Goal: Task Accomplishment & Management: Manage account settings

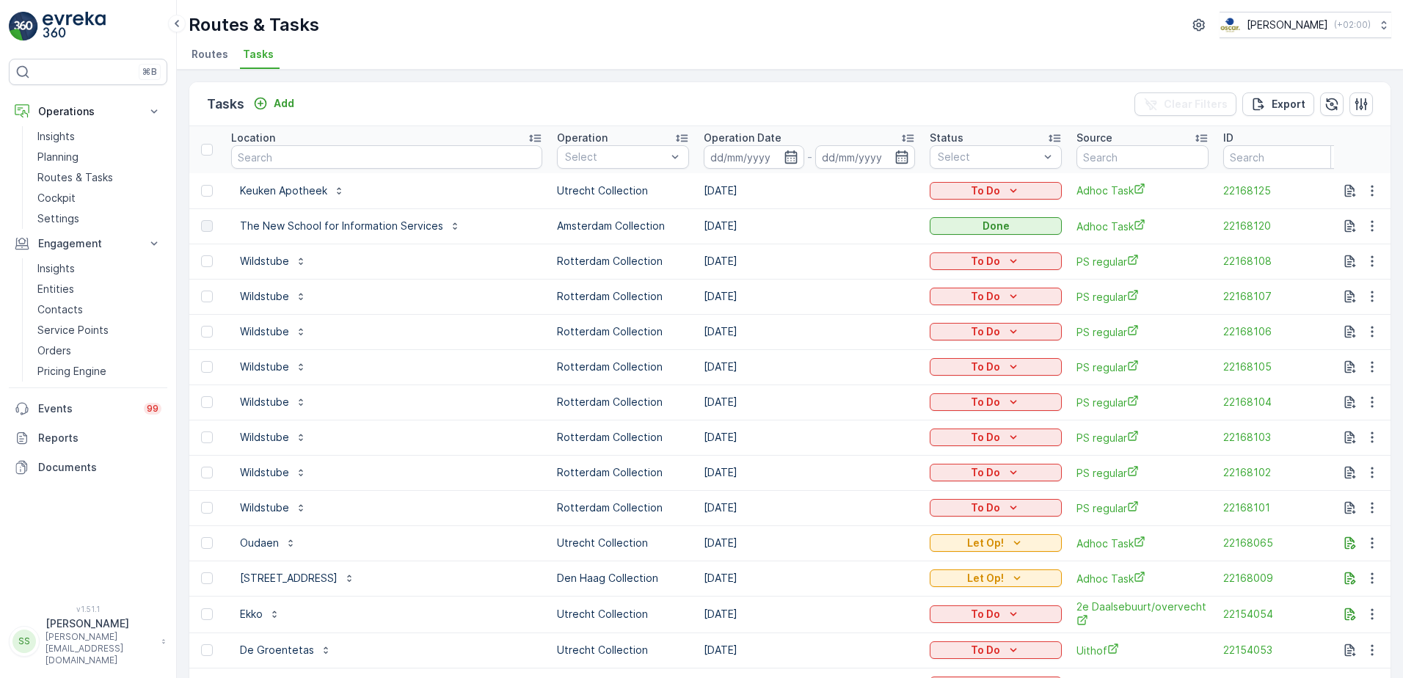
click at [573, 192] on p "Utrecht Collection" at bounding box center [623, 190] width 132 height 15
drag, startPoint x: 573, startPoint y: 192, endPoint x: 647, endPoint y: 189, distance: 74.2
click at [647, 189] on p "Utrecht Collection" at bounding box center [623, 190] width 132 height 15
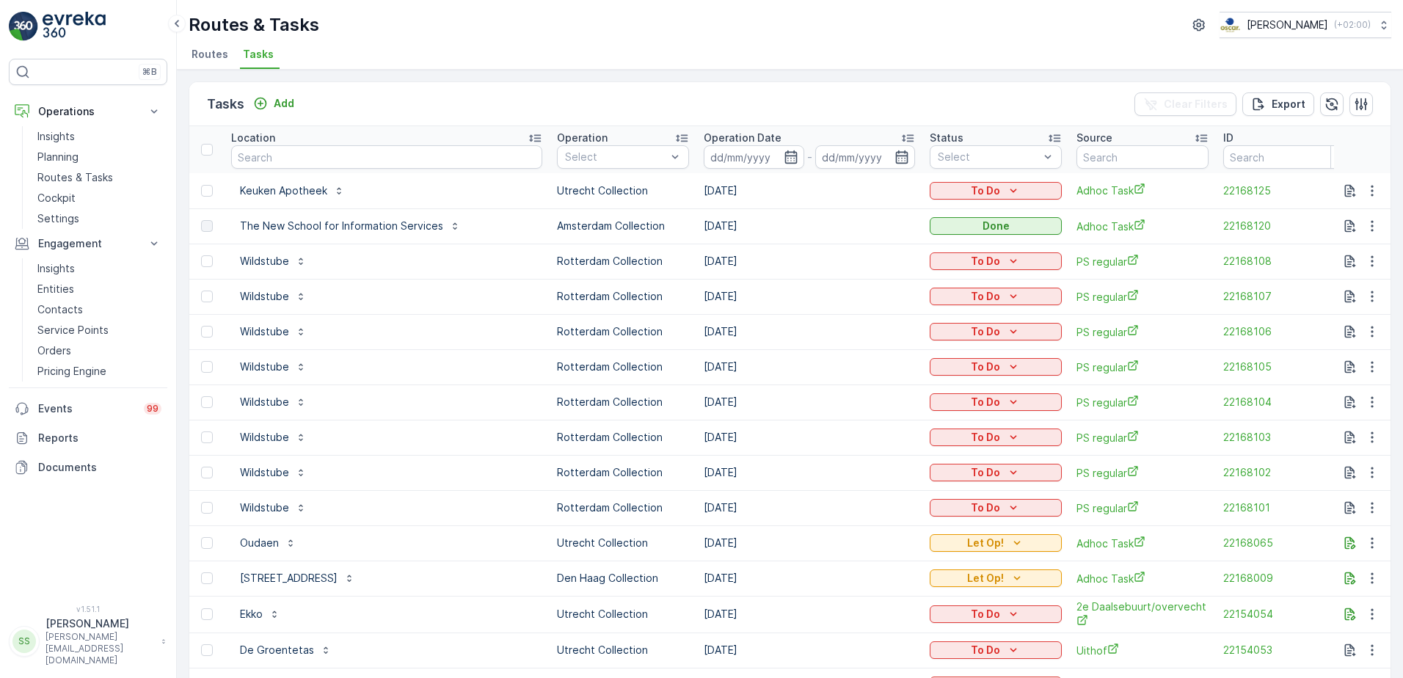
click at [708, 189] on td "[DATE]" at bounding box center [810, 190] width 226 height 35
drag, startPoint x: 708, startPoint y: 189, endPoint x: 813, endPoint y: 198, distance: 105.3
click at [813, 198] on td "[DATE]" at bounding box center [810, 190] width 226 height 35
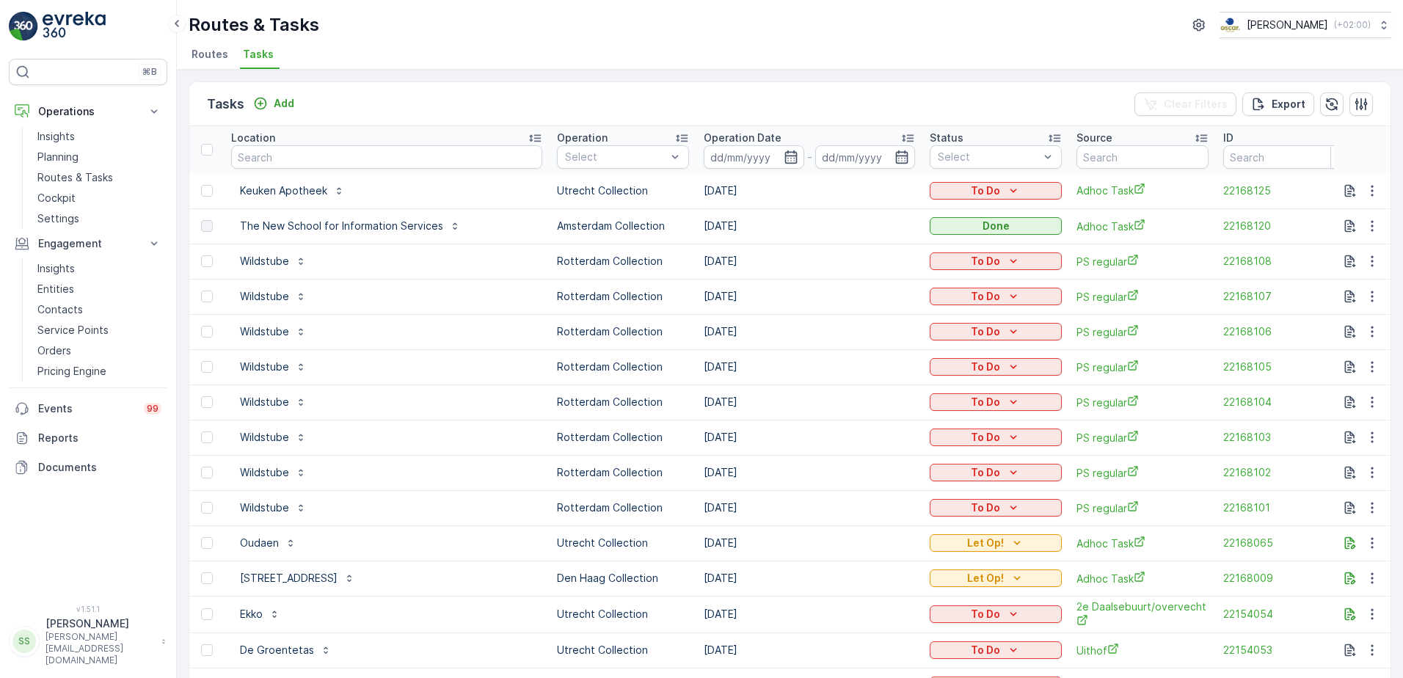
drag, startPoint x: 686, startPoint y: 193, endPoint x: 747, endPoint y: 183, distance: 61.7
click at [747, 183] on td "[DATE]" at bounding box center [810, 190] width 226 height 35
drag, startPoint x: 747, startPoint y: 183, endPoint x: 753, endPoint y: 192, distance: 10.0
click at [753, 192] on td "[DATE]" at bounding box center [810, 190] width 226 height 35
click at [852, 103] on div "Tasks Add Clear Filters Export" at bounding box center [790, 104] width 1202 height 44
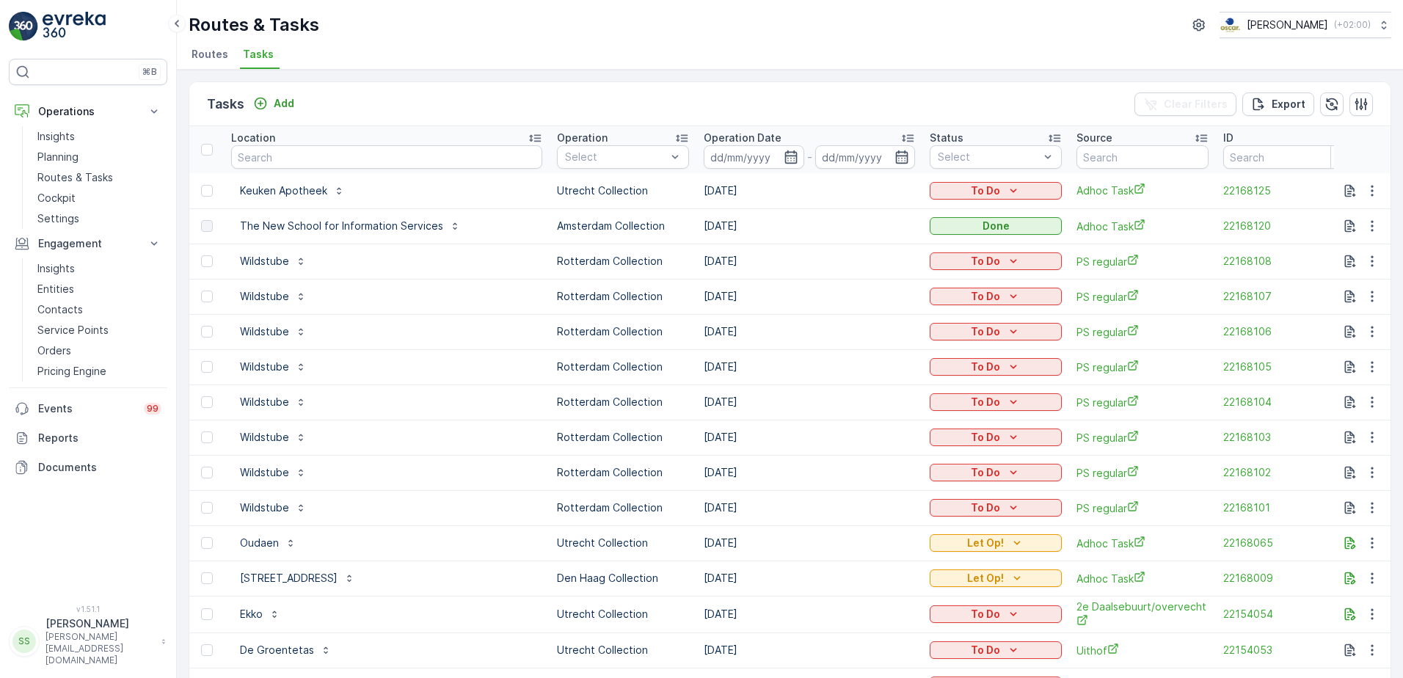
click at [721, 106] on div "Tasks Add Clear Filters Export" at bounding box center [790, 104] width 1202 height 44
click at [719, 96] on div "Tasks Add Clear Filters Export" at bounding box center [790, 104] width 1202 height 44
click at [1350, 195] on icon "button" at bounding box center [1350, 190] width 11 height 12
click at [625, 93] on div "Tasks Add Clear Filters Export" at bounding box center [790, 104] width 1202 height 44
click at [1352, 542] on icon "button" at bounding box center [1350, 543] width 15 height 15
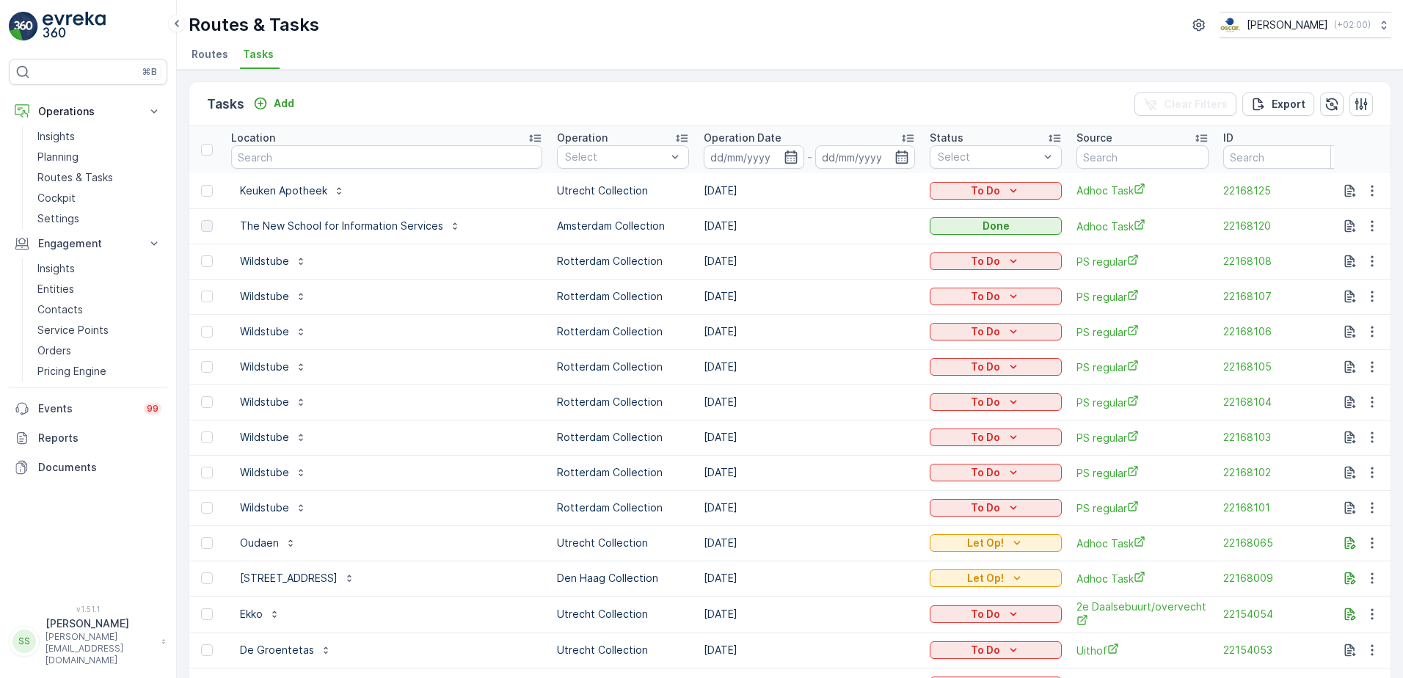
click at [986, 111] on div "Tasks Add Clear Filters Export" at bounding box center [790, 104] width 1202 height 44
click at [195, 54] on span "Routes" at bounding box center [210, 54] width 37 height 15
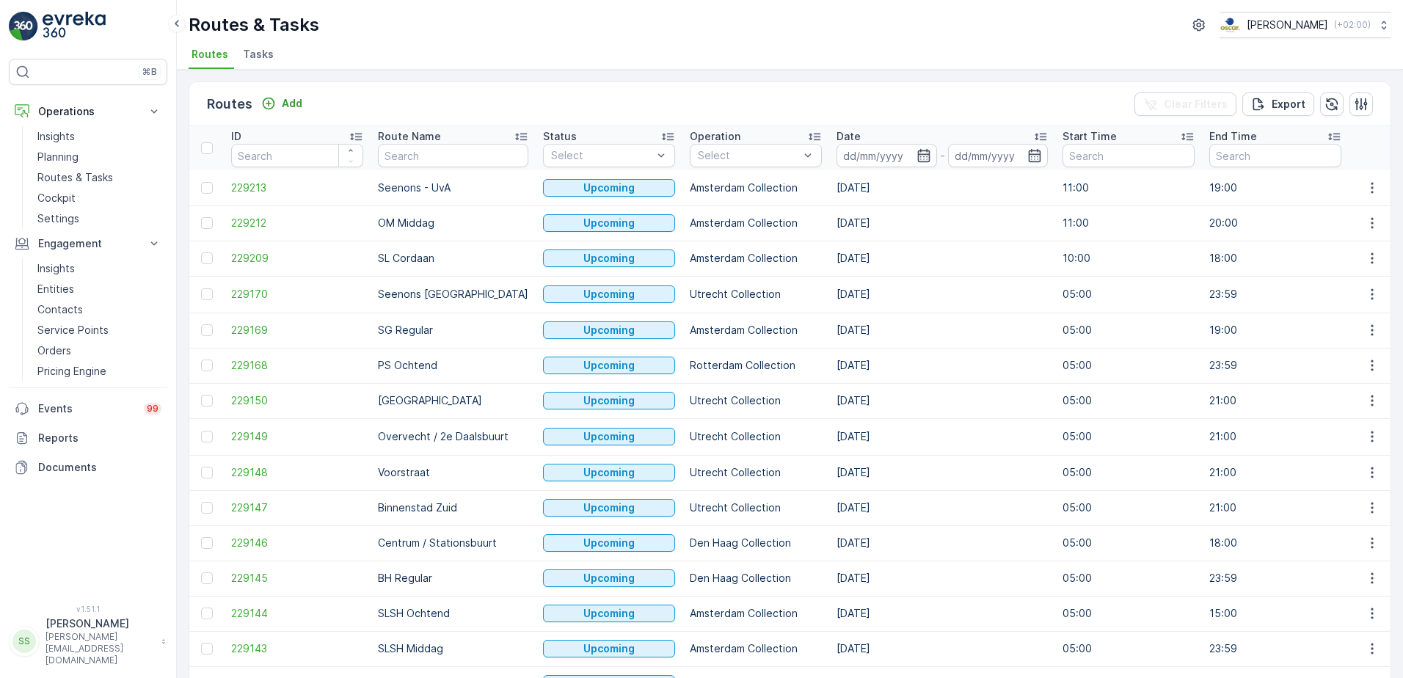
click at [393, 105] on div "Routes Add Clear Filters Export" at bounding box center [790, 104] width 1202 height 44
click at [395, 95] on div "Routes Add Clear Filters Export" at bounding box center [790, 104] width 1202 height 44
click at [313, 45] on ul "Routes Tasks" at bounding box center [784, 56] width 1191 height 25
click at [256, 54] on span "Tasks" at bounding box center [258, 54] width 31 height 15
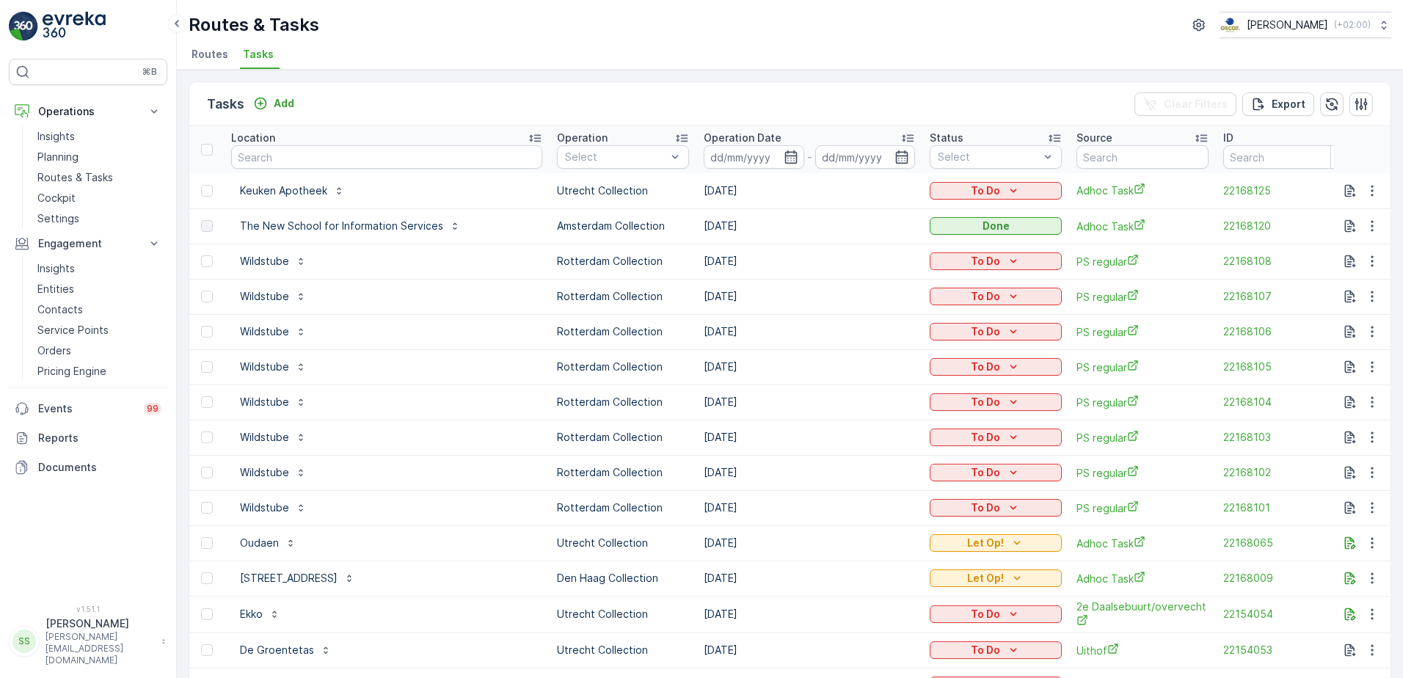
click at [585, 192] on p "Utrecht Collection" at bounding box center [623, 190] width 132 height 15
drag, startPoint x: 585, startPoint y: 192, endPoint x: 751, endPoint y: 193, distance: 165.9
click at [751, 192] on td "[DATE]" at bounding box center [810, 190] width 226 height 35
click at [578, 190] on p "Utrecht Collection" at bounding box center [623, 190] width 132 height 15
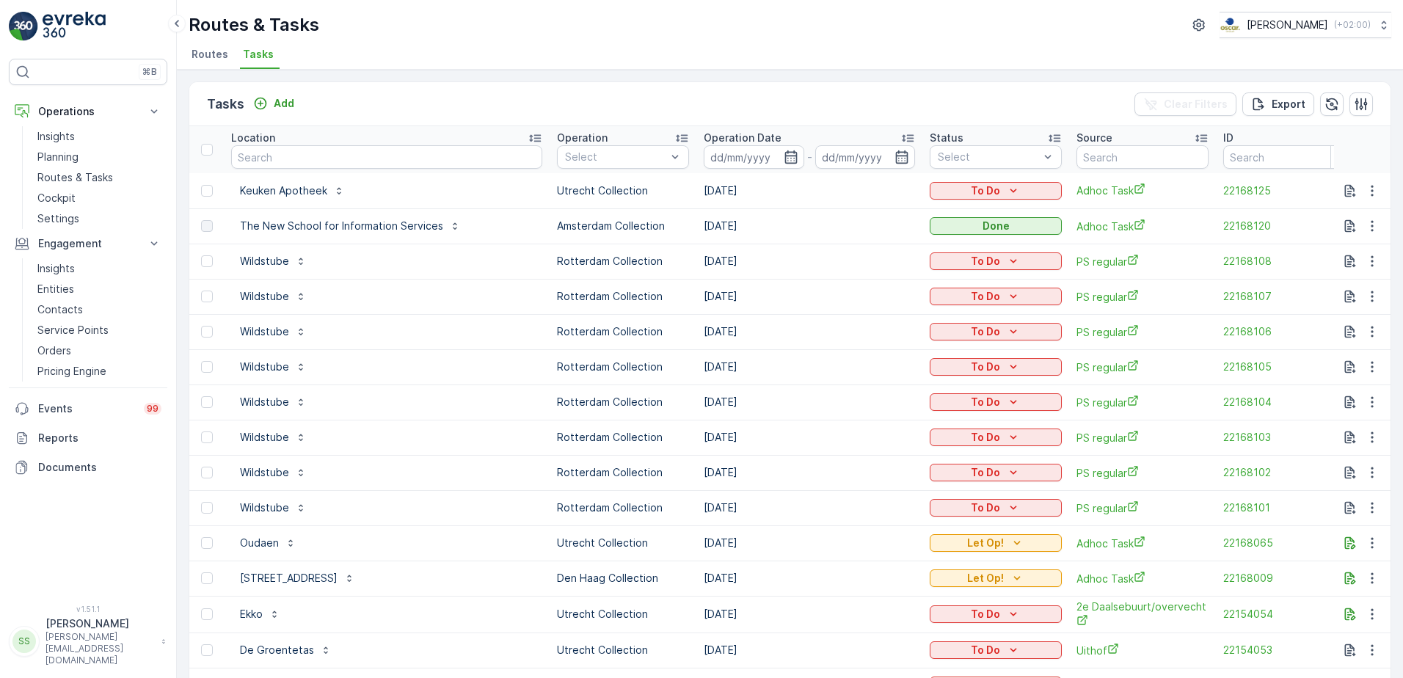
click at [578, 190] on p "Utrecht Collection" at bounding box center [623, 190] width 132 height 15
drag, startPoint x: 578, startPoint y: 190, endPoint x: 543, endPoint y: 190, distance: 34.5
click at [557, 190] on p "Utrecht Collection" at bounding box center [623, 190] width 132 height 15
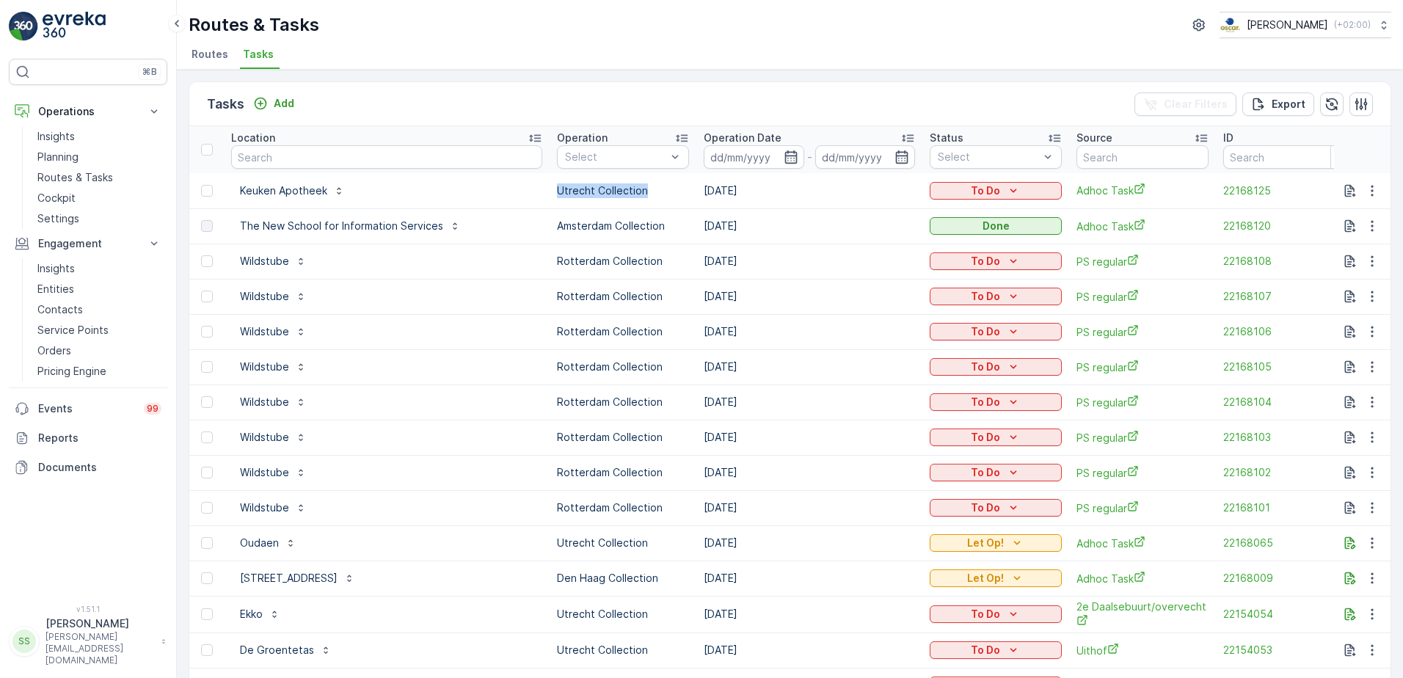
click at [557, 190] on p "Utrecht Collection" at bounding box center [623, 190] width 132 height 15
drag, startPoint x: 543, startPoint y: 190, endPoint x: 646, endPoint y: 192, distance: 102.8
click at [645, 192] on p "Utrecht Collection" at bounding box center [623, 190] width 132 height 15
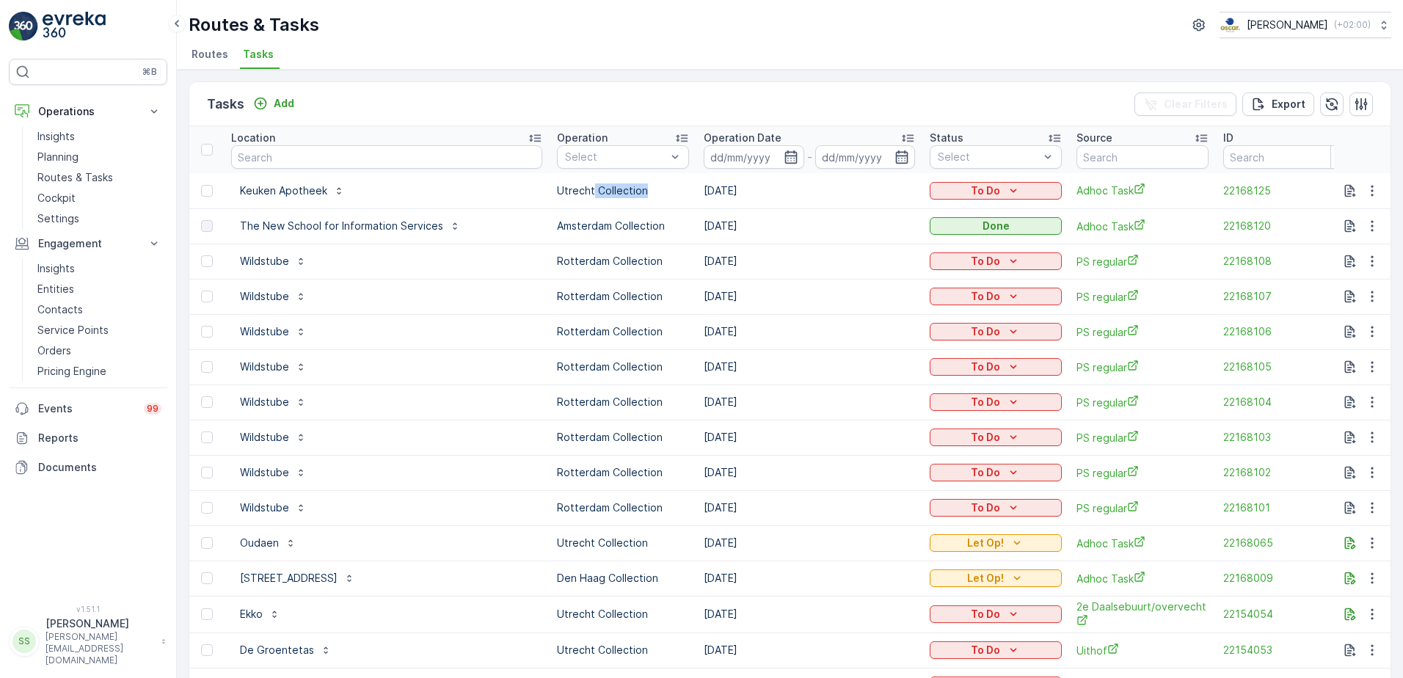
drag, startPoint x: 572, startPoint y: 189, endPoint x: 651, endPoint y: 189, distance: 79.3
click at [651, 189] on p "Utrecht Collection" at bounding box center [623, 190] width 132 height 15
drag, startPoint x: 651, startPoint y: 189, endPoint x: 622, endPoint y: 189, distance: 28.6
click at [625, 189] on p "Utrecht Collection" at bounding box center [623, 190] width 132 height 15
click at [622, 190] on p "Utrecht Collection" at bounding box center [623, 190] width 132 height 15
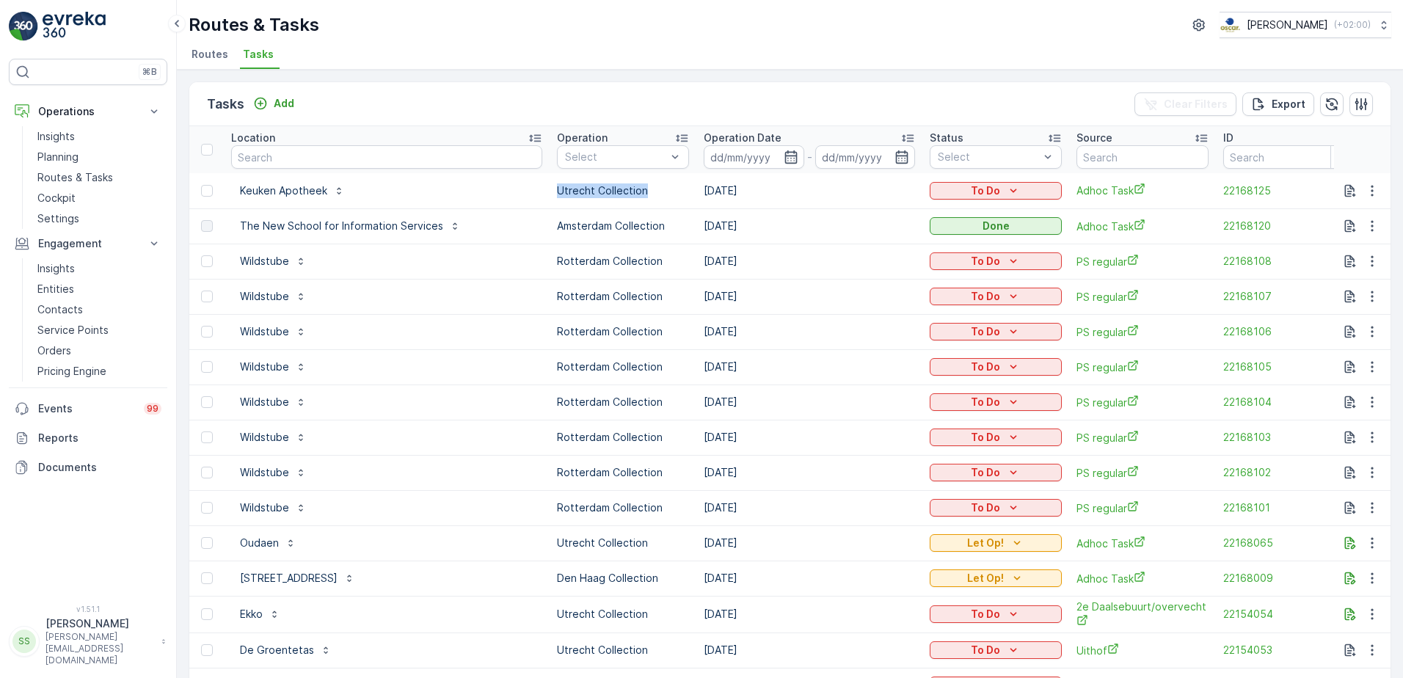
drag, startPoint x: 625, startPoint y: 191, endPoint x: 531, endPoint y: 192, distance: 94.7
click at [550, 192] on td "Utrecht Collection" at bounding box center [623, 190] width 147 height 35
drag, startPoint x: 531, startPoint y: 192, endPoint x: 664, endPoint y: 191, distance: 133.6
click at [664, 191] on p "Utrecht Collection" at bounding box center [623, 190] width 132 height 15
drag, startPoint x: 531, startPoint y: 192, endPoint x: 651, endPoint y: 189, distance: 119.7
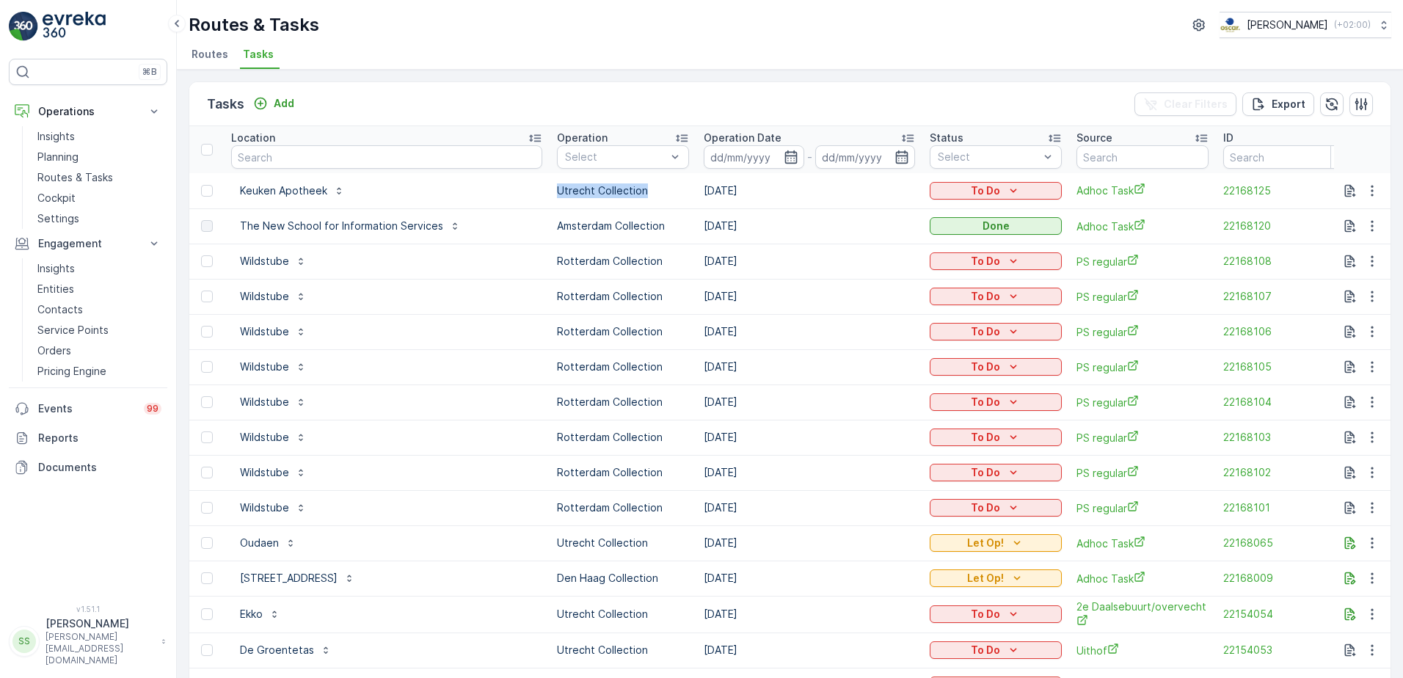
click at [651, 189] on td "Utrecht Collection" at bounding box center [623, 190] width 147 height 35
click at [642, 241] on td "Amsterdam Collection" at bounding box center [623, 225] width 147 height 35
click at [206, 48] on span "Routes" at bounding box center [210, 54] width 37 height 15
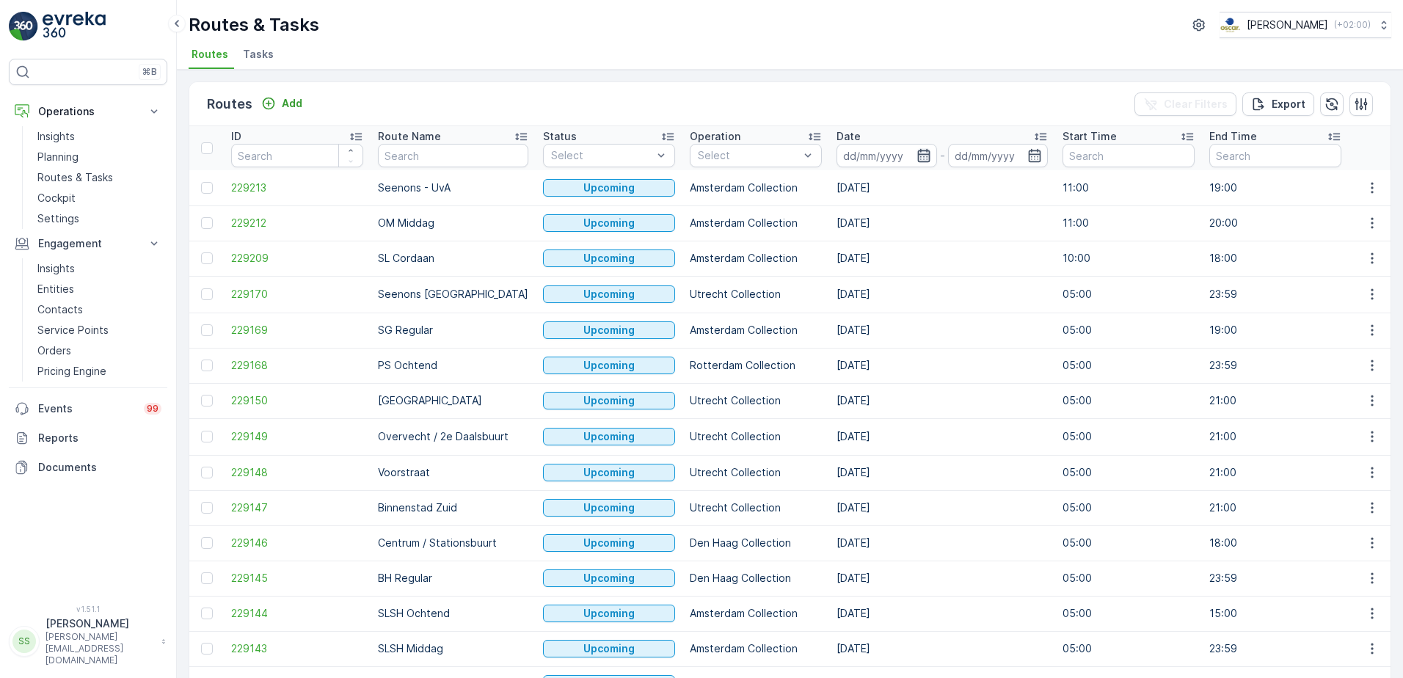
click at [917, 159] on icon "button" at bounding box center [924, 155] width 15 height 15
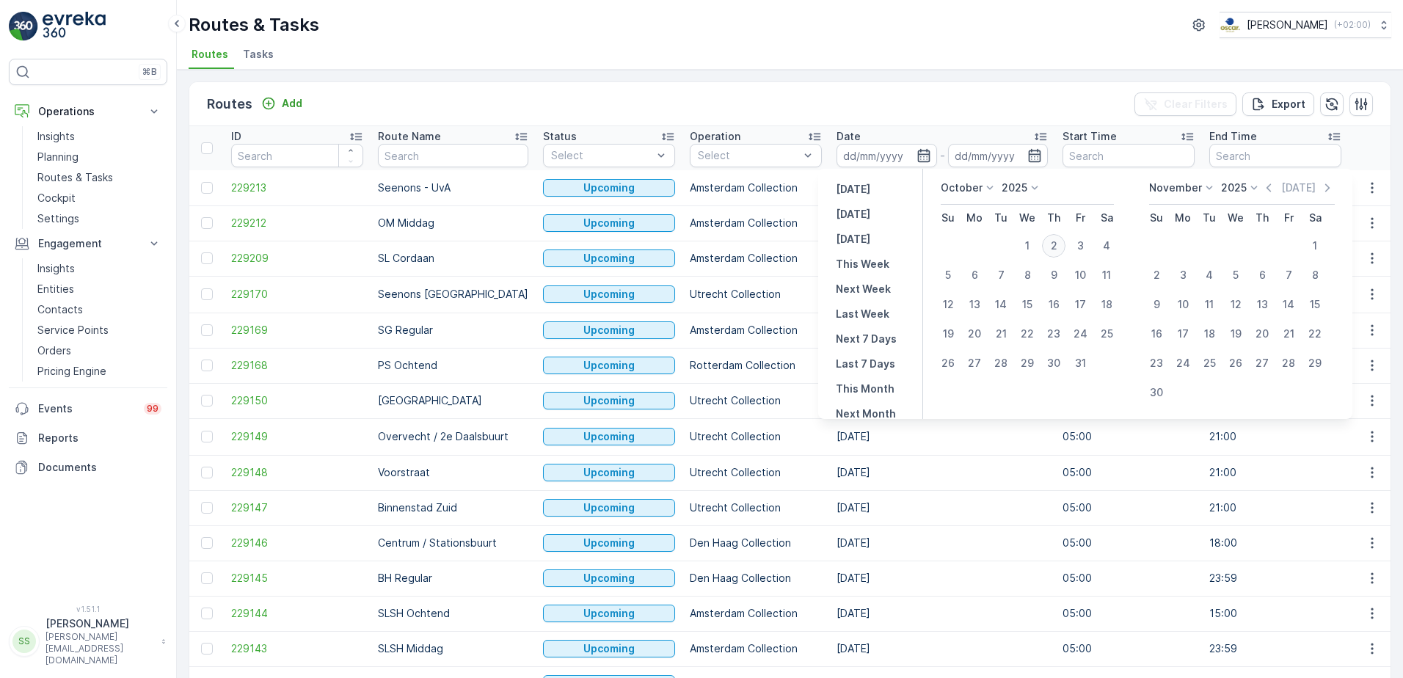
click at [1055, 247] on div "2" at bounding box center [1053, 245] width 23 height 23
type input "[DATE]"
click at [952, 108] on div "Routes Add Clear Filters Export" at bounding box center [790, 104] width 1202 height 44
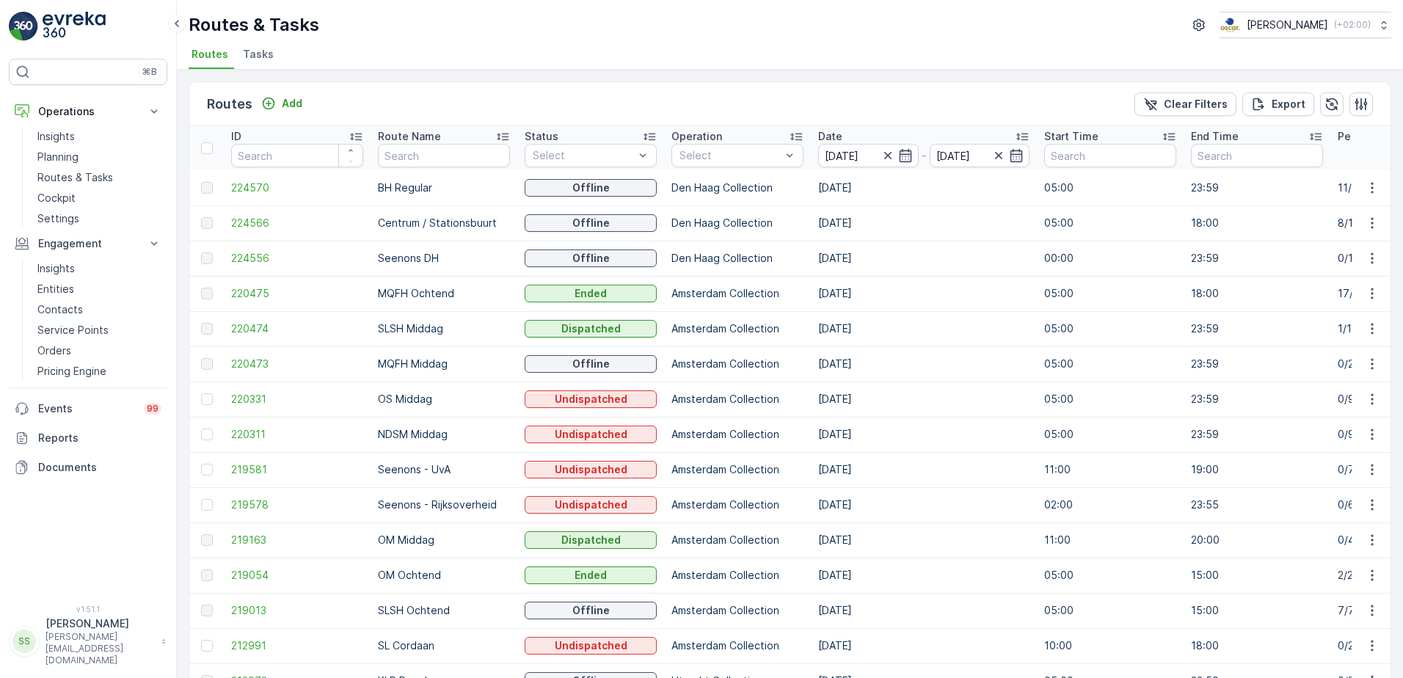
click at [435, 107] on div "Routes Add Clear Filters Export" at bounding box center [790, 104] width 1202 height 44
click at [738, 139] on div "Operation" at bounding box center [738, 136] width 132 height 15
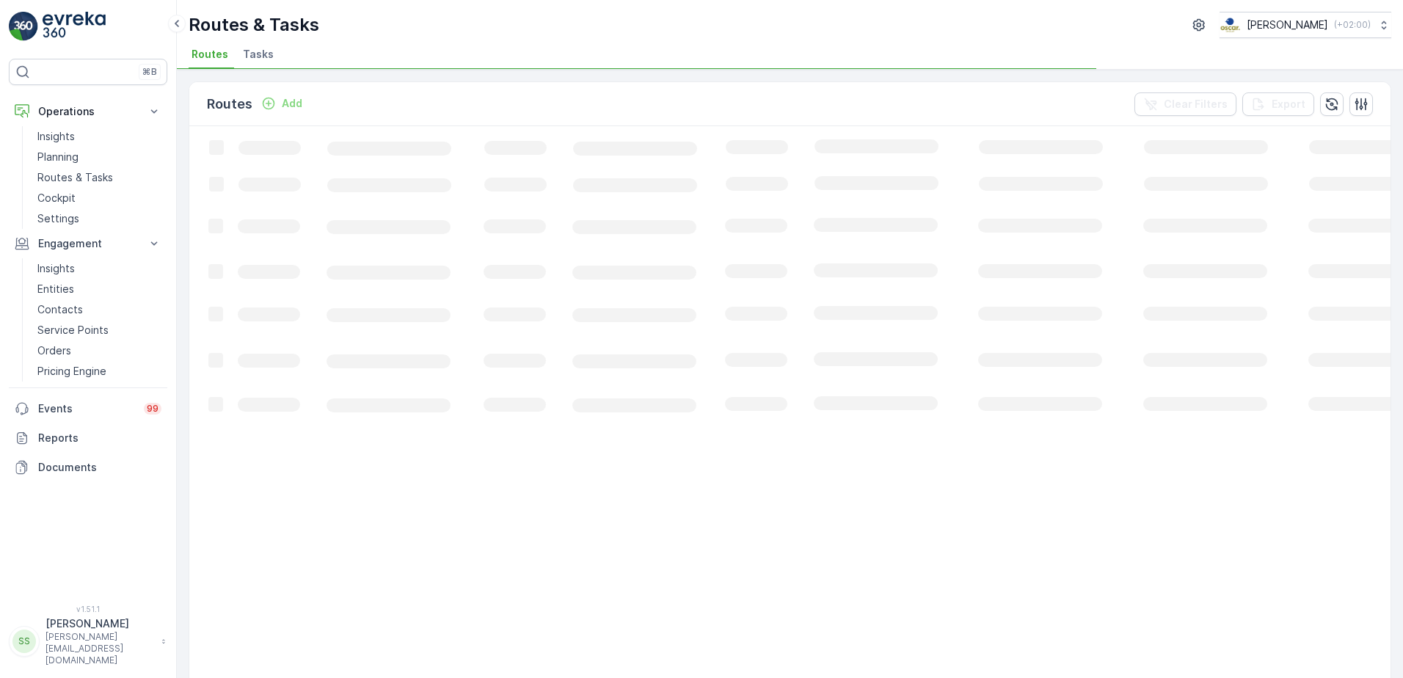
click at [700, 95] on div "Routes Add Clear Filters Export" at bounding box center [790, 104] width 1202 height 44
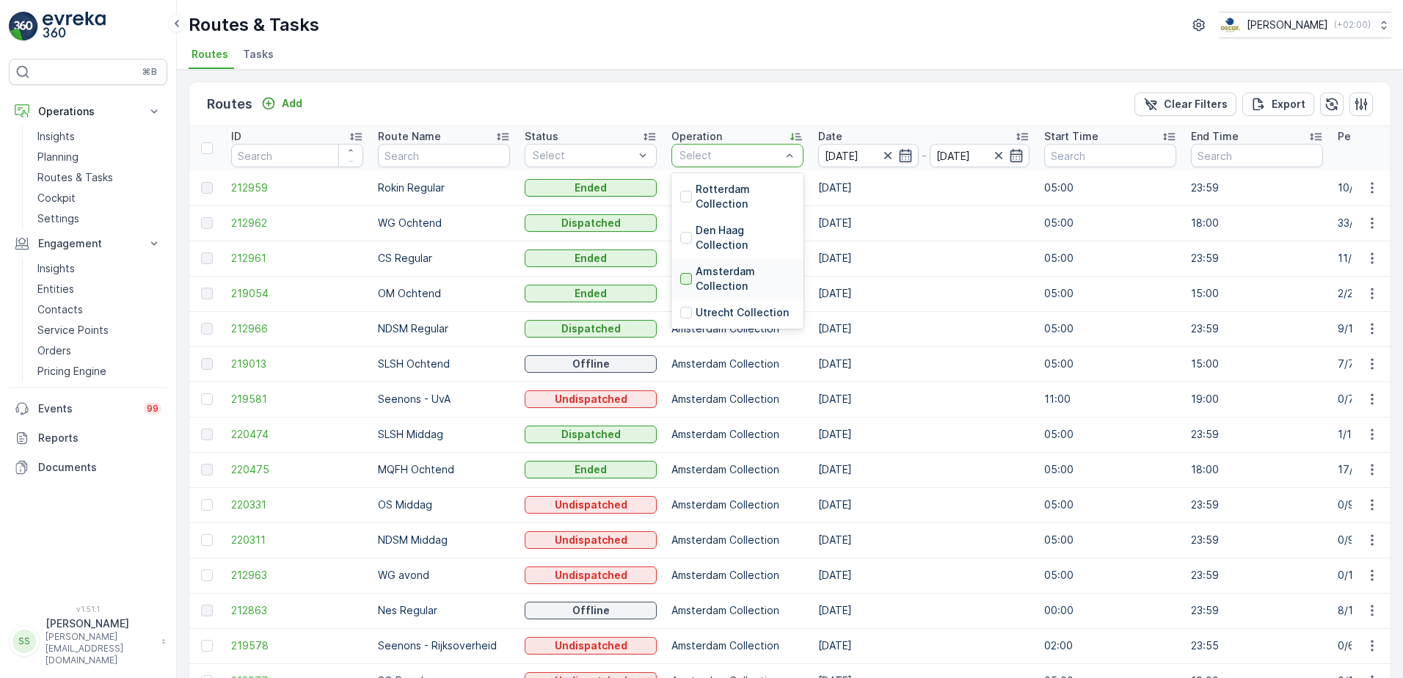
click at [687, 280] on div at bounding box center [686, 279] width 12 height 12
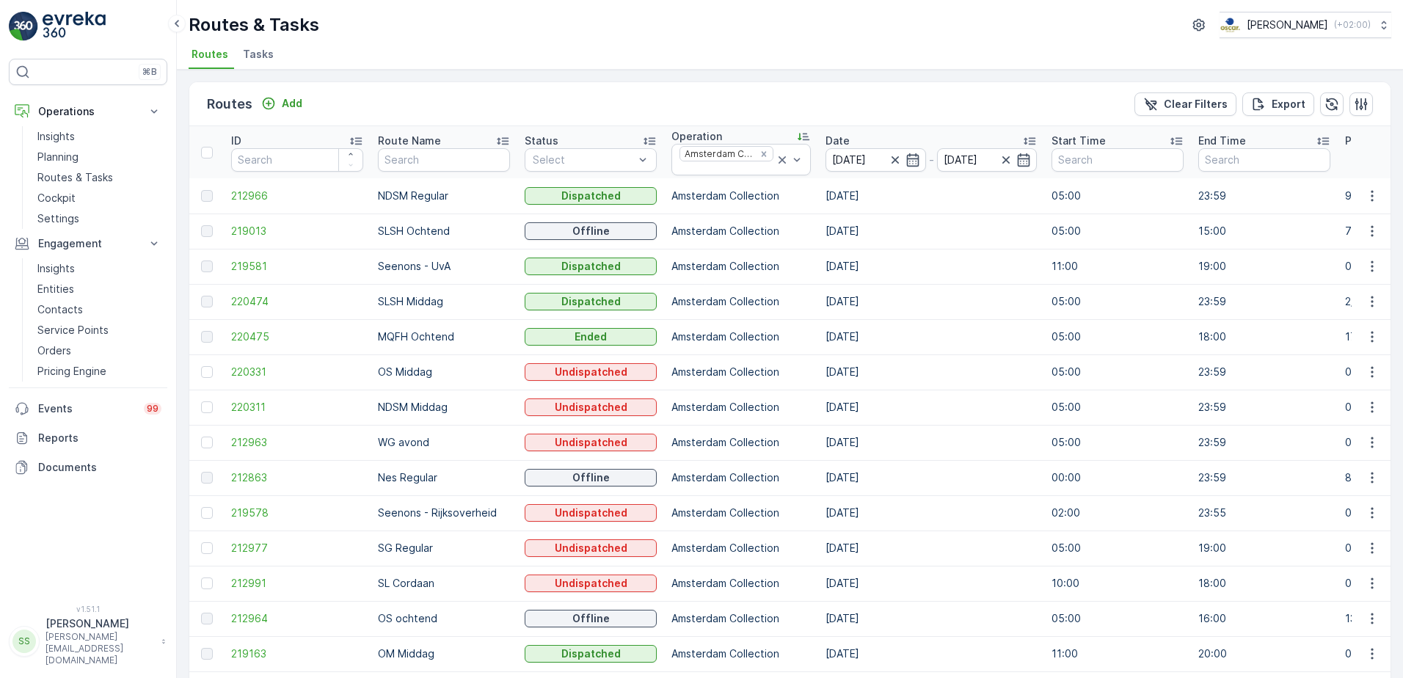
click at [528, 47] on ul "Routes Tasks" at bounding box center [784, 56] width 1191 height 25
click at [187, 269] on div "Routes Add Clear Filters Export ID Route Name Status Select Operation Amsterdam…" at bounding box center [790, 374] width 1226 height 608
click at [759, 152] on icon "Remove Amsterdam Collection" at bounding box center [764, 154] width 10 height 10
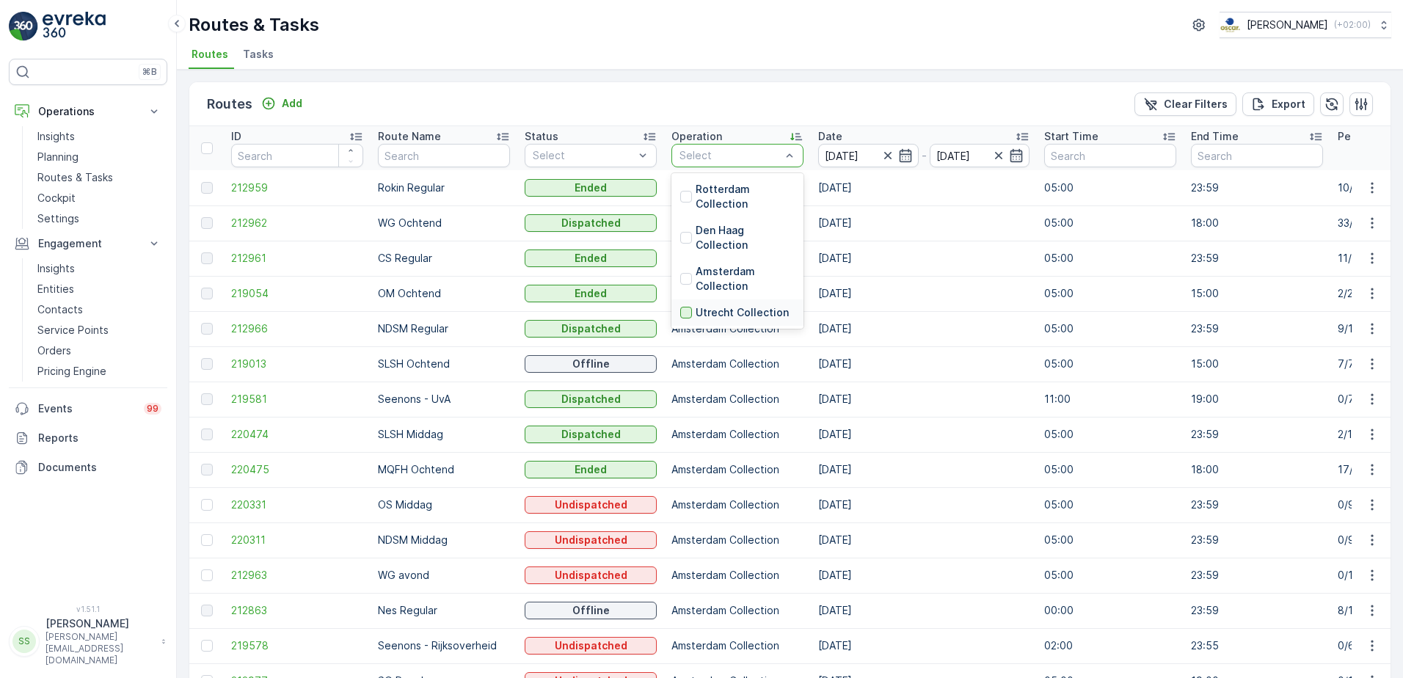
click at [685, 314] on div at bounding box center [686, 313] width 12 height 12
click at [542, 94] on div "Routes Add Clear Filters Export" at bounding box center [790, 104] width 1202 height 44
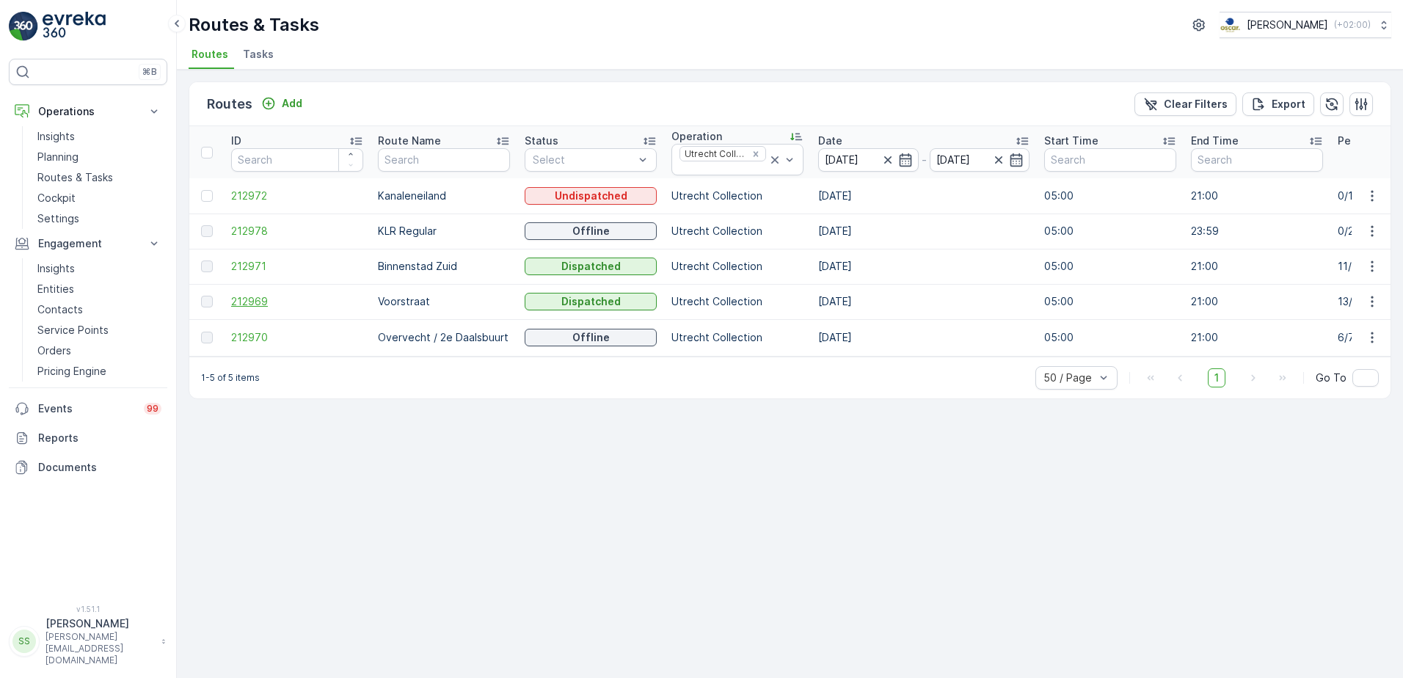
click at [263, 300] on span "212969" at bounding box center [297, 301] width 132 height 15
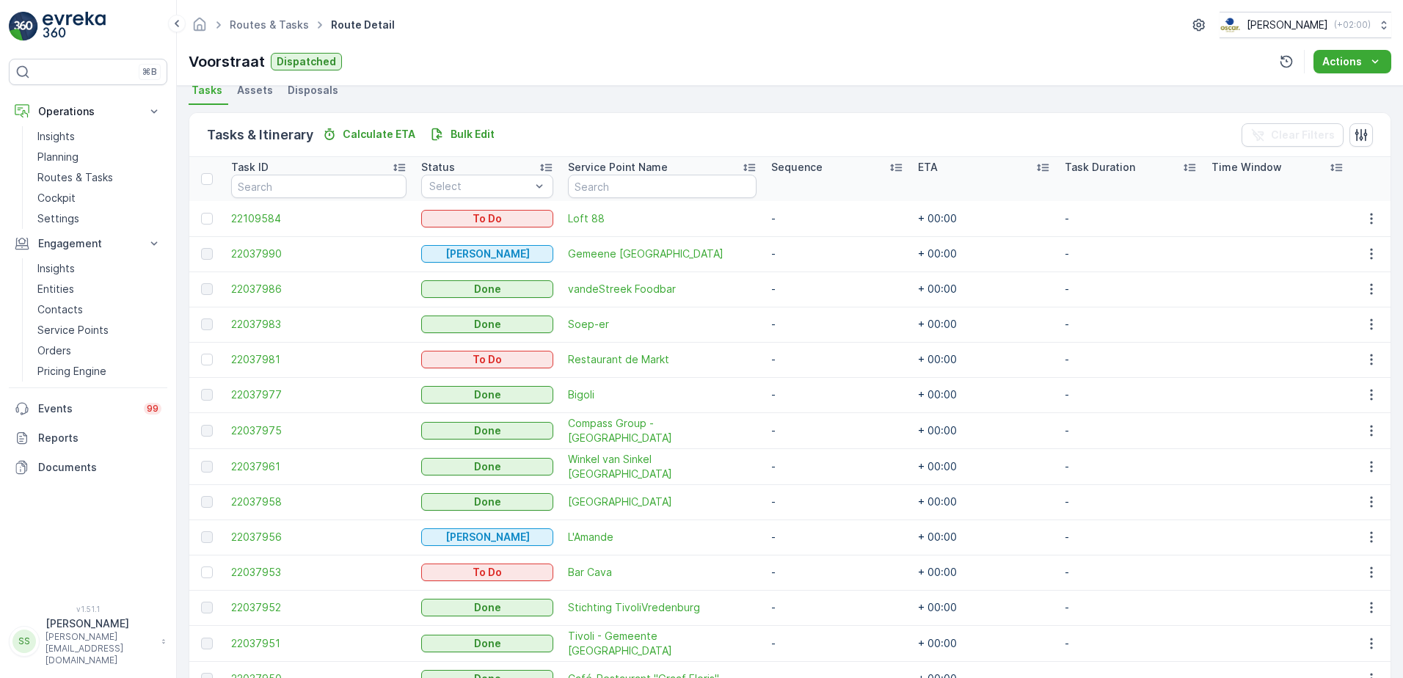
scroll to position [549, 0]
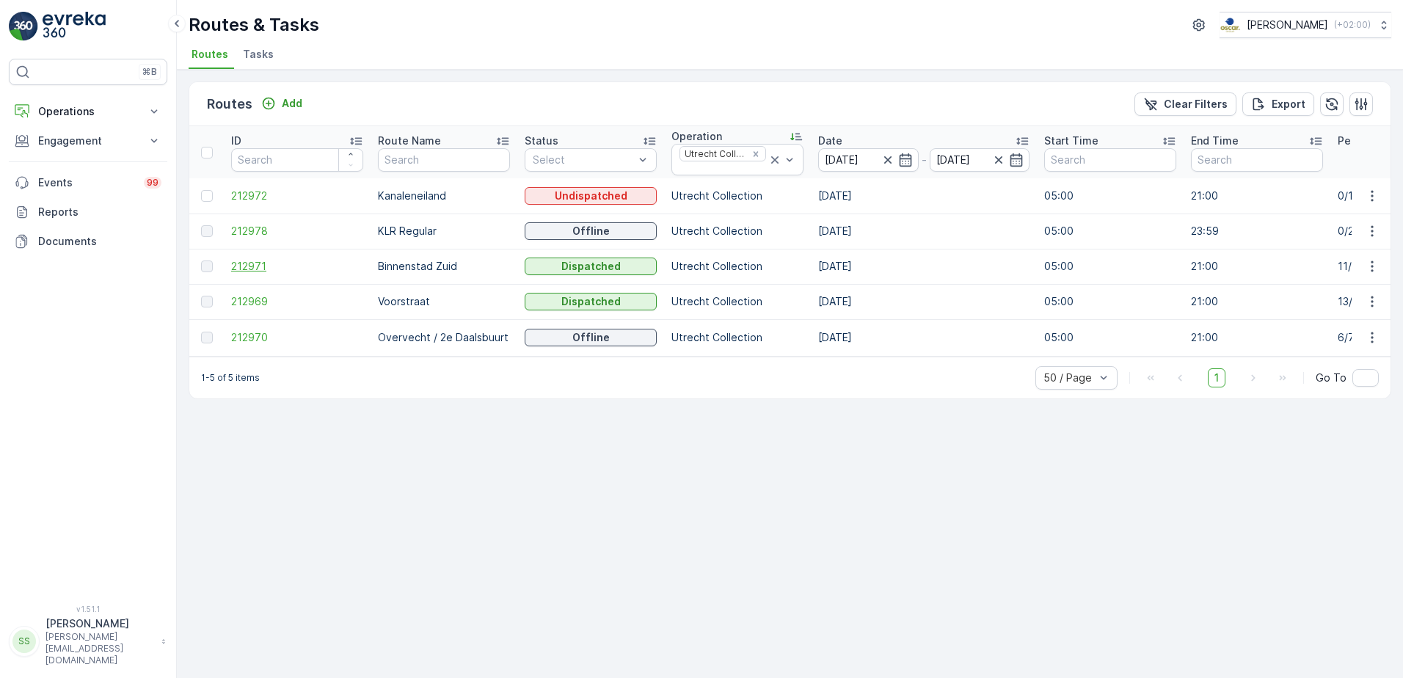
click at [252, 261] on span "212971" at bounding box center [297, 266] width 132 height 15
click at [608, 96] on div "Routes Add Clear Filters Export" at bounding box center [790, 104] width 1202 height 44
click at [468, 41] on div "Routes & Tasks Oscar Circulair ( +02:00 ) Routes Tasks" at bounding box center [790, 35] width 1226 height 70
click at [254, 297] on span "212969" at bounding box center [297, 301] width 132 height 15
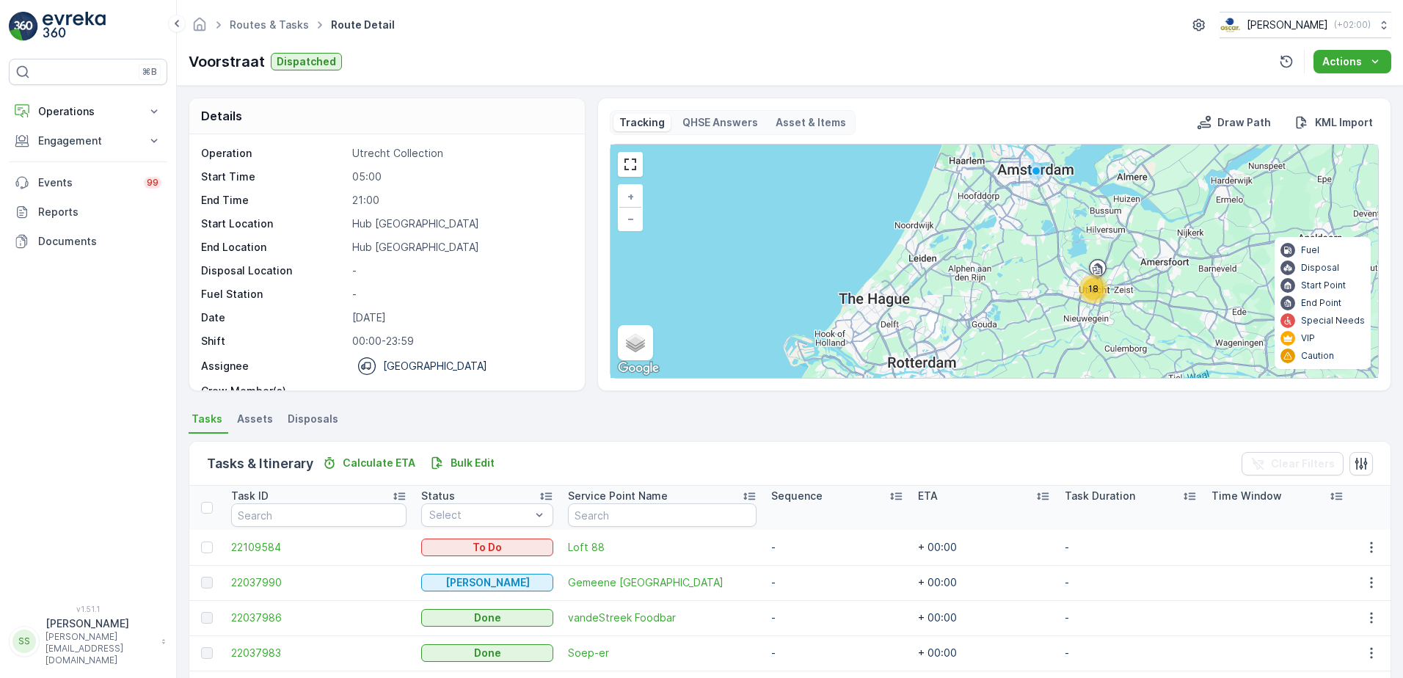
click at [539, 60] on div "Voorstraat Dispatched Actions" at bounding box center [790, 61] width 1203 height 23
click at [181, 219] on div "Details Operation Utrecht Collection Start Time 05:00 End Time 21:00 Start Loca…" at bounding box center [790, 382] width 1226 height 592
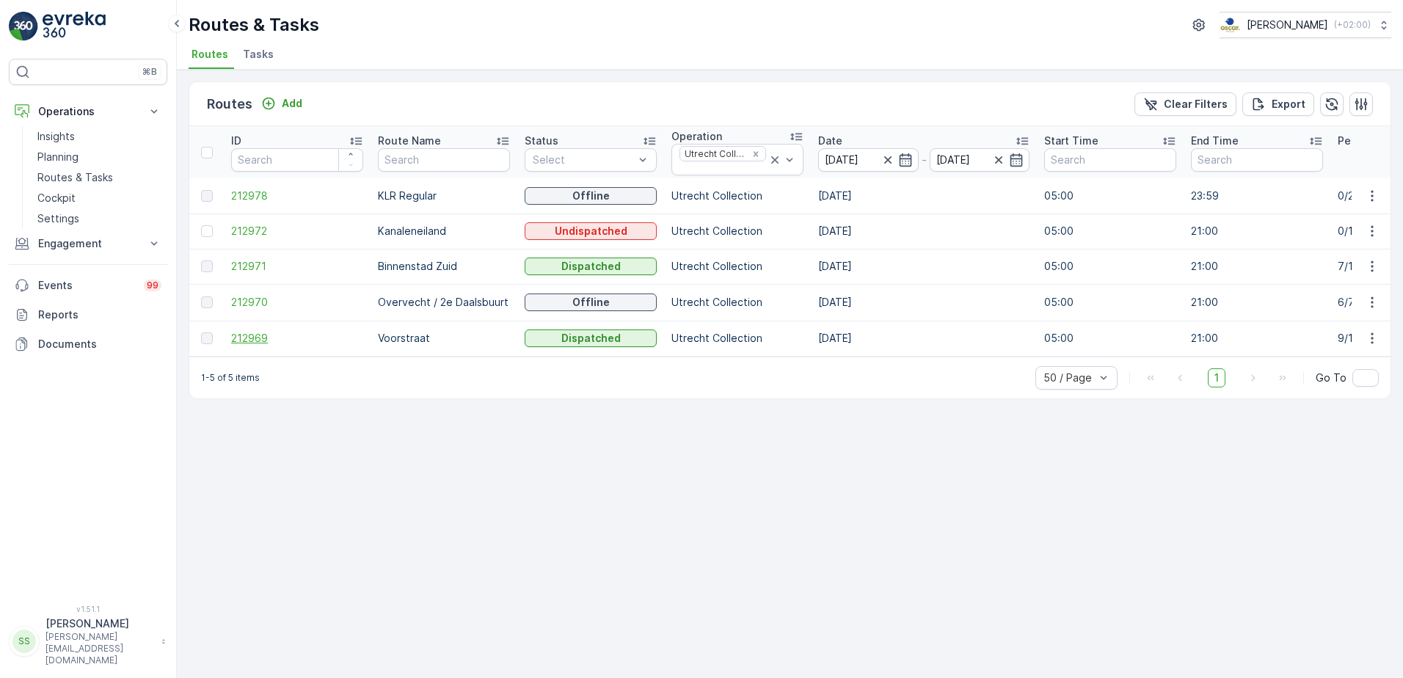
click at [263, 340] on span "212969" at bounding box center [297, 338] width 132 height 15
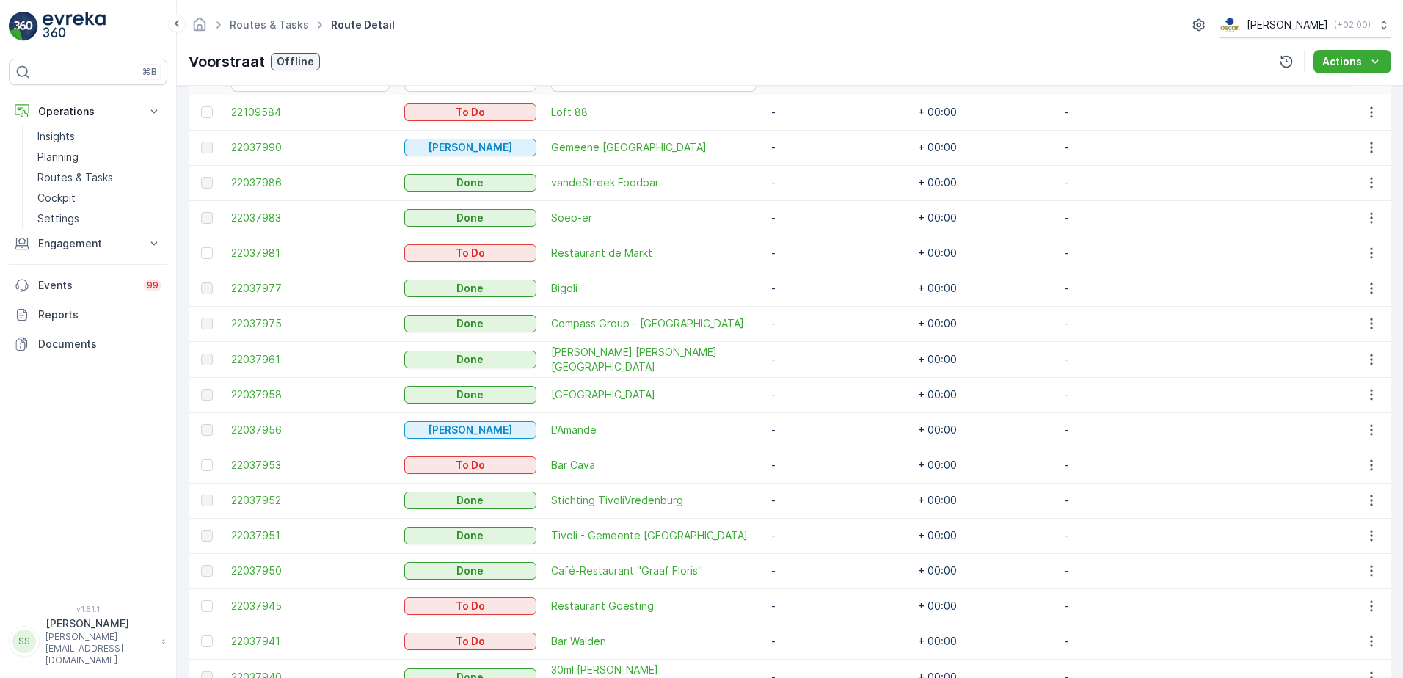
scroll to position [549, 0]
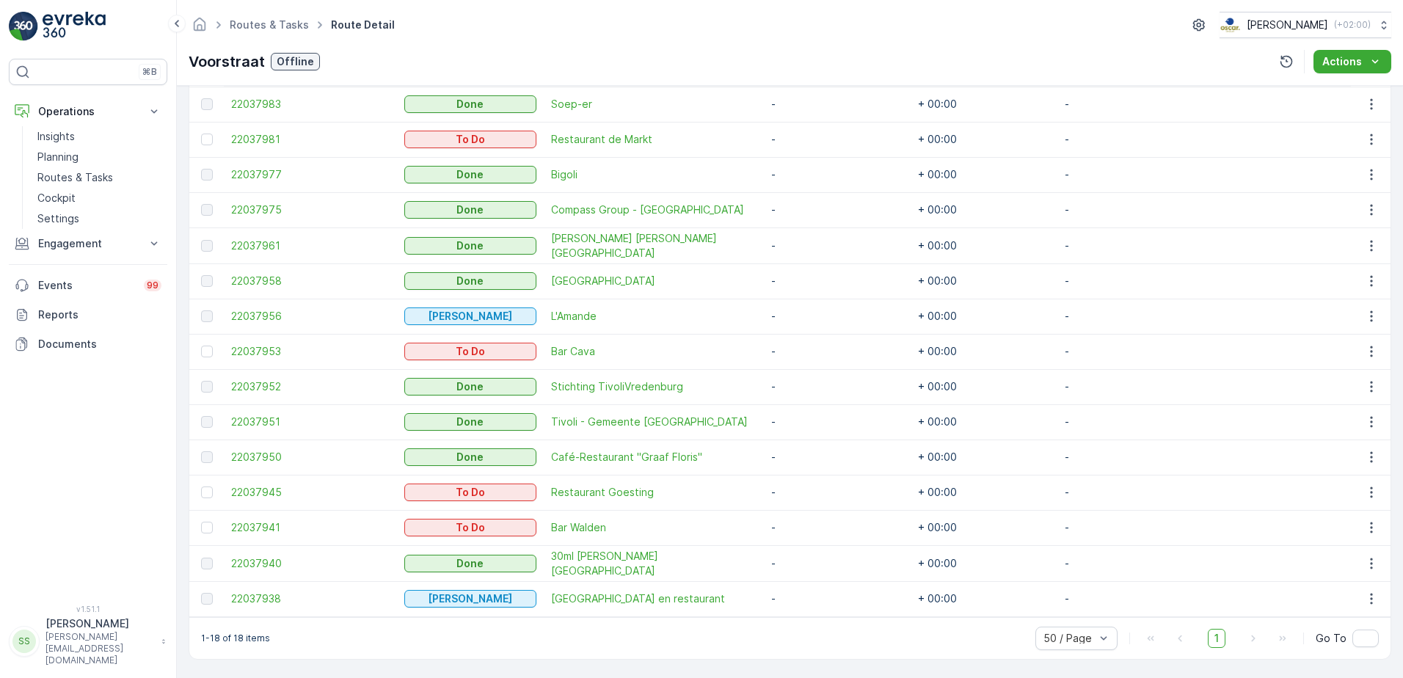
click at [574, 46] on div "Routes & Tasks Route Detail Oscar Circulair ( +02:00 ) Voorstraat Offline Actio…" at bounding box center [790, 43] width 1226 height 86
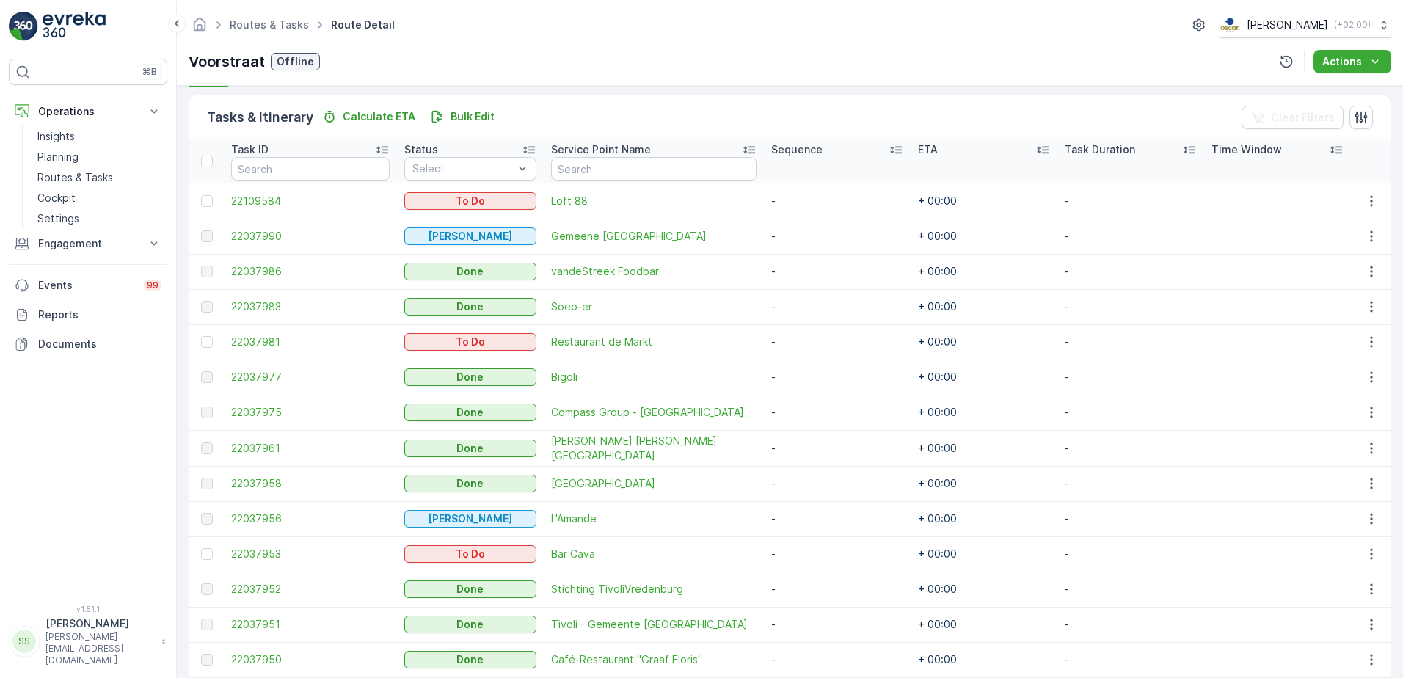
scroll to position [149, 0]
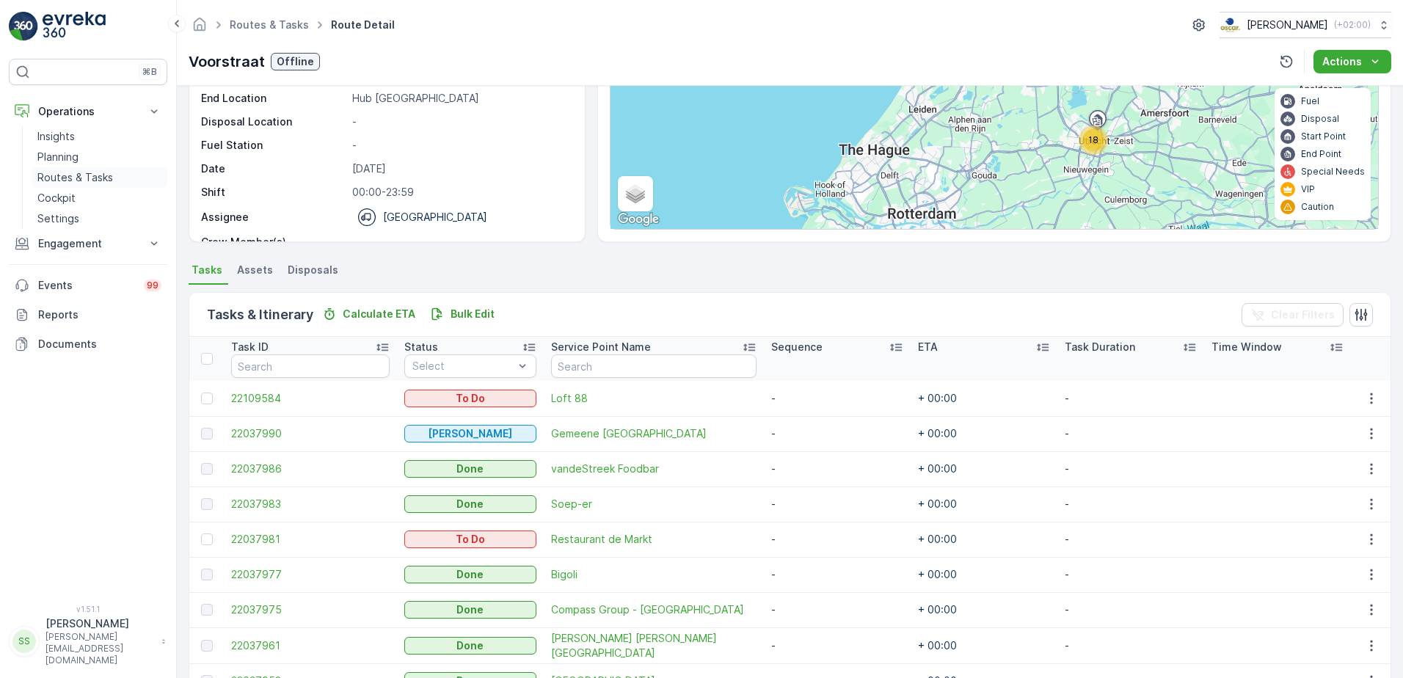
click at [73, 177] on p "Routes & Tasks" at bounding box center [75, 177] width 76 height 15
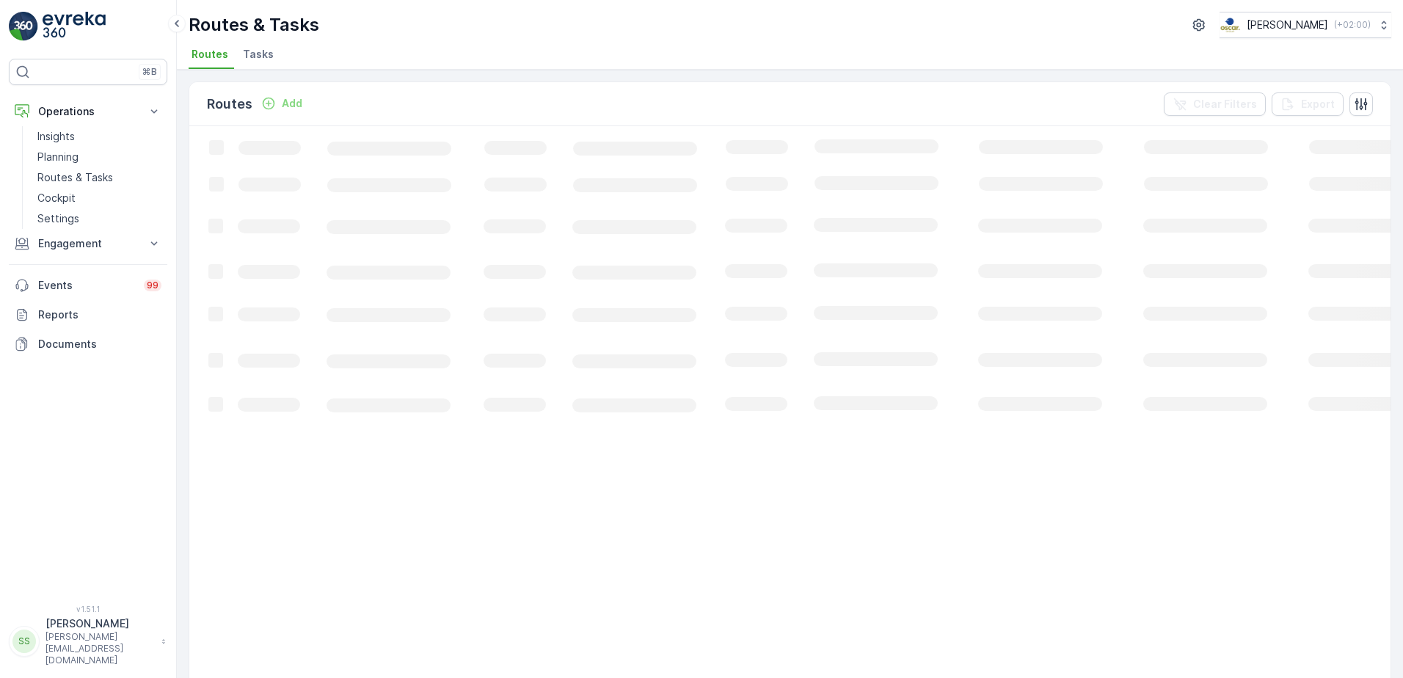
click at [264, 56] on span "Tasks" at bounding box center [258, 54] width 31 height 15
click at [385, 54] on ul "Routes Tasks" at bounding box center [784, 56] width 1191 height 25
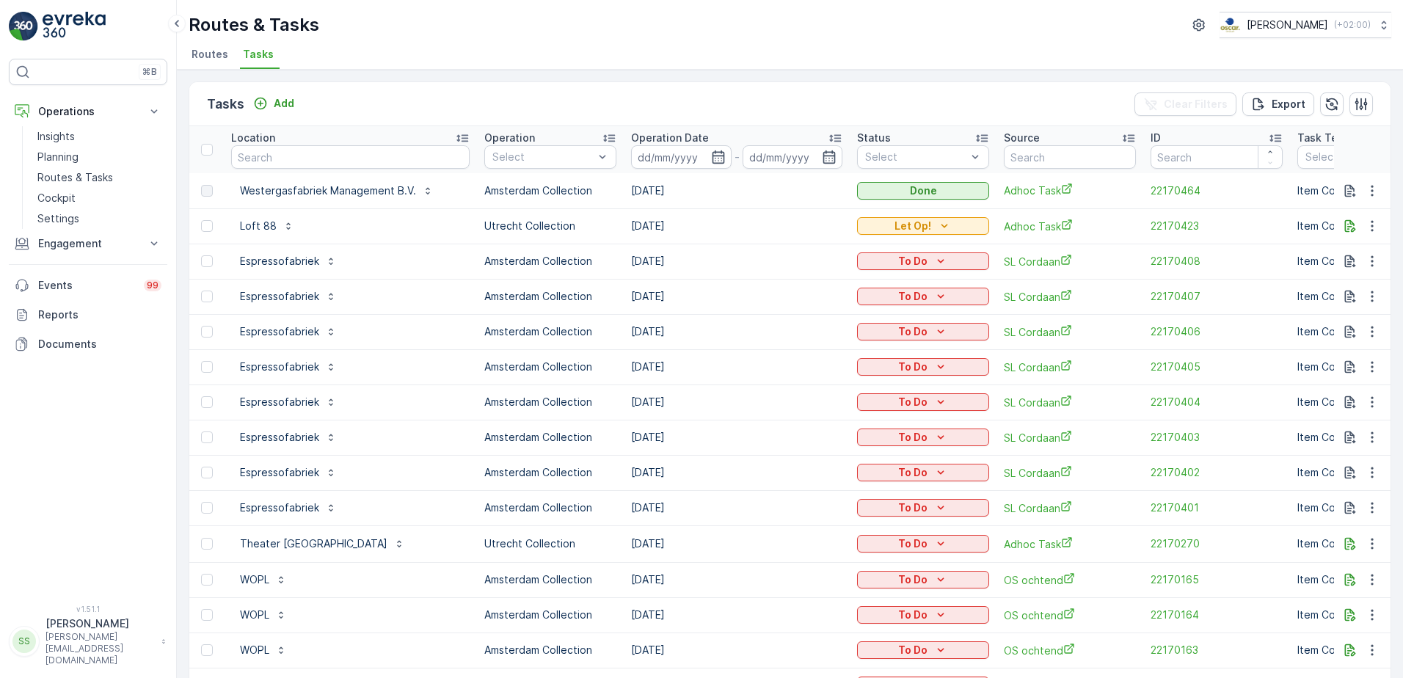
click at [498, 90] on div "Tasks Add Clear Filters Export" at bounding box center [790, 104] width 1202 height 44
click at [274, 98] on p "Add" at bounding box center [284, 103] width 21 height 15
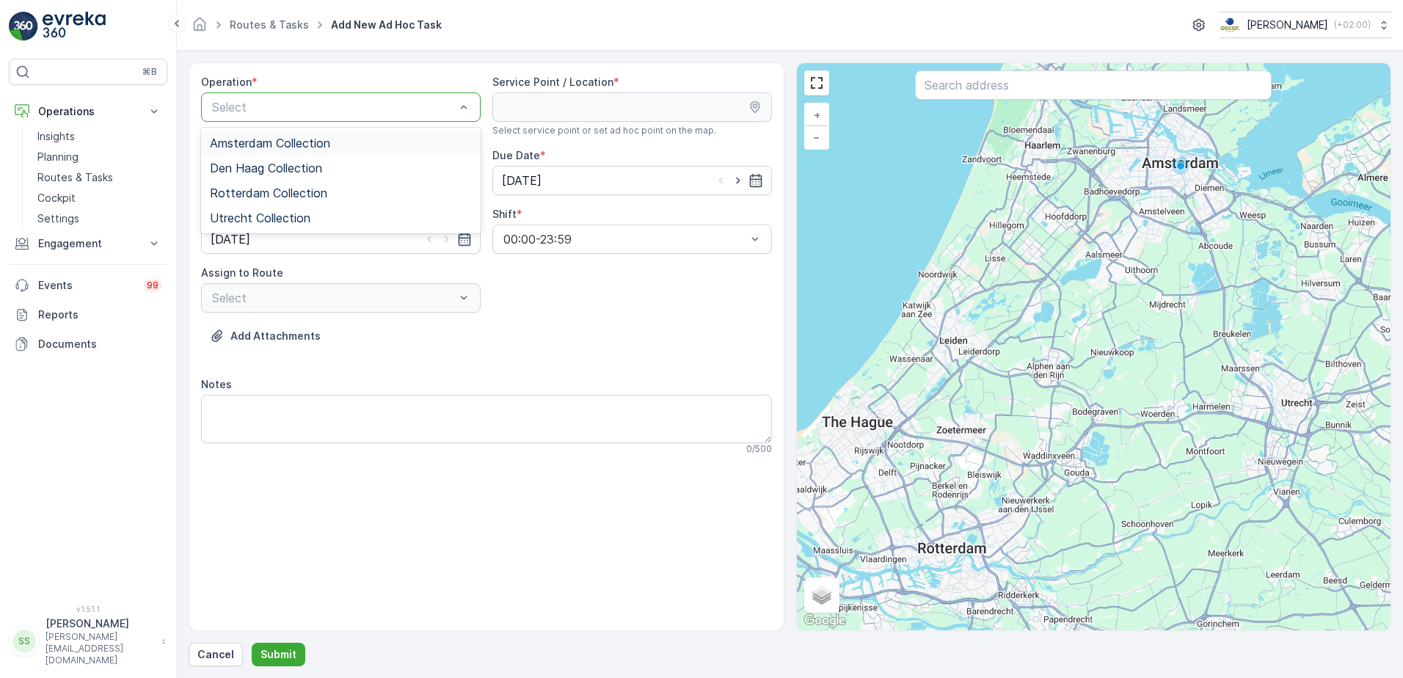
click at [275, 147] on span "Amsterdam Collection" at bounding box center [270, 143] width 120 height 13
click at [1021, 90] on input "text" at bounding box center [1093, 84] width 357 height 29
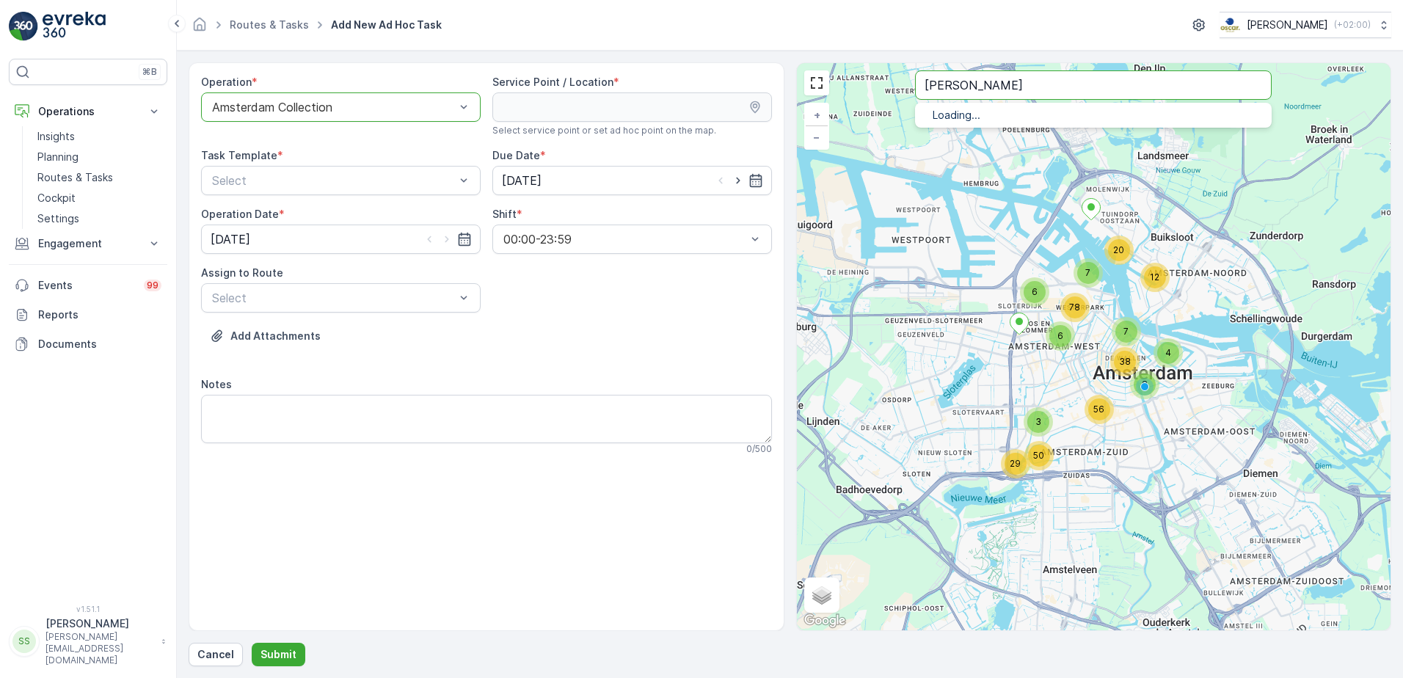
type input "cantin"
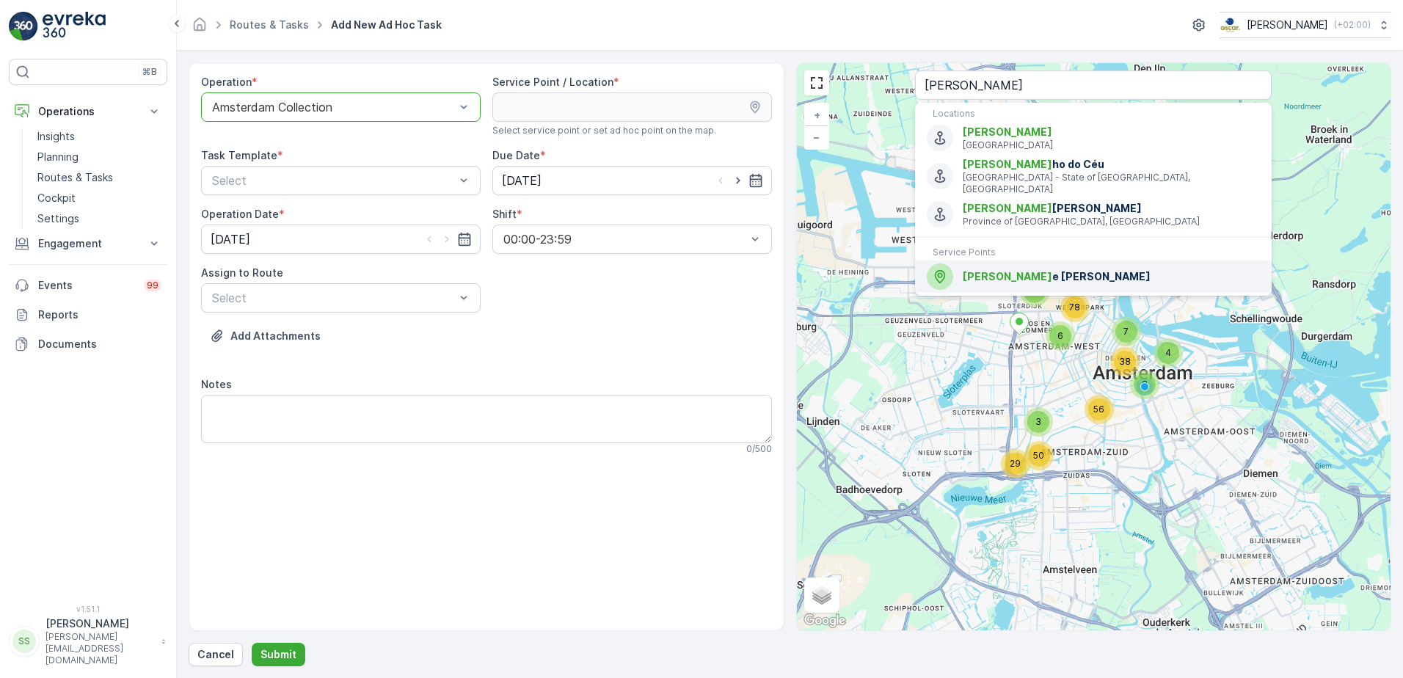
drag, startPoint x: 995, startPoint y: 262, endPoint x: 870, endPoint y: 245, distance: 126.6
click at [995, 270] on span "Cantin" at bounding box center [1008, 276] width 90 height 12
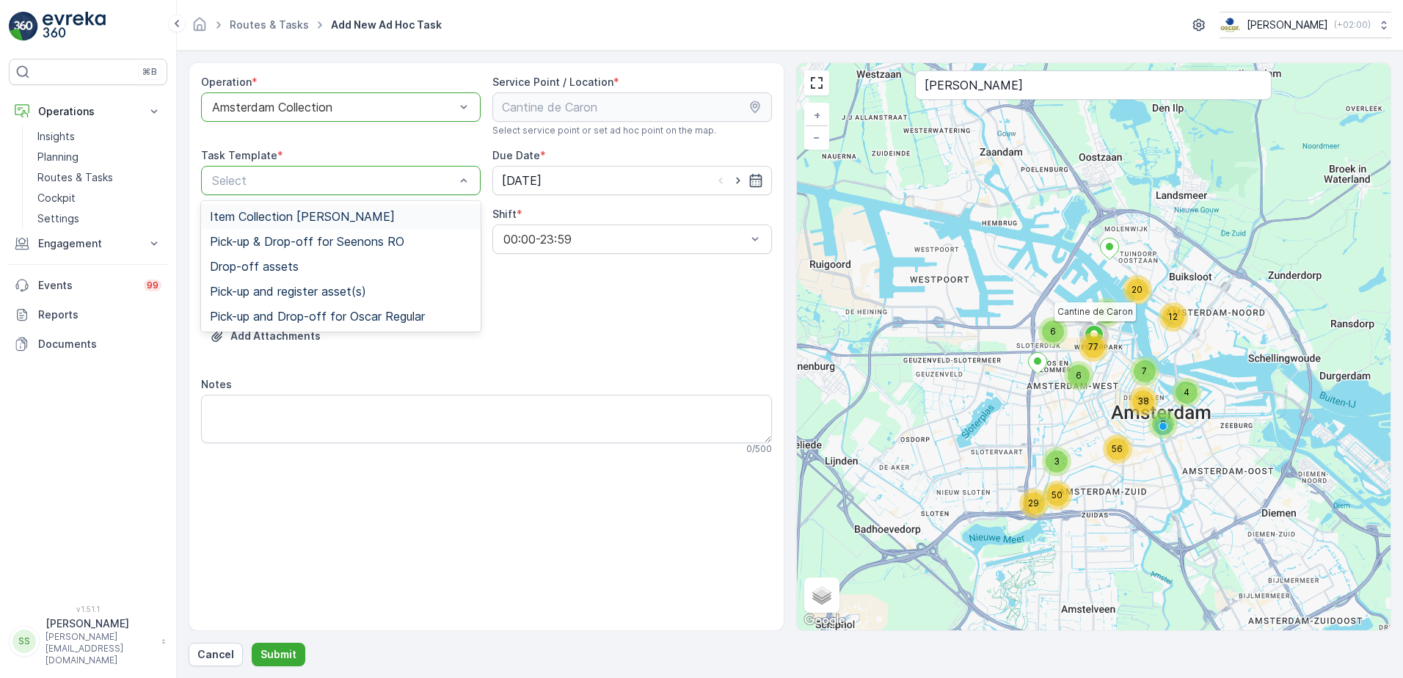
click at [256, 219] on span "Item Collection [PERSON_NAME]" at bounding box center [302, 216] width 185 height 13
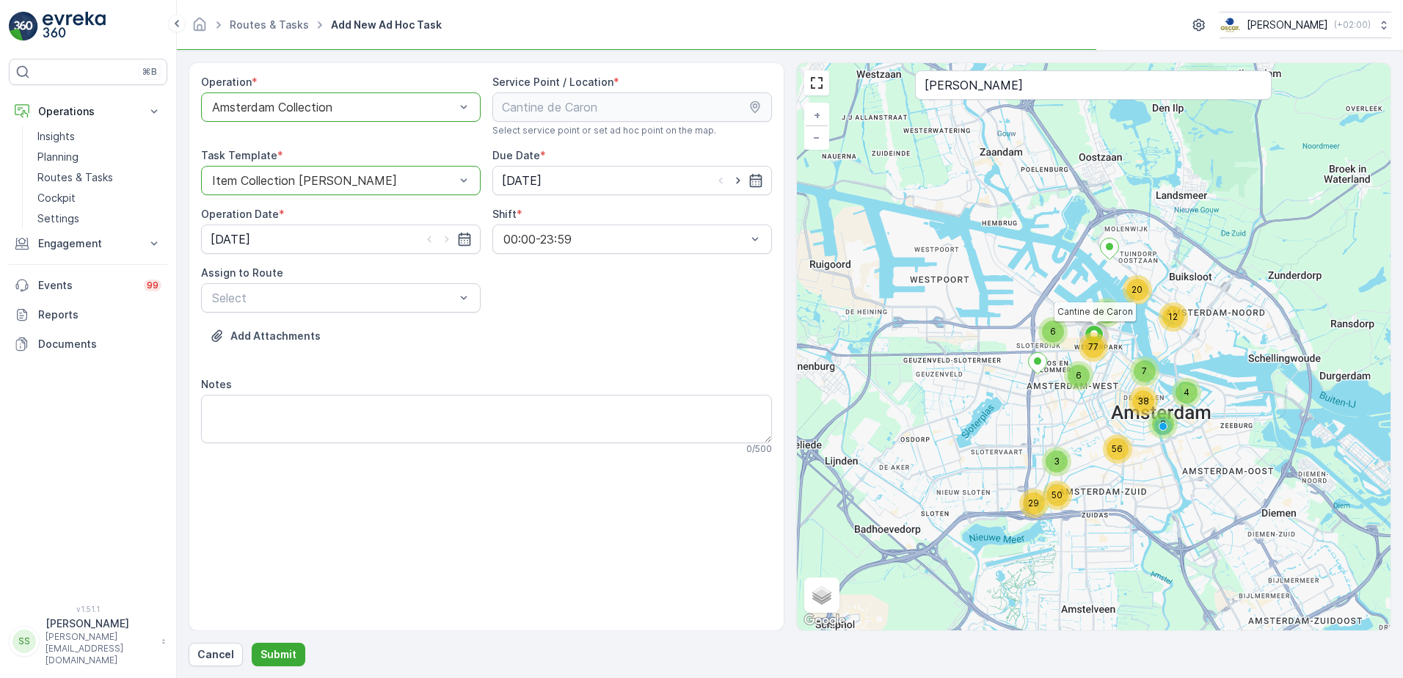
click at [571, 321] on div "Operation * option Amsterdam Collection, selected. Amsterdam Collection Service…" at bounding box center [486, 271] width 571 height 392
click at [749, 182] on icon "button" at bounding box center [755, 180] width 12 height 13
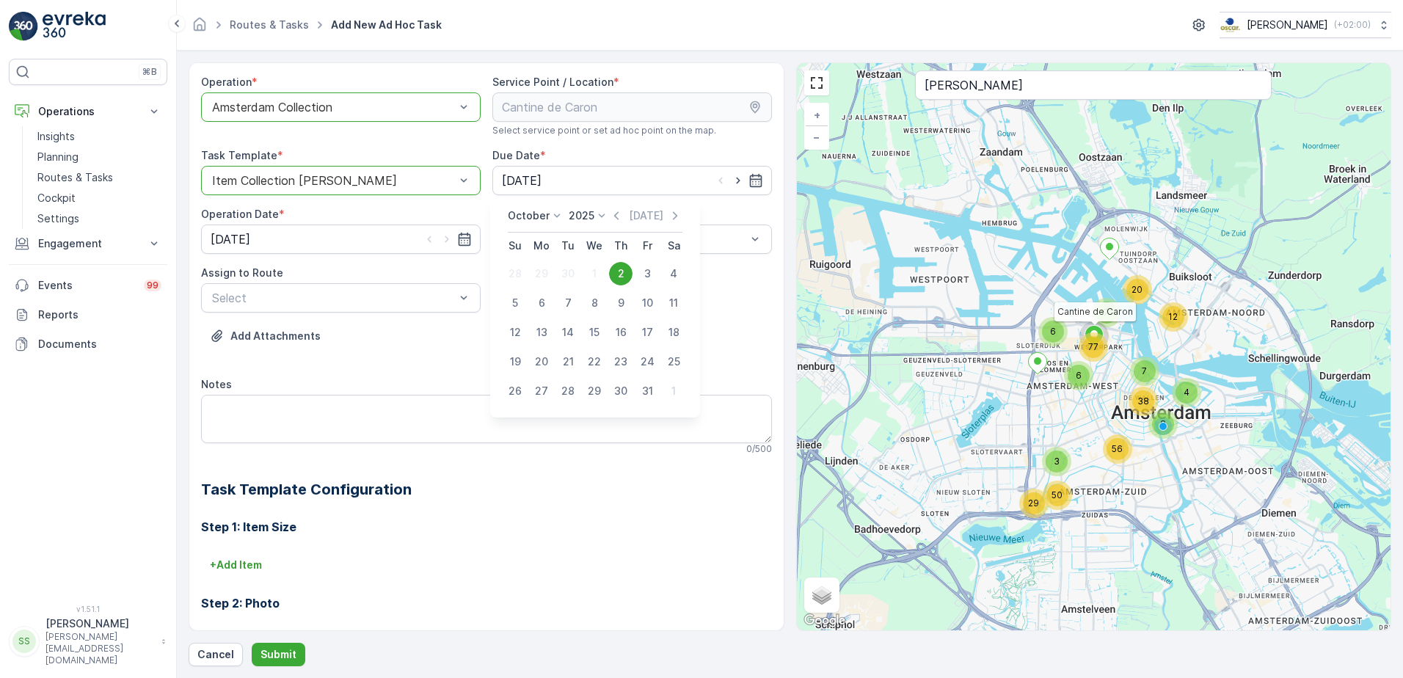
click at [439, 370] on div "Operation * option Amsterdam Collection, selected. Amsterdam Collection Service…" at bounding box center [486, 439] width 571 height 728
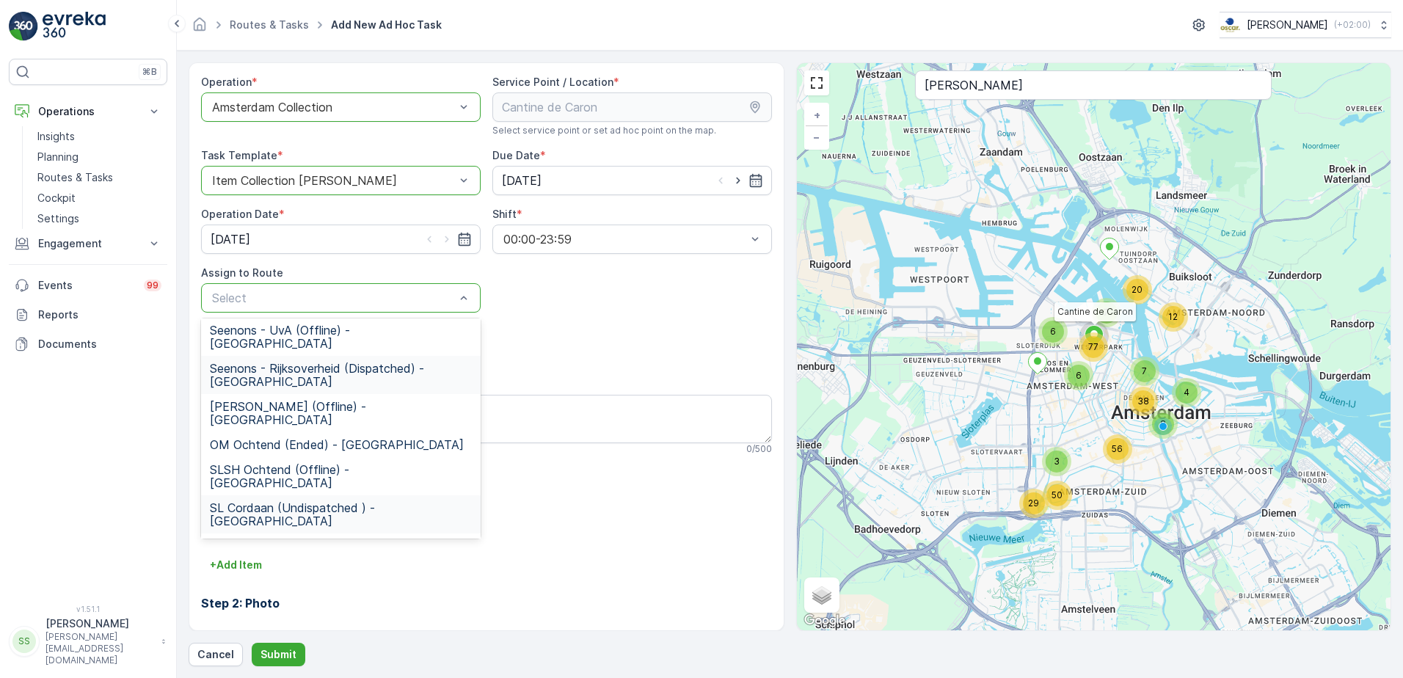
scroll to position [273, 0]
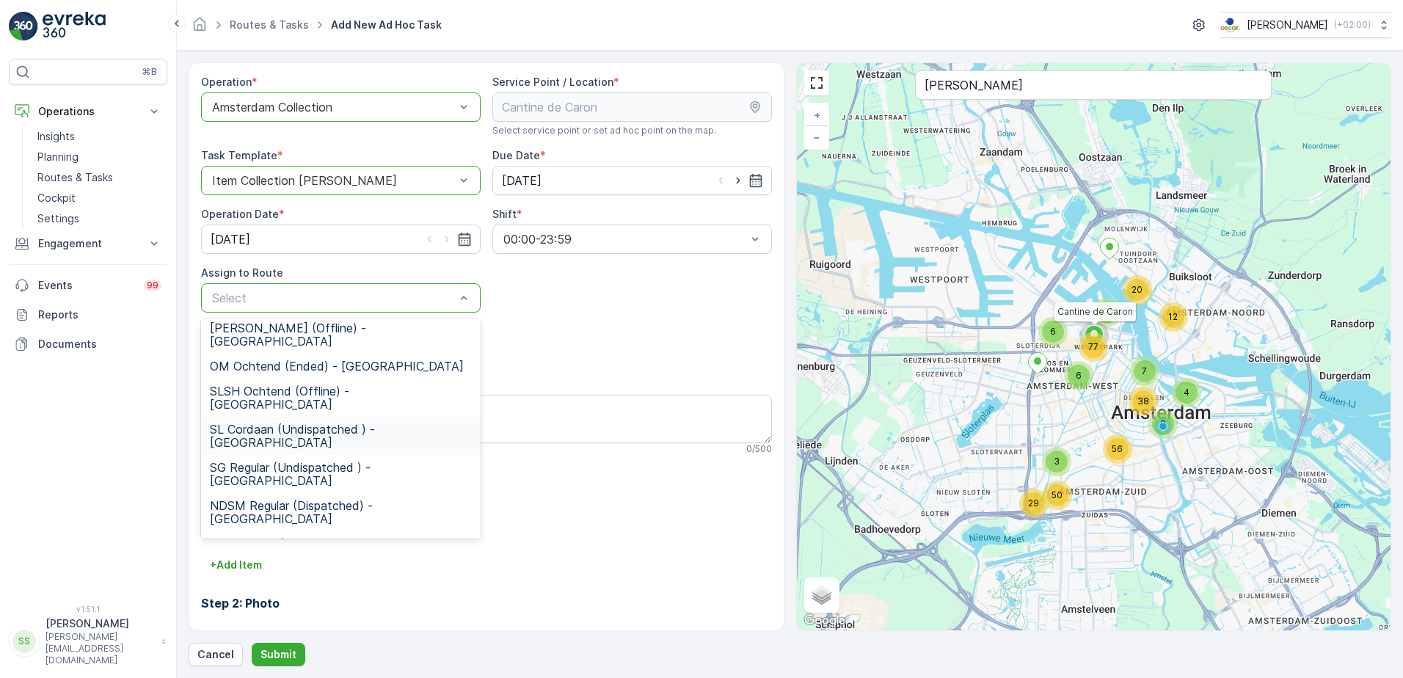
click at [677, 333] on div "Add Attachments" at bounding box center [486, 344] width 571 height 41
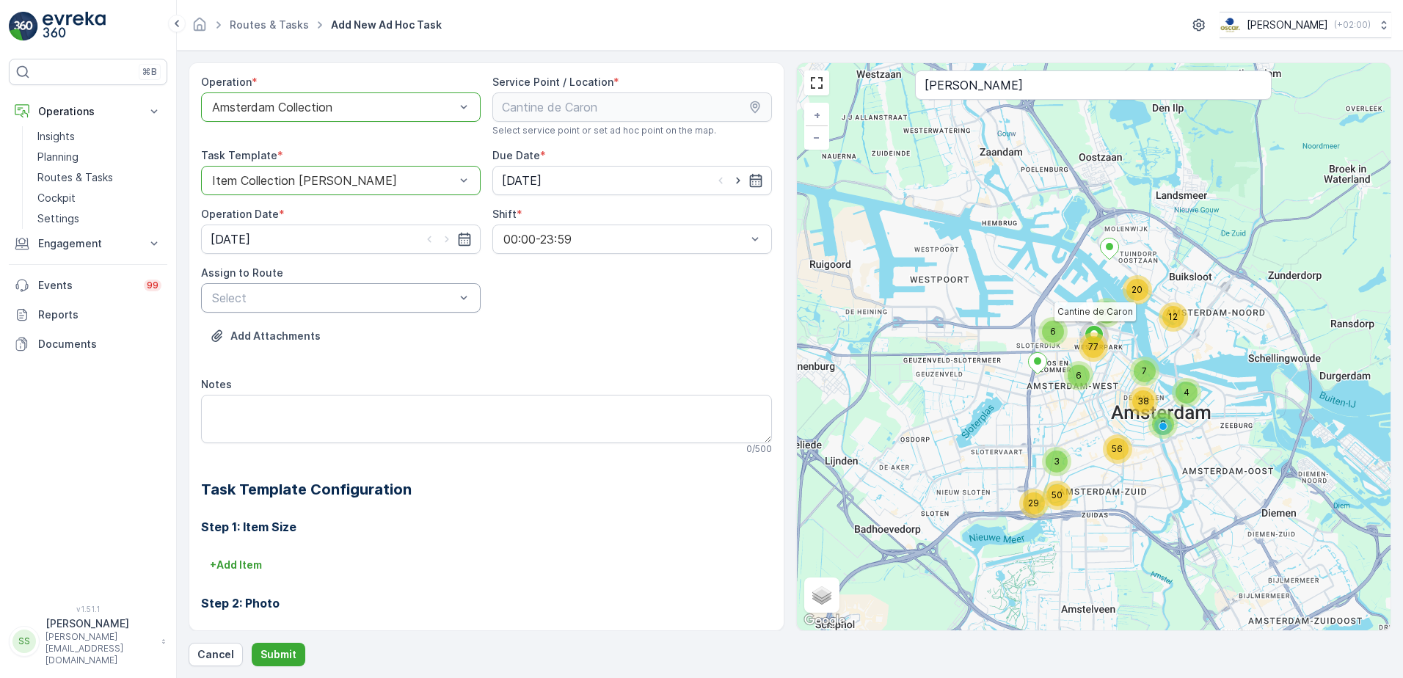
click at [329, 105] on div at bounding box center [334, 107] width 246 height 13
click at [599, 343] on div "Add Attachments" at bounding box center [486, 344] width 571 height 41
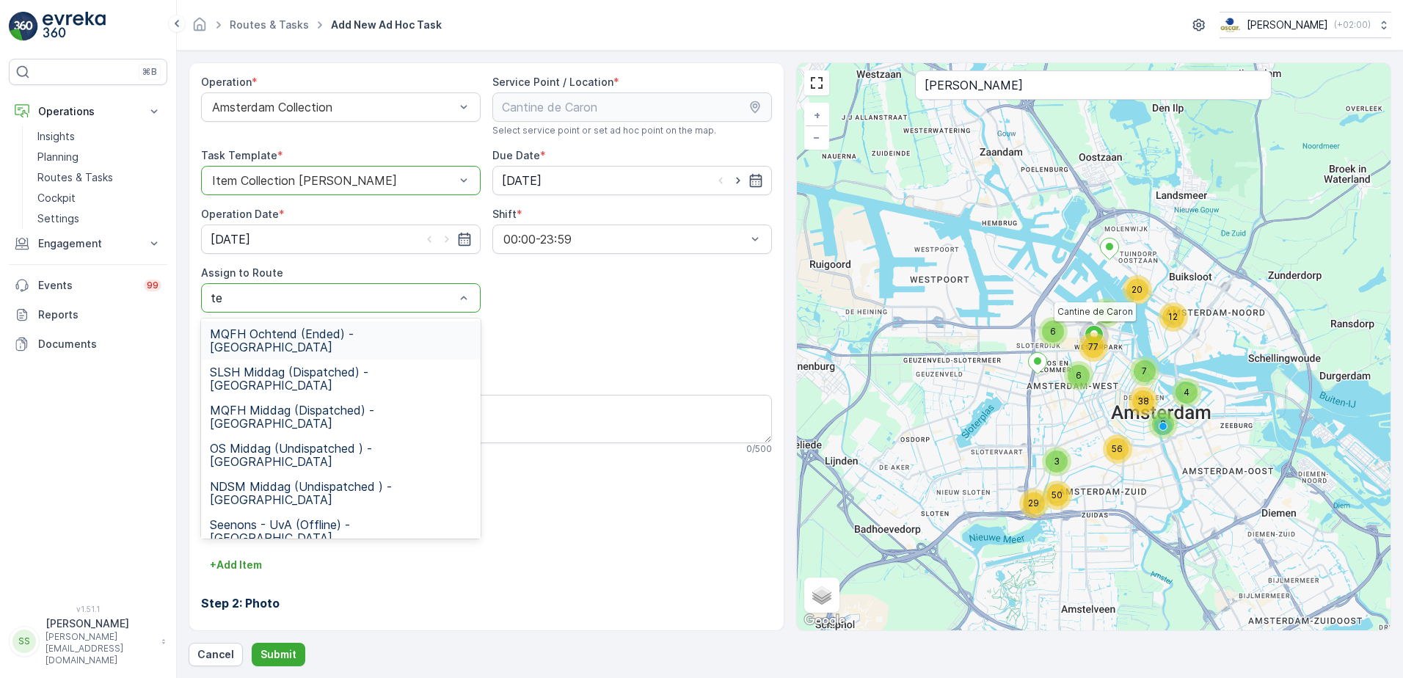
type input "t"
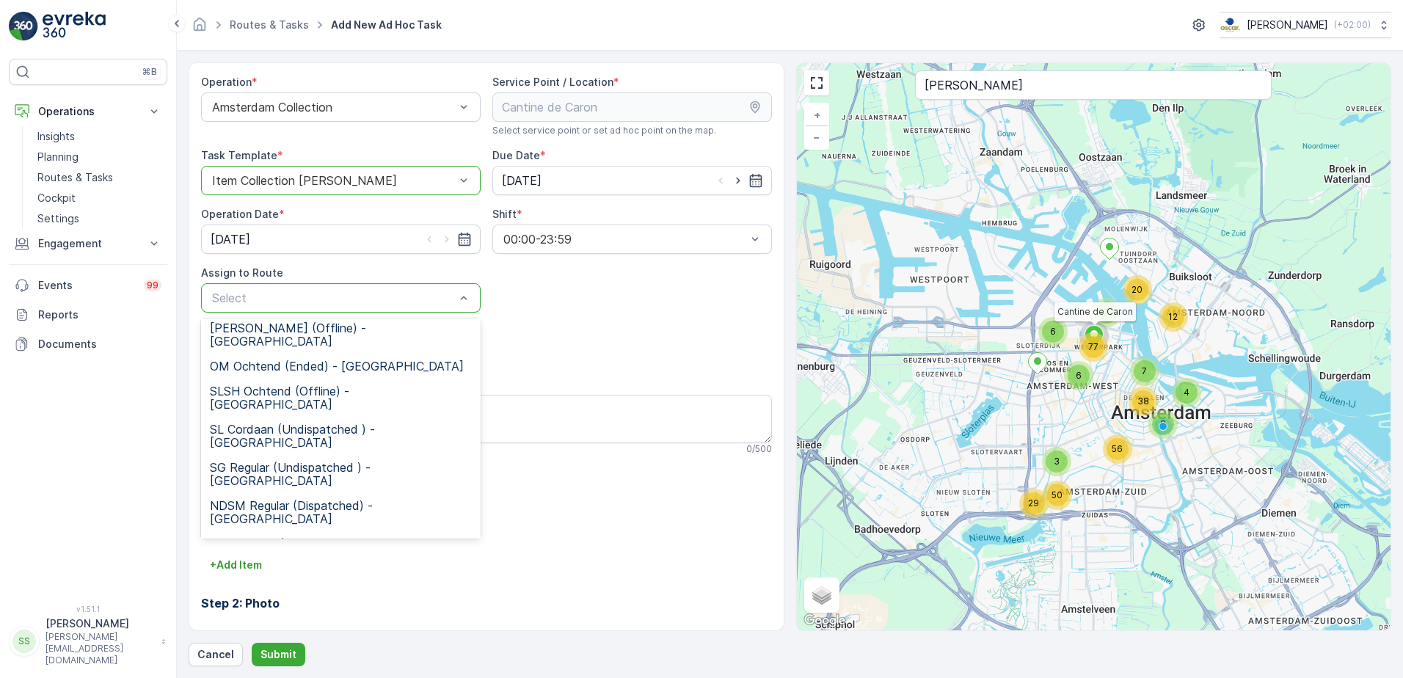
click at [256, 614] on span "WG Ochtend (Dispatched) - Amsterdam" at bounding box center [341, 627] width 262 height 26
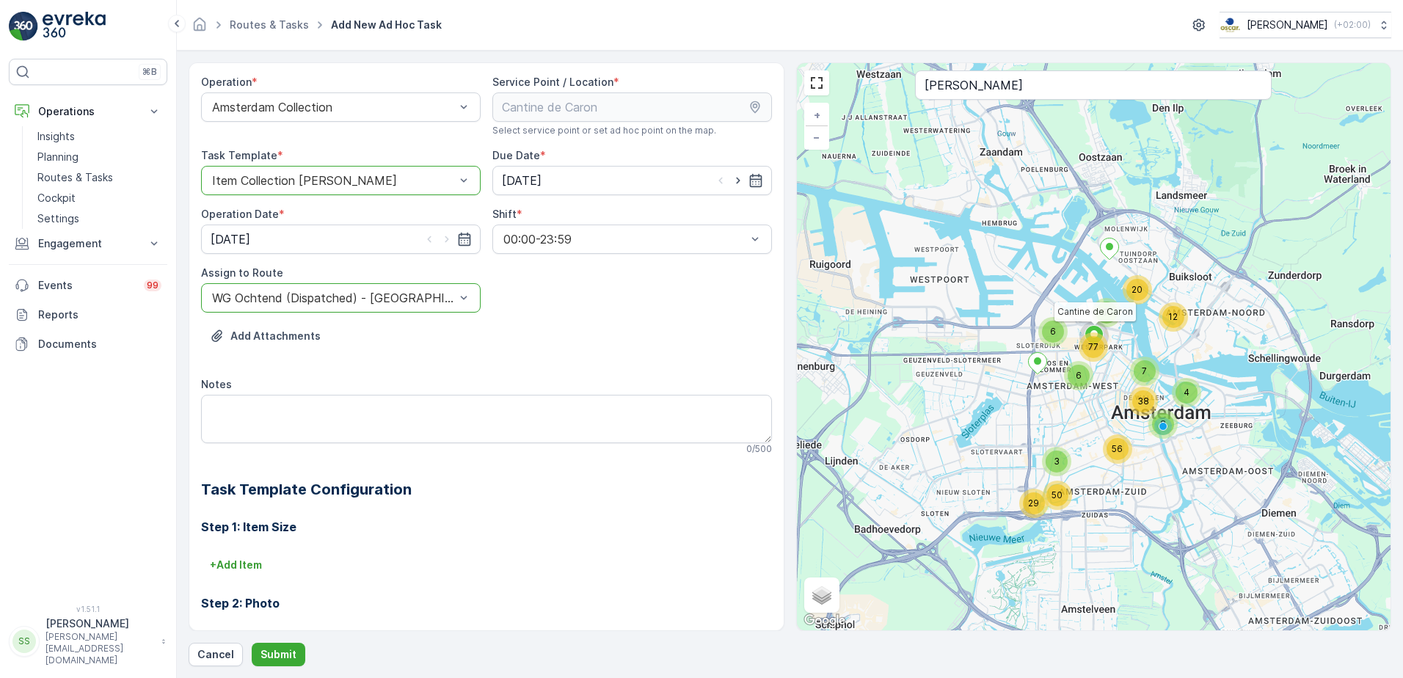
click at [624, 332] on div "Add Attachments" at bounding box center [486, 344] width 571 height 41
click at [242, 564] on p "+ Add Item" at bounding box center [236, 565] width 52 height 15
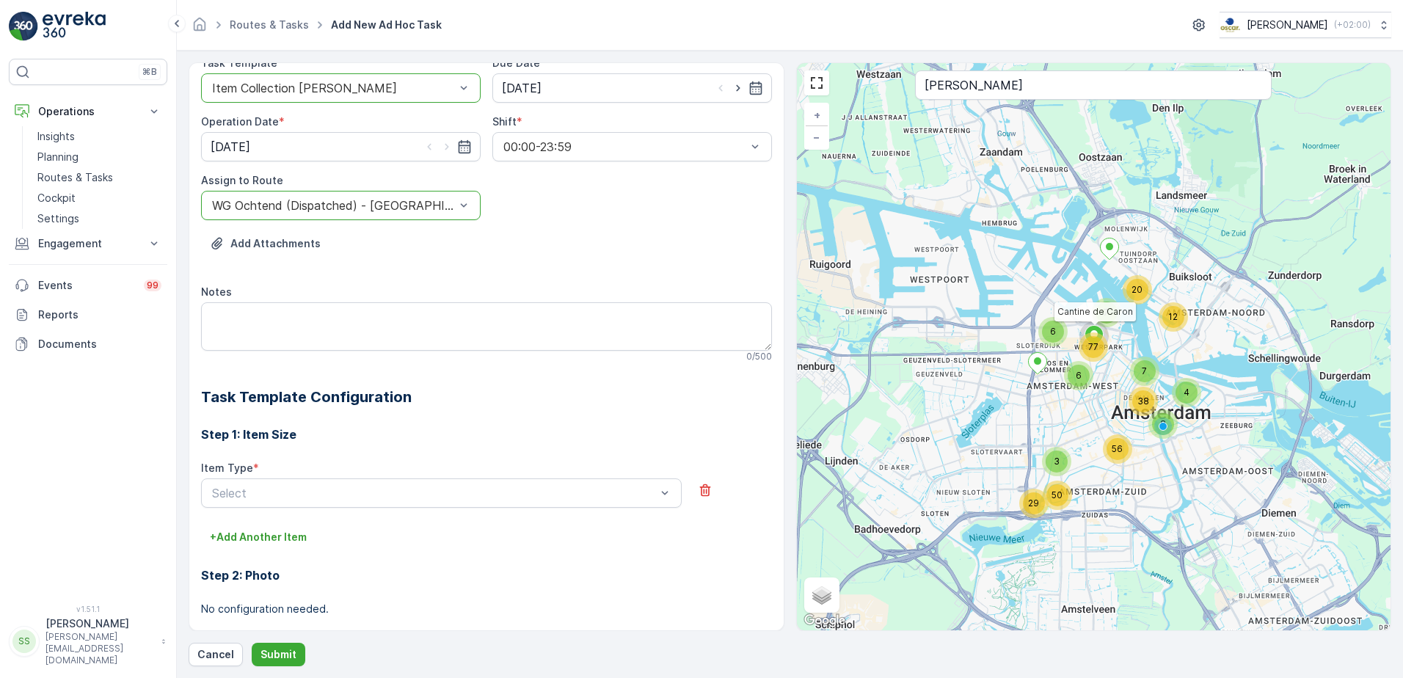
scroll to position [220, 0]
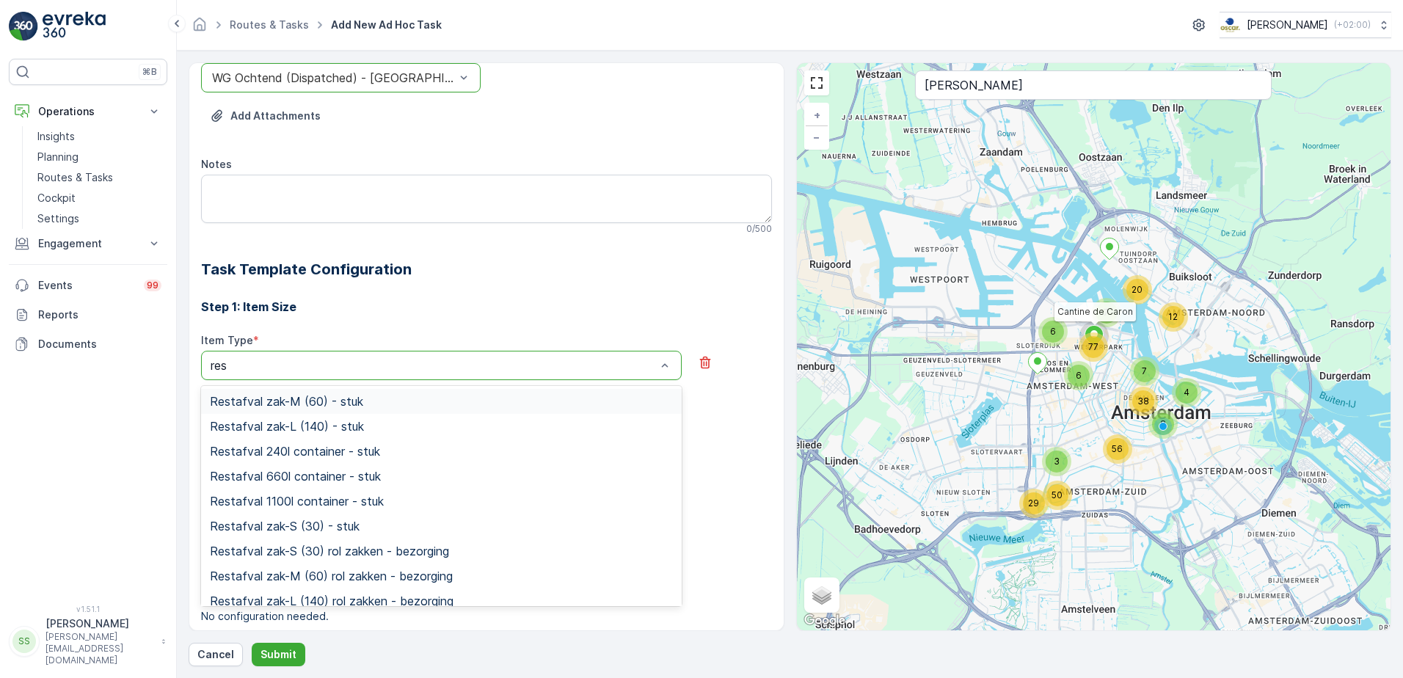
type input "rest"
click at [299, 478] on span "Restafval 660l container - stuk" at bounding box center [295, 476] width 171 height 13
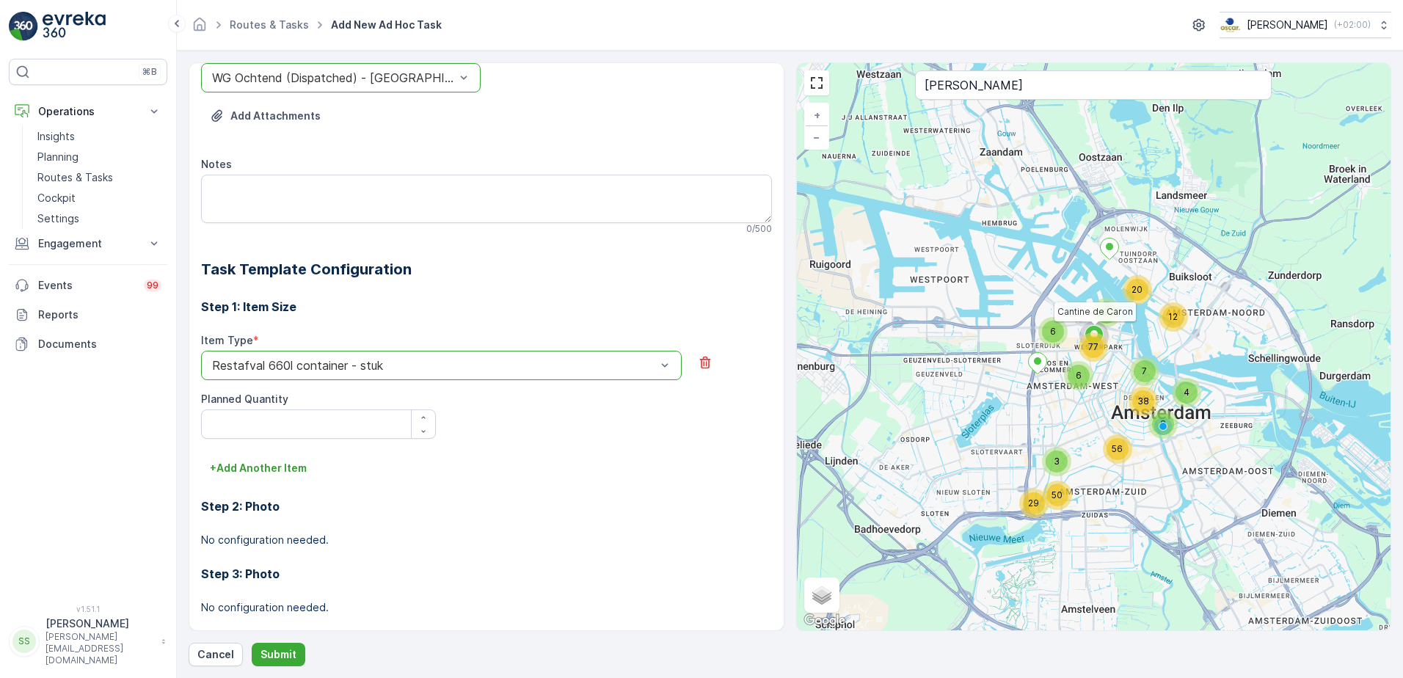
click at [602, 462] on div "+ Add Another Item" at bounding box center [486, 468] width 571 height 23
click at [311, 421] on Quantity "Planned Quantity" at bounding box center [318, 424] width 235 height 29
type Quantity "1"
click at [289, 653] on p "Submit" at bounding box center [279, 654] width 36 height 15
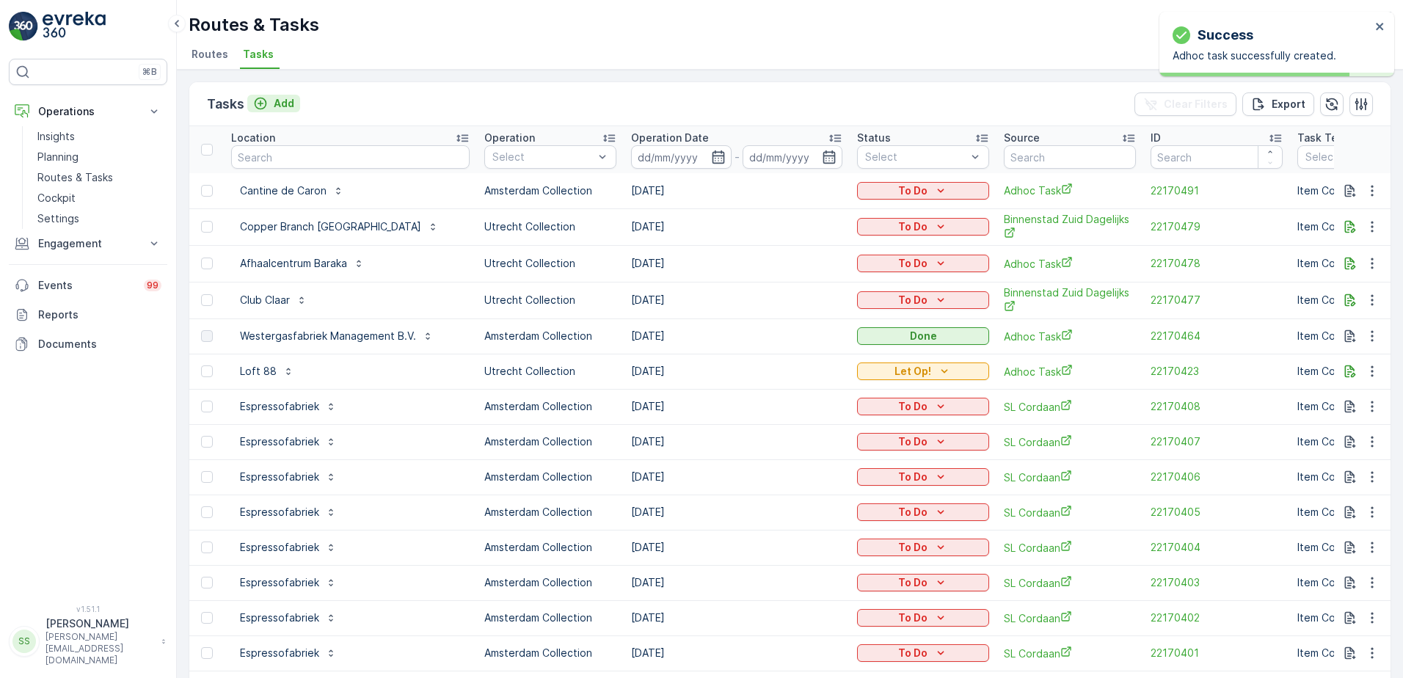
click at [276, 105] on p "Add" at bounding box center [284, 103] width 21 height 15
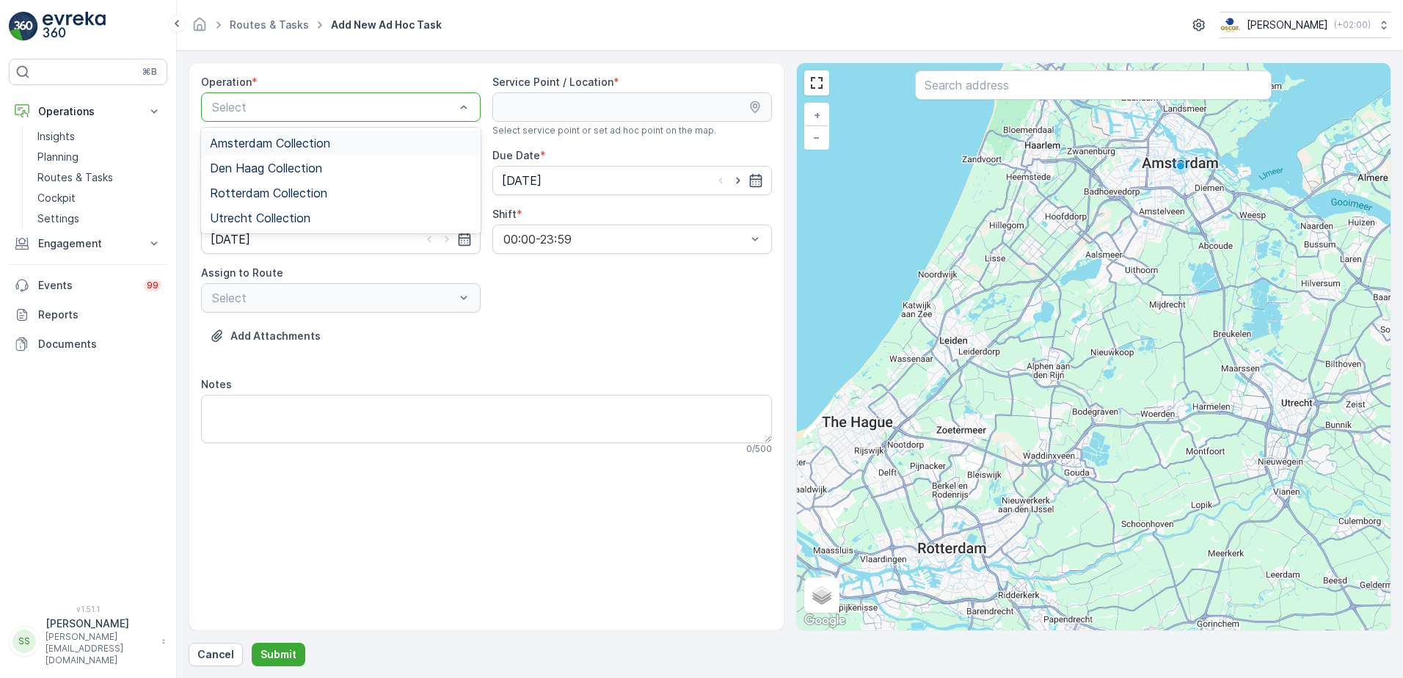
click at [273, 145] on span "Amsterdam Collection" at bounding box center [270, 143] width 120 height 13
click at [1009, 102] on div at bounding box center [1093, 86] width 357 height 32
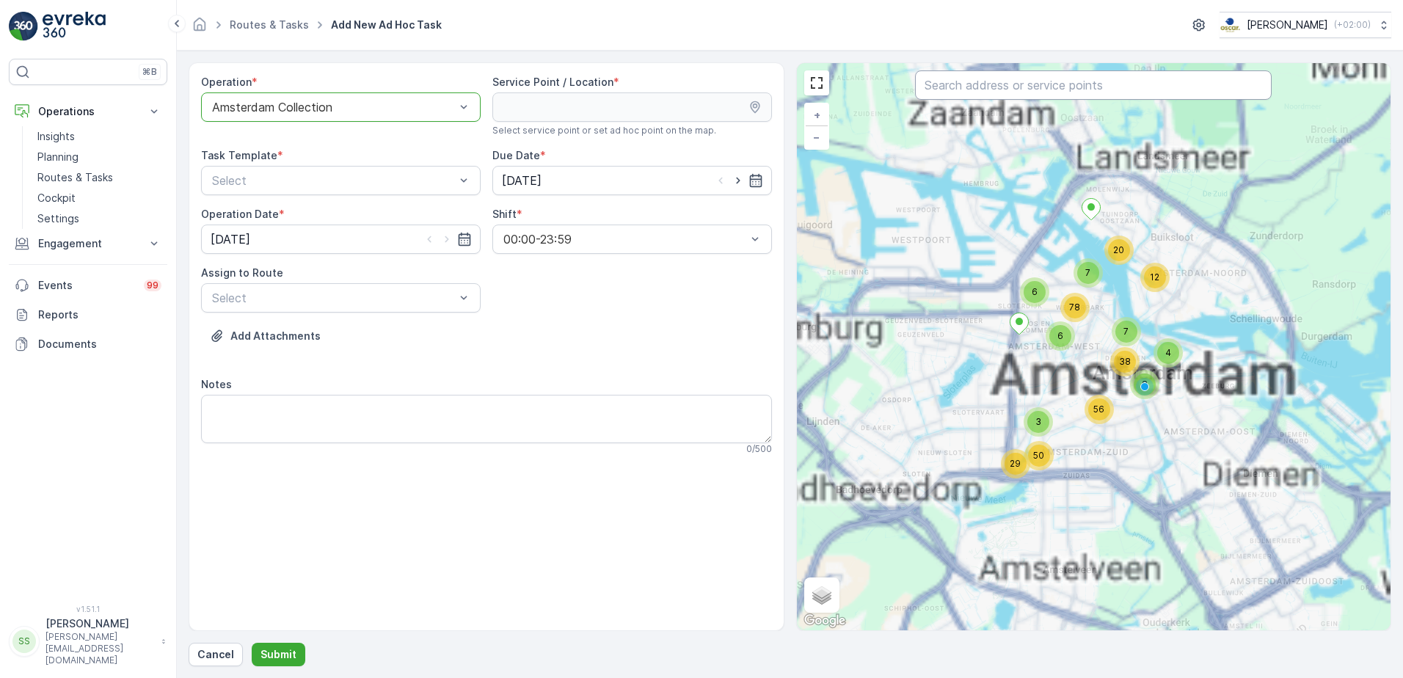
click at [1022, 89] on input "text" at bounding box center [1093, 84] width 357 height 29
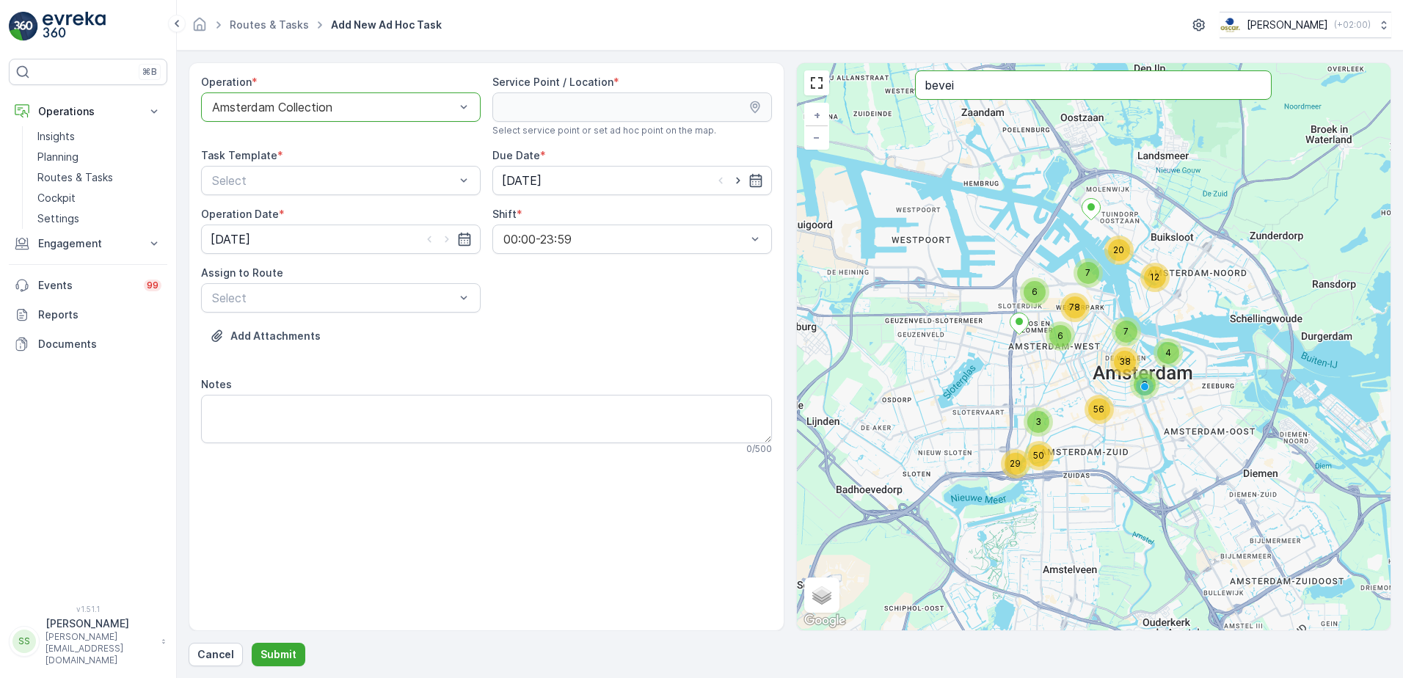
type input "bevei"
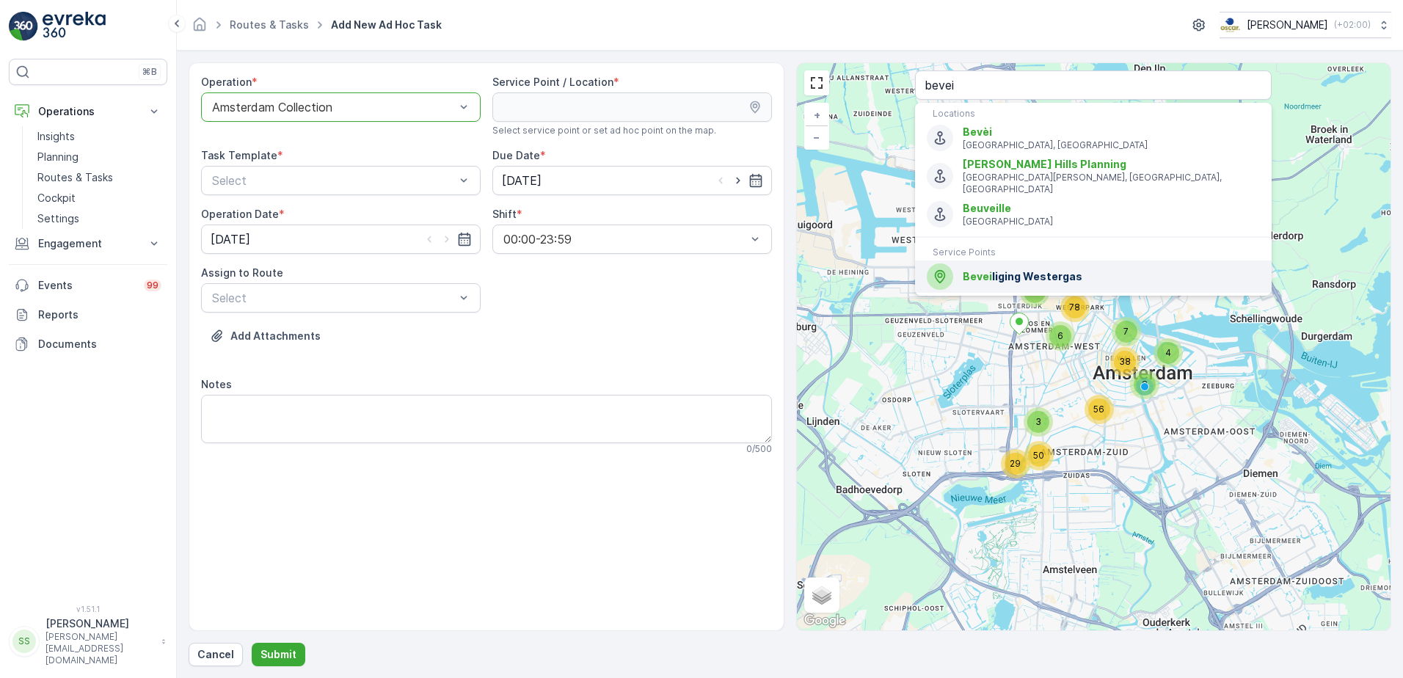
click at [1025, 269] on span "Bevei liging Westergas" at bounding box center [1111, 276] width 297 height 15
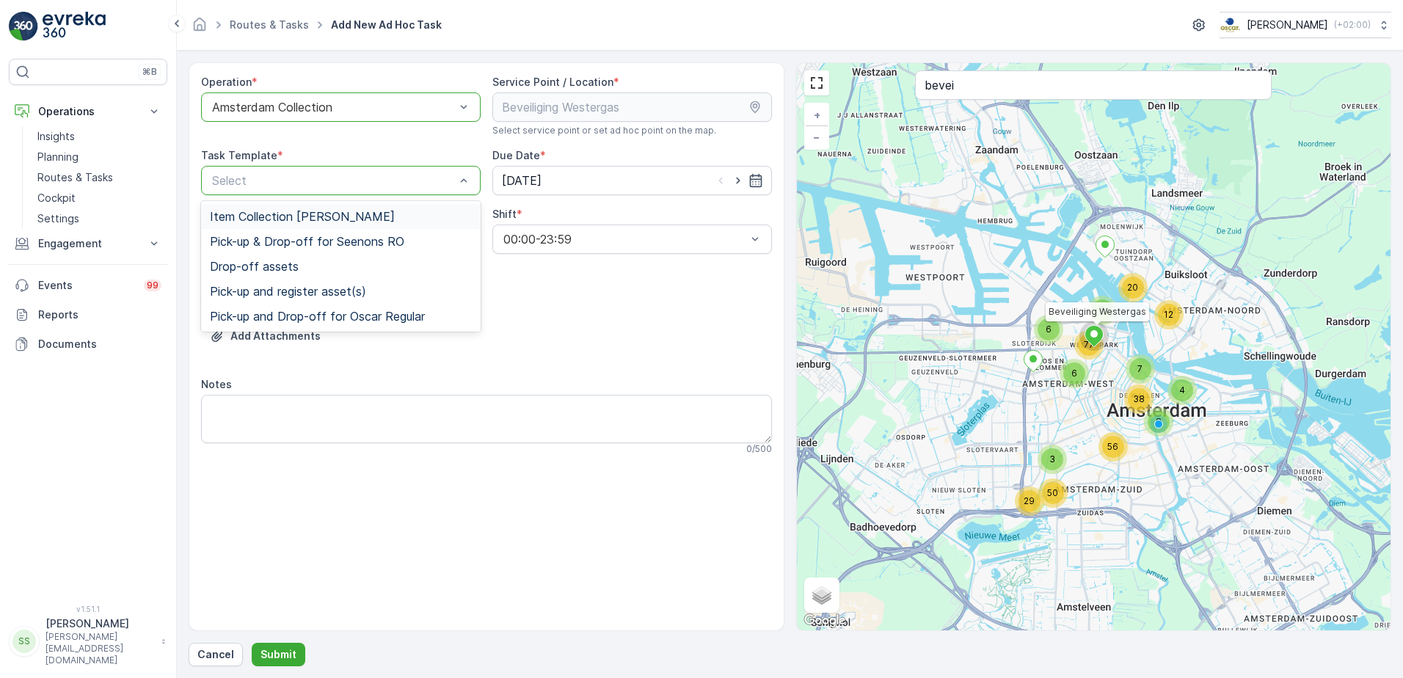
click at [296, 217] on span "Item Collection [PERSON_NAME]" at bounding box center [302, 216] width 185 height 13
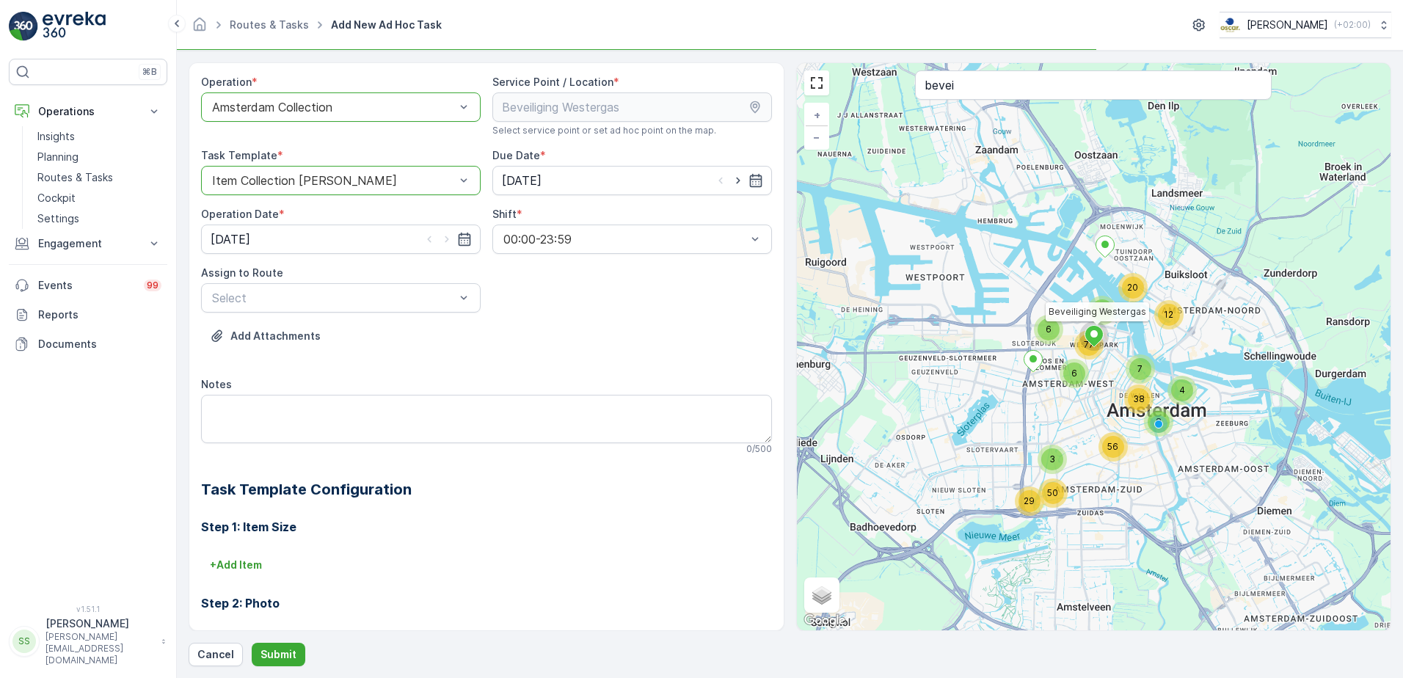
click at [526, 317] on div "Operation * option Amsterdam Collection, selected. Amsterdam Collection Service…" at bounding box center [486, 439] width 571 height 728
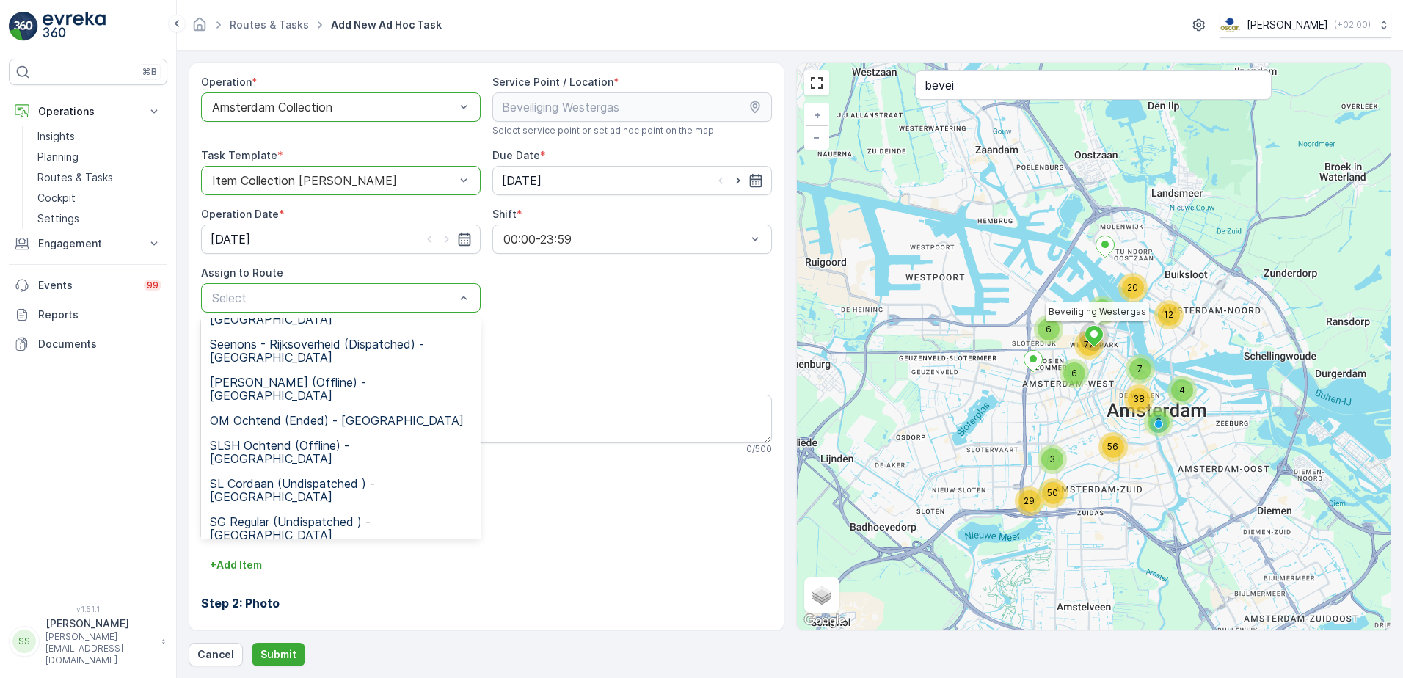
scroll to position [273, 0]
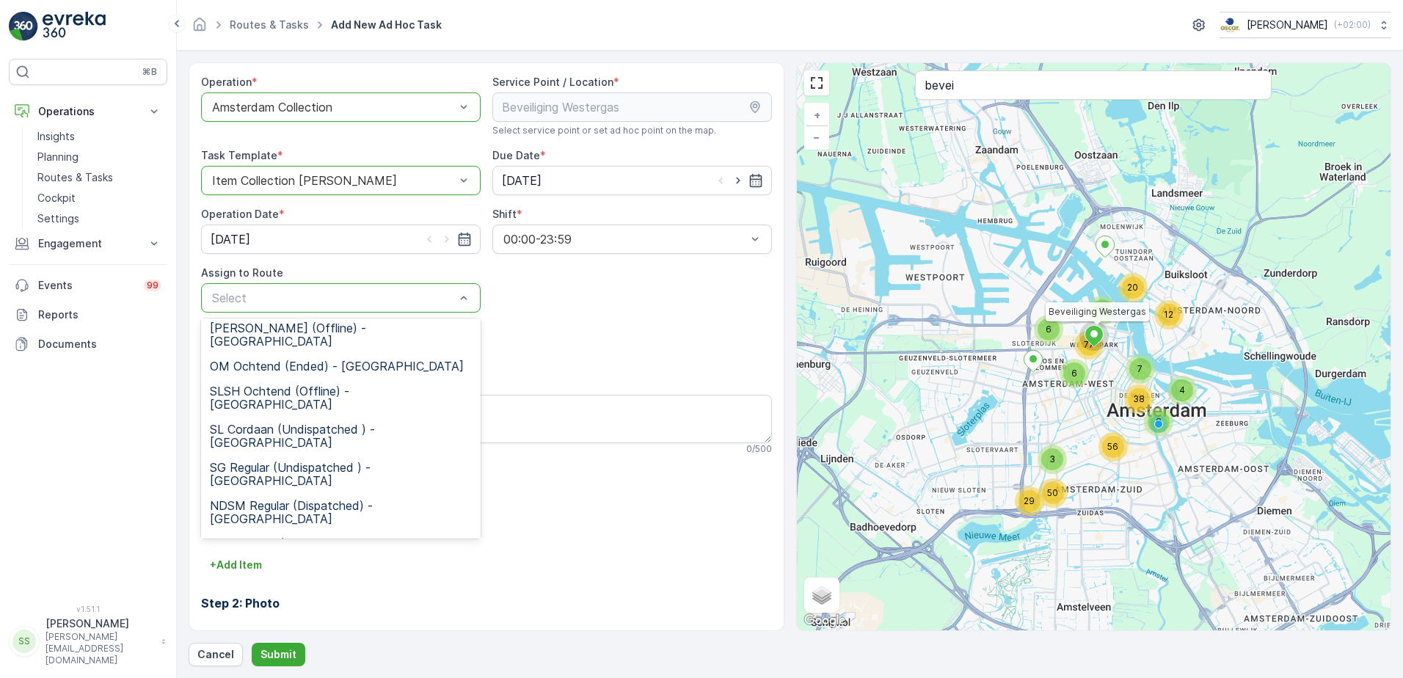
click at [263, 614] on span "WG Ochtend (Dispatched) - Amsterdam" at bounding box center [341, 627] width 262 height 26
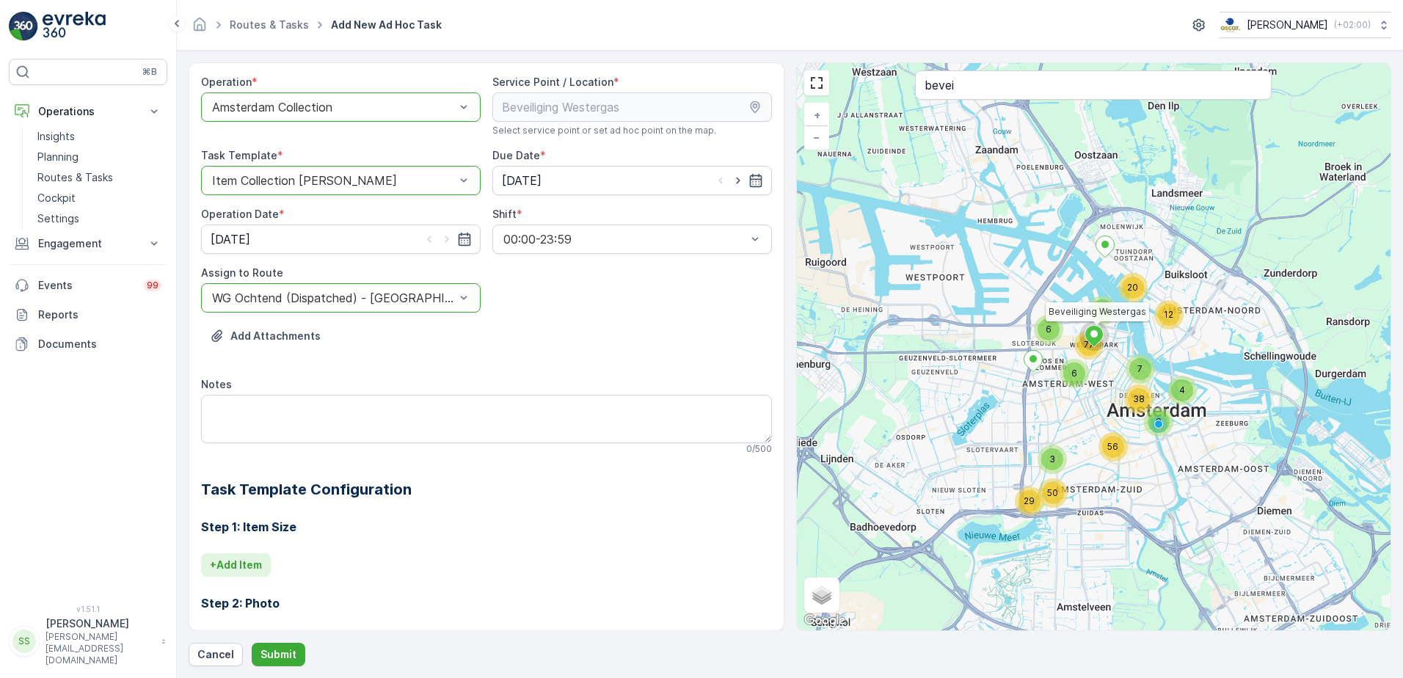
click at [247, 559] on p "+ Add Item" at bounding box center [236, 565] width 52 height 15
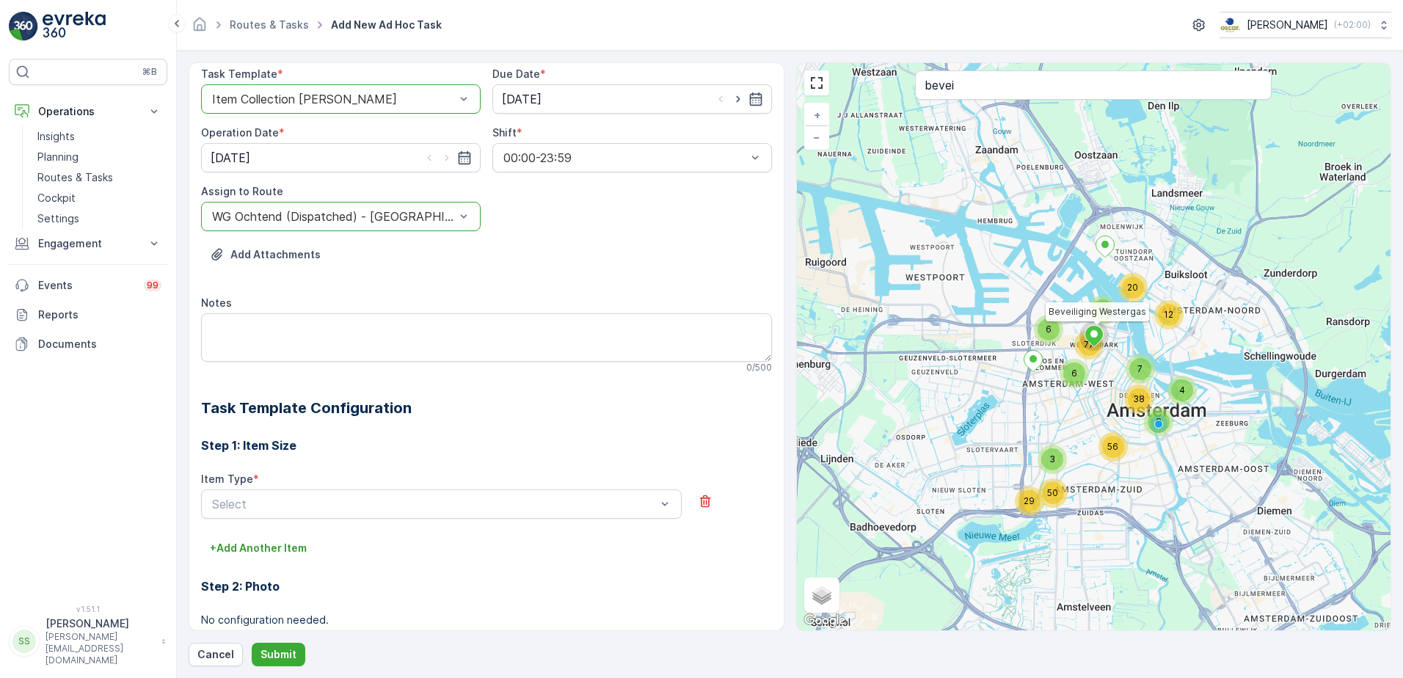
scroll to position [220, 0]
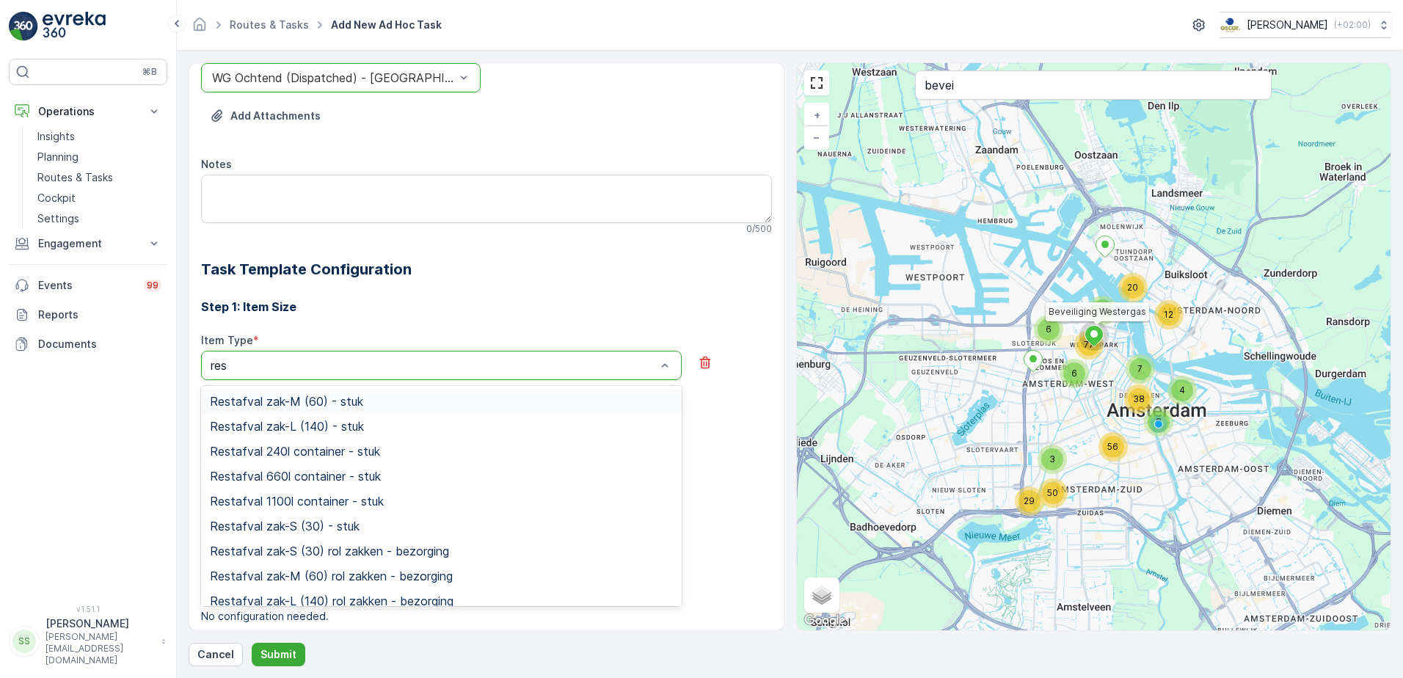
type input "rest"
click at [305, 476] on span "Restafval 660l container - stuk" at bounding box center [295, 476] width 171 height 13
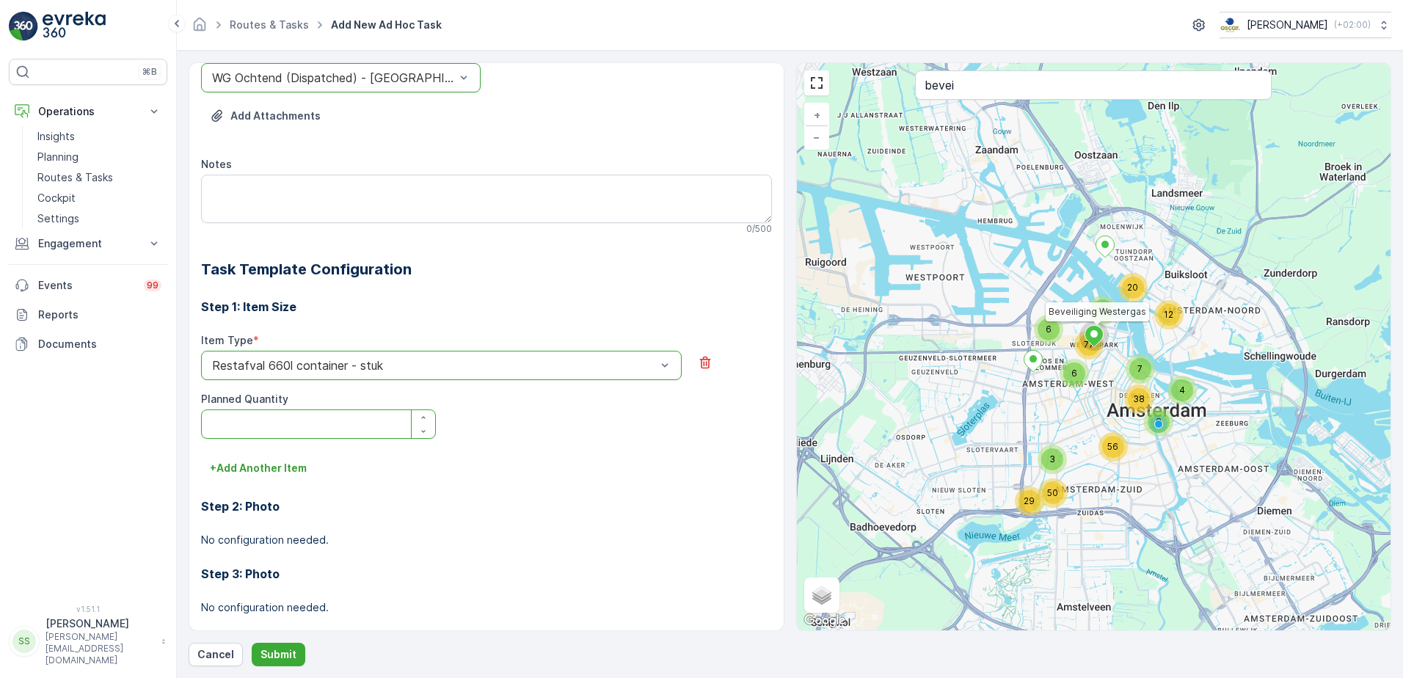
click at [283, 415] on Quantity "Planned Quantity" at bounding box center [318, 424] width 235 height 29
type Quantity "1"
click at [286, 647] on button "Submit" at bounding box center [279, 654] width 54 height 23
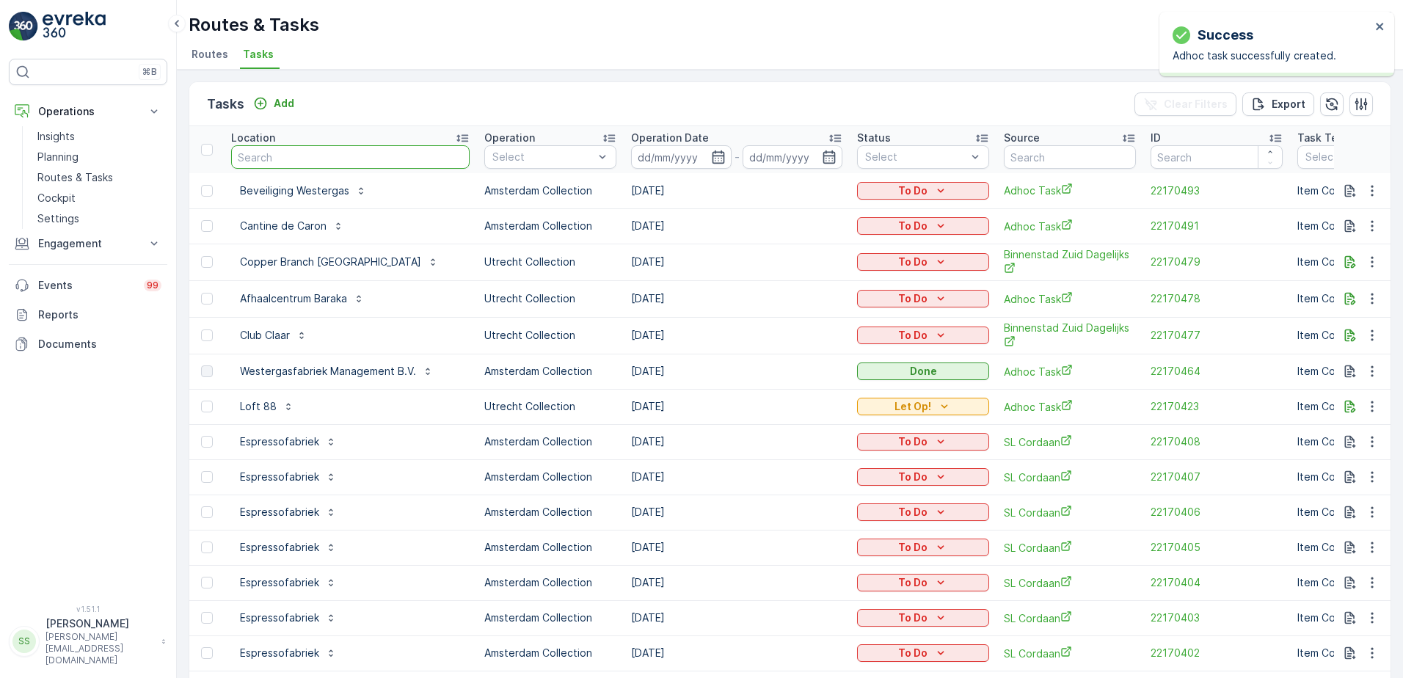
click at [337, 161] on input "text" at bounding box center [350, 156] width 239 height 23
drag, startPoint x: 360, startPoint y: 105, endPoint x: 338, endPoint y: 107, distance: 22.9
click at [357, 106] on div "Tasks Add Clear Filters Export" at bounding box center [790, 104] width 1202 height 44
click at [261, 101] on icon "Add" at bounding box center [260, 103] width 15 height 15
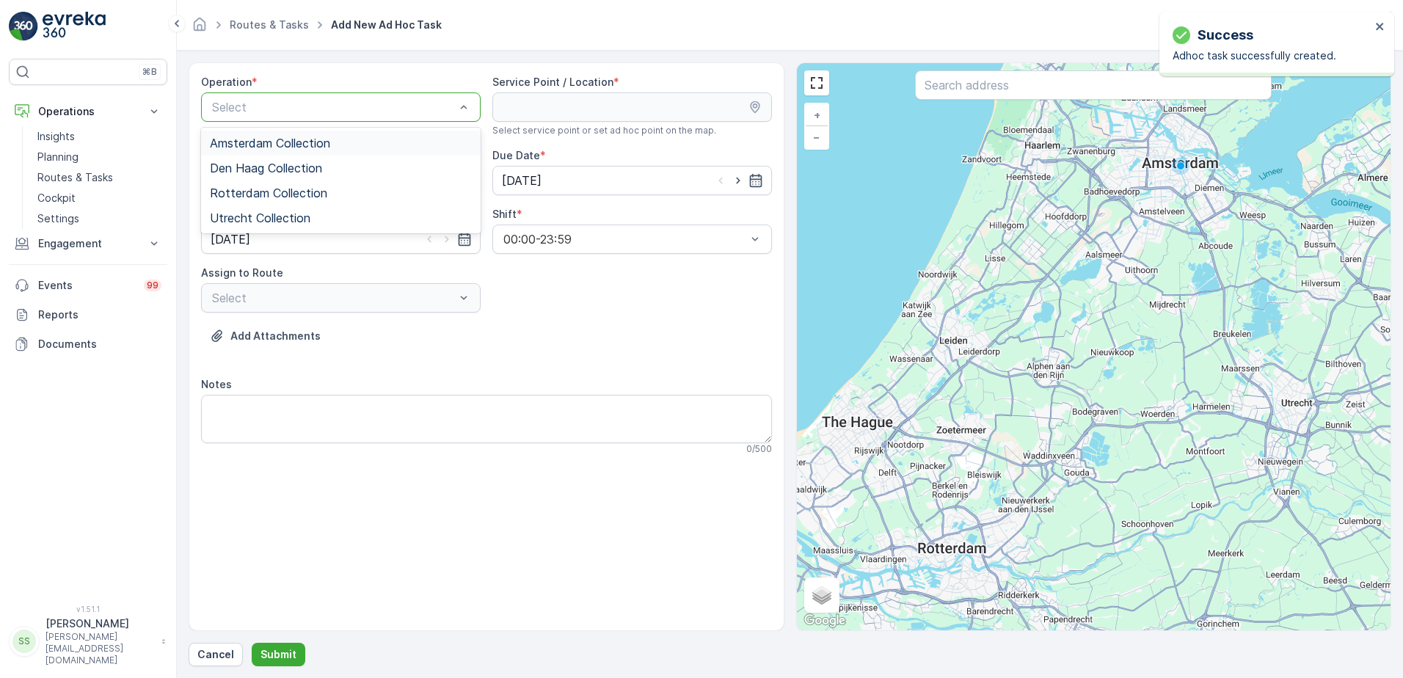
click at [260, 141] on span "Amsterdam Collection" at bounding box center [270, 143] width 120 height 13
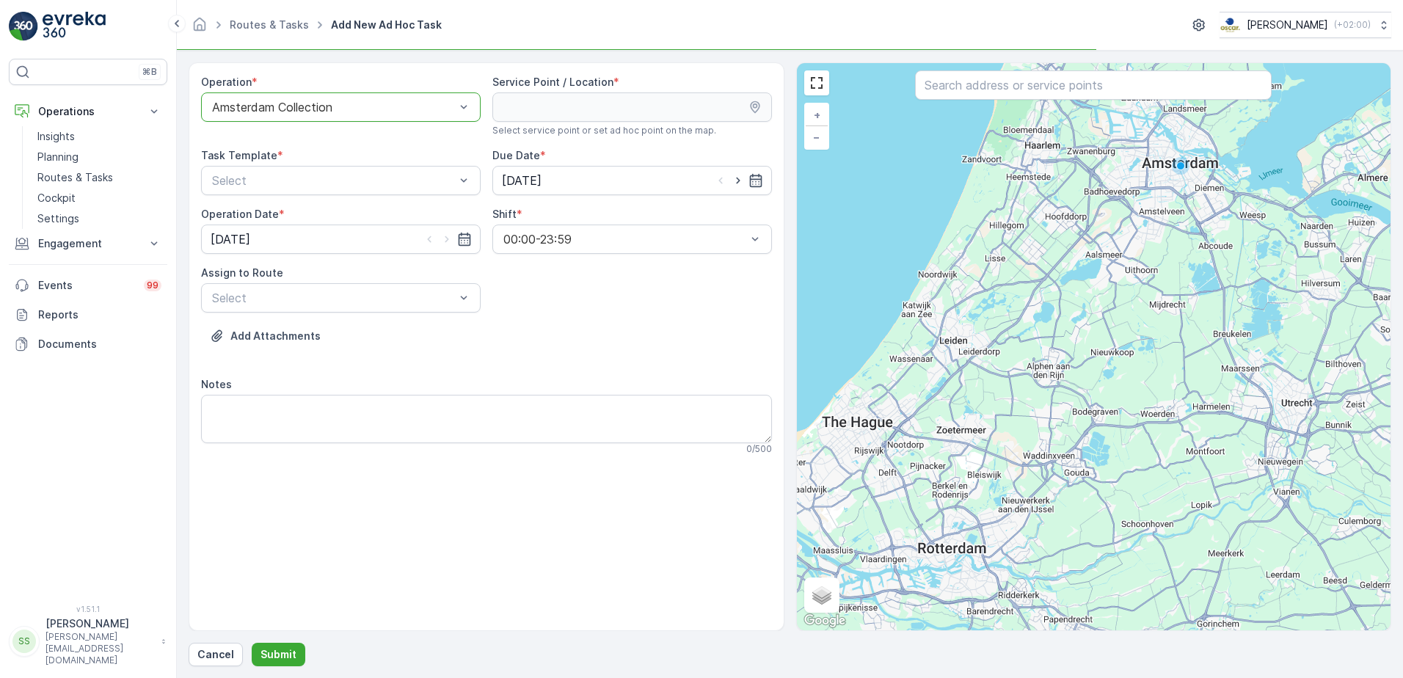
click at [575, 337] on div "Add Attachments" at bounding box center [486, 344] width 571 height 41
click at [988, 86] on input "text" at bounding box center [1093, 84] width 357 height 29
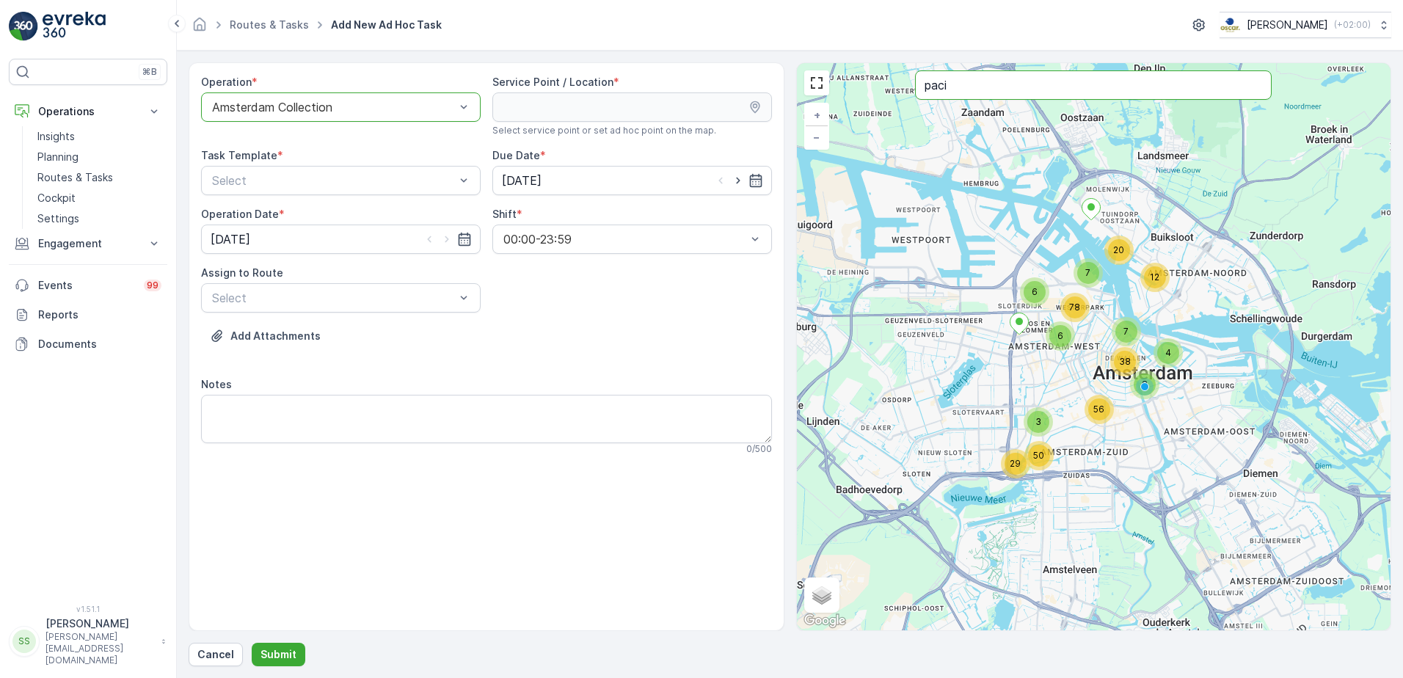
type input "paci"
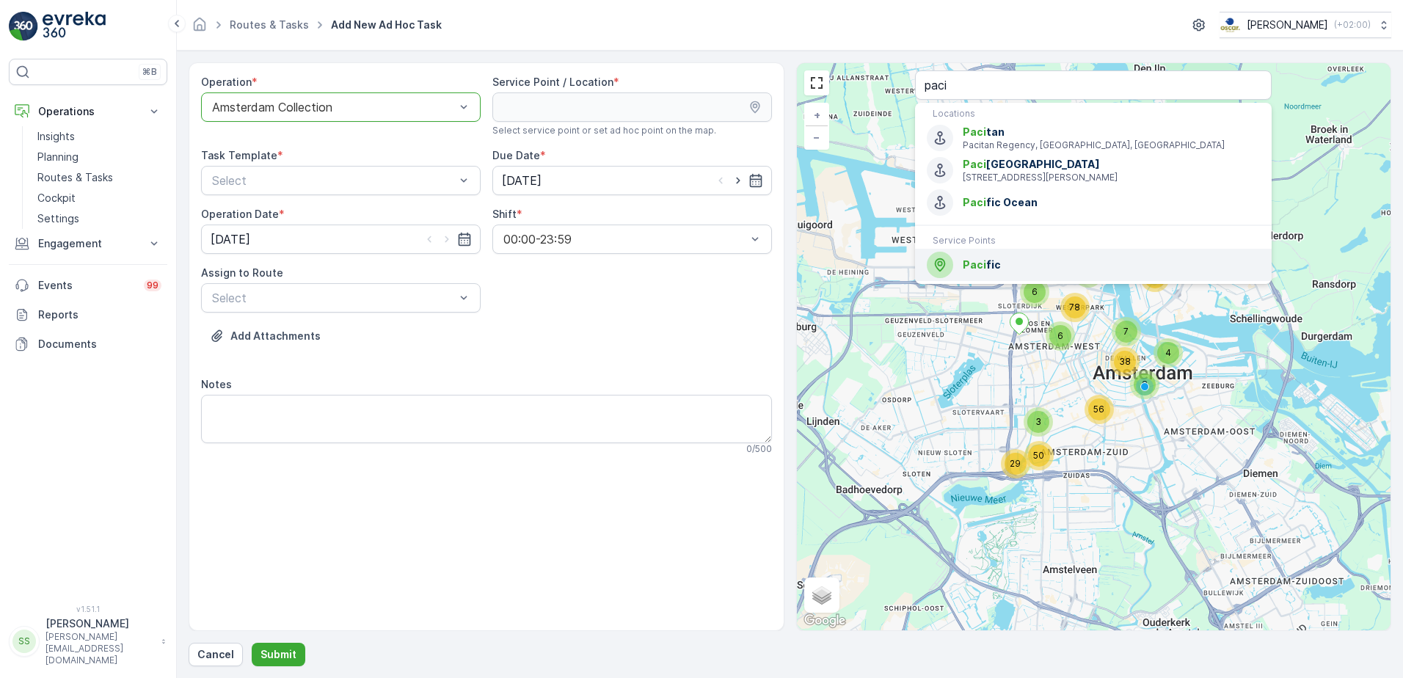
click at [971, 271] on span "Paci" at bounding box center [974, 264] width 23 height 12
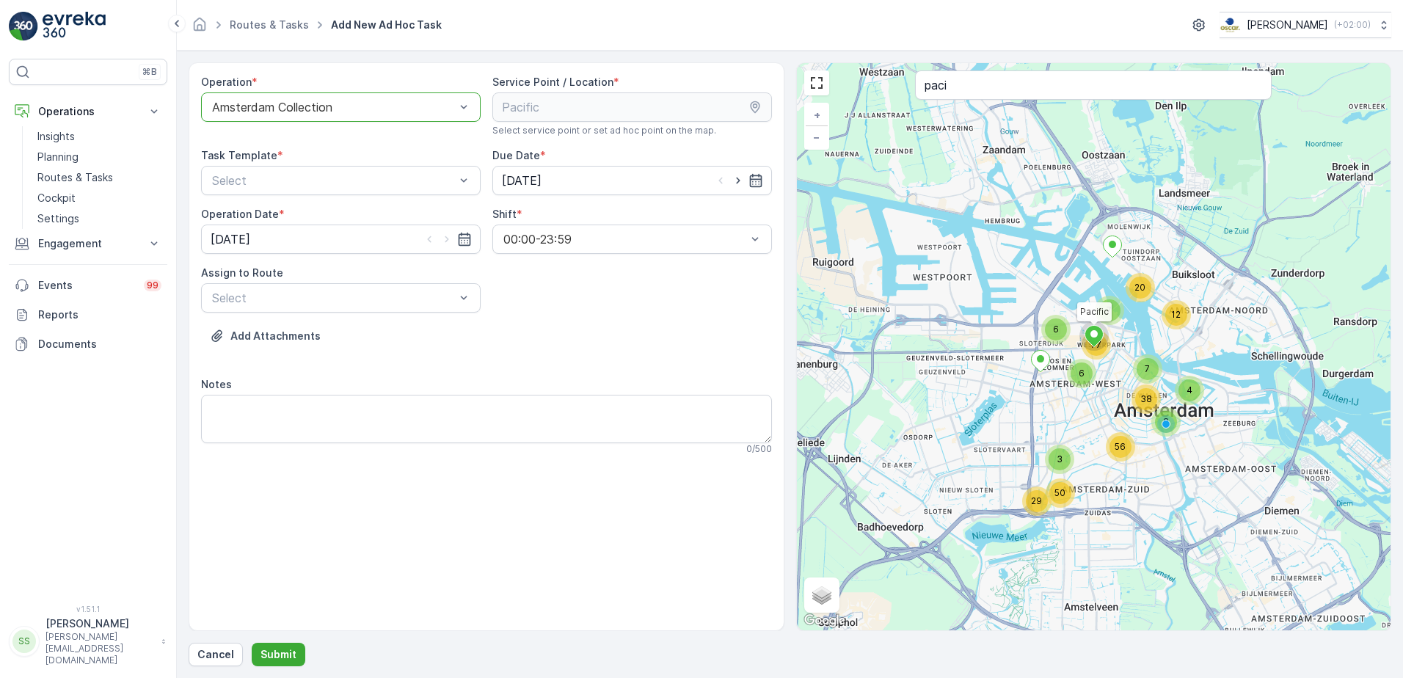
drag, startPoint x: 542, startPoint y: 330, endPoint x: 409, endPoint y: 247, distance: 157.2
click at [542, 328] on div "Add Attachments" at bounding box center [486, 344] width 571 height 41
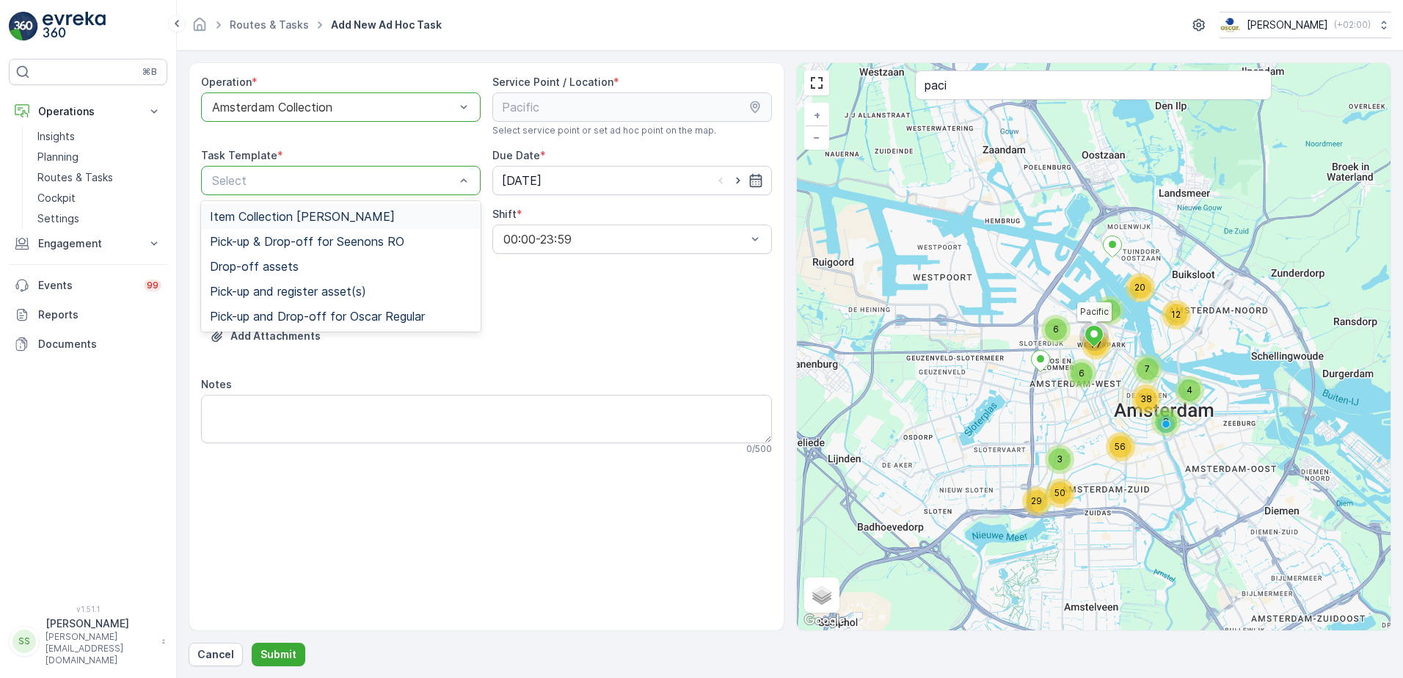
drag, startPoint x: 280, startPoint y: 223, endPoint x: 346, endPoint y: 222, distance: 66.8
click at [280, 223] on span "Item Collection [PERSON_NAME]" at bounding box center [302, 216] width 185 height 13
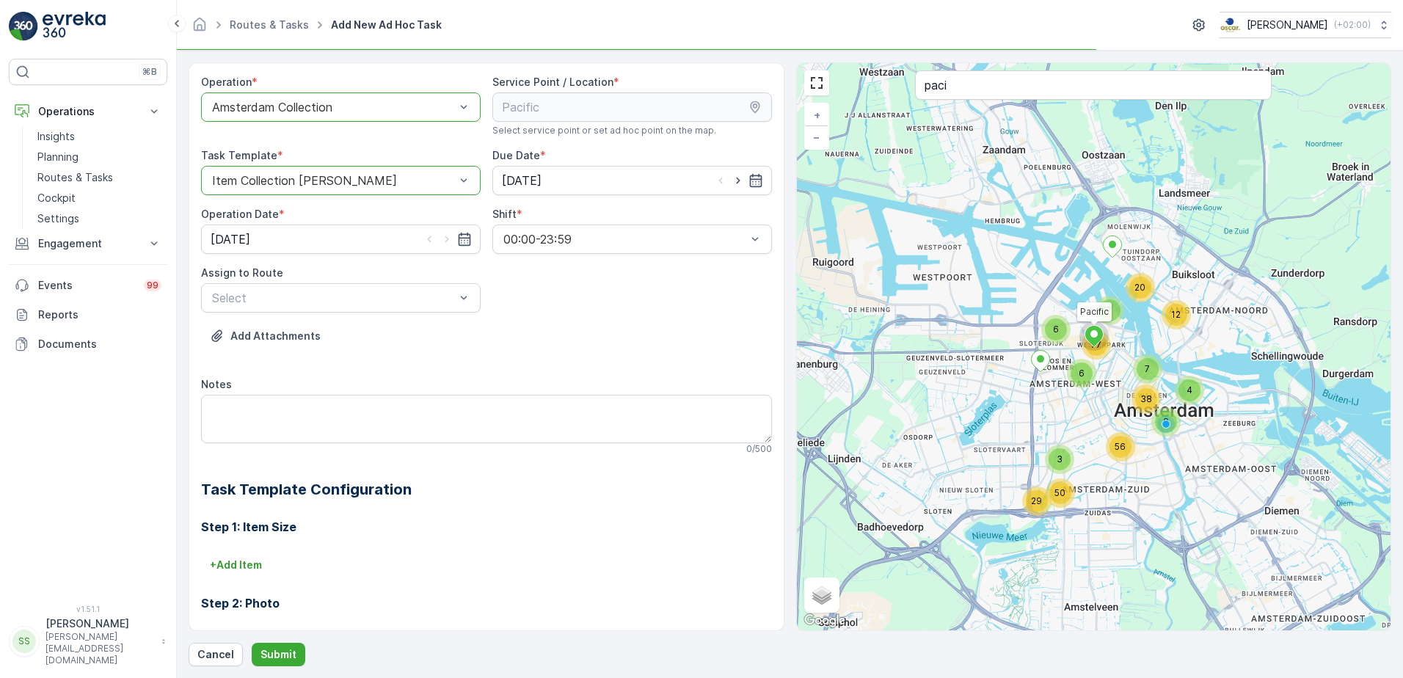
click at [616, 313] on div "Operation * option Amsterdam Collection, selected. Amsterdam Collection Service…" at bounding box center [486, 439] width 571 height 728
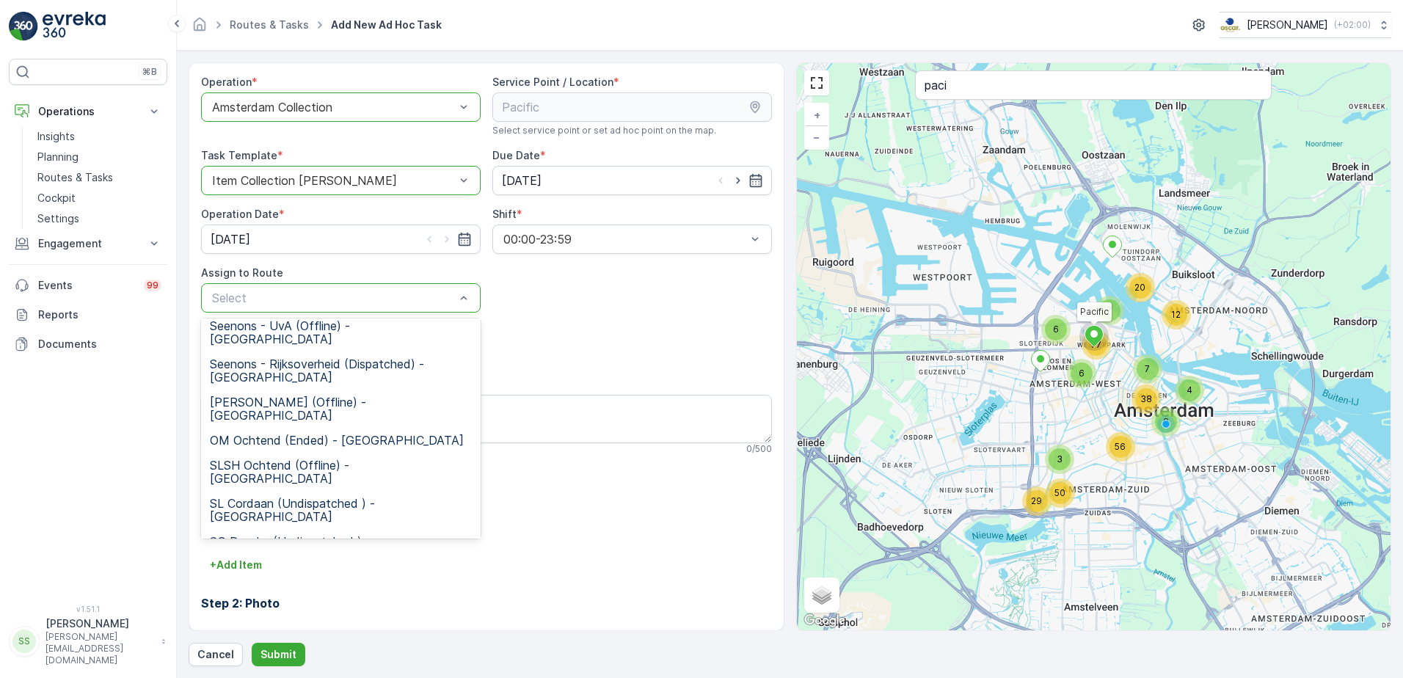
scroll to position [220, 0]
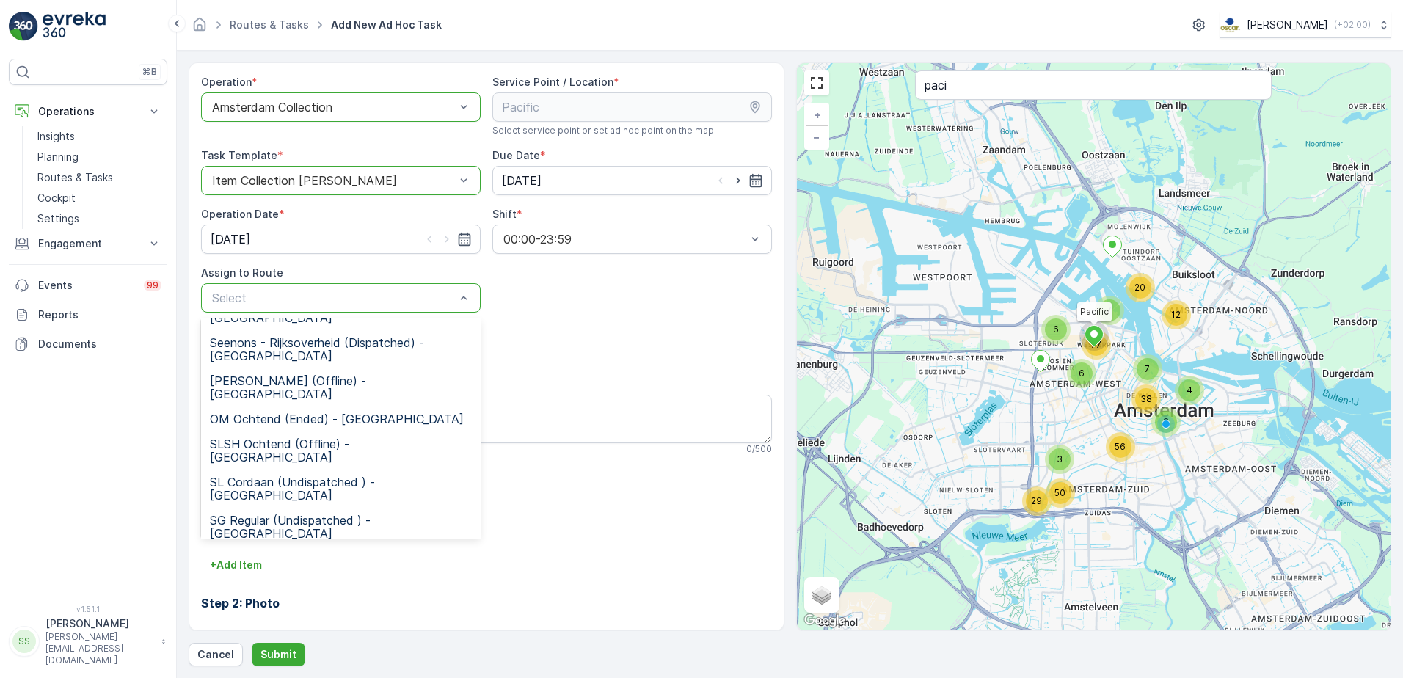
click at [272, 666] on span "WG Ochtend (Dispatched) - Amsterdam" at bounding box center [341, 679] width 262 height 26
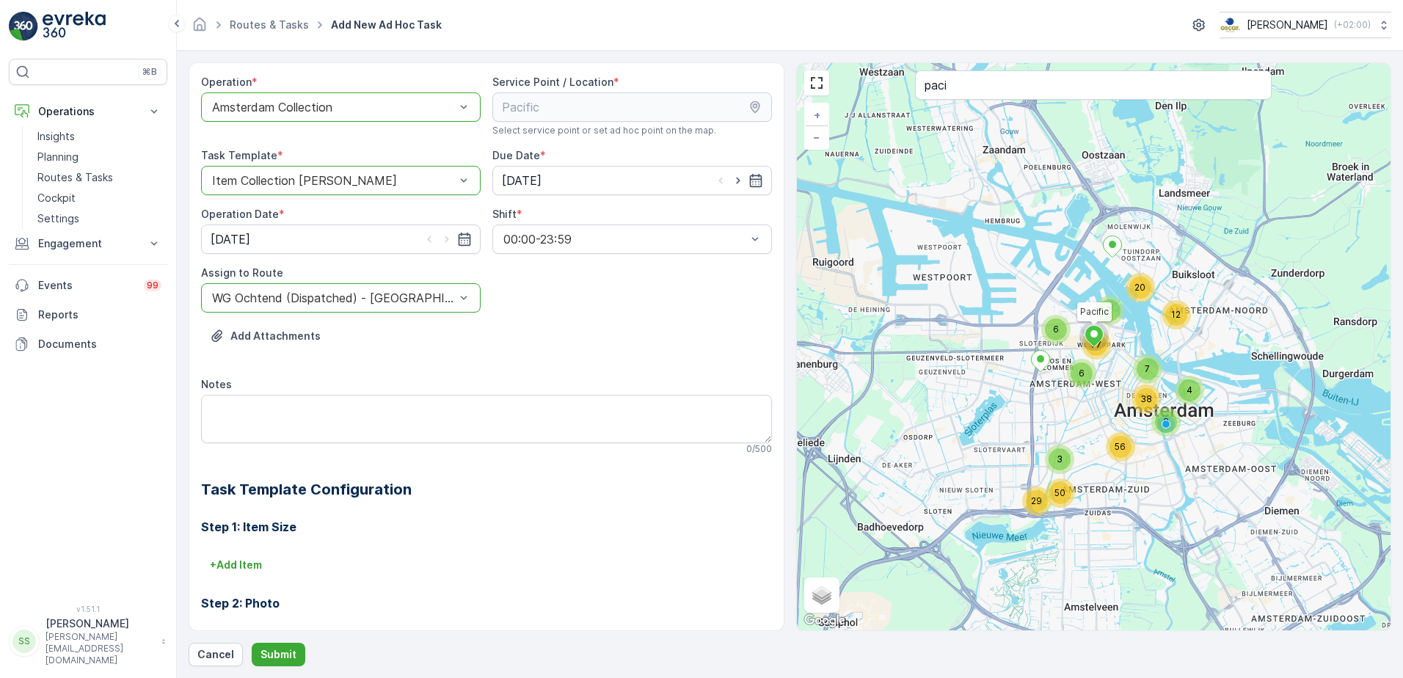
click at [587, 340] on div "Add Attachments" at bounding box center [486, 344] width 571 height 41
click at [440, 417] on textarea "Notes" at bounding box center [486, 419] width 571 height 48
click at [253, 557] on button "+ Add Item" at bounding box center [236, 564] width 70 height 23
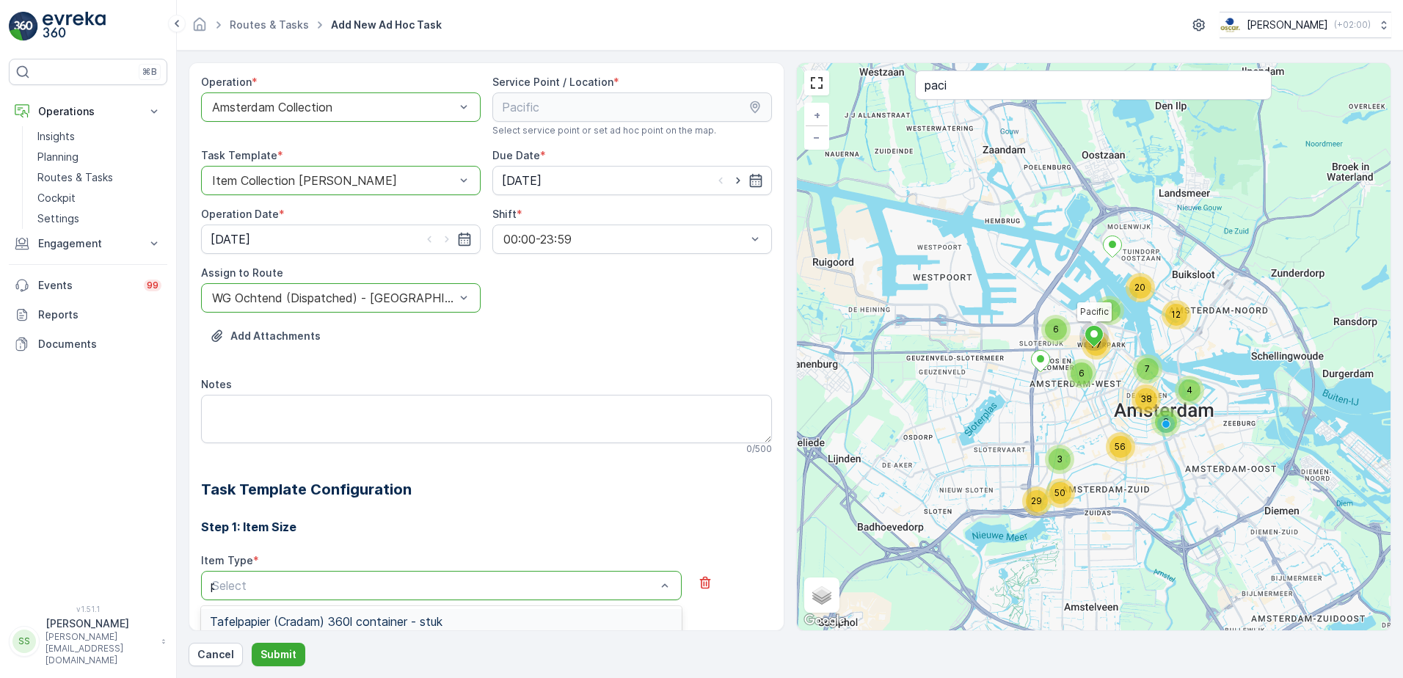
type input "pd"
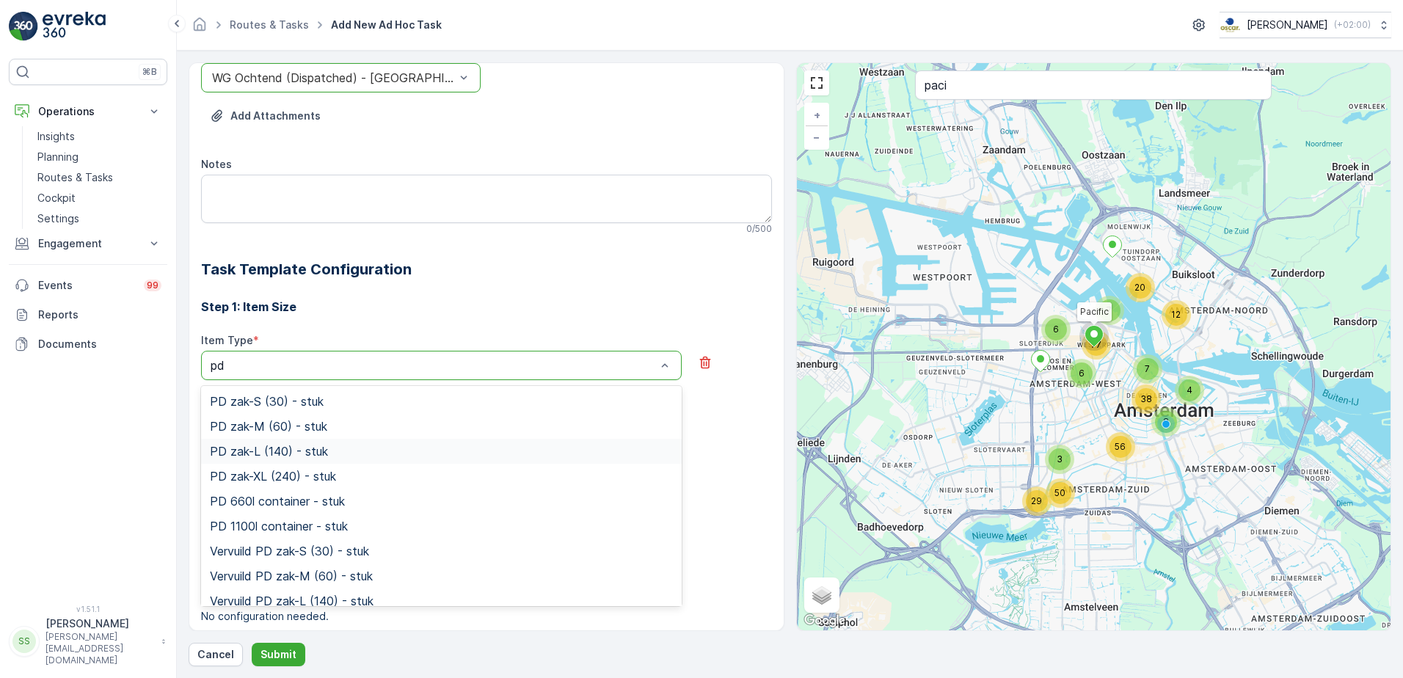
click at [277, 448] on span "PD zak-L (140) - stuk" at bounding box center [269, 451] width 118 height 13
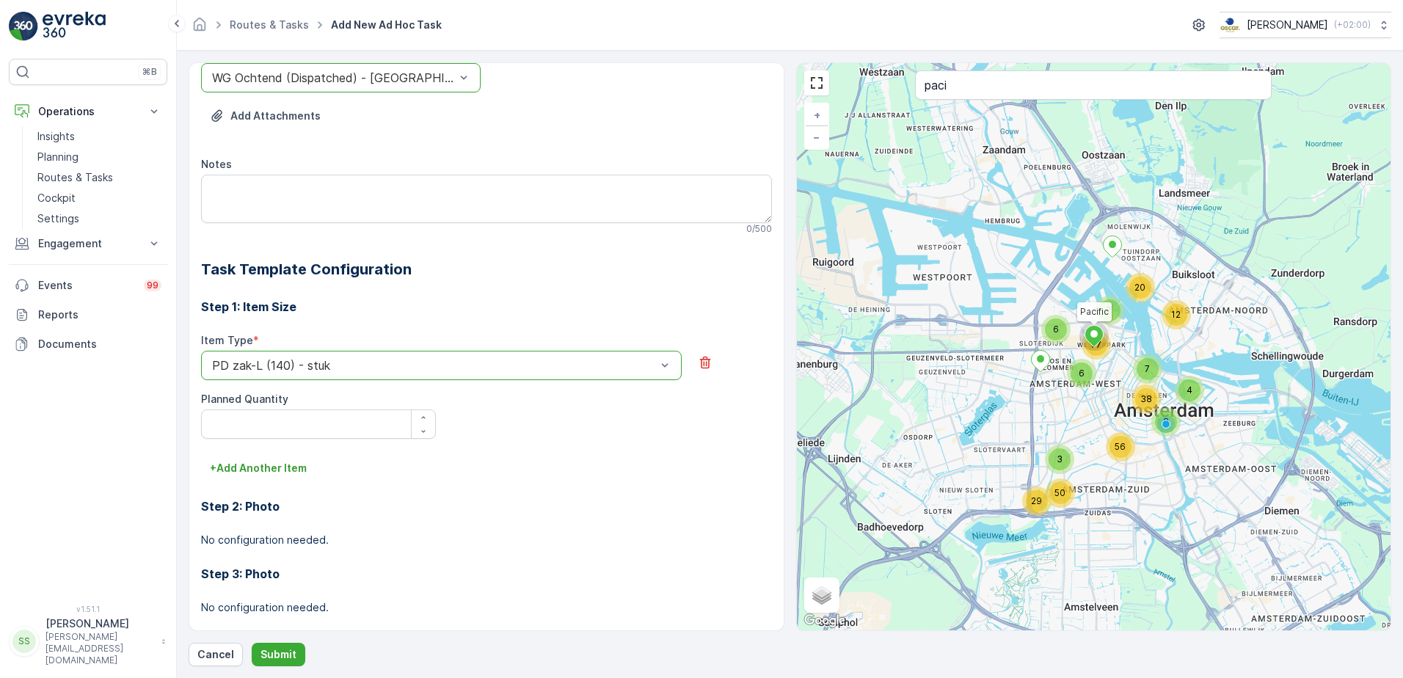
click at [590, 446] on div "Item Type * option PD zak-L (140) - stuk is disabled. Select another option. PD…" at bounding box center [486, 394] width 571 height 123
click at [266, 408] on div "Planned Quantity" at bounding box center [318, 415] width 235 height 47
click at [266, 420] on Quantity "Planned Quantity" at bounding box center [318, 424] width 235 height 29
type Quantity "1"
click at [277, 665] on button "Submit" at bounding box center [279, 654] width 54 height 23
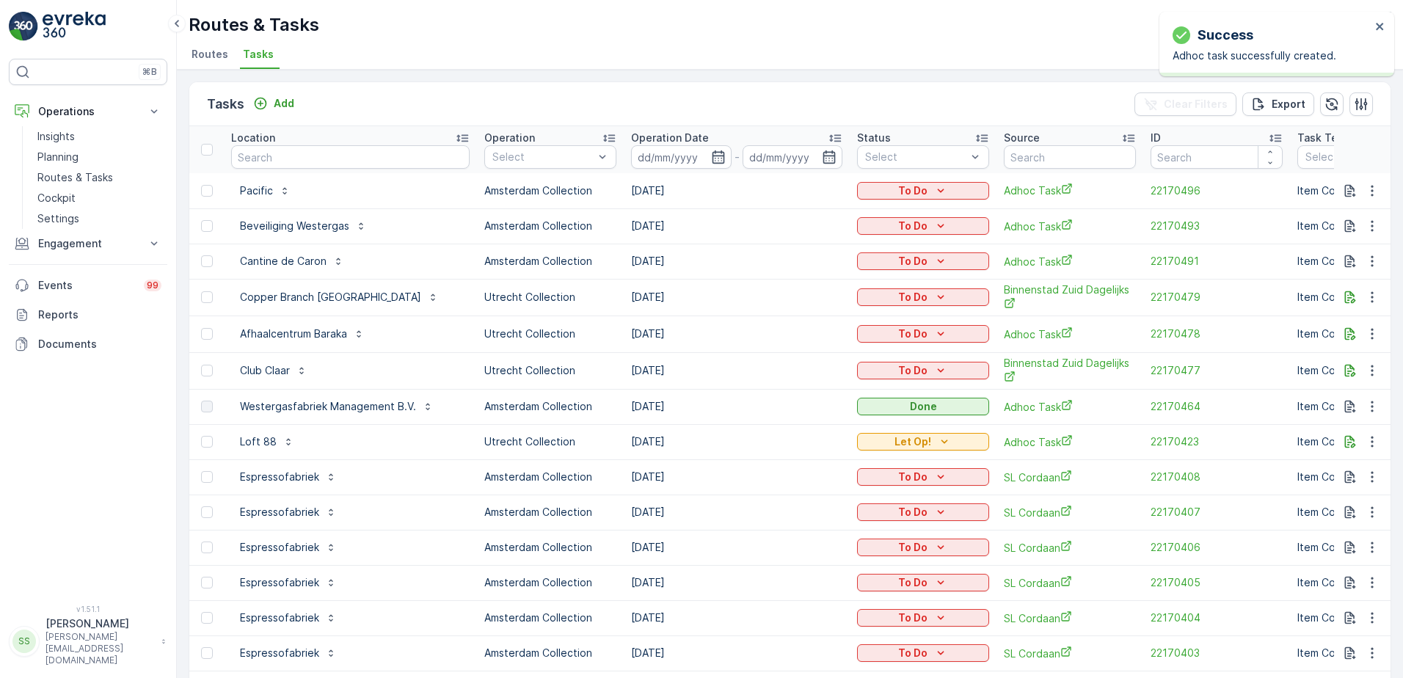
click at [355, 111] on div "Tasks Add Clear Filters Export" at bounding box center [790, 104] width 1202 height 44
click at [281, 103] on p "Add" at bounding box center [284, 103] width 21 height 15
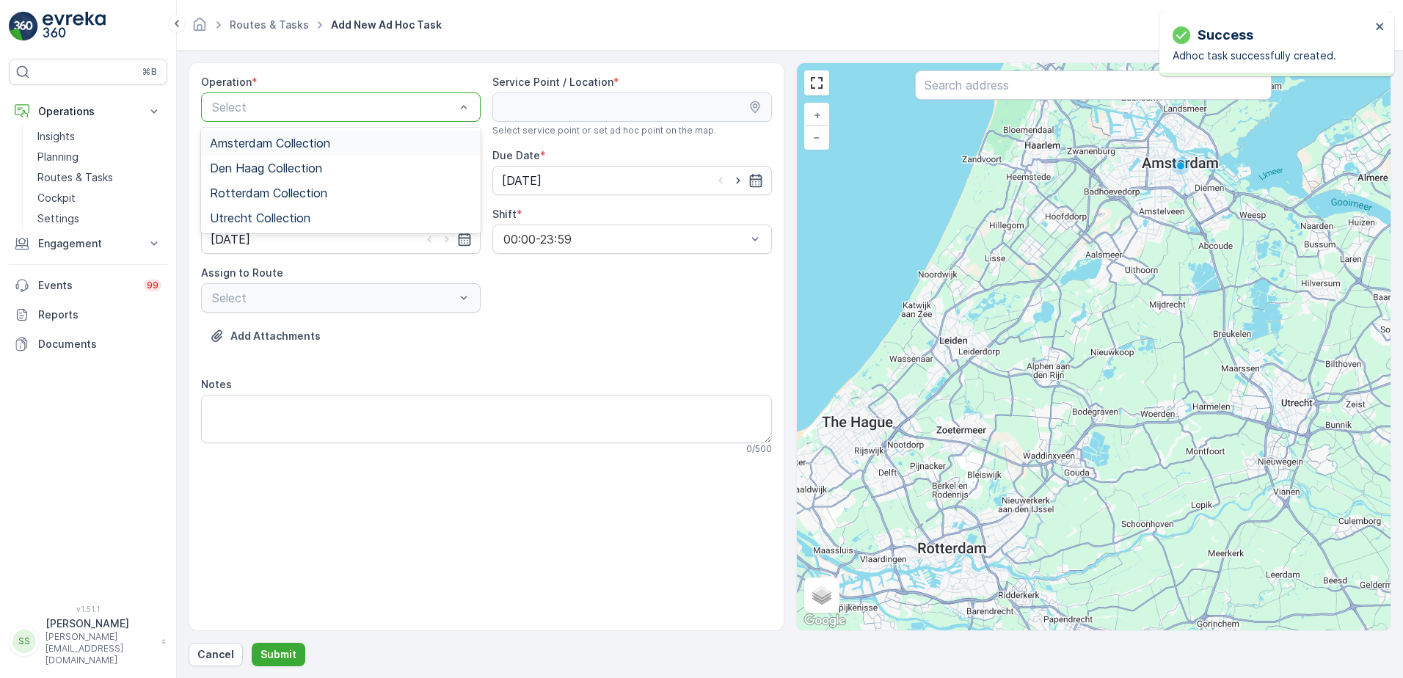
click at [284, 143] on span "Amsterdam Collection" at bounding box center [270, 143] width 120 height 13
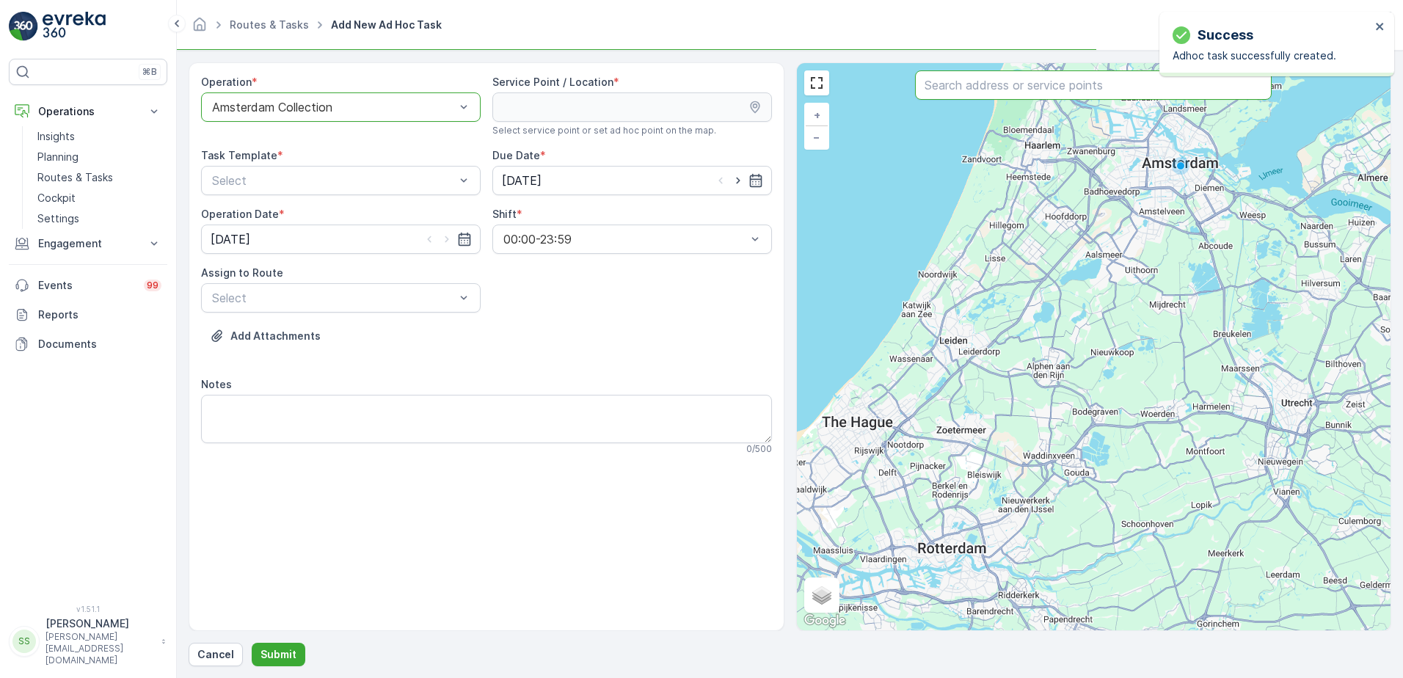
click at [997, 86] on input "text" at bounding box center [1093, 84] width 357 height 29
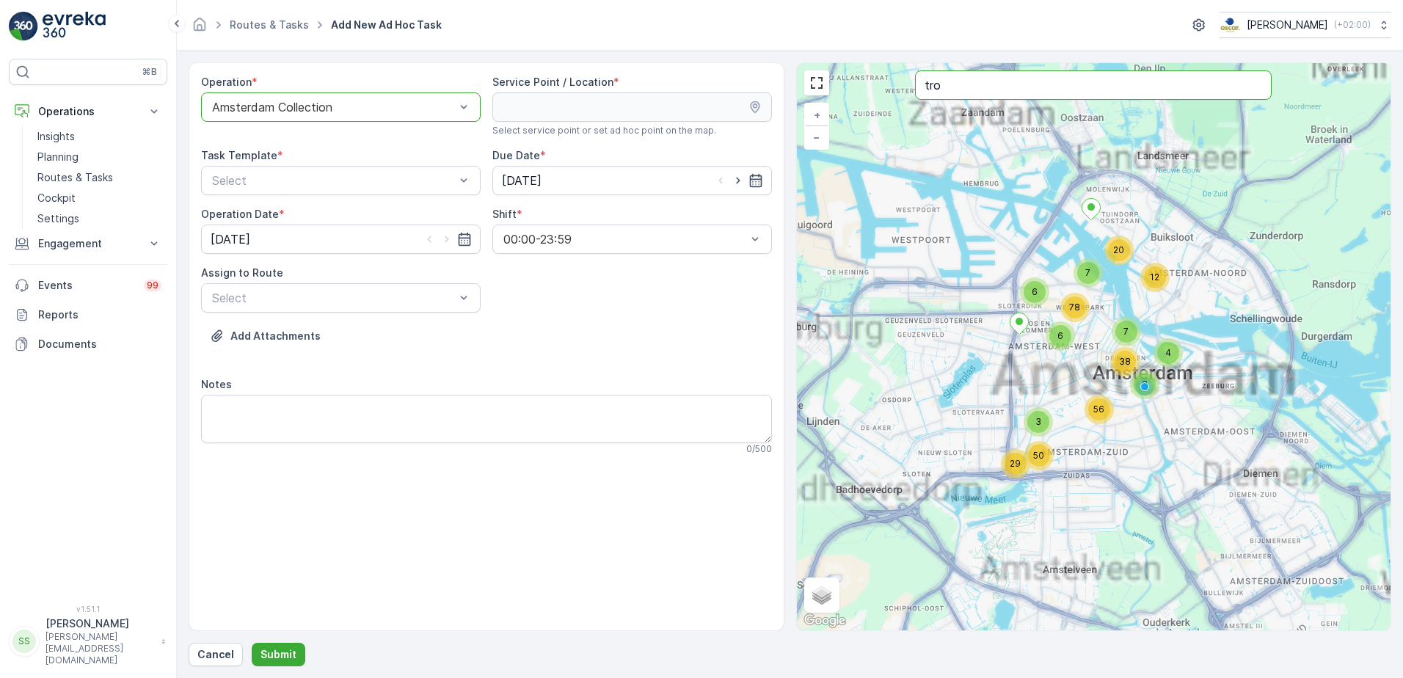
type input "tro"
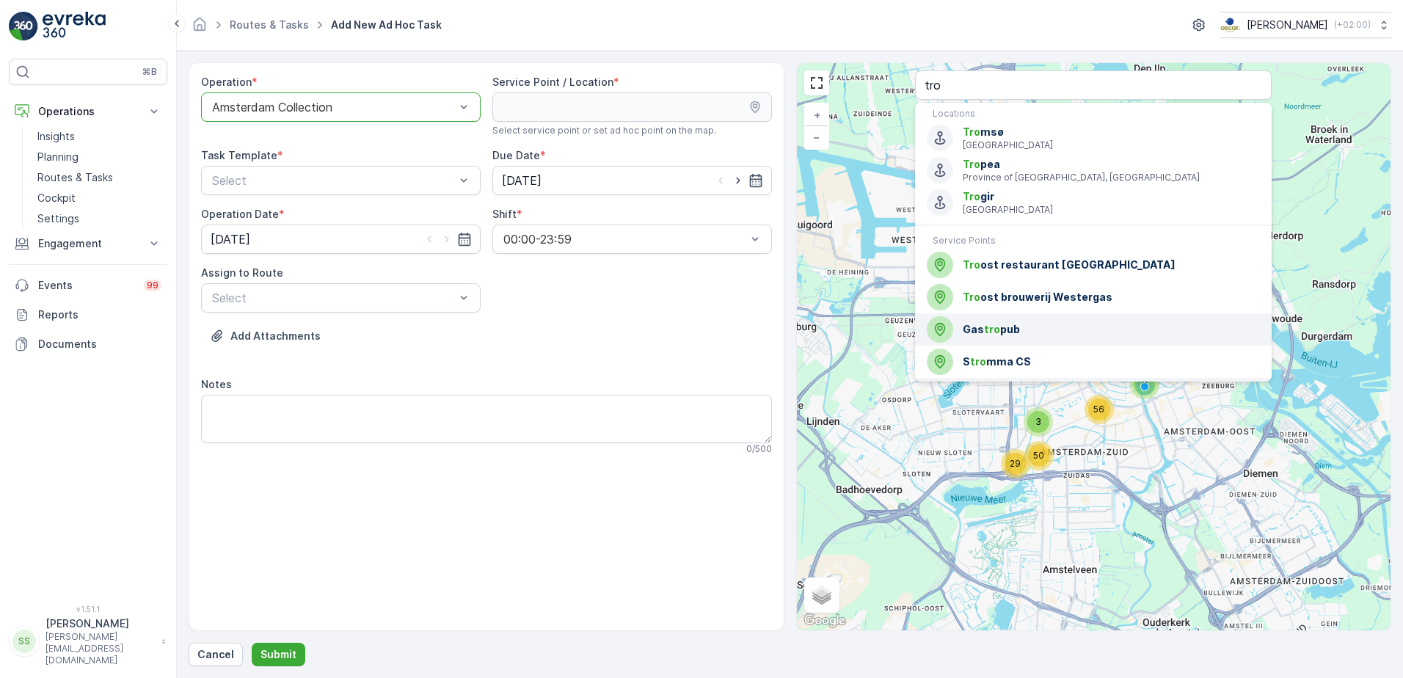
scroll to position [29, 0]
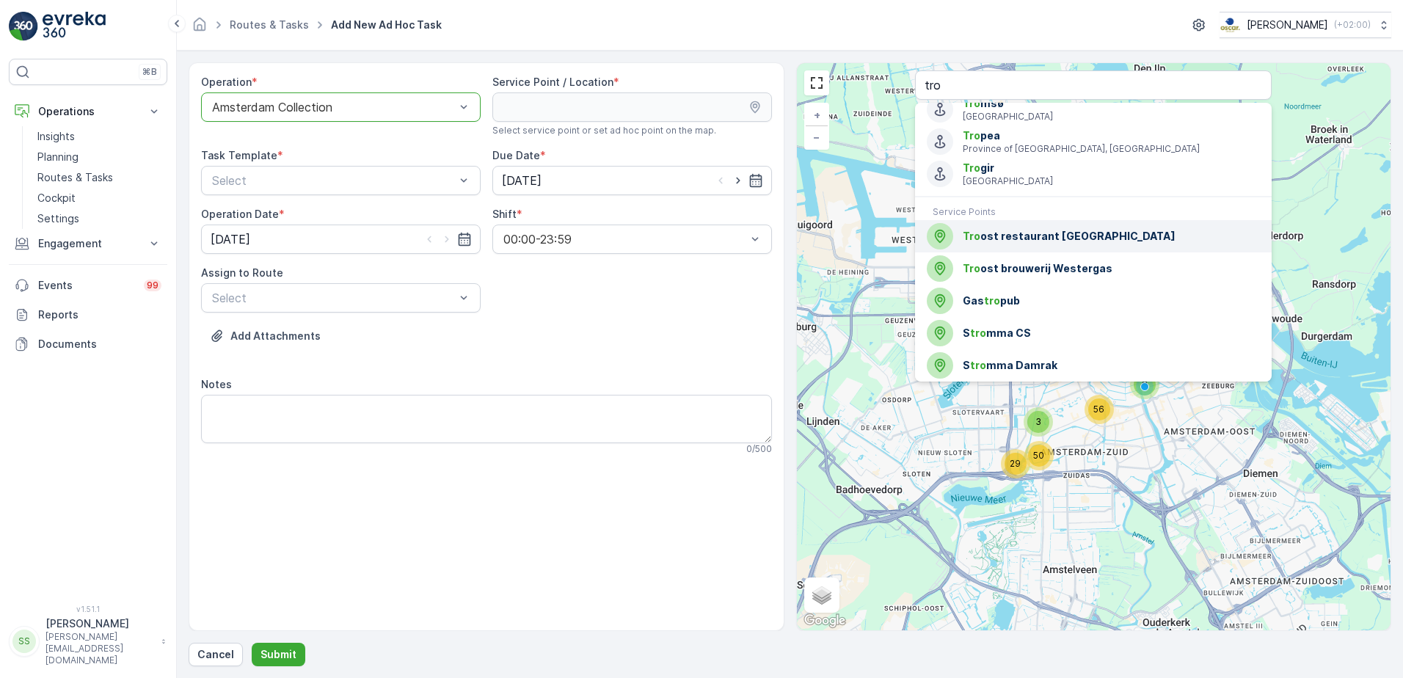
click at [1053, 233] on span "Tro ost restaurant Westergas" at bounding box center [1111, 236] width 297 height 15
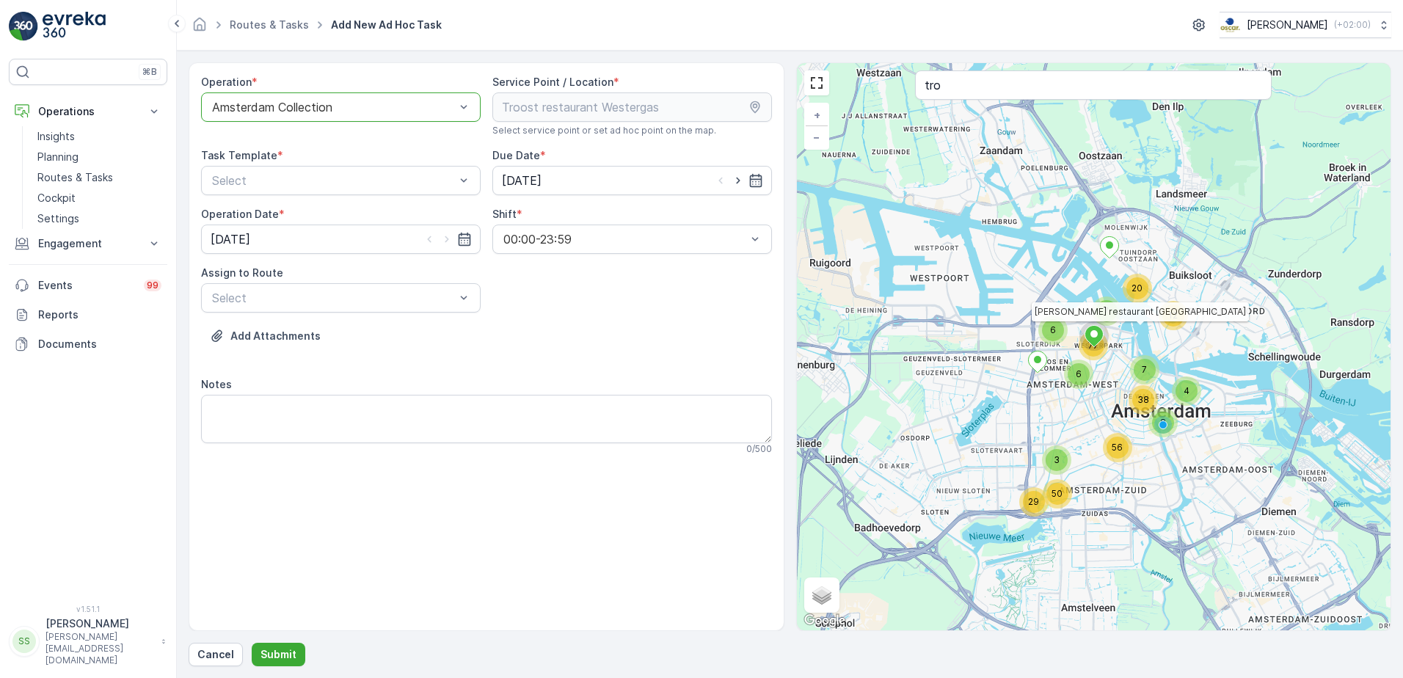
click at [650, 312] on div "Operation * option Amsterdam Collection, selected. Amsterdam Collection Service…" at bounding box center [486, 271] width 571 height 392
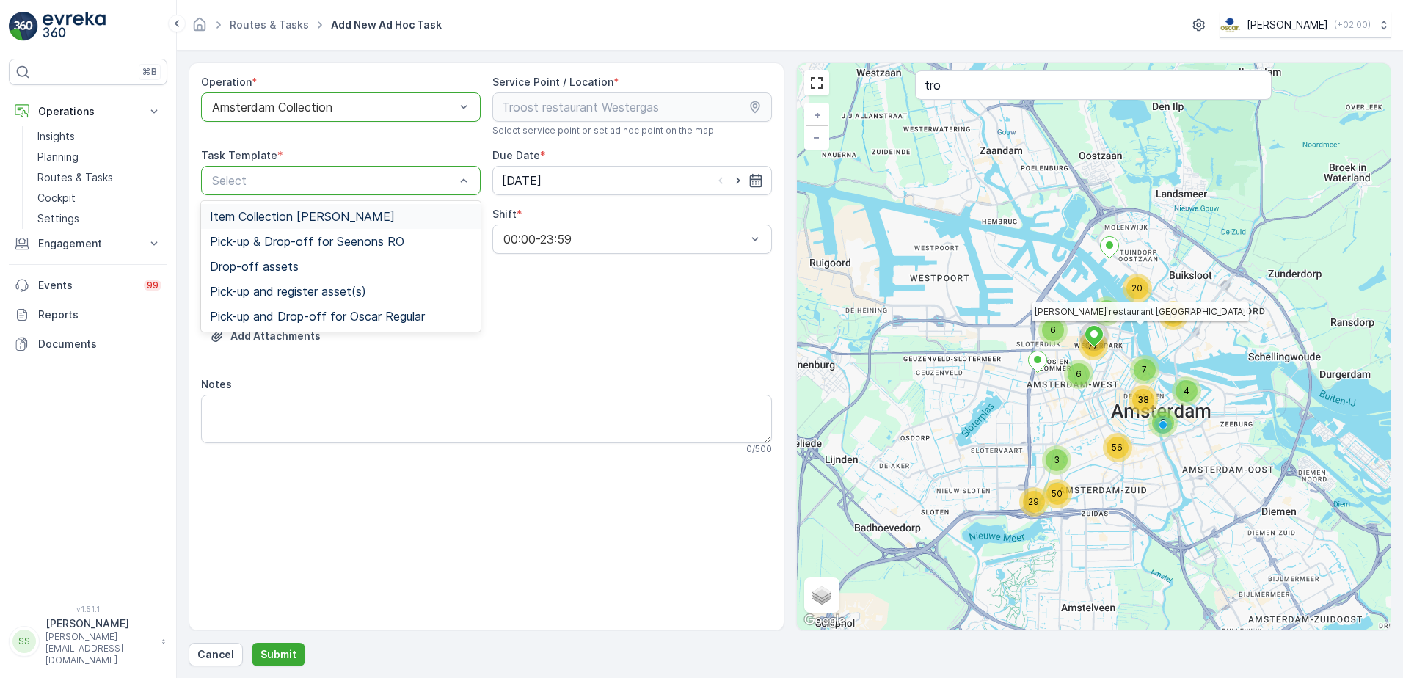
click at [245, 219] on span "Item Collection [PERSON_NAME]" at bounding box center [302, 216] width 185 height 13
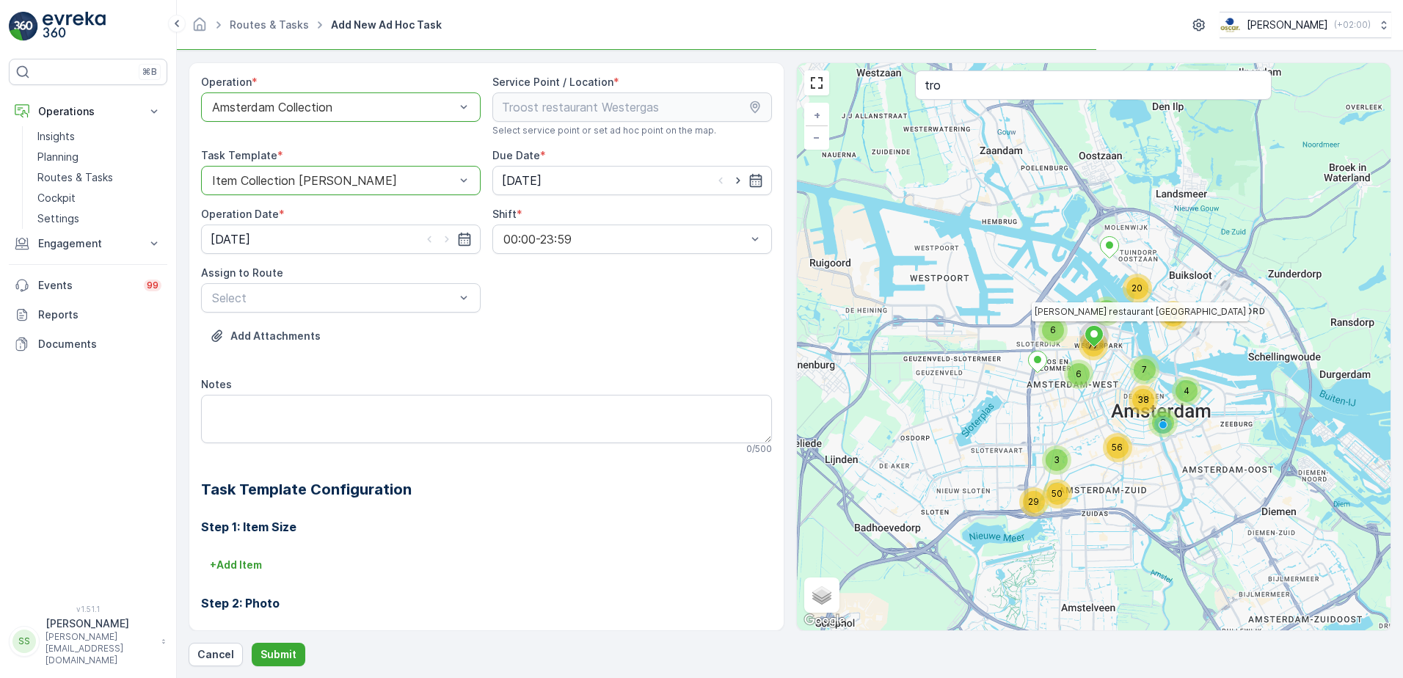
click at [617, 321] on div "Operation * option Amsterdam Collection, selected. Amsterdam Collection Service…" at bounding box center [486, 439] width 571 height 728
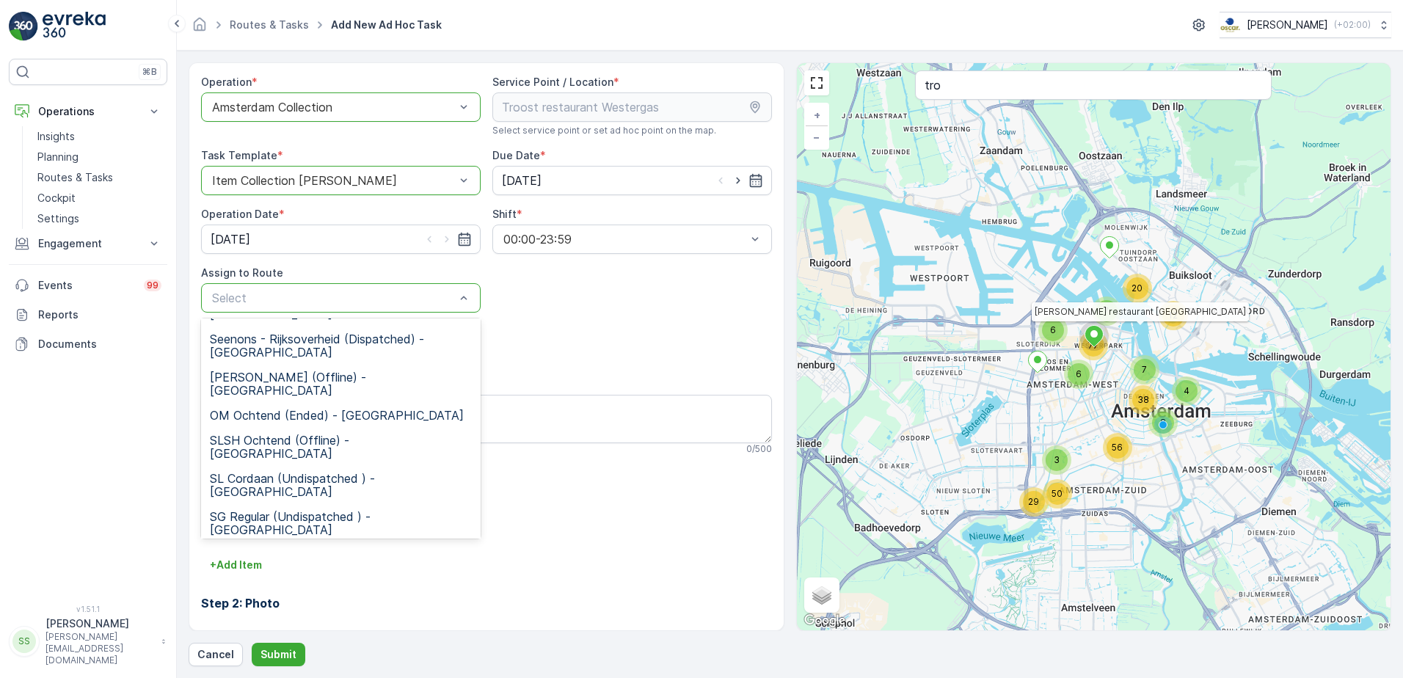
scroll to position [273, 0]
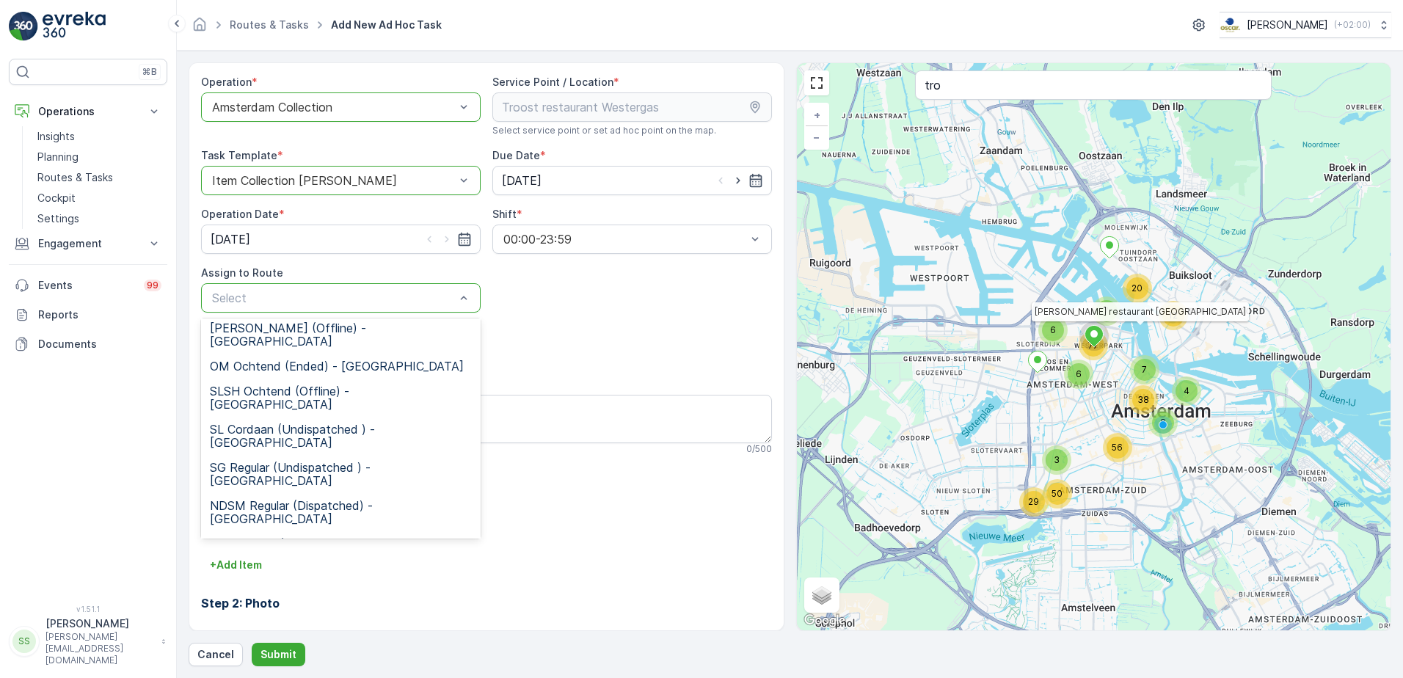
click at [263, 614] on span "WG Ochtend (Dispatched) - Amsterdam" at bounding box center [341, 627] width 262 height 26
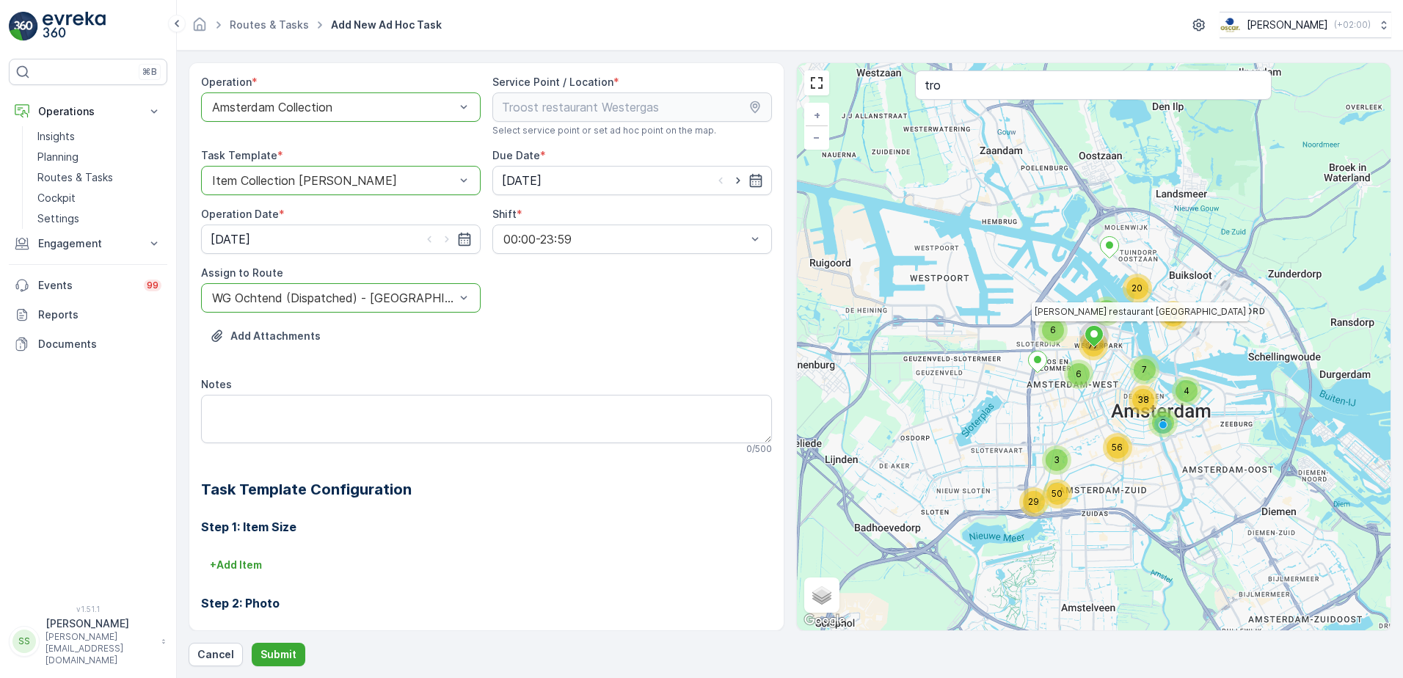
click at [611, 318] on div "Operation * option Amsterdam Collection, selected. Amsterdam Collection Service…" at bounding box center [486, 439] width 571 height 728
click at [237, 570] on p "+ Add Item" at bounding box center [236, 565] width 52 height 15
click at [506, 498] on h2 "Task Template Configuration" at bounding box center [486, 490] width 571 height 22
click at [340, 573] on div "Select" at bounding box center [441, 585] width 481 height 29
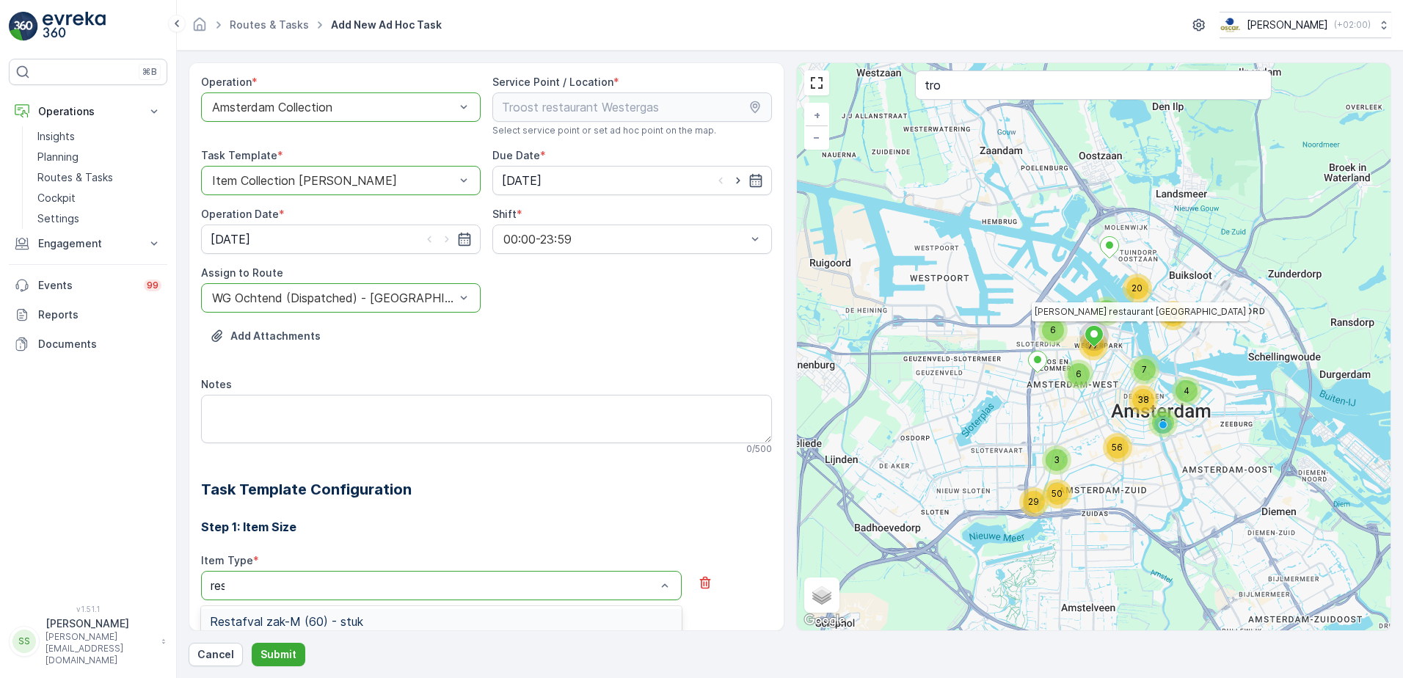
type input "rest"
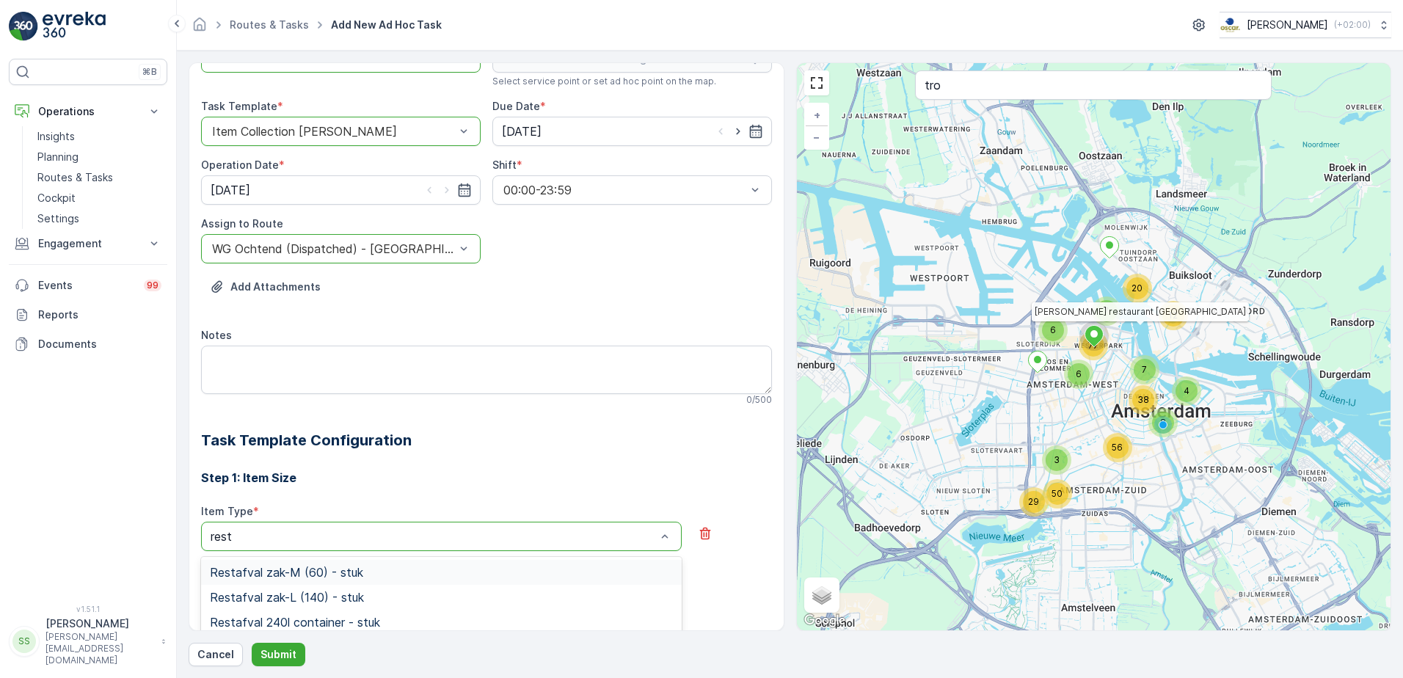
scroll to position [73, 0]
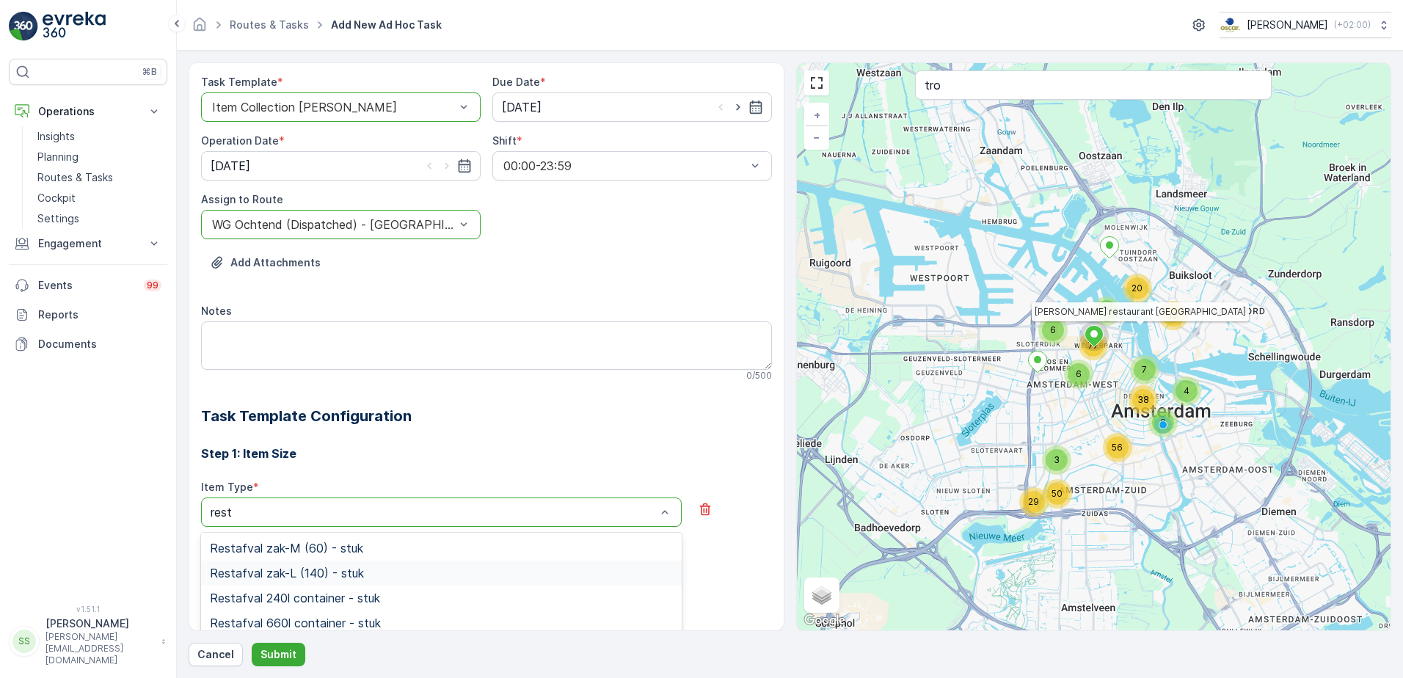
click at [276, 572] on span "Restafval zak-L (140) - stuk" at bounding box center [287, 573] width 154 height 13
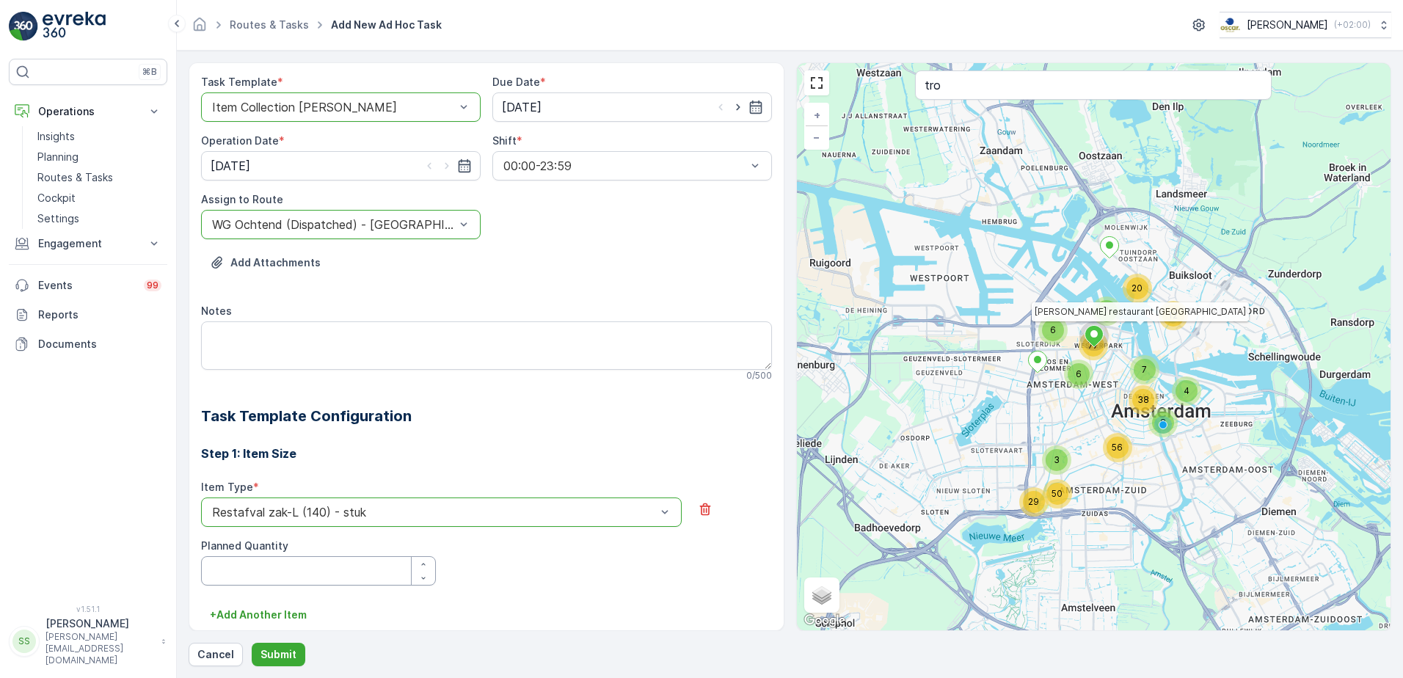
click at [308, 578] on Quantity "Planned Quantity" at bounding box center [318, 570] width 235 height 29
type Quantity "1"
click at [264, 652] on p "Submit" at bounding box center [279, 654] width 36 height 15
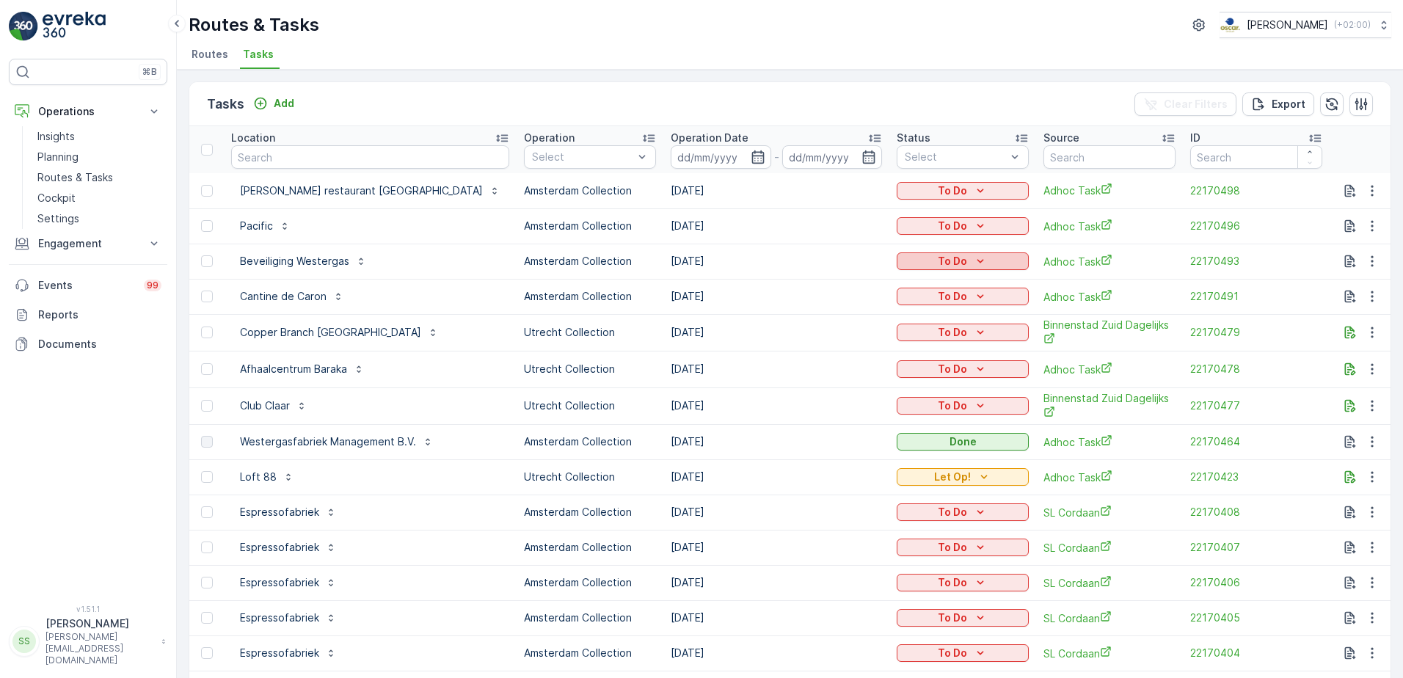
click at [964, 258] on div "To Do" at bounding box center [963, 261] width 120 height 15
click at [881, 326] on span "Done" at bounding box center [875, 324] width 26 height 15
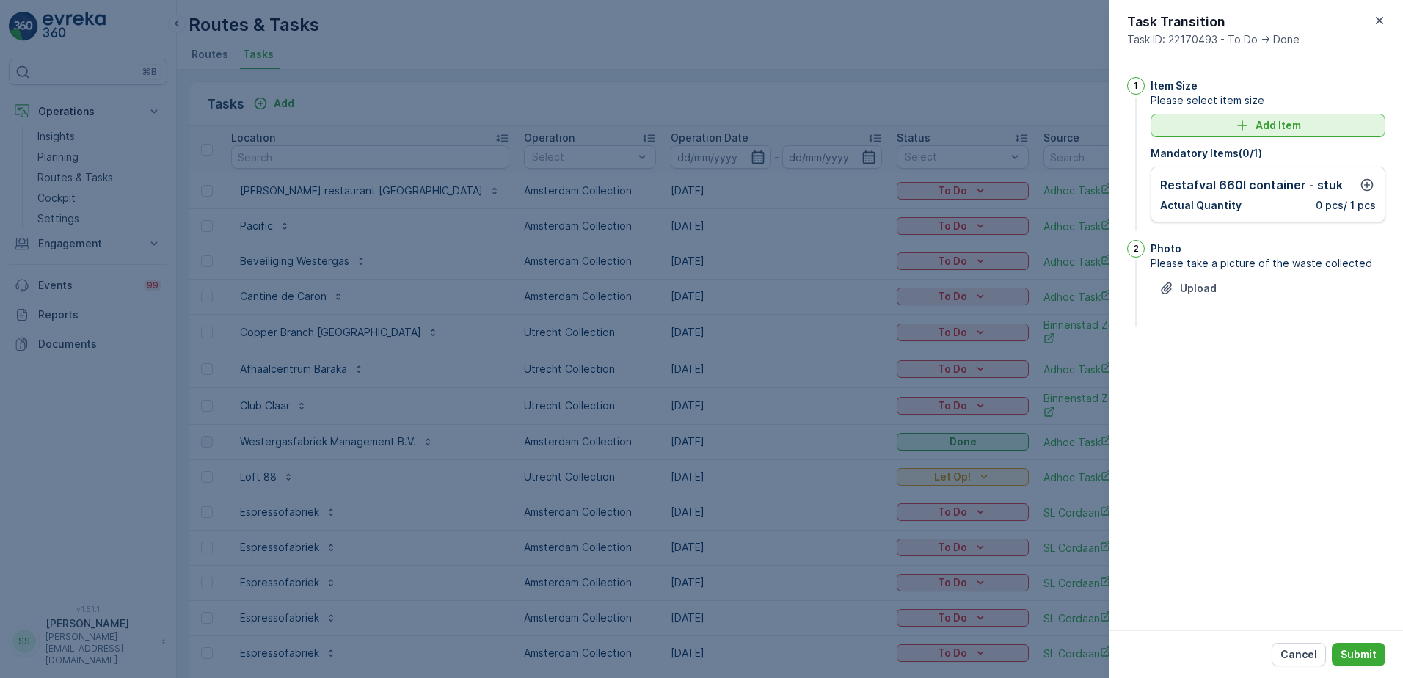
click at [1279, 131] on p "Add Item" at bounding box center [1279, 125] width 46 height 15
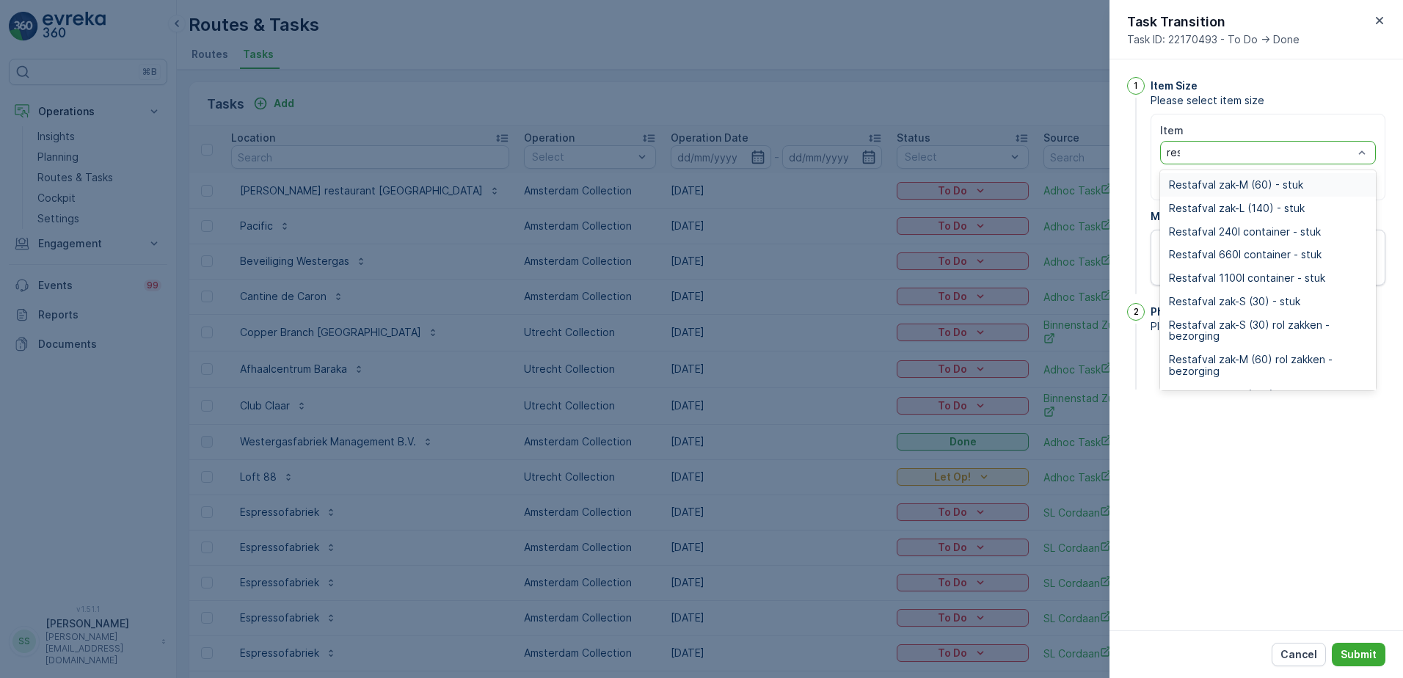
type input "rest"
click at [1240, 185] on span "Restafval zak-M (60) - stuk" at bounding box center [1236, 185] width 134 height 12
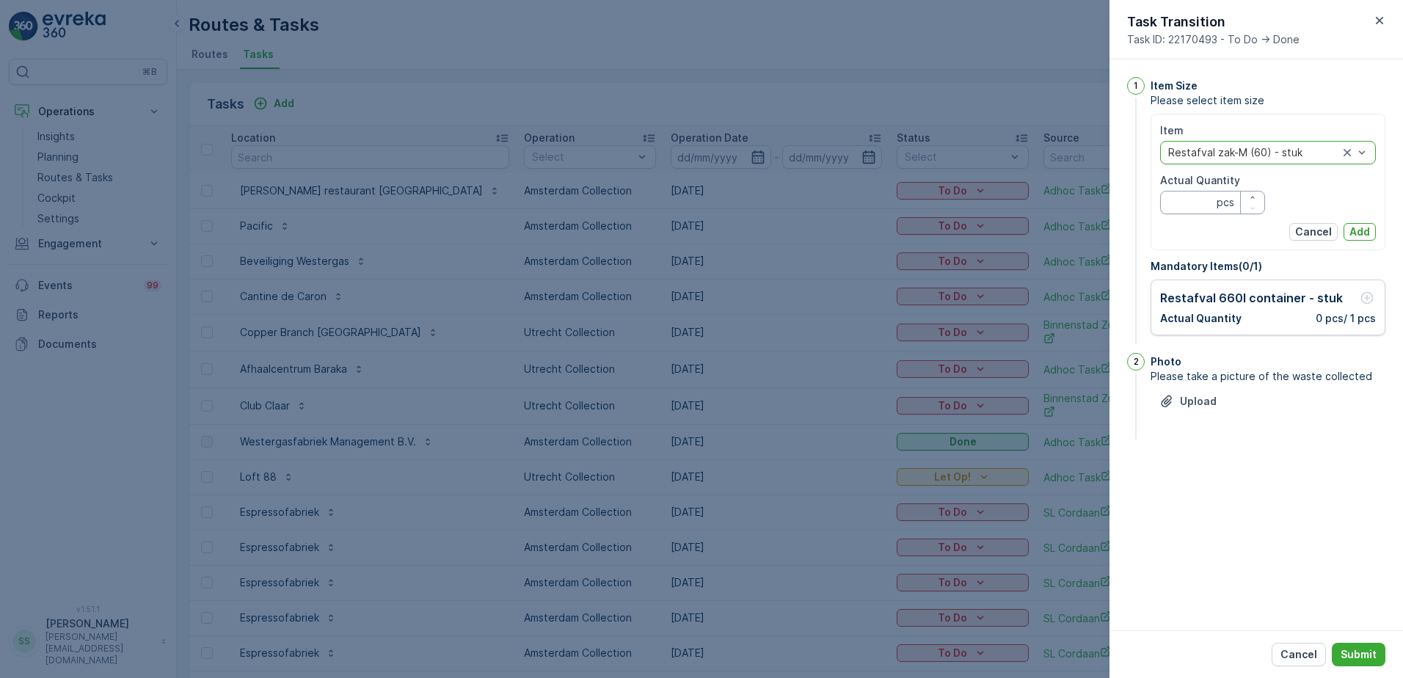
click at [1199, 189] on div "Actual Quantity pcs" at bounding box center [1212, 193] width 105 height 41
click at [1195, 198] on Quantity "Actual Quantity" at bounding box center [1212, 202] width 105 height 23
type Quantity "1"
click at [1360, 223] on button "Add" at bounding box center [1360, 232] width 32 height 18
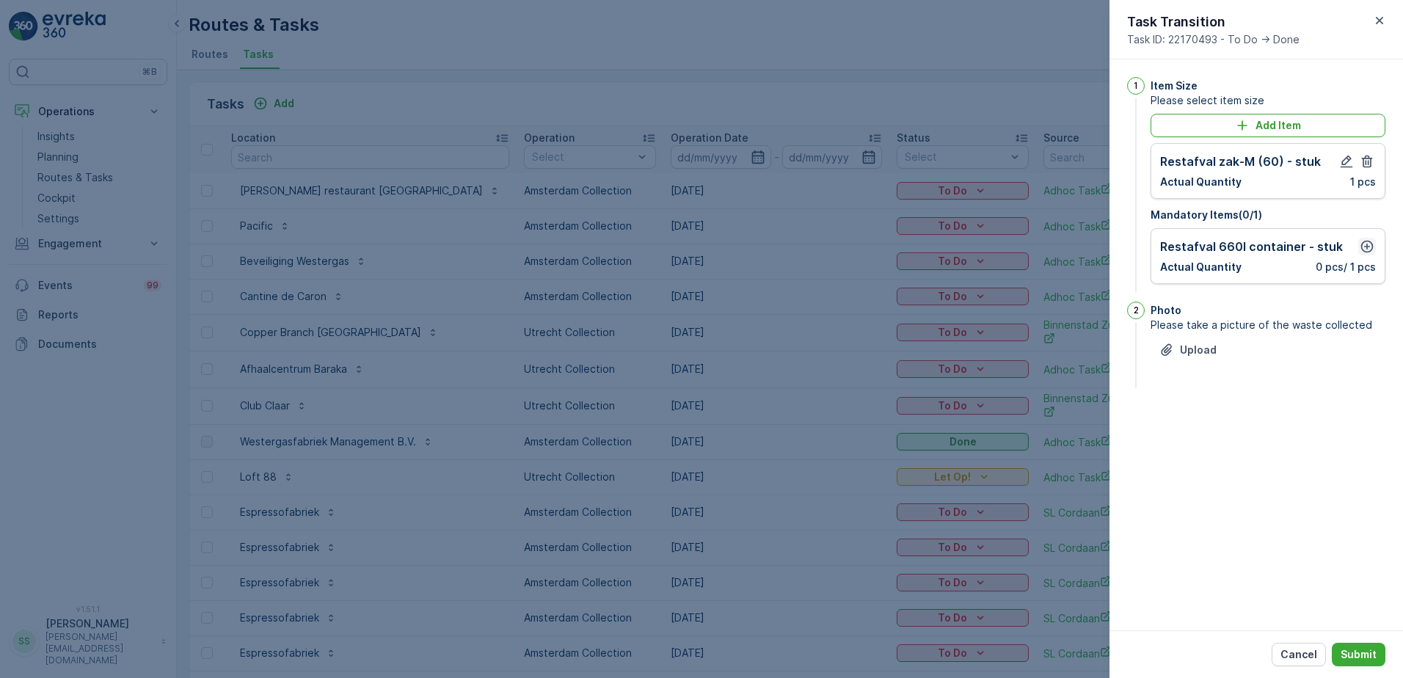
click at [1361, 248] on icon "button" at bounding box center [1367, 246] width 15 height 15
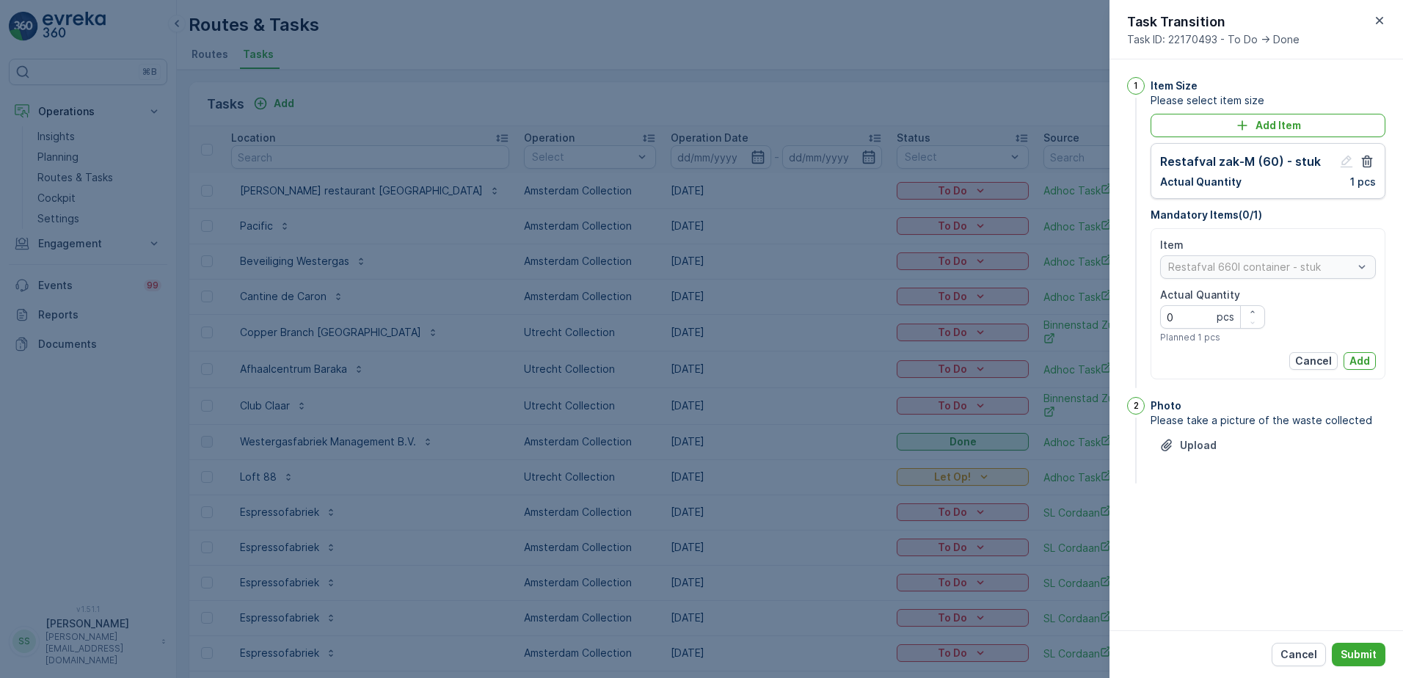
drag, startPoint x: 1138, startPoint y: 317, endPoint x: 1109, endPoint y: 317, distance: 29.4
click at [1111, 317] on div "1 Item Size Please select item size Add Item Restafval zak-M (60) - stuk Actual…" at bounding box center [1257, 344] width 294 height 571
click at [1373, 359] on button "Add" at bounding box center [1360, 361] width 32 height 18
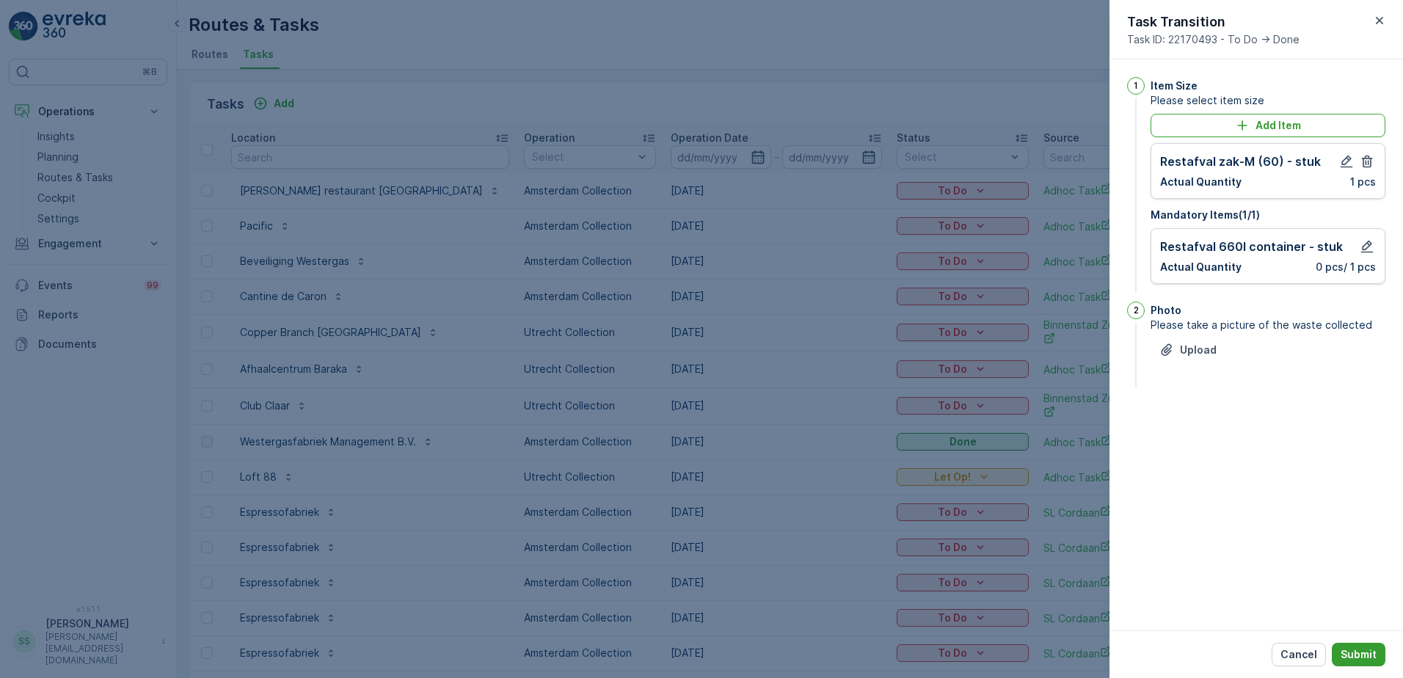
drag, startPoint x: 1364, startPoint y: 646, endPoint x: 1373, endPoint y: 644, distance: 8.9
click at [1364, 647] on button "Submit" at bounding box center [1359, 654] width 54 height 23
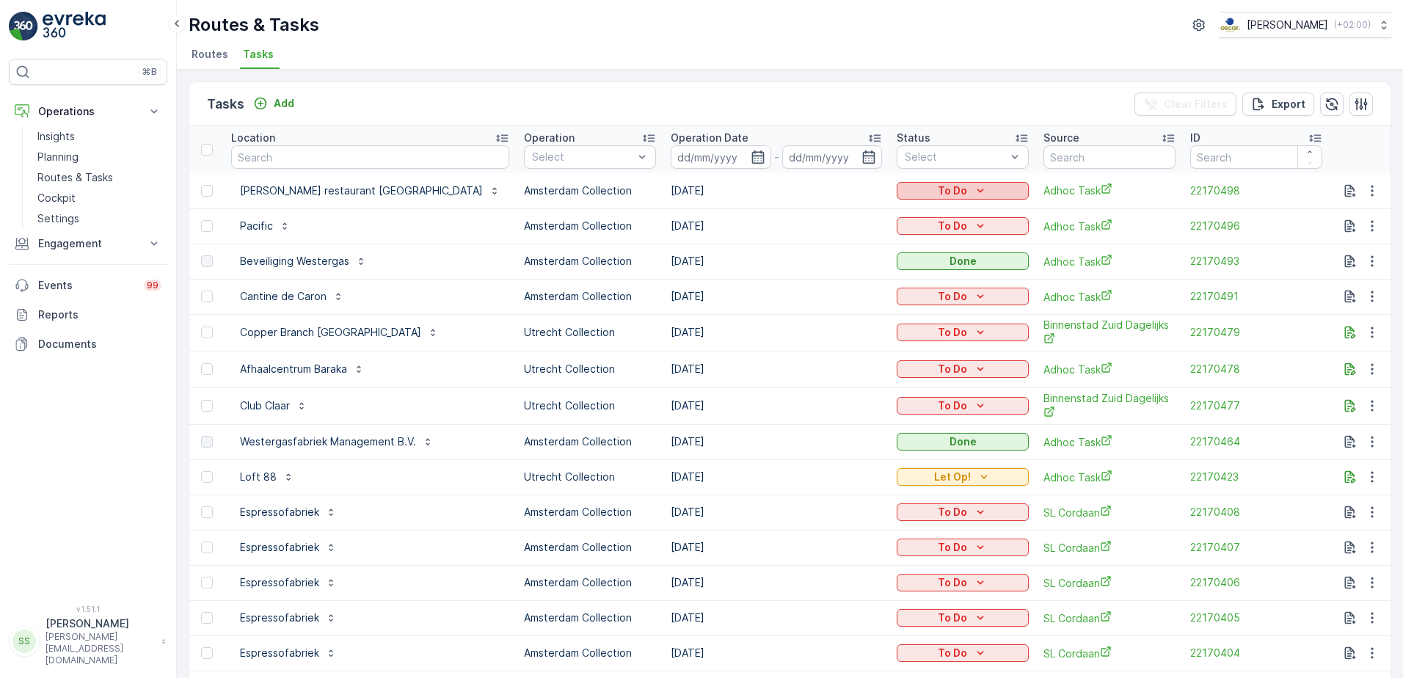
click at [924, 189] on div "To Do" at bounding box center [963, 190] width 120 height 15
click at [877, 252] on span "Done" at bounding box center [875, 254] width 26 height 15
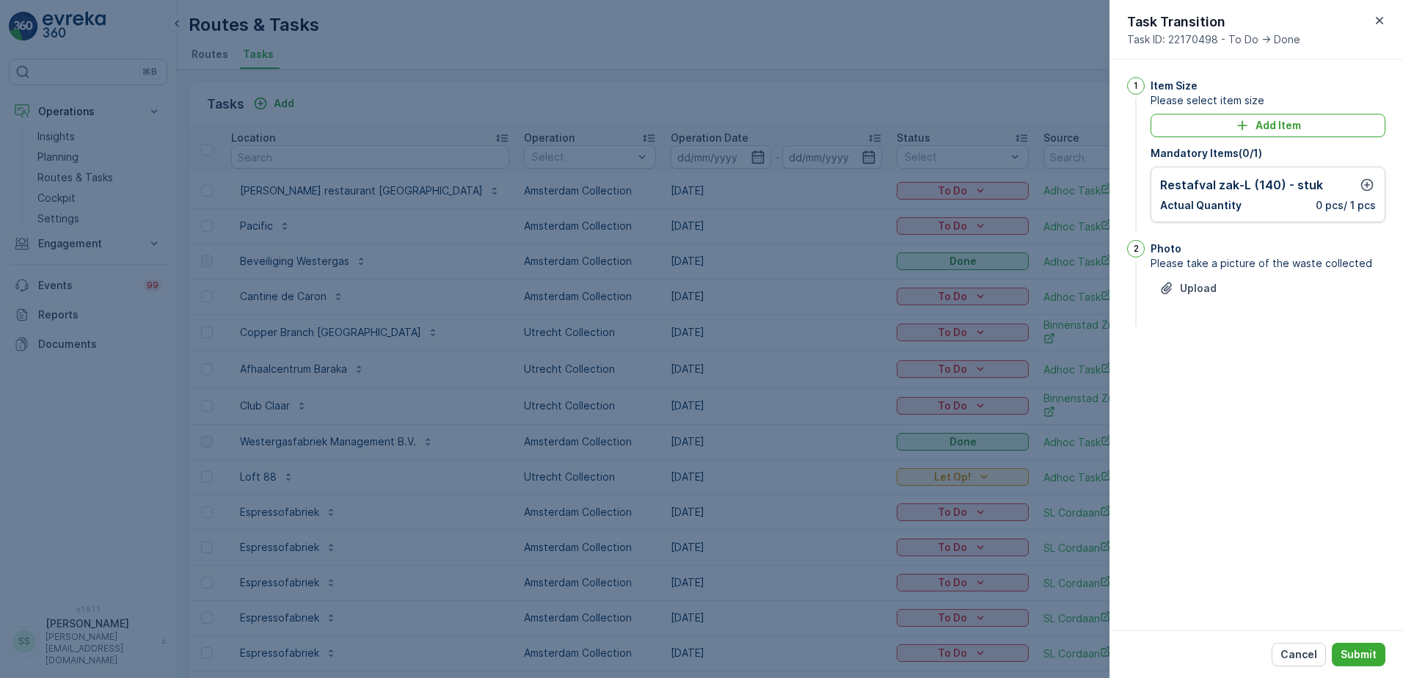
click at [1229, 197] on div "Restafval zak-L (140) - stuk Actual Quantity 0 pcs / 1 pcs" at bounding box center [1268, 194] width 216 height 37
click at [1369, 185] on icon "button" at bounding box center [1368, 185] width 12 height 12
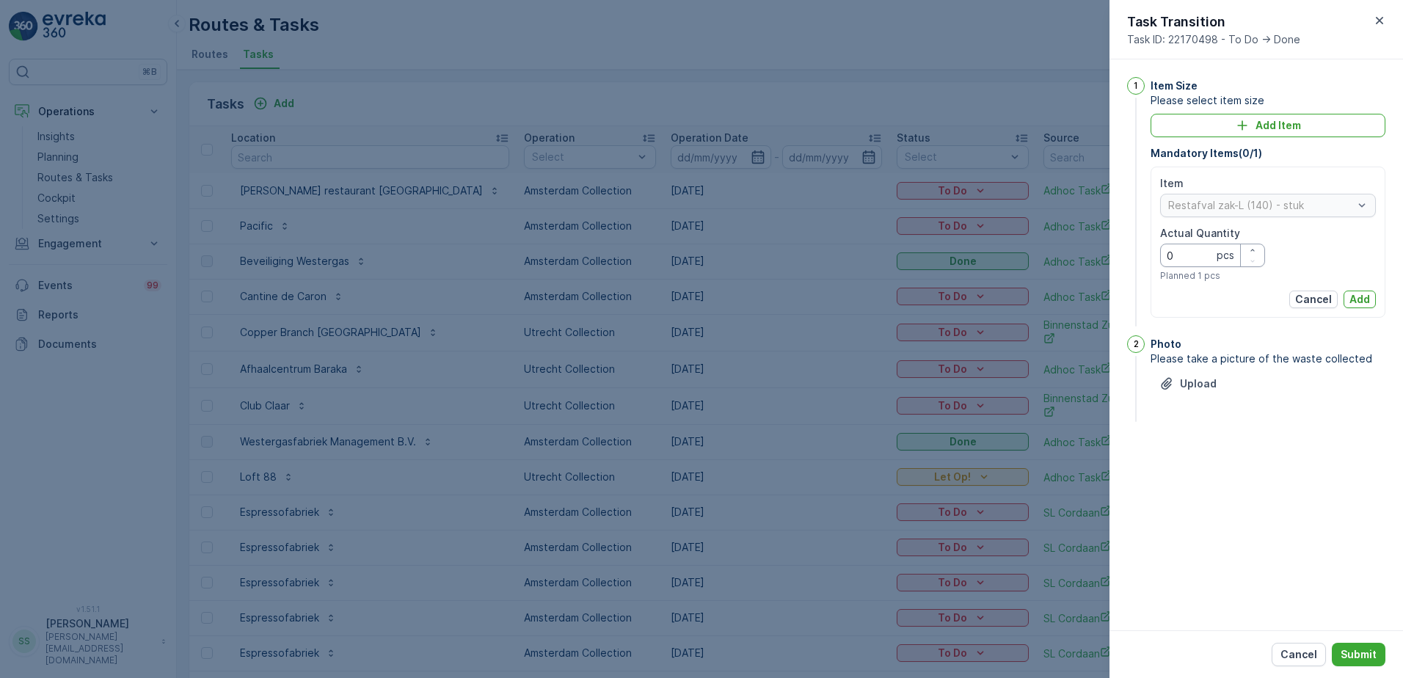
drag, startPoint x: 1159, startPoint y: 258, endPoint x: 1106, endPoint y: 258, distance: 52.8
type Quantity "1"
click at [1366, 295] on p "Add" at bounding box center [1360, 299] width 21 height 15
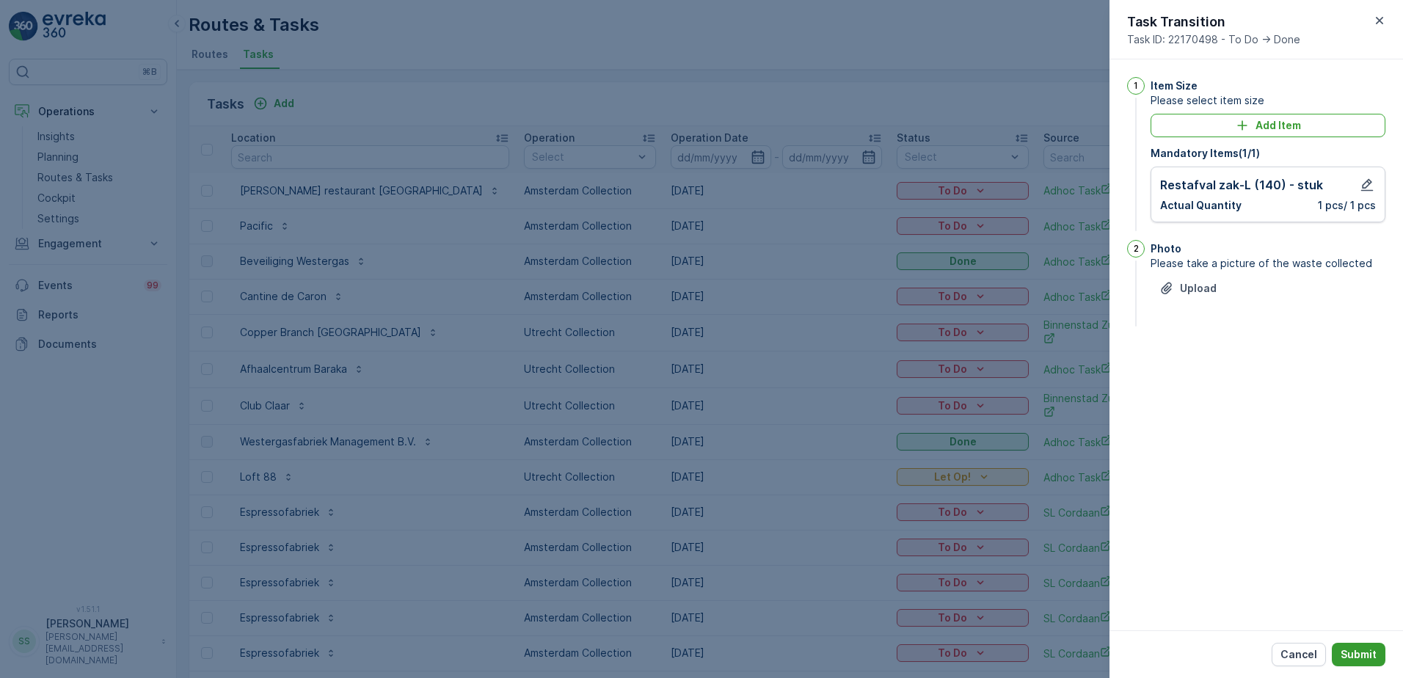
click at [1358, 655] on p "Submit" at bounding box center [1359, 654] width 36 height 15
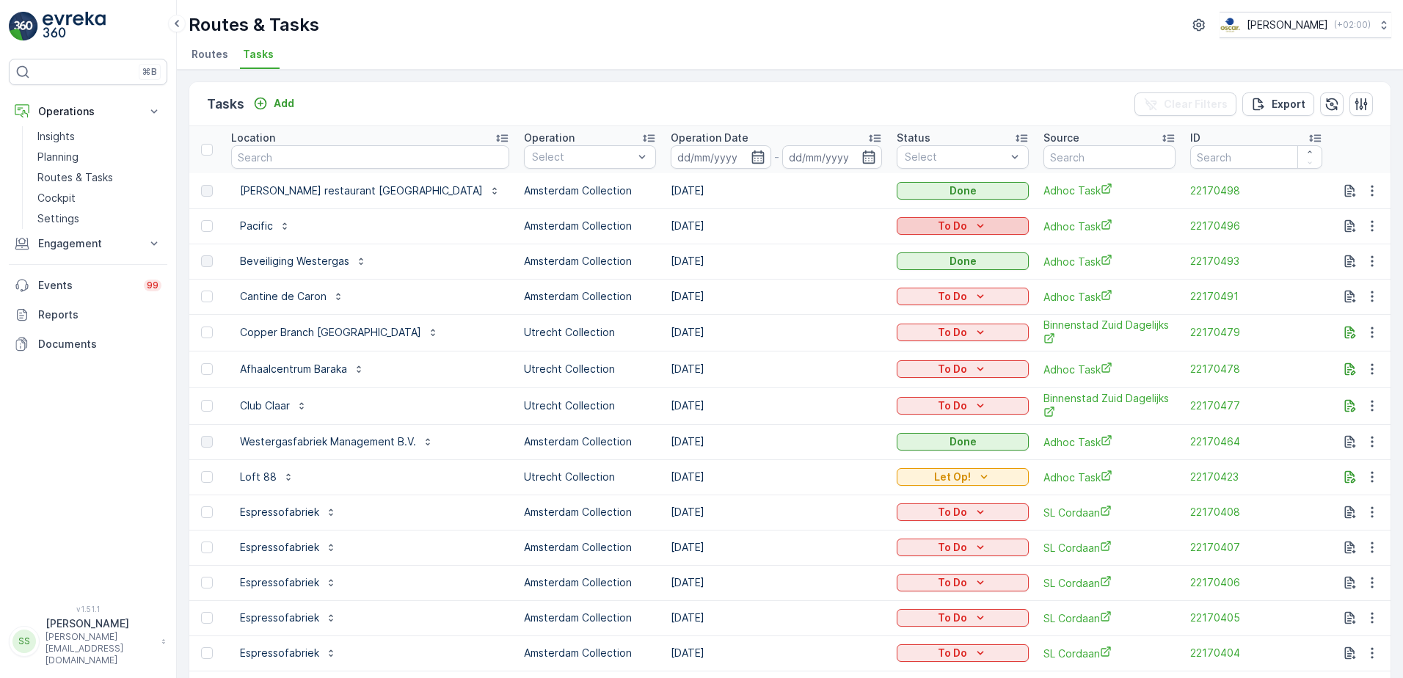
click at [953, 224] on div "To Do" at bounding box center [963, 226] width 120 height 15
click at [873, 293] on span "Done" at bounding box center [875, 289] width 26 height 15
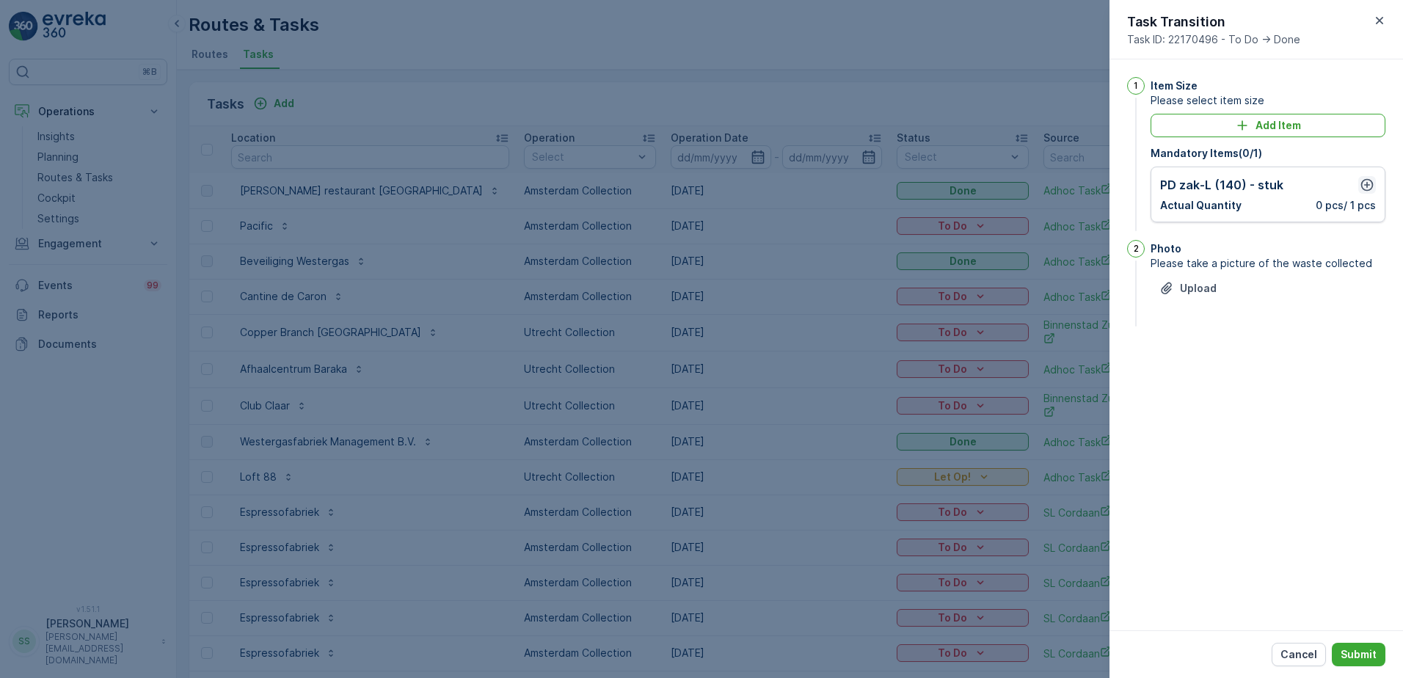
click at [1367, 186] on icon "button" at bounding box center [1367, 185] width 15 height 15
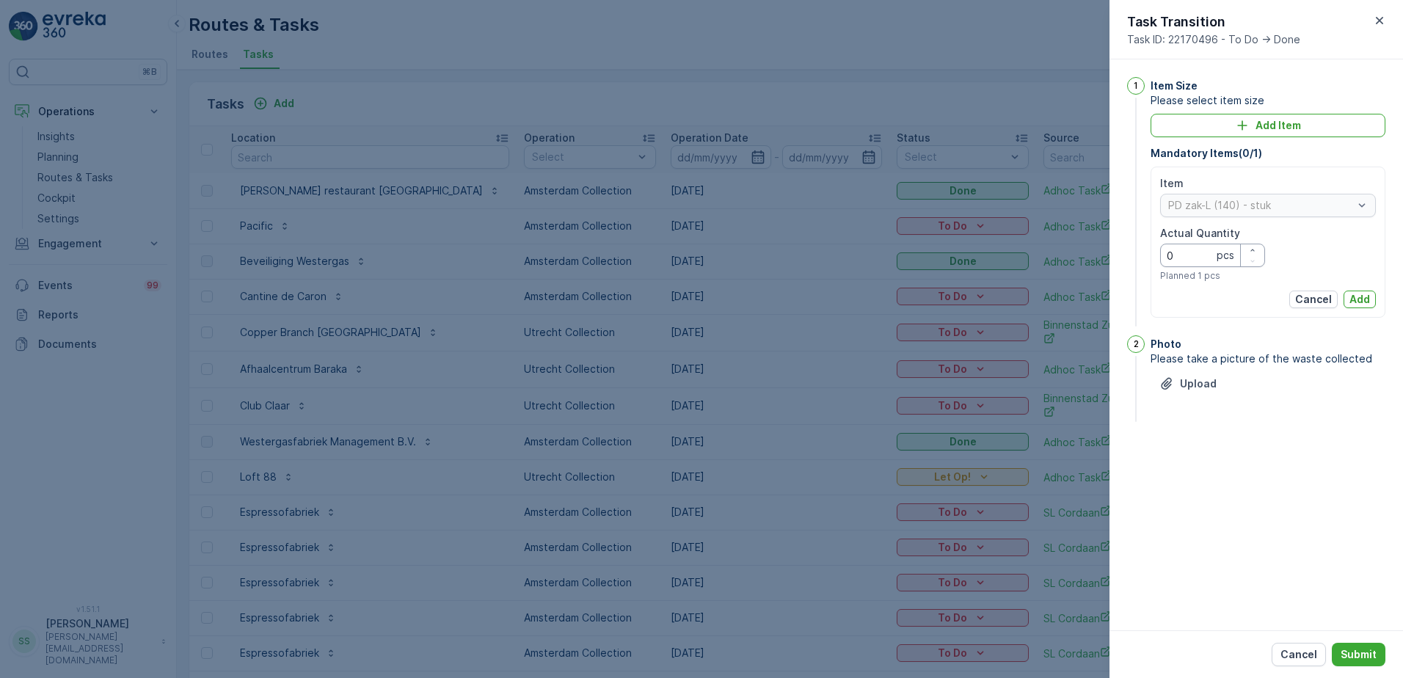
drag, startPoint x: 1168, startPoint y: 250, endPoint x: 1103, endPoint y: 250, distance: 65.3
type Quantity "1"
click at [1359, 305] on p "Add" at bounding box center [1360, 299] width 21 height 15
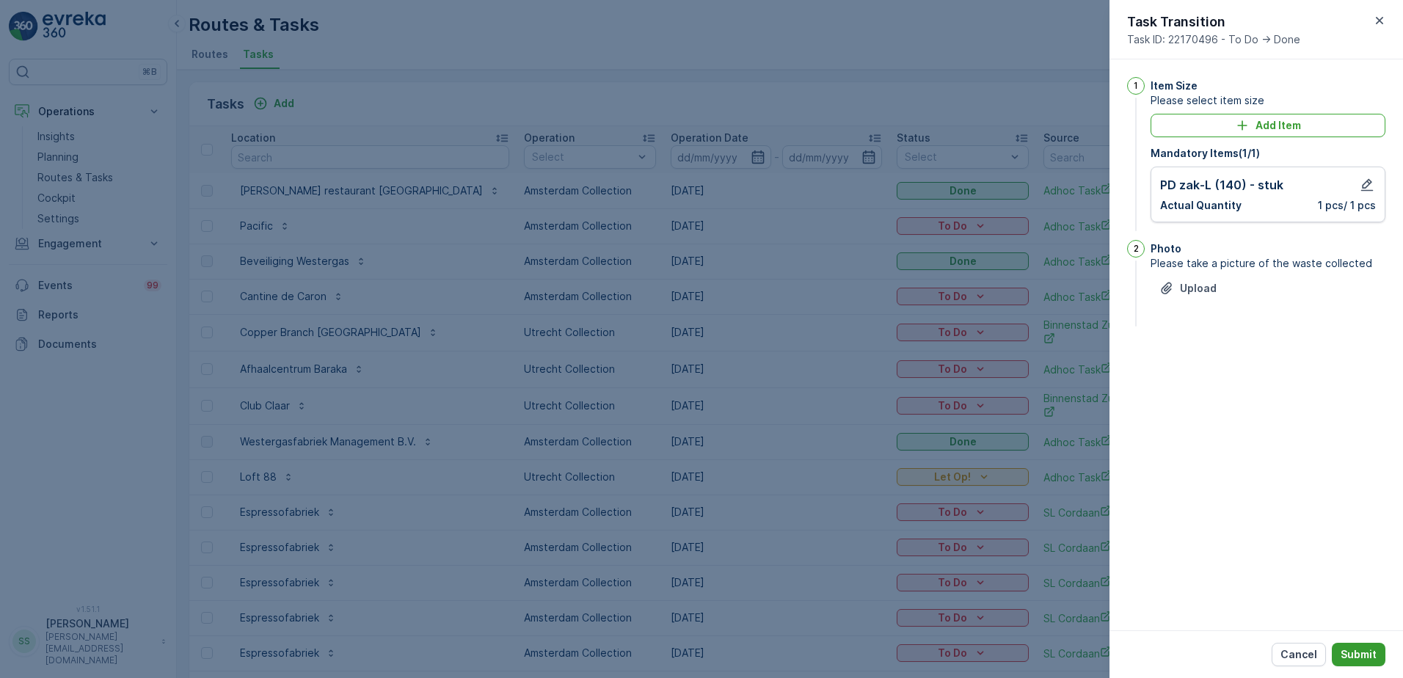
click at [1353, 662] on button "Submit" at bounding box center [1359, 654] width 54 height 23
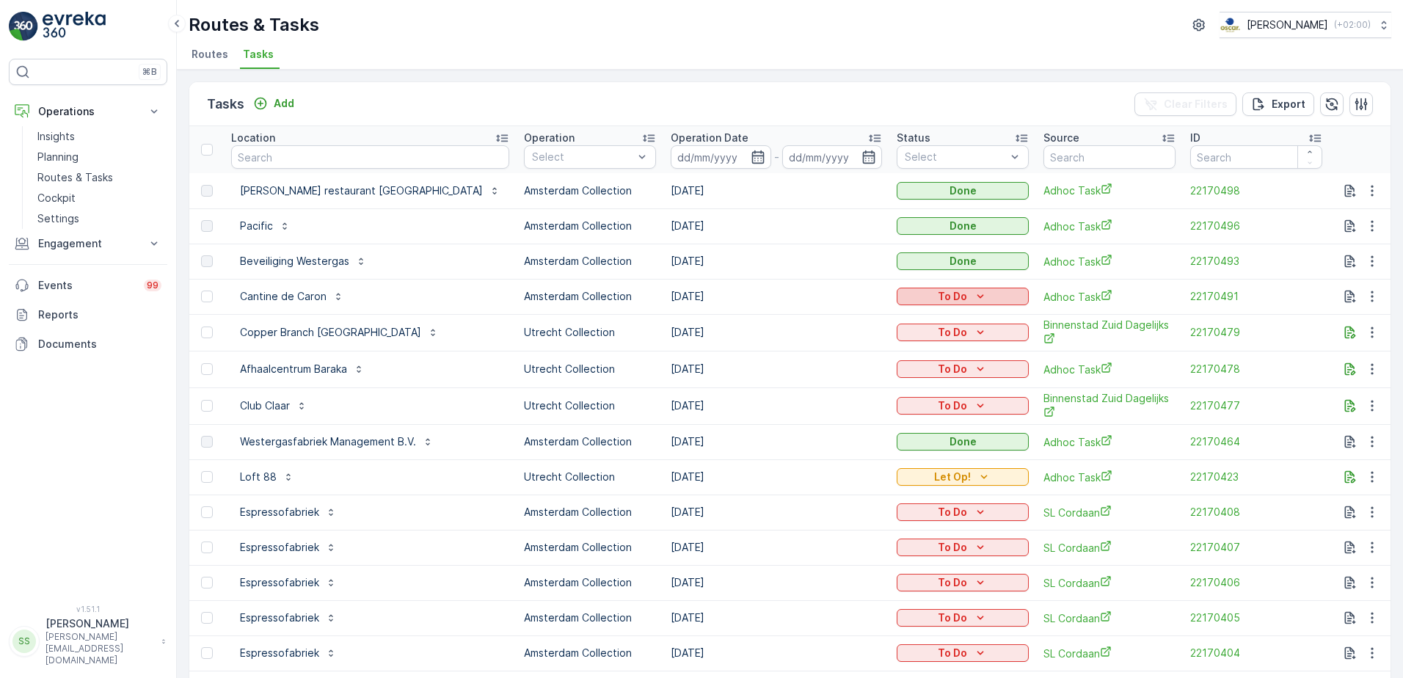
click at [978, 295] on icon "To Do" at bounding box center [981, 296] width 7 height 4
click at [884, 359] on span "Done" at bounding box center [875, 359] width 26 height 15
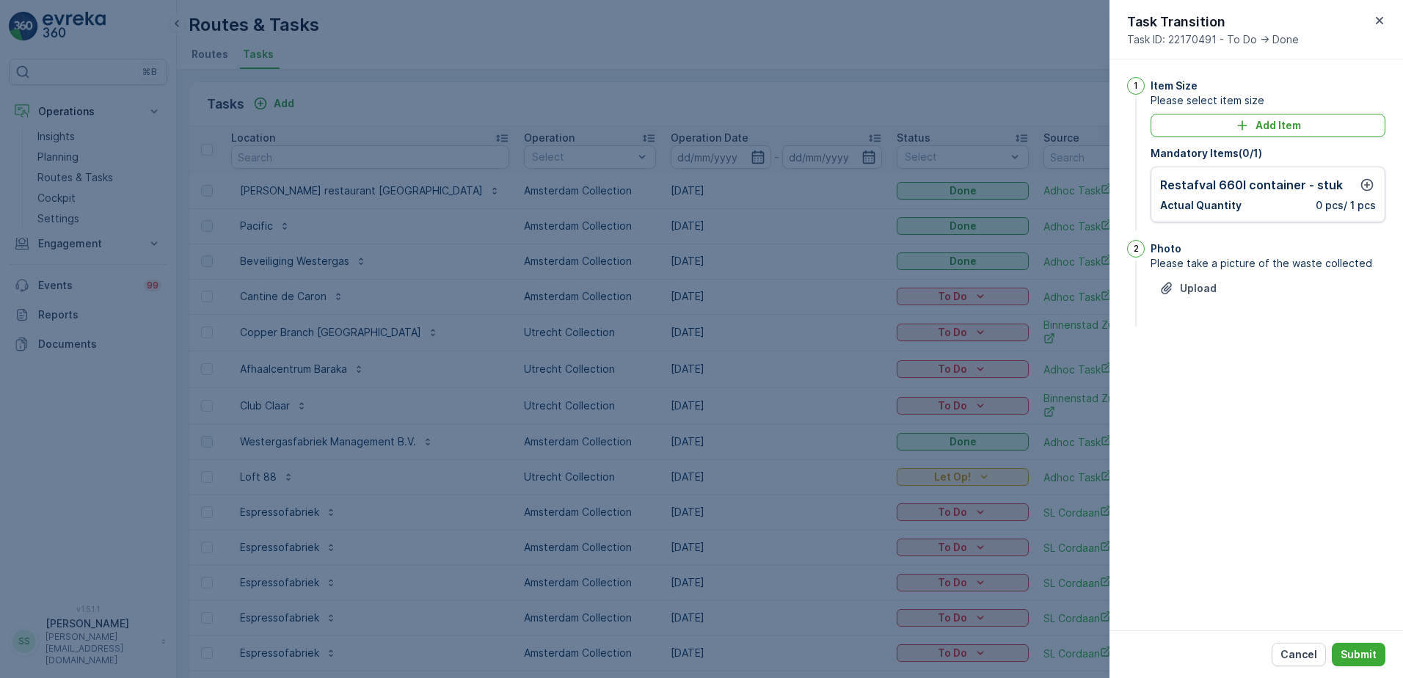
click at [1353, 188] on div "Restafval 660l container - stuk" at bounding box center [1268, 185] width 216 height 18
click at [1365, 185] on icon "button" at bounding box center [1368, 185] width 12 height 12
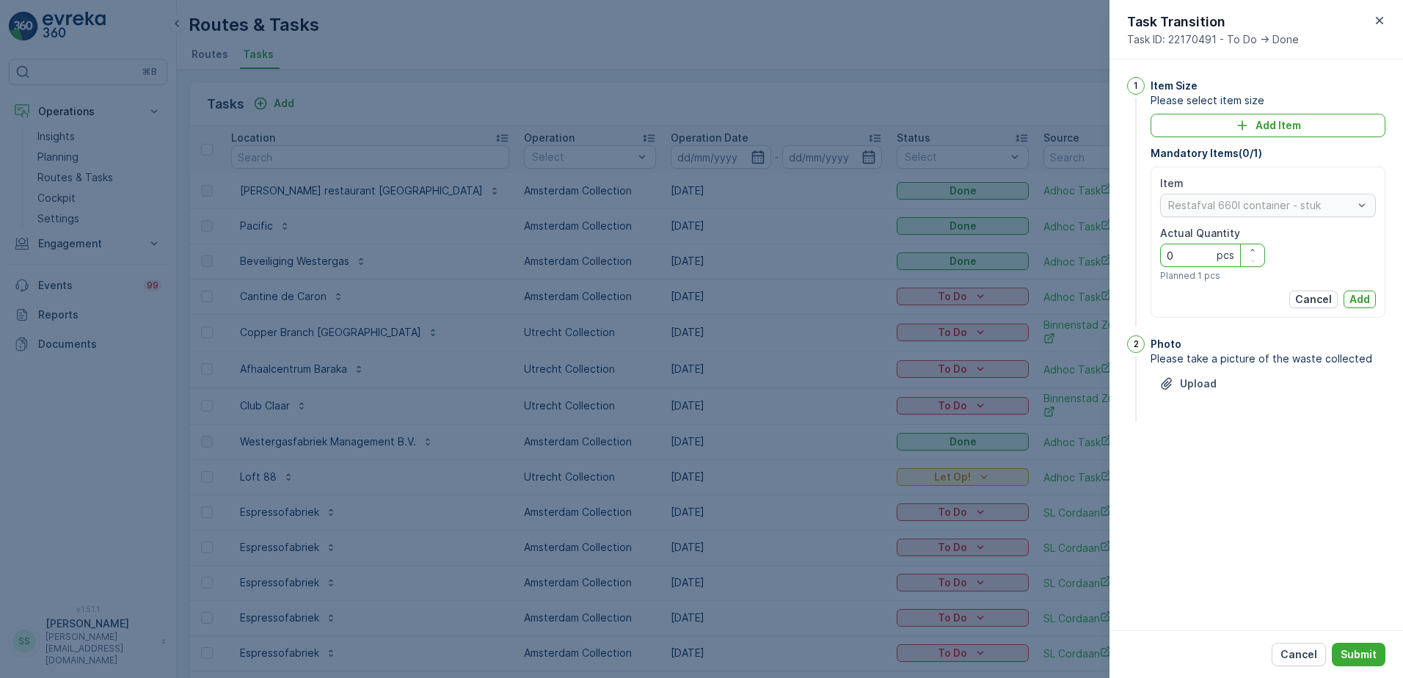
drag, startPoint x: 1125, startPoint y: 255, endPoint x: 1053, endPoint y: 241, distance: 74.1
type Quantity "1"
click at [1364, 302] on p "Add" at bounding box center [1360, 299] width 21 height 15
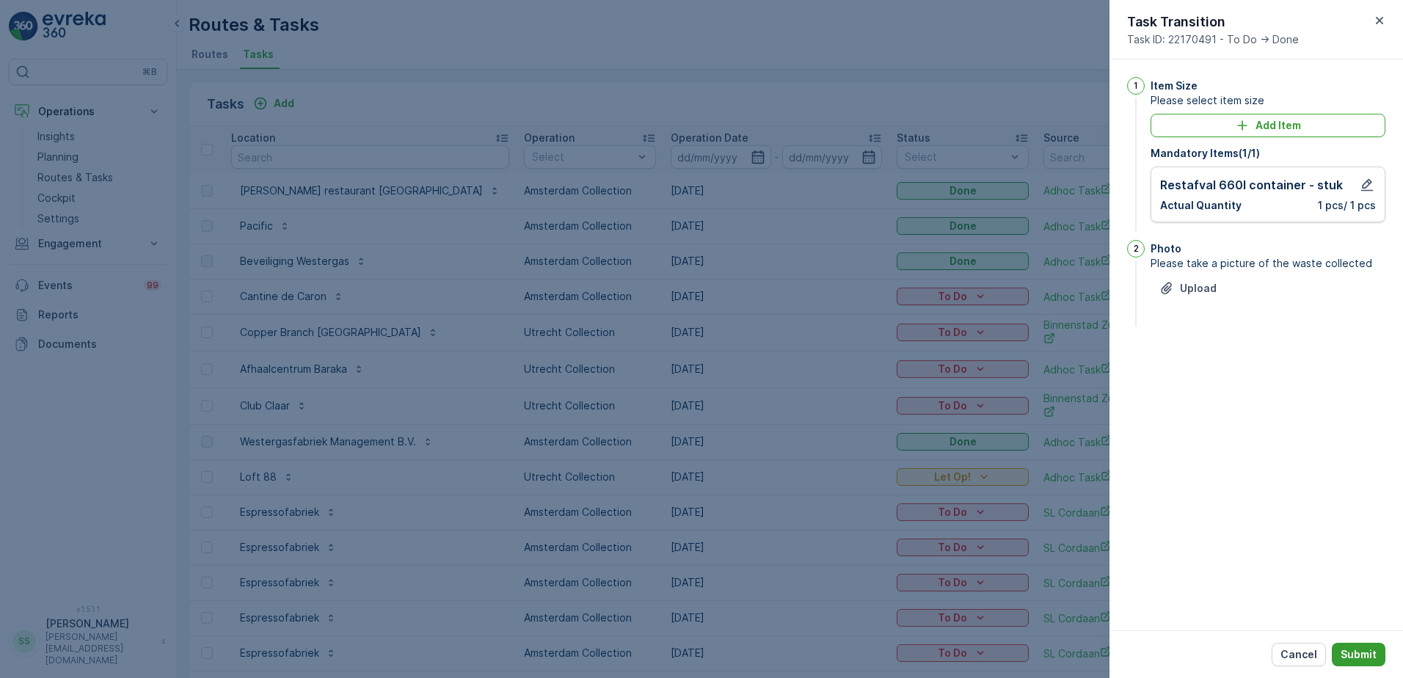
click at [1361, 650] on p "Submit" at bounding box center [1359, 654] width 36 height 15
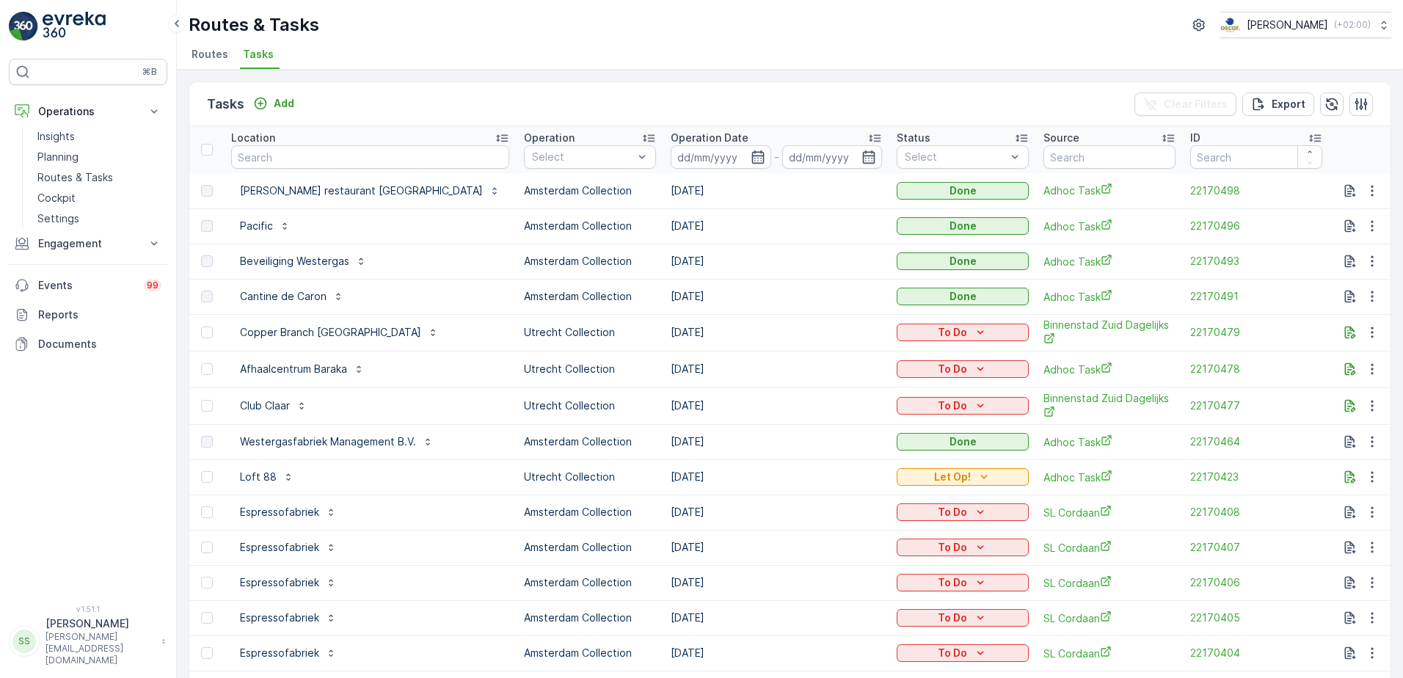
click at [868, 103] on div "Tasks Add Clear Filters Export" at bounding box center [790, 104] width 1202 height 44
click at [634, 93] on div "Tasks Add Clear Filters Export" at bounding box center [790, 104] width 1202 height 44
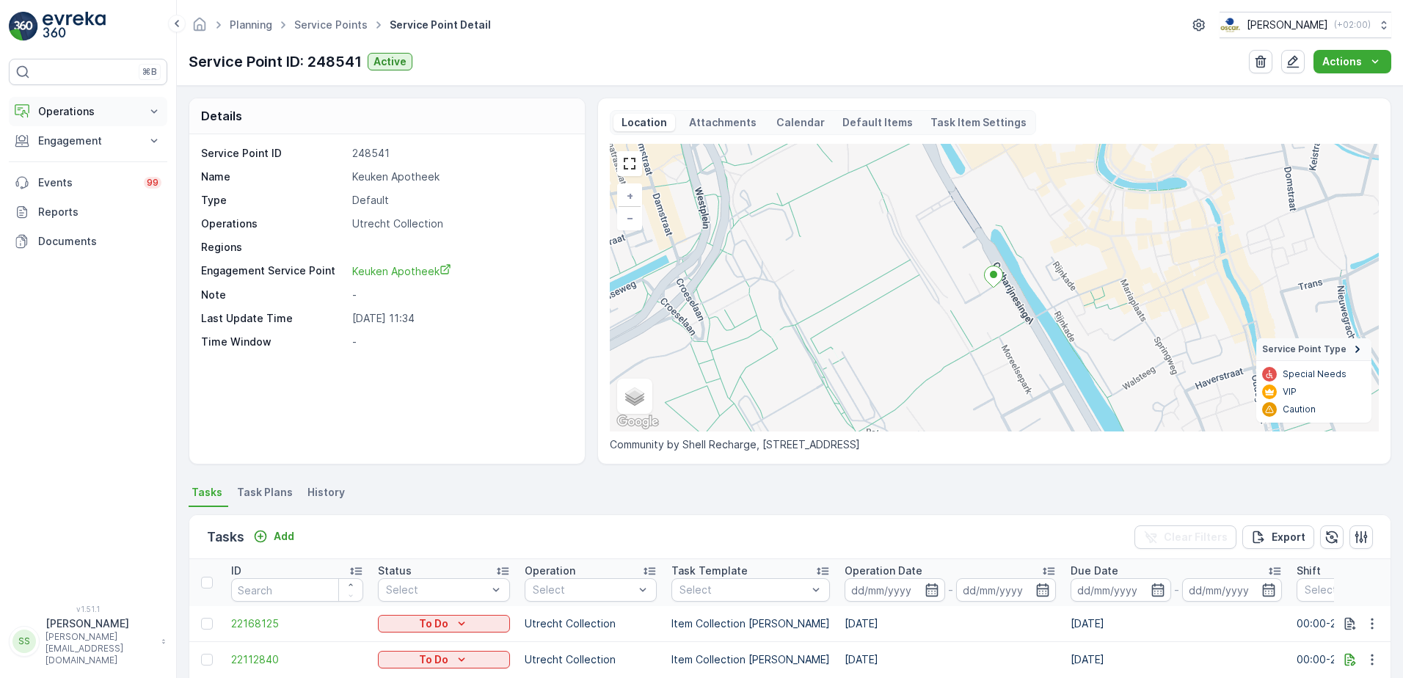
click at [84, 108] on p "Operations" at bounding box center [88, 111] width 100 height 15
click at [100, 178] on p "Routes & Tasks" at bounding box center [75, 177] width 76 height 15
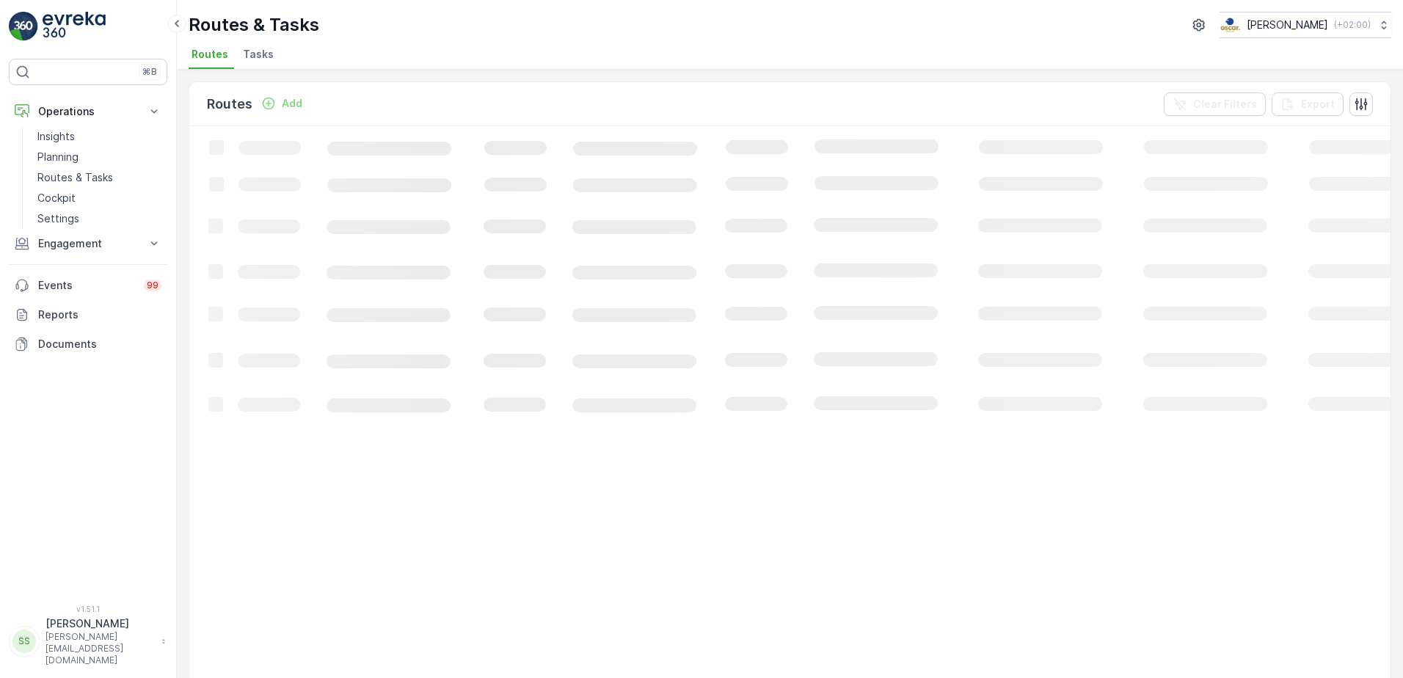
click at [375, 47] on ul "Routes Tasks" at bounding box center [784, 56] width 1191 height 25
click at [252, 56] on span "Tasks" at bounding box center [258, 54] width 31 height 15
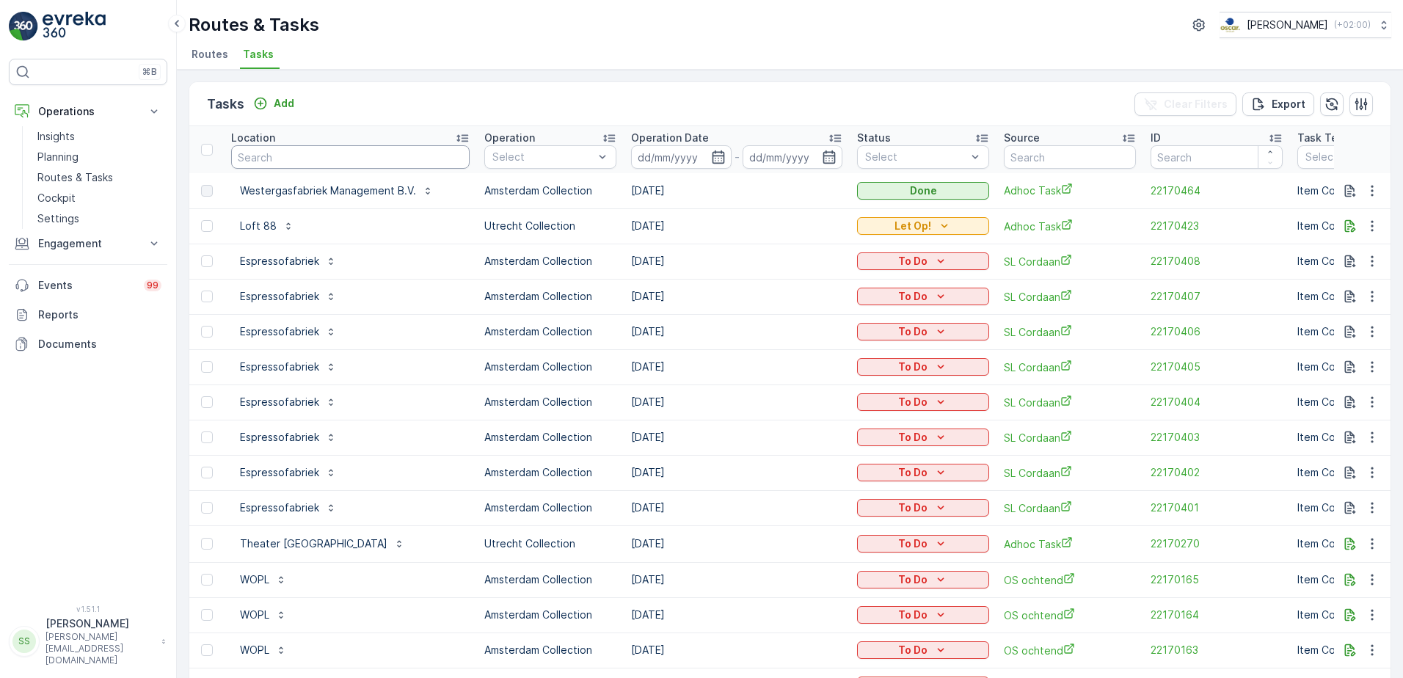
click at [307, 153] on input "text" at bounding box center [350, 156] width 239 height 23
type input "baraka"
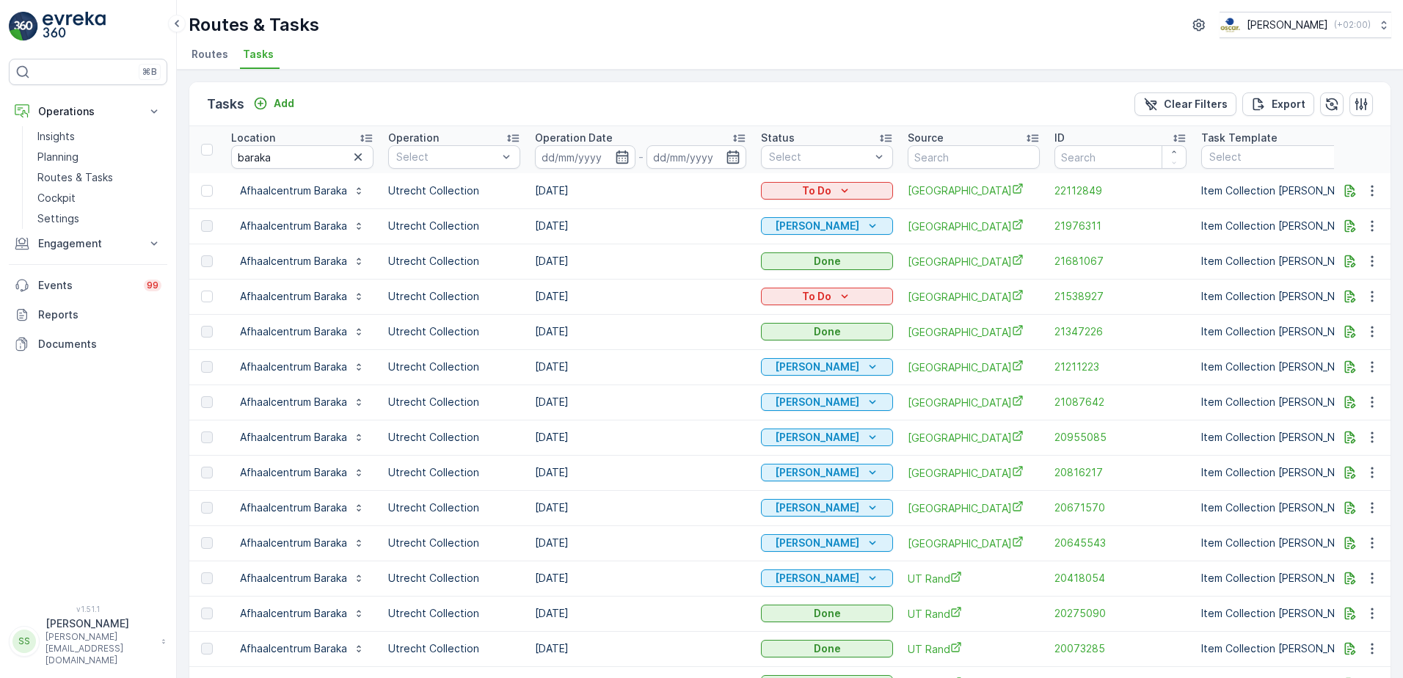
drag, startPoint x: 538, startPoint y: 225, endPoint x: 592, endPoint y: 223, distance: 53.6
click at [592, 223] on td "[DATE]" at bounding box center [641, 225] width 226 height 35
drag, startPoint x: 592, startPoint y: 223, endPoint x: 699, endPoint y: 234, distance: 108.5
click at [699, 234] on td "[DATE]" at bounding box center [641, 225] width 226 height 35
click at [553, 227] on td "[DATE]" at bounding box center [641, 225] width 226 height 35
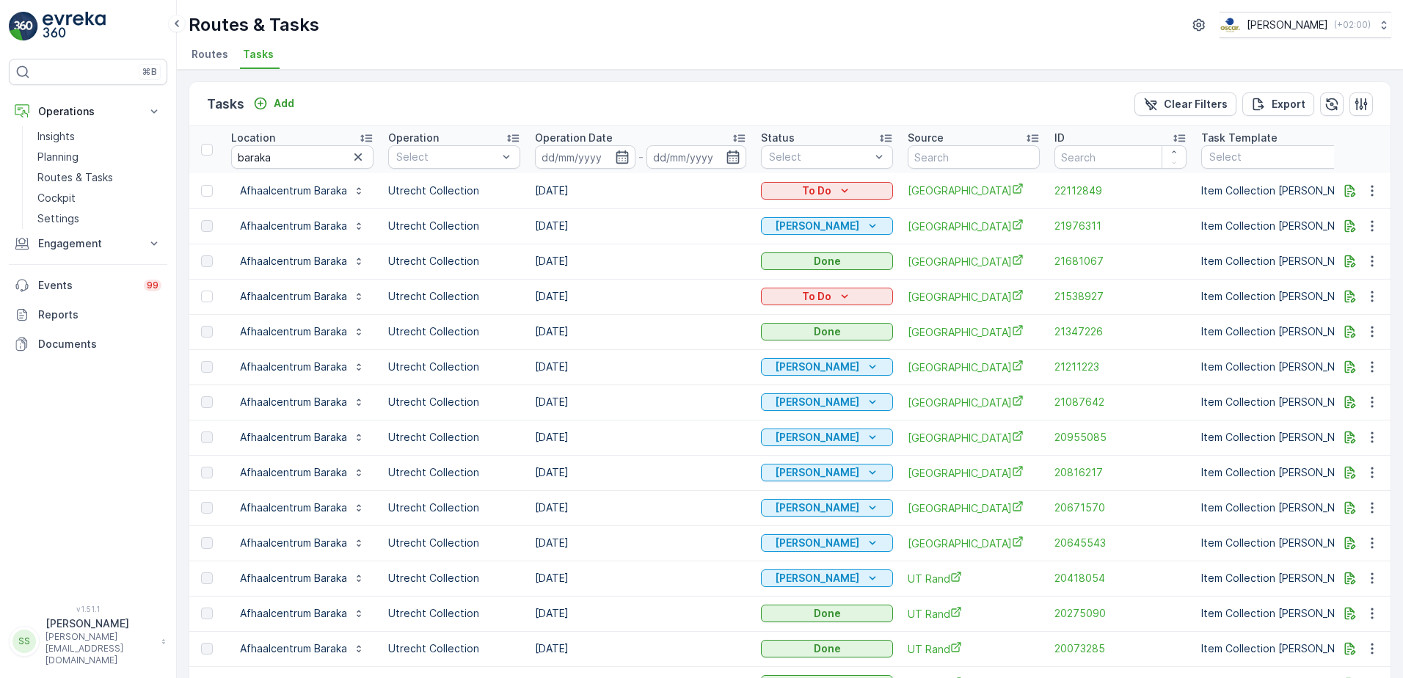
click at [553, 227] on td "[DATE]" at bounding box center [641, 225] width 226 height 35
click at [555, 227] on td "[DATE]" at bounding box center [641, 225] width 226 height 35
click at [666, 235] on td "[DATE]" at bounding box center [641, 225] width 226 height 35
click at [538, 222] on td "[DATE]" at bounding box center [641, 225] width 226 height 35
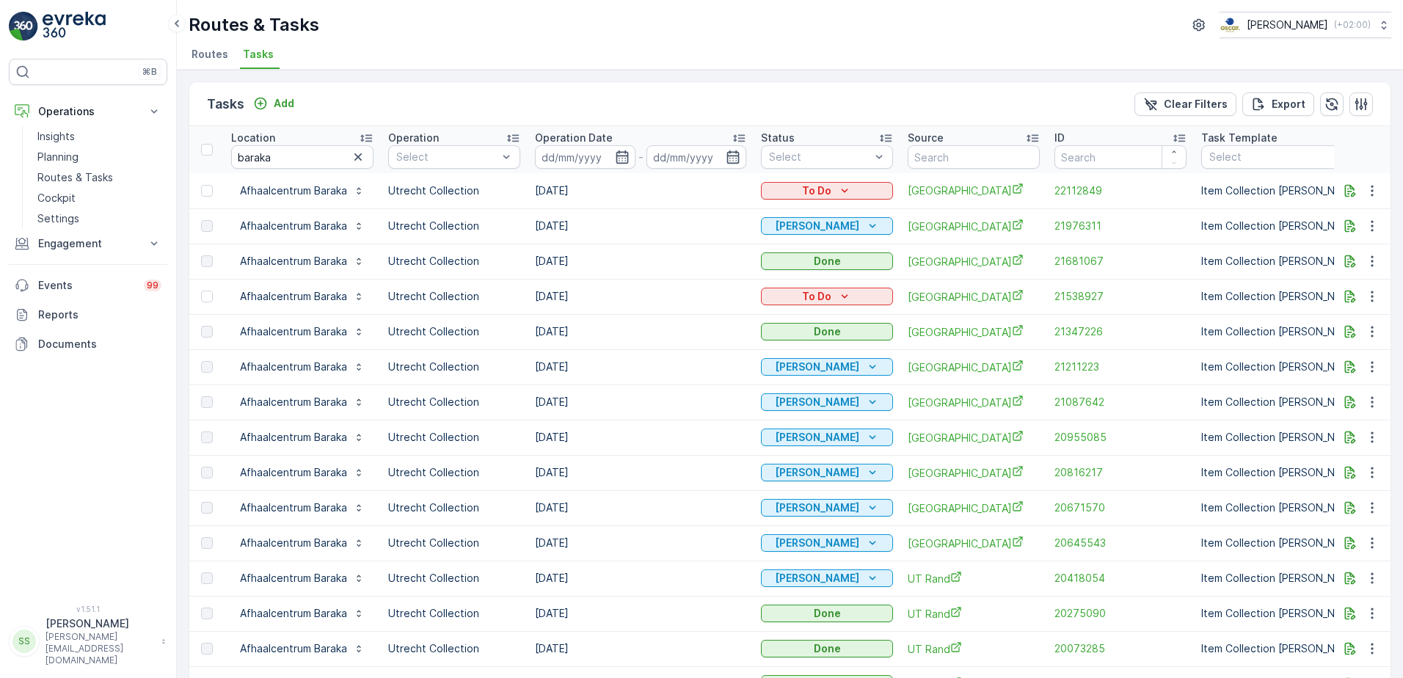
click at [538, 222] on td "[DATE]" at bounding box center [641, 225] width 226 height 35
drag, startPoint x: 538, startPoint y: 222, endPoint x: 650, endPoint y: 228, distance: 111.8
click at [650, 224] on td "[DATE]" at bounding box center [641, 225] width 226 height 35
click at [589, 108] on div "Tasks Add Clear Filters Export" at bounding box center [790, 104] width 1202 height 44
drag, startPoint x: 335, startPoint y: 51, endPoint x: 324, endPoint y: 56, distance: 11.5
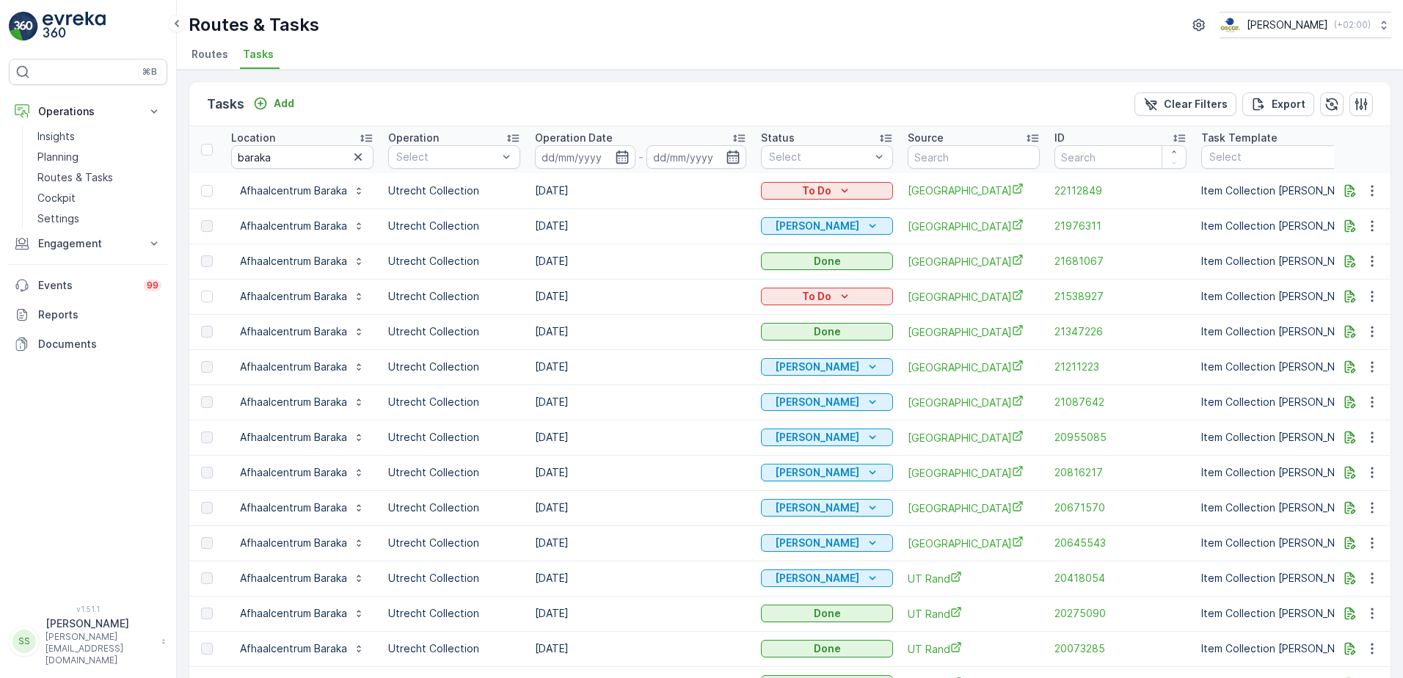
click at [332, 53] on ul "Routes Tasks" at bounding box center [784, 56] width 1191 height 25
click at [278, 102] on p "Add" at bounding box center [284, 103] width 21 height 15
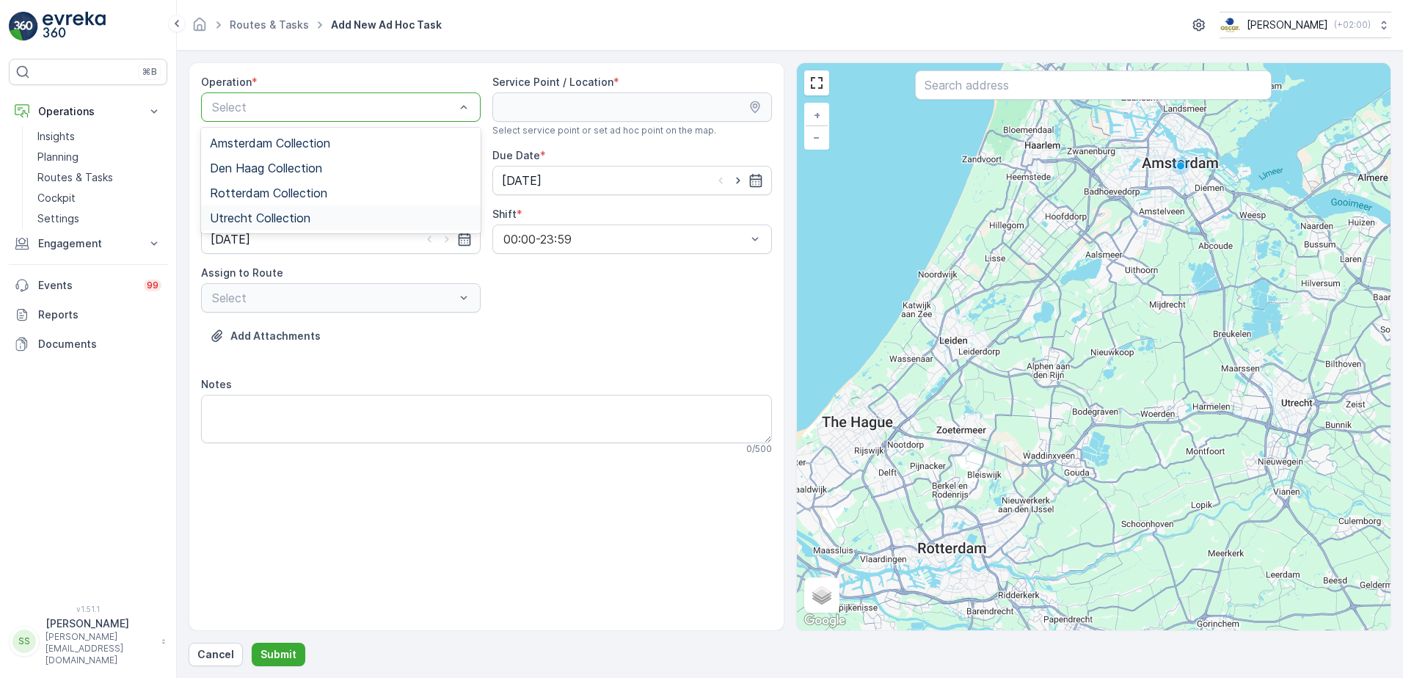
click at [255, 219] on span "Utrecht Collection" at bounding box center [260, 217] width 101 height 13
click at [592, 338] on div "Add Attachments" at bounding box center [486, 344] width 571 height 41
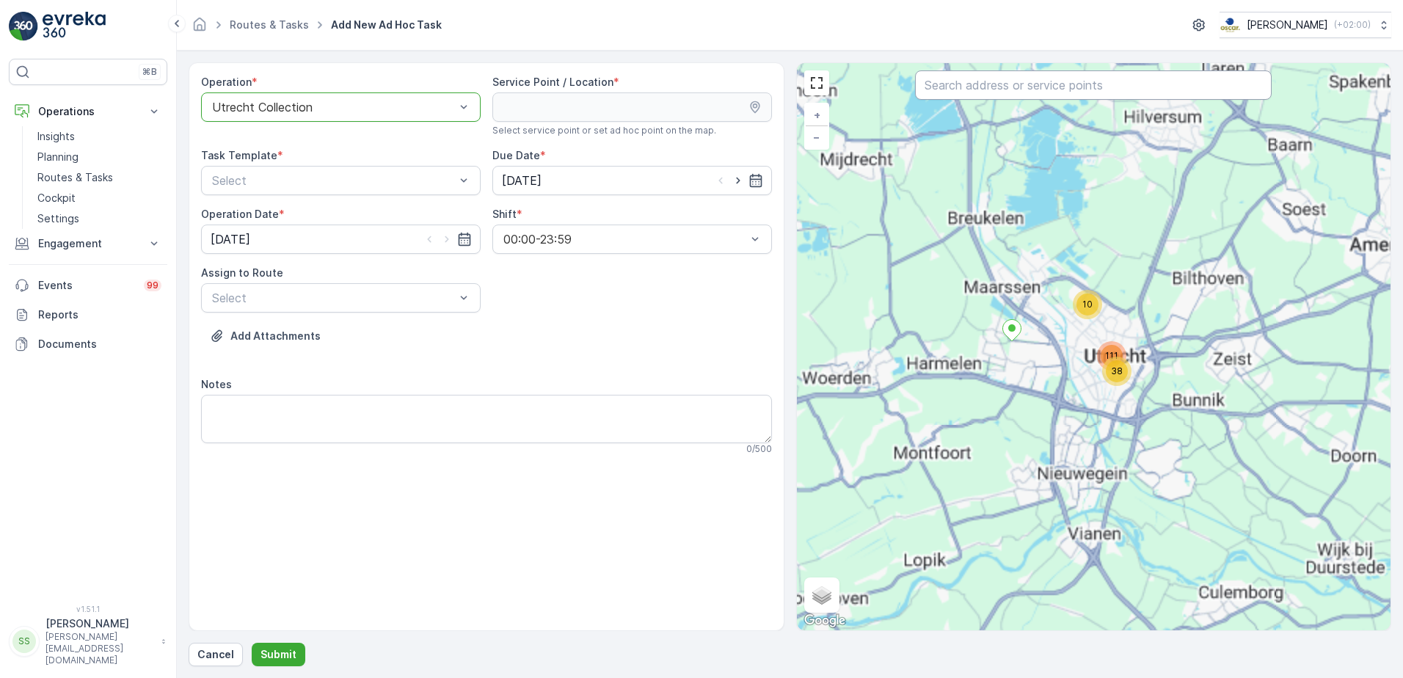
click at [1022, 83] on input "text" at bounding box center [1093, 84] width 357 height 29
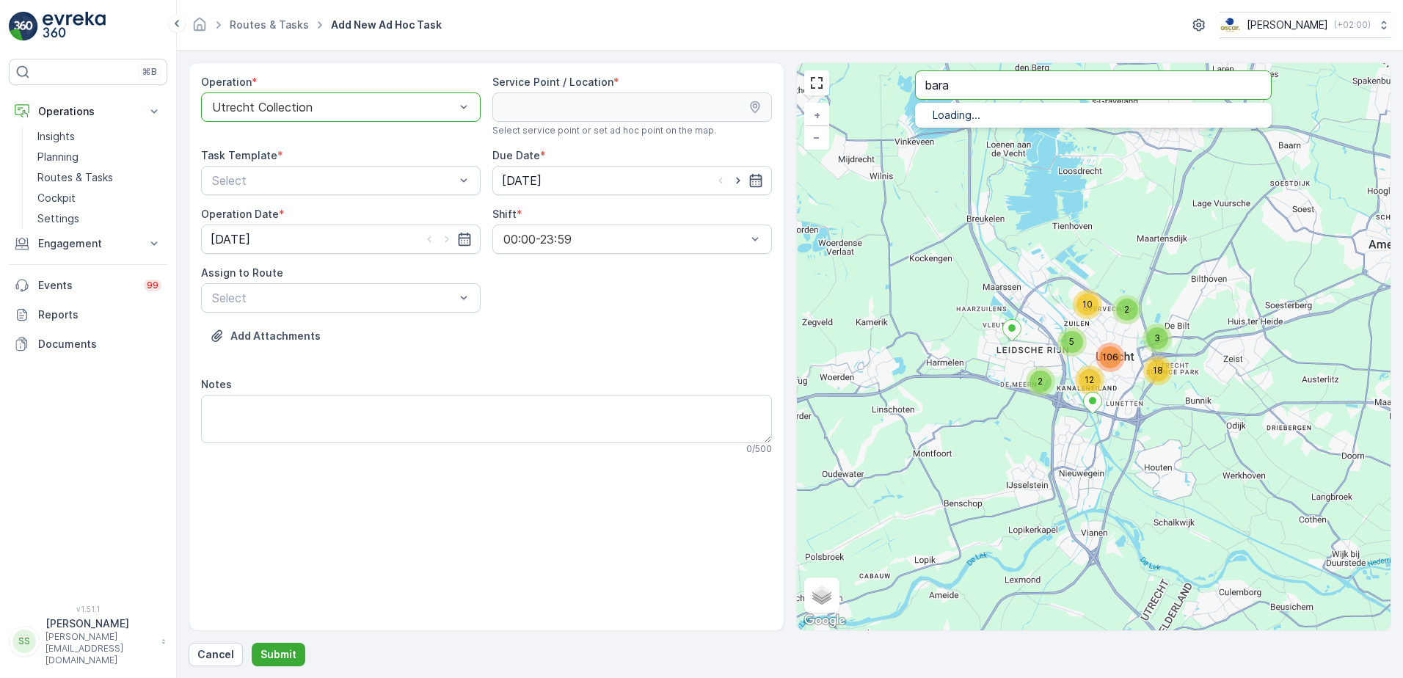
type input "bara"
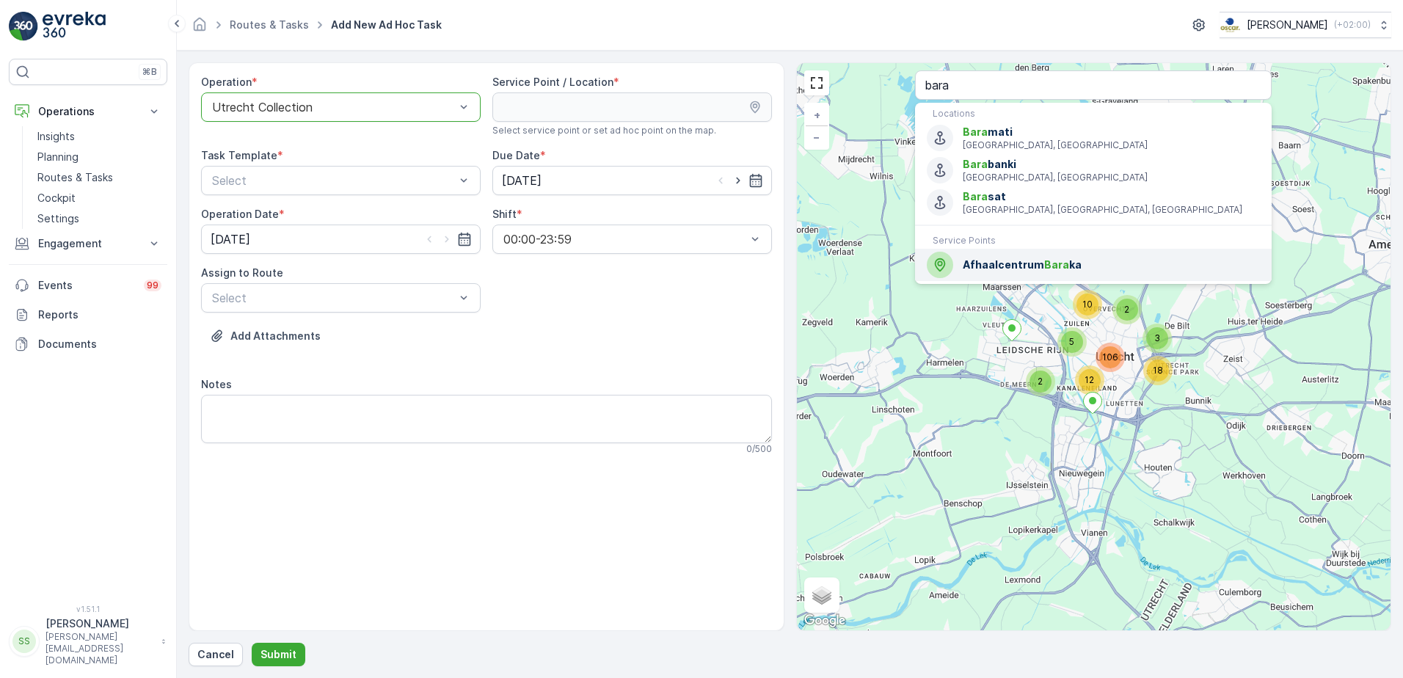
click at [1000, 268] on span "Afhaalcentrum Bara ka" at bounding box center [1111, 265] width 297 height 15
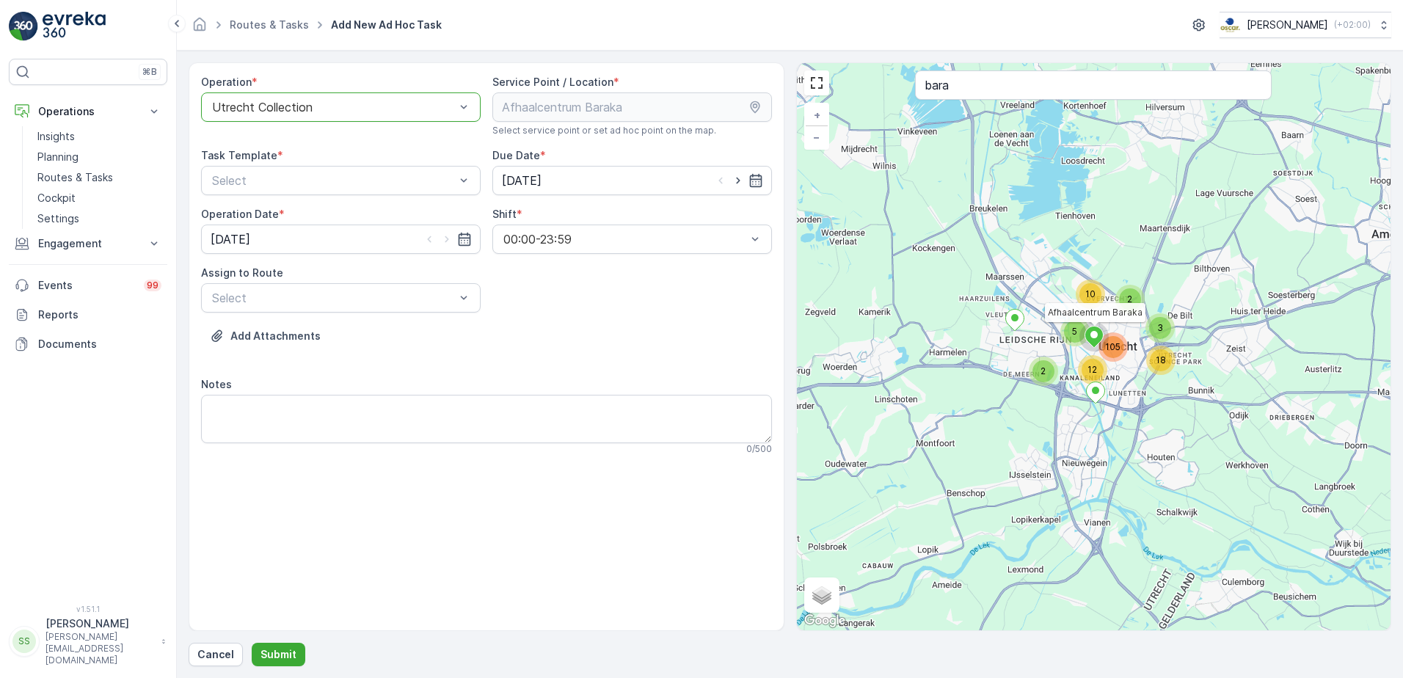
click at [666, 313] on div "Operation * option Utrecht Collection, selected. Utrecht Collection Service Poi…" at bounding box center [486, 271] width 571 height 392
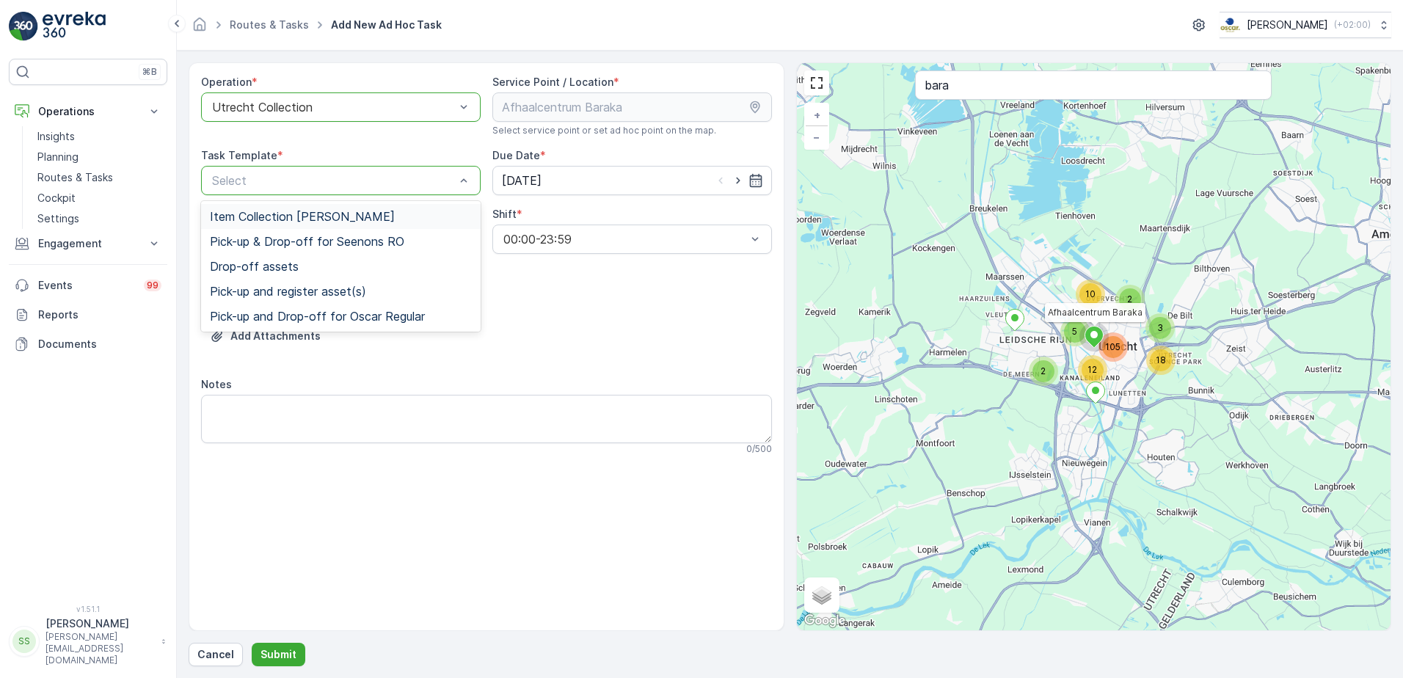
click at [269, 220] on span "Item Collection [PERSON_NAME]" at bounding box center [302, 216] width 185 height 13
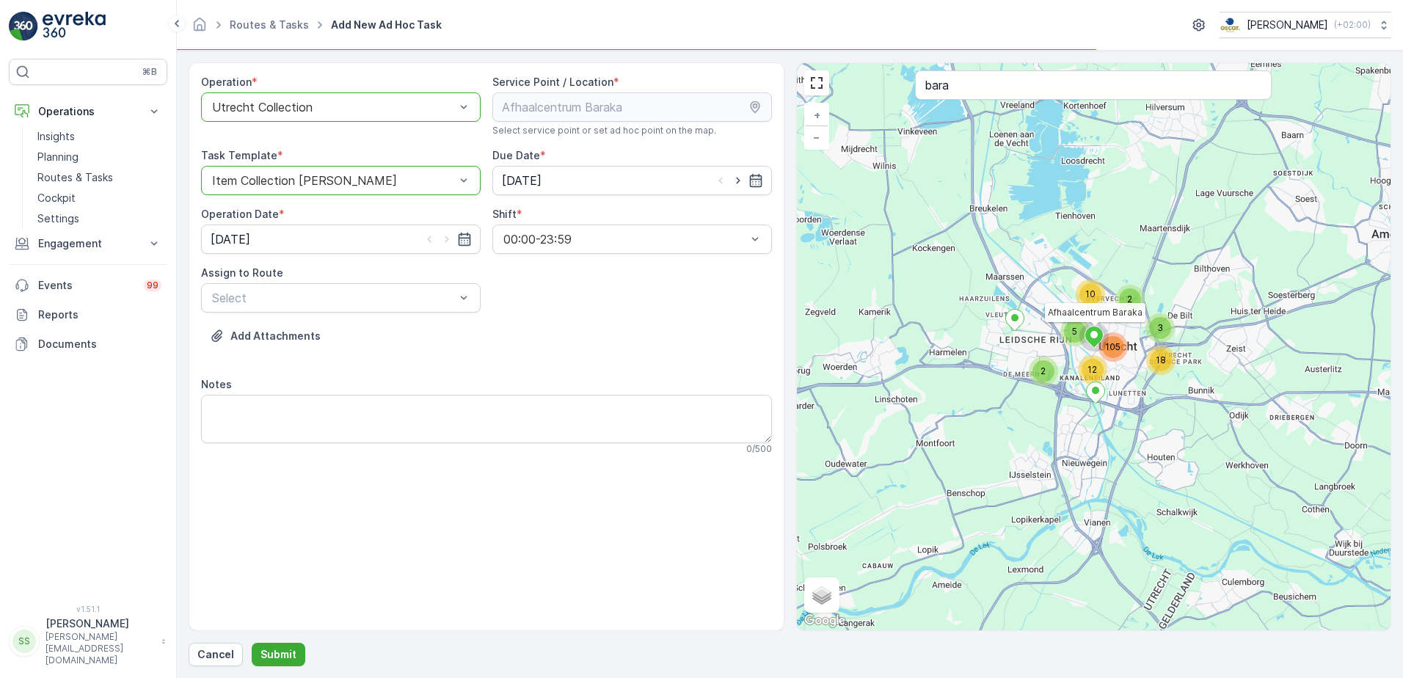
click at [537, 318] on div "Operation * option Utrecht Collection, selected. Utrecht Collection Service Poi…" at bounding box center [486, 271] width 571 height 392
drag, startPoint x: 734, startPoint y: 179, endPoint x: 478, endPoint y: 273, distance: 272.8
click at [733, 179] on icon "button" at bounding box center [738, 180] width 15 height 15
type input "[DATE]"
click at [444, 240] on icon "button" at bounding box center [447, 239] width 15 height 15
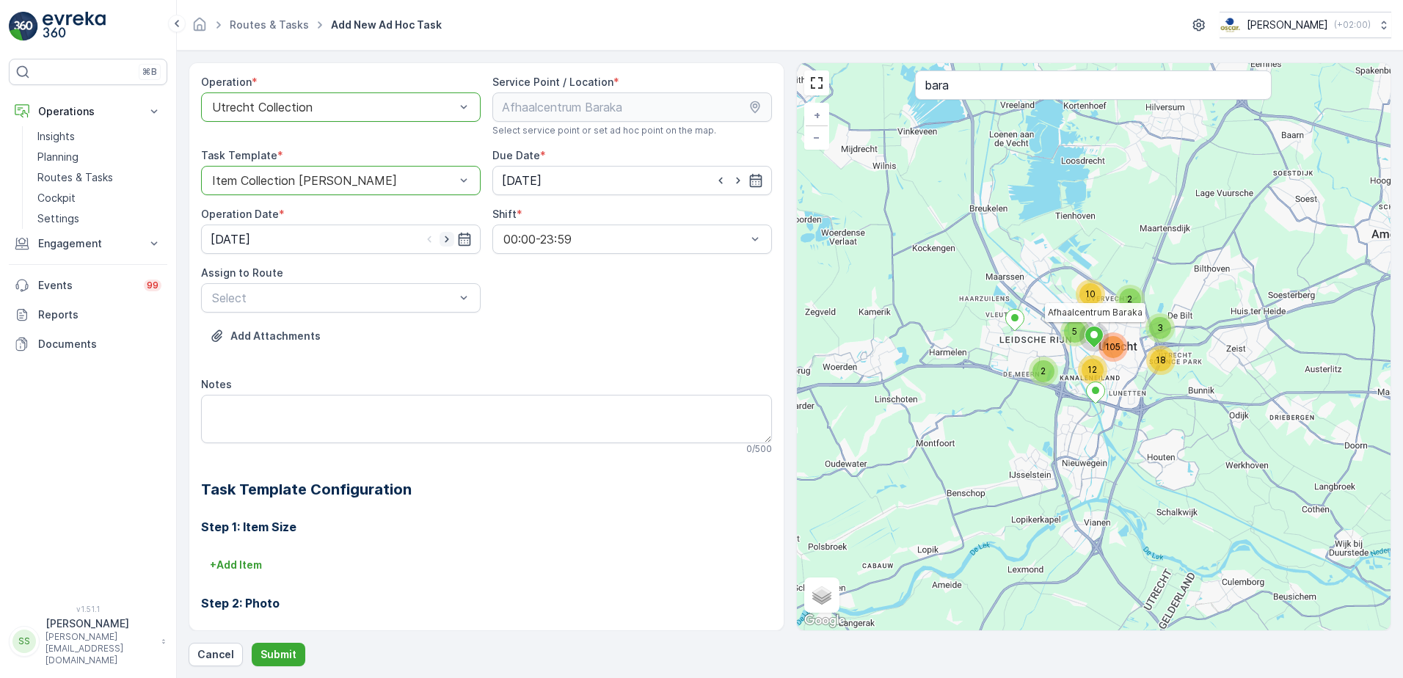
type input "[DATE]"
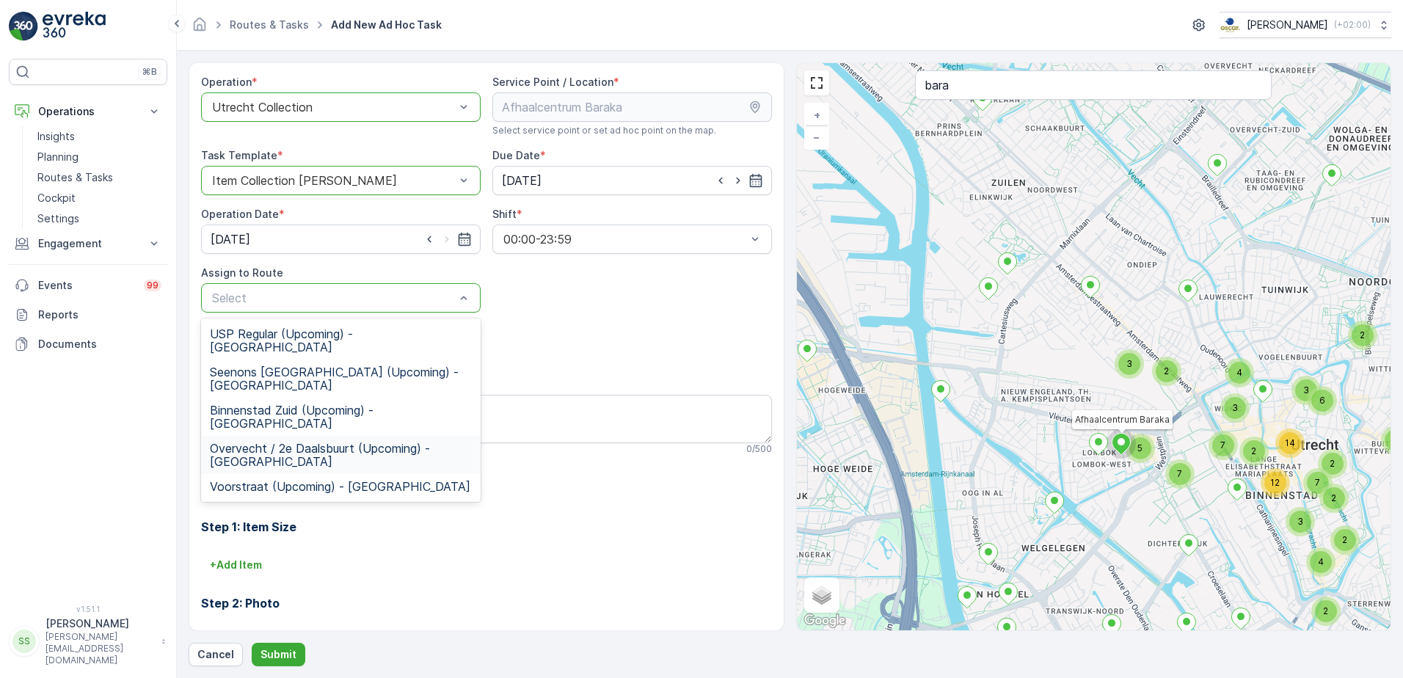
click at [284, 442] on span "Overvecht / 2e Daalsbuurt (Upcoming) - Utrecht" at bounding box center [341, 455] width 262 height 26
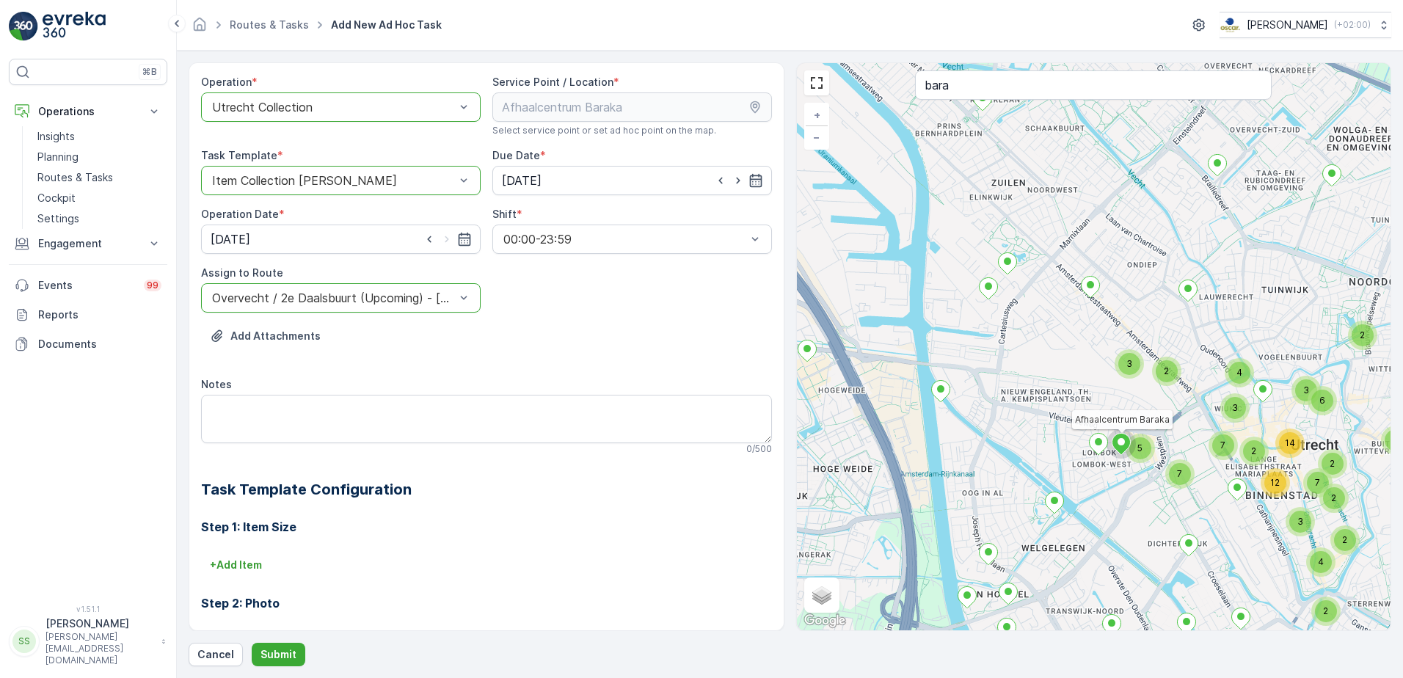
click at [548, 364] on div "Add Attachments" at bounding box center [486, 344] width 571 height 41
click at [275, 653] on p "Submit" at bounding box center [279, 654] width 36 height 15
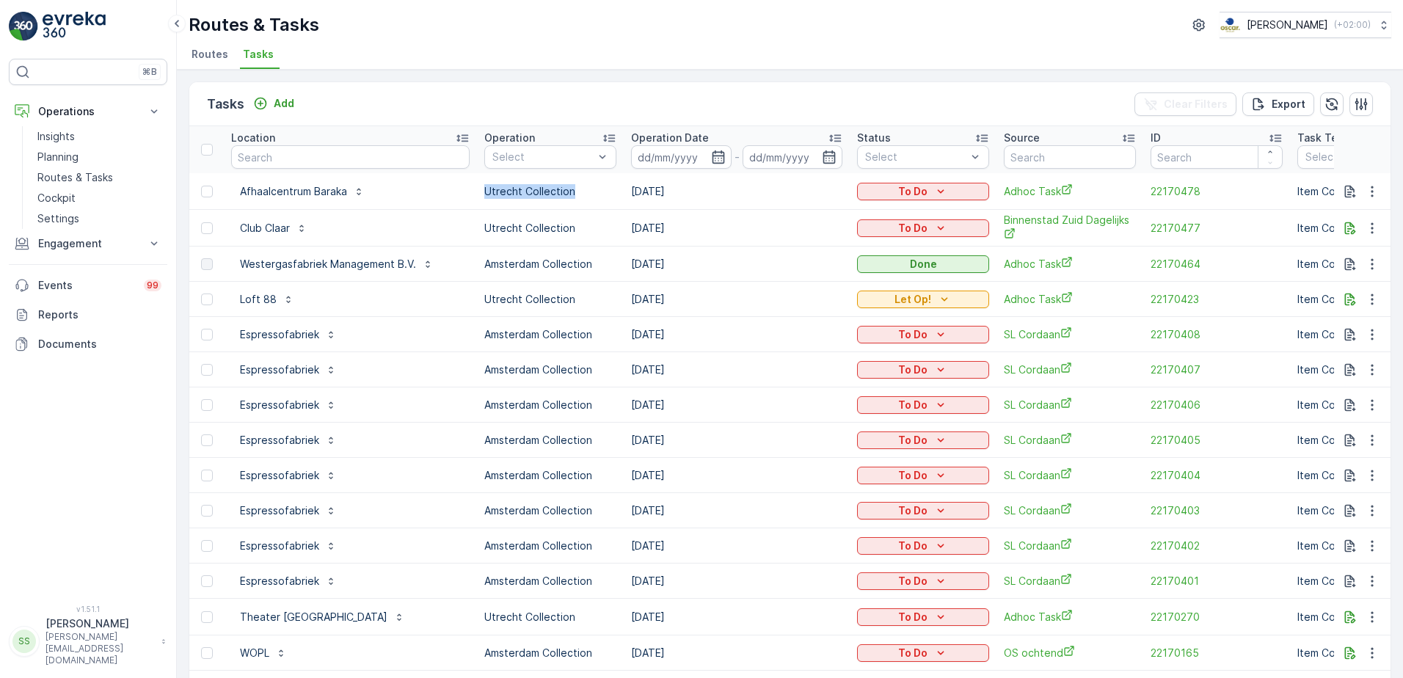
drag, startPoint x: 481, startPoint y: 192, endPoint x: 585, endPoint y: 189, distance: 103.5
click at [585, 189] on p "Utrecht Collection" at bounding box center [550, 191] width 132 height 15
drag, startPoint x: 585, startPoint y: 189, endPoint x: 597, endPoint y: 205, distance: 19.4
click at [597, 205] on td "Utrecht Collection" at bounding box center [550, 191] width 147 height 37
click at [1345, 186] on icon "button" at bounding box center [1350, 191] width 11 height 12
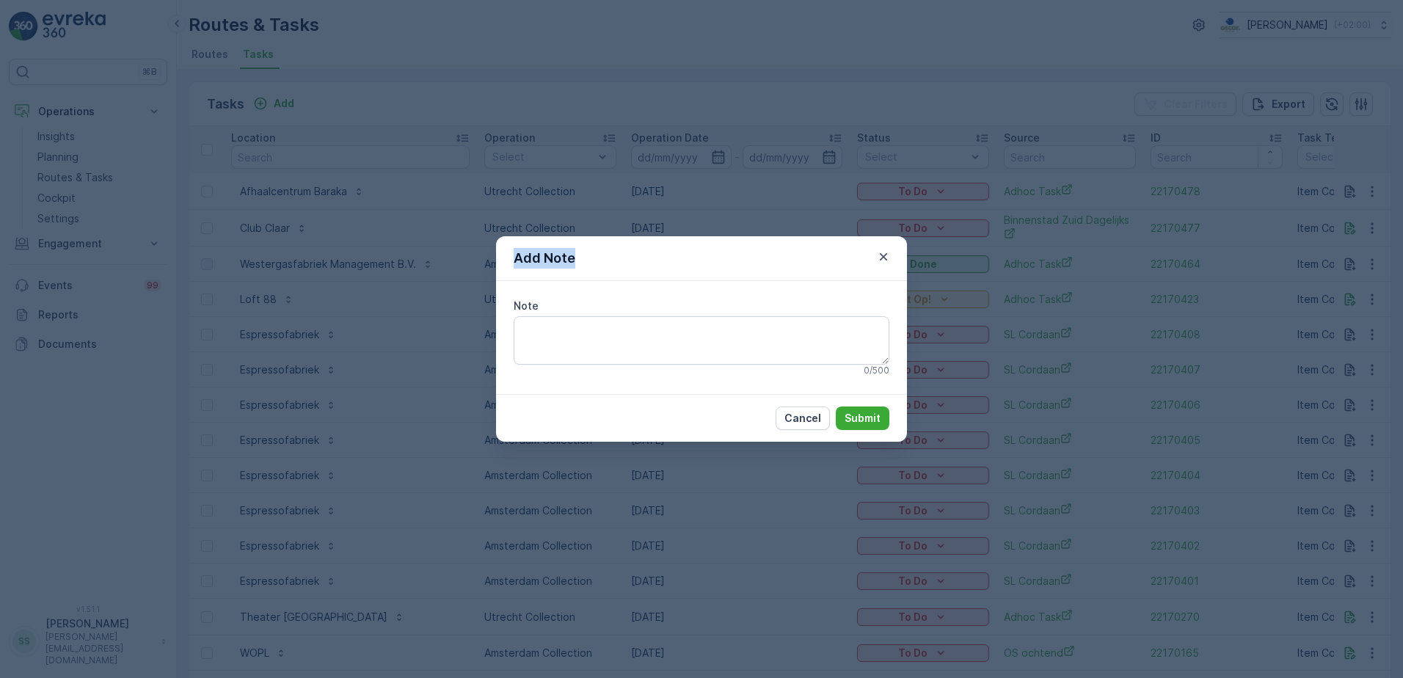
drag, startPoint x: 584, startPoint y: 258, endPoint x: 507, endPoint y: 256, distance: 77.1
click at [507, 256] on div "Add Note" at bounding box center [701, 258] width 411 height 45
drag, startPoint x: 507, startPoint y: 256, endPoint x: 640, endPoint y: 262, distance: 133.0
click at [641, 262] on div "Add Note" at bounding box center [701, 258] width 411 height 45
click at [551, 329] on textarea "Note" at bounding box center [702, 340] width 376 height 48
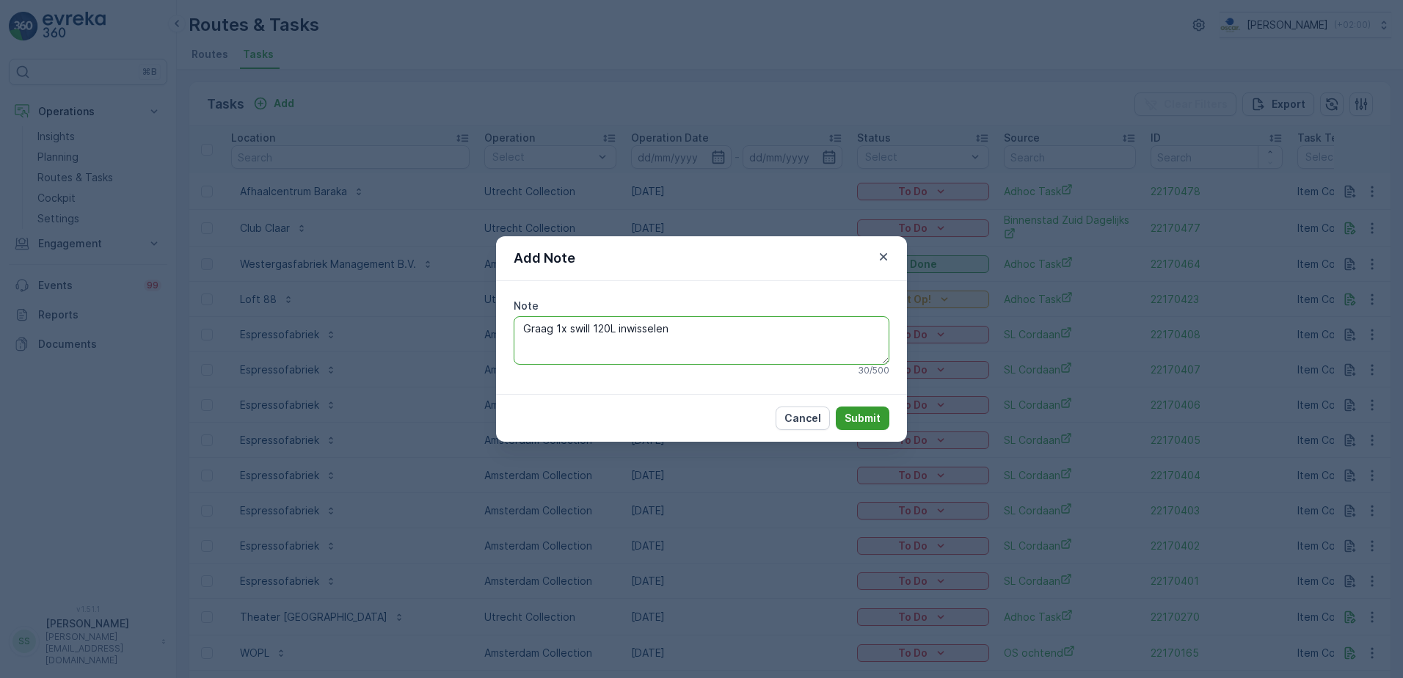
type textarea "Graag 1x swill 120L inwisselen"
click at [878, 427] on button "Submit" at bounding box center [863, 418] width 54 height 23
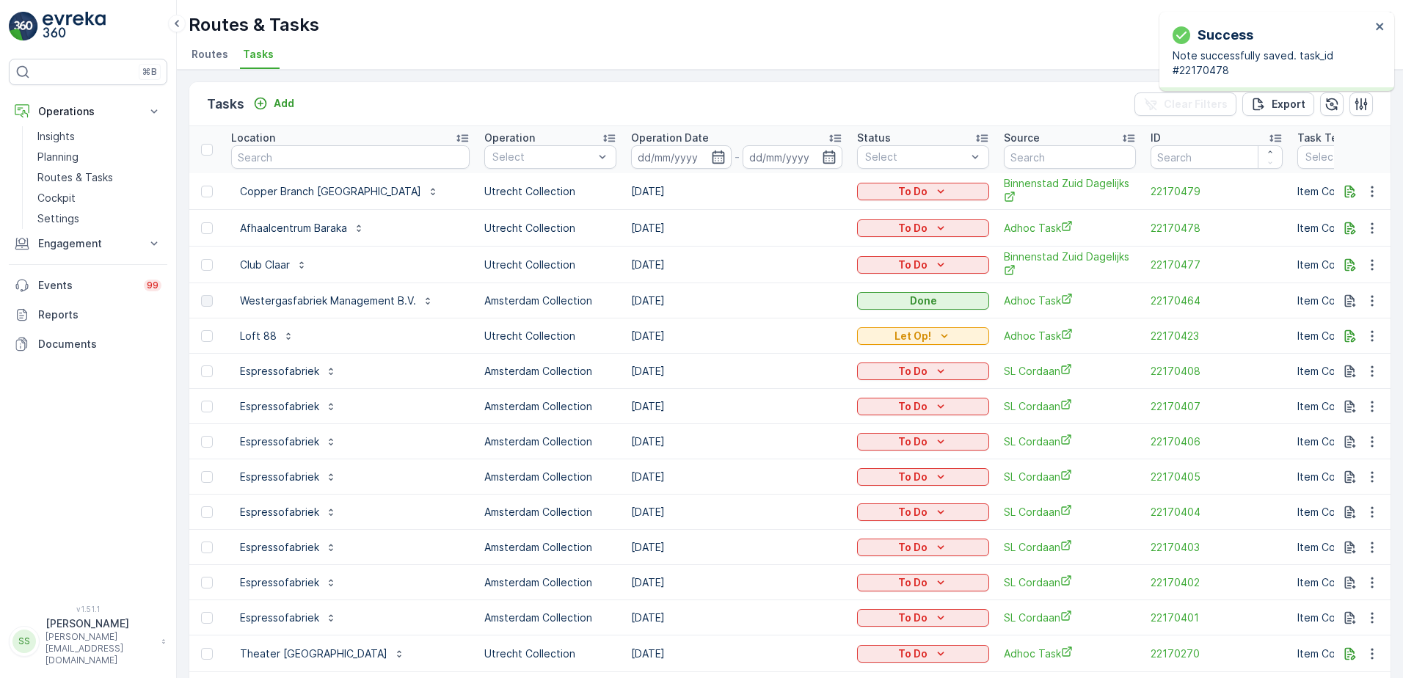
click at [1048, 98] on div "Tasks Add Clear Filters Export" at bounding box center [790, 104] width 1202 height 44
click at [938, 186] on icon "To Do" at bounding box center [941, 191] width 15 height 15
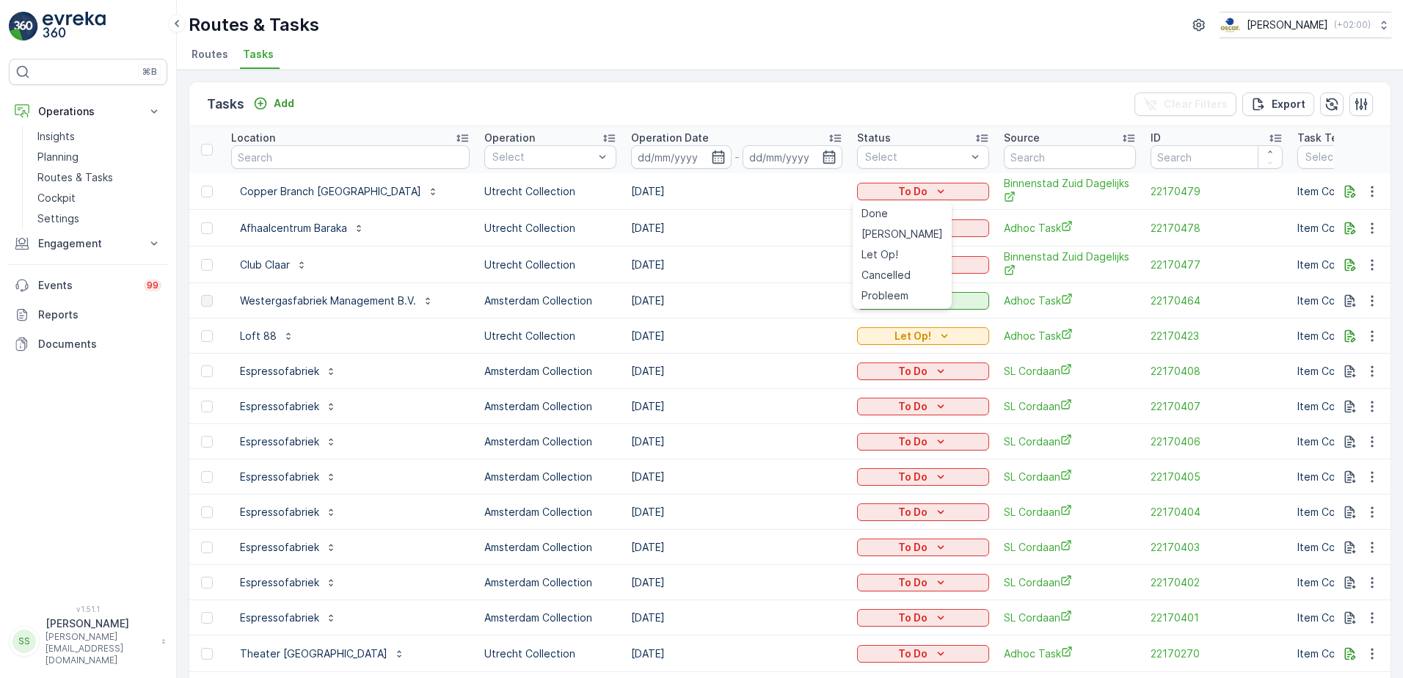
click at [907, 105] on div "Tasks Add Clear Filters Export" at bounding box center [790, 104] width 1202 height 44
click at [905, 115] on div "Tasks Add Clear Filters Export" at bounding box center [790, 104] width 1202 height 44
click at [897, 95] on div "Tasks Add Clear Filters Export" at bounding box center [790, 104] width 1202 height 44
click at [897, 92] on div "Tasks Add Clear Filters Export" at bounding box center [790, 104] width 1202 height 44
click at [949, 167] on div "Select" at bounding box center [923, 156] width 132 height 23
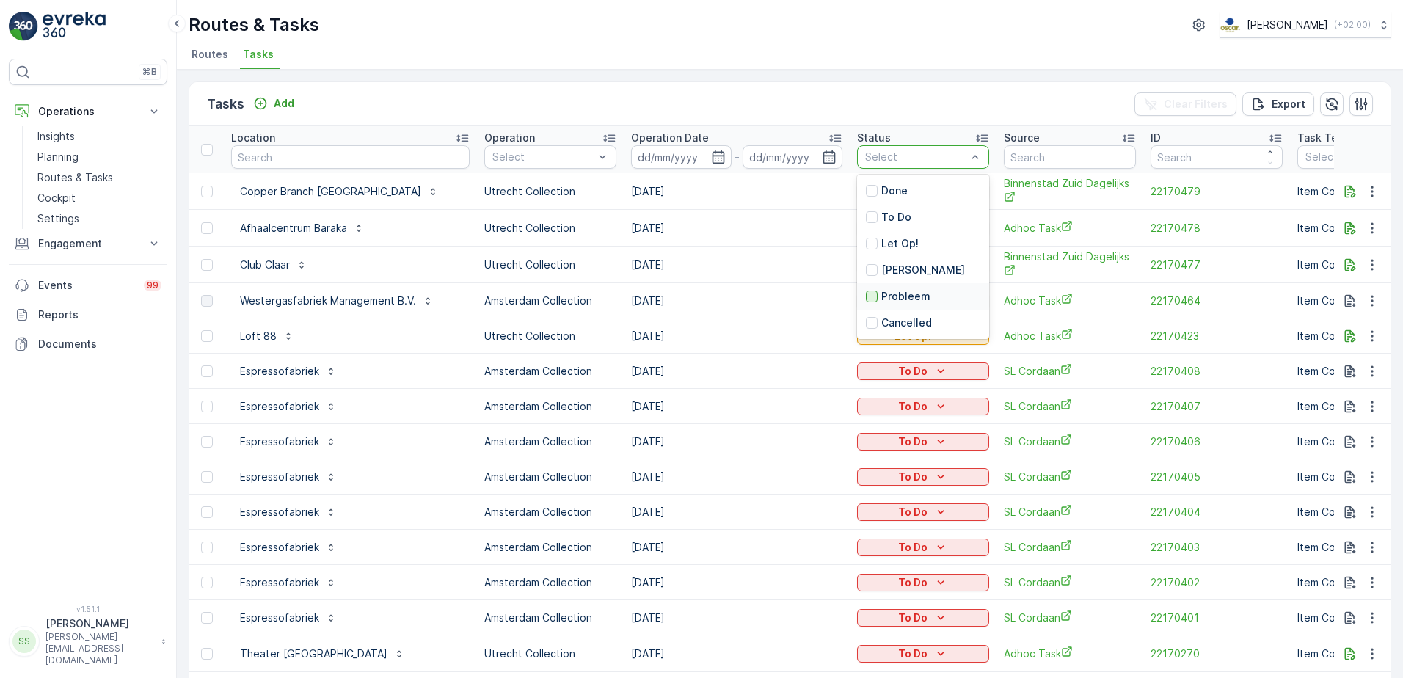
click at [869, 295] on div at bounding box center [872, 297] width 12 height 12
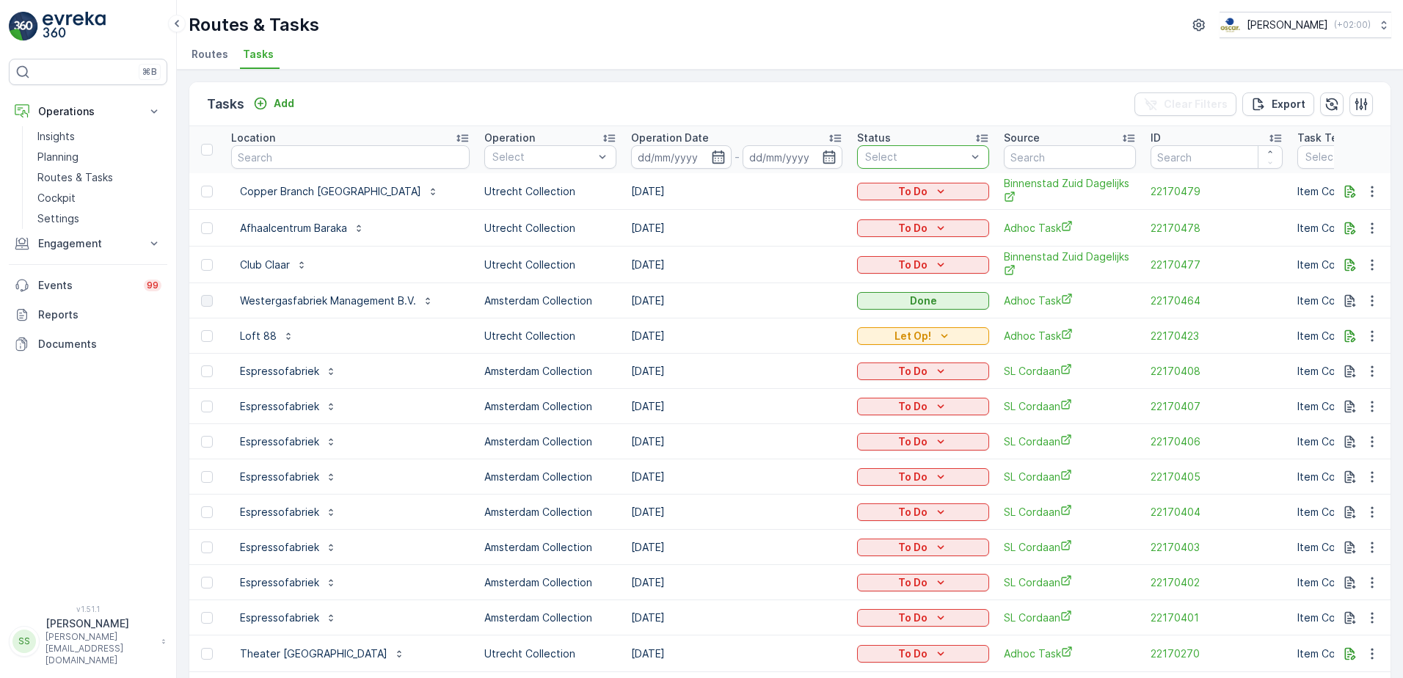
click at [945, 105] on div "Tasks Add Clear Filters Export" at bounding box center [790, 104] width 1202 height 44
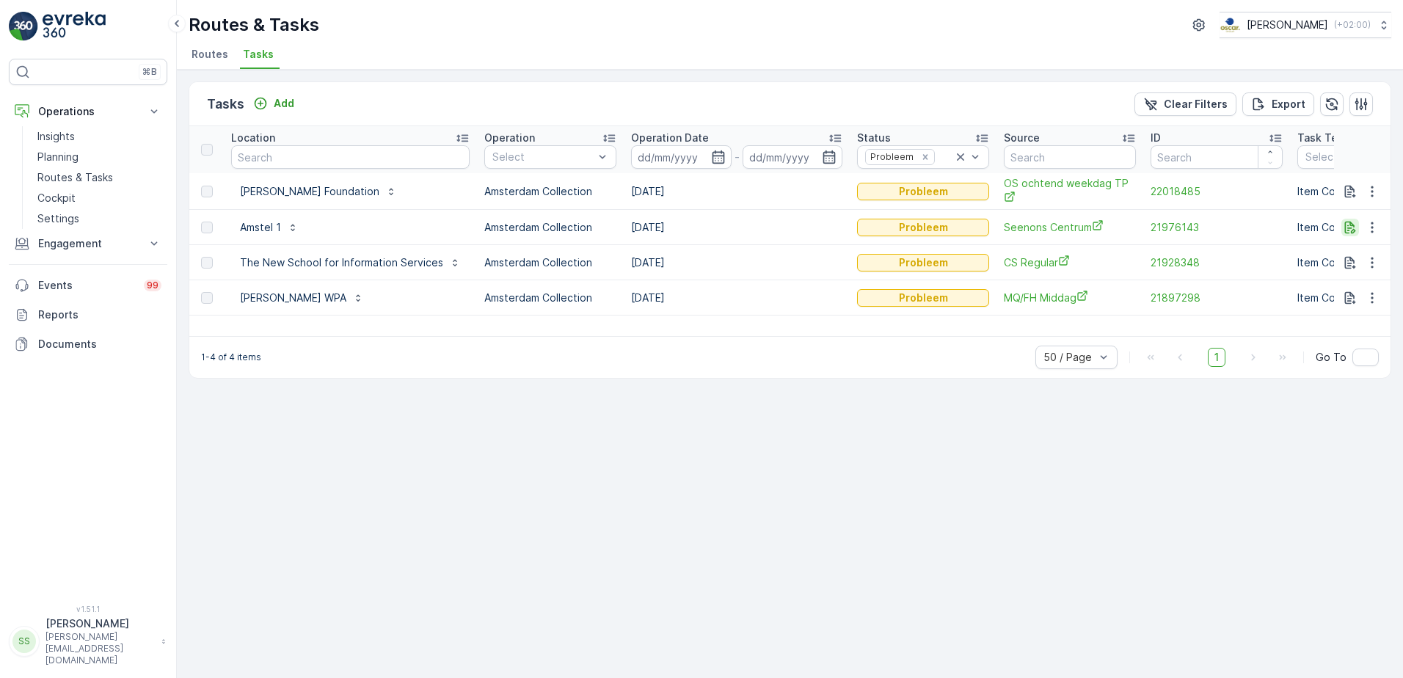
click at [1349, 222] on icon "button" at bounding box center [1350, 227] width 15 height 15
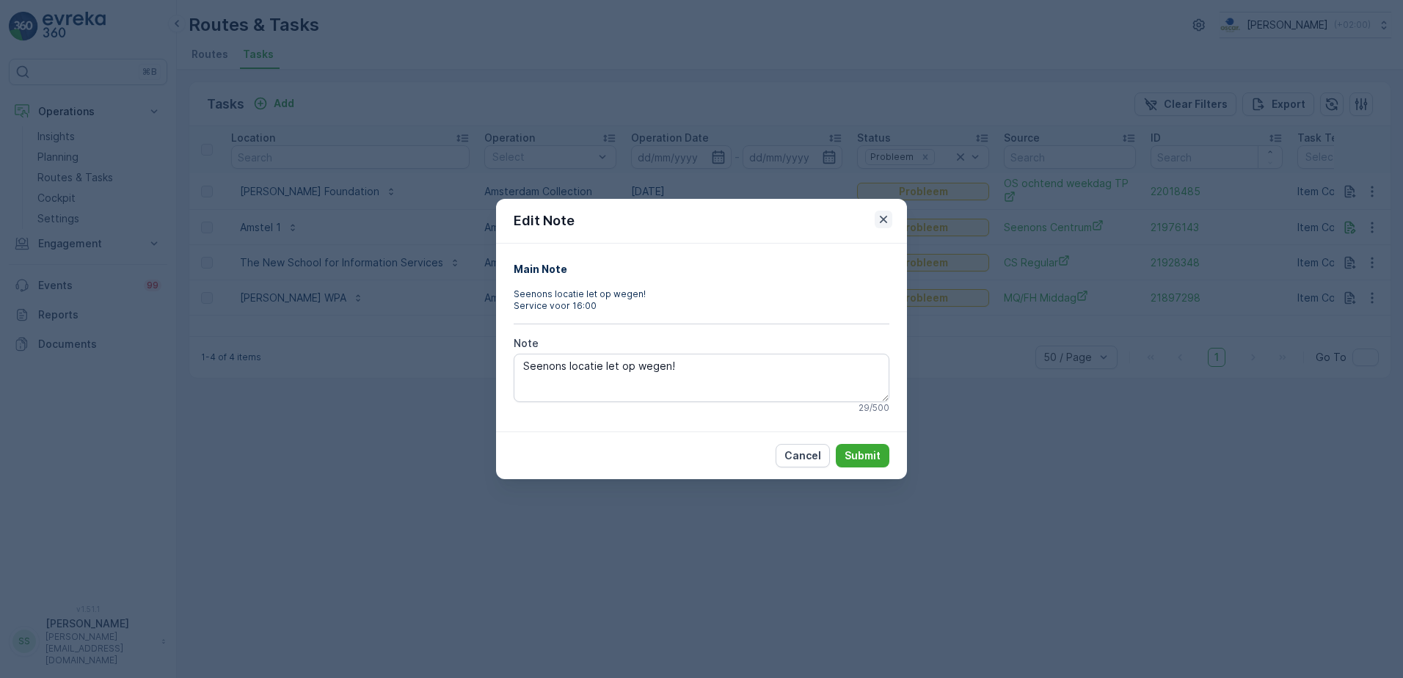
click at [887, 217] on icon "button" at bounding box center [883, 219] width 7 height 7
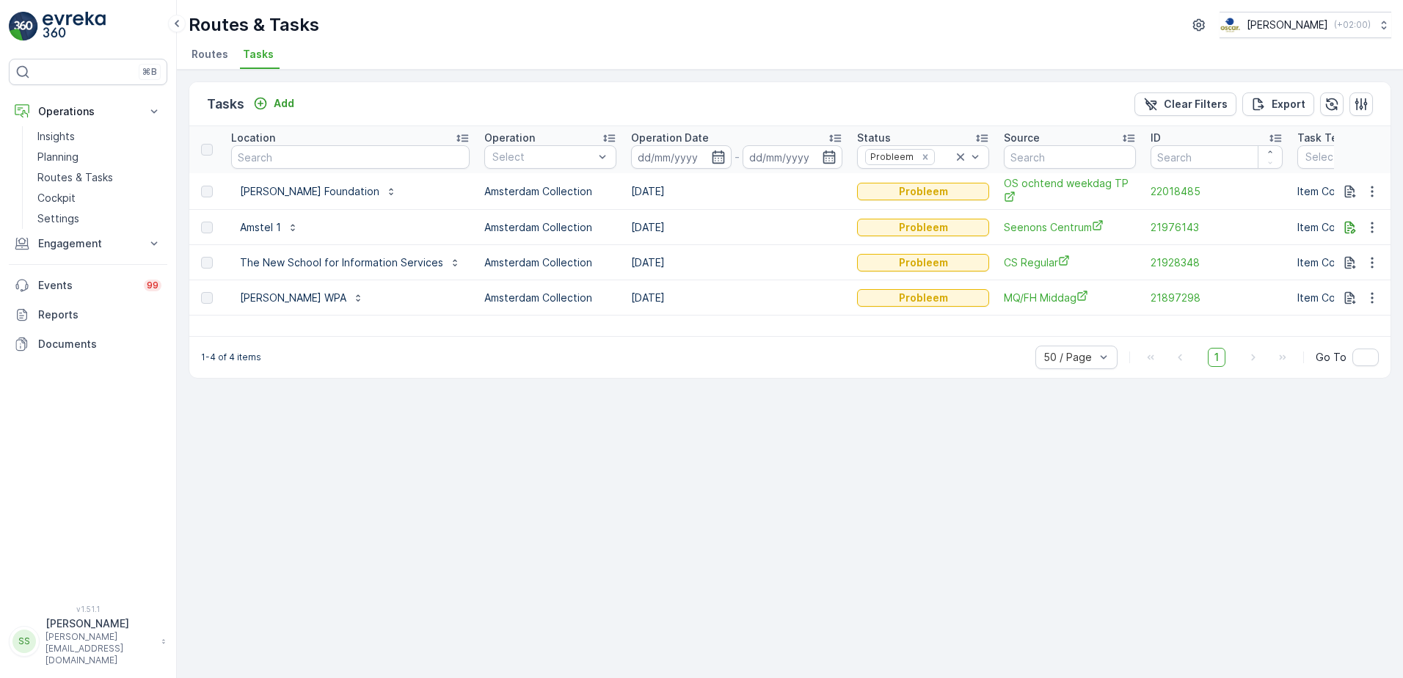
click at [981, 407] on div "Tasks Add Clear Filters Export Location Operation Select Operation Date - Statu…" at bounding box center [790, 374] width 1226 height 608
click at [920, 159] on icon "Remove Probleem" at bounding box center [925, 157] width 10 height 10
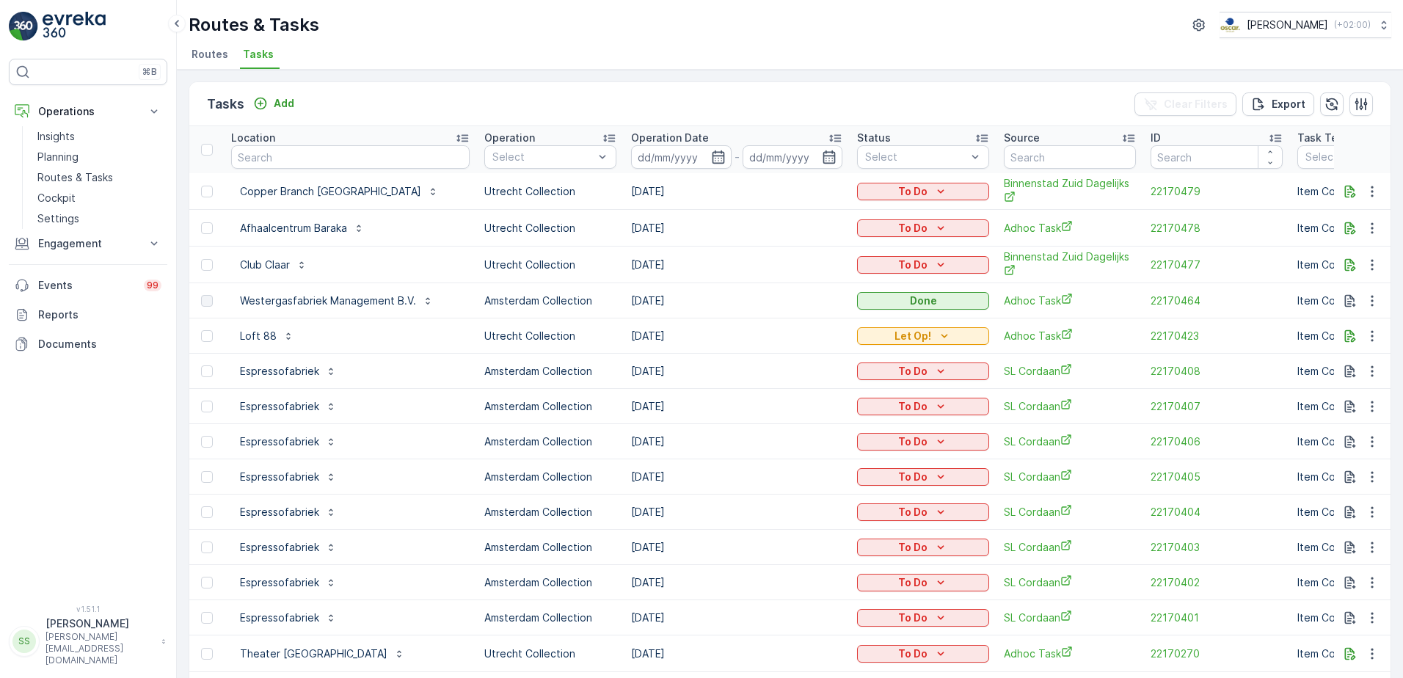
click at [930, 101] on div "Tasks Add Clear Filters Export" at bounding box center [790, 104] width 1202 height 44
click at [799, 94] on div "Tasks Add Clear Filters Export" at bounding box center [790, 104] width 1202 height 44
click at [802, 102] on div "Tasks Add Clear Filters Export" at bounding box center [790, 104] width 1202 height 44
click at [336, 111] on div "Tasks Add Clear Filters Export" at bounding box center [790, 104] width 1202 height 44
click at [281, 101] on p "Add" at bounding box center [284, 103] width 21 height 15
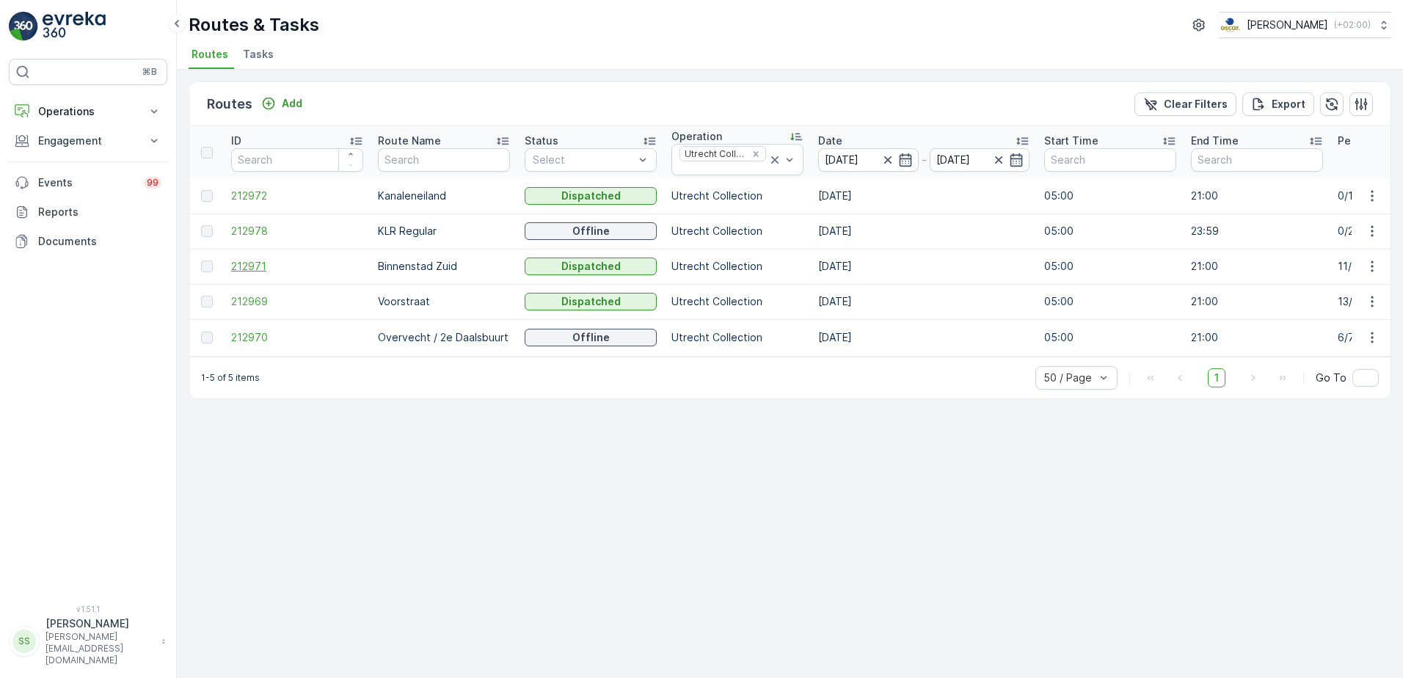
click at [252, 265] on span "212971" at bounding box center [297, 266] width 132 height 15
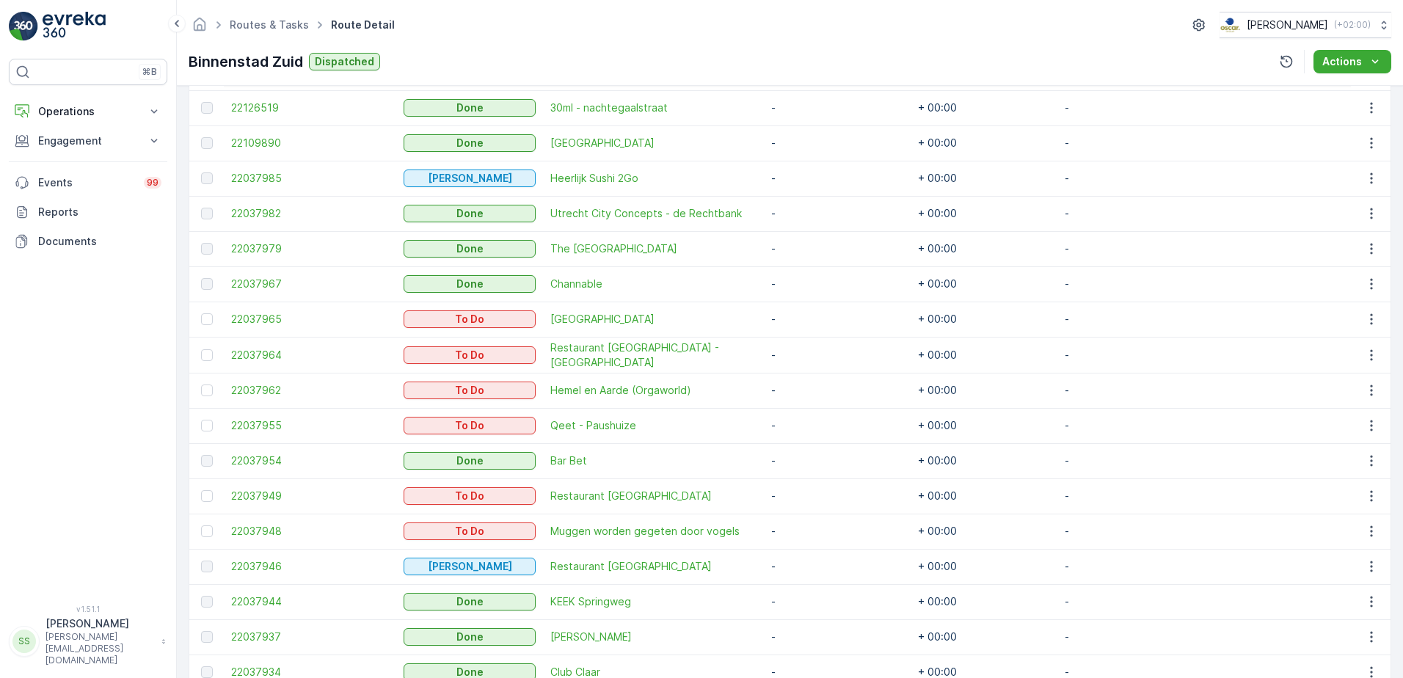
scroll to position [399, 0]
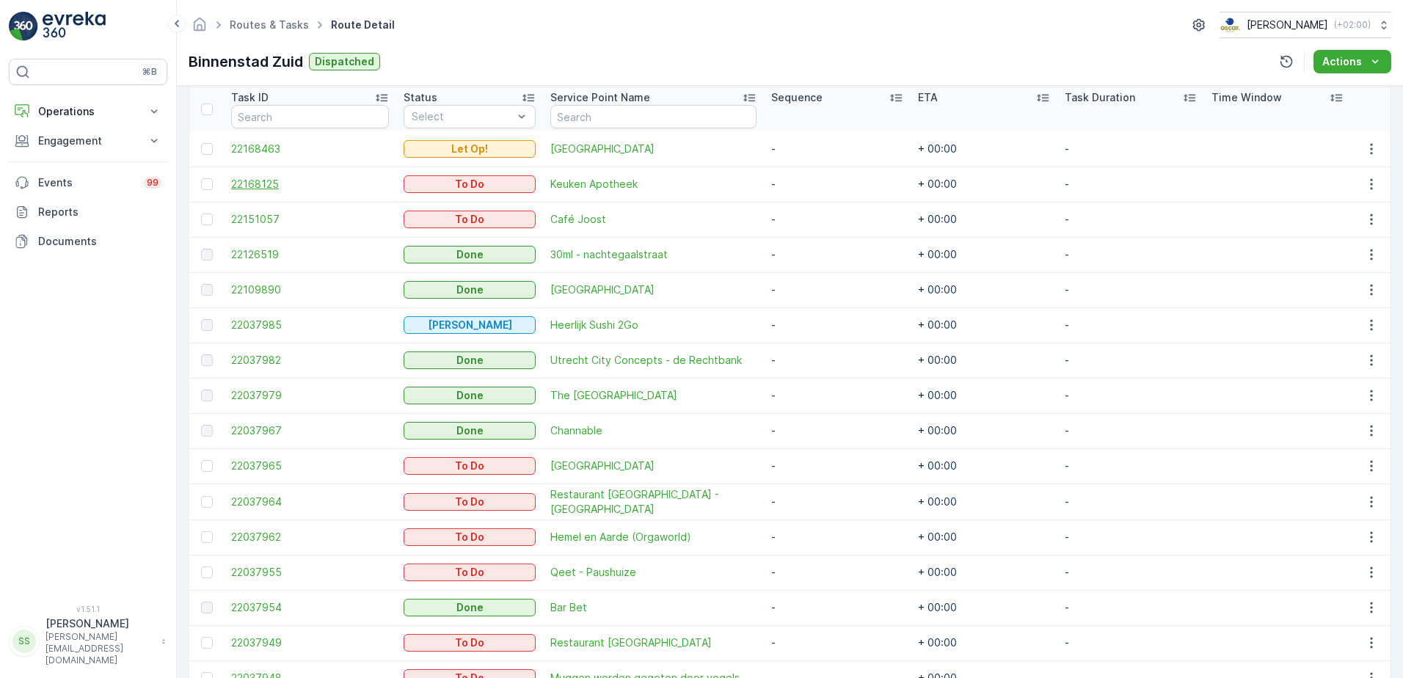
click at [266, 189] on span "22168125" at bounding box center [310, 184] width 158 height 15
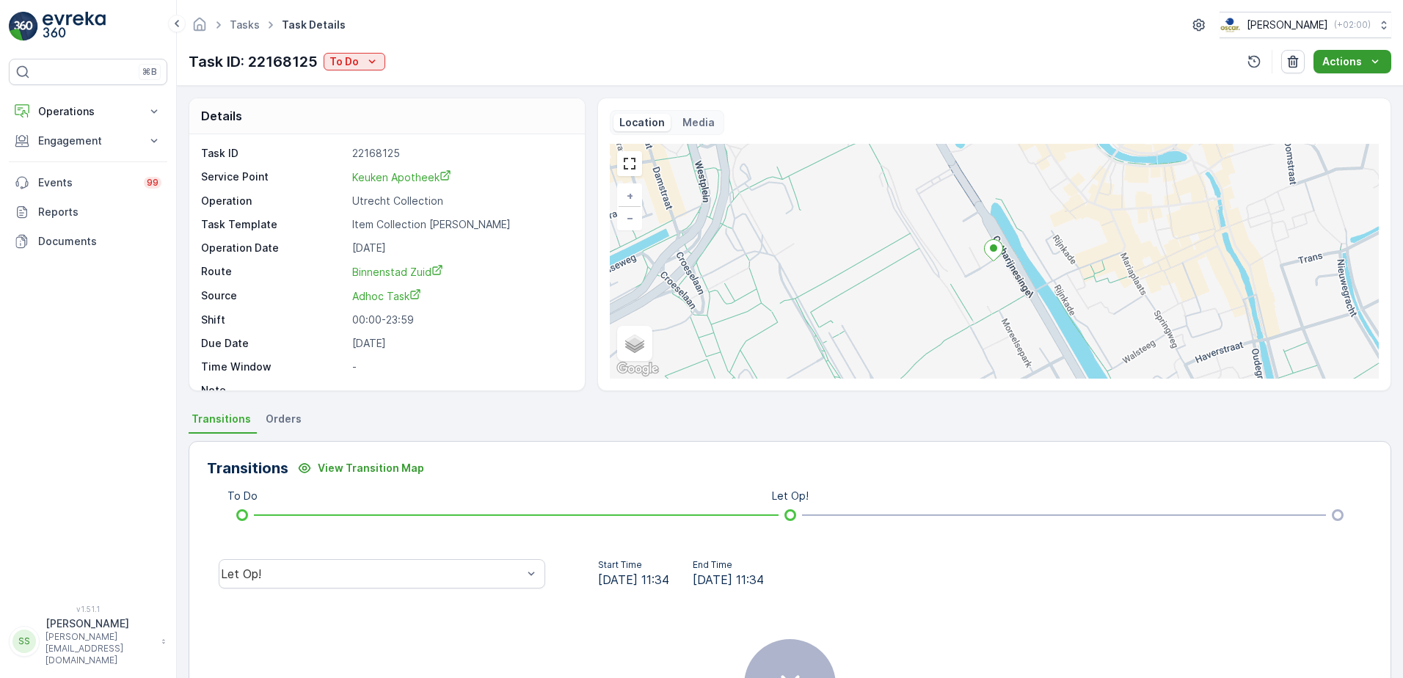
click at [1380, 65] on icon "Actions" at bounding box center [1375, 61] width 15 height 15
click at [1213, 78] on div "Tasks Task Details [PERSON_NAME] ( +02:00 ) Task ID: 22168125 To Do Actions" at bounding box center [790, 43] width 1226 height 86
click at [285, 419] on span "Orders" at bounding box center [284, 419] width 36 height 15
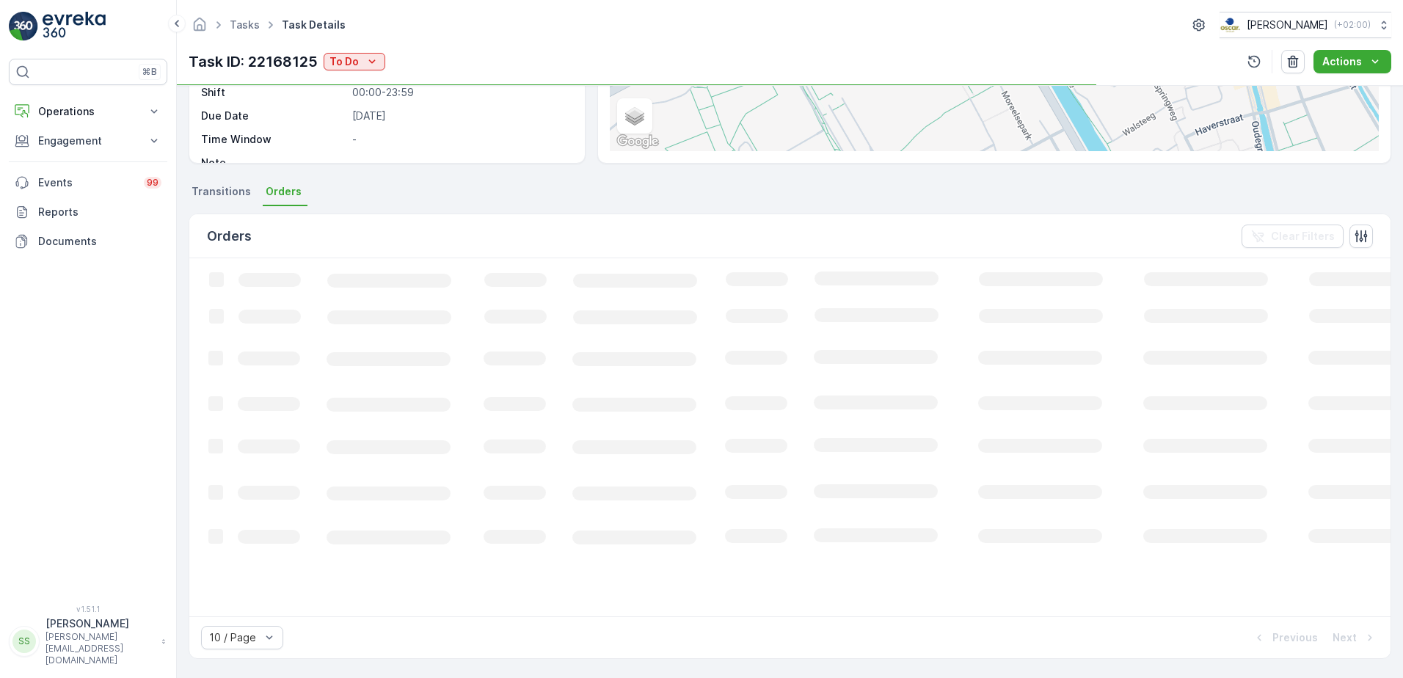
scroll to position [220, 0]
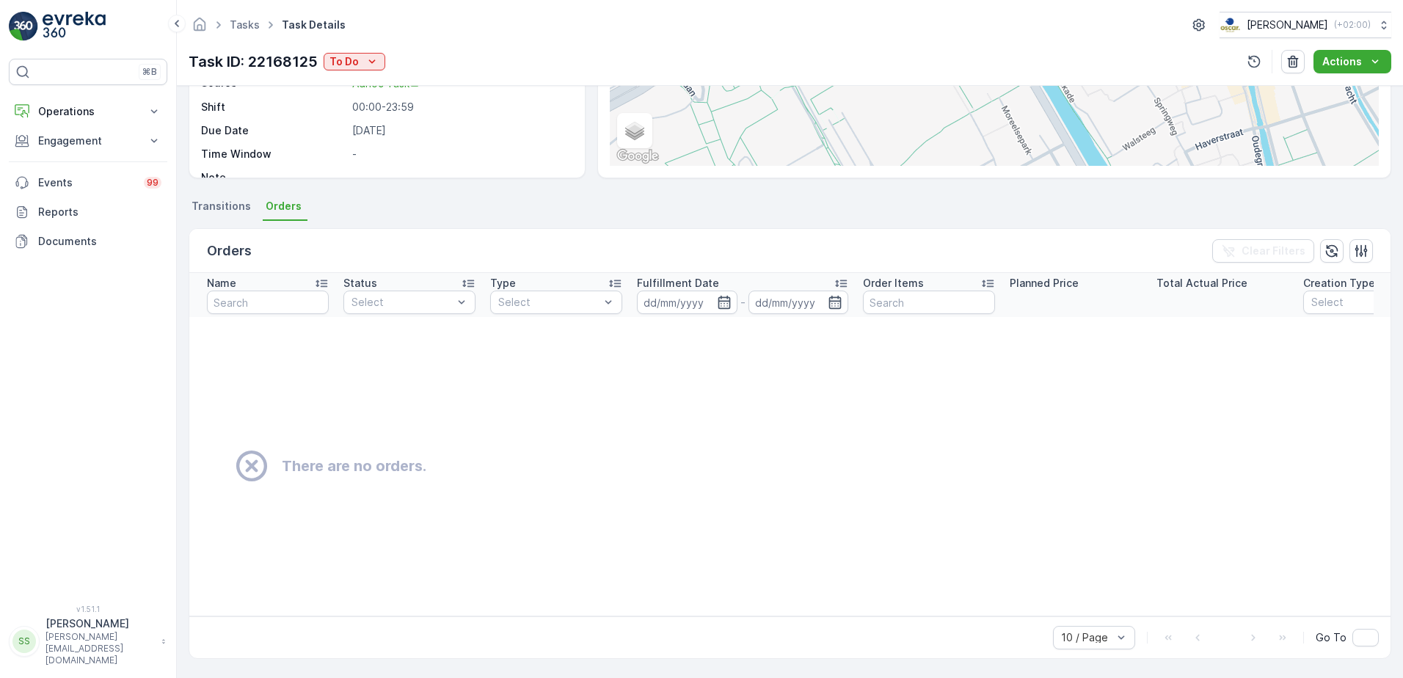
click at [217, 199] on span "Transitions" at bounding box center [221, 206] width 59 height 15
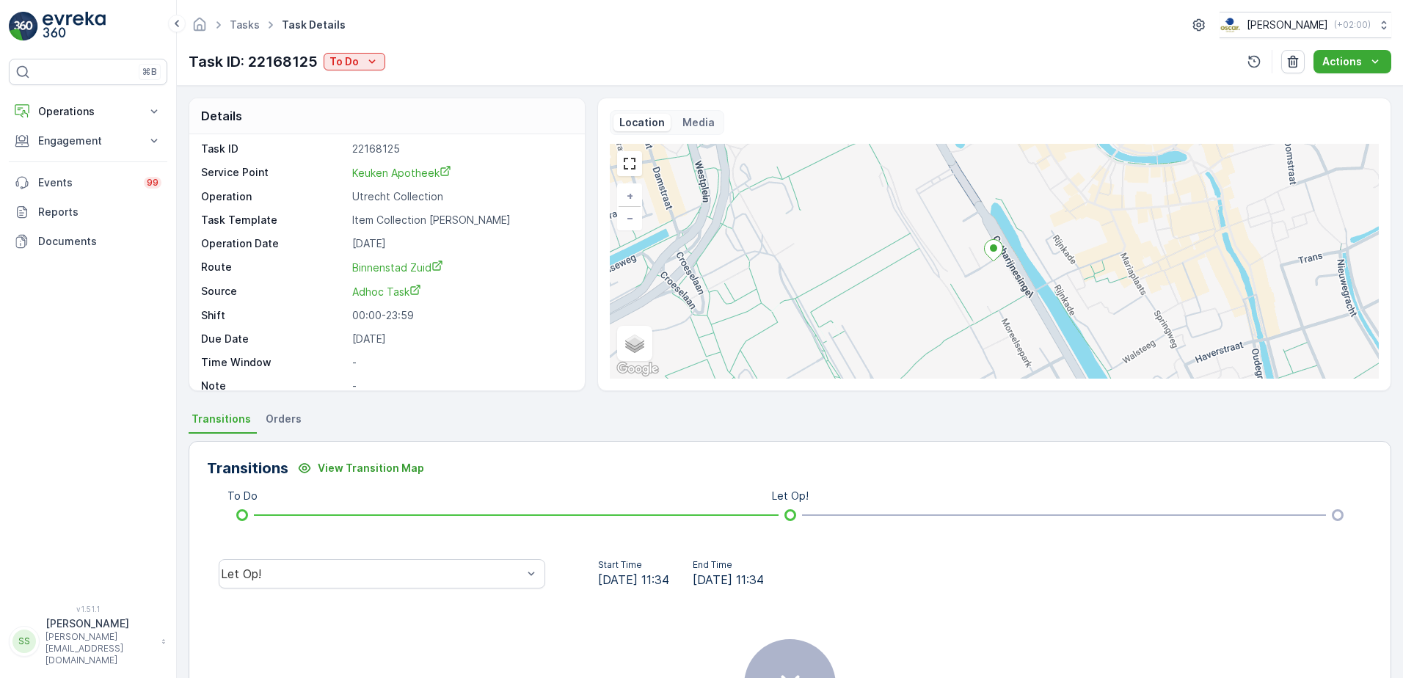
scroll to position [0, 0]
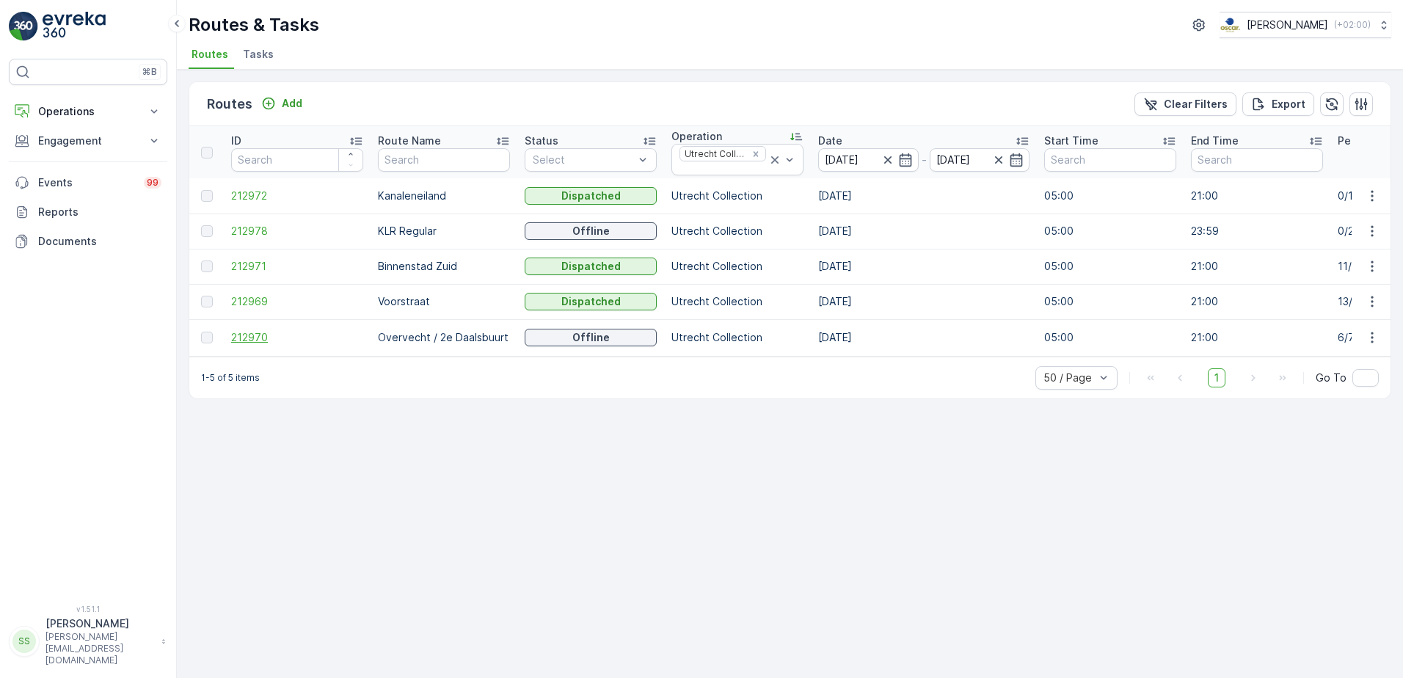
click at [272, 331] on span "212970" at bounding box center [297, 337] width 132 height 15
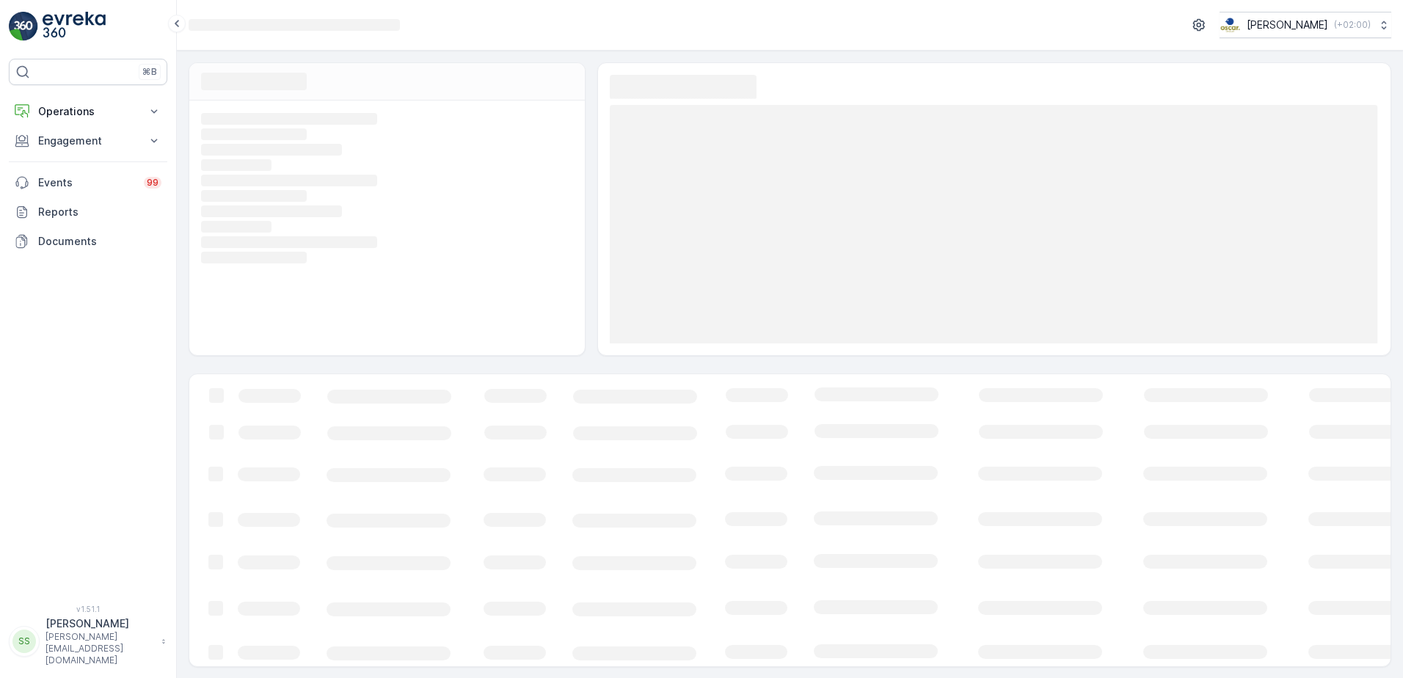
click at [263, 335] on div "Loading... Loading... Loading... Loading... Loading... Loading... Loading... Lo…" at bounding box center [387, 228] width 396 height 255
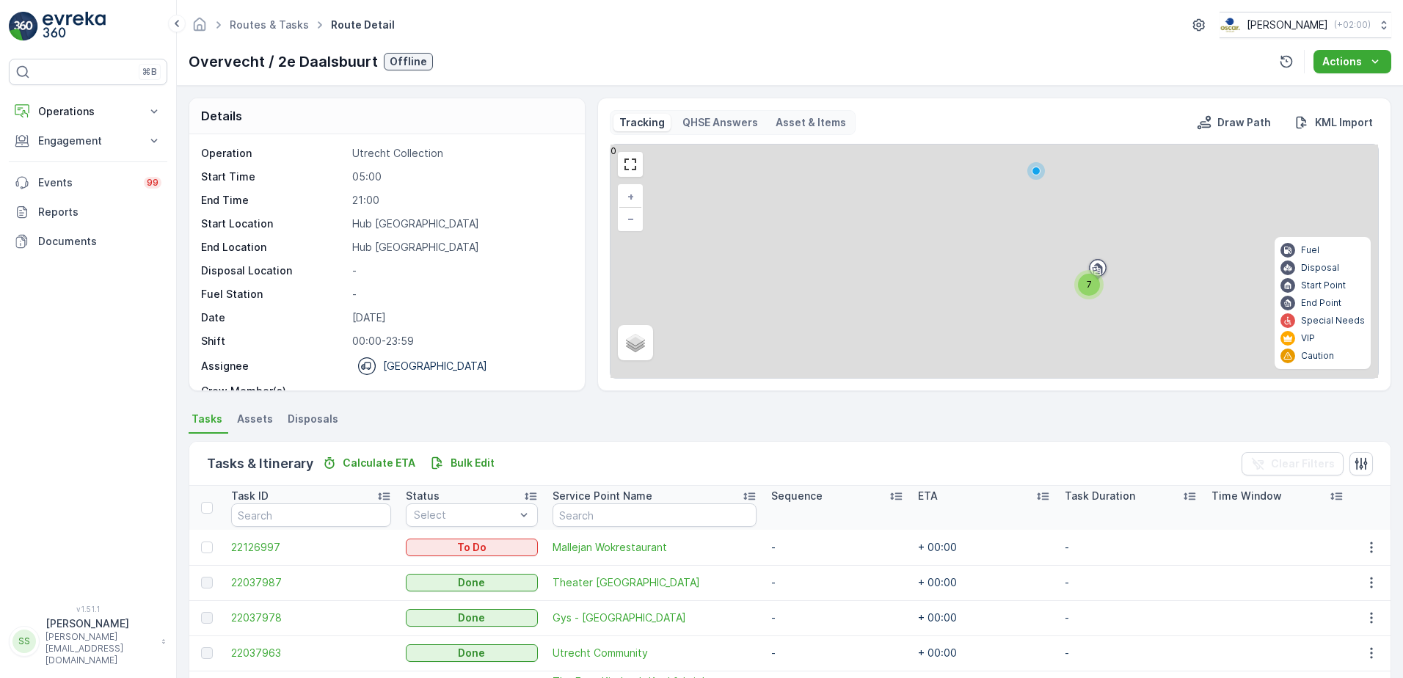
scroll to position [161, 0]
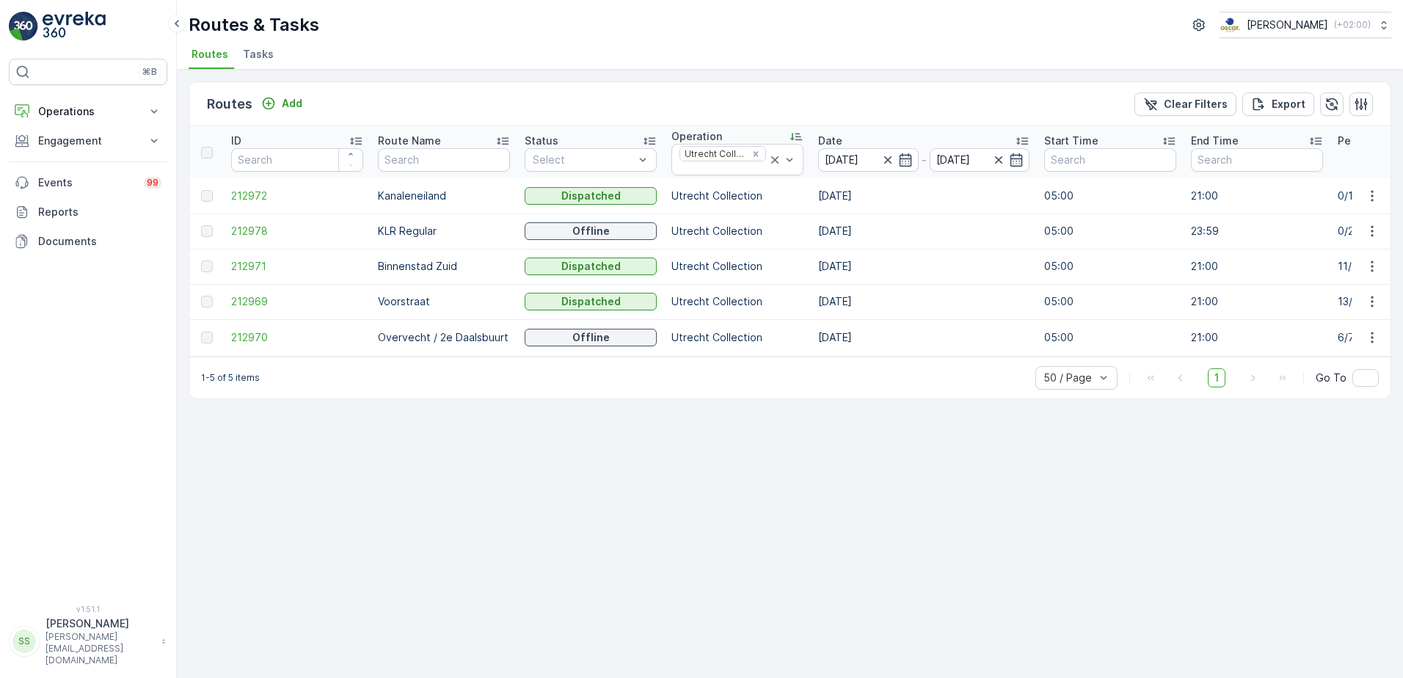
click at [348, 48] on ul "Routes Tasks" at bounding box center [784, 56] width 1191 height 25
click at [379, 44] on ul "Routes Tasks" at bounding box center [784, 56] width 1191 height 25
click at [263, 55] on span "Tasks" at bounding box center [258, 54] width 31 height 15
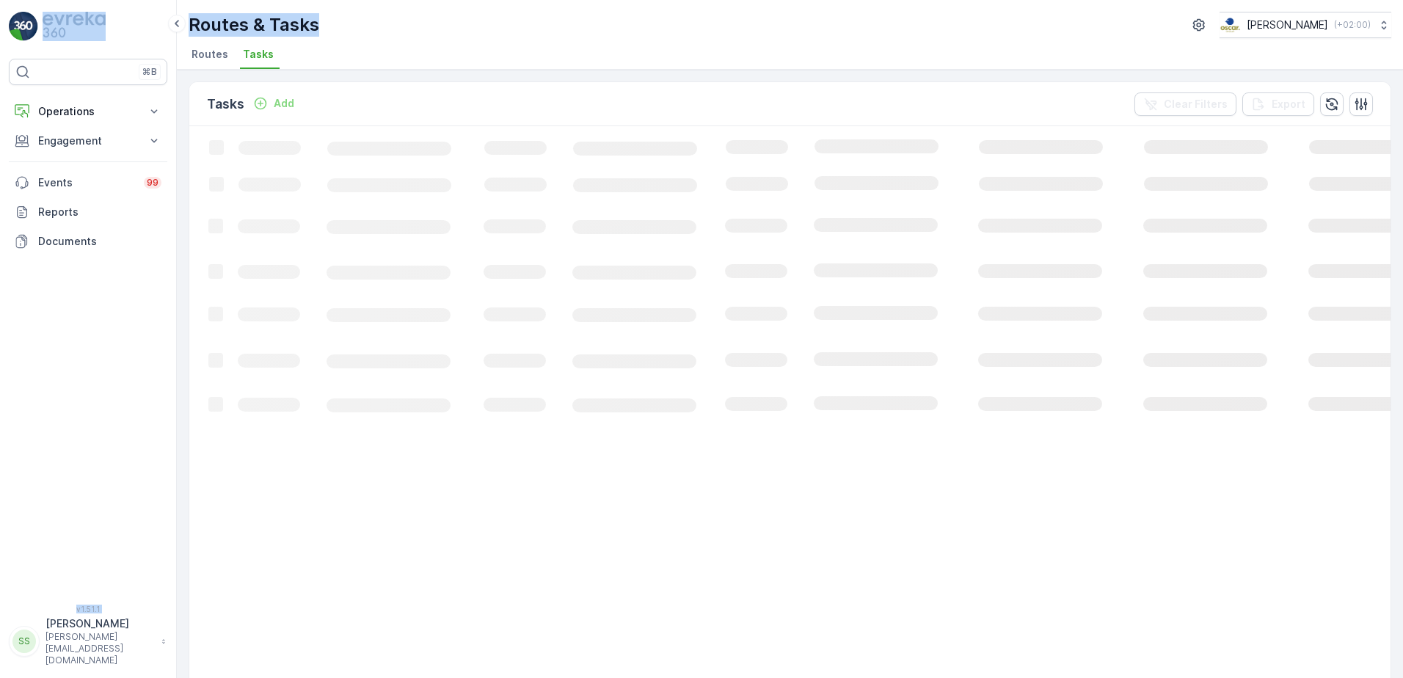
drag, startPoint x: 316, startPoint y: 22, endPoint x: 164, endPoint y: 28, distance: 152.0
click at [164, 28] on div "⌘B Operations Insights Planning Routes & Tasks Cockpit Settings Engagement Insi…" at bounding box center [701, 339] width 1403 height 678
drag, startPoint x: 164, startPoint y: 28, endPoint x: 448, endPoint y: 34, distance: 284.1
click at [497, 29] on div "Routes & Tasks [PERSON_NAME] ( +02:00 )" at bounding box center [790, 25] width 1203 height 26
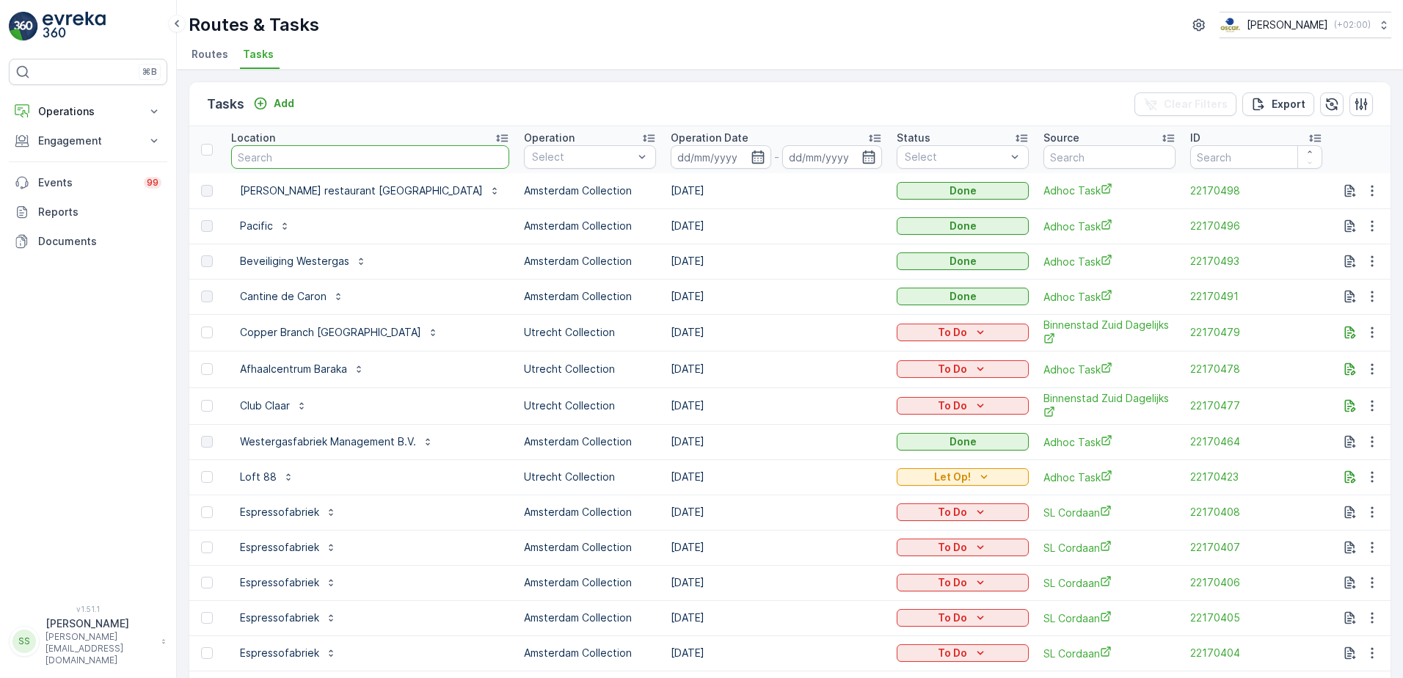
click at [291, 153] on input "text" at bounding box center [370, 156] width 278 height 23
type input "spring"
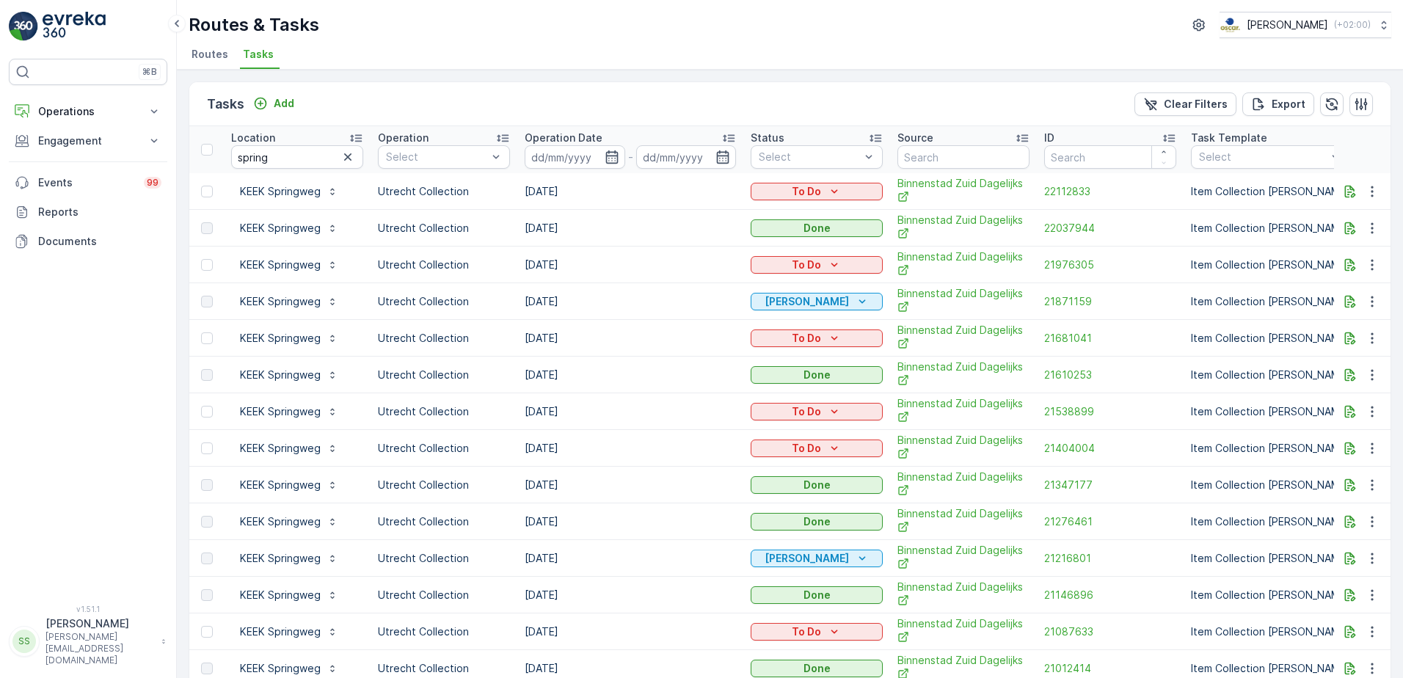
click at [678, 233] on td "[DATE]" at bounding box center [630, 228] width 226 height 37
drag, startPoint x: 990, startPoint y: 26, endPoint x: 994, endPoint y: 2, distance: 23.8
click at [990, 26] on div "Routes & Tasks [PERSON_NAME] ( +02:00 )" at bounding box center [790, 25] width 1203 height 26
click at [355, 104] on div "Tasks Add Clear Filters Export" at bounding box center [790, 104] width 1202 height 44
click at [287, 100] on p "Add" at bounding box center [284, 103] width 21 height 15
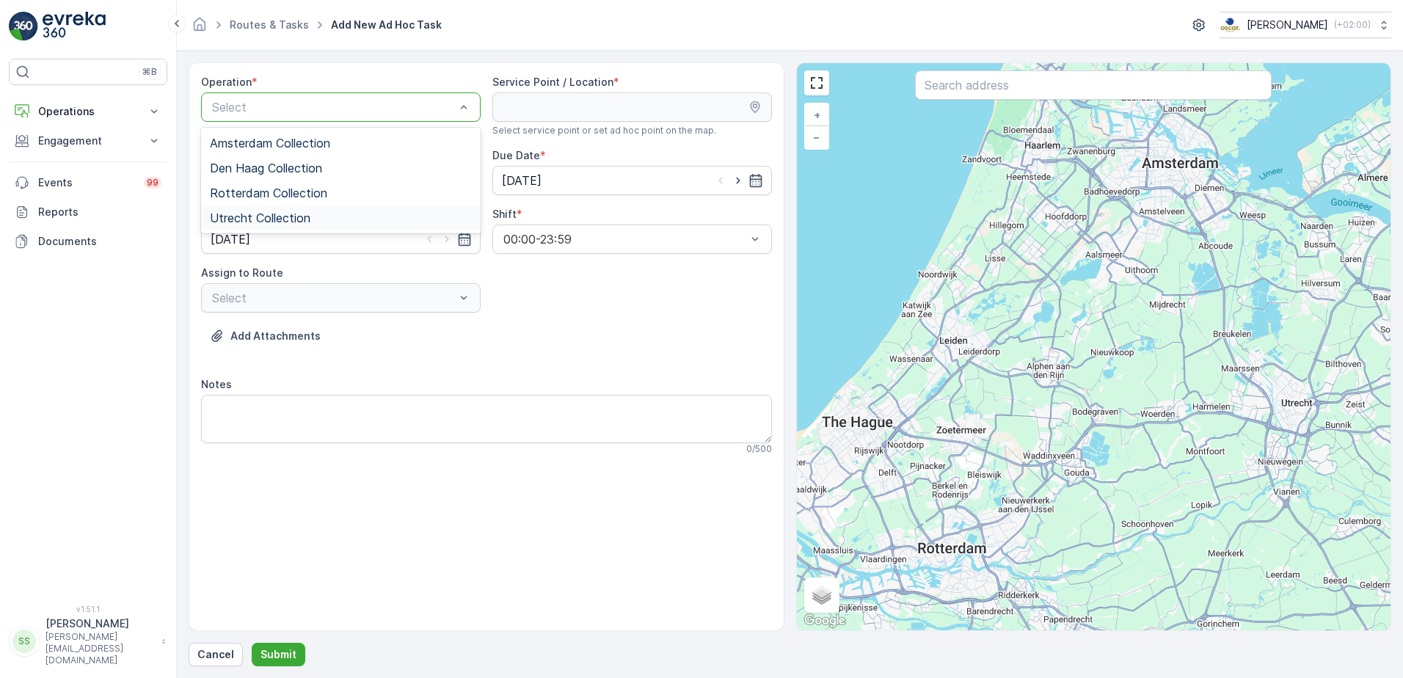
click at [250, 218] on span "Utrecht Collection" at bounding box center [260, 217] width 101 height 13
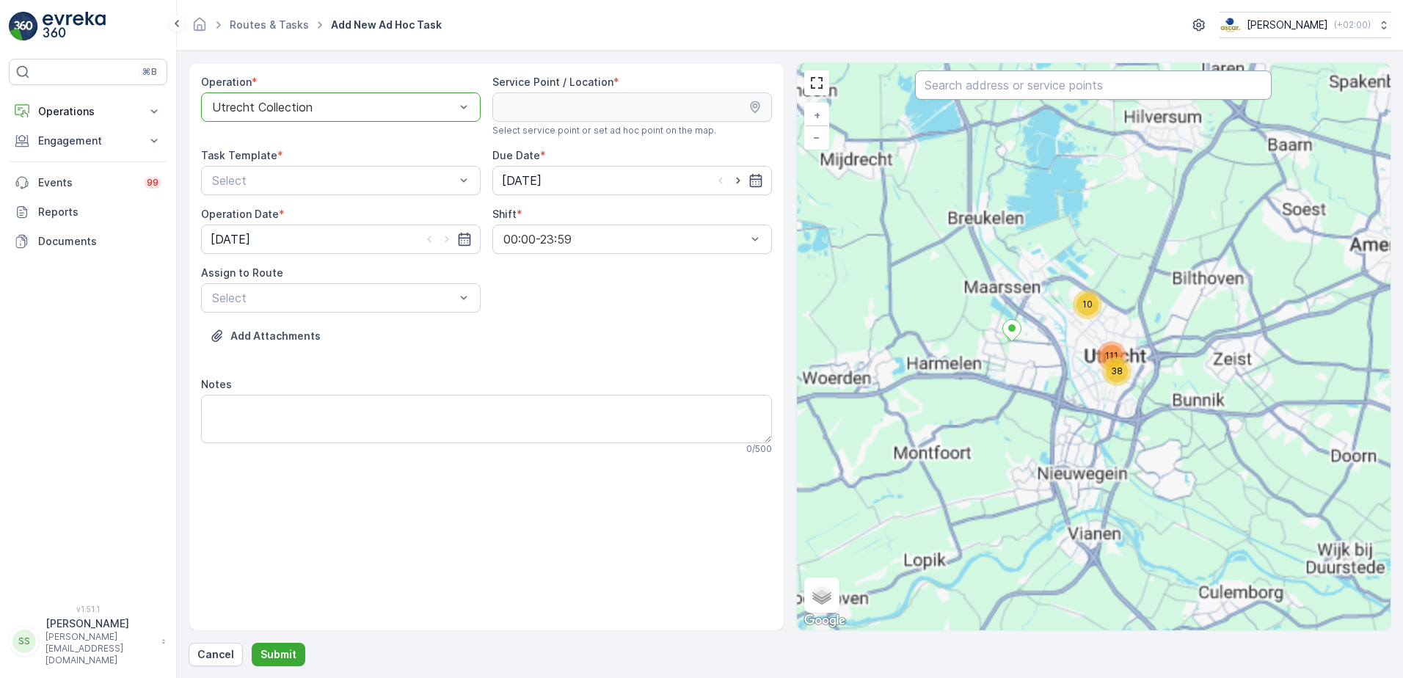
click at [1091, 89] on input "text" at bounding box center [1093, 84] width 357 height 29
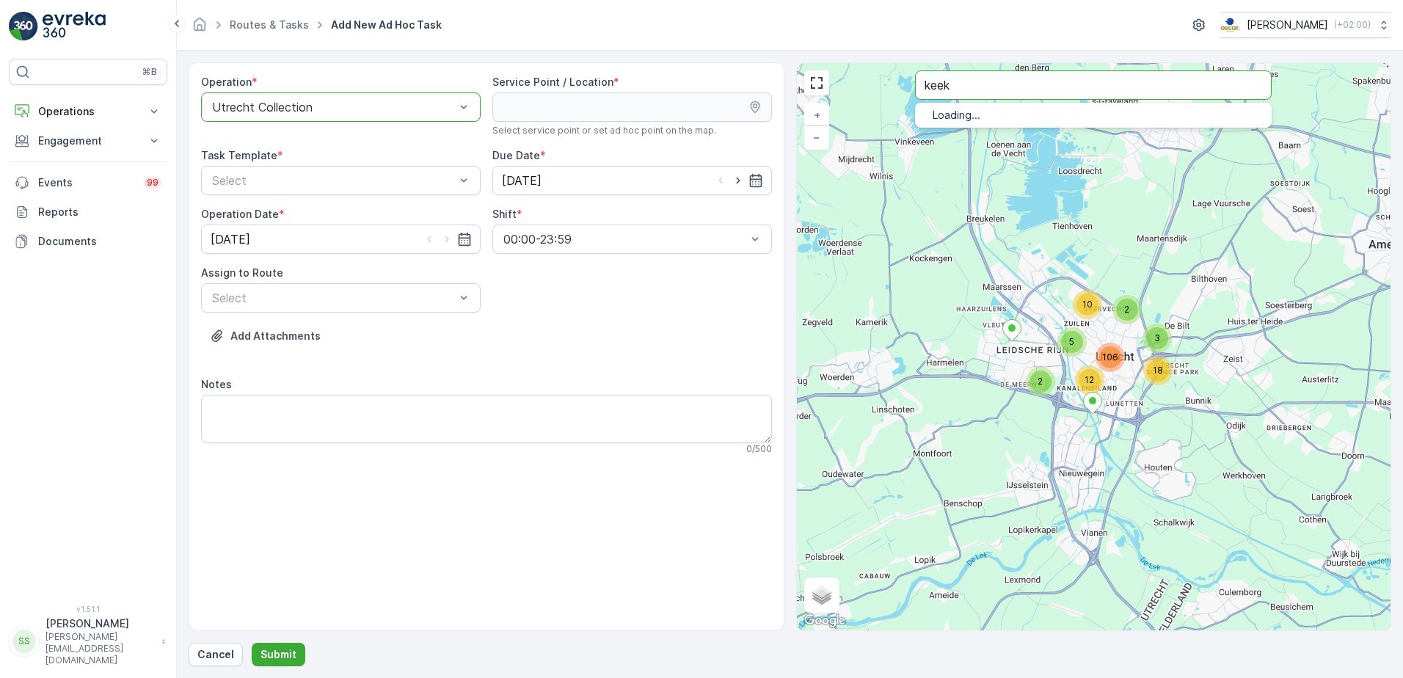
type input "keek"
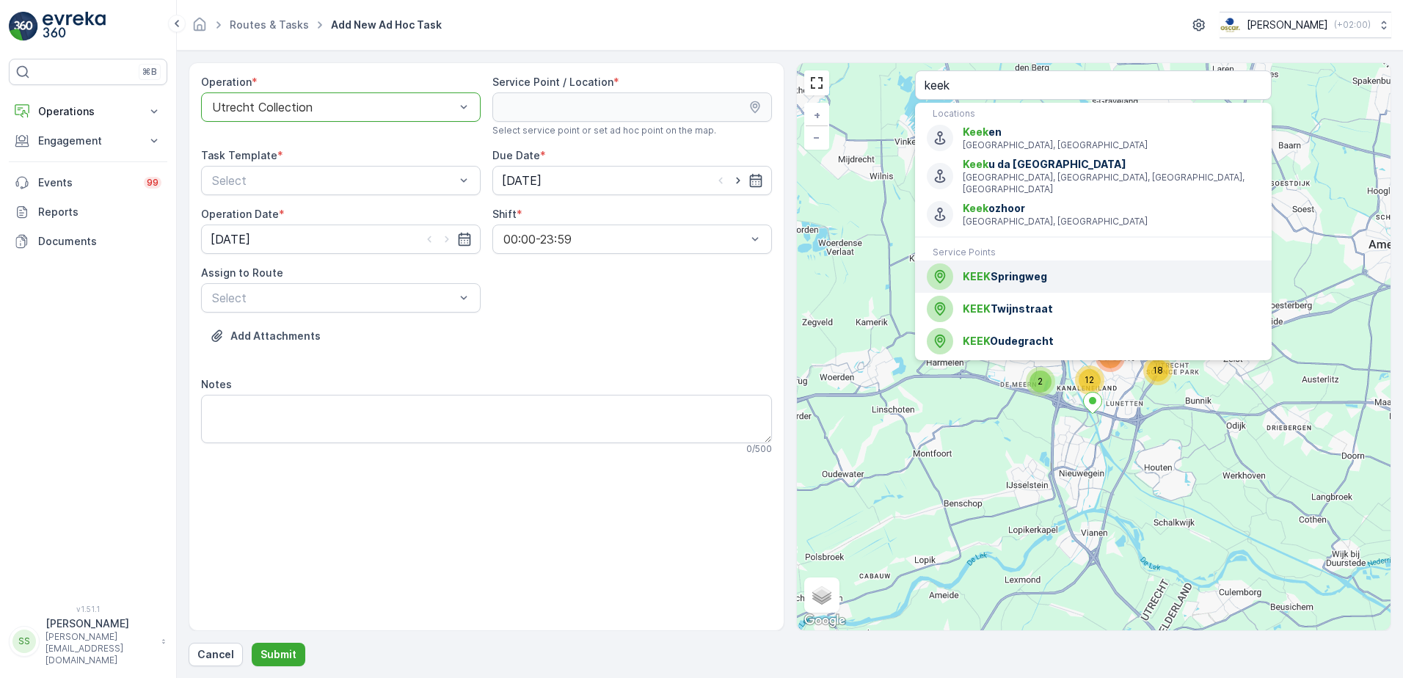
click at [1019, 269] on span "KEEK Springweg" at bounding box center [1111, 276] width 297 height 15
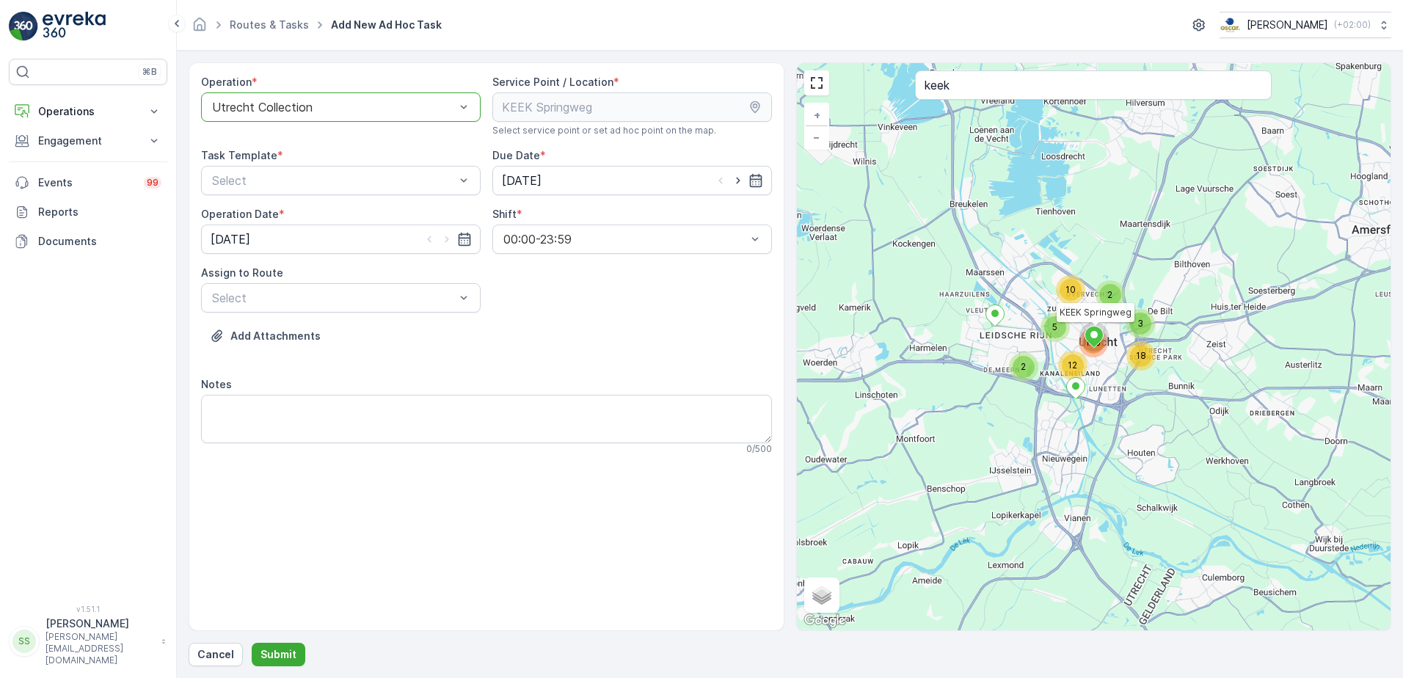
drag, startPoint x: 564, startPoint y: 330, endPoint x: 550, endPoint y: 326, distance: 14.4
click at [558, 328] on div "Add Attachments" at bounding box center [486, 344] width 571 height 41
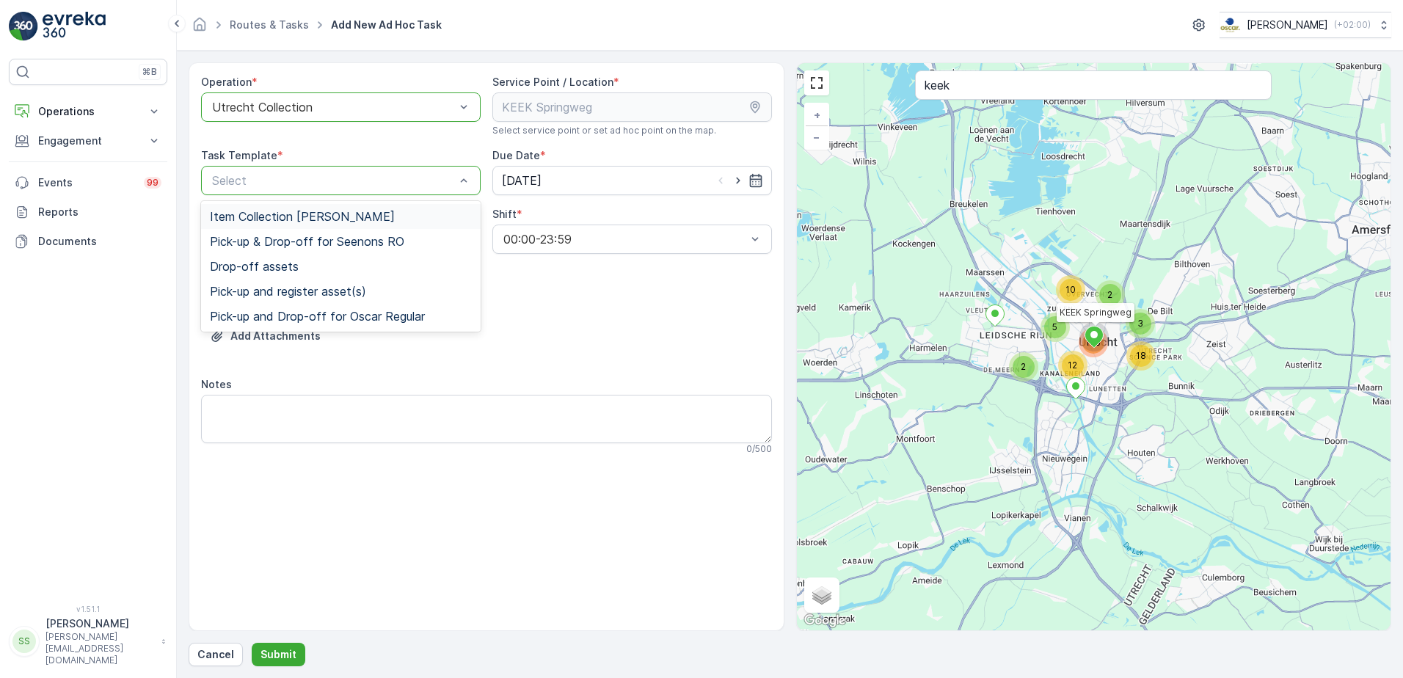
click at [274, 213] on span "Item Collection [PERSON_NAME]" at bounding box center [302, 216] width 185 height 13
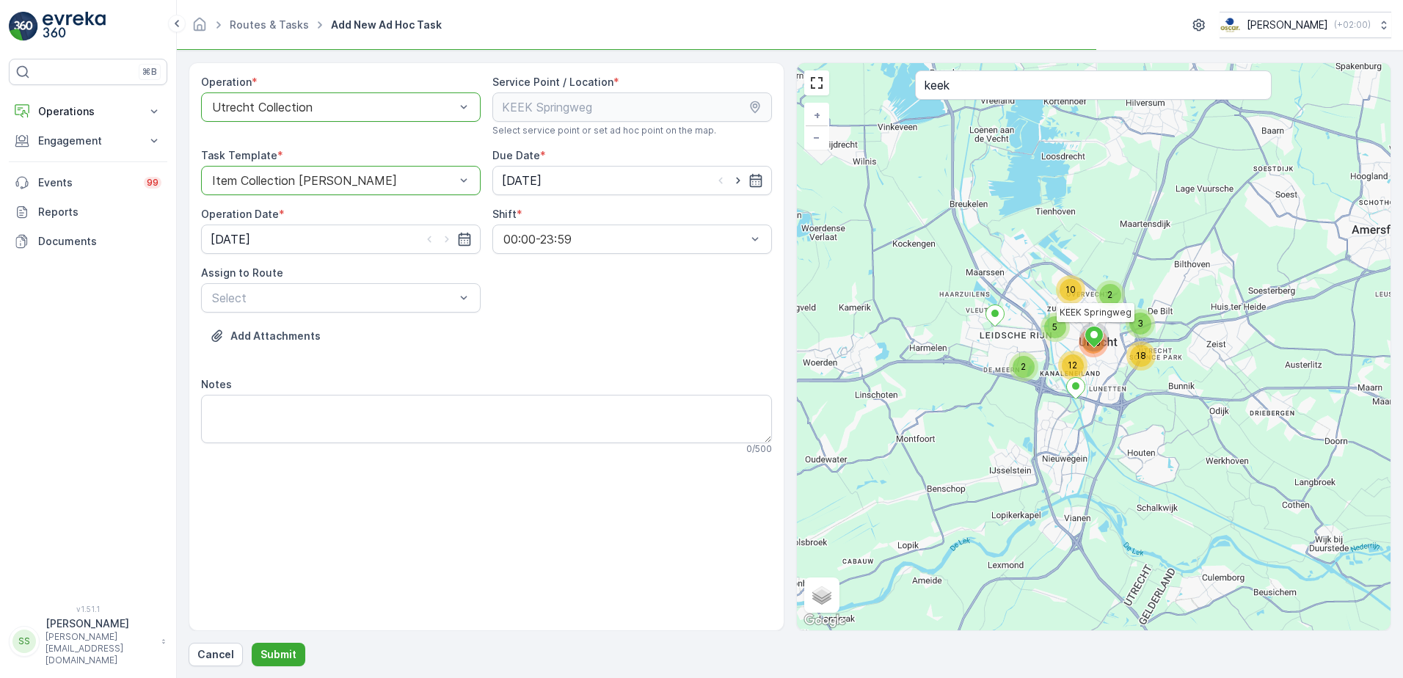
drag, startPoint x: 588, startPoint y: 311, endPoint x: 571, endPoint y: 313, distance: 17.0
click at [582, 311] on div "Operation * option Utrecht Collection, selected. Utrecht Collection Service Poi…" at bounding box center [486, 271] width 571 height 392
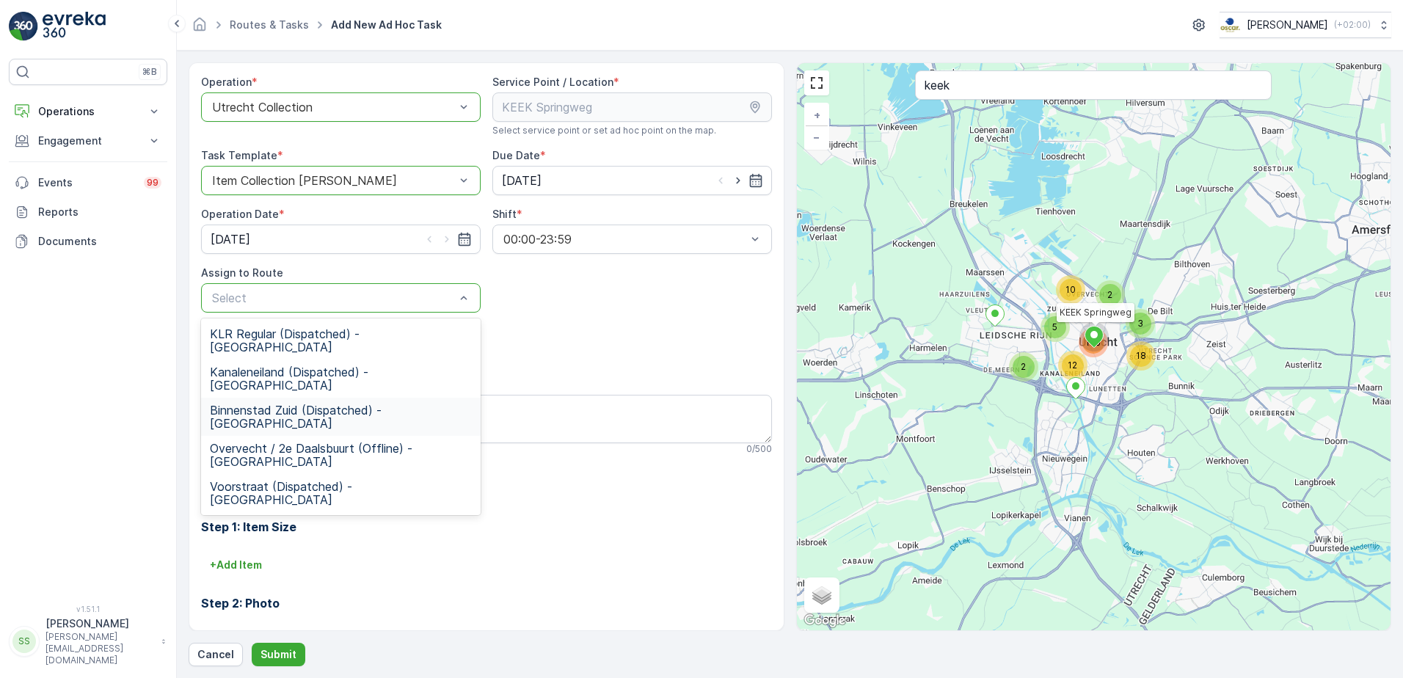
click at [277, 404] on span "Binnenstad Zuid (Dispatched) - [GEOGRAPHIC_DATA]" at bounding box center [341, 417] width 262 height 26
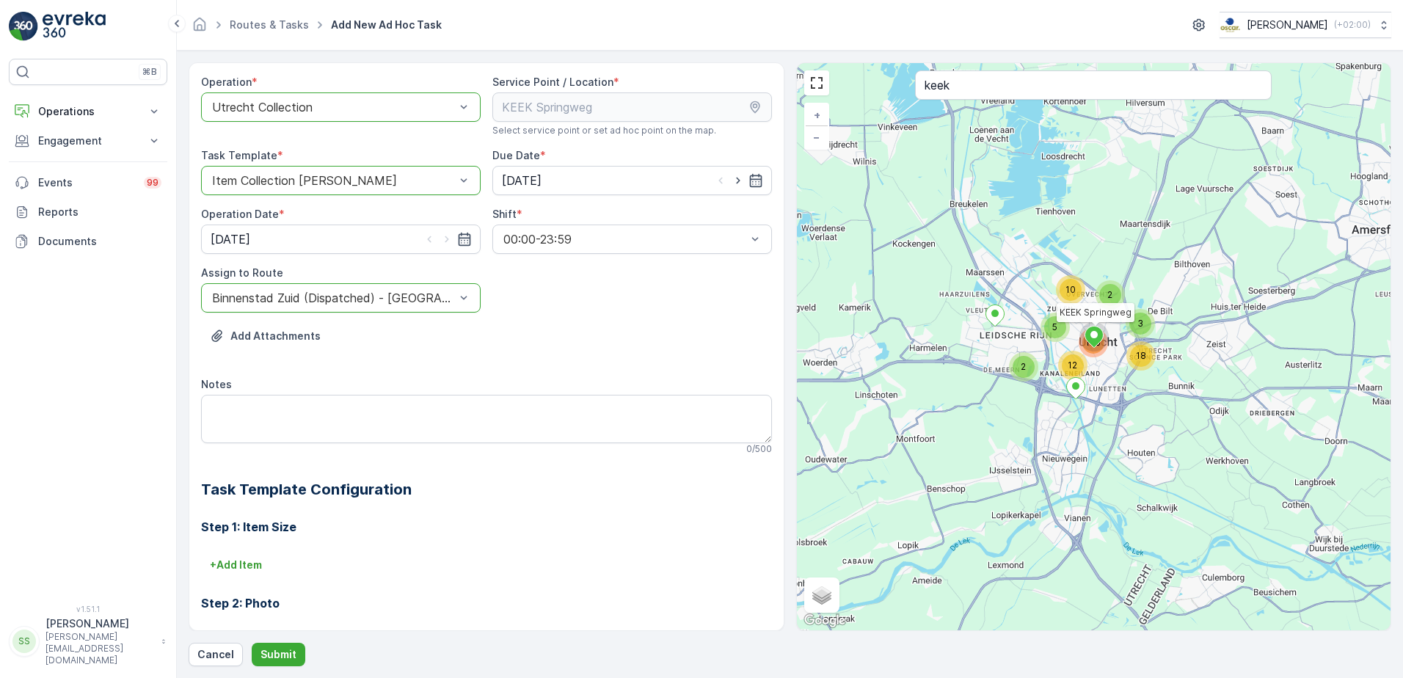
click at [551, 316] on div "Operation * option Utrecht Collection, selected. Utrecht Collection Service Poi…" at bounding box center [486, 439] width 571 height 728
click at [267, 406] on textarea "Notes" at bounding box center [486, 419] width 571 height 48
type textarea "Graag 15x swillbakjes meenemen voor de klant"
click at [278, 659] on p "Submit" at bounding box center [279, 654] width 36 height 15
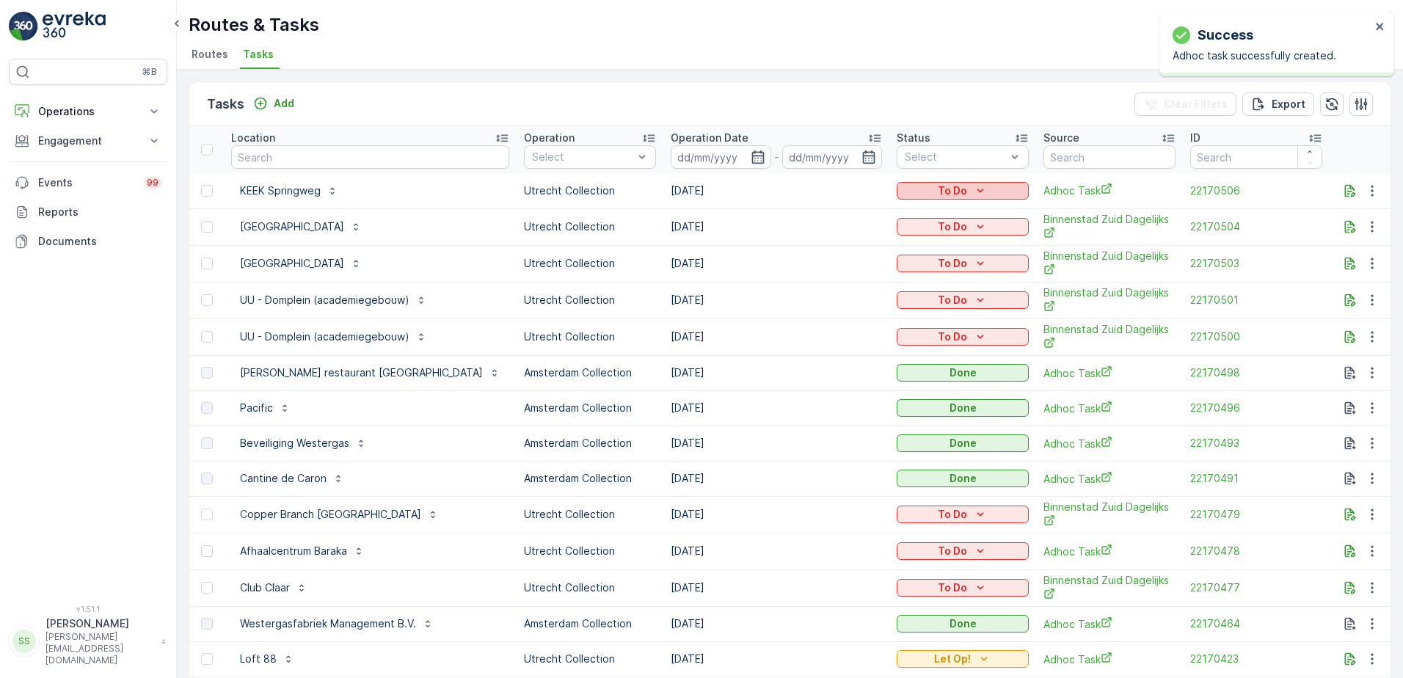
click at [920, 190] on div "To Do" at bounding box center [963, 190] width 120 height 15
click at [860, 252] on span "Let Op!" at bounding box center [853, 254] width 37 height 15
click at [886, 99] on div "Tasks Add Clear Filters Export" at bounding box center [790, 104] width 1202 height 44
click at [486, 40] on div "Routes & Tasks [PERSON_NAME] ( +02:00 ) Routes Tasks" at bounding box center [790, 35] width 1226 height 70
click at [284, 154] on input "text" at bounding box center [370, 156] width 278 height 23
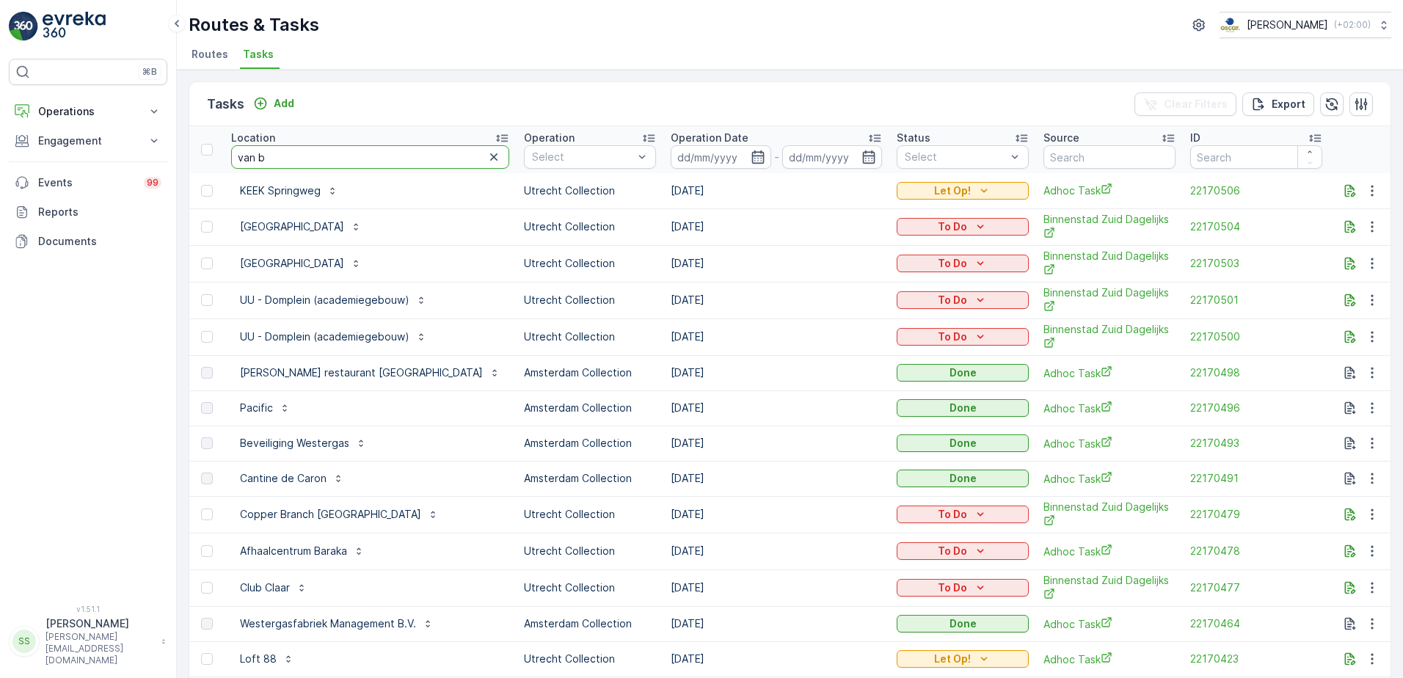
type input "van ba"
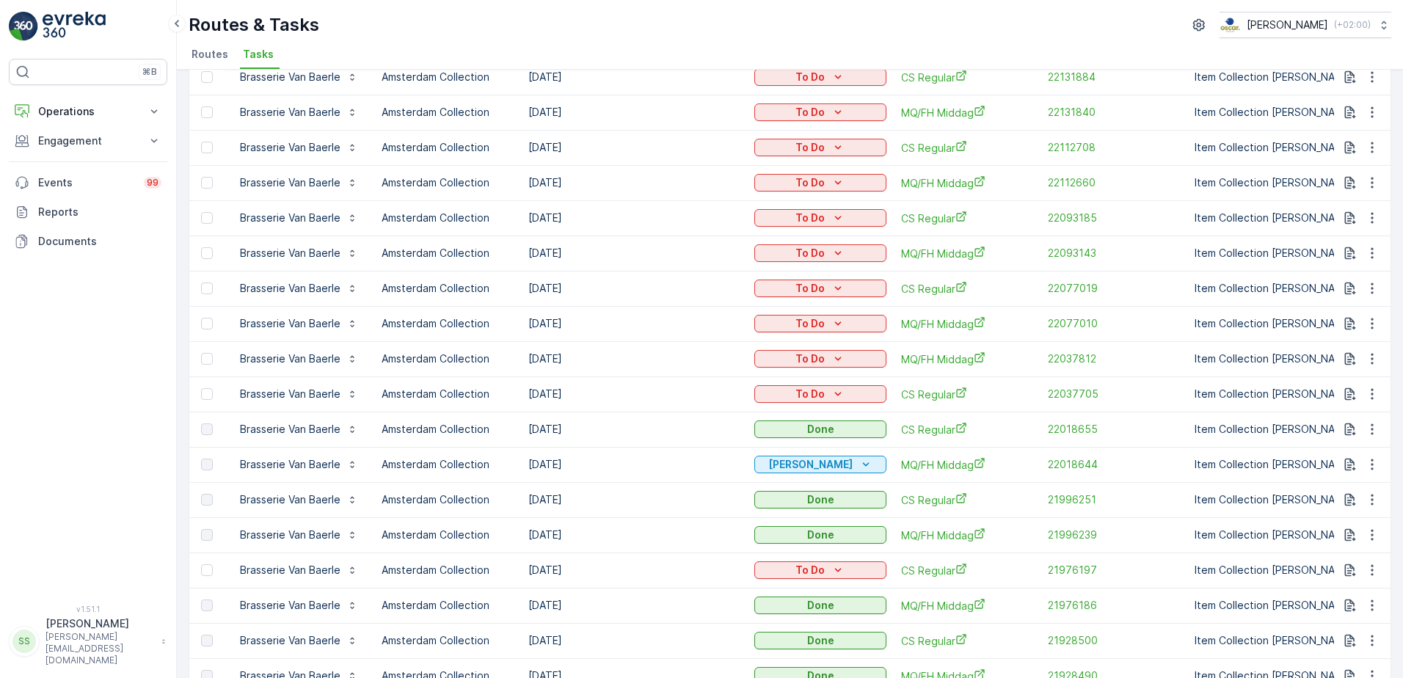
scroll to position [220, 0]
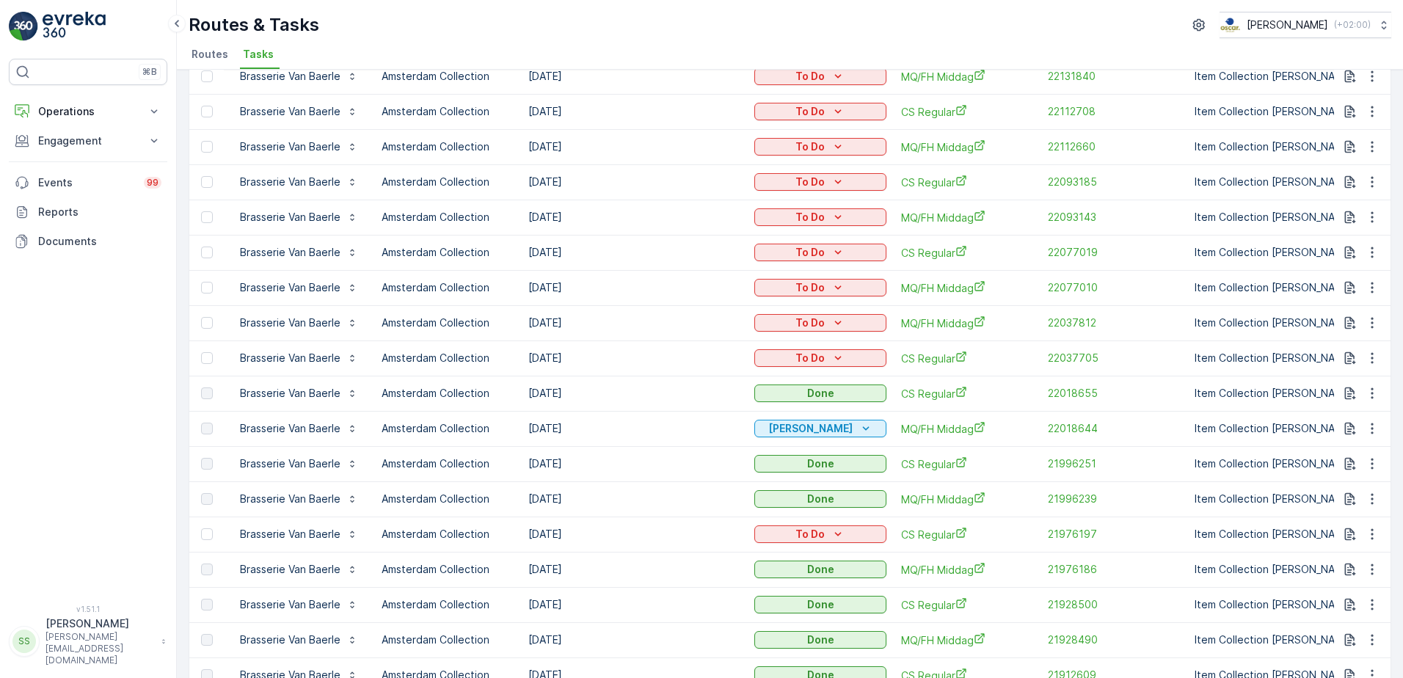
drag, startPoint x: 527, startPoint y: 398, endPoint x: 600, endPoint y: 398, distance: 72.7
click at [600, 398] on td "[DATE]" at bounding box center [634, 393] width 226 height 35
drag, startPoint x: 600, startPoint y: 398, endPoint x: 688, endPoint y: 396, distance: 88.1
click at [688, 396] on td "[DATE]" at bounding box center [634, 393] width 226 height 35
click at [1067, 424] on span "22018644" at bounding box center [1114, 428] width 132 height 15
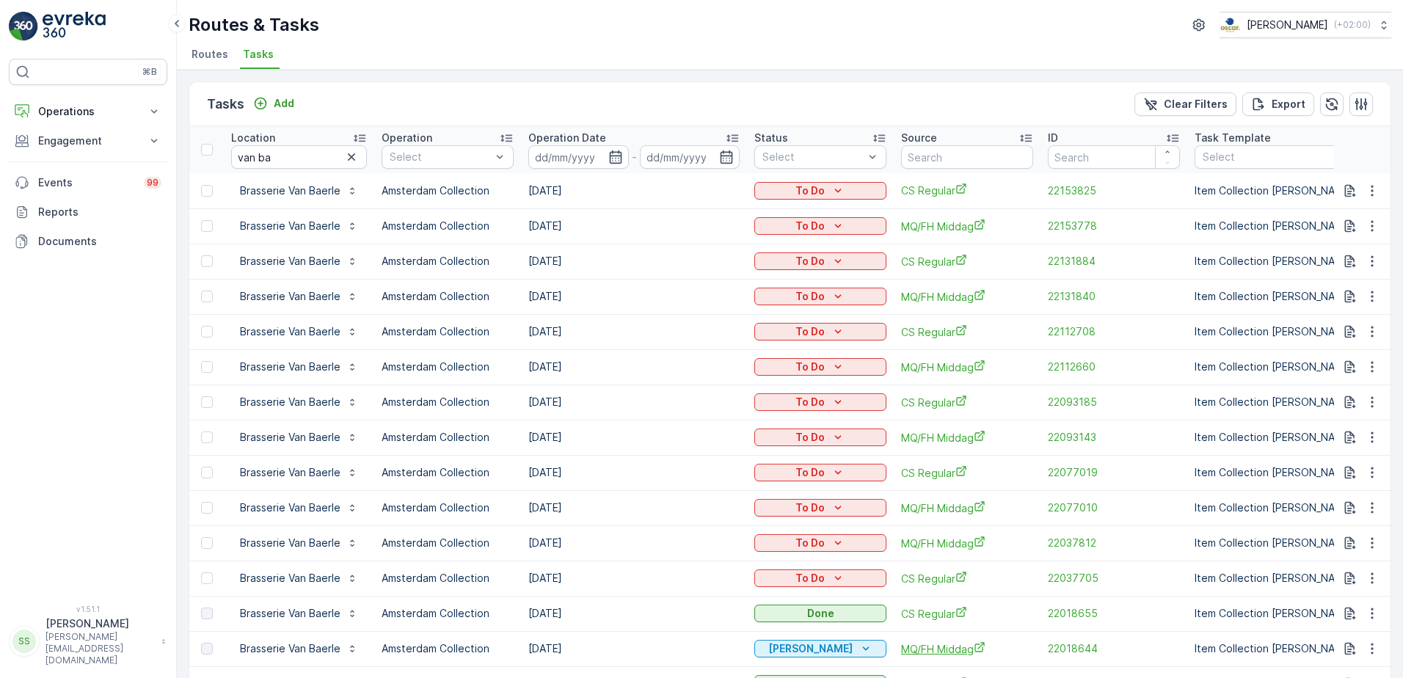
click at [939, 644] on span "MQ/FH Middag" at bounding box center [967, 648] width 132 height 15
click at [399, 103] on div "Tasks Add Clear Filters Export" at bounding box center [790, 104] width 1202 height 44
click at [357, 161] on icon "button" at bounding box center [351, 157] width 15 height 15
click at [368, 94] on div "Tasks Add Clear Filters Export" at bounding box center [790, 104] width 1202 height 44
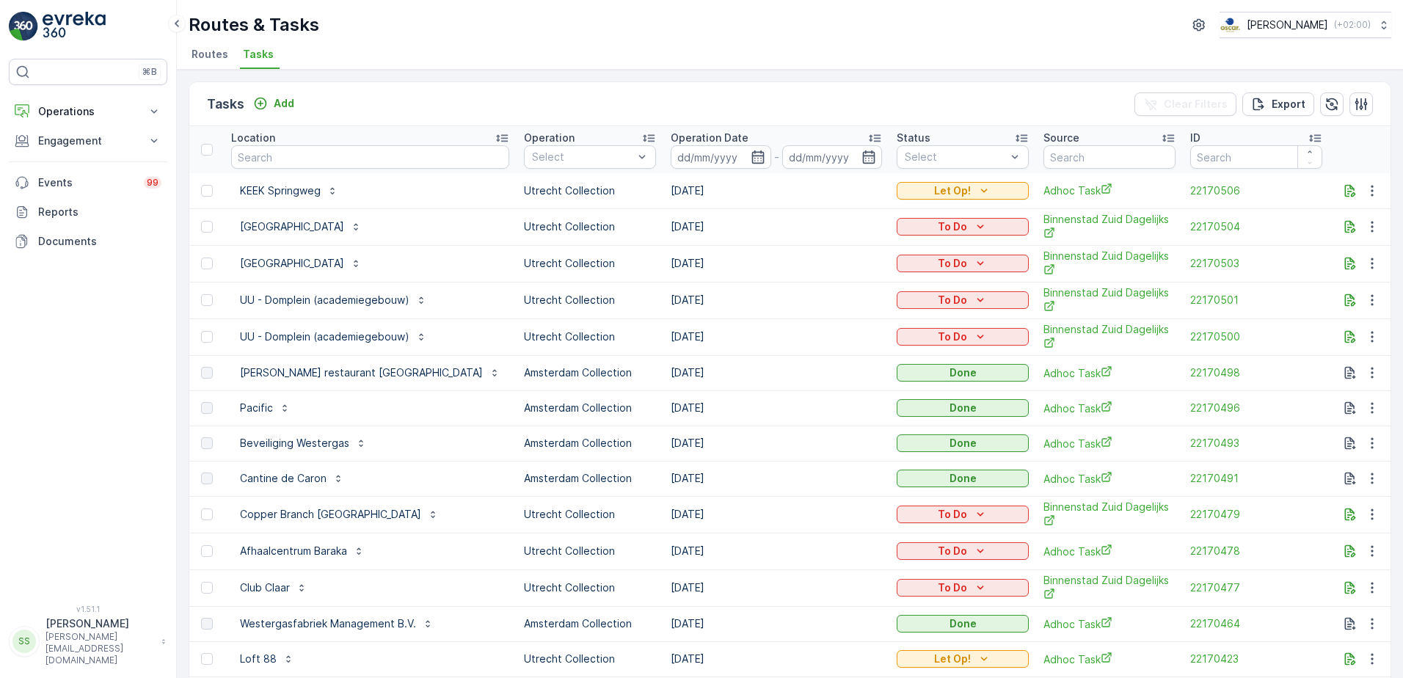
click at [351, 97] on div "Tasks Add Clear Filters Export" at bounding box center [790, 104] width 1202 height 44
click at [306, 161] on input "text" at bounding box center [370, 156] width 278 height 23
type input "weesper"
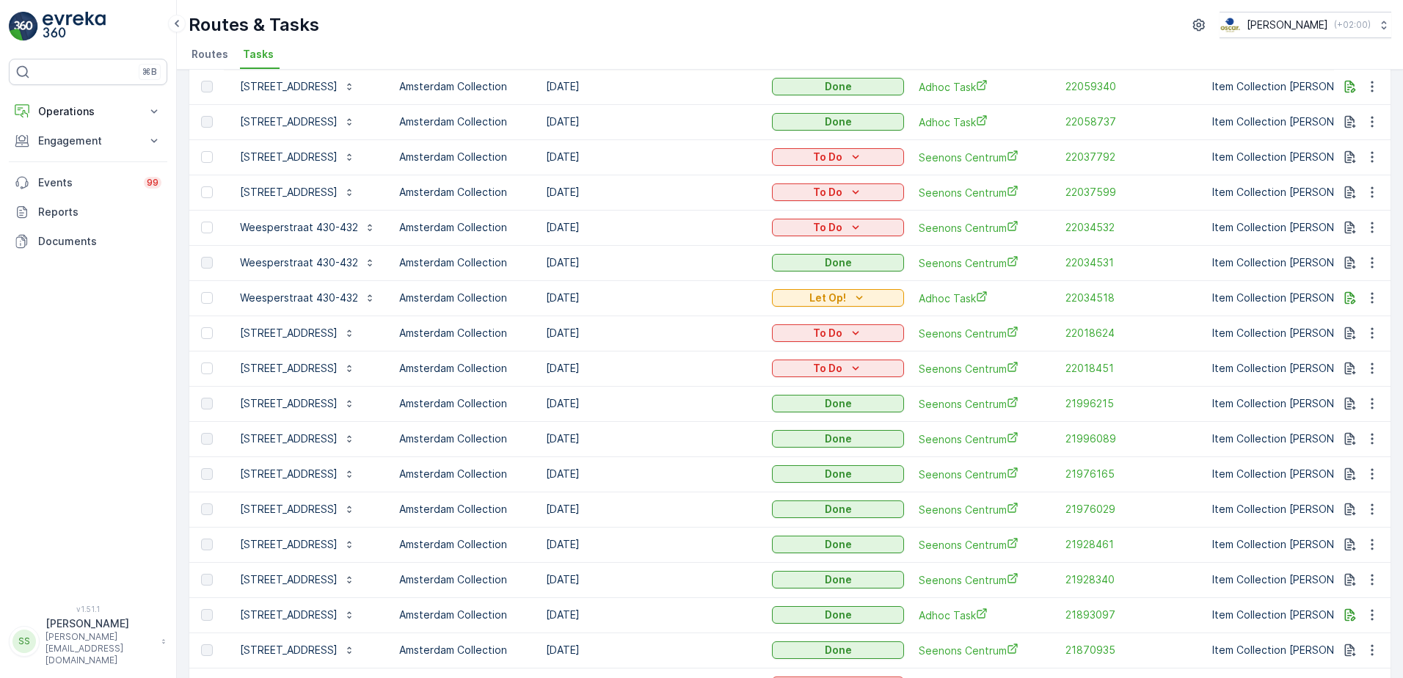
scroll to position [587, 0]
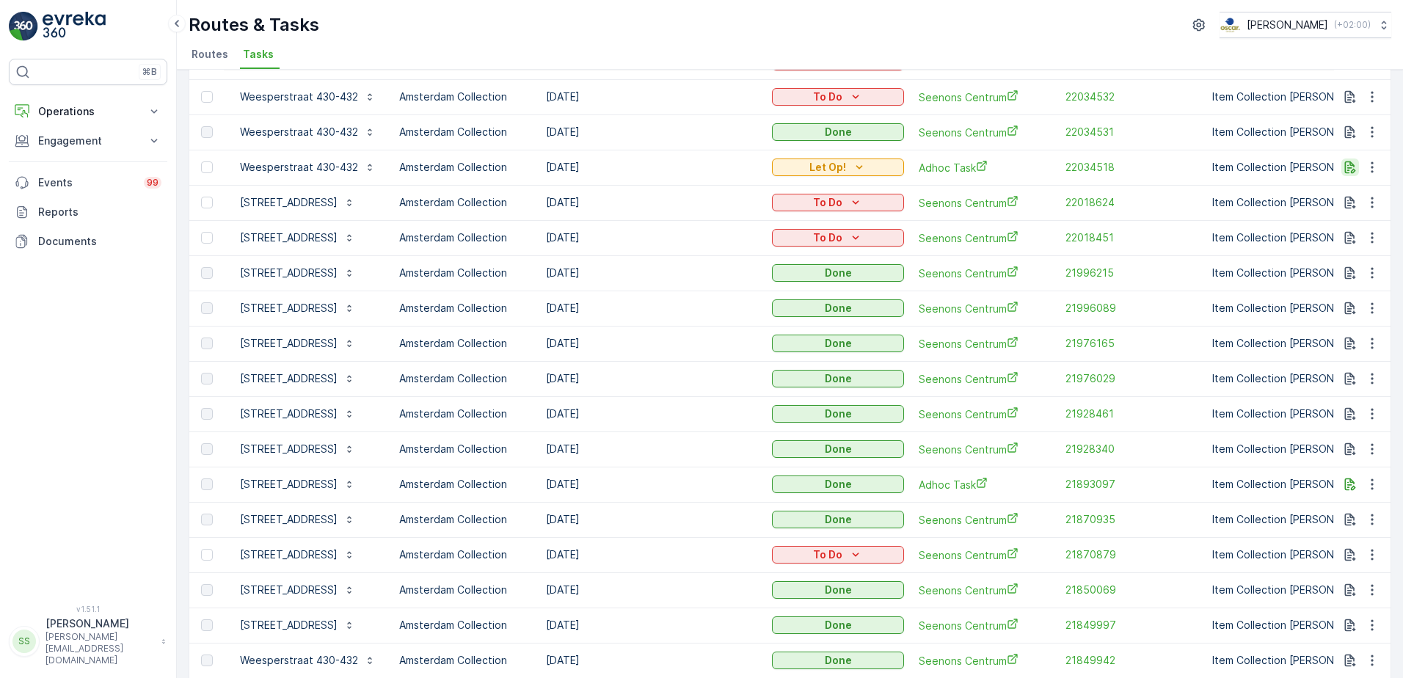
click at [1348, 167] on icon "button" at bounding box center [1350, 167] width 15 height 15
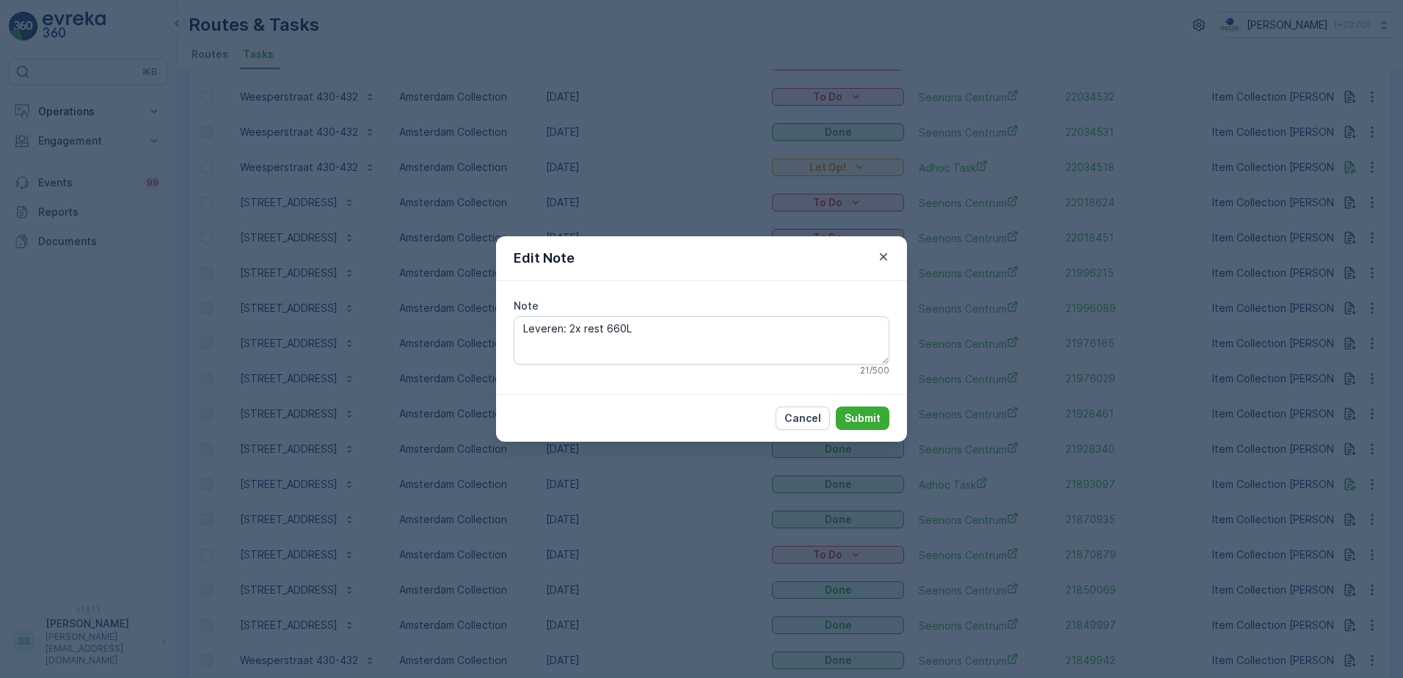
drag, startPoint x: 606, startPoint y: 332, endPoint x: 494, endPoint y: 332, distance: 111.6
click at [494, 332] on div "Edit Note Note Leveren: 2x rest 660L 21 / 500 Cancel Submit" at bounding box center [701, 339] width 1403 height 678
click at [755, 275] on div "Edit Note" at bounding box center [701, 258] width 411 height 45
click at [640, 393] on div "Note Leveren: 2x rest 660L 21 / 500" at bounding box center [701, 337] width 411 height 113
click at [881, 258] on icon "button" at bounding box center [883, 257] width 15 height 15
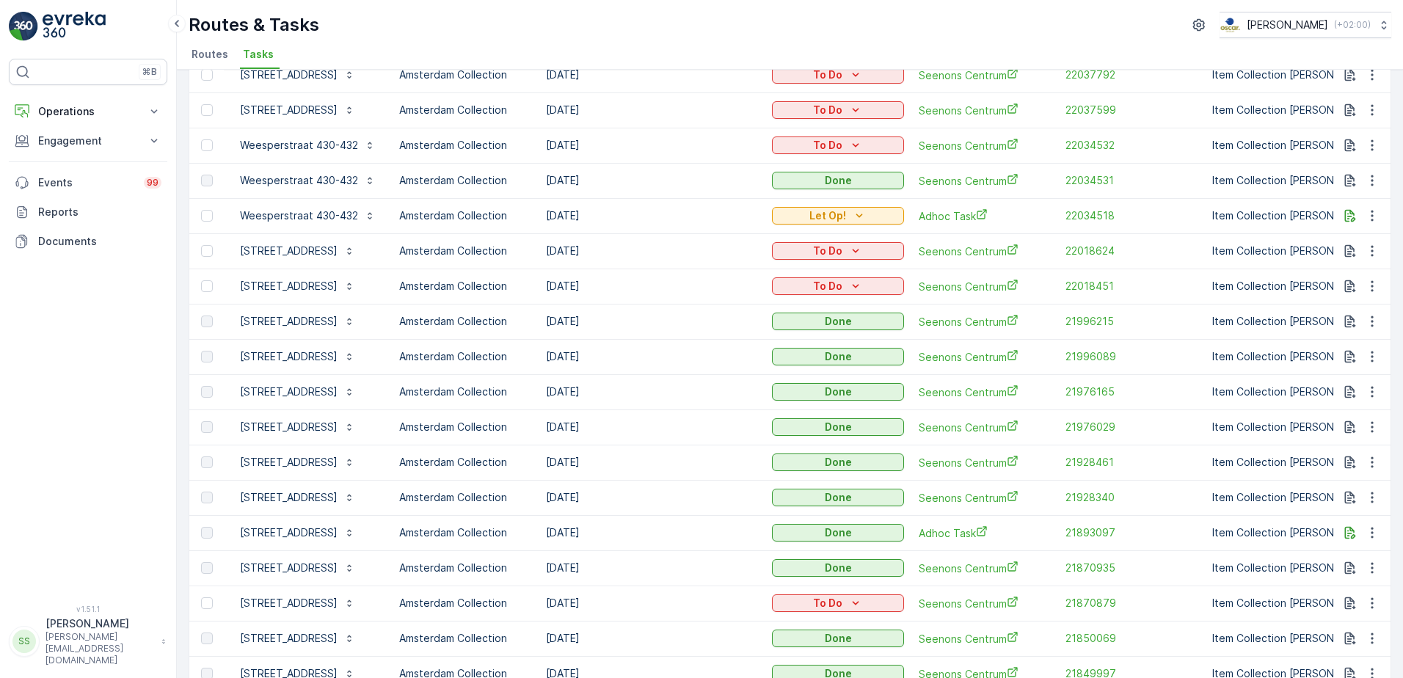
scroll to position [514, 0]
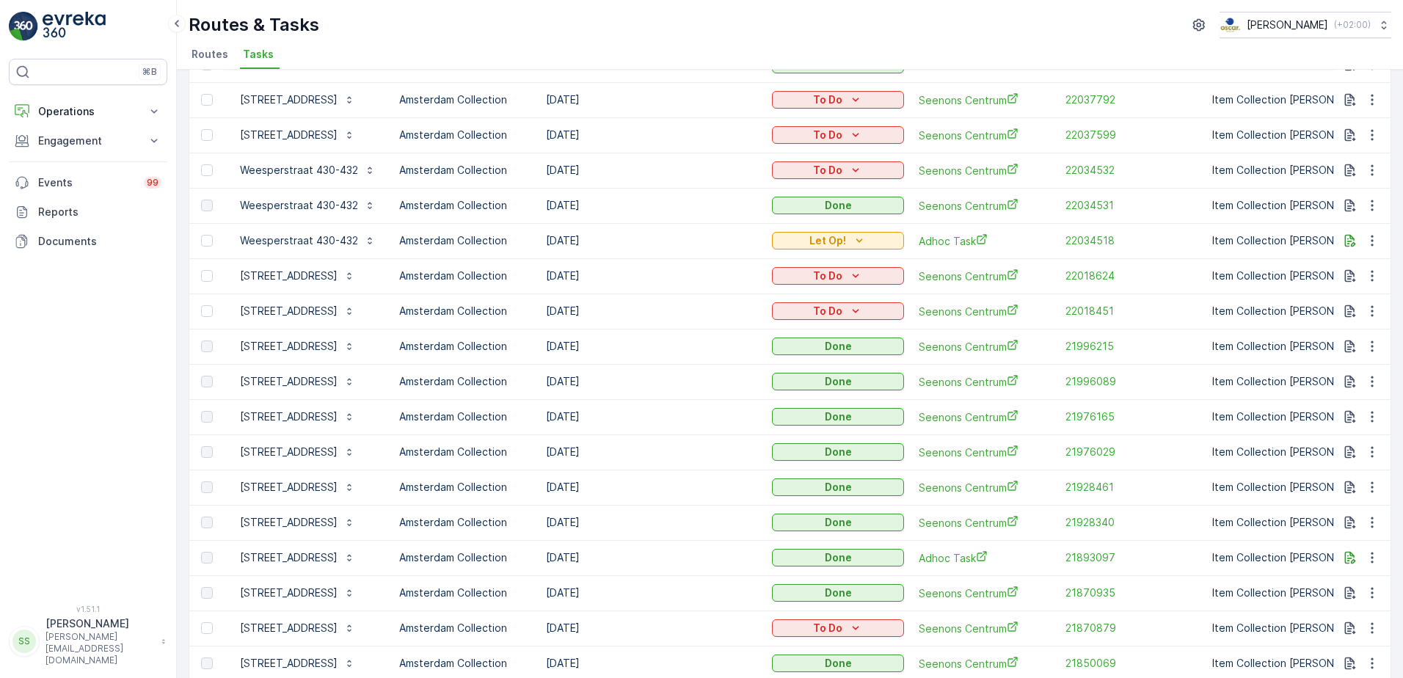
click at [557, 239] on td "[DATE]" at bounding box center [652, 240] width 226 height 35
drag, startPoint x: 557, startPoint y: 239, endPoint x: 677, endPoint y: 239, distance: 120.4
click at [677, 239] on td "[DATE]" at bounding box center [652, 240] width 226 height 35
click at [570, 243] on td "[DATE]" at bounding box center [652, 240] width 226 height 35
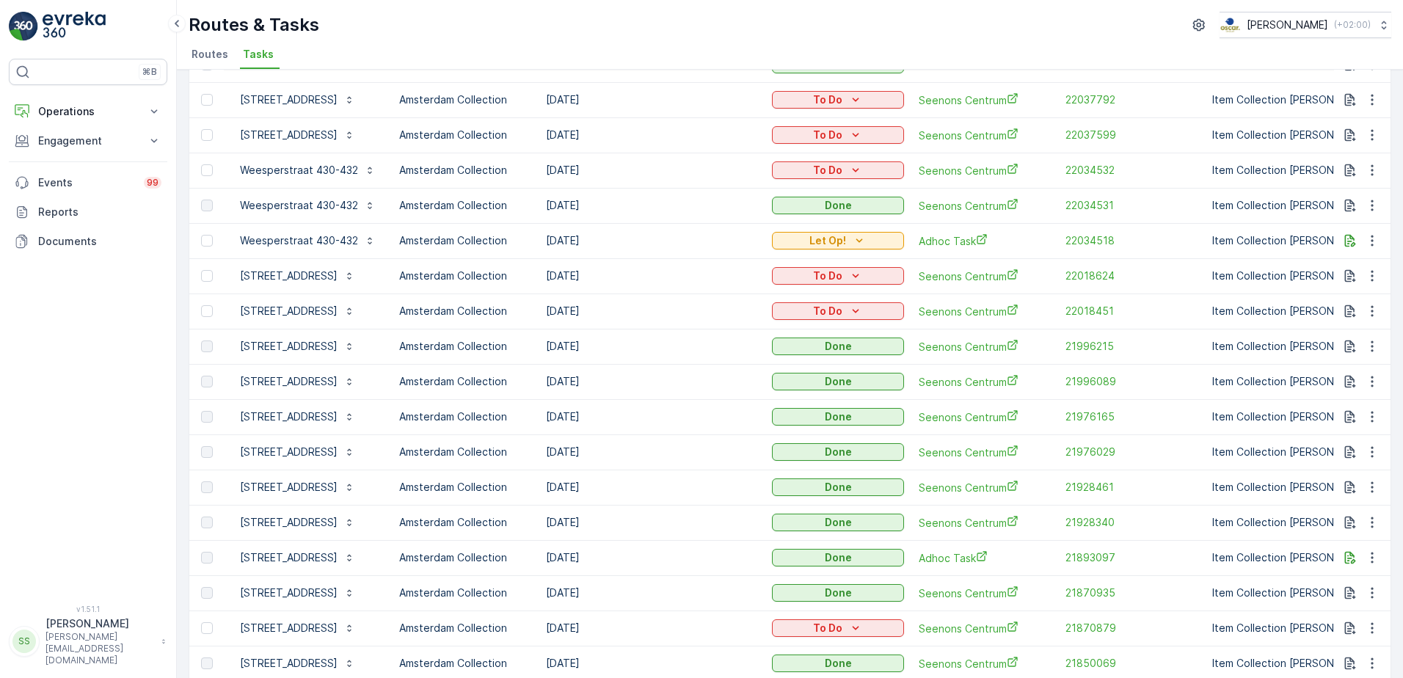
click at [570, 243] on td "[DATE]" at bounding box center [652, 240] width 226 height 35
drag, startPoint x: 570, startPoint y: 243, endPoint x: 661, endPoint y: 243, distance: 91.7
click at [665, 243] on td "[DATE]" at bounding box center [652, 240] width 226 height 35
click at [571, 232] on td "[DATE]" at bounding box center [652, 240] width 226 height 35
click at [577, 241] on td "[DATE]" at bounding box center [652, 240] width 226 height 35
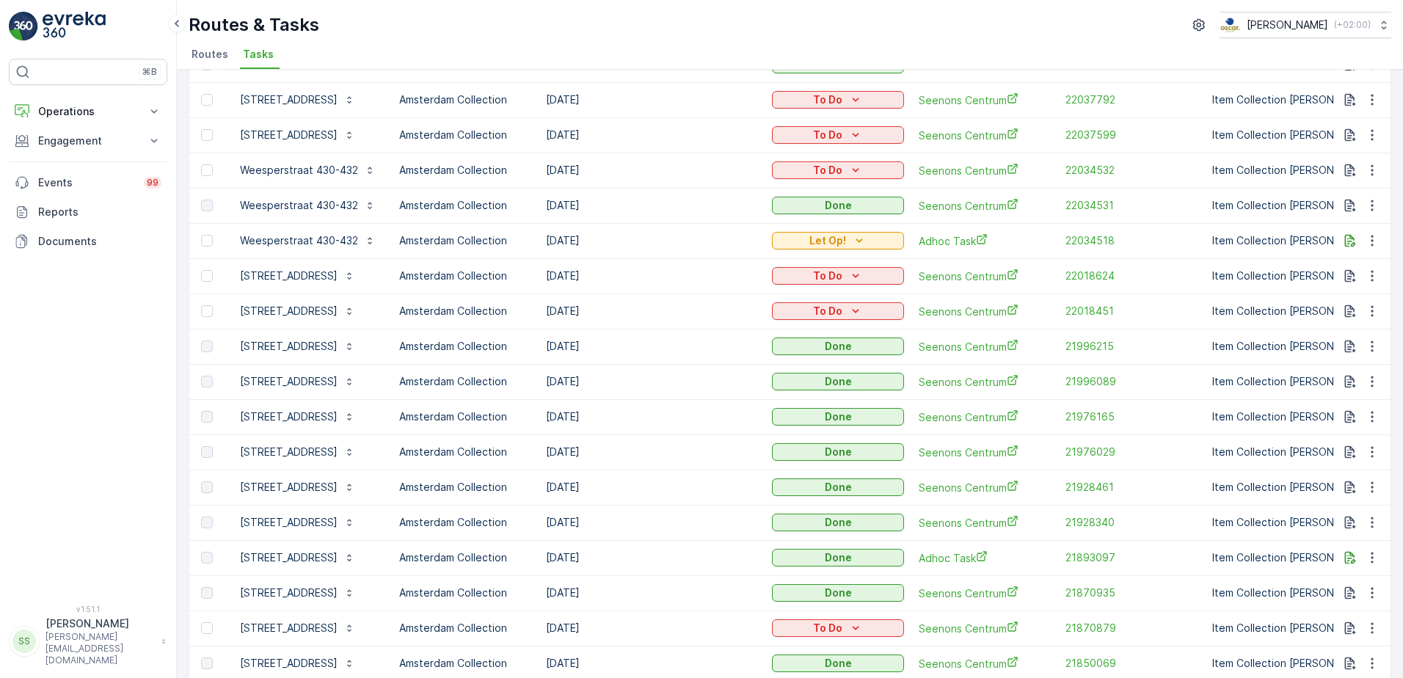
click at [577, 241] on td "[DATE]" at bounding box center [652, 240] width 226 height 35
click at [421, 52] on ul "Routes Tasks" at bounding box center [784, 56] width 1191 height 25
click at [568, 236] on td "[DATE]" at bounding box center [652, 240] width 226 height 35
drag, startPoint x: 568, startPoint y: 236, endPoint x: 561, endPoint y: 41, distance: 195.3
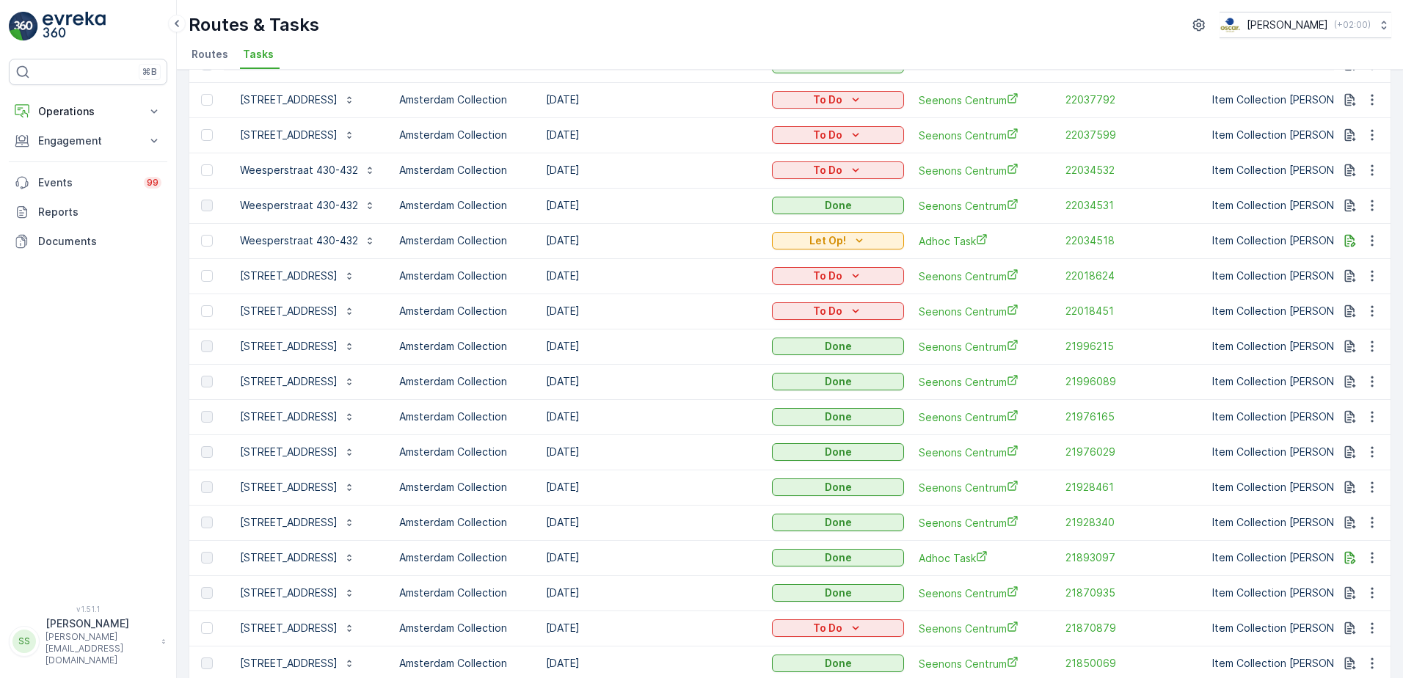
click at [563, 41] on div "Routes & Tasks [PERSON_NAME] ( +02:00 ) Routes Tasks" at bounding box center [790, 35] width 1226 height 70
drag, startPoint x: 614, startPoint y: 241, endPoint x: 532, endPoint y: 241, distance: 82.2
click at [532, 241] on tr "[STREET_ADDRESS] Collection [DATE] Let Op! Adhoc Task 22034518 Item Collection …" at bounding box center [1332, 240] width 2286 height 35
drag, startPoint x: 532, startPoint y: 241, endPoint x: 687, endPoint y: 242, distance: 154.9
click at [687, 242] on td "[DATE]" at bounding box center [652, 240] width 226 height 35
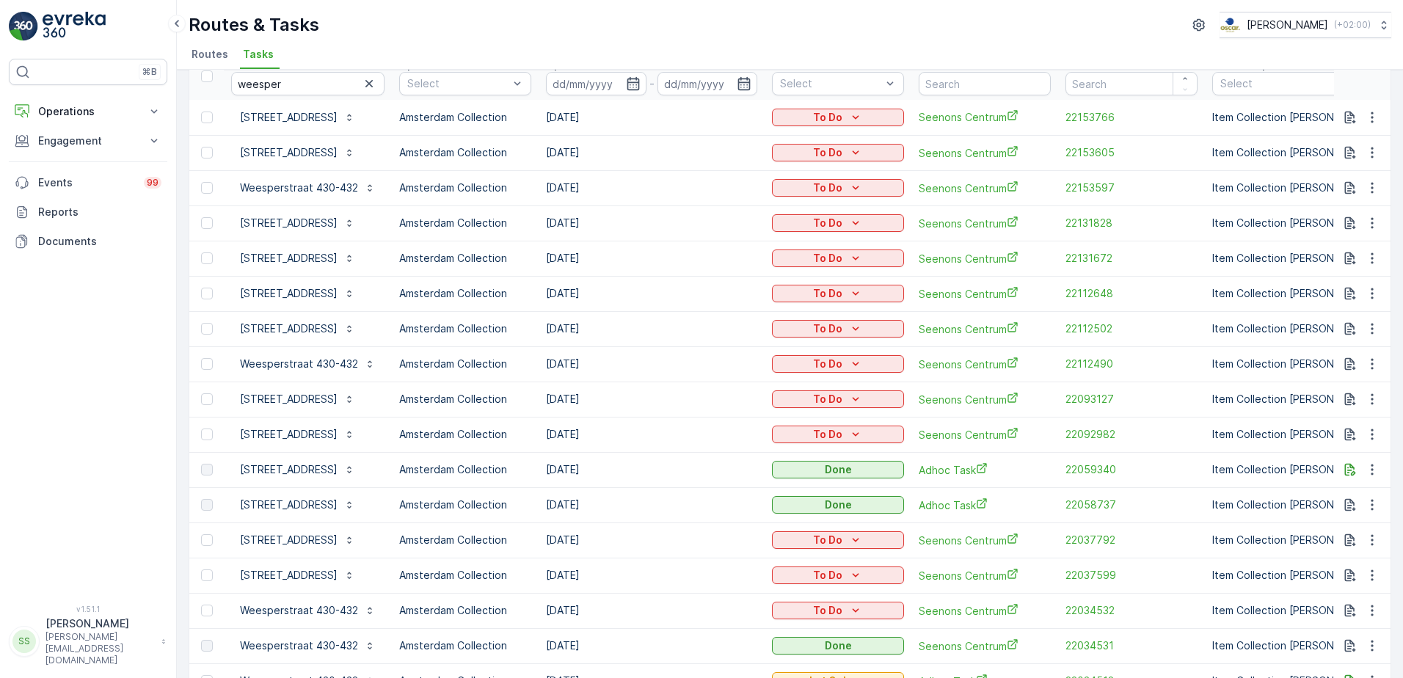
scroll to position [0, 0]
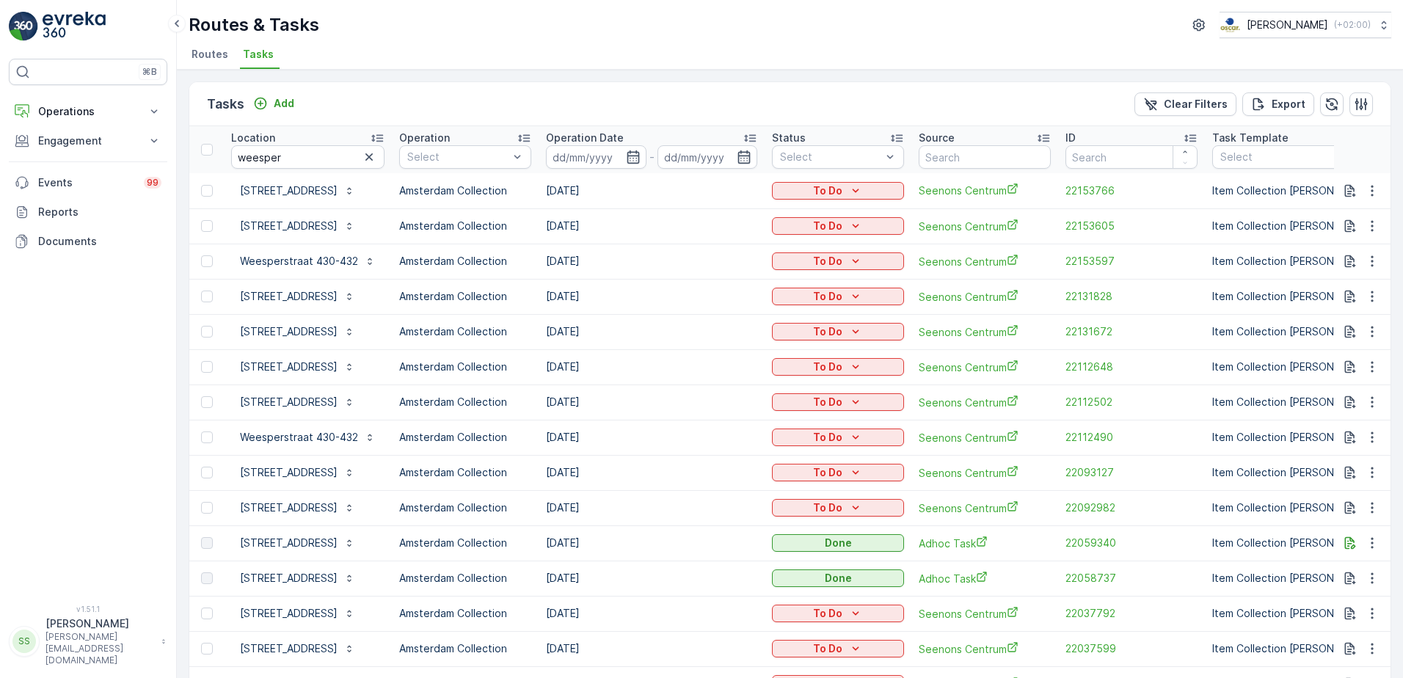
click at [525, 130] on th "Operation Select" at bounding box center [465, 149] width 147 height 47
click at [327, 89] on div "Tasks Add Clear Filters Export" at bounding box center [790, 104] width 1202 height 44
click at [359, 102] on div "Tasks Add Clear Filters Export" at bounding box center [790, 104] width 1202 height 44
click at [368, 99] on div "Tasks Add Clear Filters Export" at bounding box center [790, 104] width 1202 height 44
click at [335, 99] on div "Tasks Add Clear Filters Export" at bounding box center [790, 104] width 1202 height 44
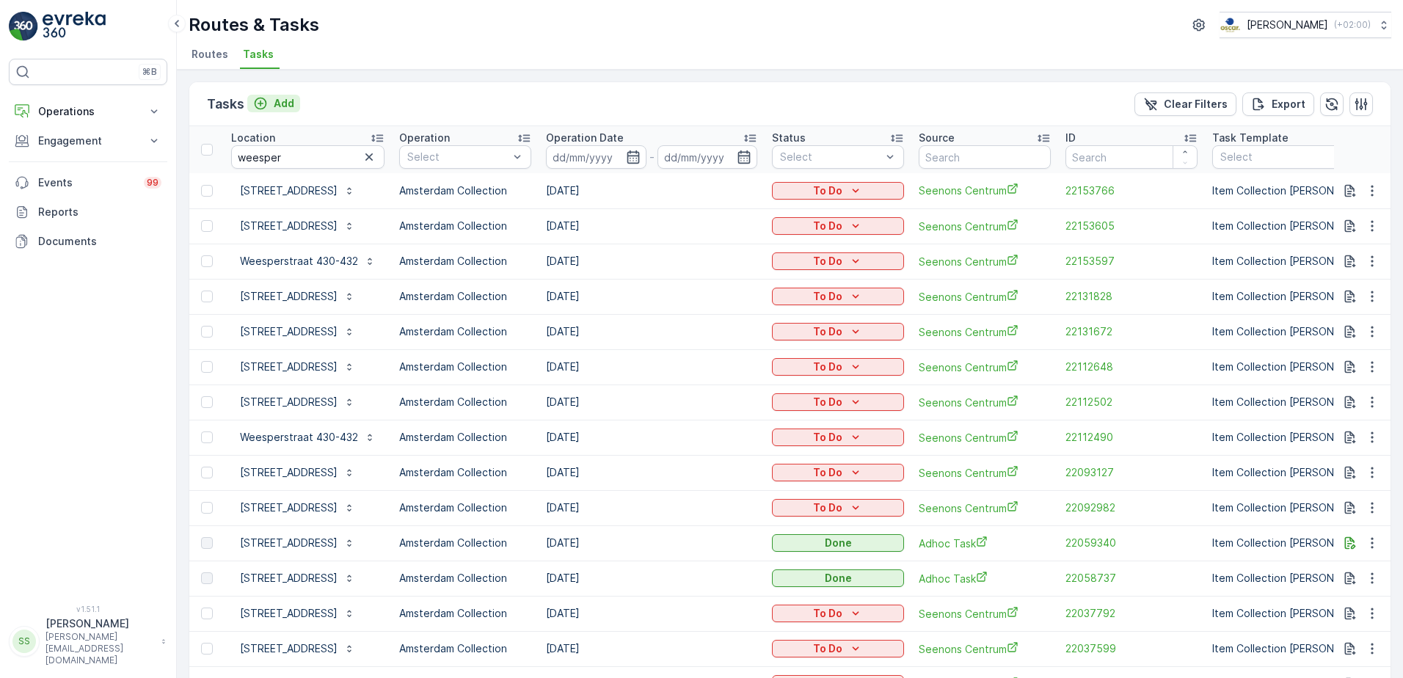
click at [286, 98] on p "Add" at bounding box center [284, 103] width 21 height 15
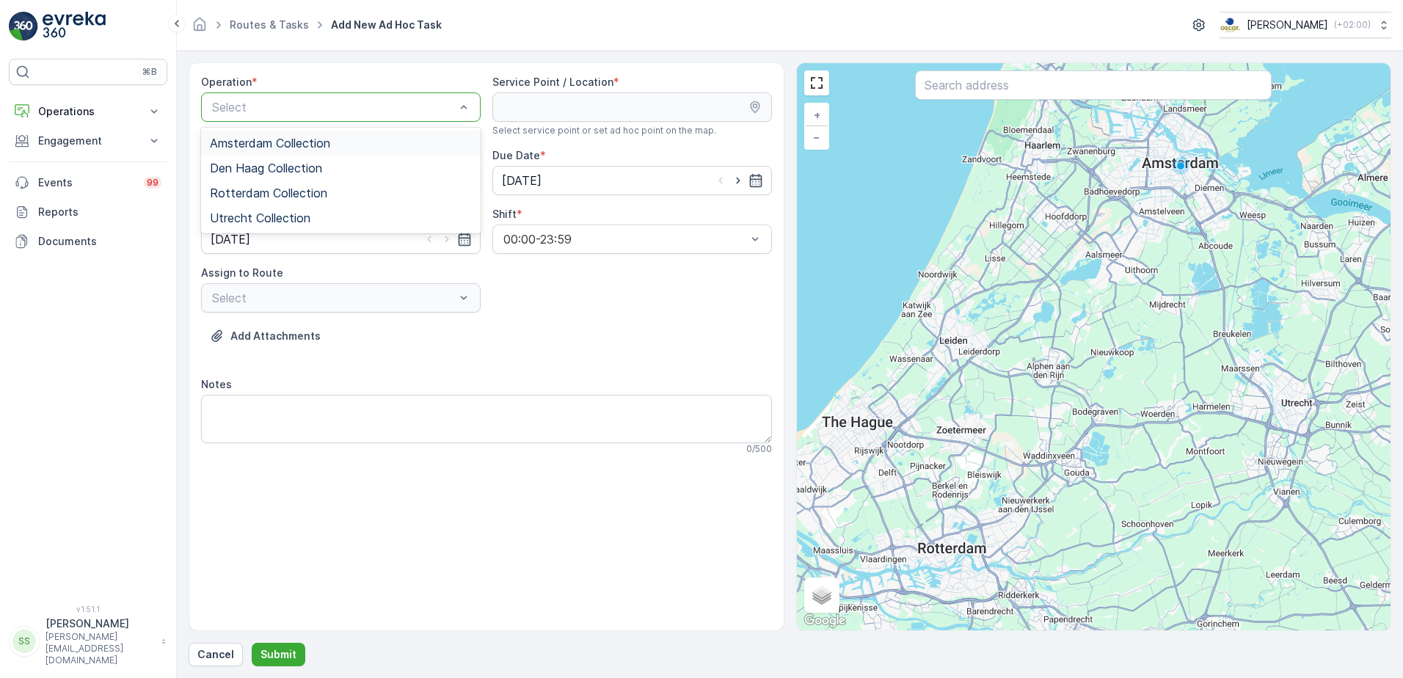
click at [266, 140] on span "Amsterdam Collection" at bounding box center [270, 143] width 120 height 13
click at [971, 94] on input "text" at bounding box center [1093, 84] width 357 height 29
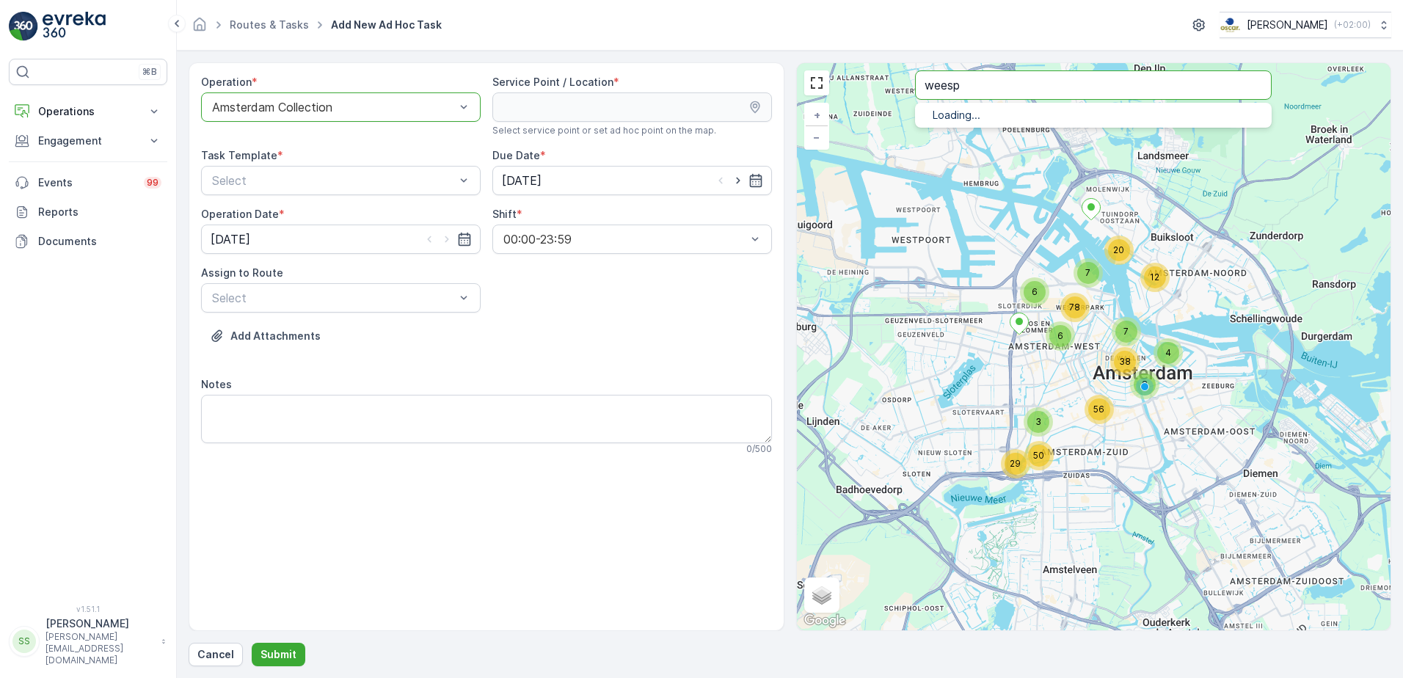
type input "weesp"
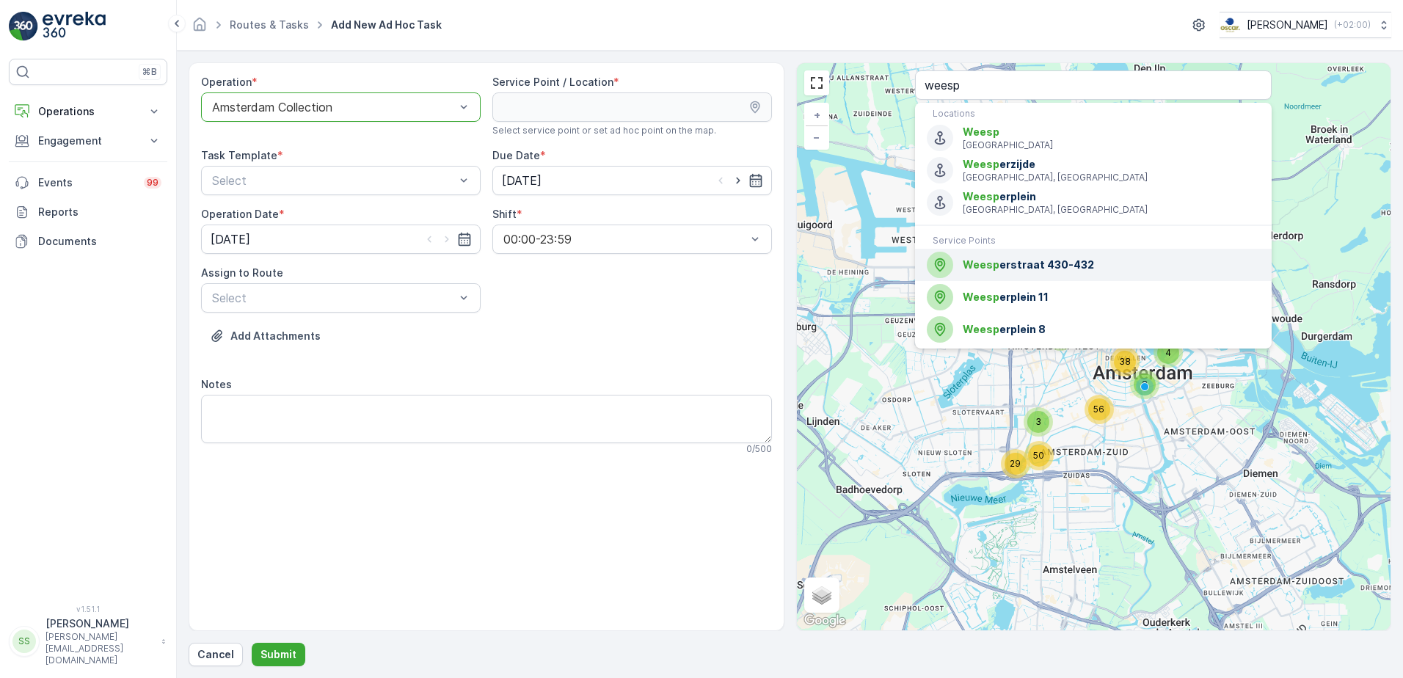
click at [1034, 263] on span "Weesp erstraat 430-432" at bounding box center [1111, 265] width 297 height 15
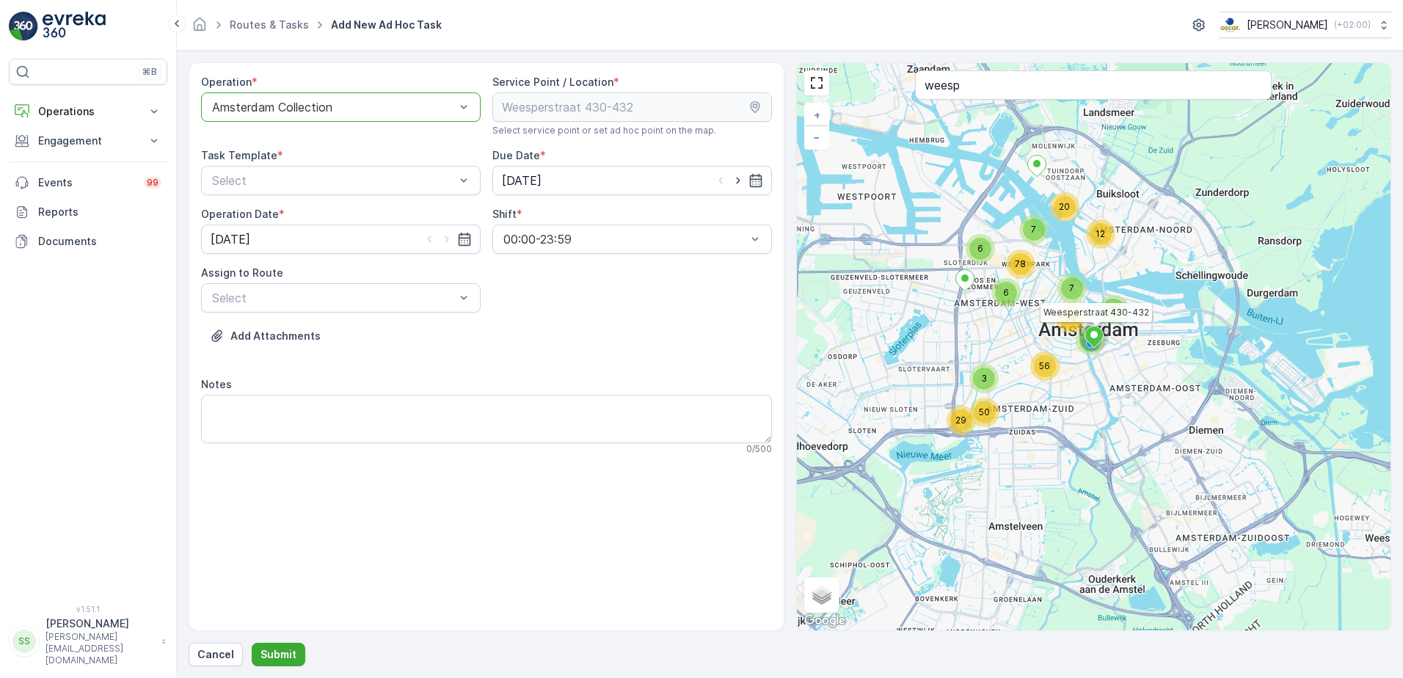
click at [567, 327] on div "Add Attachments" at bounding box center [486, 344] width 571 height 41
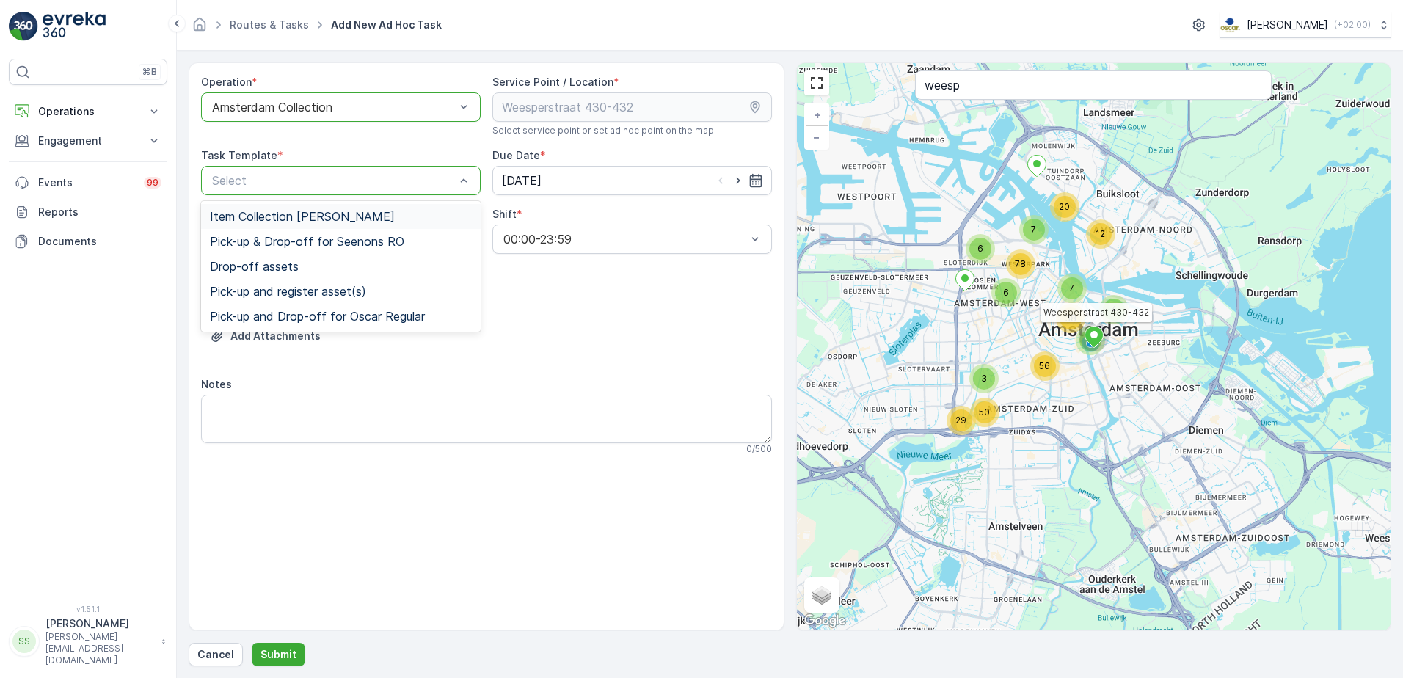
click at [275, 214] on span "Item Collection [PERSON_NAME]" at bounding box center [302, 216] width 185 height 13
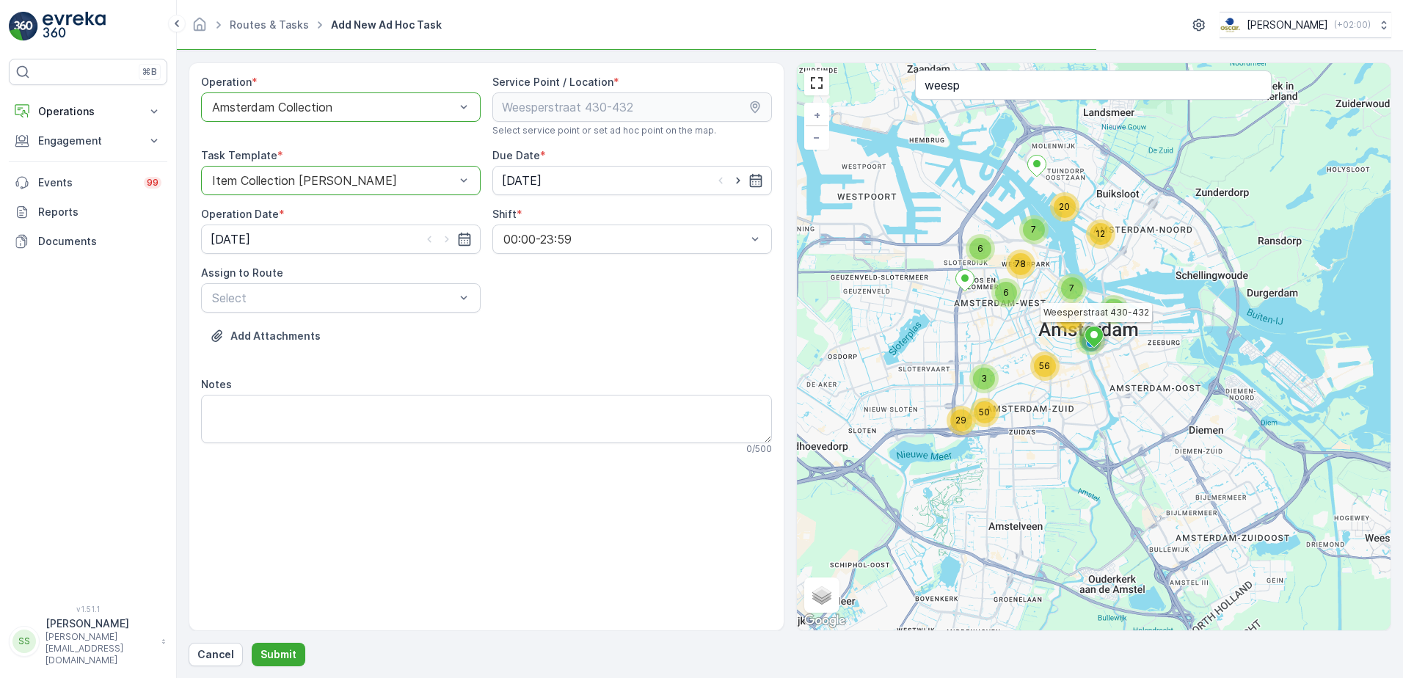
click at [639, 311] on div "Operation * option Amsterdam Collection, selected. Amsterdam Collection Service…" at bounding box center [486, 271] width 571 height 392
click at [735, 178] on icon "button" at bounding box center [738, 180] width 15 height 15
type input "[DATE]"
click at [440, 239] on icon "button" at bounding box center [447, 239] width 15 height 15
type input "[DATE]"
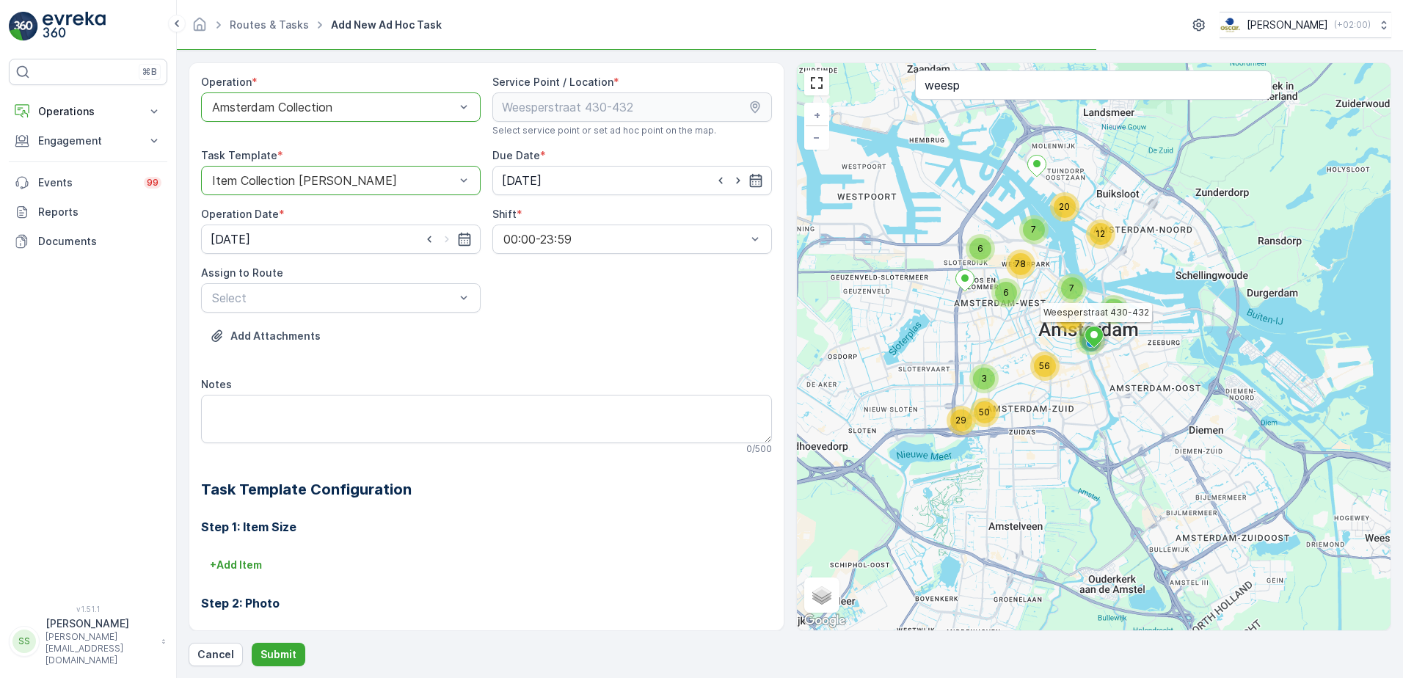
click at [578, 303] on div "Operation * option Amsterdam Collection, selected. Amsterdam Collection Service…" at bounding box center [486, 439] width 571 height 728
click at [390, 352] on div "Add Attachments" at bounding box center [486, 344] width 571 height 41
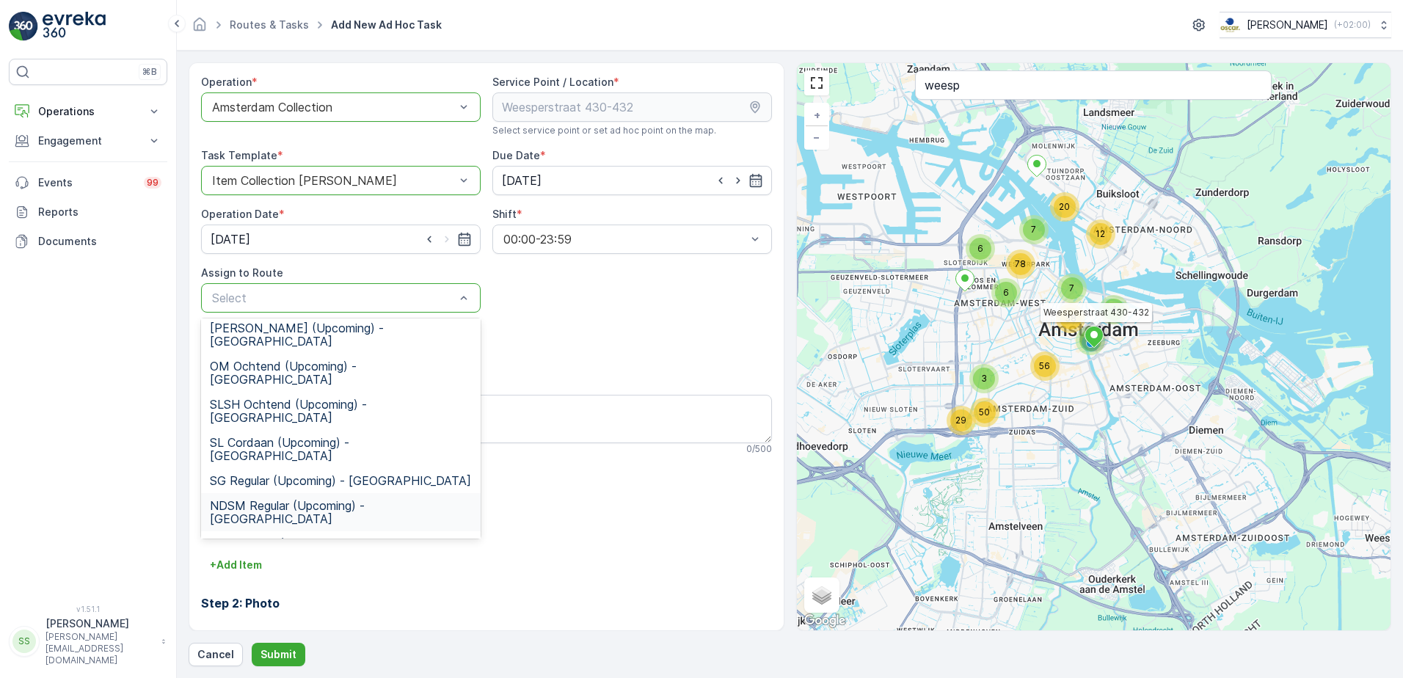
scroll to position [126, 0]
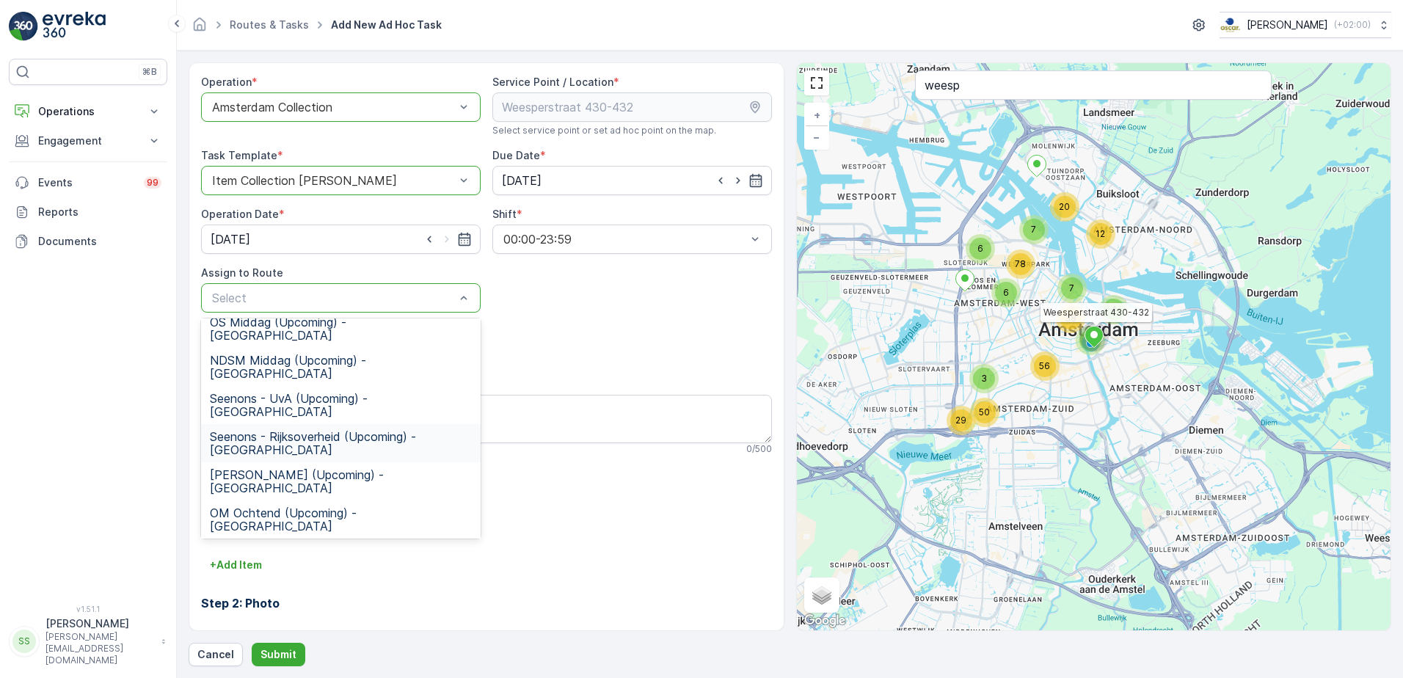
click at [237, 430] on span "Seenons - Rijksoverheid (Upcoming) - Amsterdam" at bounding box center [341, 443] width 262 height 26
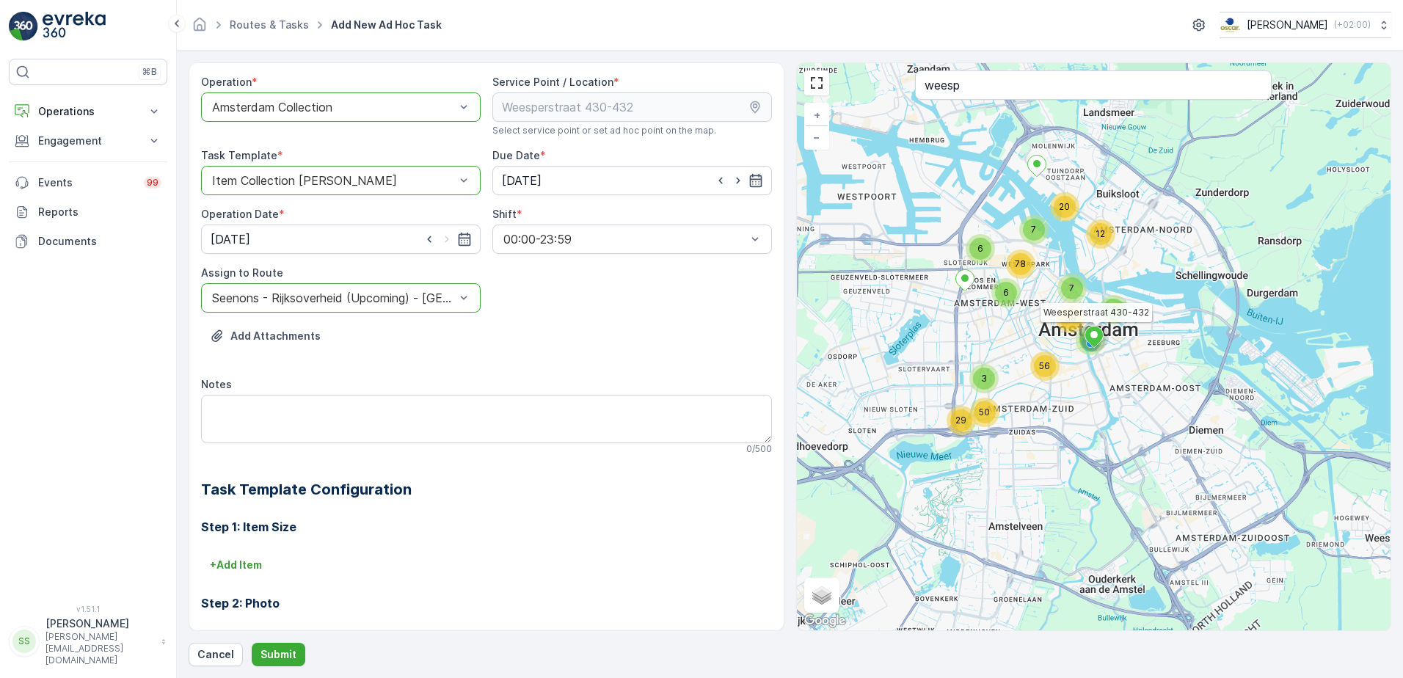
click at [674, 355] on div "Add Attachments" at bounding box center [486, 344] width 571 height 41
click at [664, 360] on div "Add Attachments" at bounding box center [486, 344] width 571 height 41
click at [366, 401] on textarea "Notes" at bounding box center [486, 419] width 571 height 48
type textarea "G"
type textarea "P"
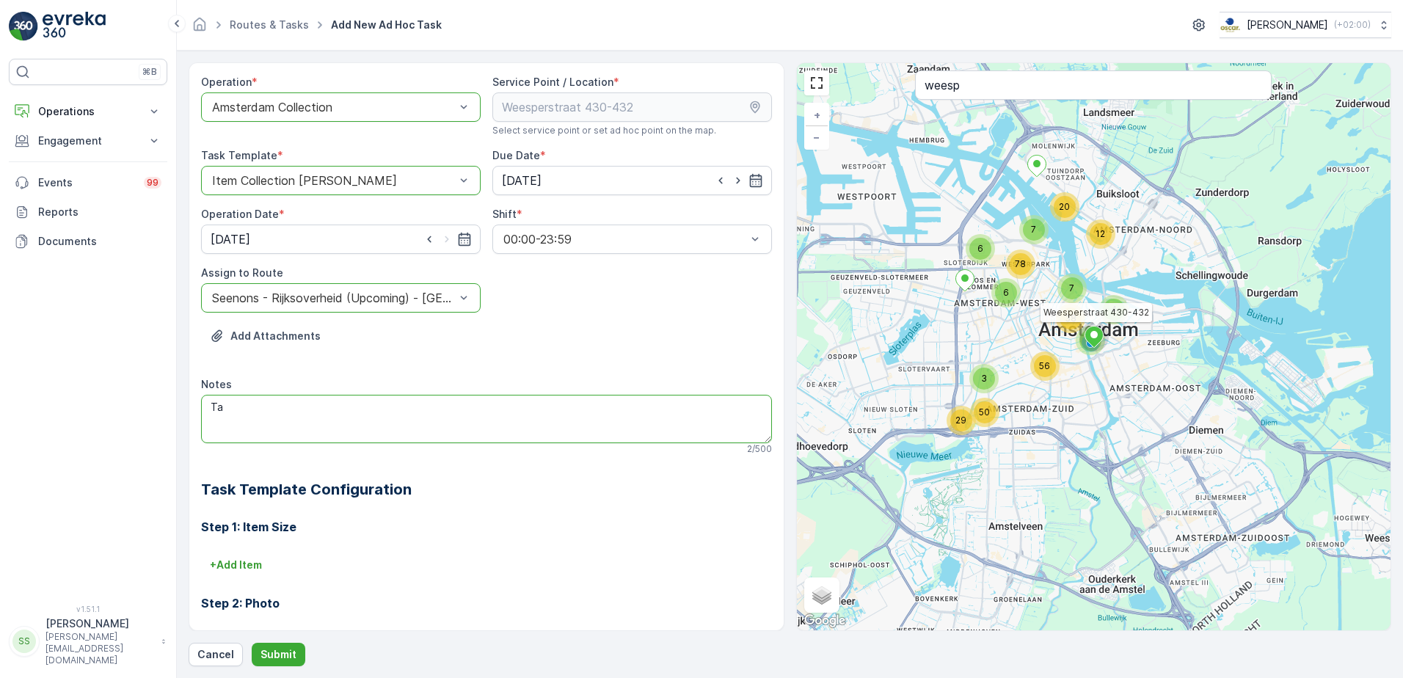
type textarea "T"
type textarea "Deliver 2x 660L rest to the customer"
click at [284, 654] on p "Submit" at bounding box center [279, 654] width 36 height 15
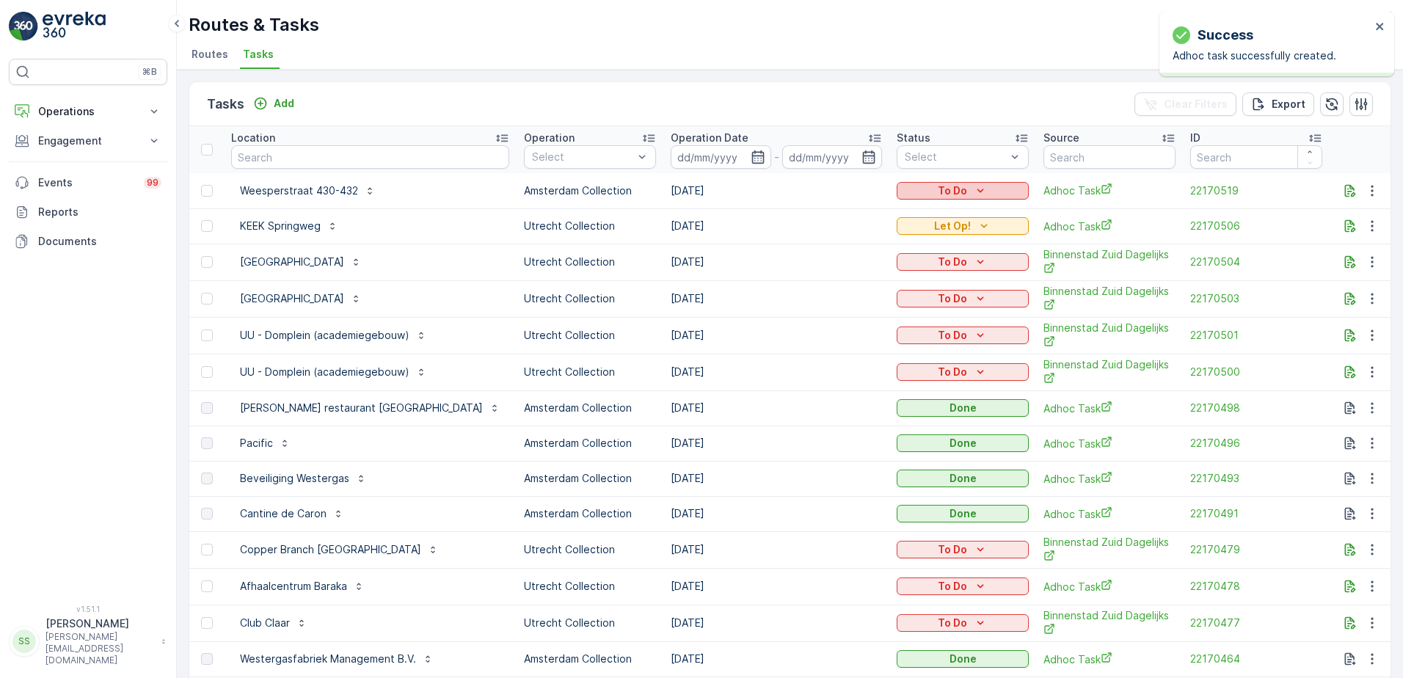
click at [973, 185] on icon "To Do" at bounding box center [980, 190] width 15 height 15
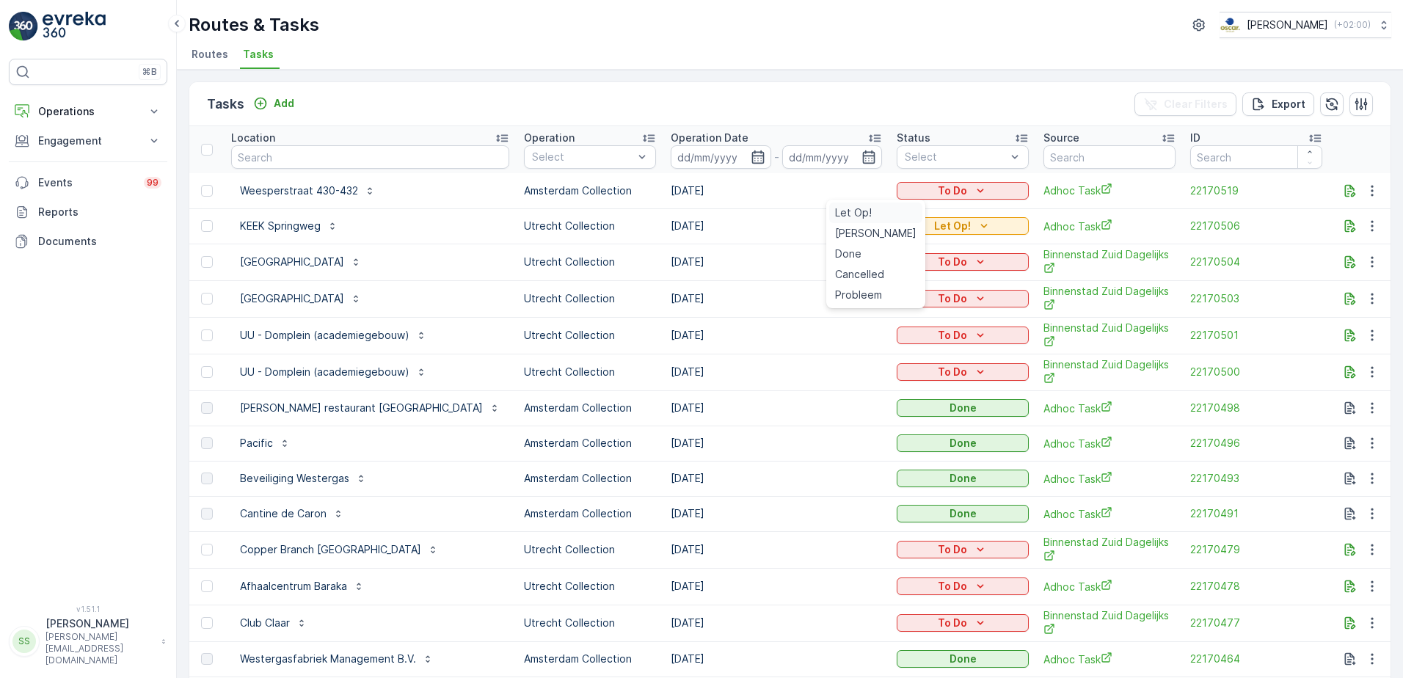
click at [862, 211] on span "Let Op!" at bounding box center [853, 213] width 37 height 15
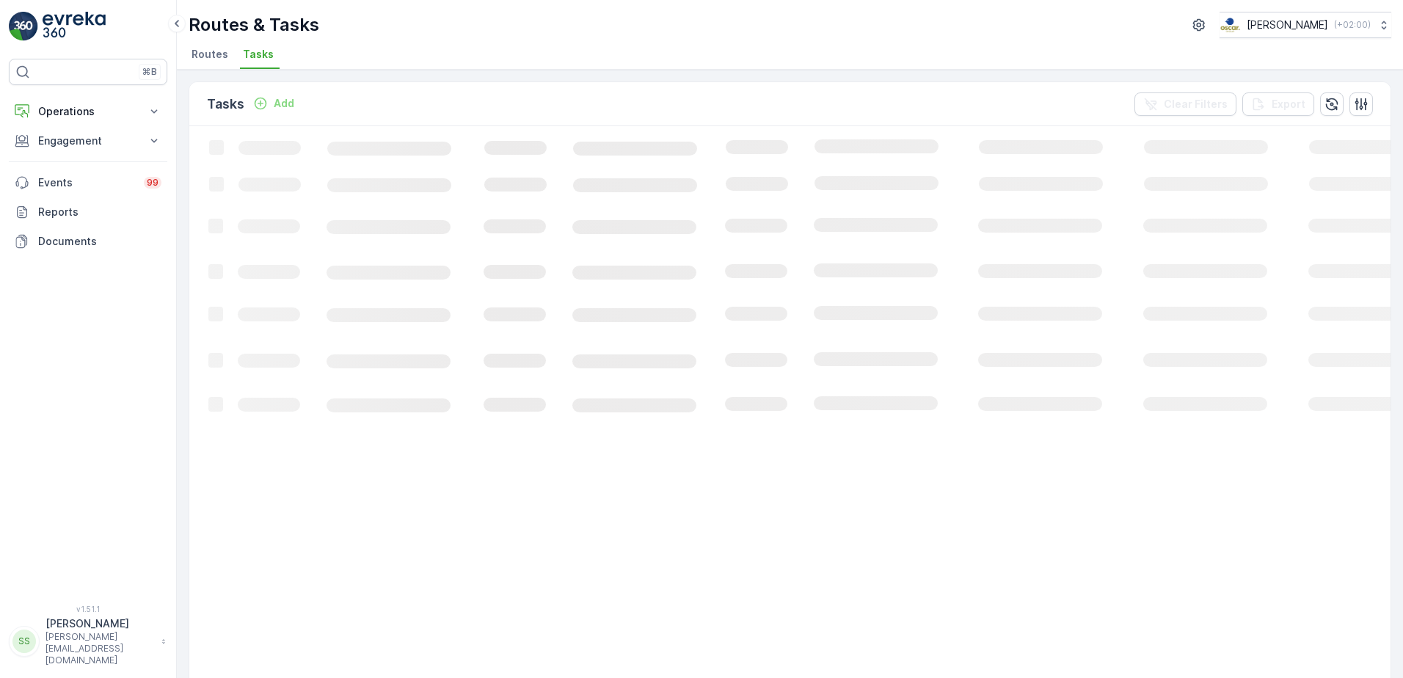
click at [912, 101] on div "Tasks Add Clear Filters Export" at bounding box center [790, 104] width 1202 height 44
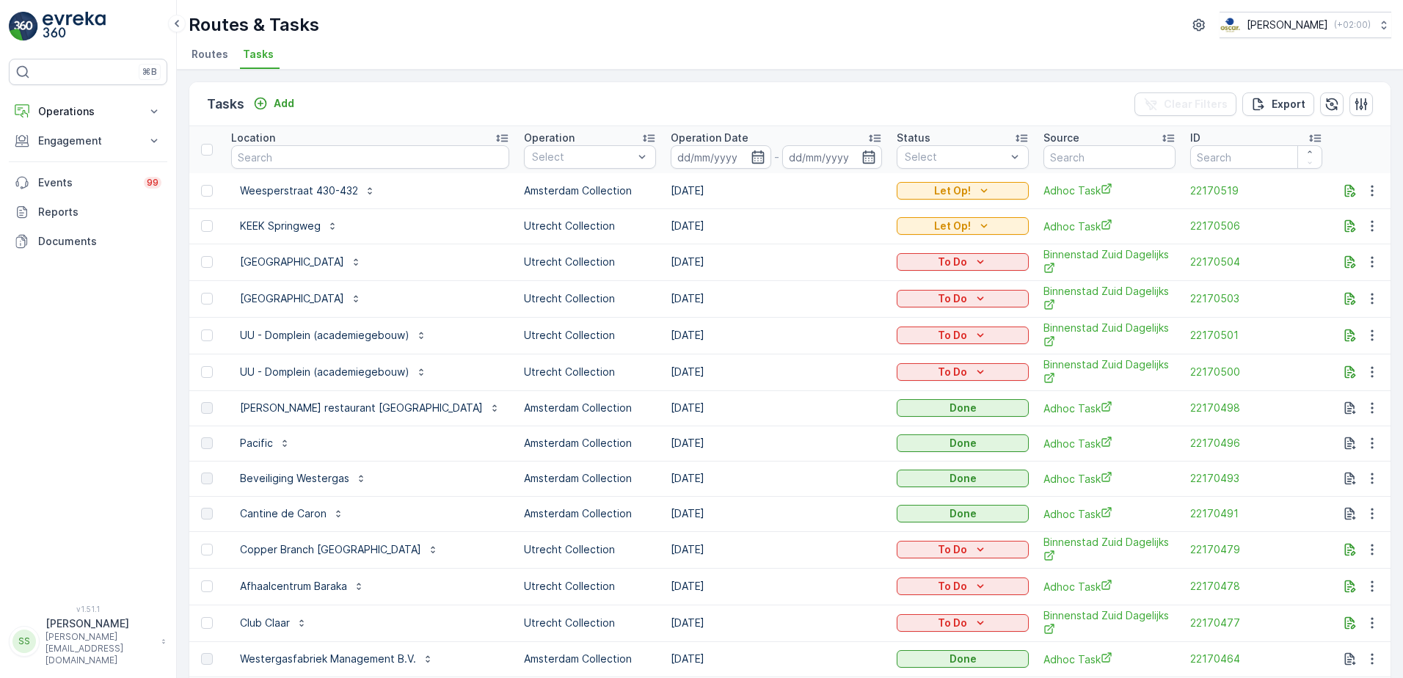
click at [357, 98] on div "Tasks Add Clear Filters Export" at bounding box center [790, 104] width 1202 height 44
click at [326, 98] on div "Tasks Add Clear Filters Export" at bounding box center [790, 104] width 1202 height 44
click at [376, 61] on ul "Routes Tasks" at bounding box center [784, 56] width 1191 height 25
click at [310, 162] on input "text" at bounding box center [370, 156] width 278 height 23
type input "under arm"
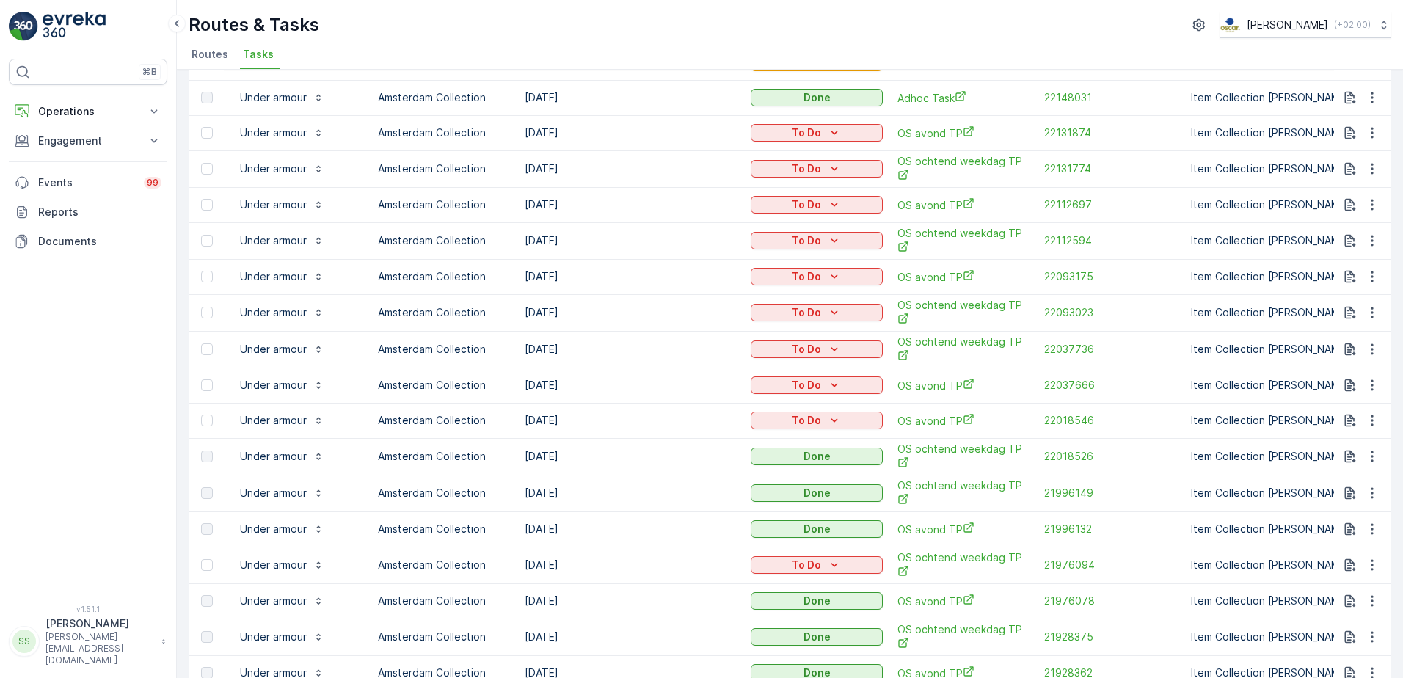
scroll to position [220, 0]
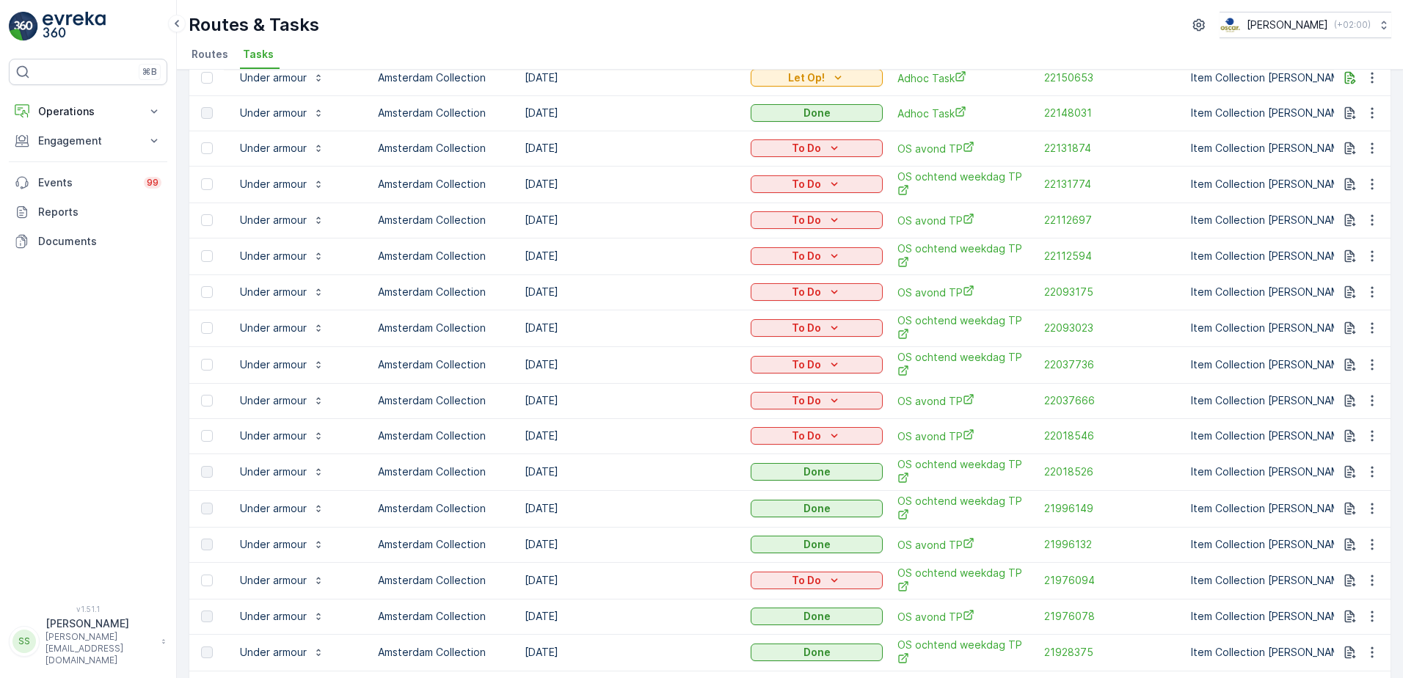
drag, startPoint x: 526, startPoint y: 393, endPoint x: 583, endPoint y: 393, distance: 56.5
click at [583, 393] on td "[DATE]" at bounding box center [630, 400] width 226 height 35
drag, startPoint x: 583, startPoint y: 393, endPoint x: 628, endPoint y: 396, distance: 45.6
click at [628, 396] on td "[DATE]" at bounding box center [630, 400] width 226 height 35
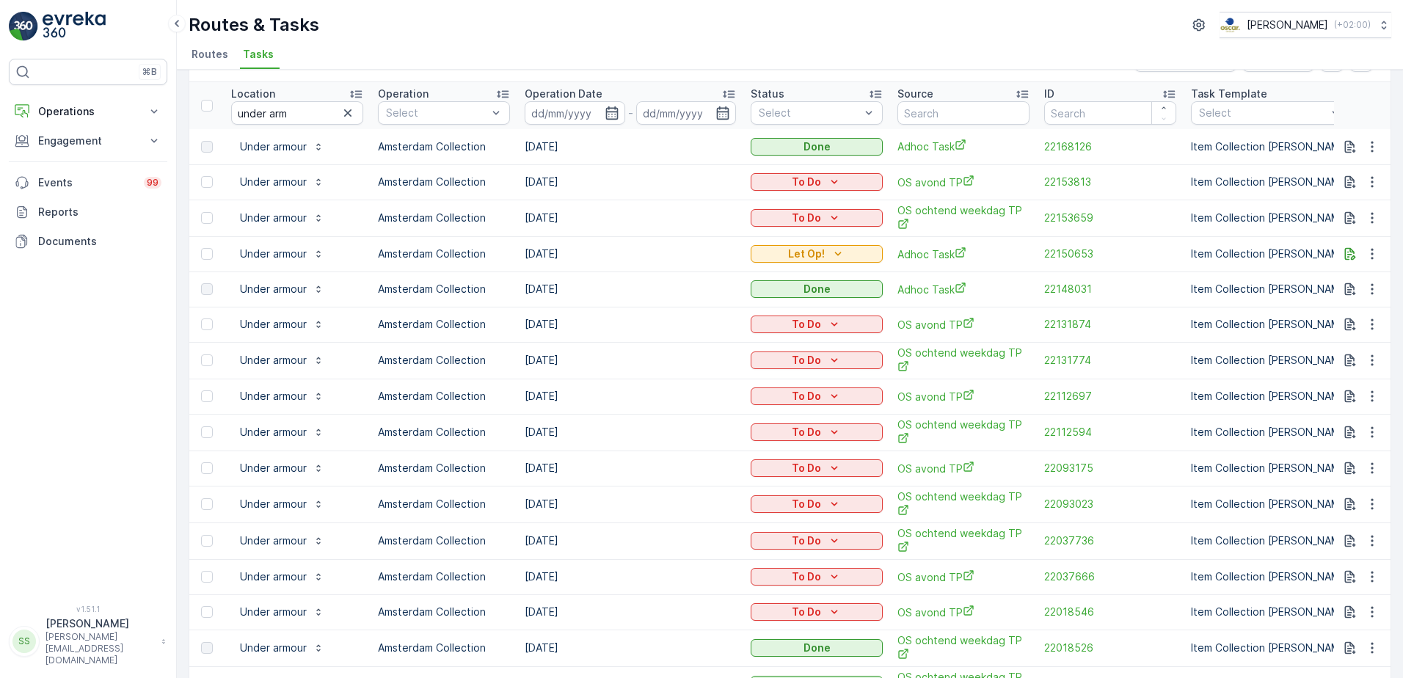
scroll to position [0, 0]
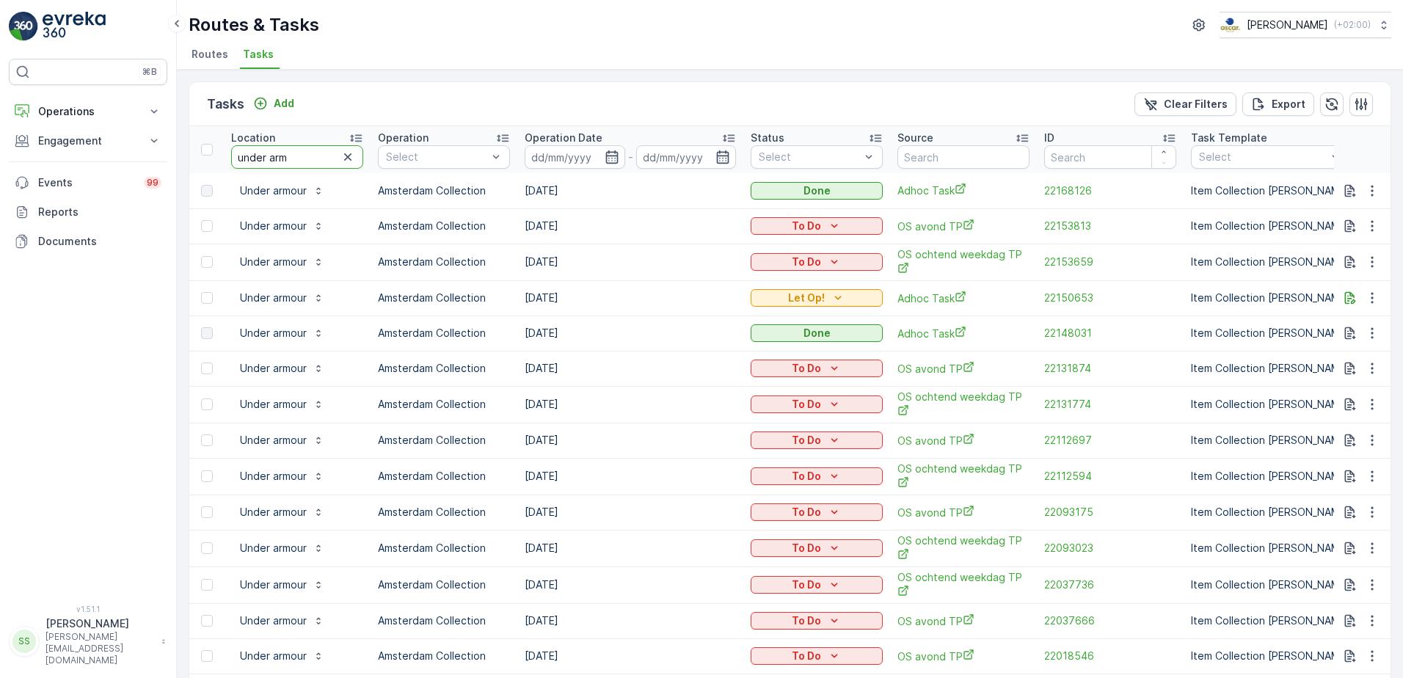
drag, startPoint x: 74, startPoint y: 156, endPoint x: 48, endPoint y: 156, distance: 26.4
click at [50, 156] on div "⌘B Operations Insights Planning Routes & Tasks Cockpit Settings Engagement Insi…" at bounding box center [701, 339] width 1403 height 678
type input "kaasba"
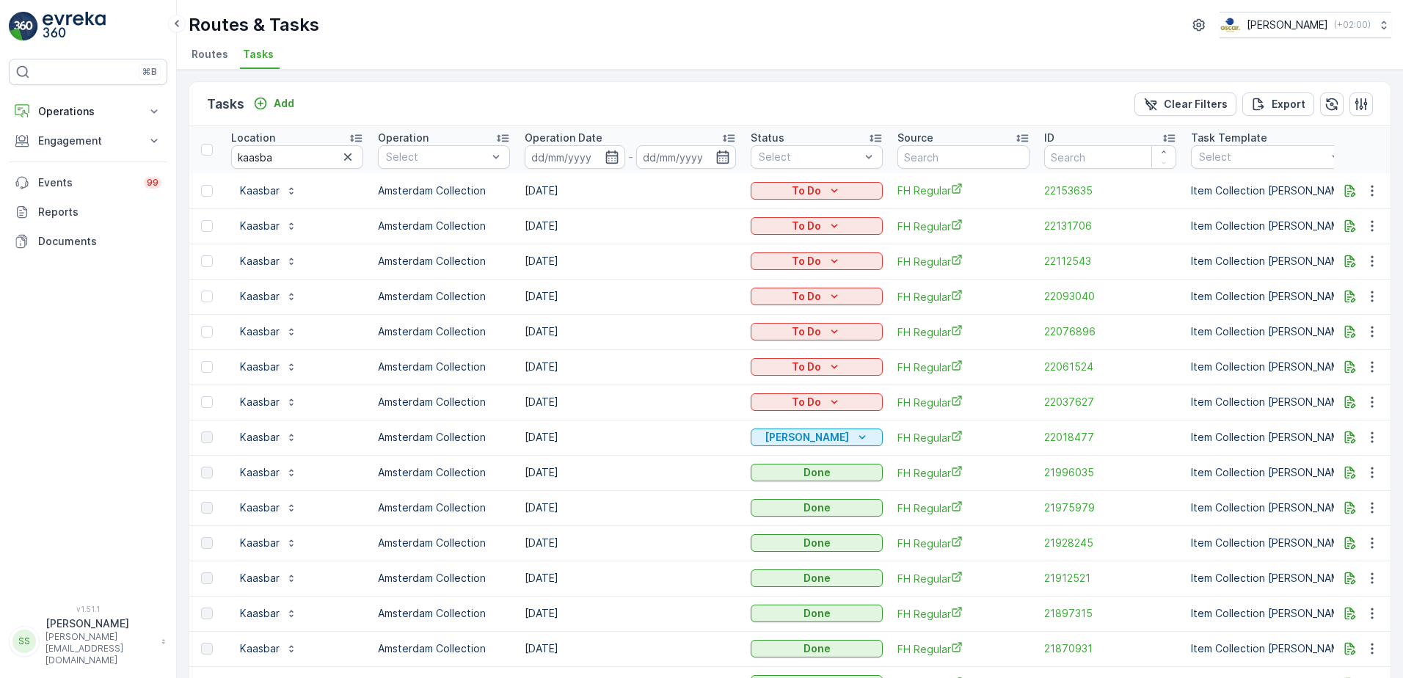
click at [544, 439] on td "[DATE]" at bounding box center [630, 437] width 226 height 35
drag, startPoint x: 544, startPoint y: 439, endPoint x: 638, endPoint y: 438, distance: 94.0
click at [638, 438] on td "[DATE]" at bounding box center [630, 437] width 226 height 35
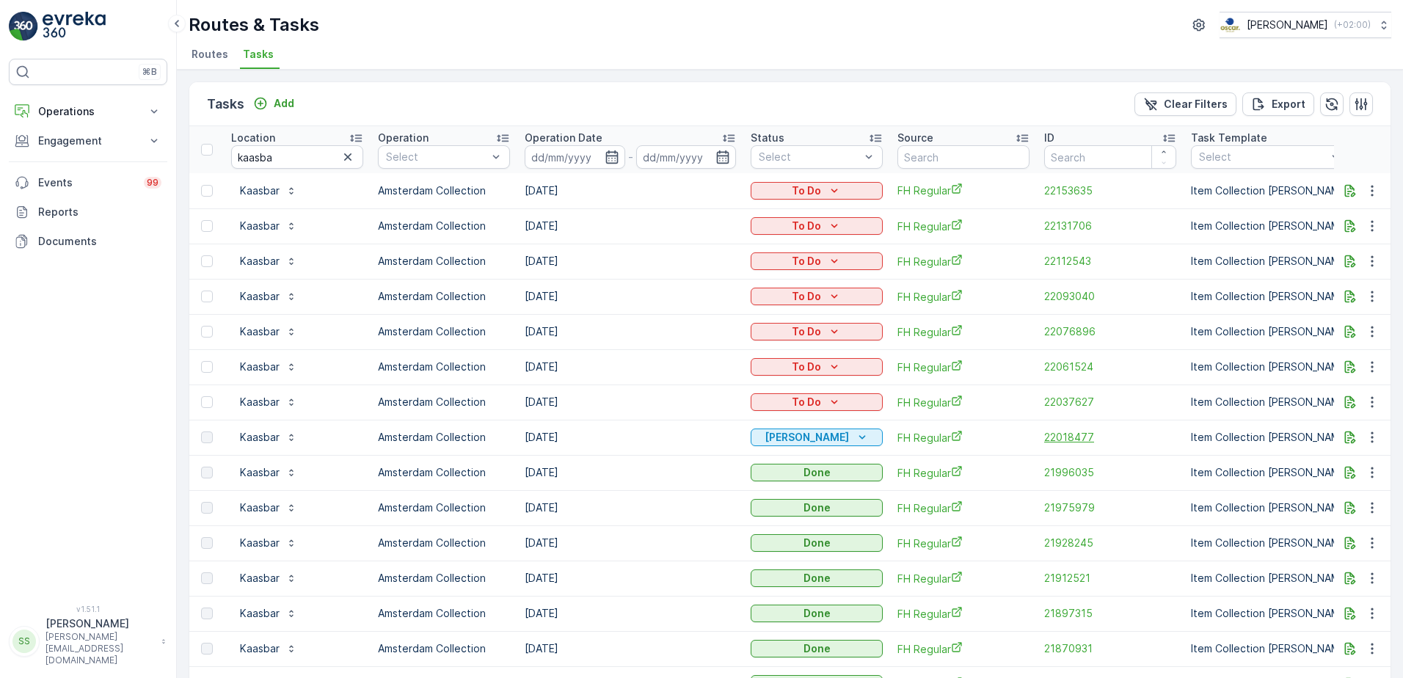
click at [1077, 437] on span "22018477" at bounding box center [1110, 437] width 132 height 15
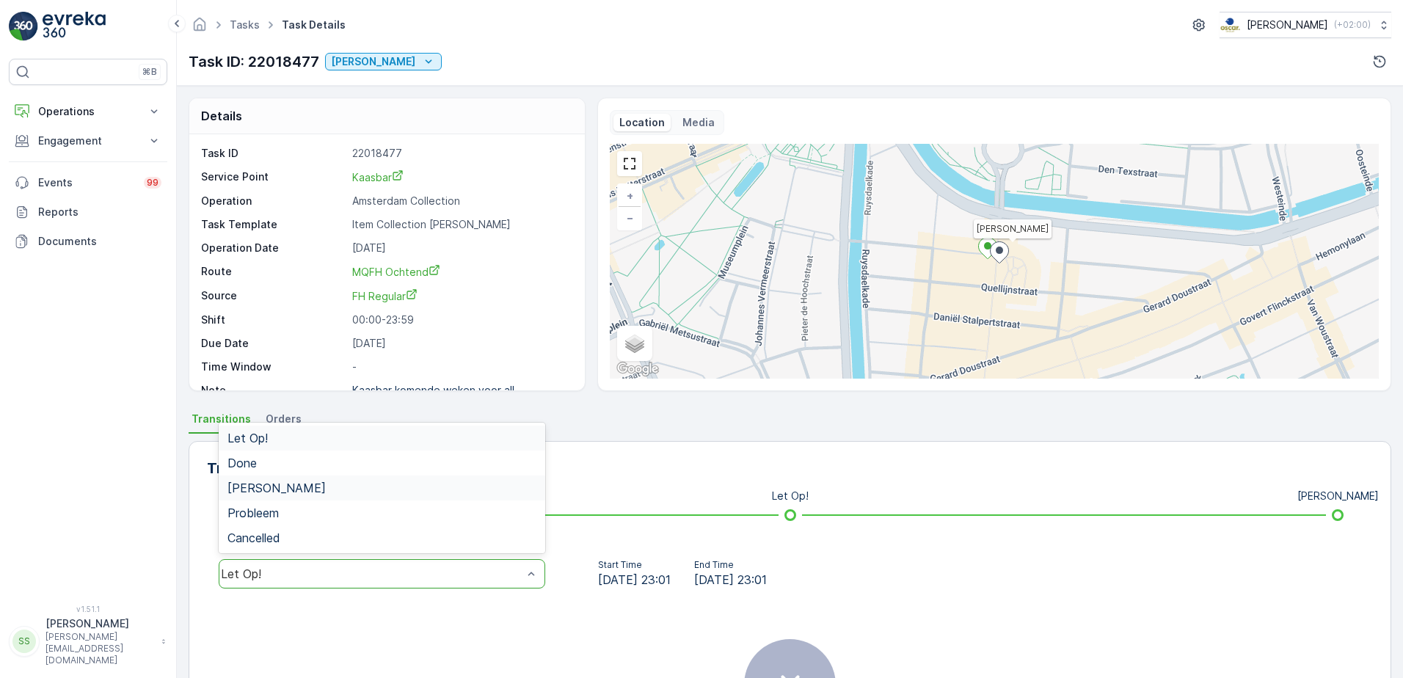
drag, startPoint x: 244, startPoint y: 485, endPoint x: 350, endPoint y: 488, distance: 105.7
click at [245, 485] on span "[PERSON_NAME]" at bounding box center [277, 487] width 98 height 13
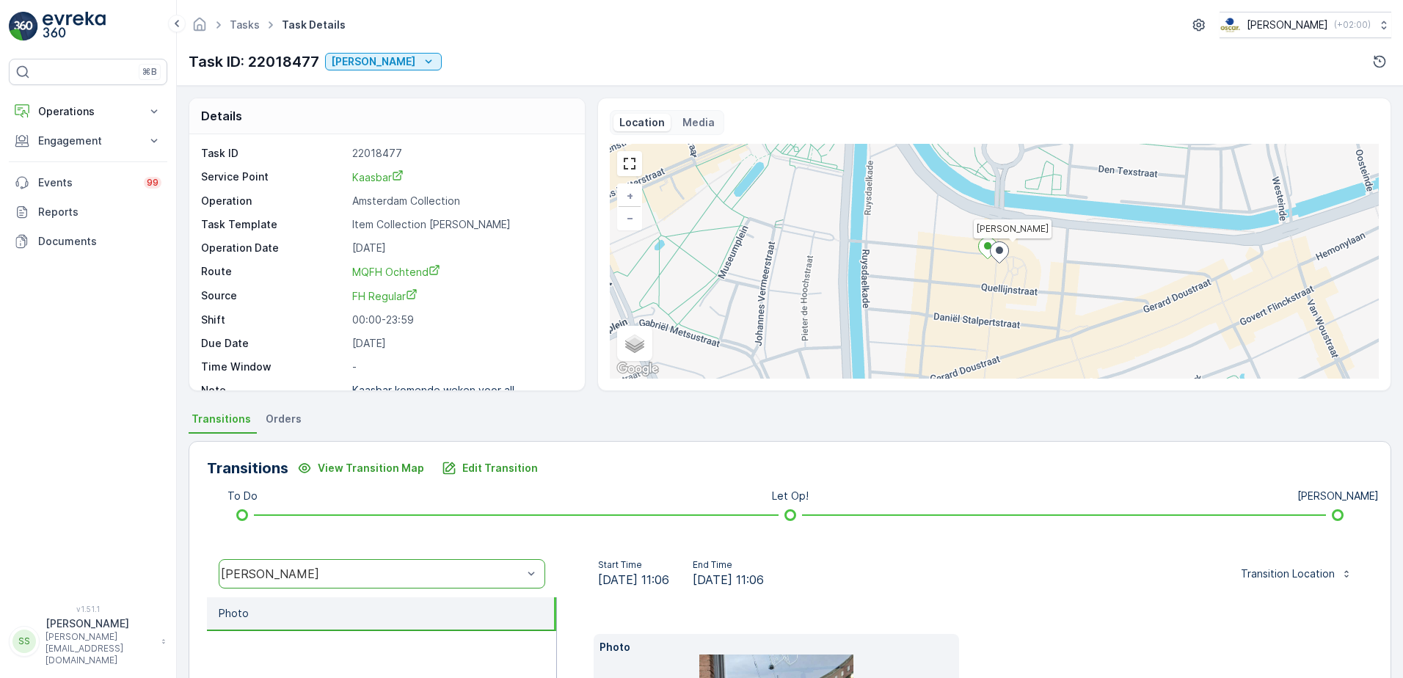
click at [574, 473] on div "Transitions View Transition Map Edit Transition" at bounding box center [790, 468] width 1166 height 23
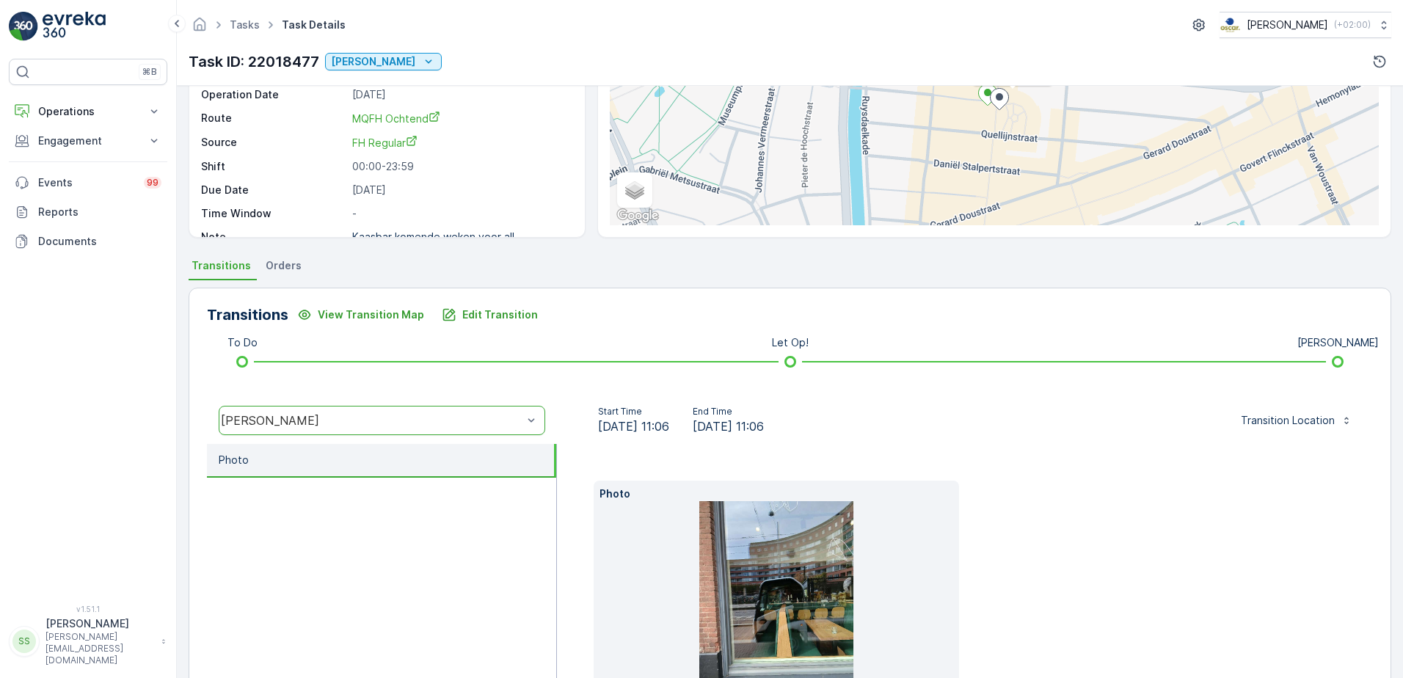
scroll to position [271, 0]
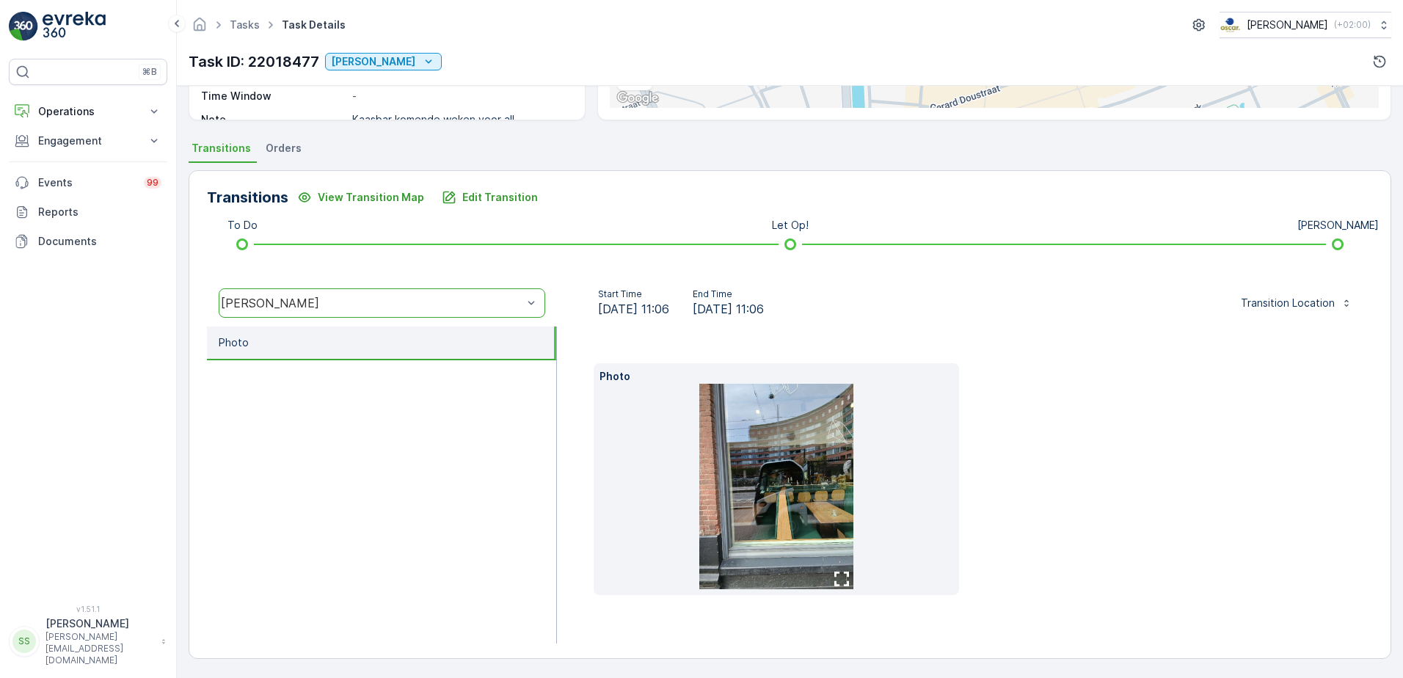
click at [793, 438] on img at bounding box center [776, 487] width 154 height 206
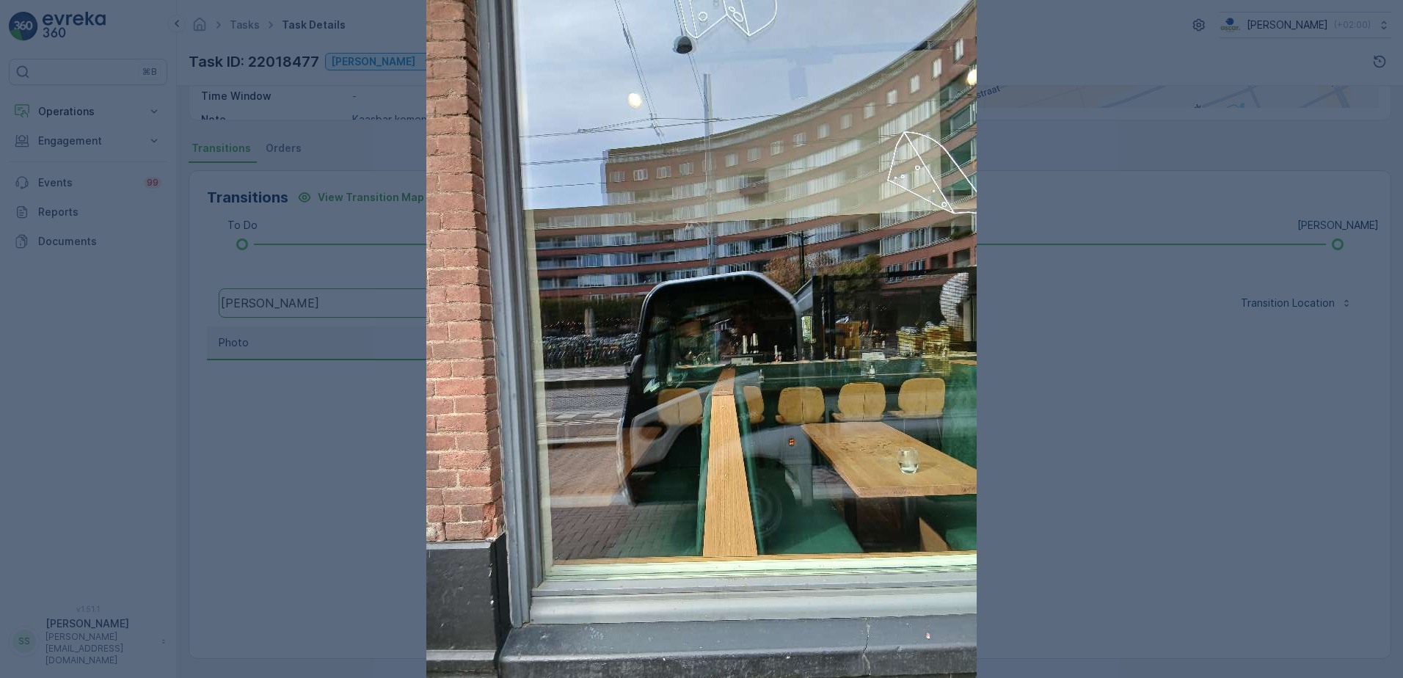
click at [1221, 450] on div at bounding box center [701, 339] width 1403 height 678
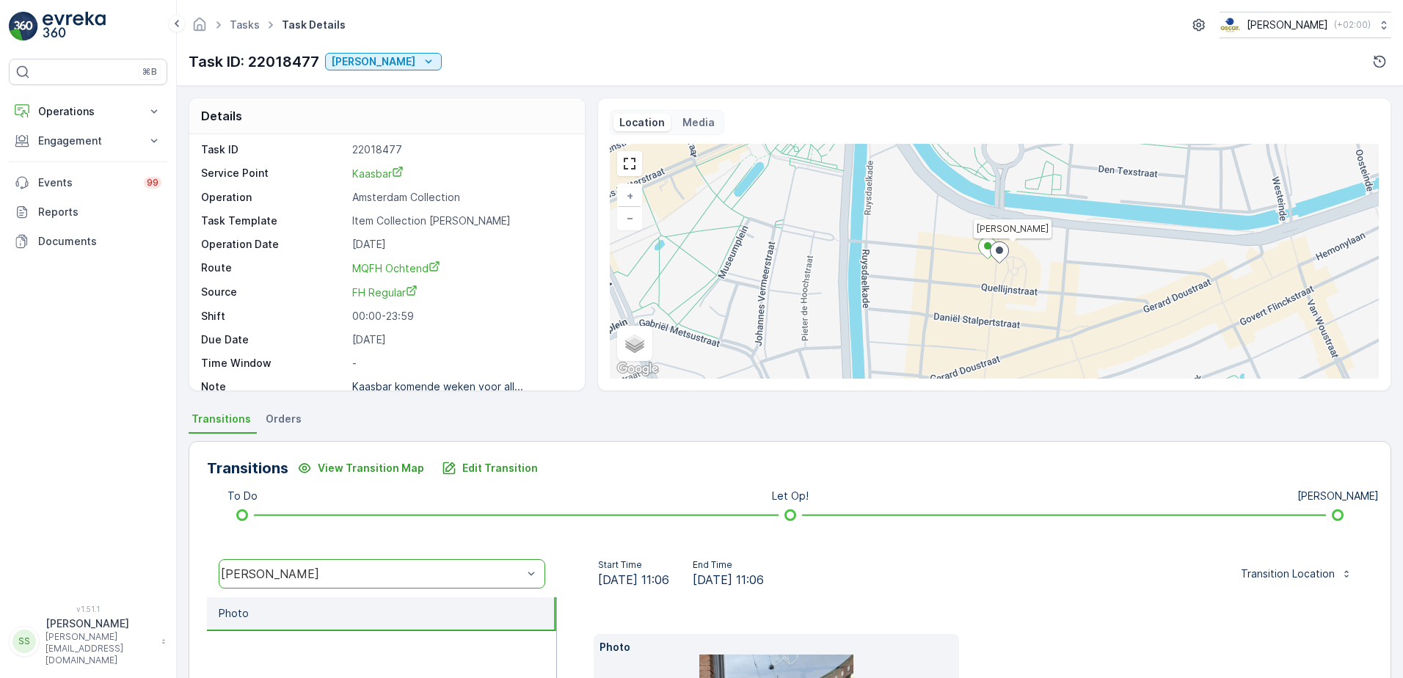
scroll to position [0, 0]
drag, startPoint x: 528, startPoint y: 197, endPoint x: 481, endPoint y: 175, distance: 51.9
click at [528, 197] on p "Amsterdam Collection" at bounding box center [460, 201] width 217 height 15
drag, startPoint x: 506, startPoint y: 457, endPoint x: 448, endPoint y: 424, distance: 66.4
click at [505, 454] on div "Transitions View Transition Map Edit Transition To Do Let Op! Geen Afval option…" at bounding box center [790, 685] width 1203 height 489
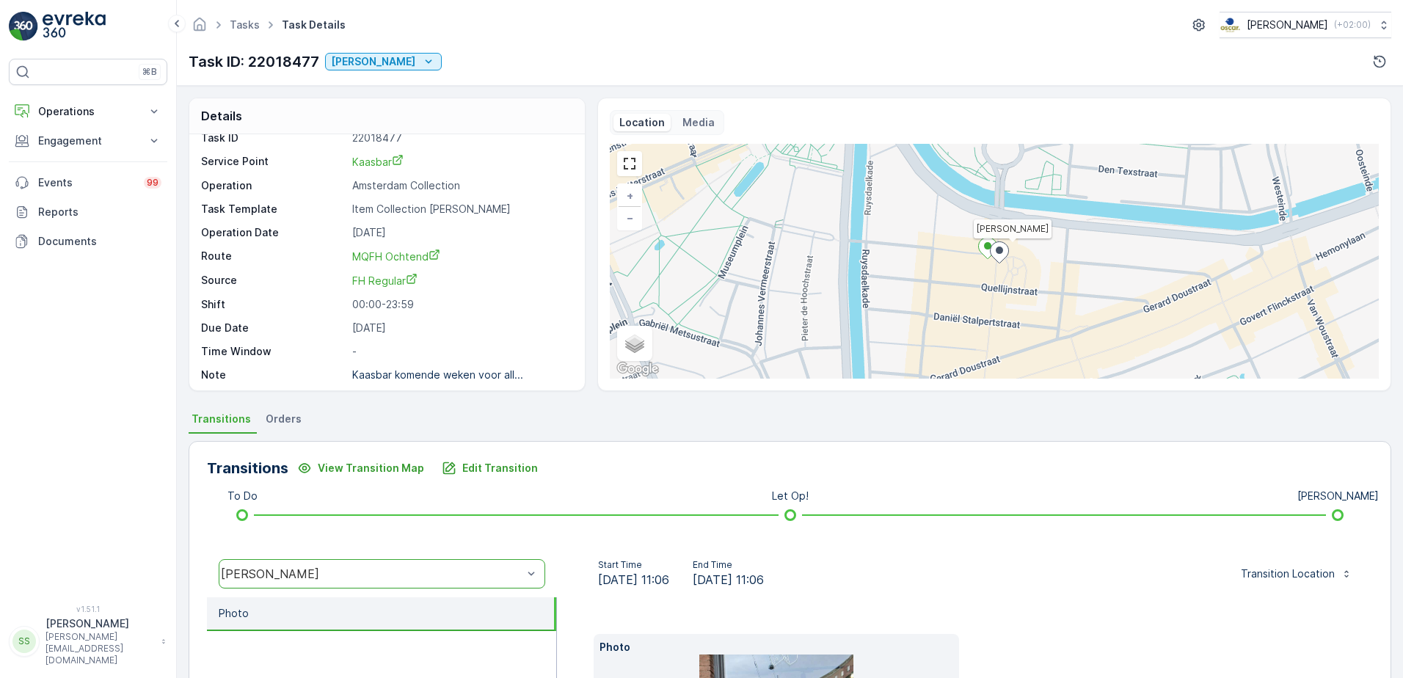
scroll to position [19, 0]
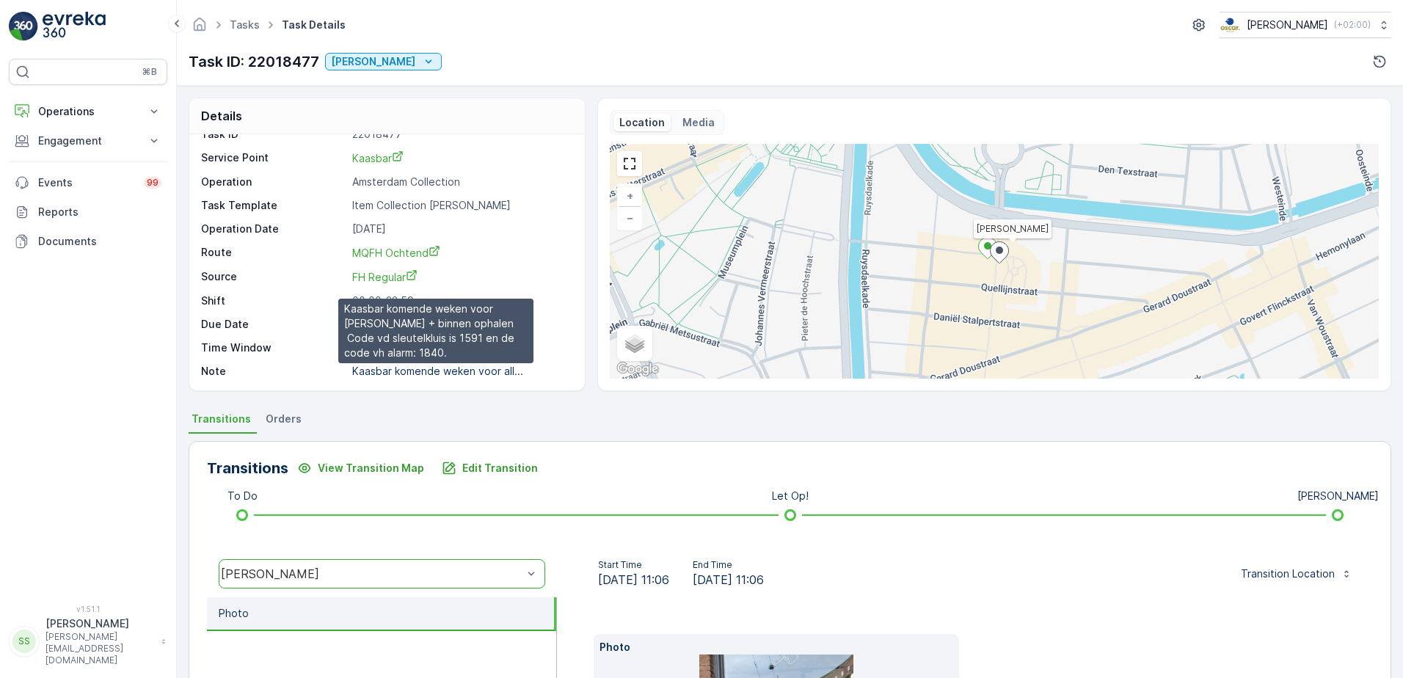
click at [426, 371] on p "Kaasbar komende weken voor all..." at bounding box center [437, 371] width 171 height 12
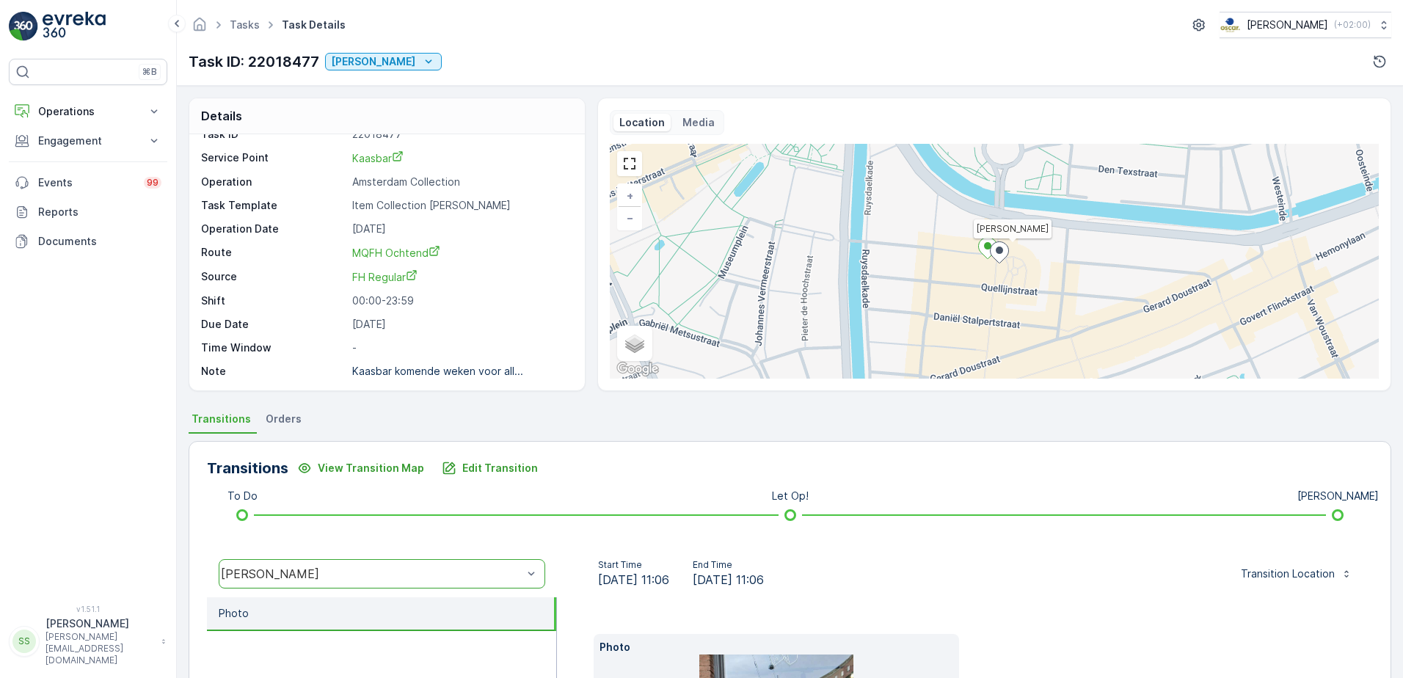
scroll to position [271, 0]
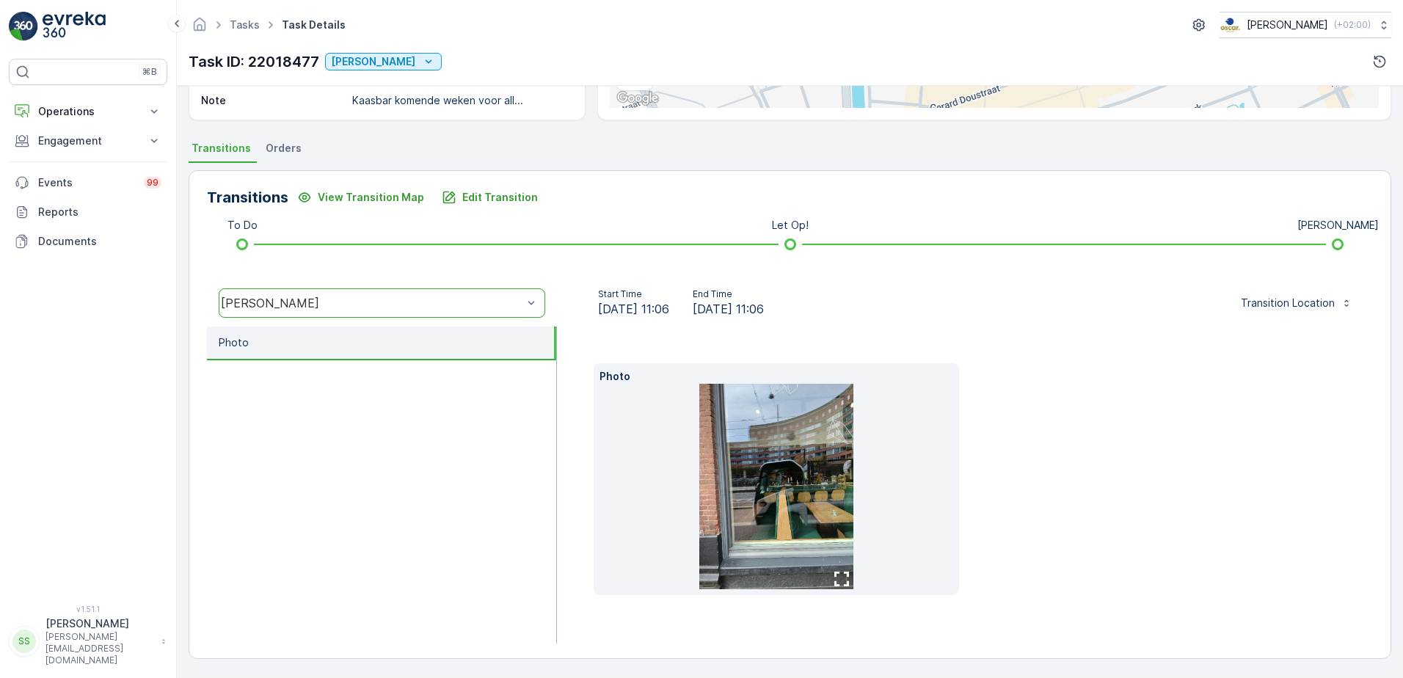
click at [785, 462] on img at bounding box center [776, 487] width 154 height 206
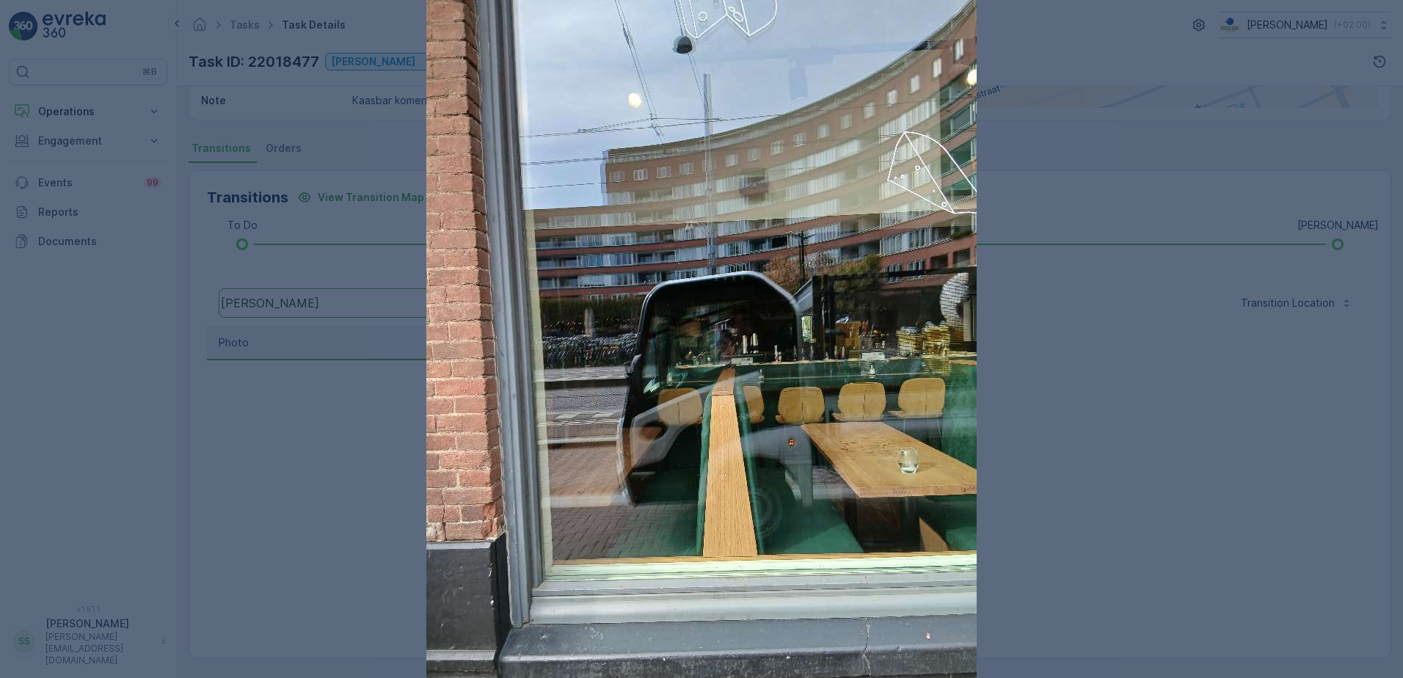
click at [1280, 366] on div at bounding box center [701, 339] width 1403 height 678
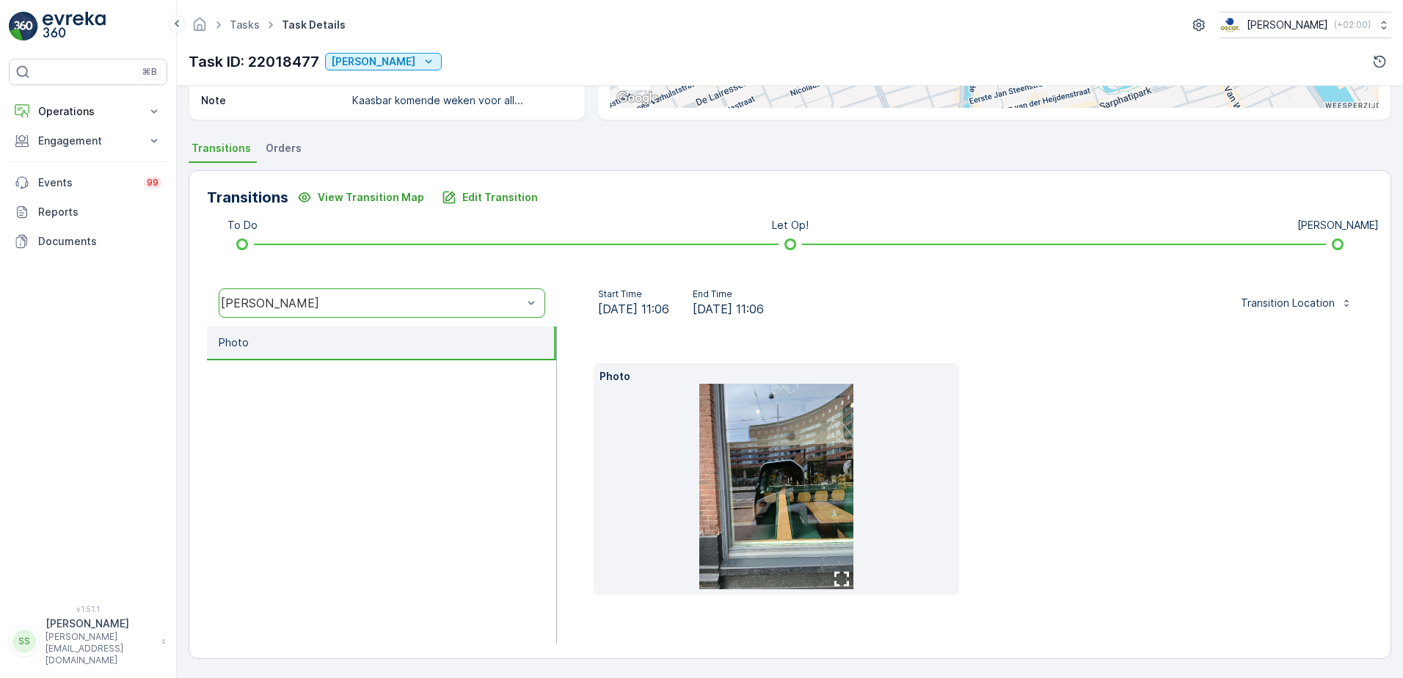
scroll to position [0, 0]
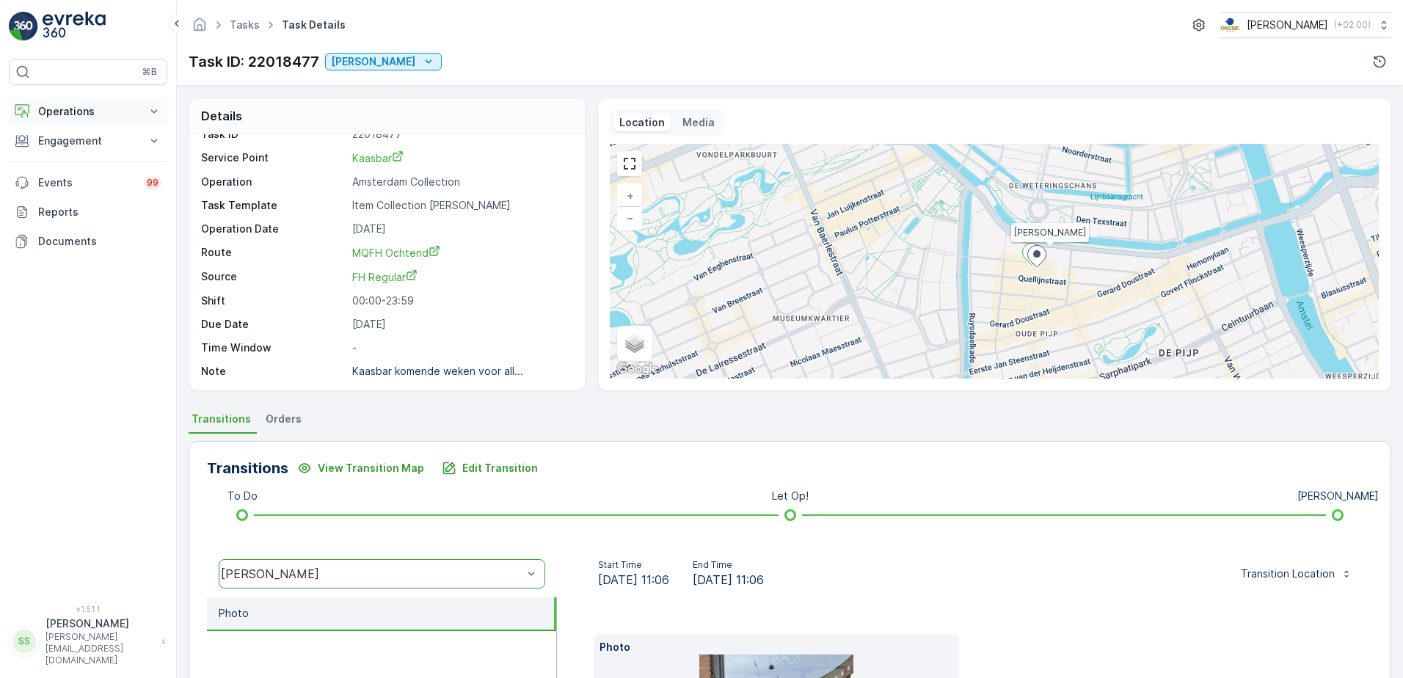
click at [75, 114] on p "Operations" at bounding box center [88, 111] width 100 height 15
click at [75, 172] on p "Routes & Tasks" at bounding box center [75, 177] width 76 height 15
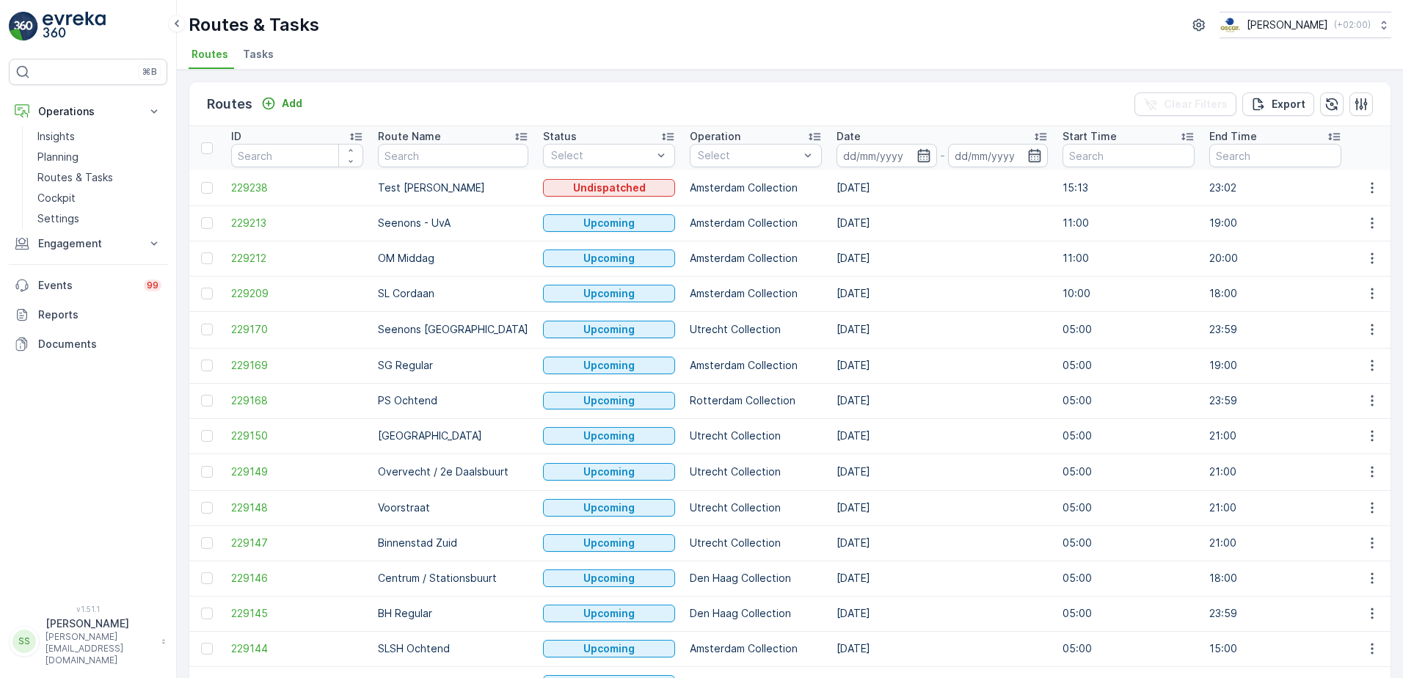
click at [636, 112] on div "Routes Add Clear Filters Export" at bounding box center [790, 104] width 1202 height 44
click at [917, 152] on icon "button" at bounding box center [923, 155] width 12 height 13
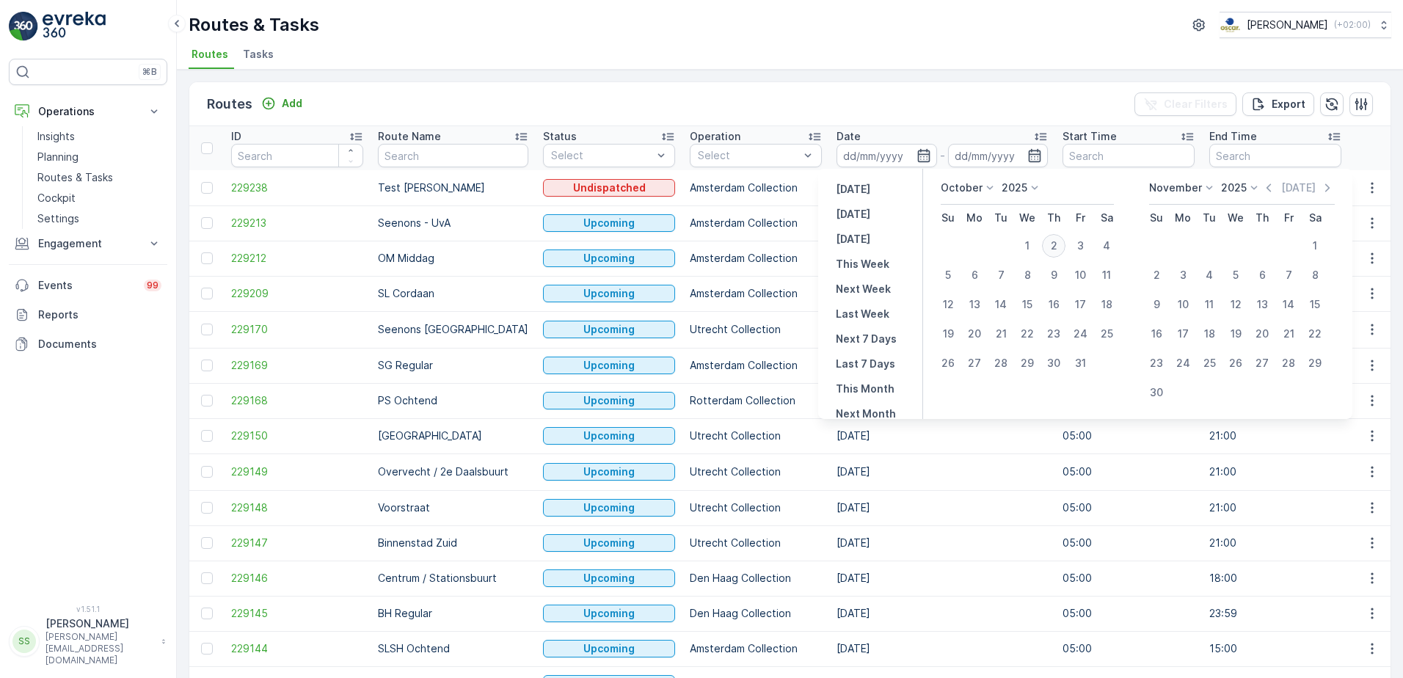
click at [1056, 243] on div "2" at bounding box center [1053, 245] width 23 height 23
type input "[DATE]"
click at [908, 105] on div "Routes Add Clear Filters Export" at bounding box center [790, 104] width 1202 height 44
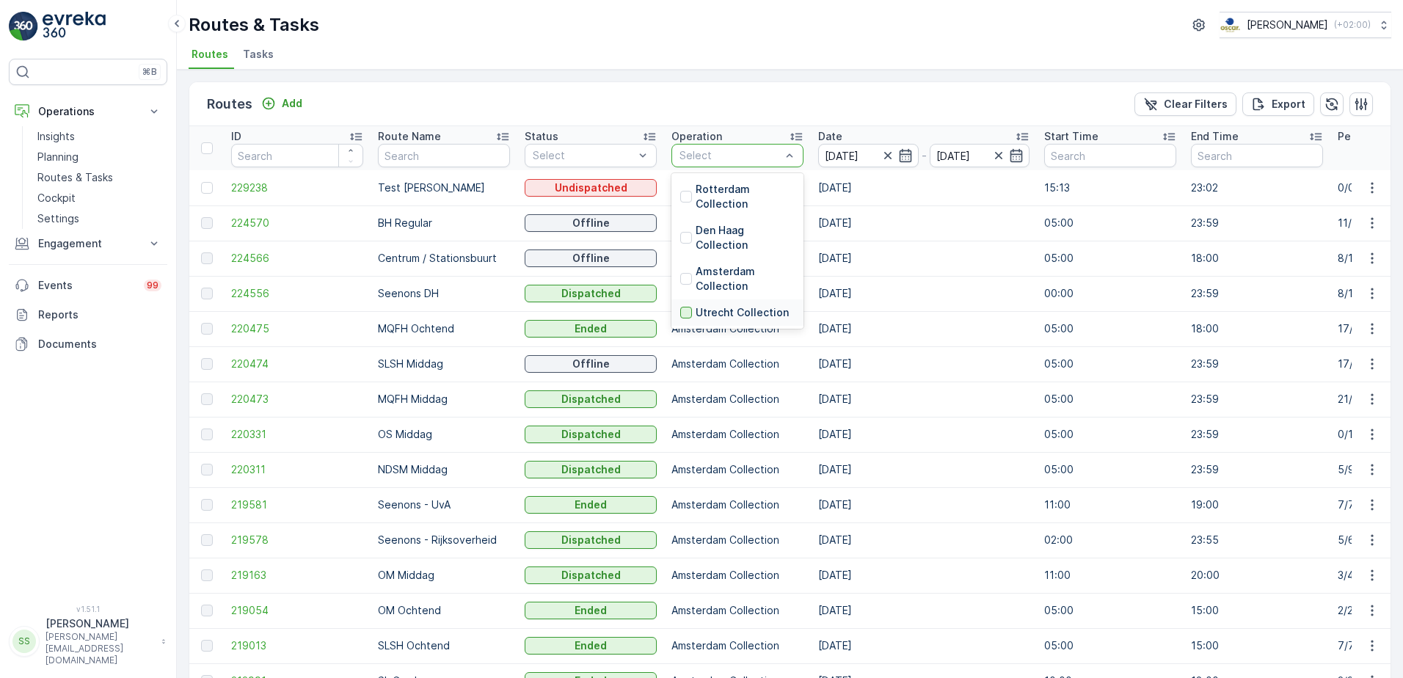
click at [688, 308] on div at bounding box center [686, 313] width 12 height 12
click at [708, 112] on div "Routes Add Clear Filters Export" at bounding box center [790, 104] width 1202 height 44
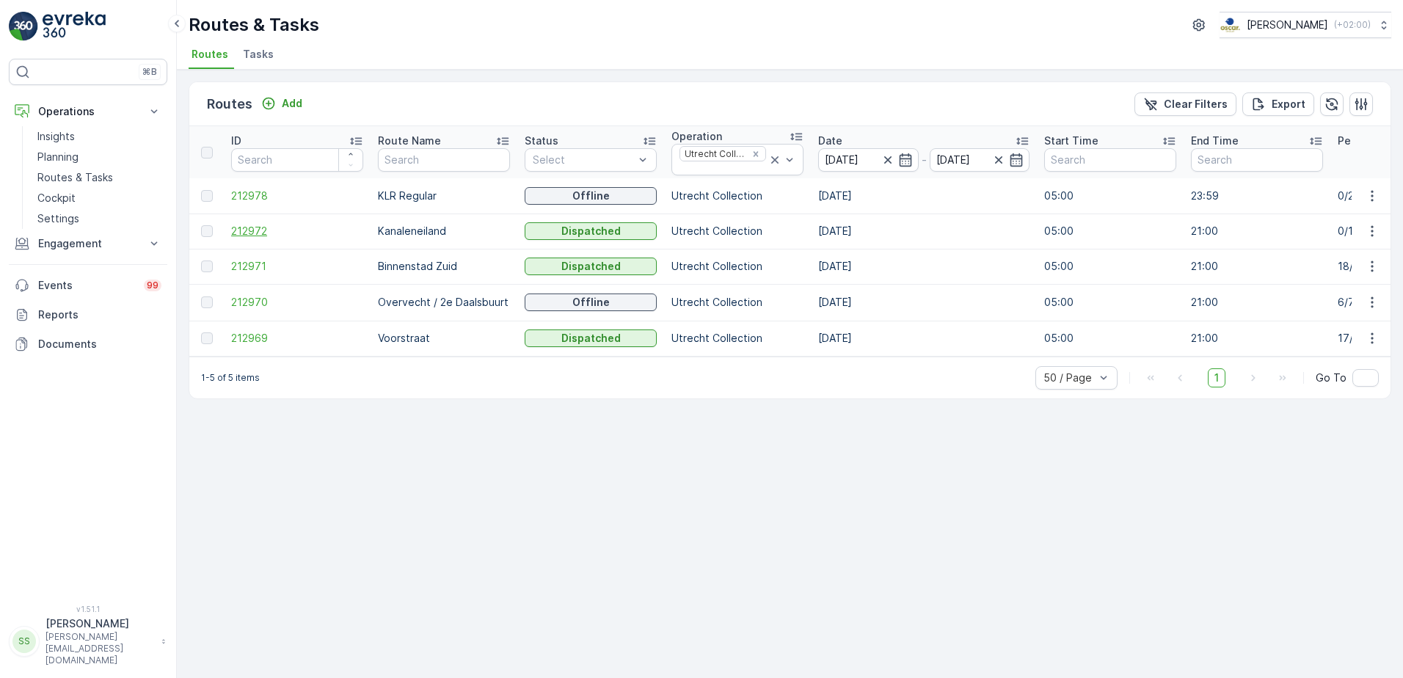
click at [250, 230] on span "212972" at bounding box center [297, 231] width 132 height 15
click at [236, 228] on span "212972" at bounding box center [297, 231] width 132 height 15
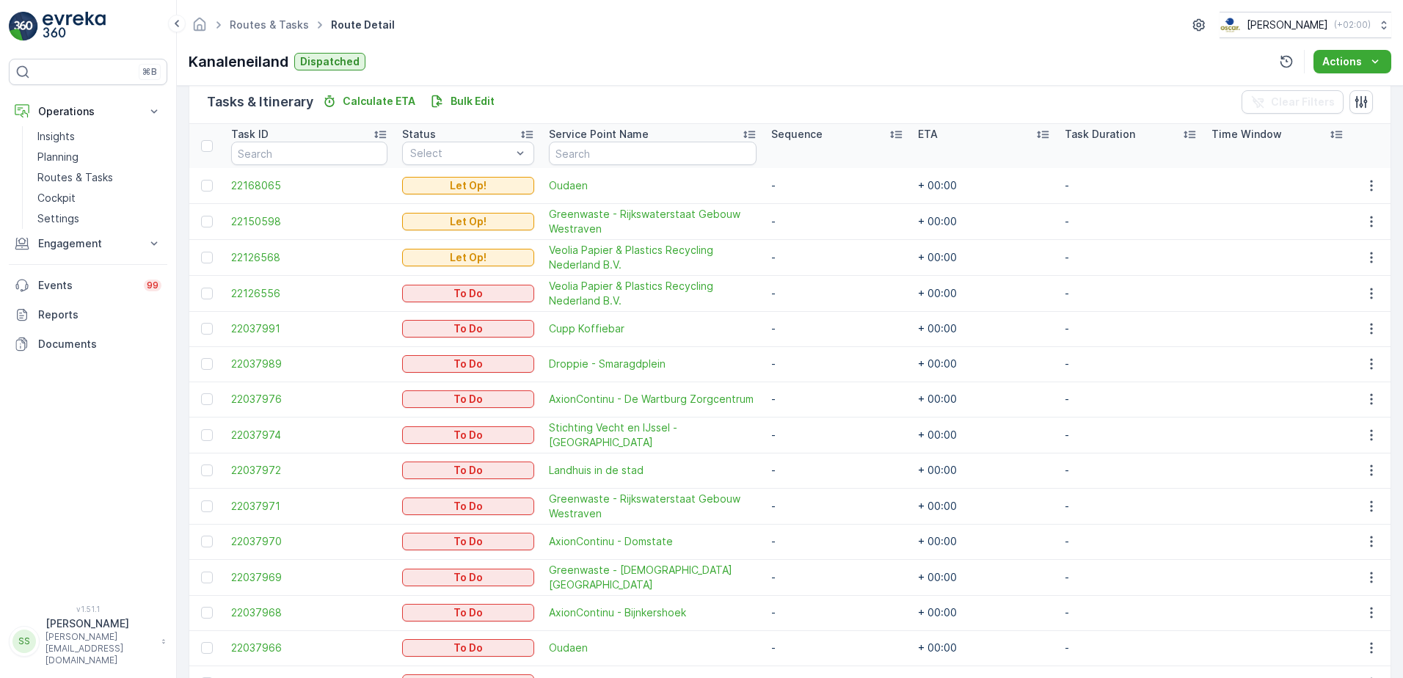
scroll to position [446, 0]
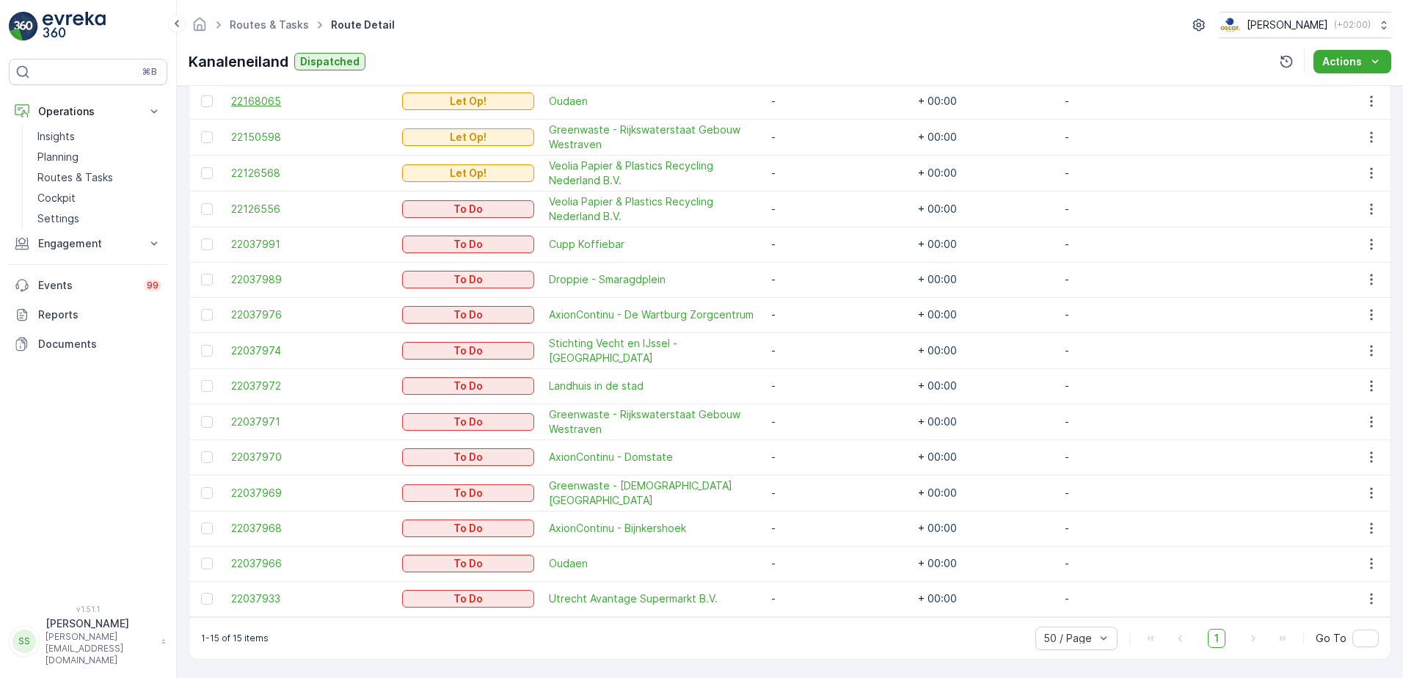
click at [252, 106] on span "22168065" at bounding box center [309, 101] width 156 height 15
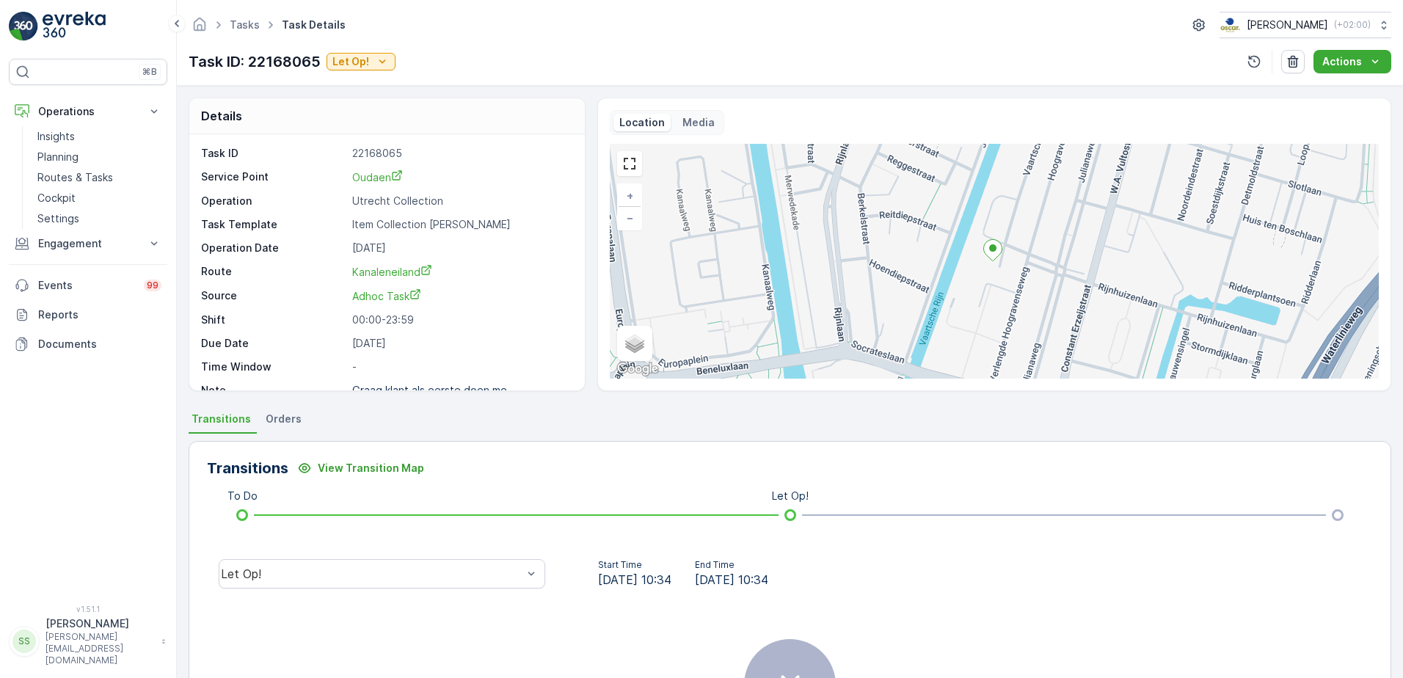
click at [535, 115] on div "Details" at bounding box center [387, 116] width 396 height 36
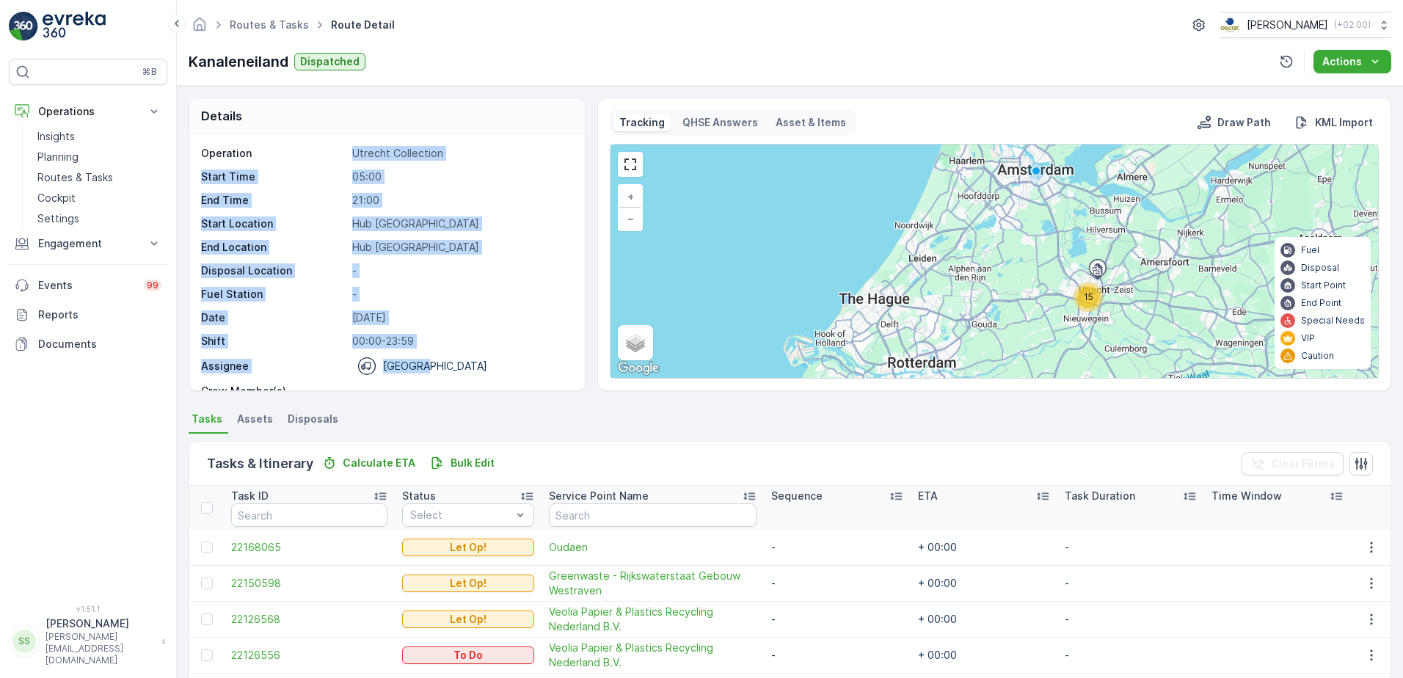
drag, startPoint x: 348, startPoint y: 154, endPoint x: 453, endPoint y: 369, distance: 239.3
click at [453, 369] on div "Operation Utrecht Collection Start Time 05:00 End Time 21:00 Start Location Hub…" at bounding box center [385, 285] width 368 height 279
drag, startPoint x: 453, startPoint y: 369, endPoint x: 570, endPoint y: 355, distance: 117.6
click at [570, 355] on div "Operation Utrecht Collection Start Time 05:00 End Time 21:00 Start Location Hub…" at bounding box center [387, 262] width 396 height 256
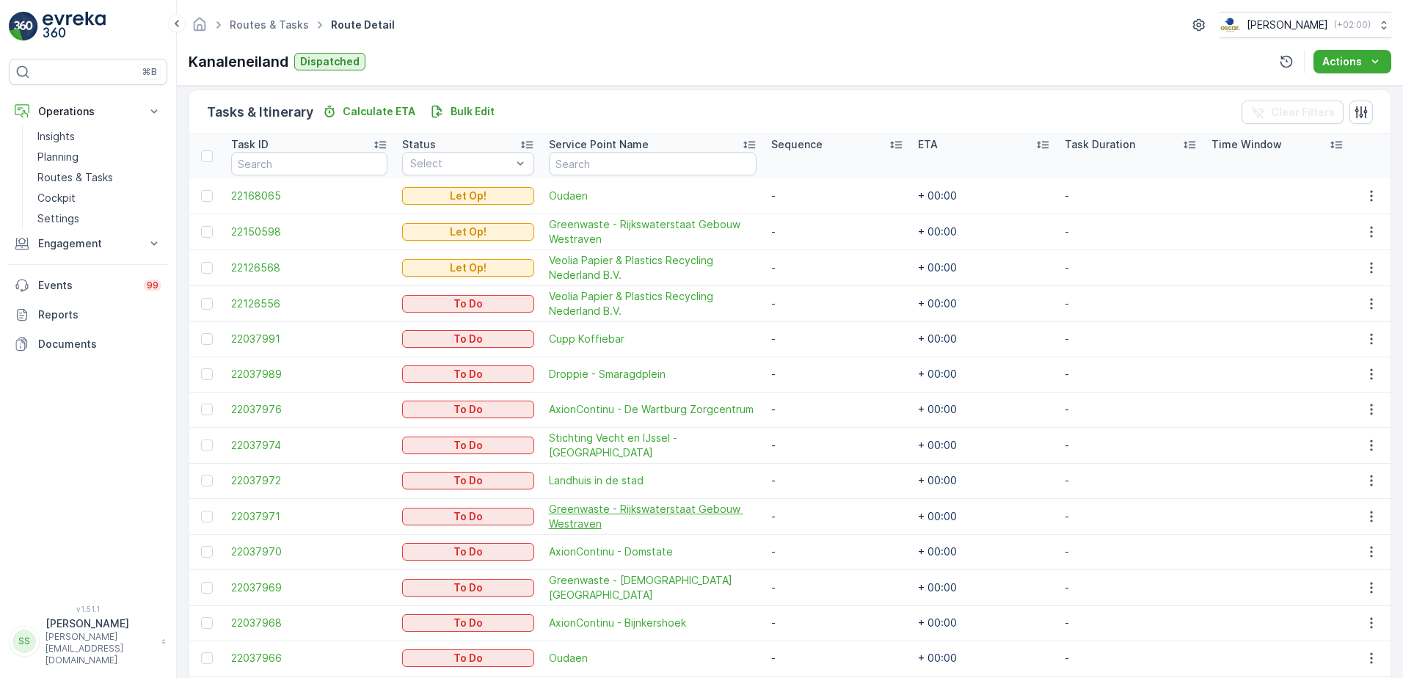
scroll to position [367, 0]
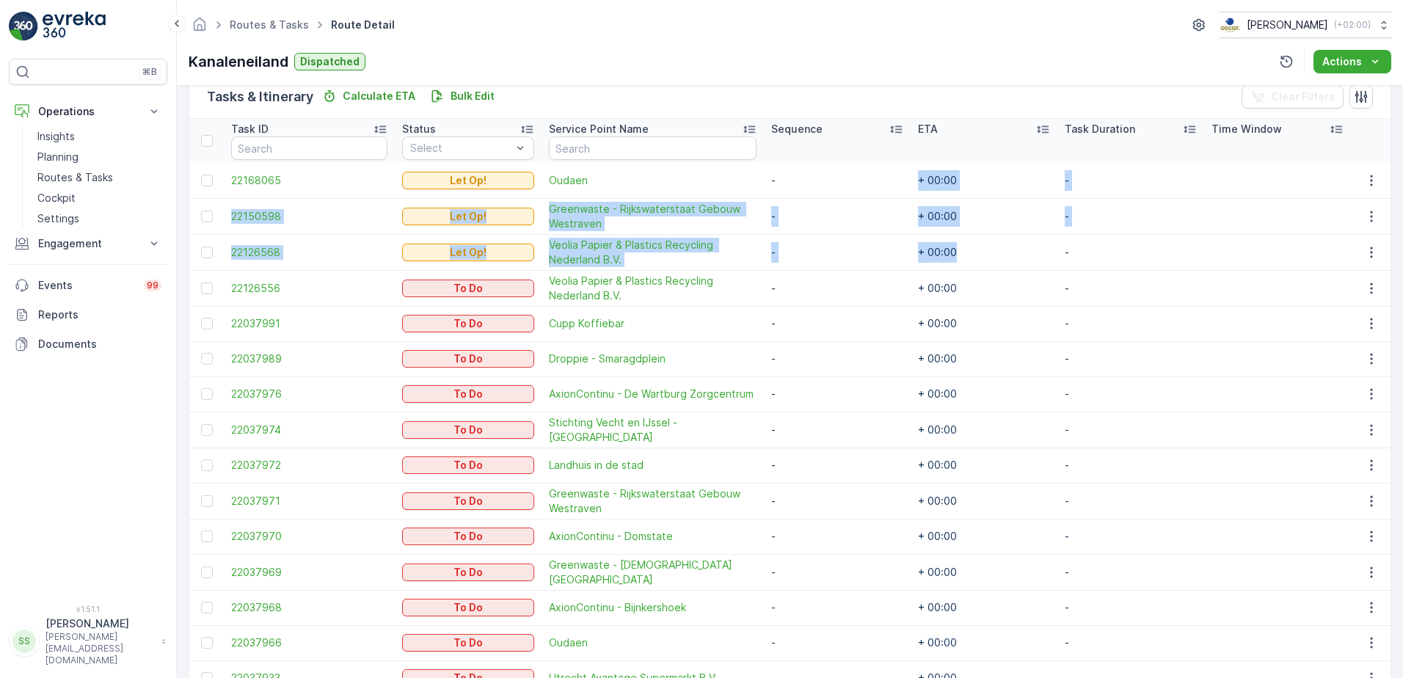
drag, startPoint x: 925, startPoint y: 252, endPoint x: 904, endPoint y: 175, distance: 80.0
click at [904, 175] on tbody "22168065 Let Op! Oudaen - + 00:00 - 22150598 Let Op! Greenwaste - Rijkswatersta…" at bounding box center [790, 429] width 1202 height 533
drag, startPoint x: 904, startPoint y: 175, endPoint x: 1019, endPoint y: 261, distance: 143.3
click at [1021, 262] on td "+ 00:00" at bounding box center [984, 252] width 147 height 36
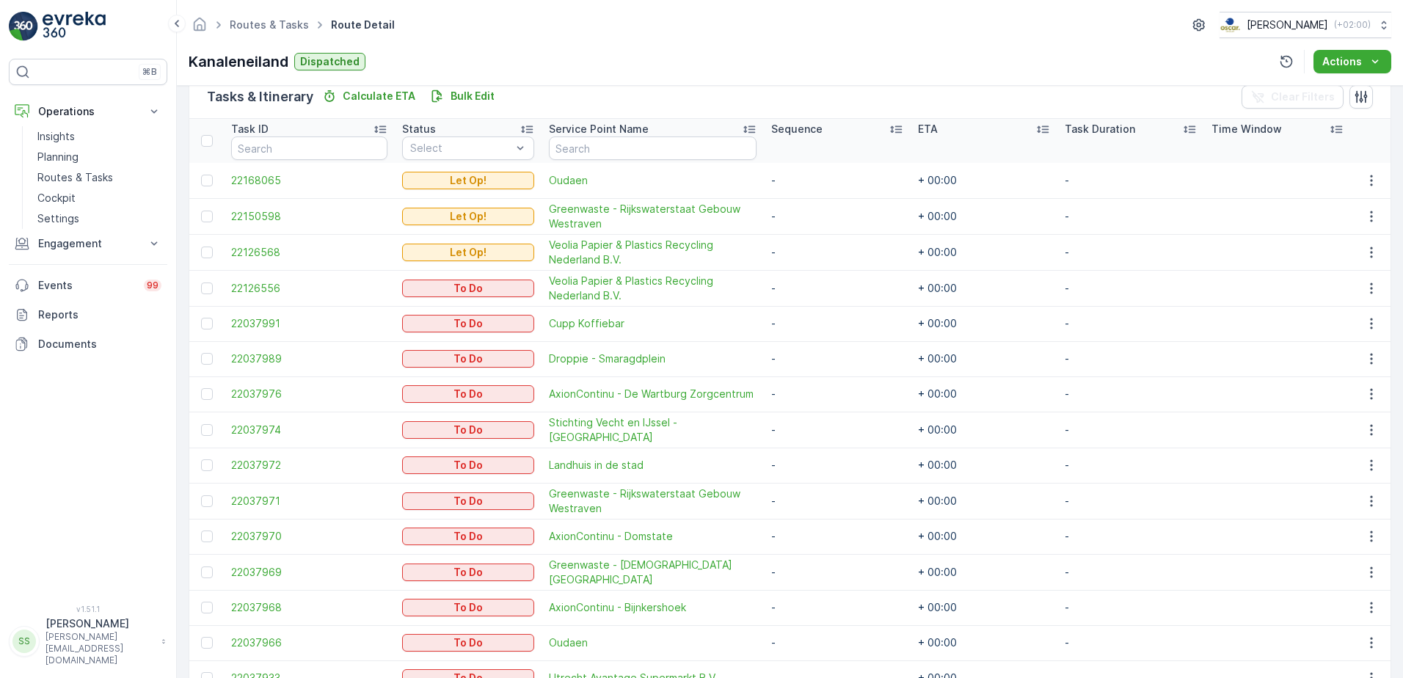
scroll to position [0, 0]
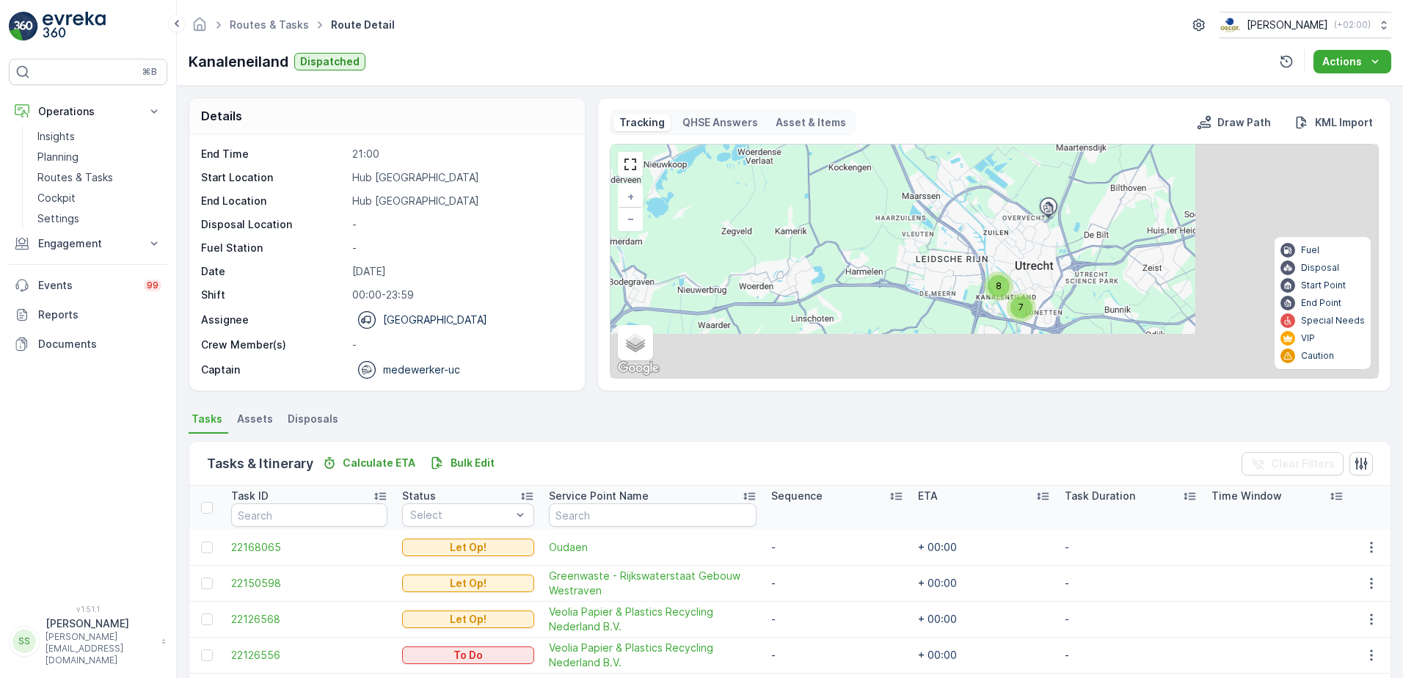
drag, startPoint x: 1053, startPoint y: 284, endPoint x: 757, endPoint y: 137, distance: 330.5
click at [752, 137] on div "Tracking QHSE Answers Asset & Items Draw Path KML Import 7 8 + − Satellite Road…" at bounding box center [994, 244] width 769 height 269
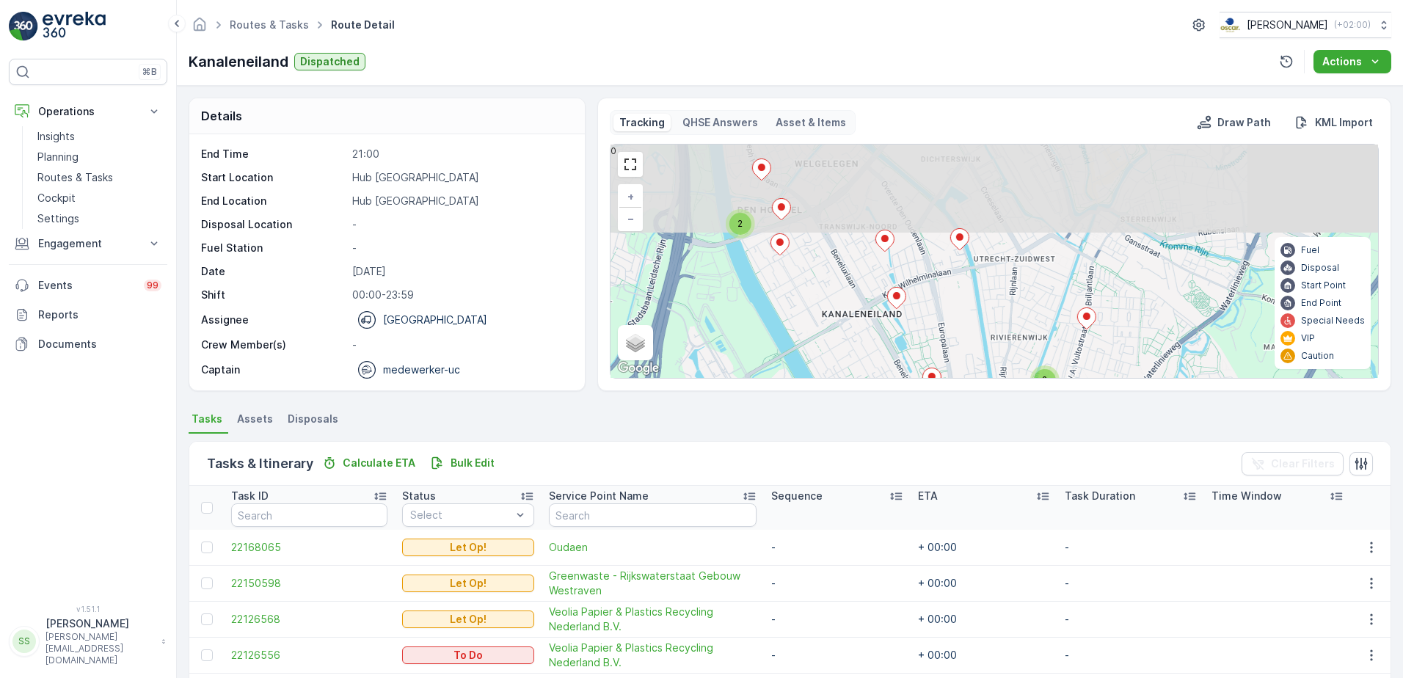
drag, startPoint x: 894, startPoint y: 223, endPoint x: 868, endPoint y: 318, distance: 98.1
click at [868, 318] on div "2 2 2 + − Satellite Roadmap Terrain Hybrid Leaflet Keyboard shortcuts Map Data …" at bounding box center [995, 261] width 768 height 233
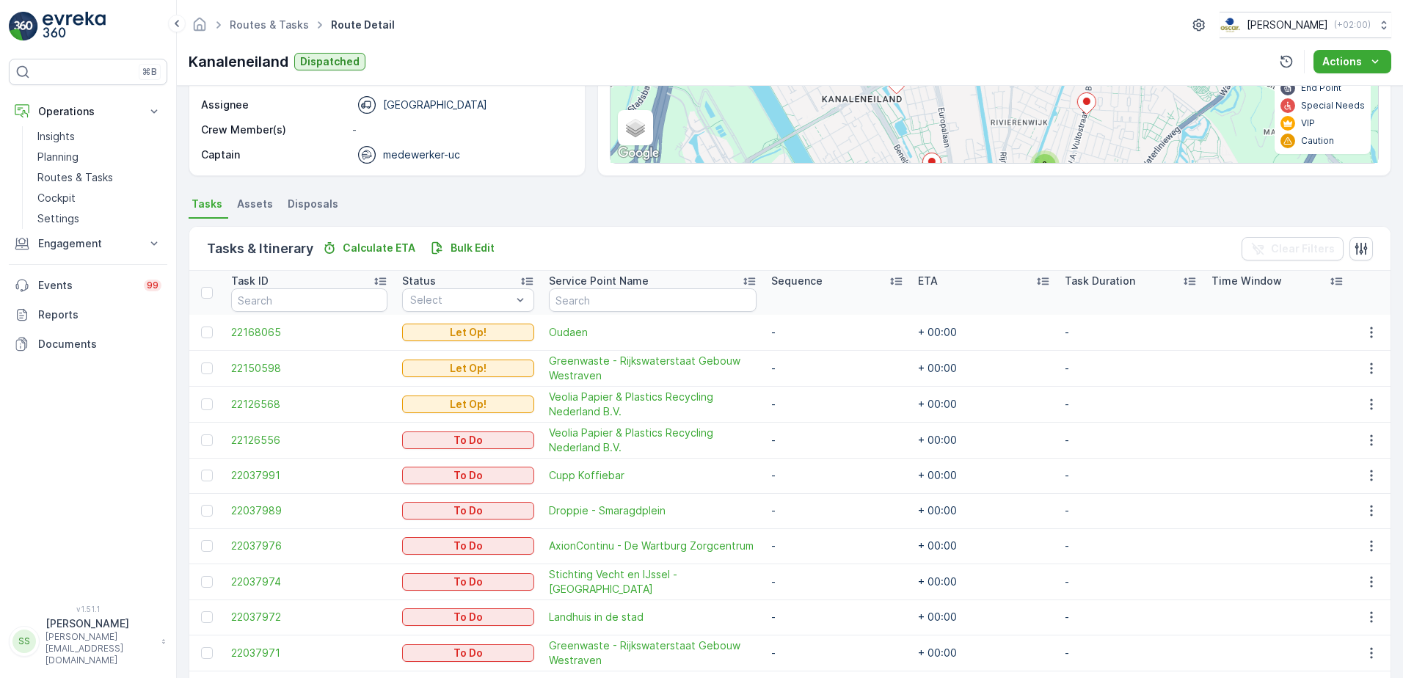
scroll to position [220, 0]
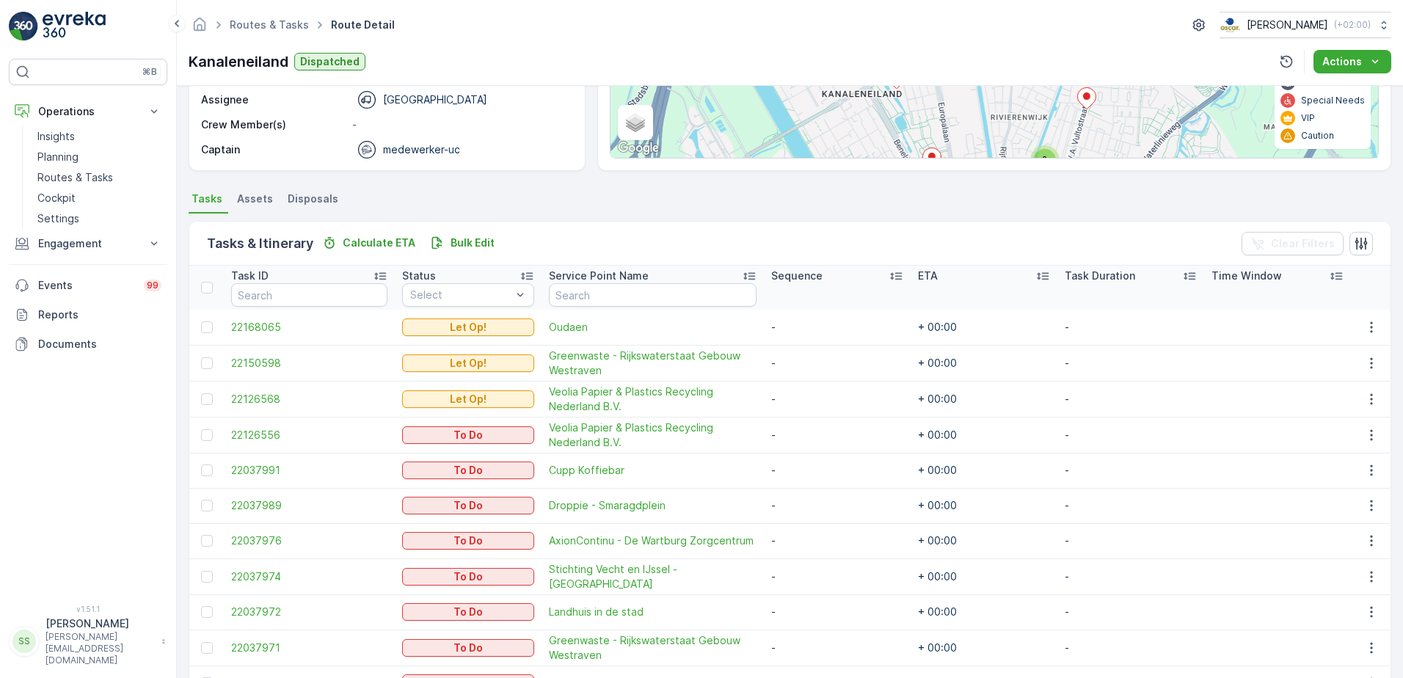
click at [544, 238] on div "Tasks & Itinerary Calculate ETA Bulk Edit Clear Filters" at bounding box center [790, 244] width 1202 height 44
click at [587, 142] on div "Details Operation Utrecht Collection Start Time 05:00 End Time 21:00 Start Loca…" at bounding box center [790, 24] width 1203 height 294
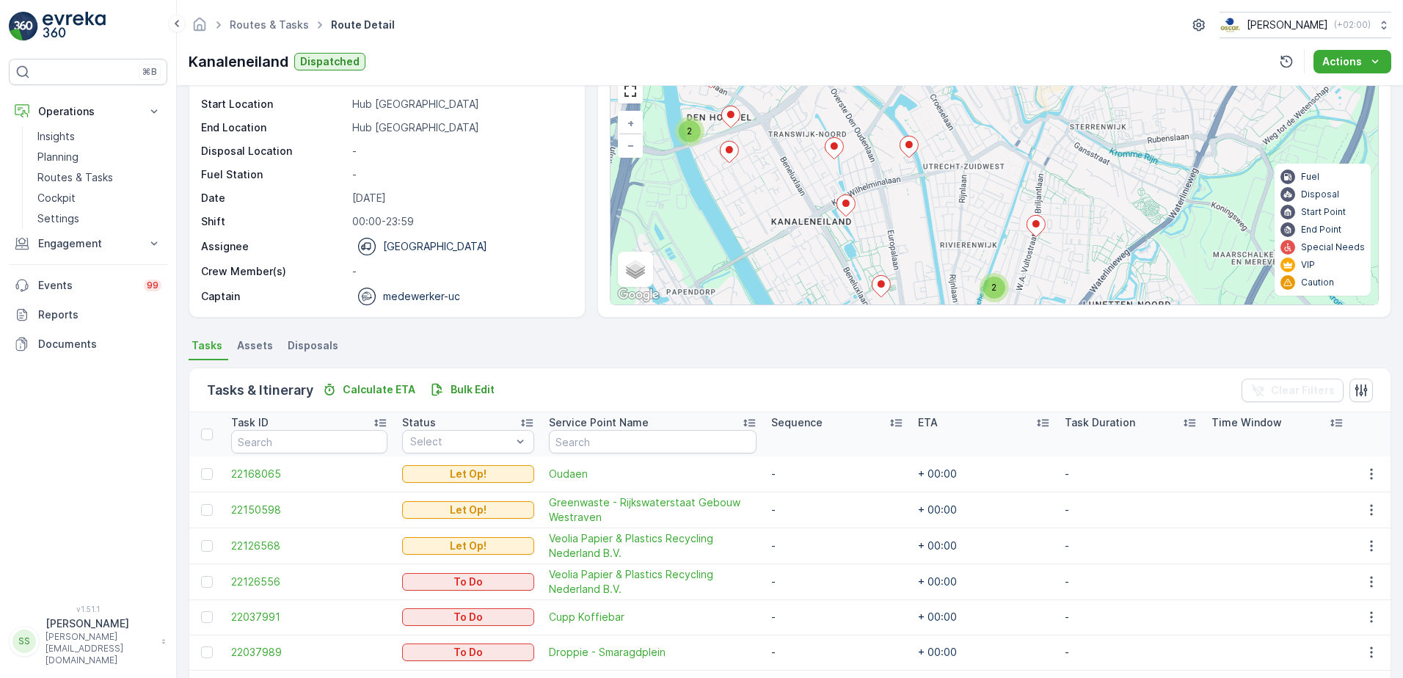
scroll to position [59, 0]
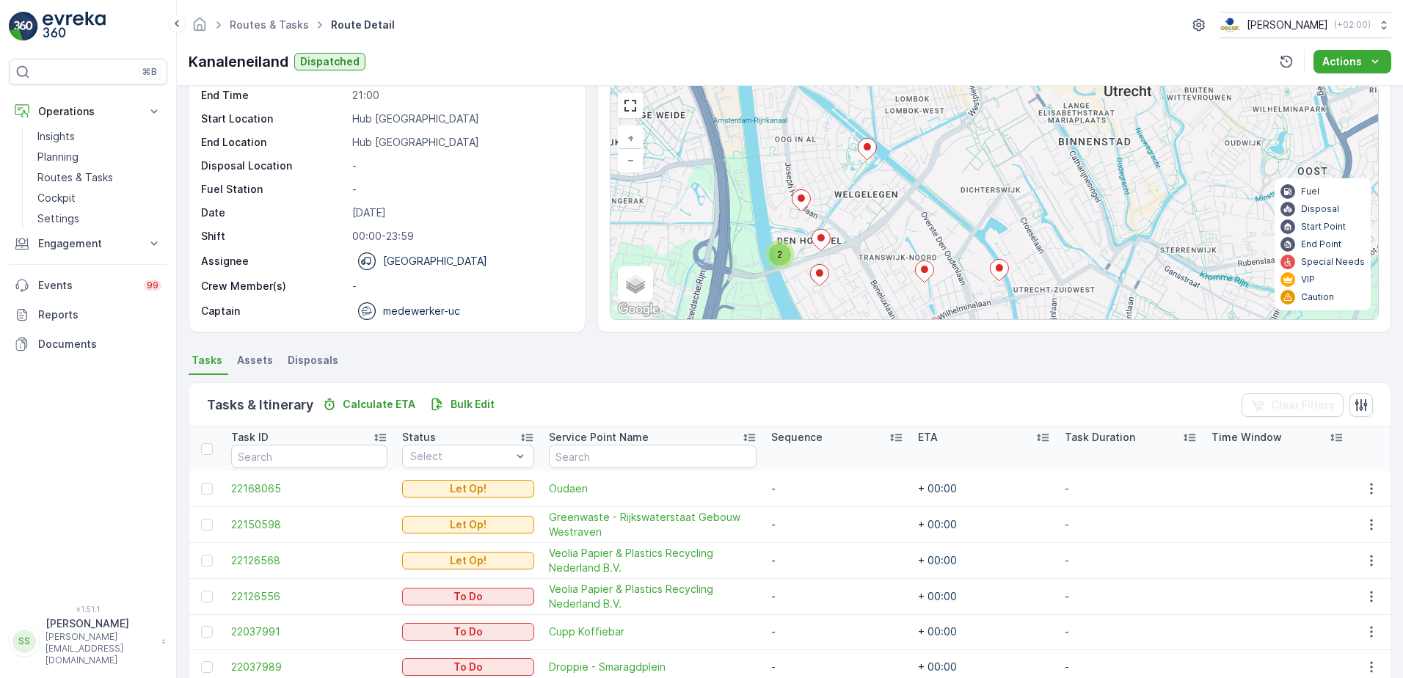
drag, startPoint x: 891, startPoint y: 217, endPoint x: 890, endPoint y: 201, distance: 15.5
click at [942, 260] on div "2 2 2 + − Satellite Roadmap Terrain Hybrid Leaflet Keyboard shortcuts Map Data …" at bounding box center [995, 202] width 768 height 233
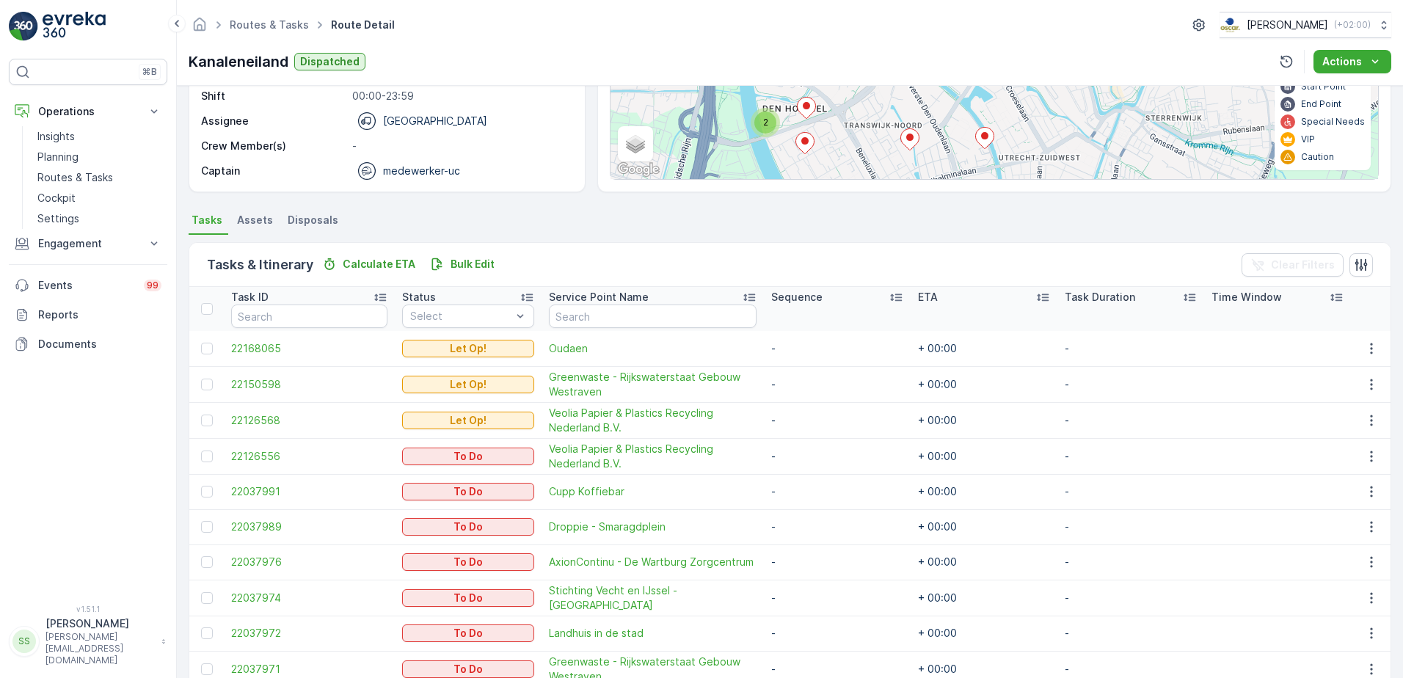
scroll to position [206, 0]
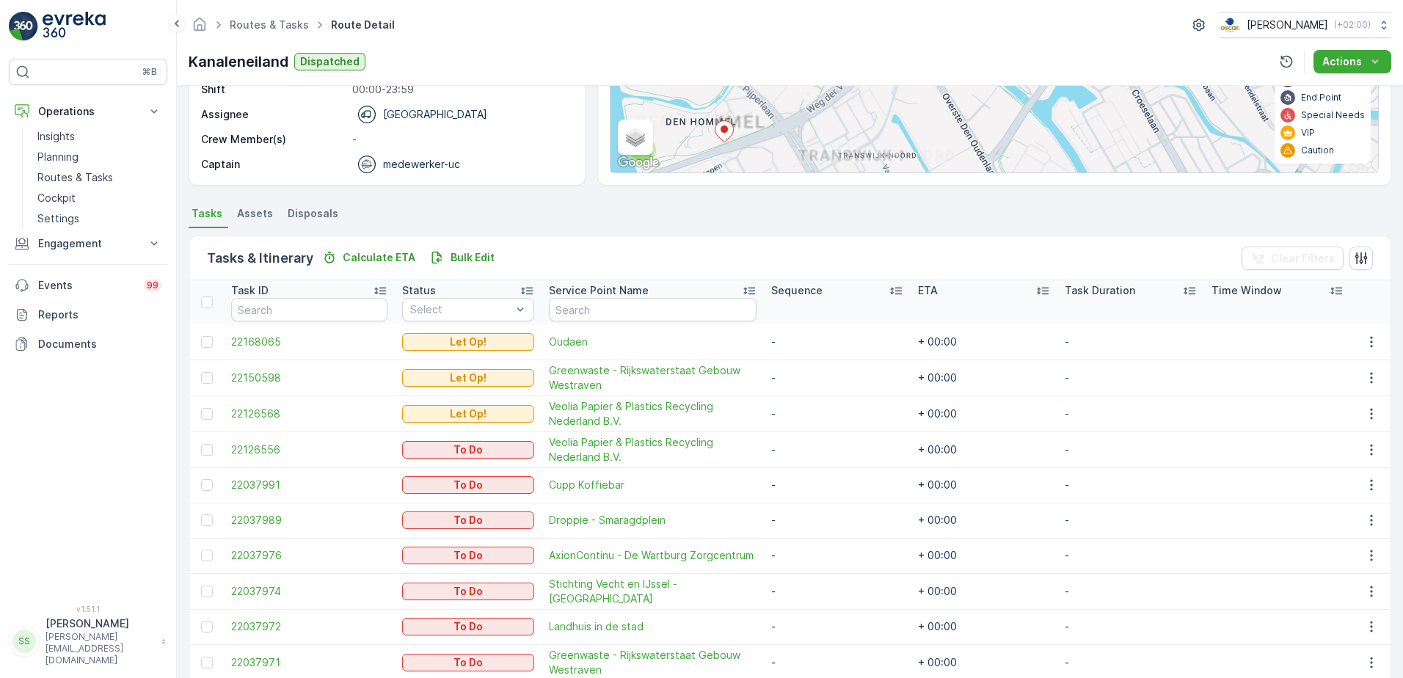
drag, startPoint x: 797, startPoint y: 100, endPoint x: 813, endPoint y: 157, distance: 59.3
click at [812, 157] on div "2 2 2 + − Satellite Roadmap Terrain Hybrid Leaflet Keyboard shortcuts Map Data …" at bounding box center [995, 55] width 768 height 233
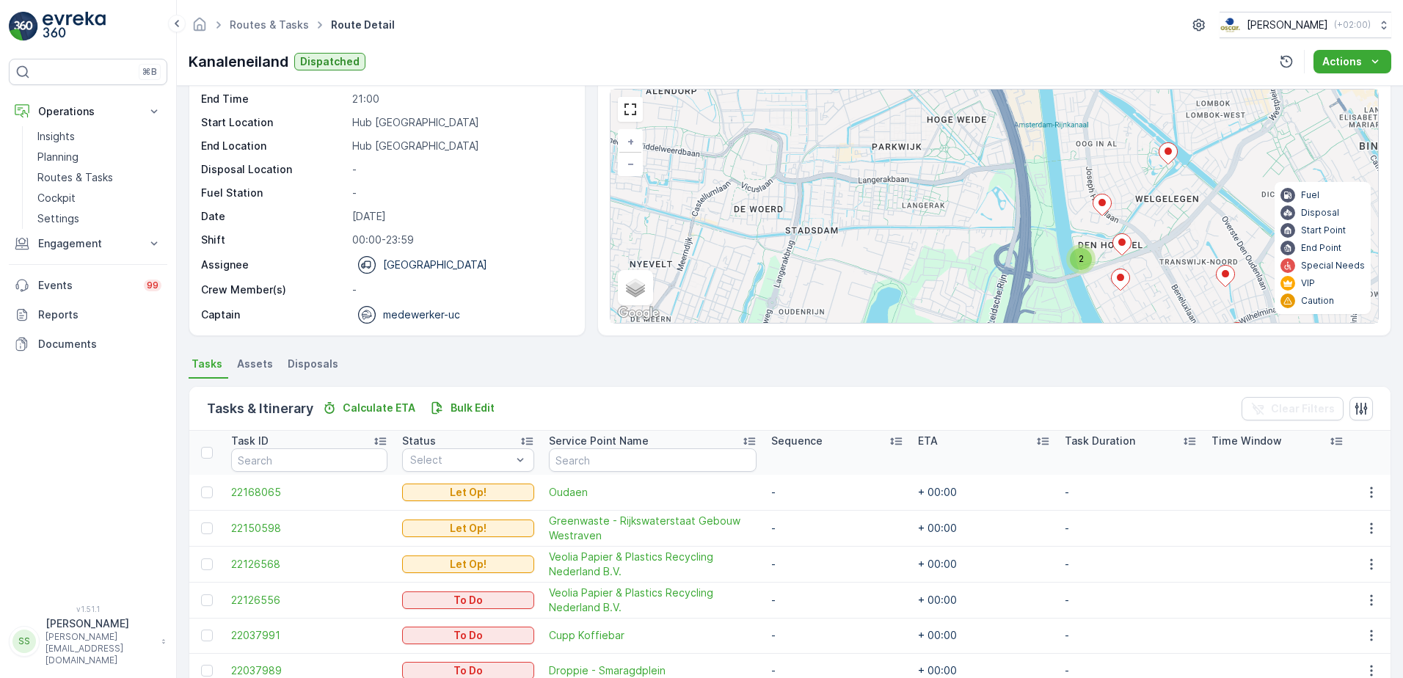
scroll to position [0, 0]
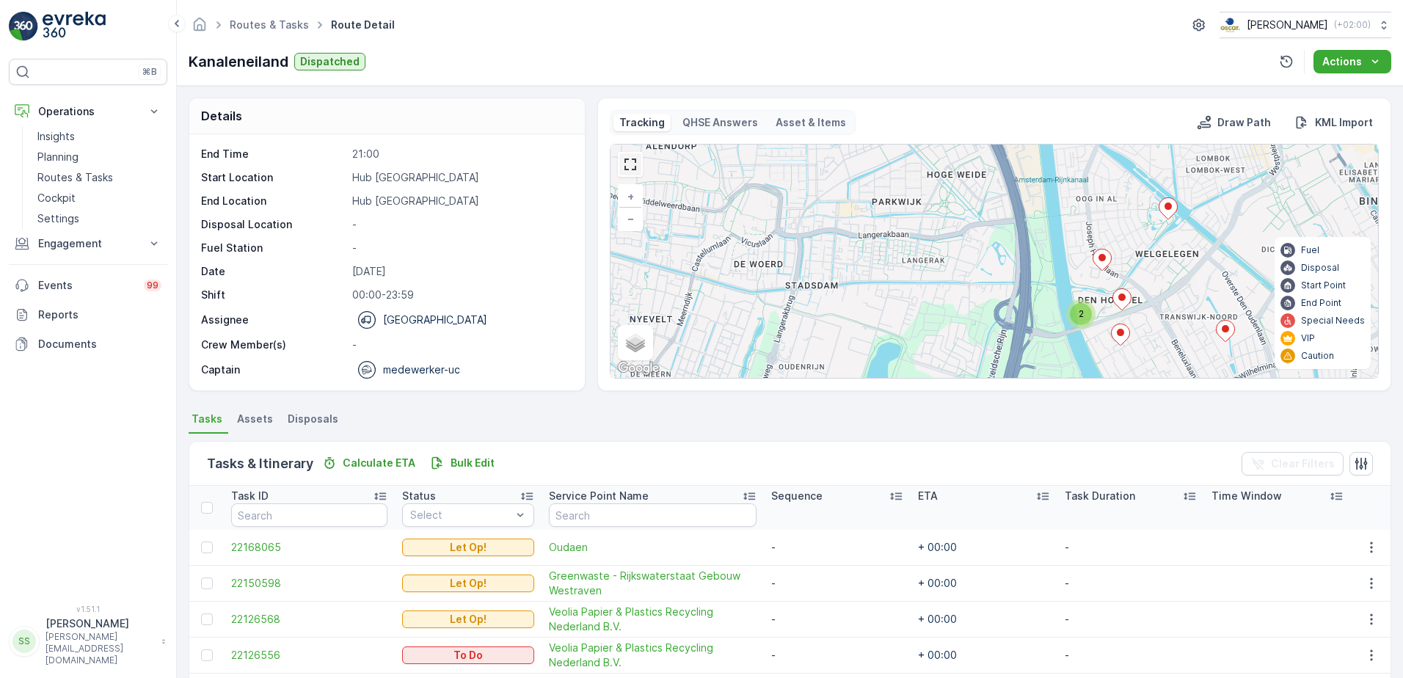
click at [628, 165] on link at bounding box center [630, 164] width 22 height 22
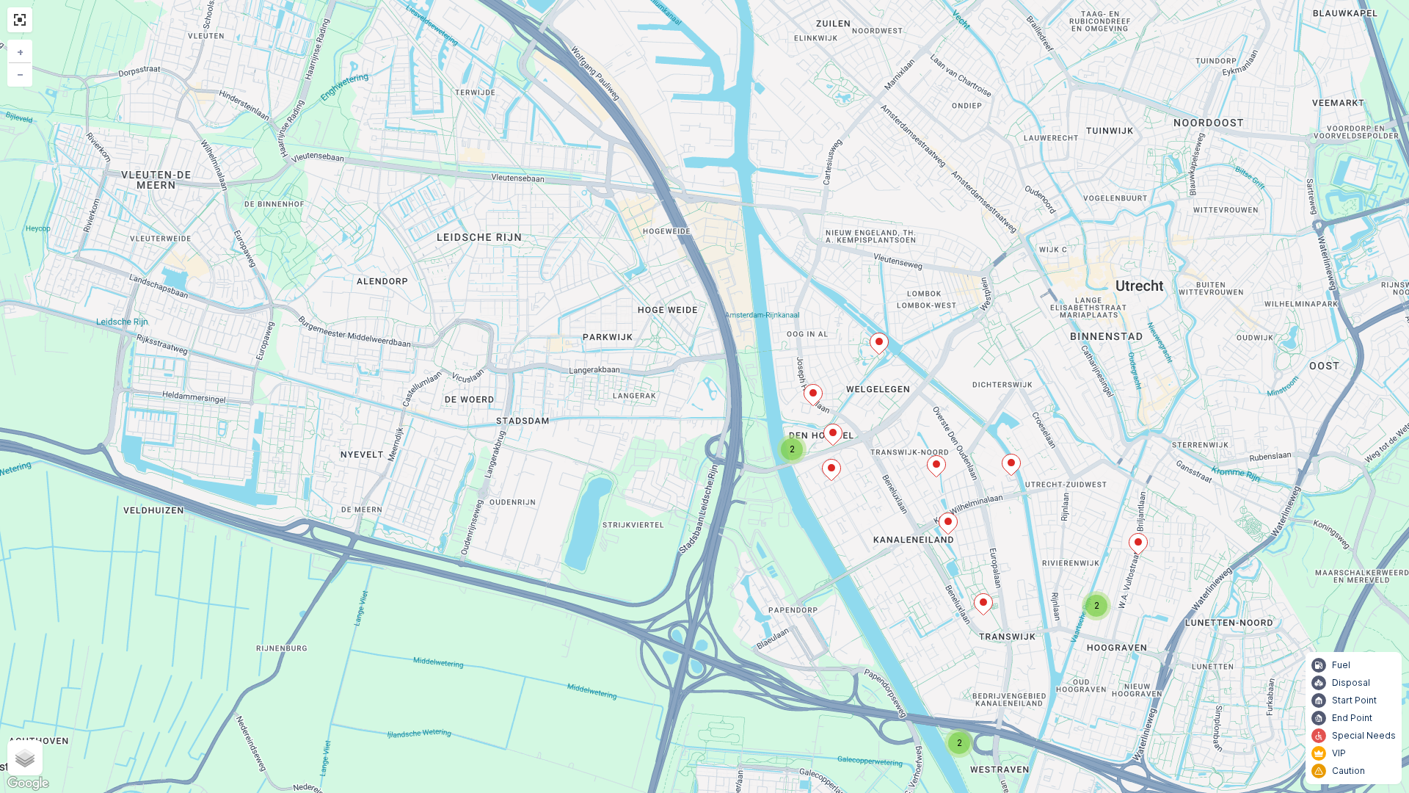
drag, startPoint x: 1011, startPoint y: 677, endPoint x: 751, endPoint y: 510, distance: 309.3
click at [771, 484] on div "2 2 2 + − Satellite Roadmap Terrain Hybrid Leaflet Keyboard shortcuts Map Data …" at bounding box center [704, 396] width 1409 height 793
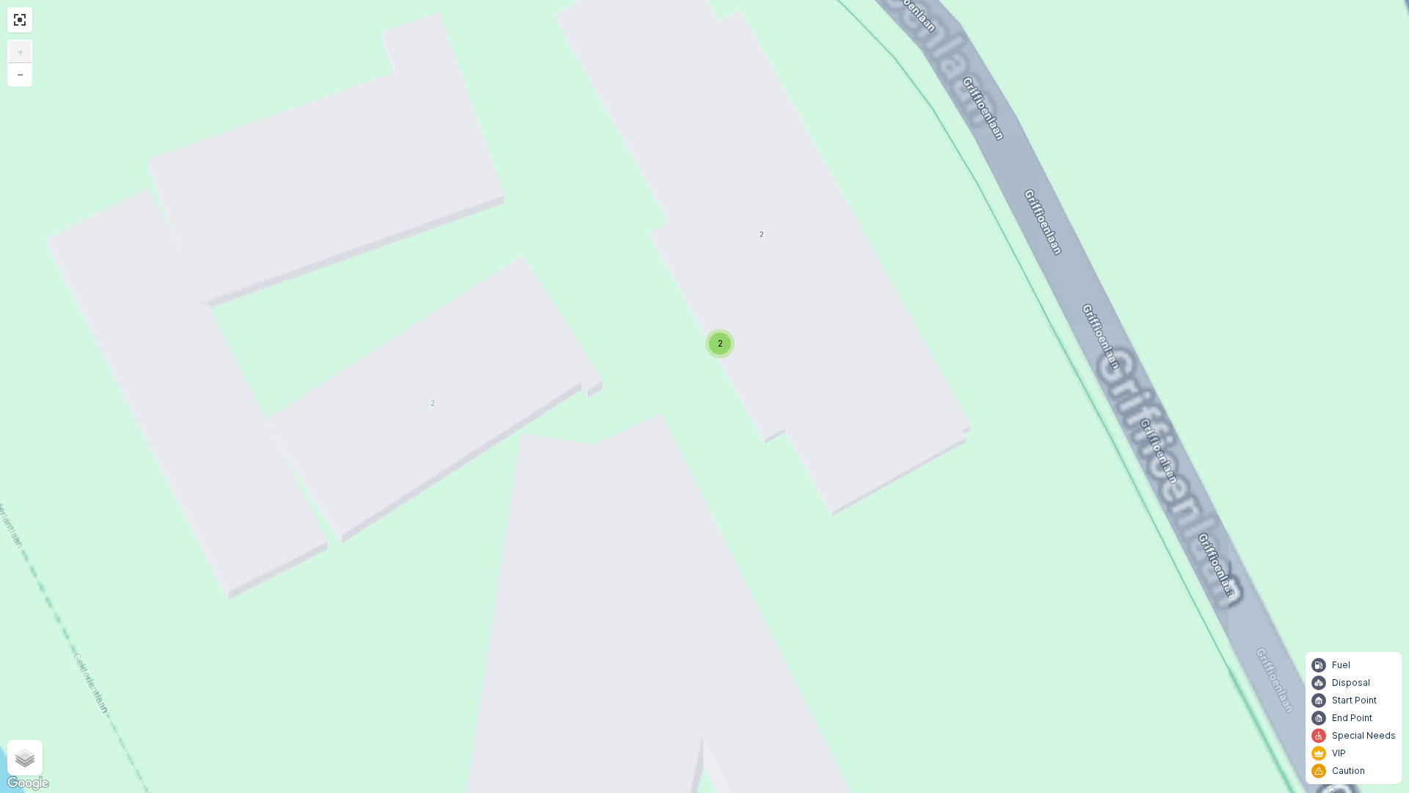
click at [719, 346] on span "2" at bounding box center [720, 343] width 5 height 11
click at [692, 344] on icon at bounding box center [695, 340] width 18 height 21
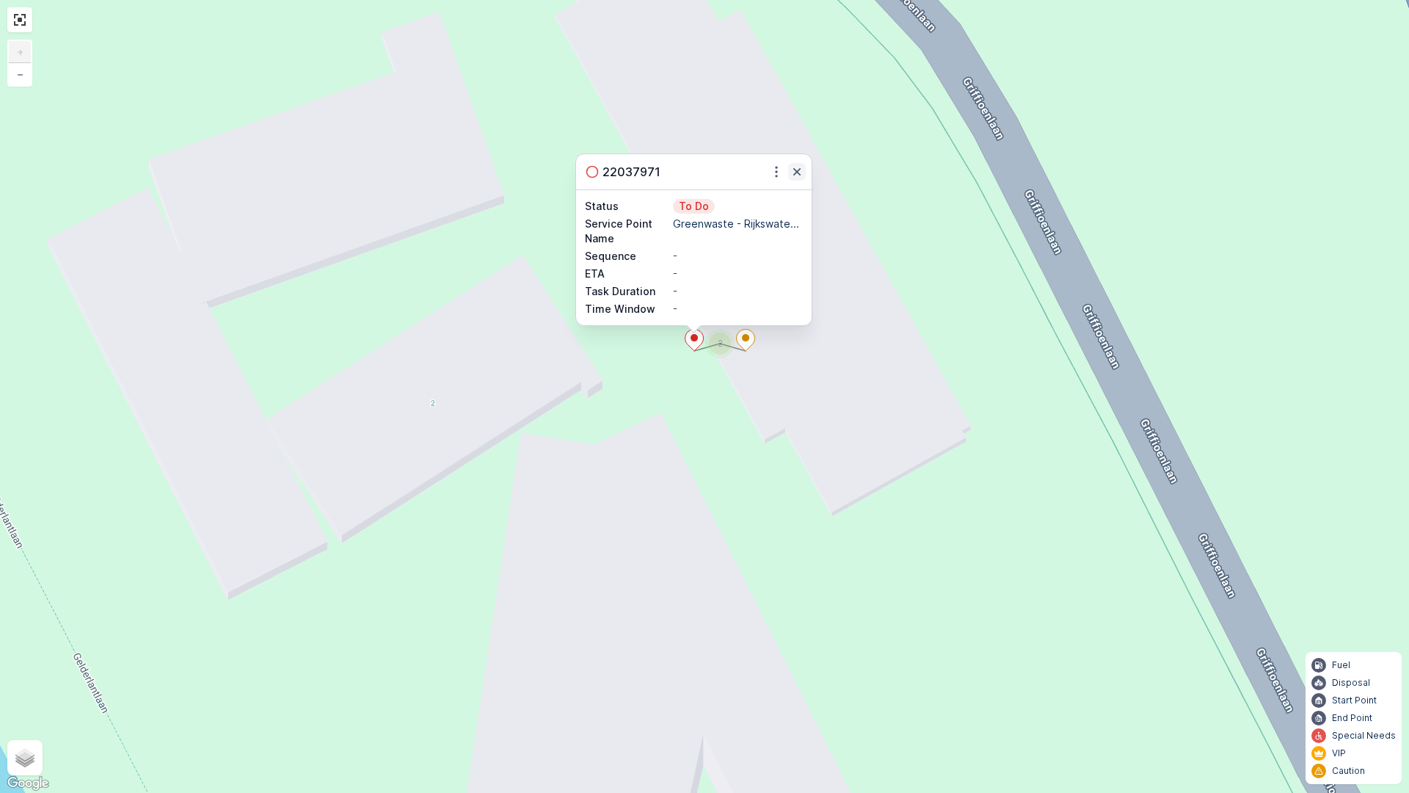
click at [796, 176] on icon "button" at bounding box center [797, 171] width 15 height 15
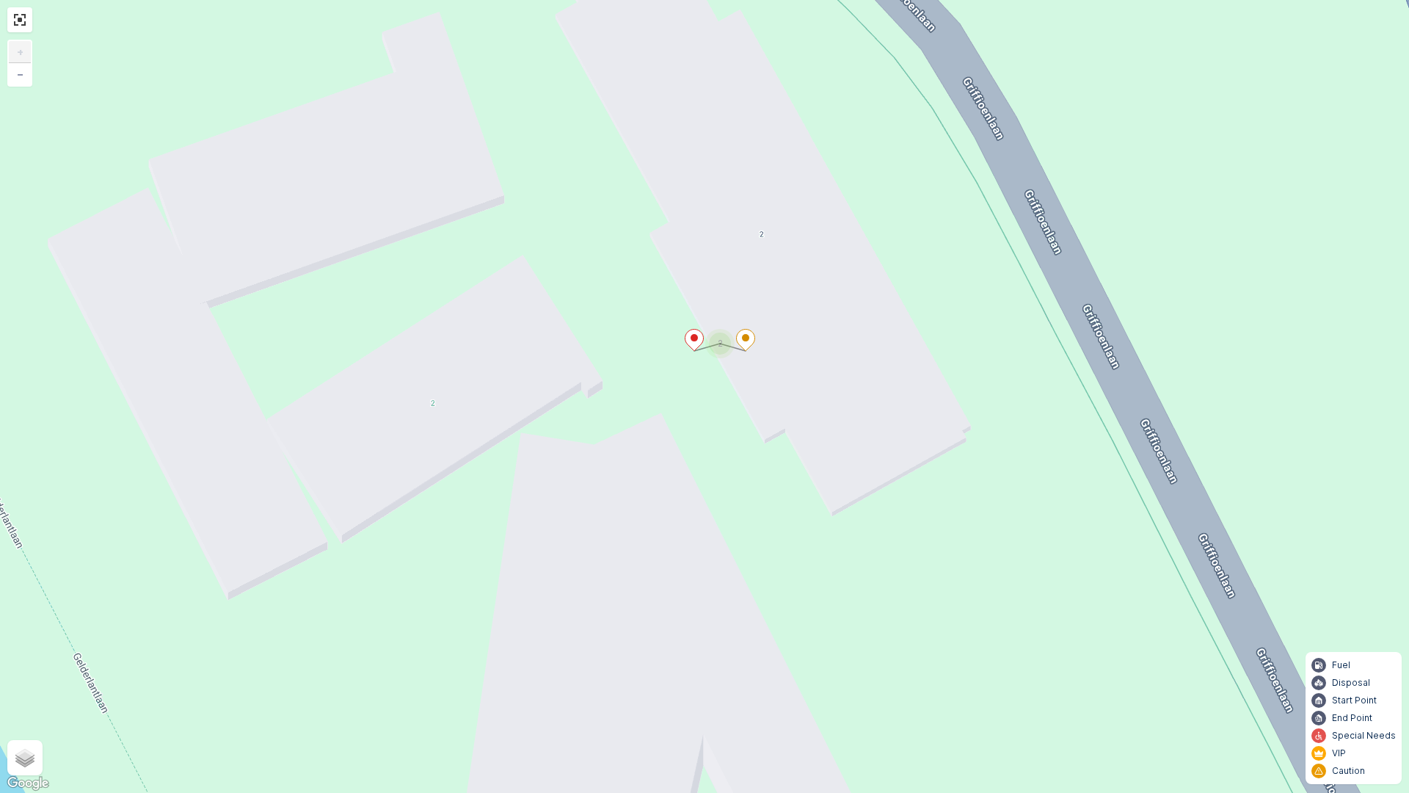
click at [749, 338] on ellipse at bounding box center [745, 337] width 7 height 7
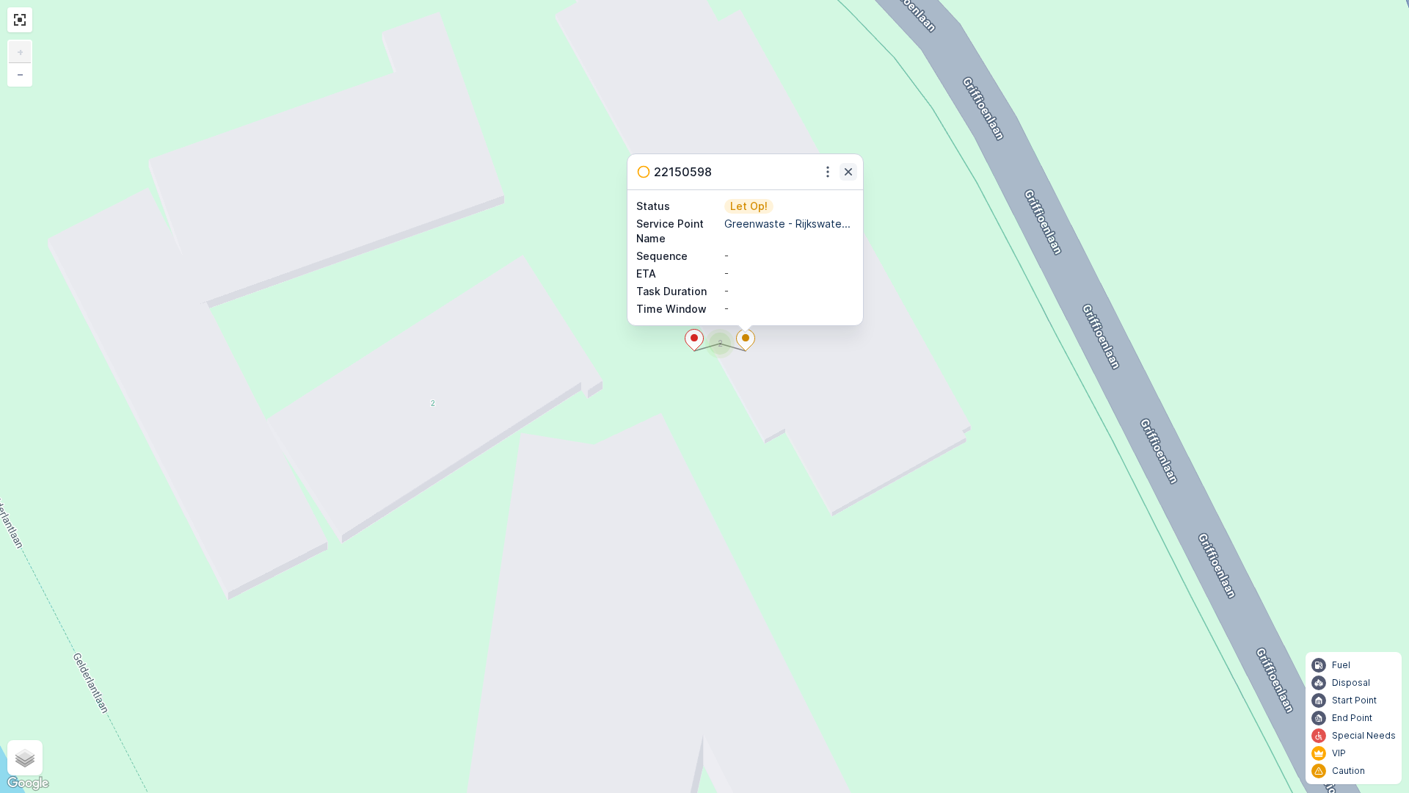
click at [848, 172] on icon "button" at bounding box center [848, 171] width 7 height 7
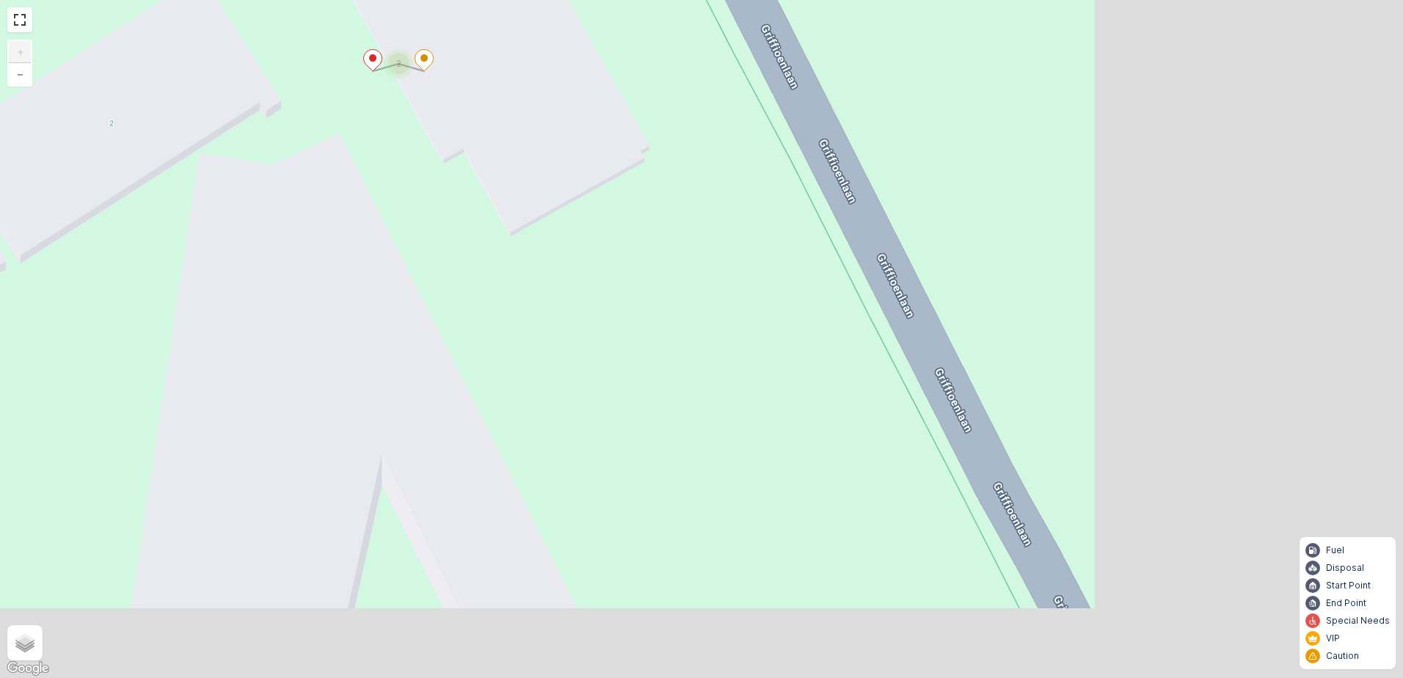
scroll to position [373, 0]
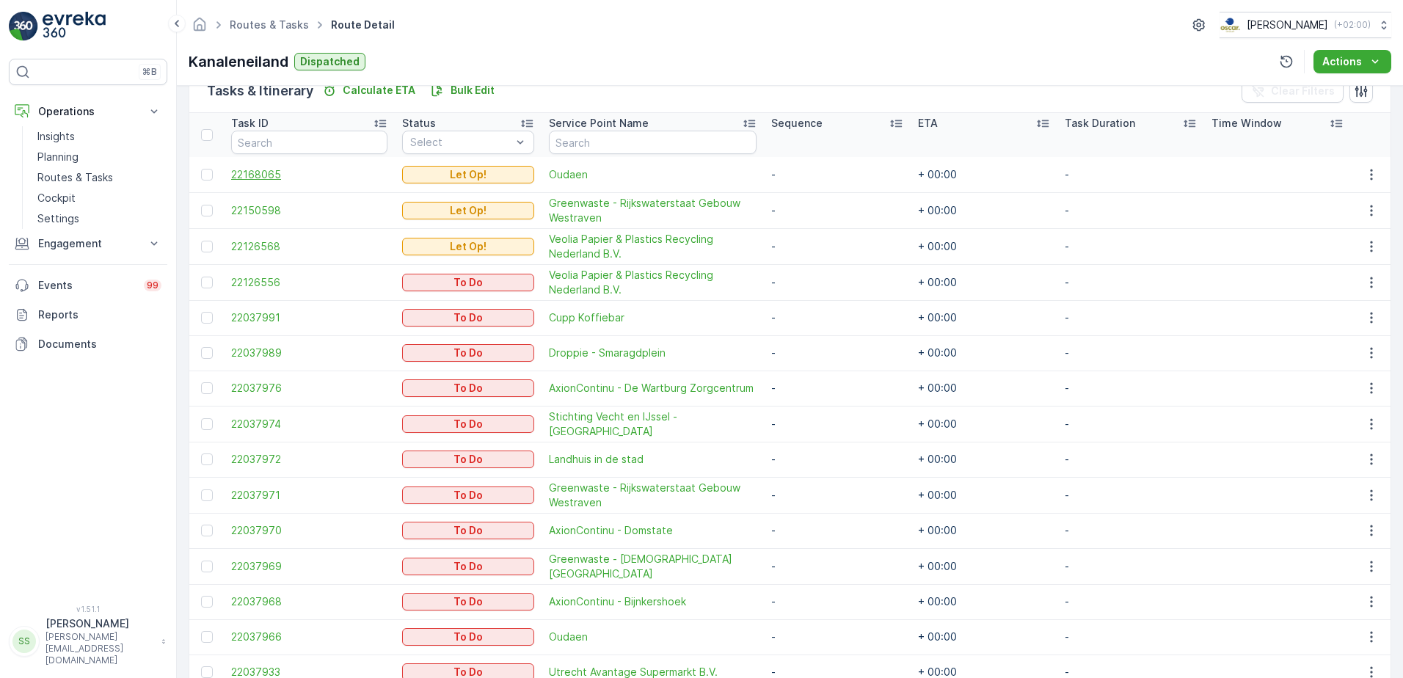
click at [247, 181] on span "22168065" at bounding box center [309, 174] width 156 height 15
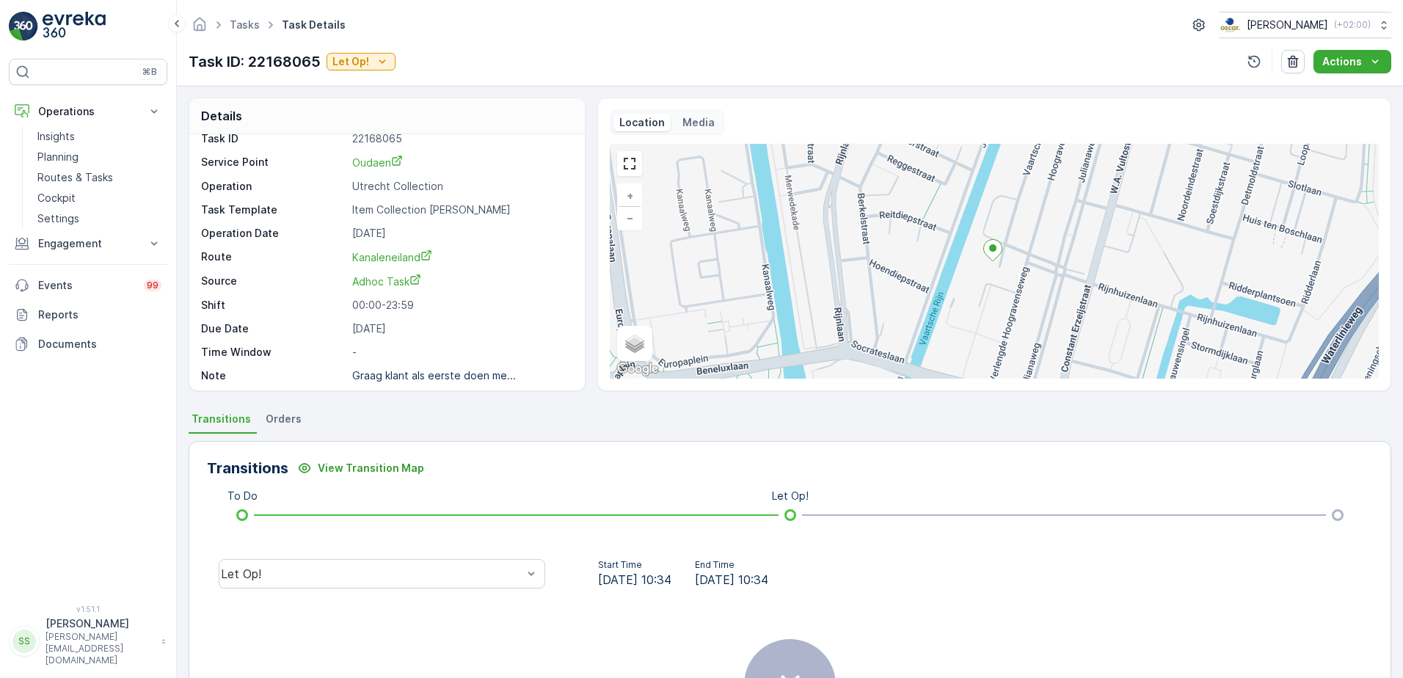
scroll to position [19, 0]
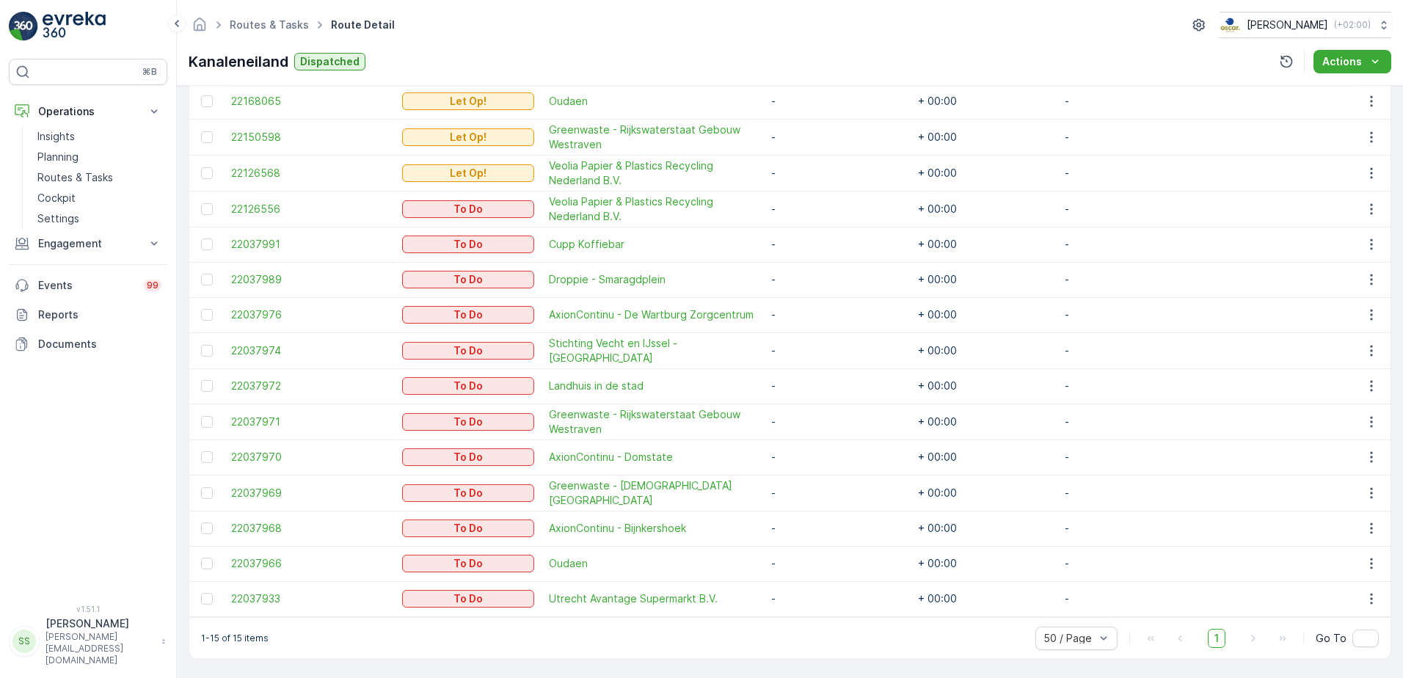
scroll to position [79, 0]
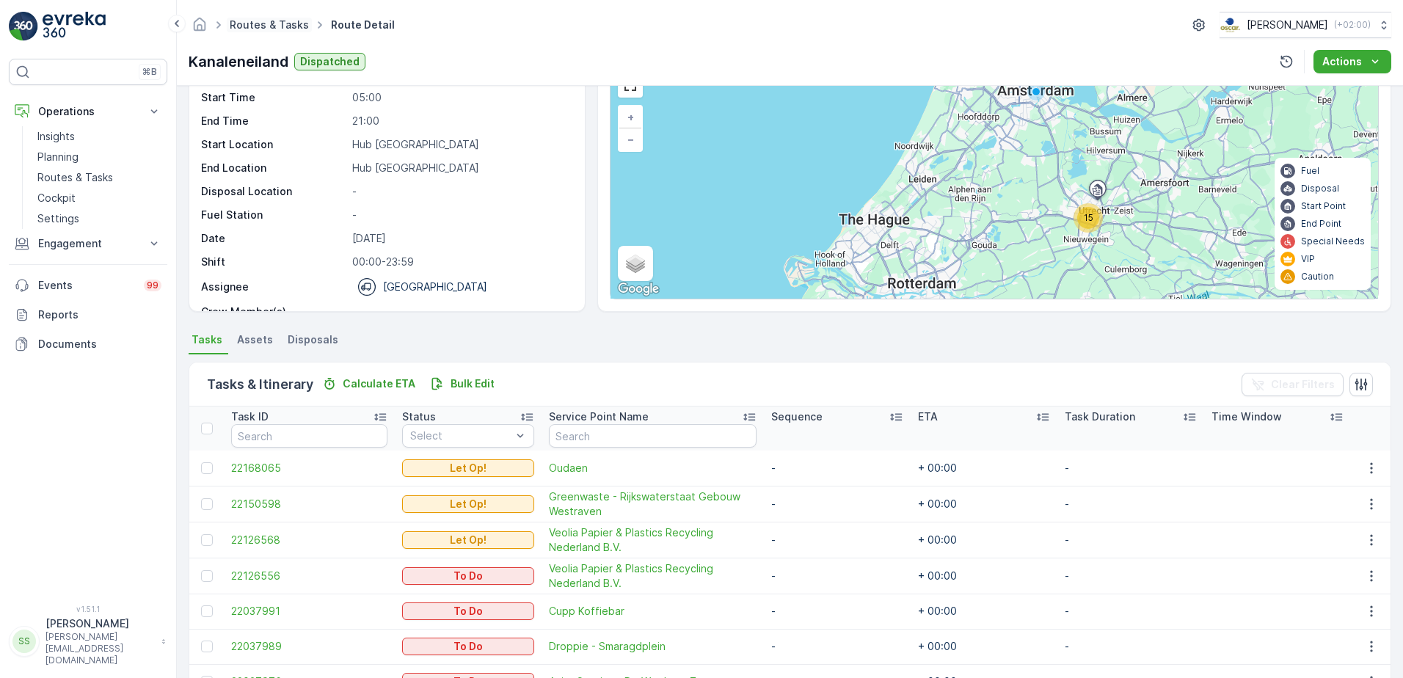
click at [260, 21] on link "Routes & Tasks" at bounding box center [269, 24] width 79 height 12
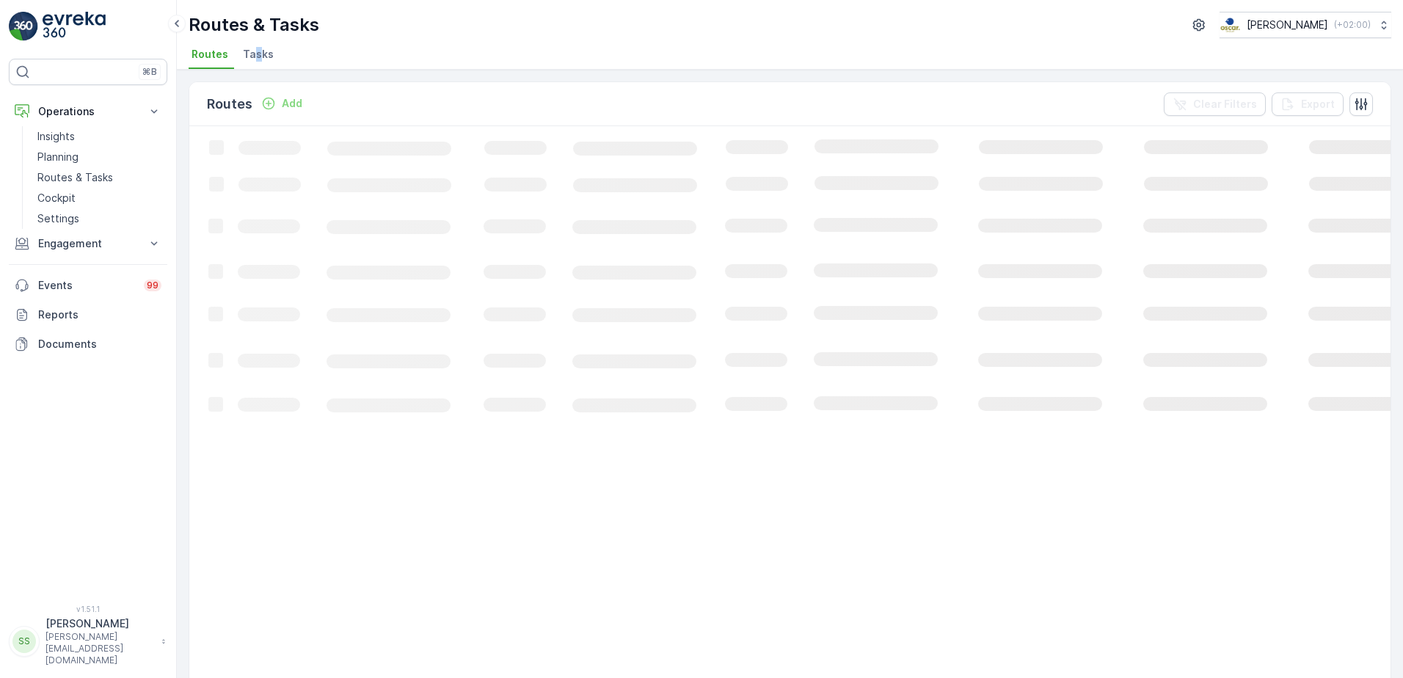
click at [255, 45] on li "Tasks" at bounding box center [260, 56] width 40 height 25
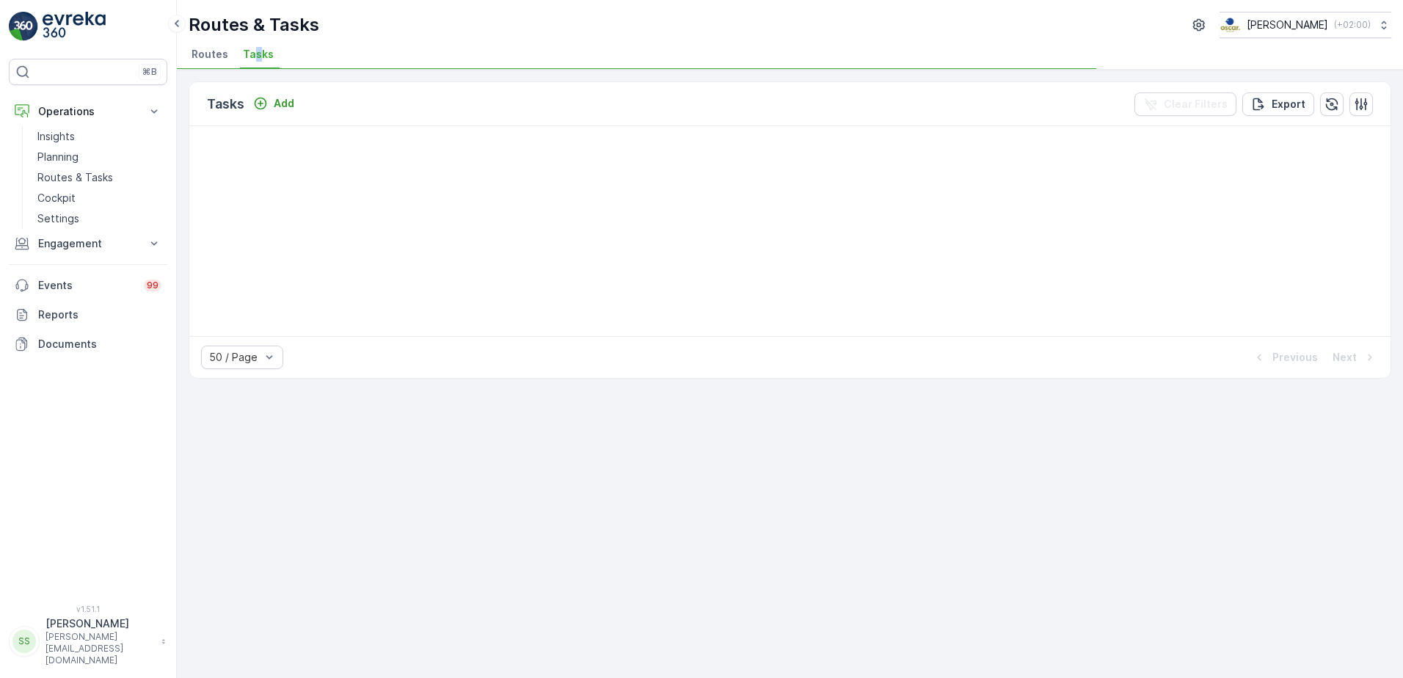
drag, startPoint x: 255, startPoint y: 46, endPoint x: 506, endPoint y: 53, distance: 251.1
click at [506, 53] on ul "Routes Tasks" at bounding box center [784, 56] width 1191 height 25
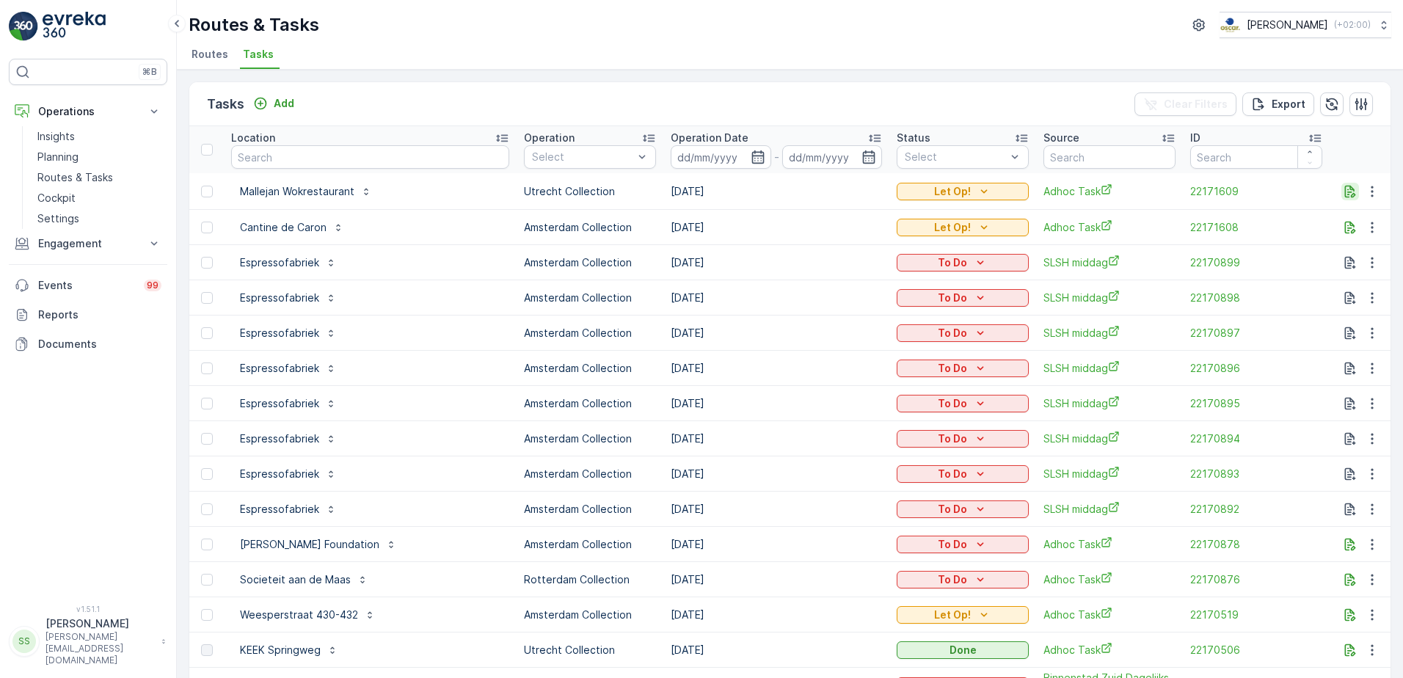
click at [1351, 191] on icon "button" at bounding box center [1350, 191] width 11 height 12
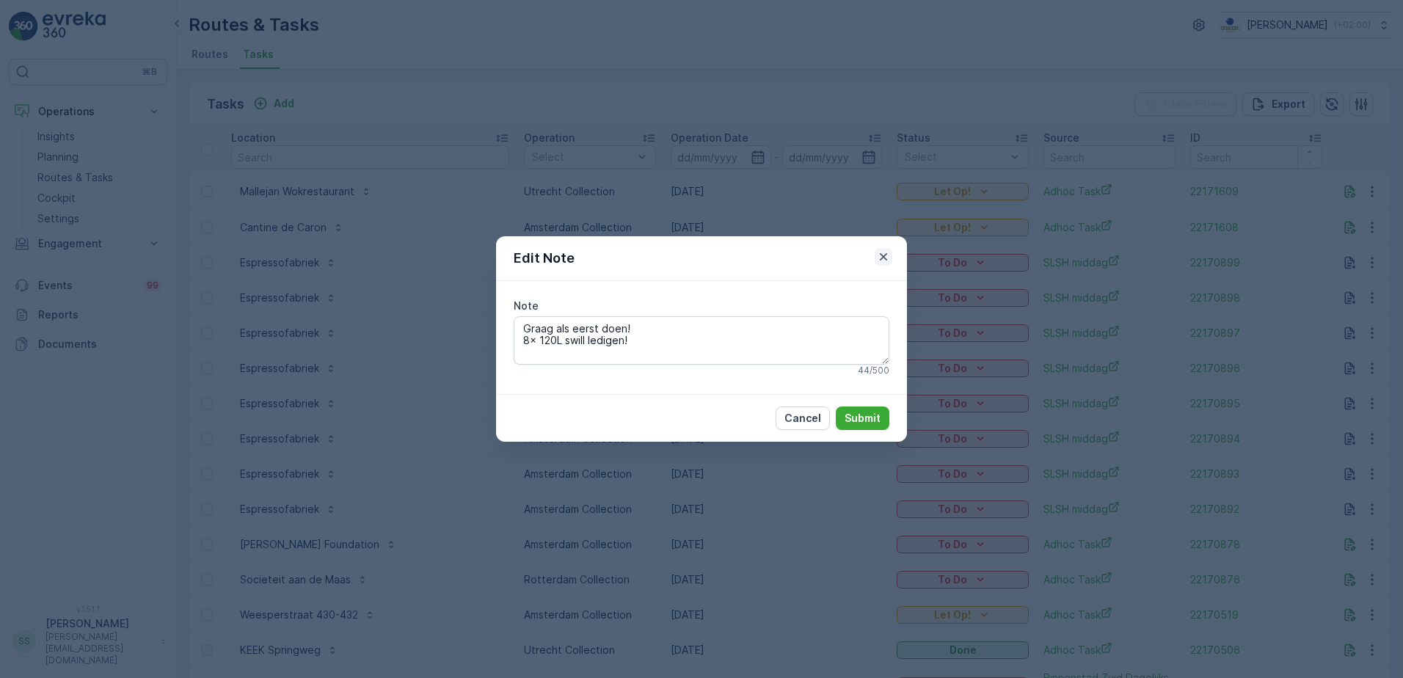
click at [882, 254] on icon "button" at bounding box center [883, 257] width 15 height 15
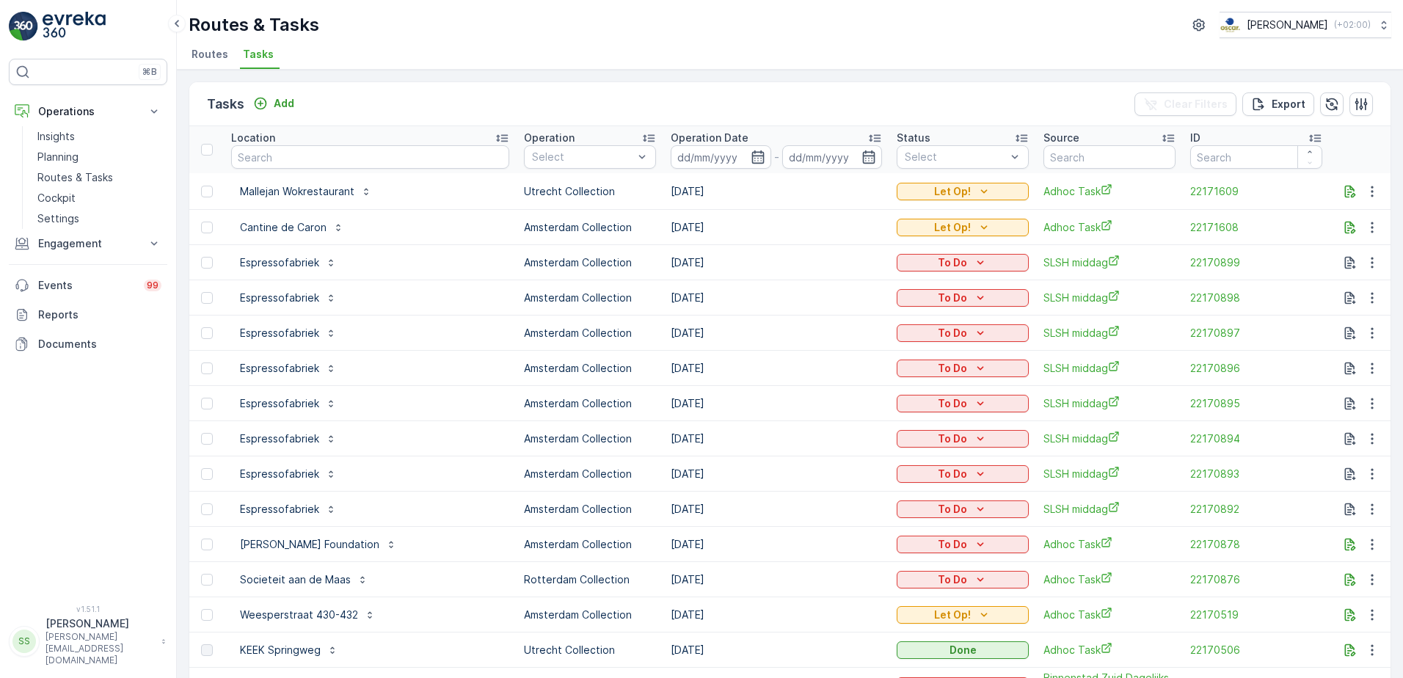
click at [802, 88] on div "Tasks Add Clear Filters Export" at bounding box center [790, 104] width 1202 height 44
click at [751, 99] on div "Tasks Add Clear Filters Export" at bounding box center [790, 104] width 1202 height 44
click at [716, 79] on div "Tasks Add Clear Filters Export Location Operation Select Operation Date - Statu…" at bounding box center [790, 374] width 1226 height 608
click at [716, 92] on div "Tasks Add Clear Filters Export" at bounding box center [790, 104] width 1202 height 44
click at [376, 44] on ul "Routes Tasks" at bounding box center [784, 56] width 1191 height 25
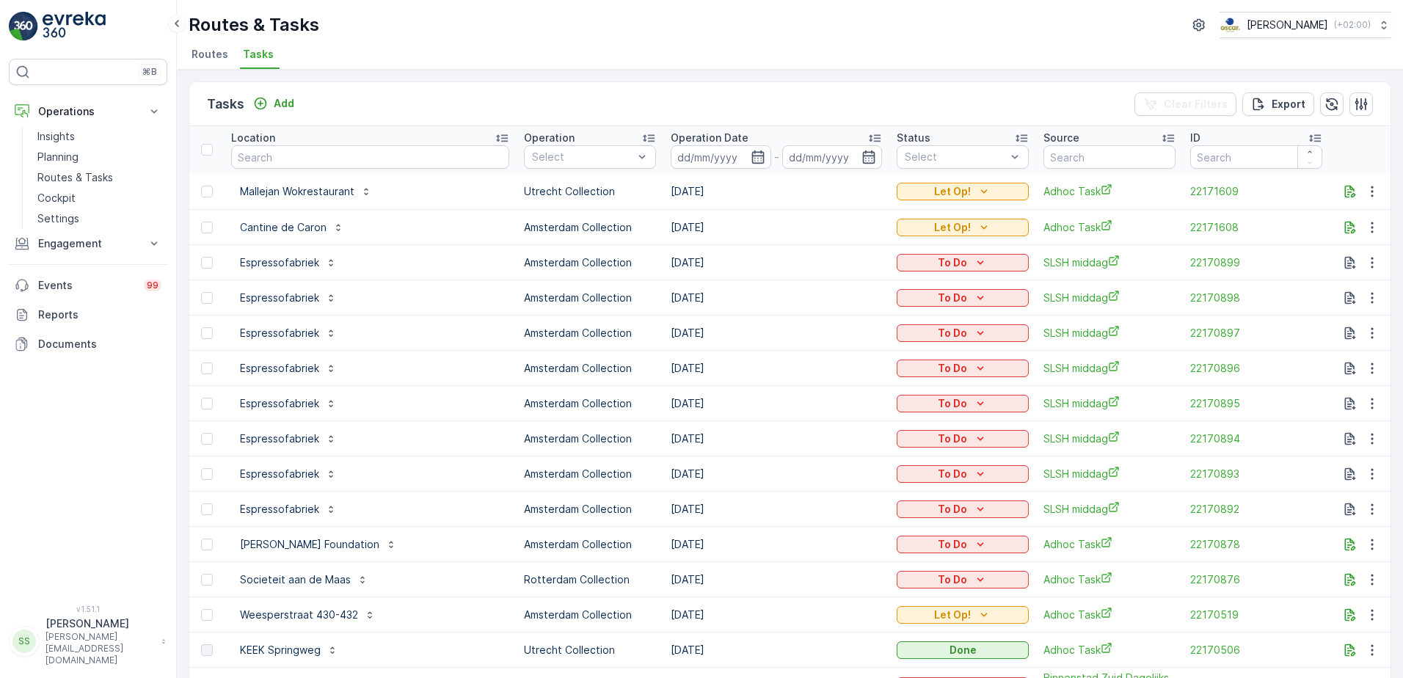
click at [201, 55] on span "Routes" at bounding box center [210, 54] width 37 height 15
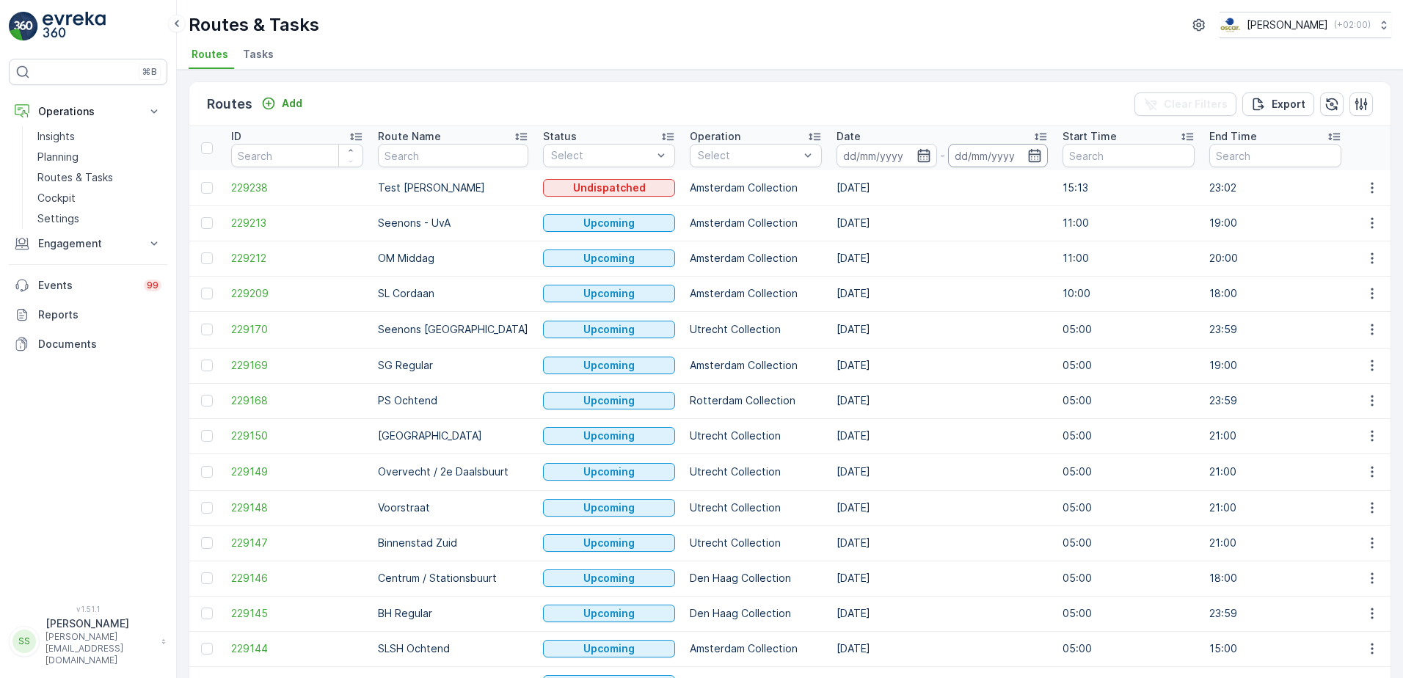
click at [986, 153] on input at bounding box center [998, 155] width 101 height 23
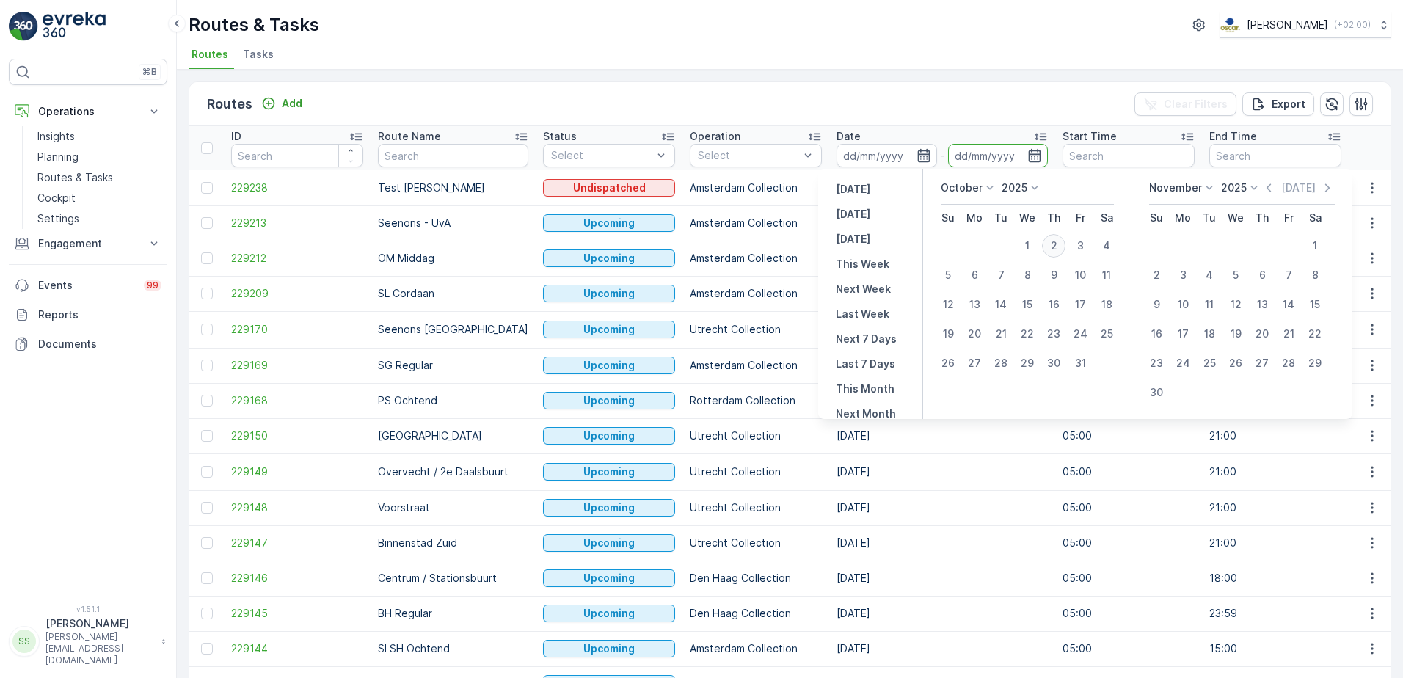
click at [1053, 248] on div "2" at bounding box center [1053, 245] width 23 height 23
type input "[DATE]"
click at [883, 102] on div "Routes Add Clear Filters Export" at bounding box center [790, 104] width 1202 height 44
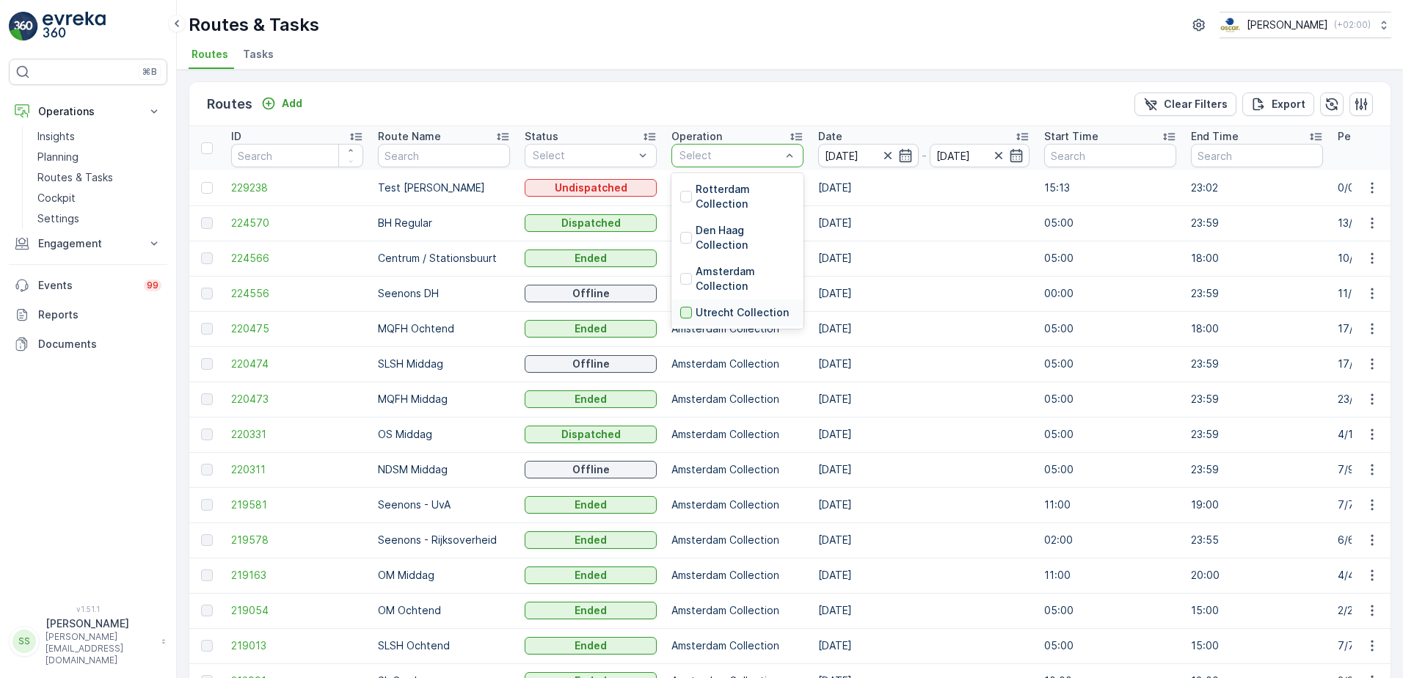
click at [690, 313] on div at bounding box center [686, 313] width 12 height 12
click at [673, 101] on div "Routes Add Clear Filters Export" at bounding box center [790, 104] width 1202 height 44
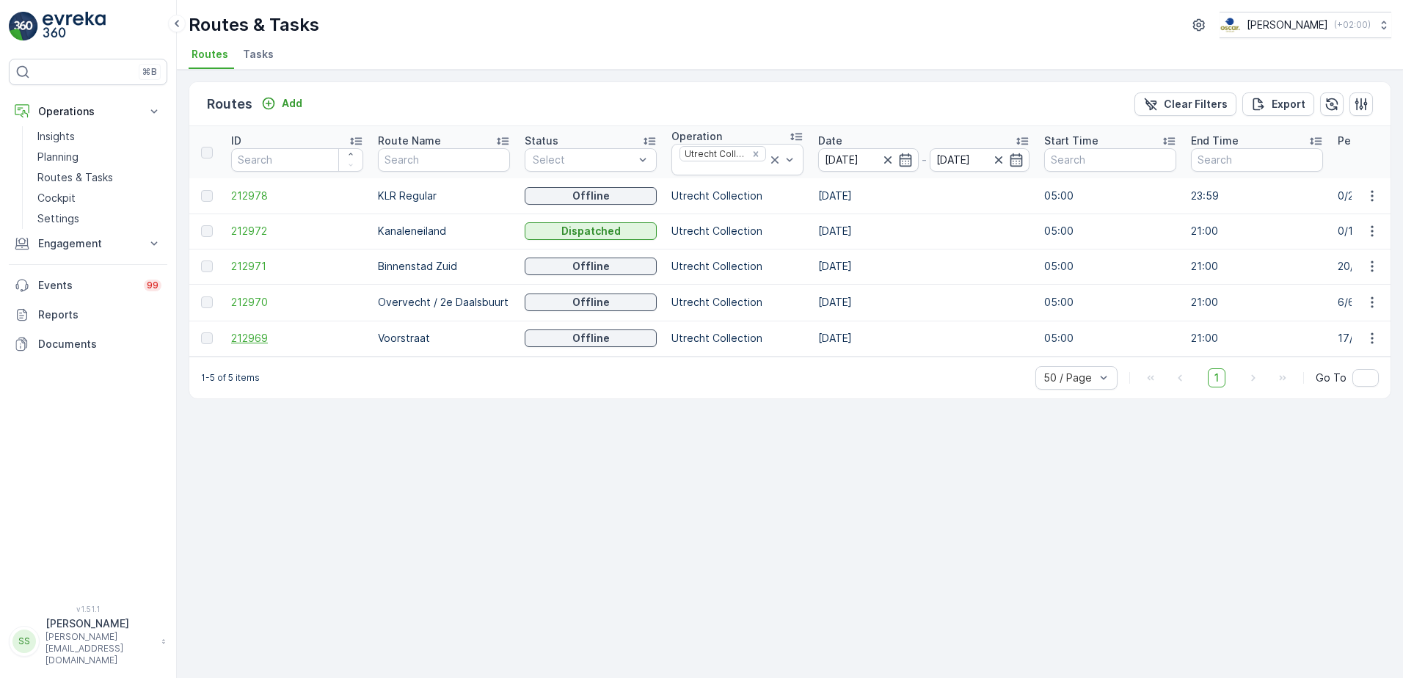
click at [260, 336] on span "212969" at bounding box center [297, 338] width 132 height 15
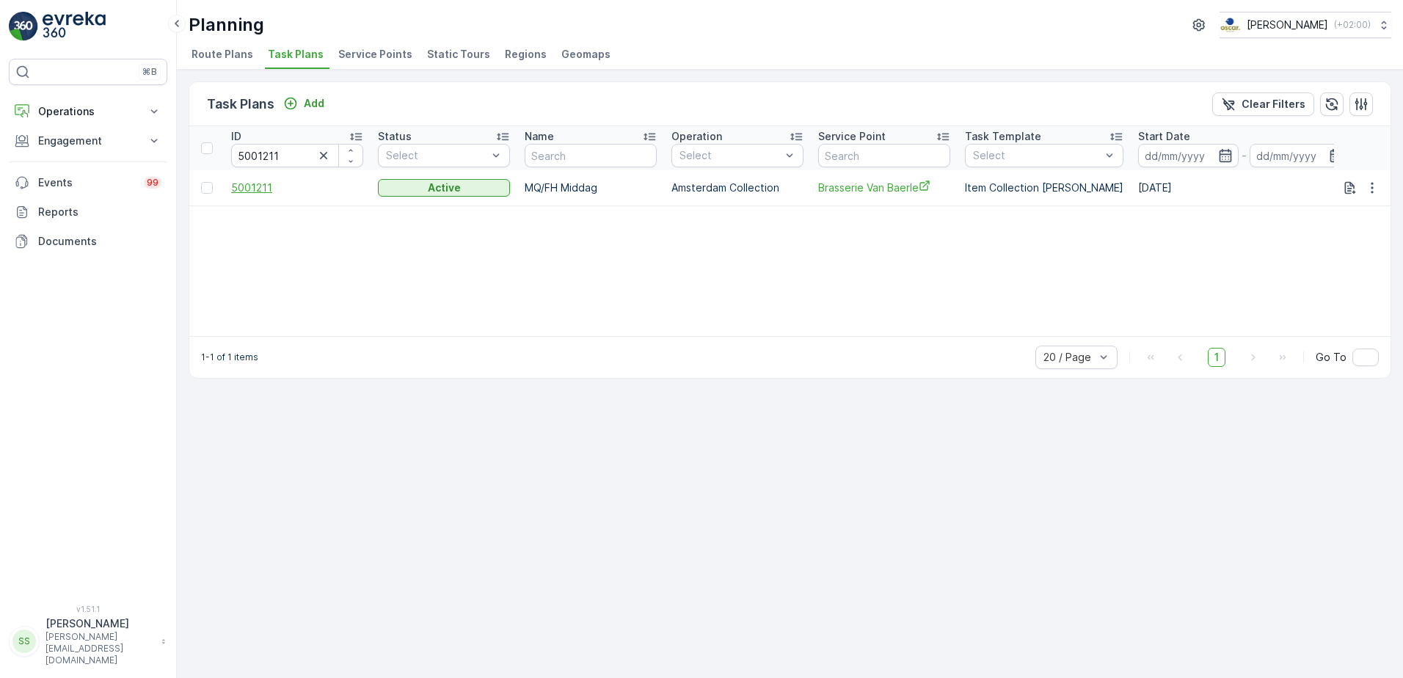
click at [259, 187] on span "5001211" at bounding box center [297, 188] width 132 height 15
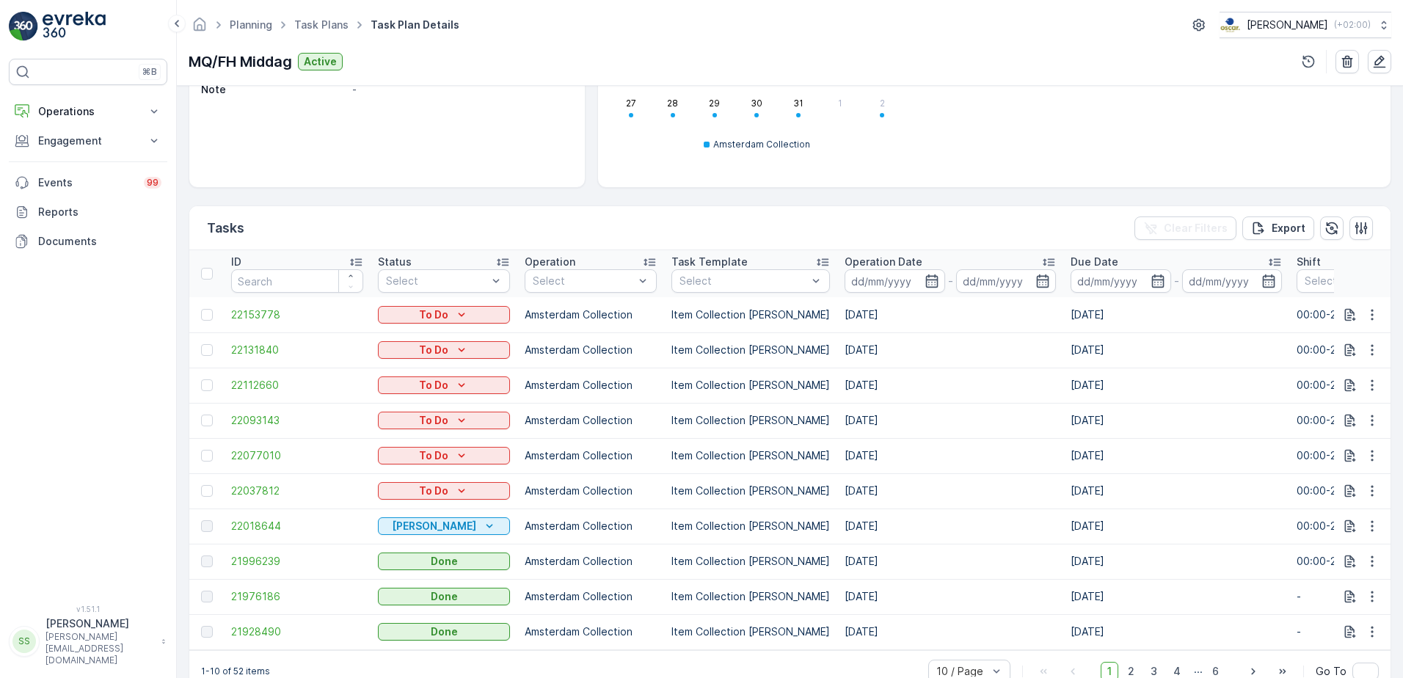
scroll to position [310, 0]
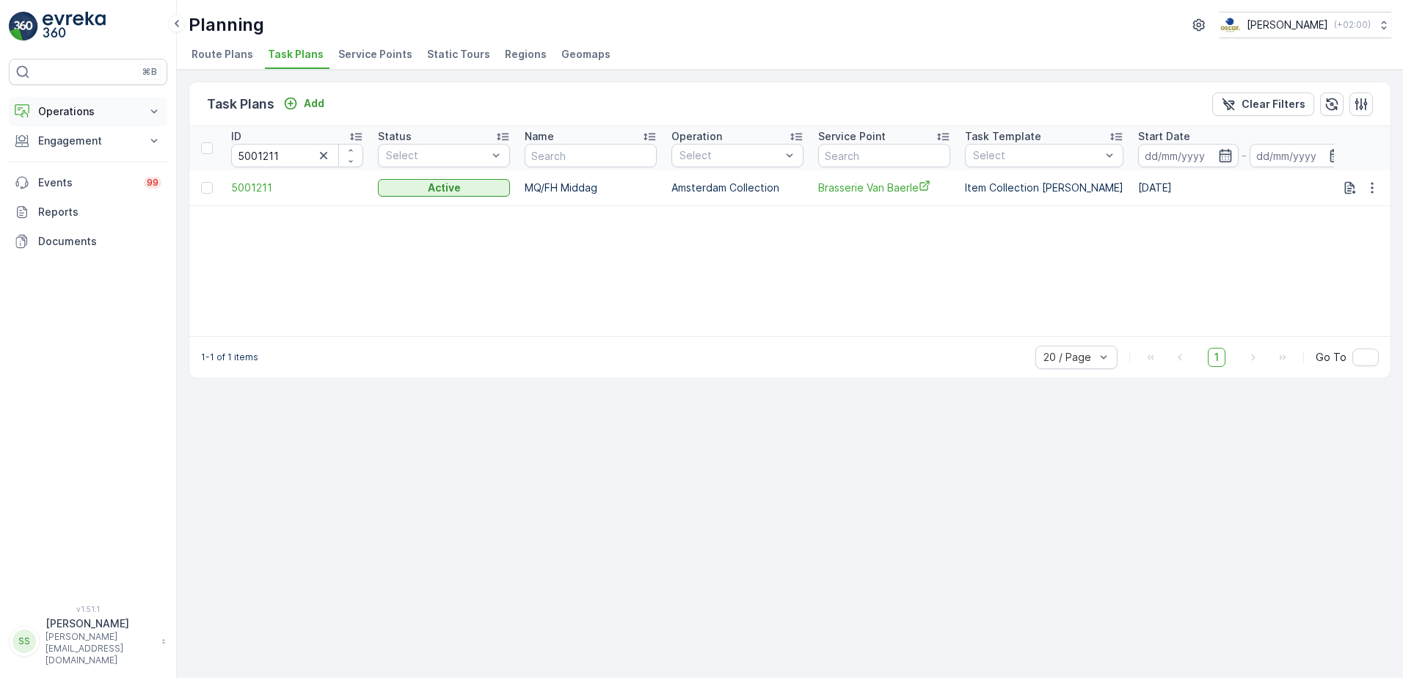
click at [54, 114] on p "Operations" at bounding box center [88, 111] width 100 height 15
click at [82, 177] on p "Routes & Tasks" at bounding box center [75, 177] width 76 height 15
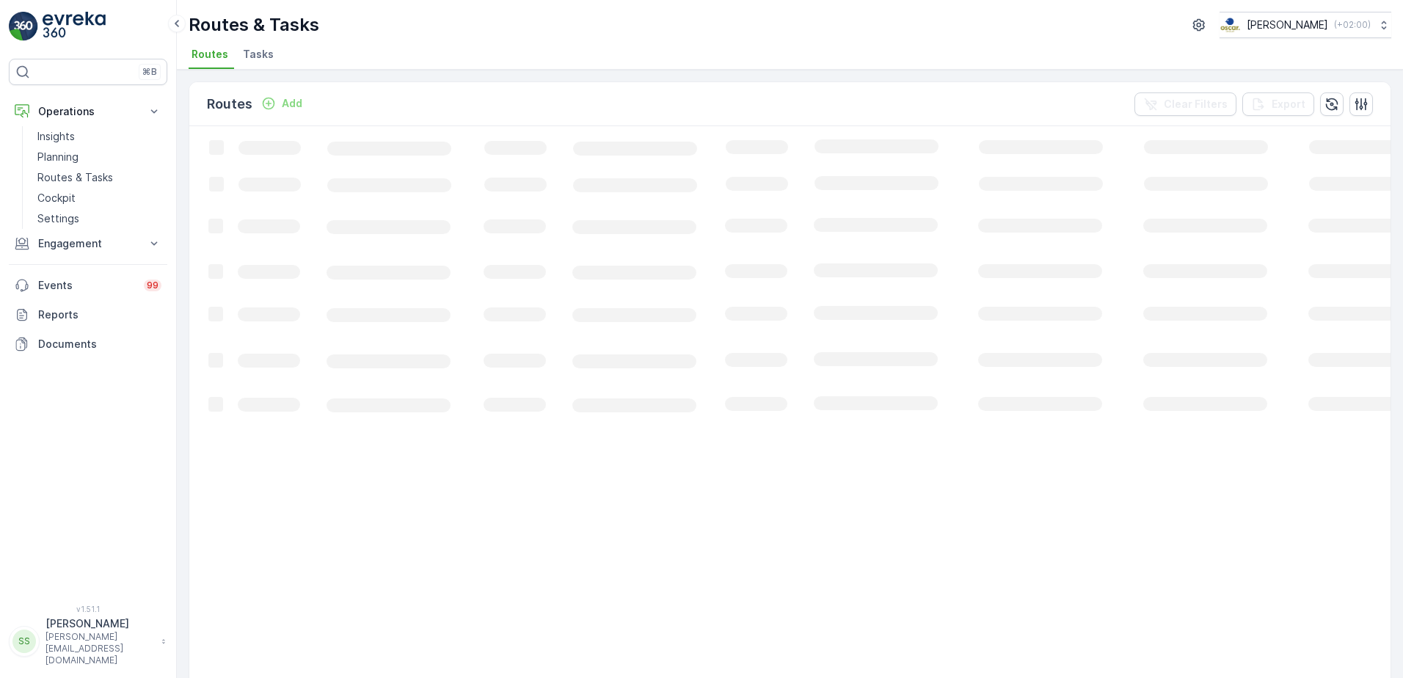
click at [385, 98] on div "Routes Add Clear Filters Export" at bounding box center [790, 104] width 1202 height 44
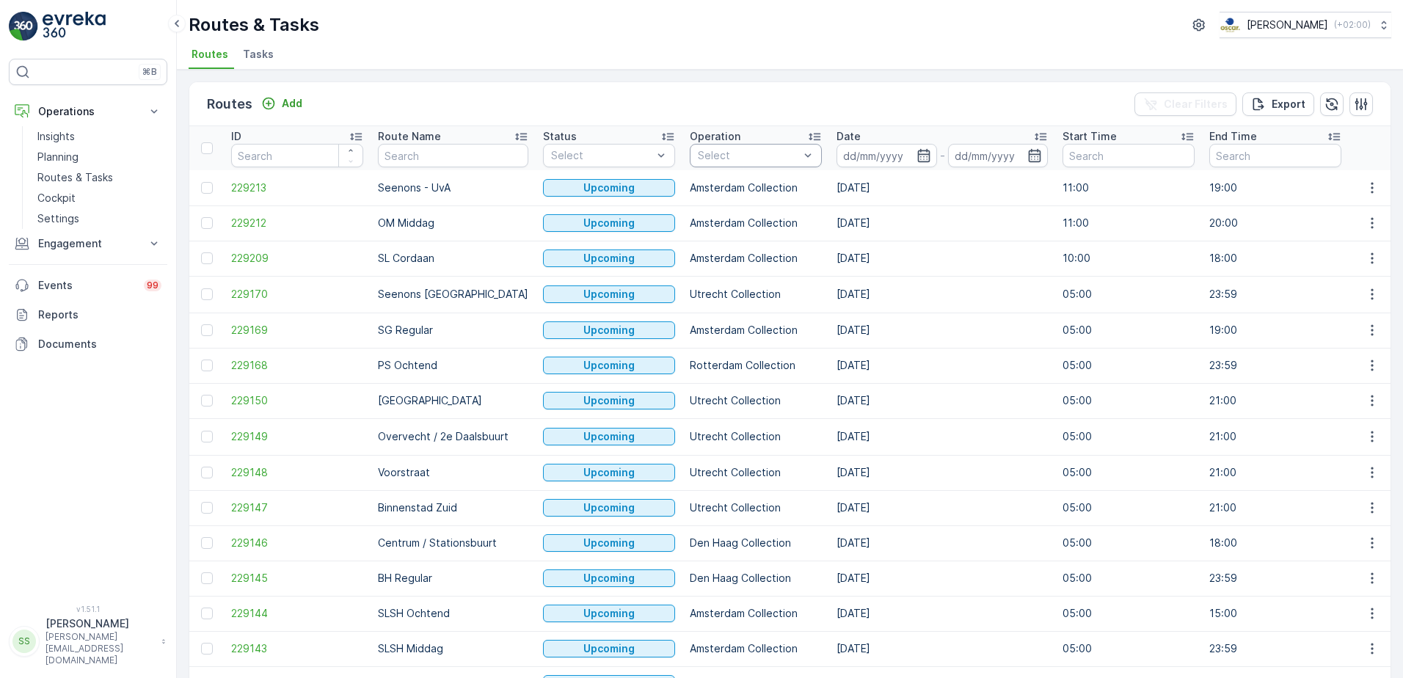
click at [690, 150] on div "Select" at bounding box center [756, 155] width 132 height 23
click at [699, 227] on div "Amsterdam Collection" at bounding box center [756, 222] width 115 height 29
click at [755, 103] on div "Routes Add Clear Filters Export" at bounding box center [790, 104] width 1202 height 44
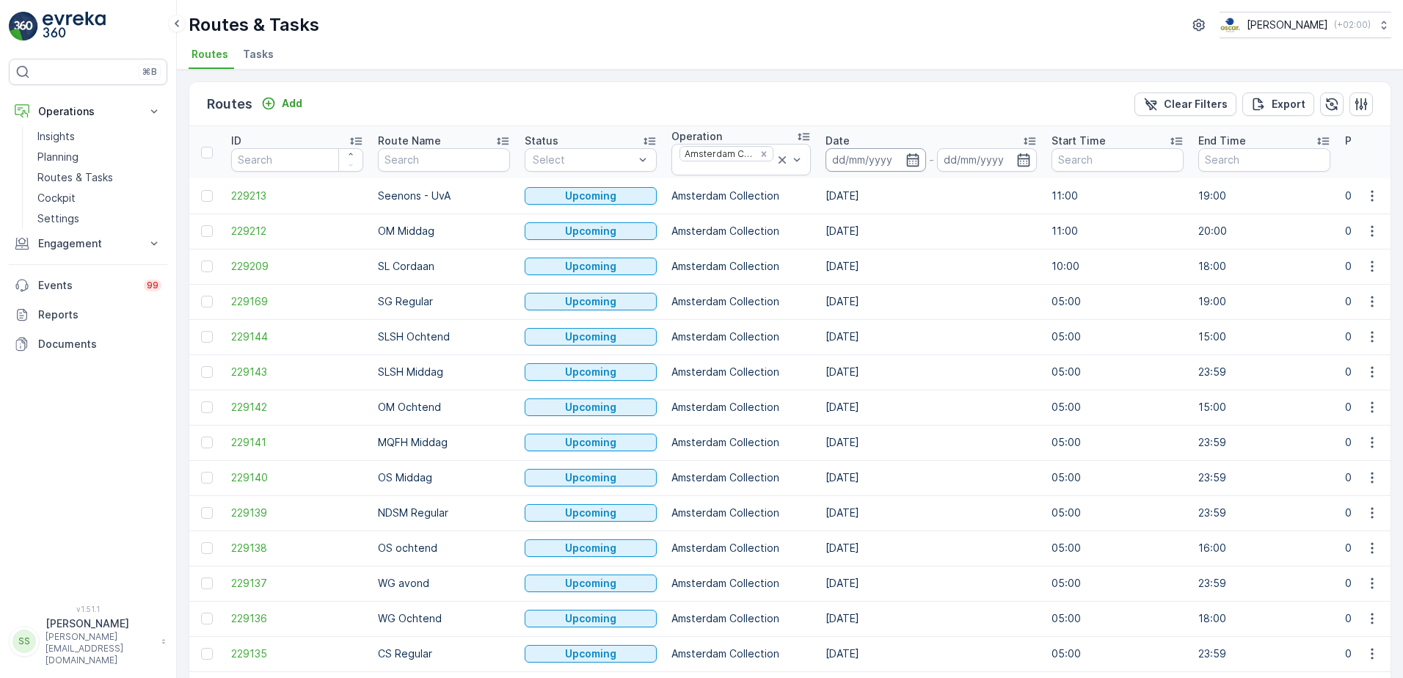
click at [882, 158] on input at bounding box center [876, 159] width 101 height 23
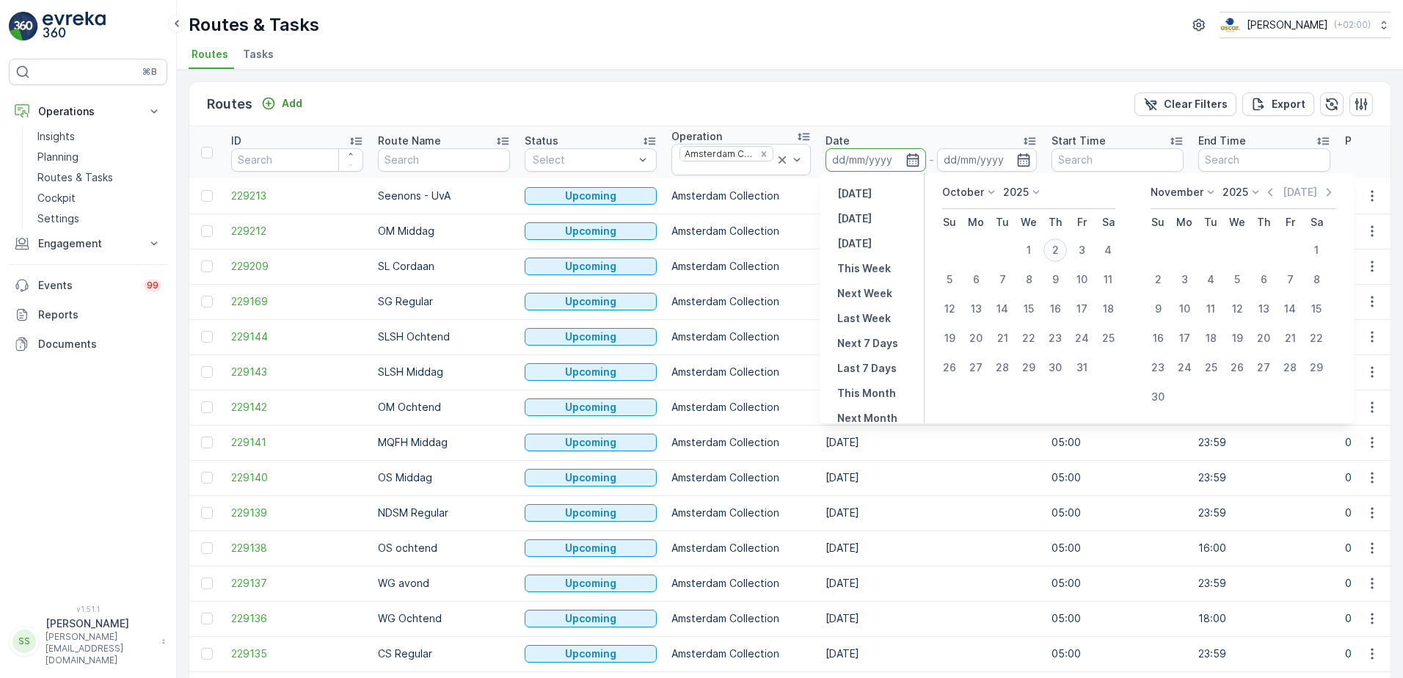
click at [1058, 252] on div "2" at bounding box center [1055, 250] width 23 height 23
type input "[DATE]"
click at [902, 110] on div "Routes Add Clear Filters Export" at bounding box center [790, 104] width 1202 height 44
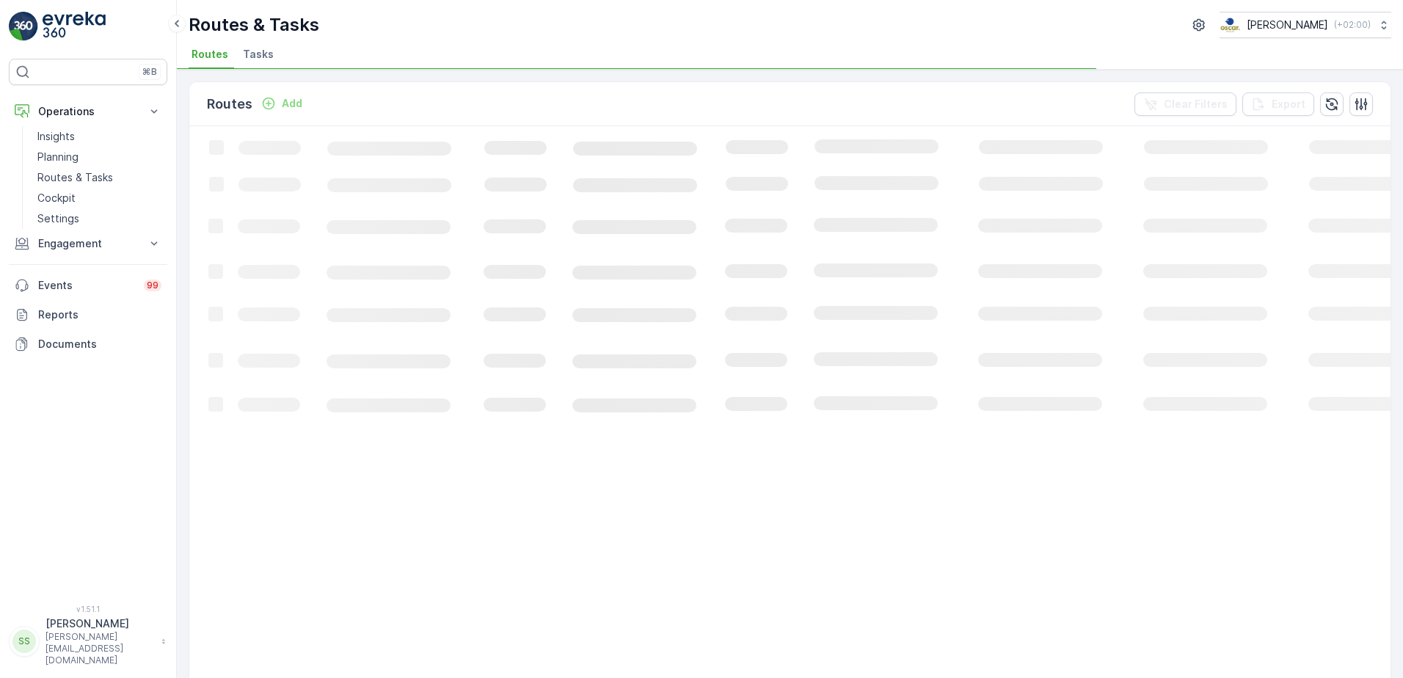
click at [896, 112] on div "Routes Add Clear Filters Export" at bounding box center [790, 104] width 1202 height 44
click at [893, 109] on div "Routes Add Clear Filters Export" at bounding box center [790, 104] width 1202 height 44
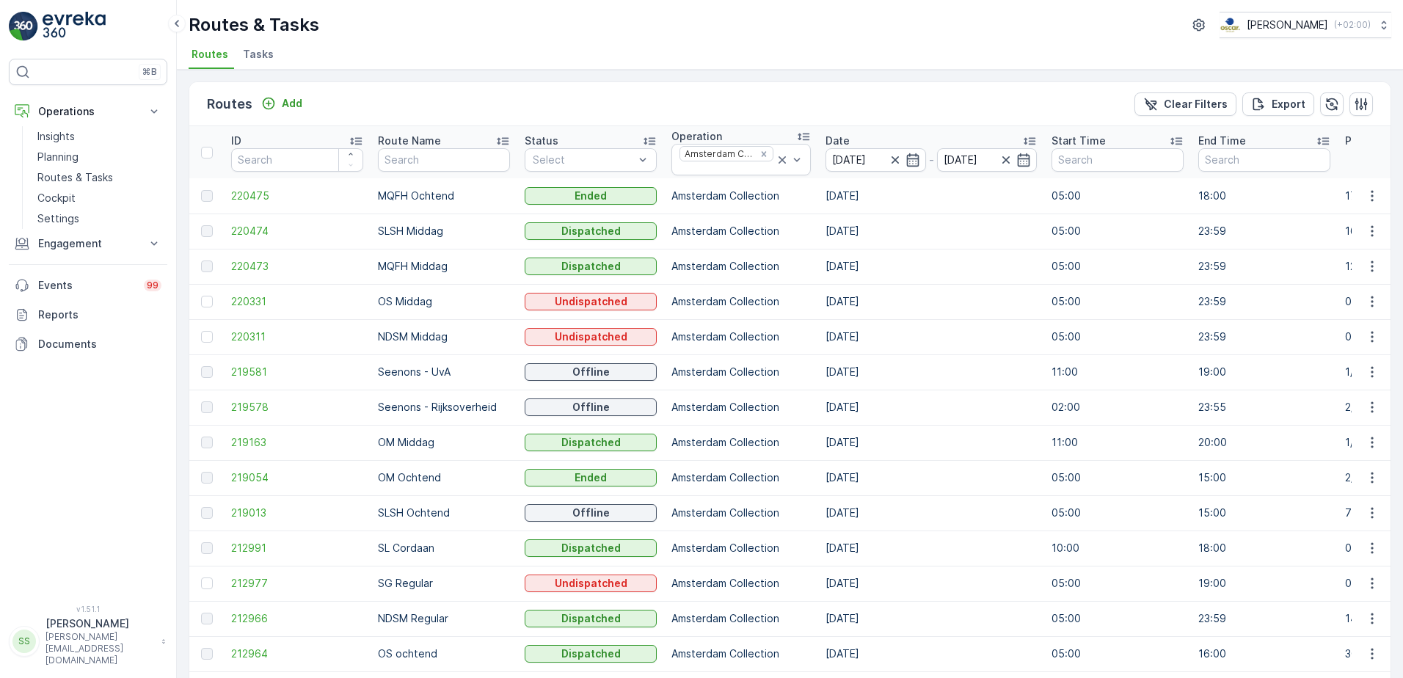
click at [581, 108] on div "Routes Add Clear Filters Export" at bounding box center [790, 104] width 1202 height 44
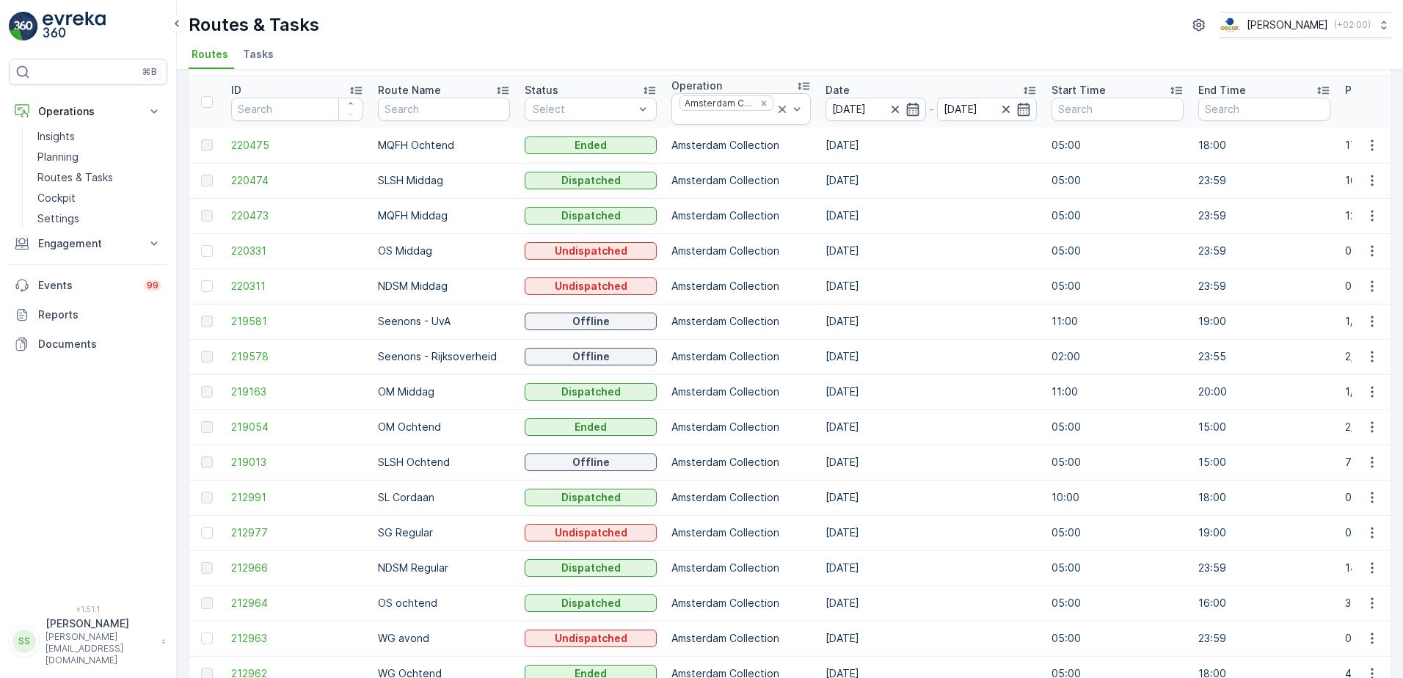
scroll to position [73, 0]
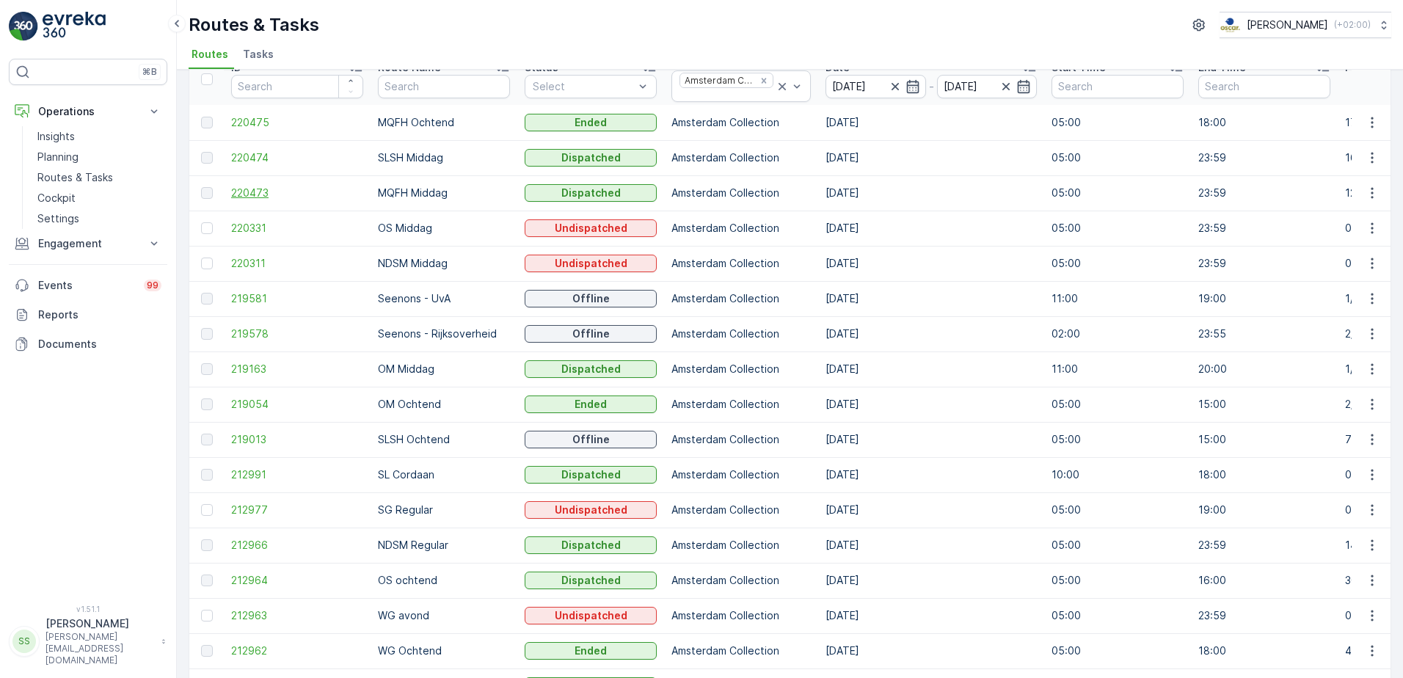
click at [248, 192] on span "220473" at bounding box center [297, 193] width 132 height 15
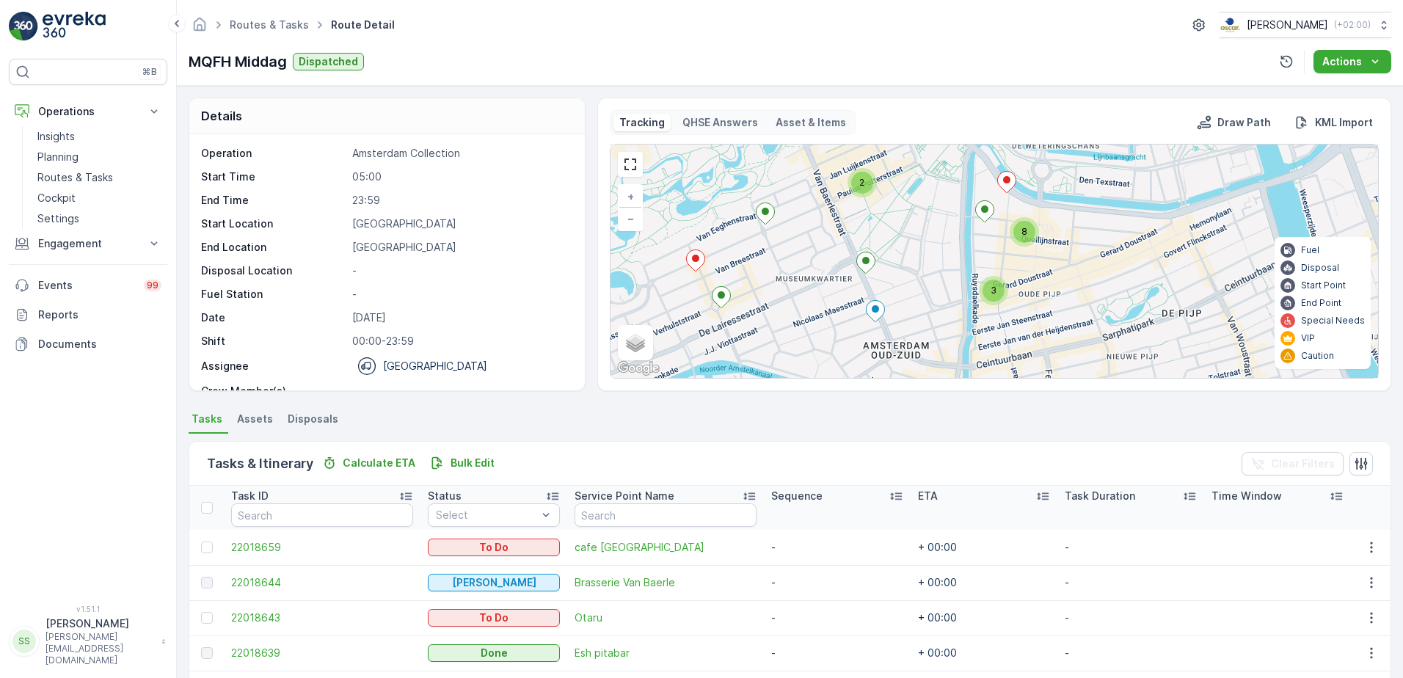
drag, startPoint x: 962, startPoint y: 239, endPoint x: 895, endPoint y: 217, distance: 69.4
click at [895, 217] on div "2 3 8 + − Satellite Roadmap Terrain Hybrid Leaflet Keyboard shortcuts Map Data …" at bounding box center [995, 261] width 768 height 233
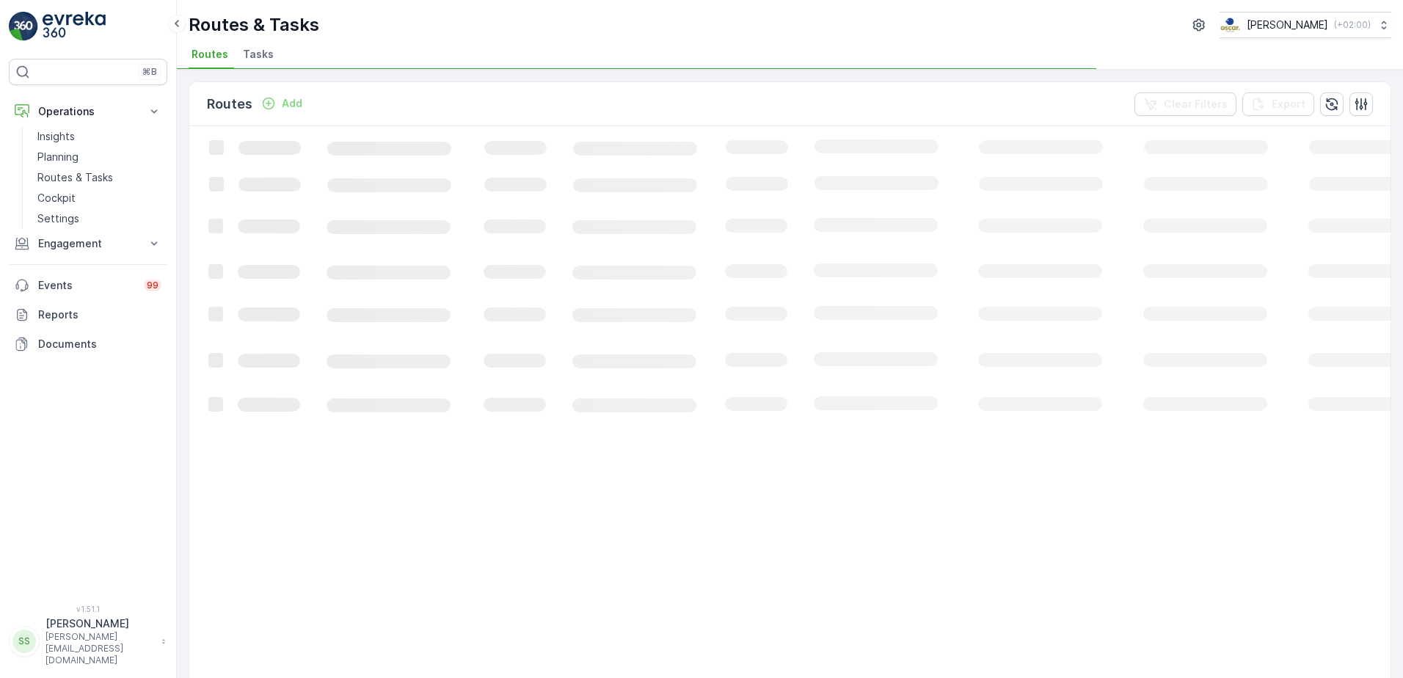
click at [398, 98] on div "Routes Add Clear Filters Export" at bounding box center [790, 104] width 1202 height 44
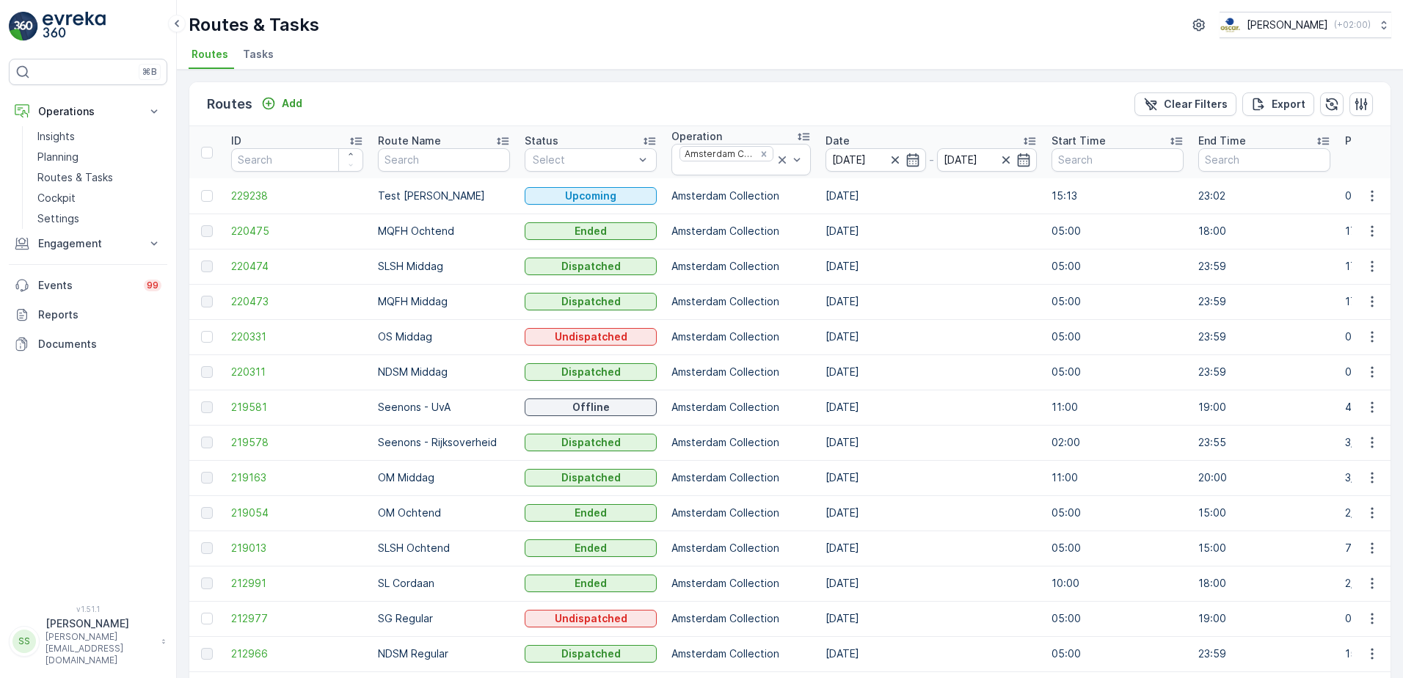
click at [539, 110] on div "Routes Add Clear Filters Export" at bounding box center [790, 104] width 1202 height 44
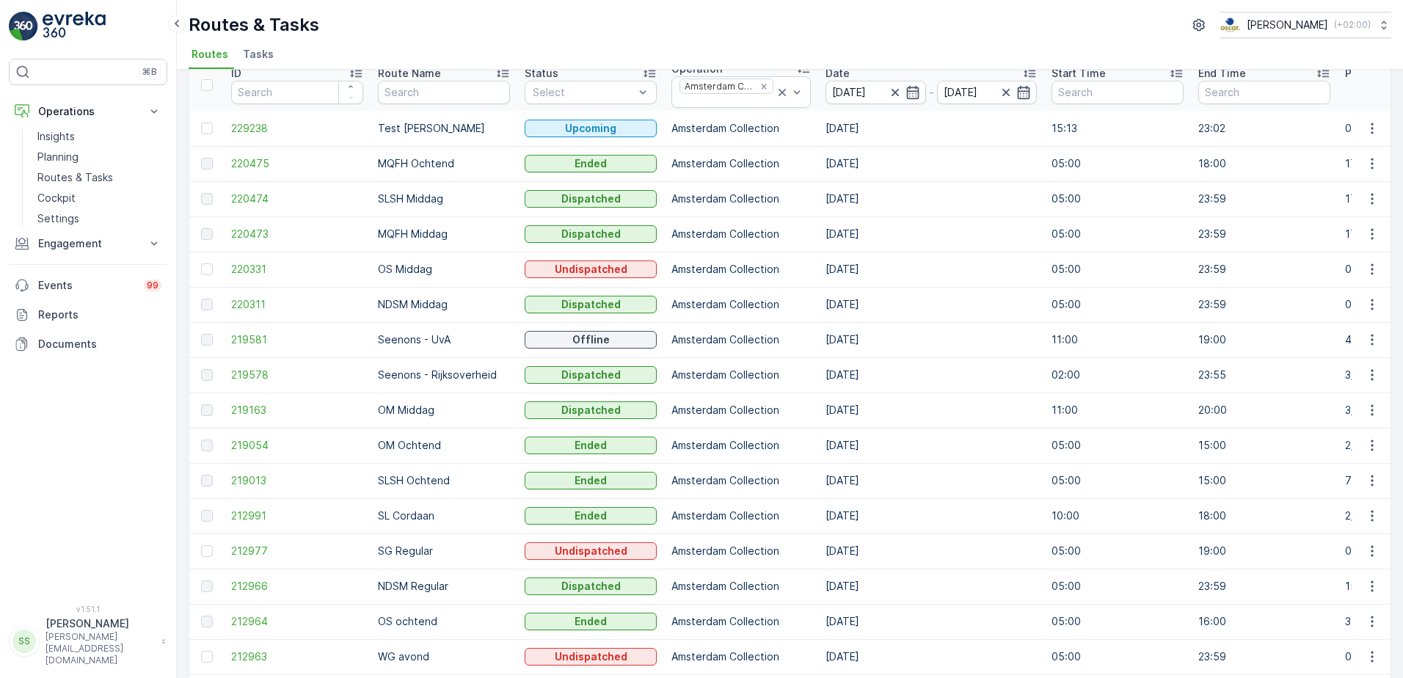
scroll to position [47, 0]
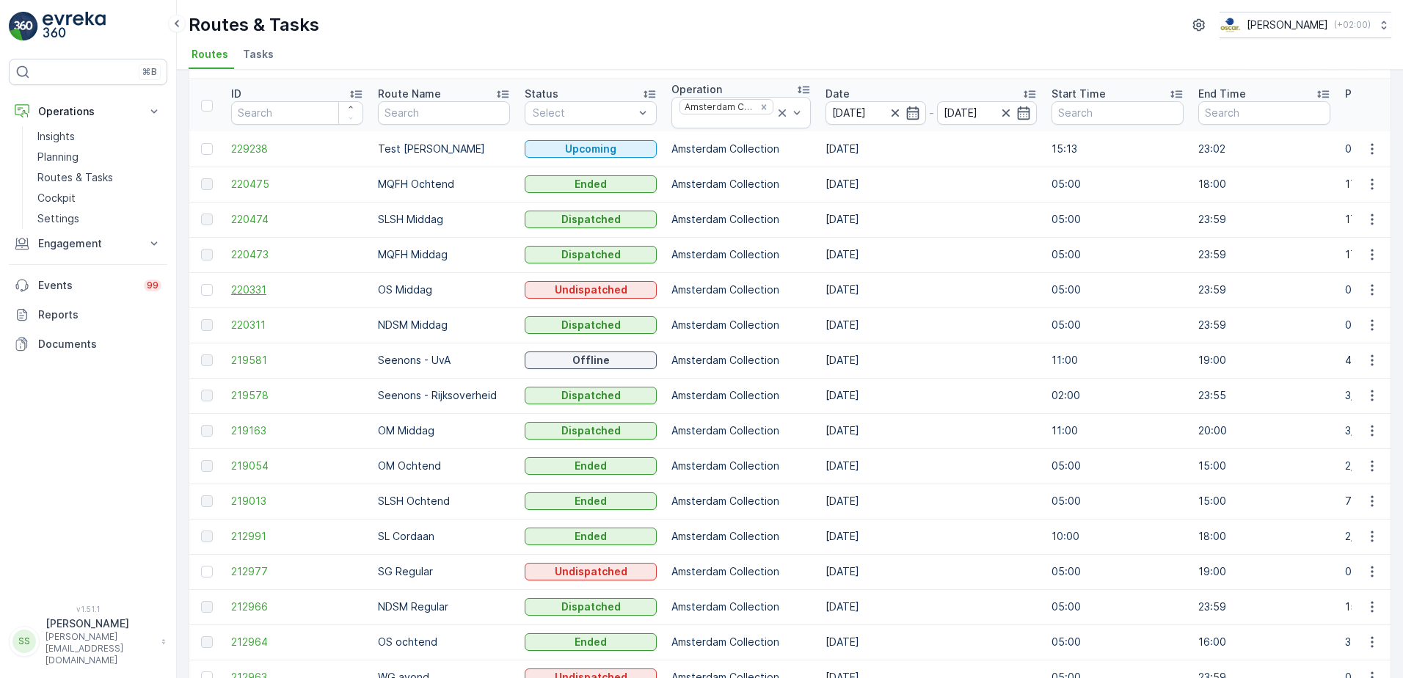
click at [252, 286] on span "220331" at bounding box center [297, 290] width 132 height 15
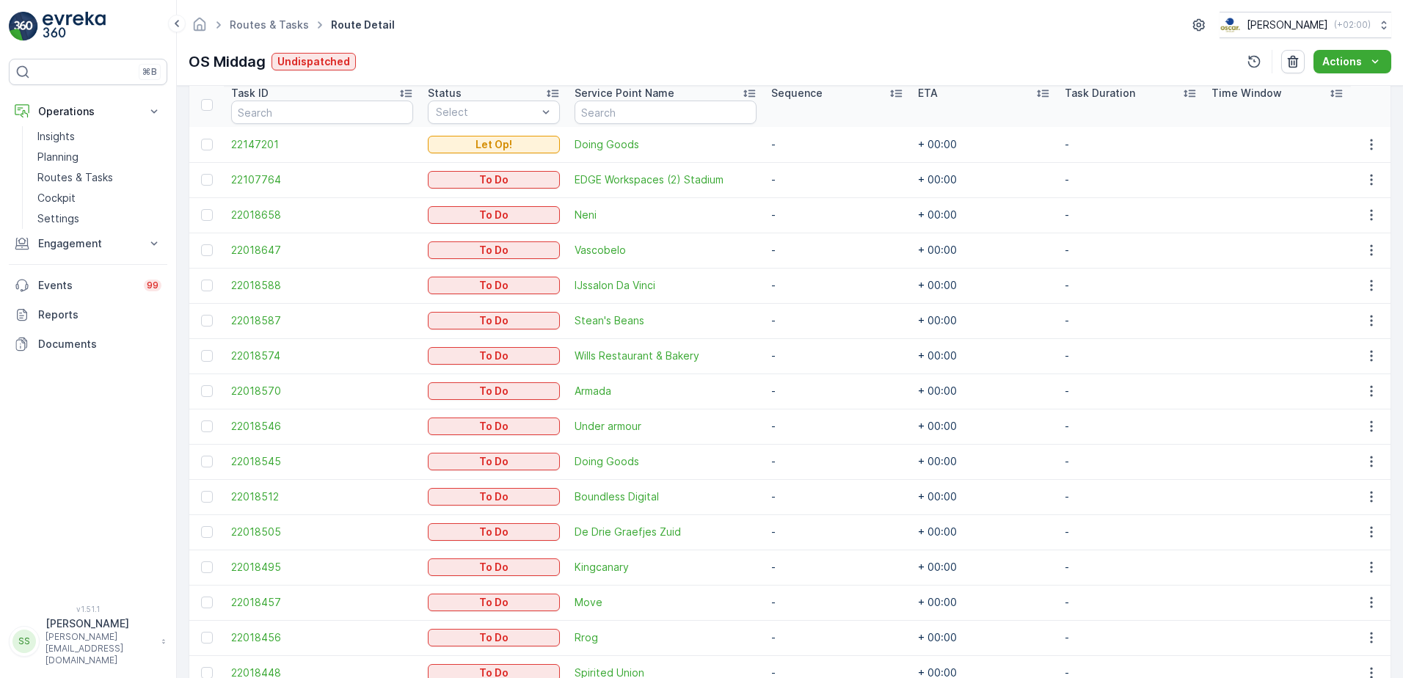
scroll to position [401, 0]
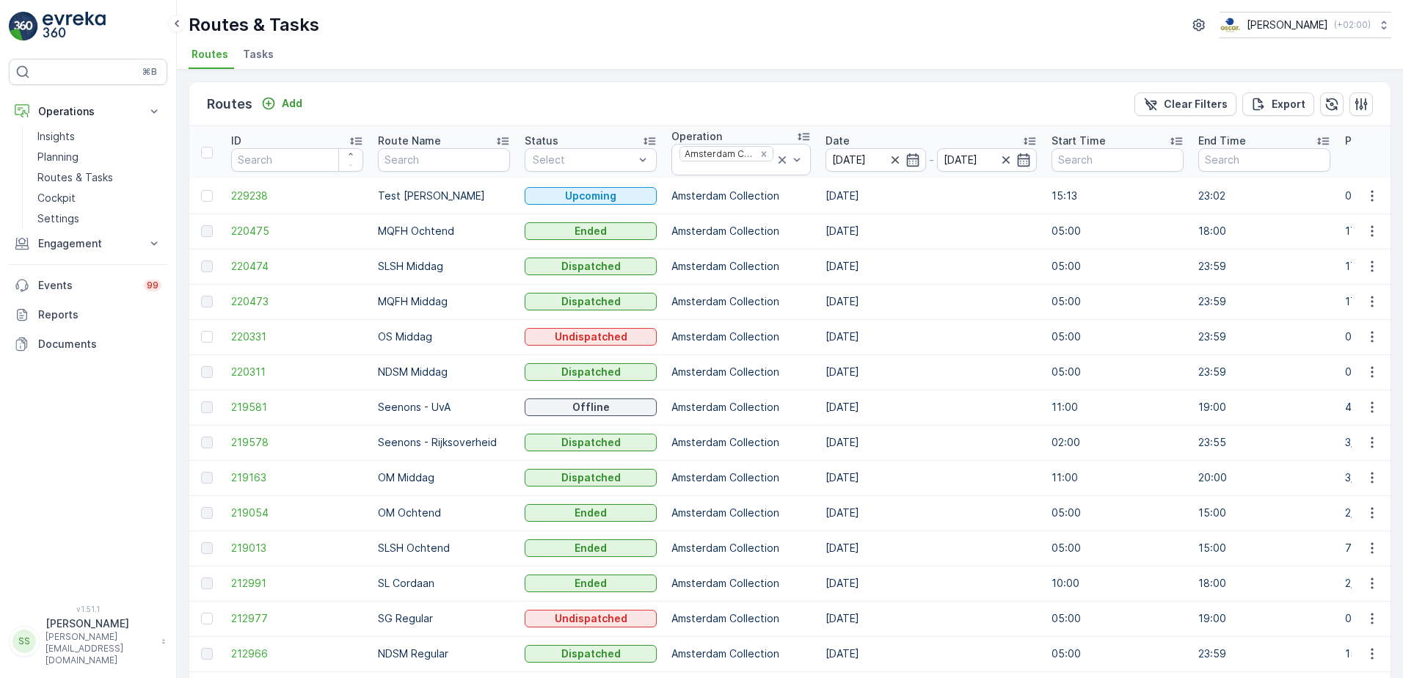
click at [268, 52] on span "Tasks" at bounding box center [258, 54] width 31 height 15
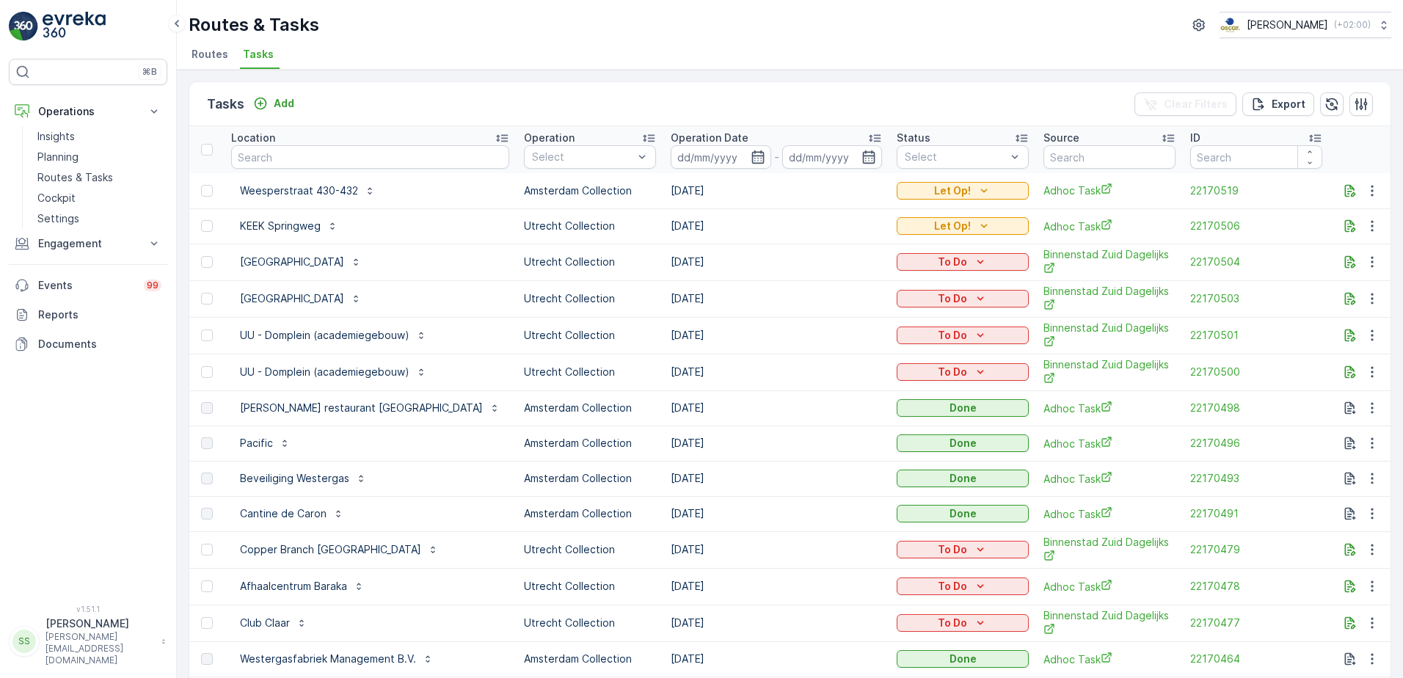
click at [369, 148] on input "text" at bounding box center [370, 156] width 278 height 23
type input "olymp"
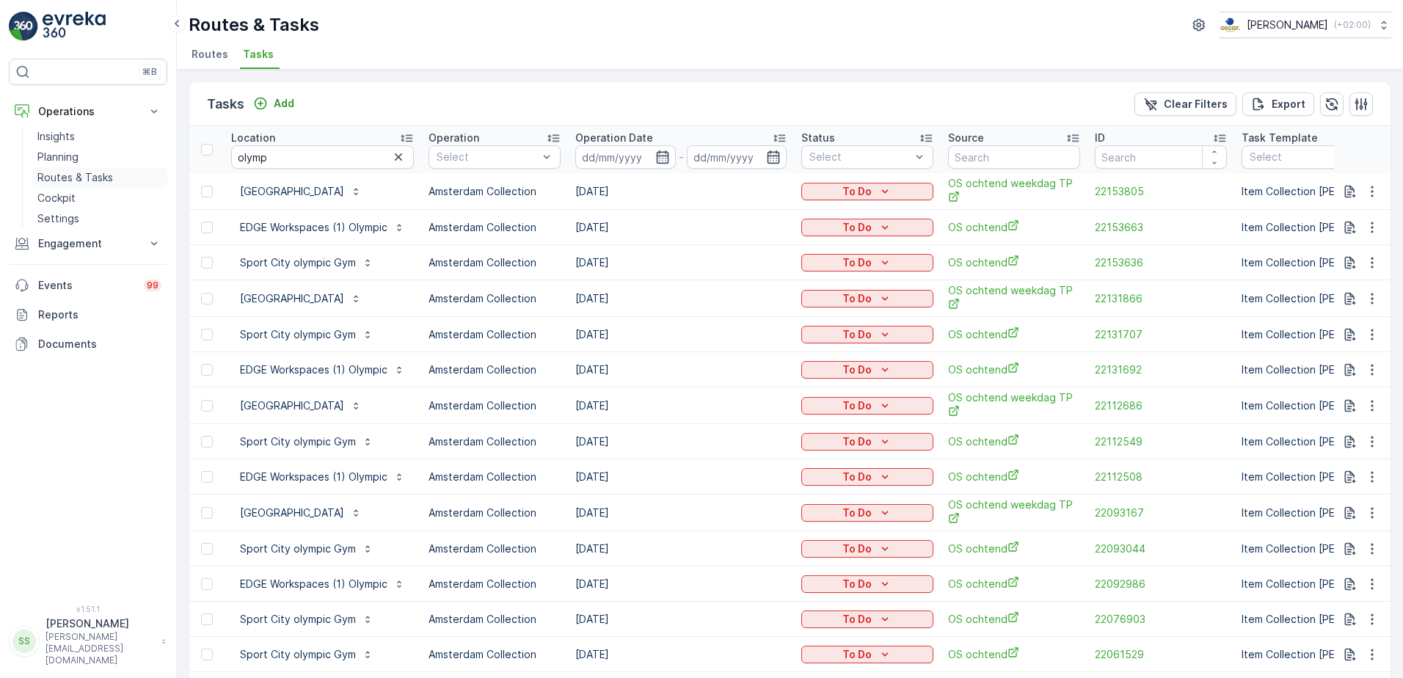
drag, startPoint x: 300, startPoint y: 159, endPoint x: 142, endPoint y: 167, distance: 158.8
click at [155, 166] on div "⌘B Operations Insights Planning Routes & Tasks Cockpit Settings Engagement Insi…" at bounding box center [701, 339] width 1403 height 678
type input "[PERSON_NAME]"
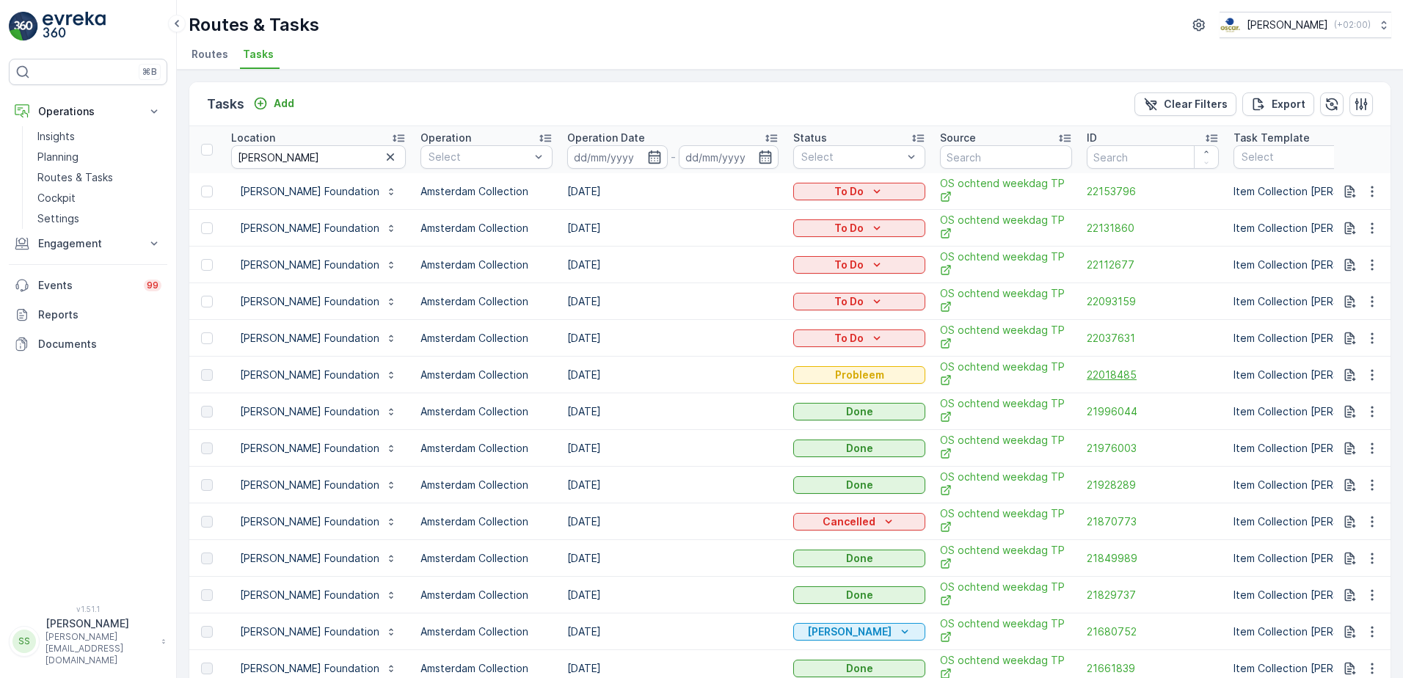
click at [1111, 368] on span "22018485" at bounding box center [1153, 375] width 132 height 15
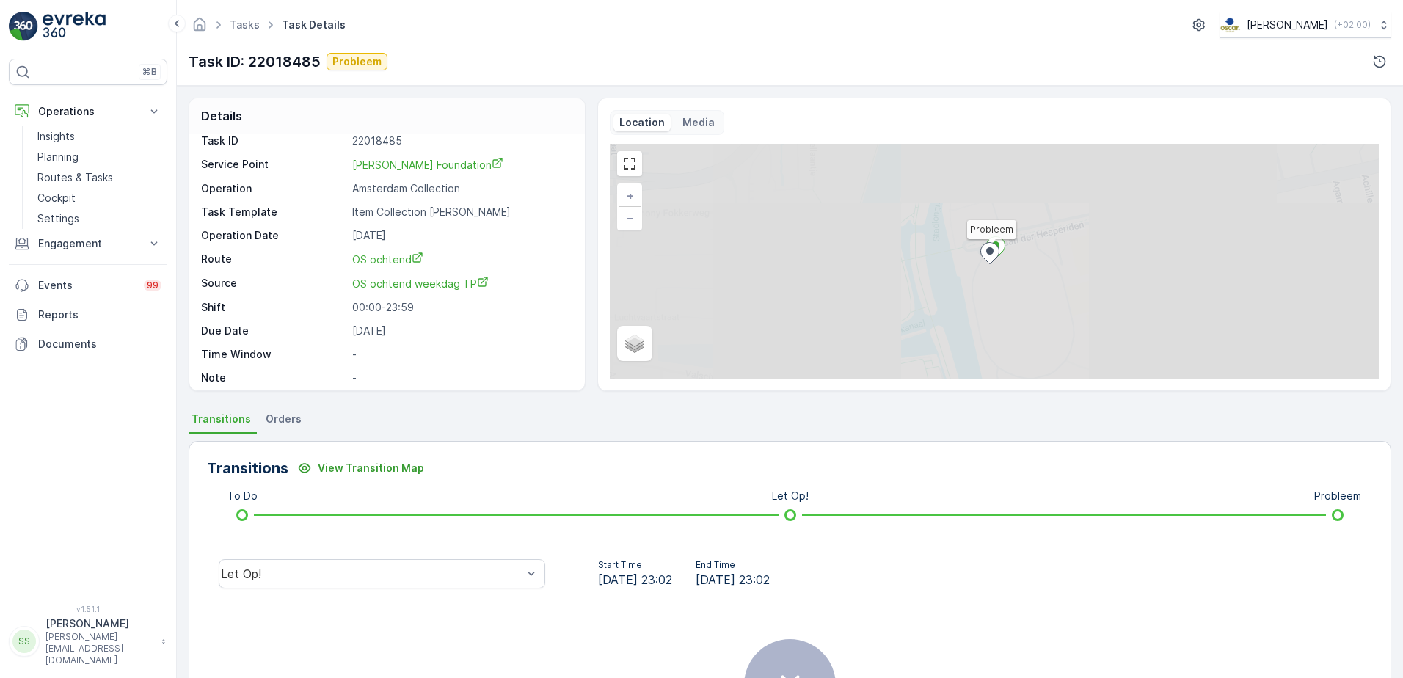
scroll to position [19, 0]
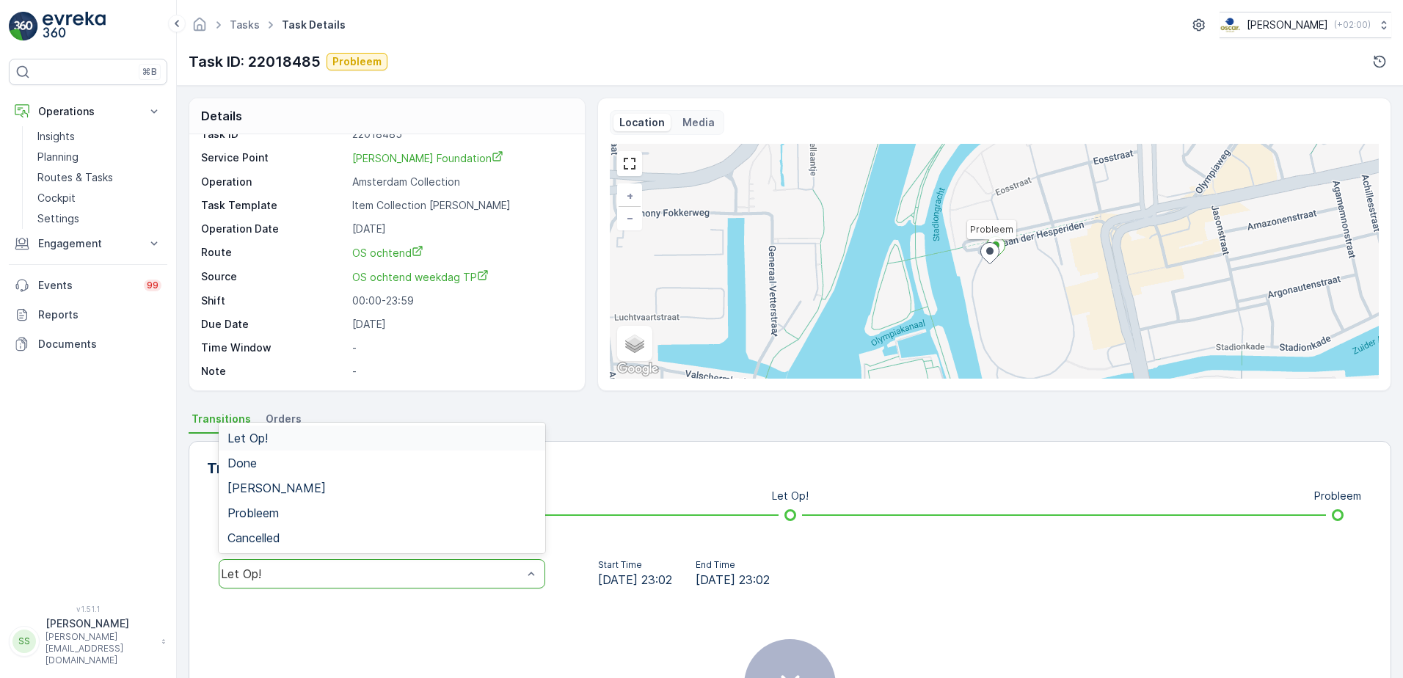
click at [432, 566] on div "Let Op!" at bounding box center [382, 573] width 327 height 29
click at [261, 513] on span "Probleem" at bounding box center [253, 512] width 51 height 13
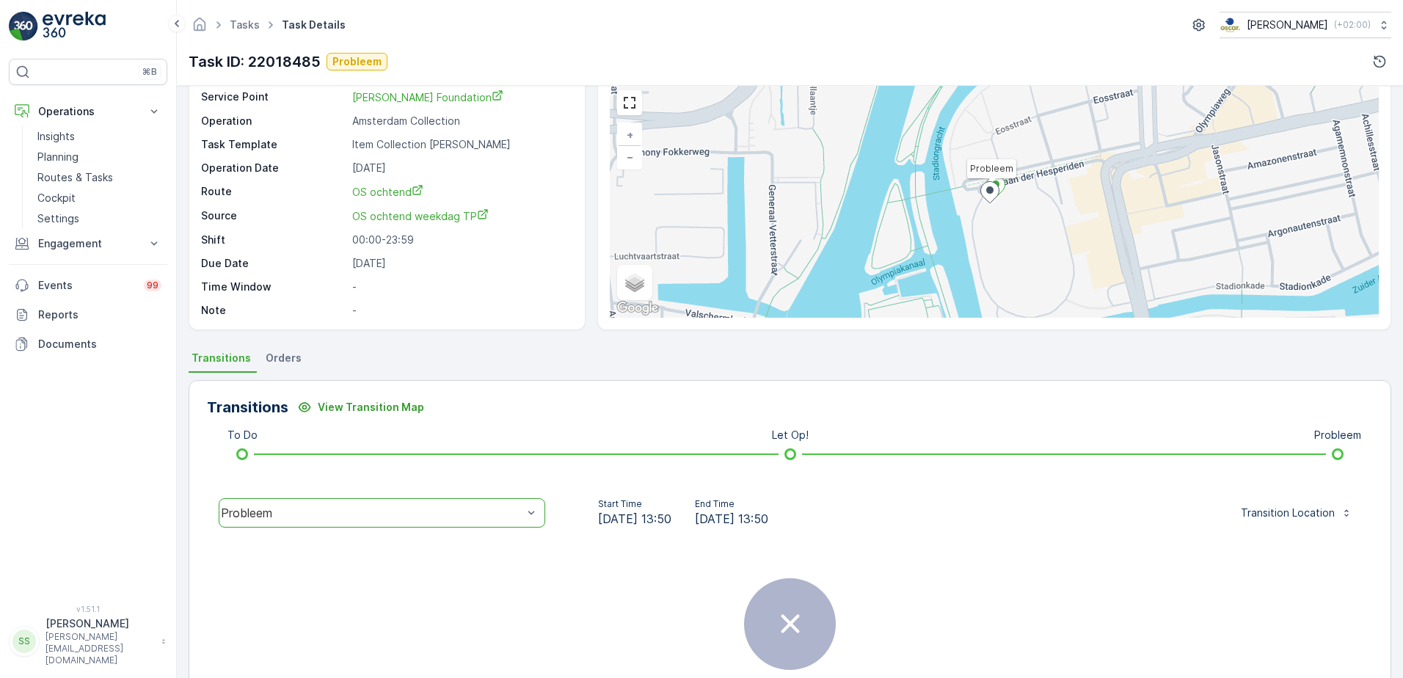
scroll to position [174, 0]
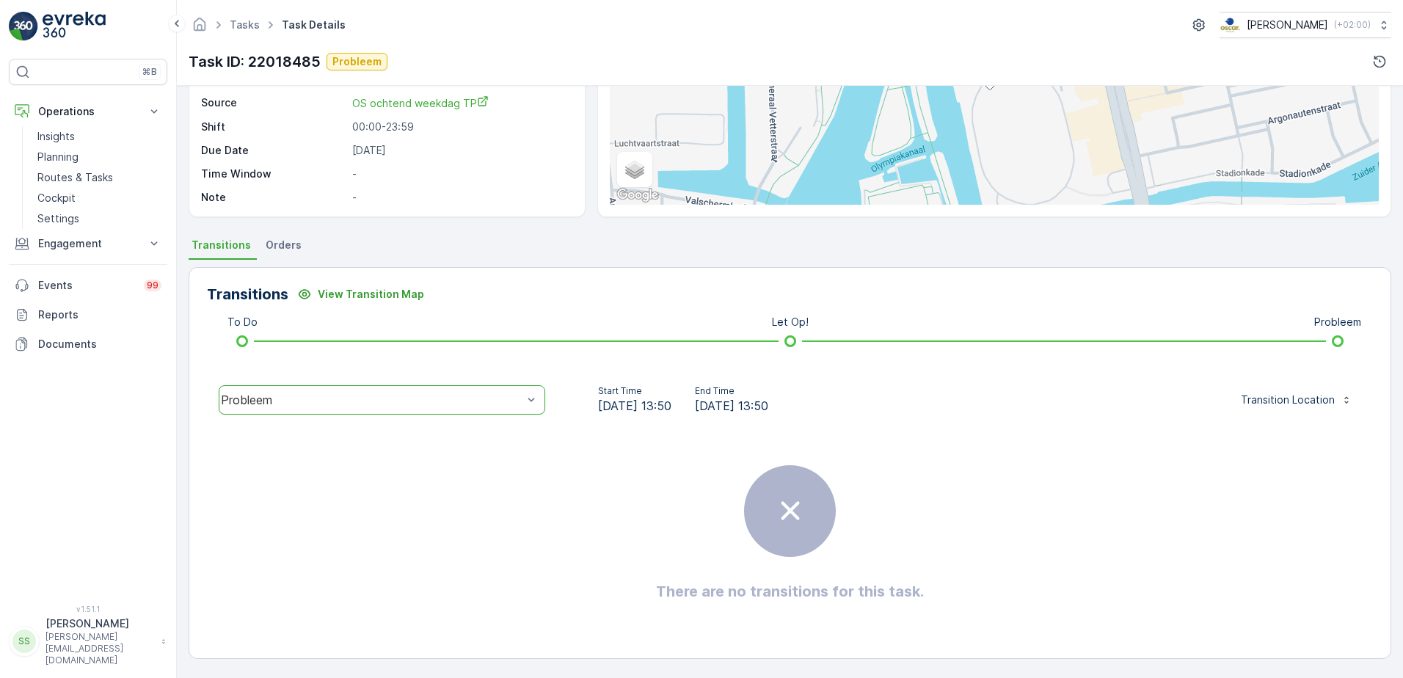
click at [564, 490] on div "There are no transitions for this task." at bounding box center [790, 534] width 1166 height 220
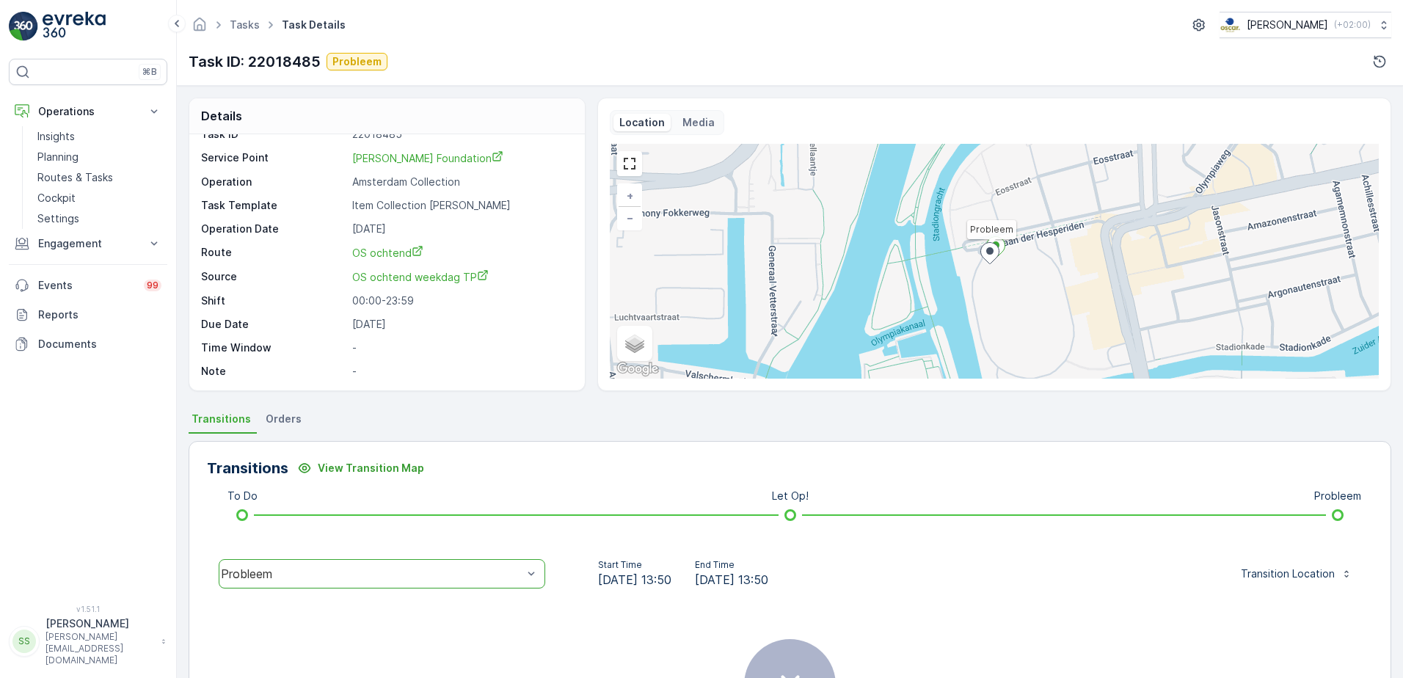
scroll to position [0, 0]
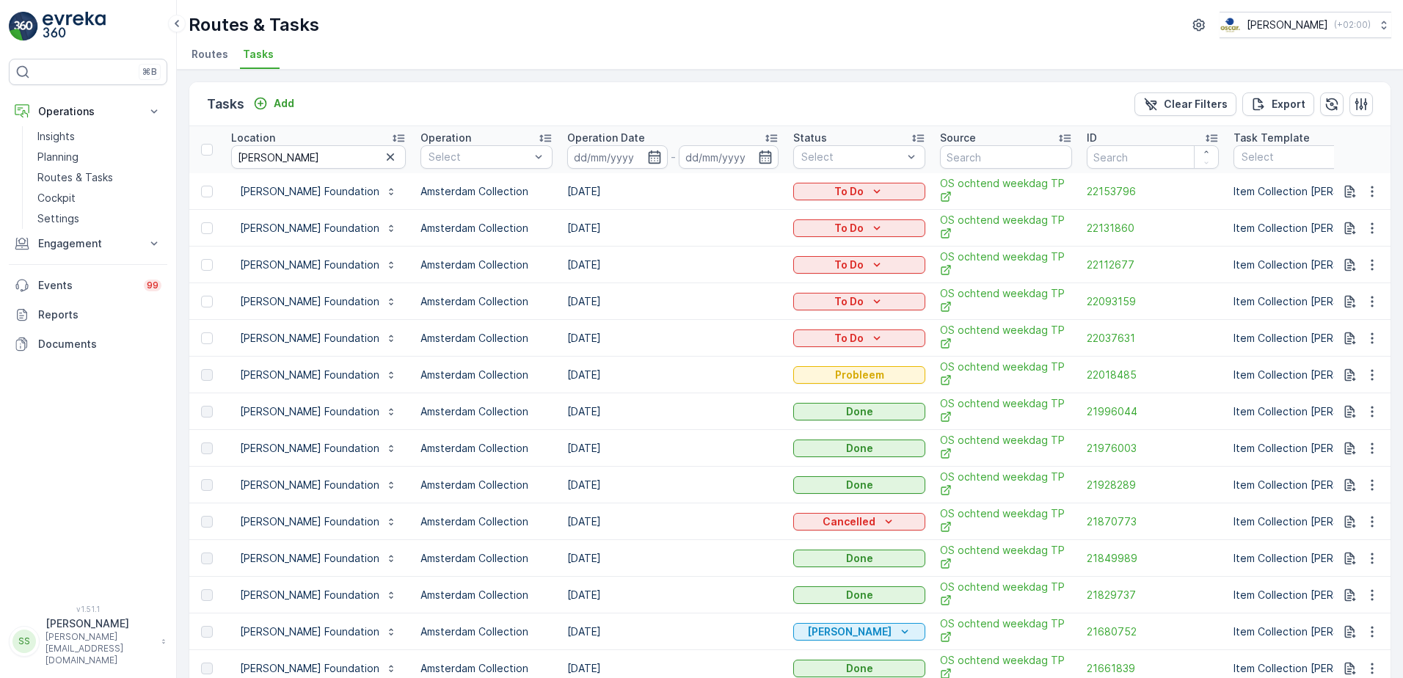
drag, startPoint x: 555, startPoint y: 366, endPoint x: 633, endPoint y: 361, distance: 77.9
click at [633, 361] on td "[DATE]" at bounding box center [673, 375] width 226 height 37
drag, startPoint x: 633, startPoint y: 361, endPoint x: 651, endPoint y: 366, distance: 18.9
click at [651, 366] on td "[DATE]" at bounding box center [673, 375] width 226 height 37
drag, startPoint x: 548, startPoint y: 366, endPoint x: 610, endPoint y: 367, distance: 61.7
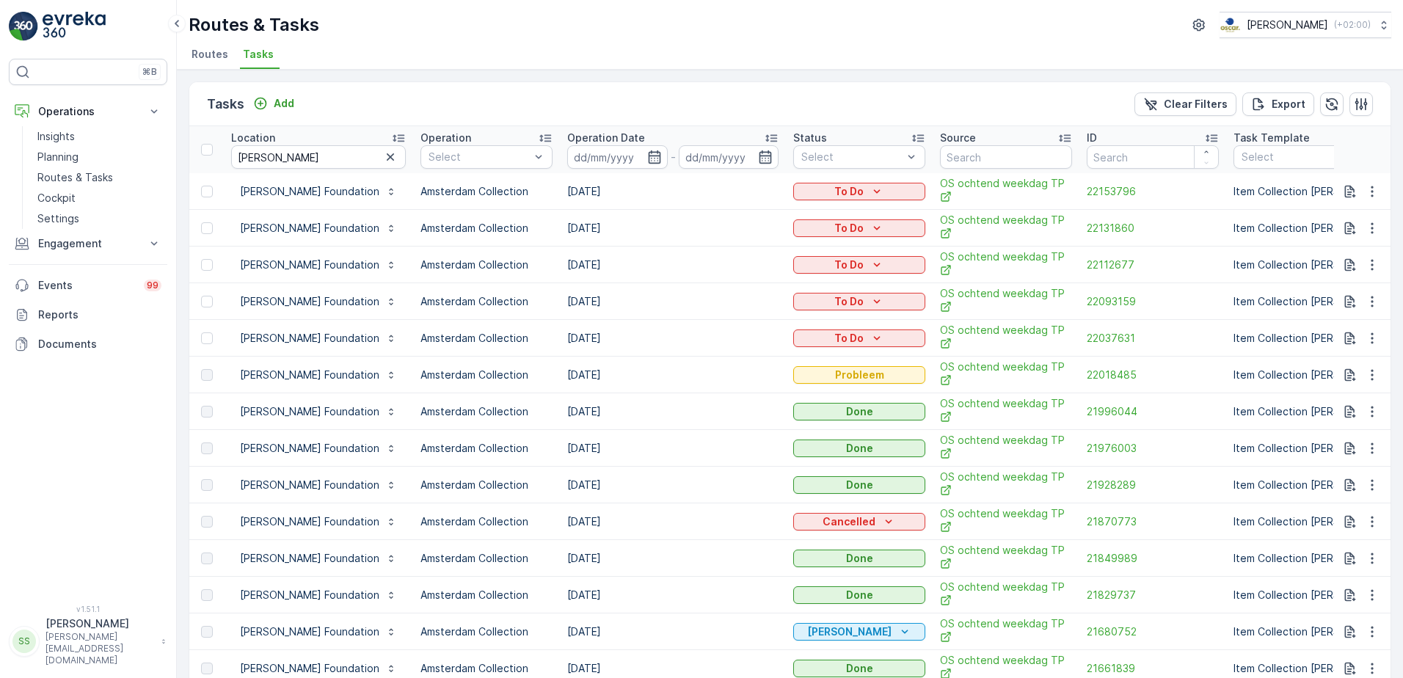
click at [610, 367] on td "[DATE]" at bounding box center [673, 375] width 226 height 37
click at [647, 368] on td "[DATE]" at bounding box center [673, 375] width 226 height 37
click at [573, 357] on td "[DATE]" at bounding box center [673, 375] width 226 height 37
drag, startPoint x: 573, startPoint y: 356, endPoint x: 569, endPoint y: 368, distance: 13.2
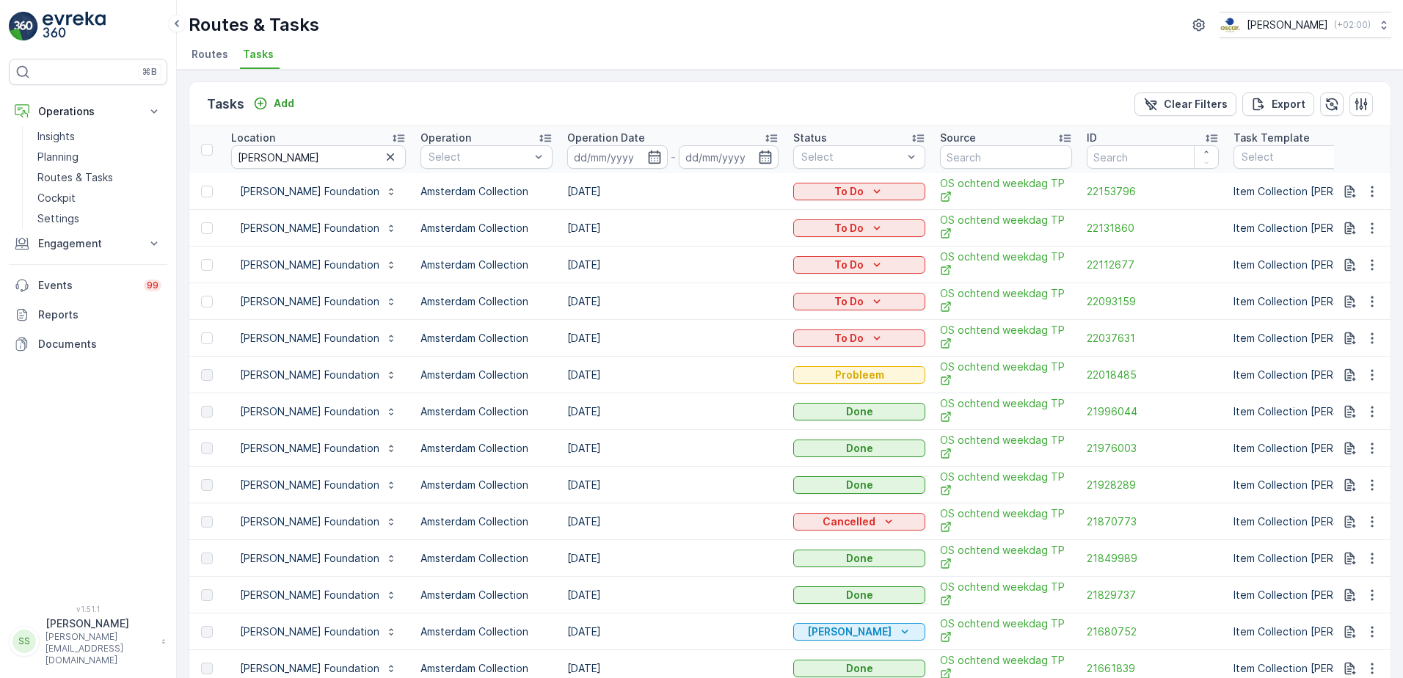
click at [569, 368] on td "[DATE]" at bounding box center [673, 375] width 226 height 37
click at [1157, 360] on td "22018485" at bounding box center [1153, 375] width 147 height 37
click at [647, 364] on td "[DATE]" at bounding box center [673, 375] width 226 height 37
click at [560, 369] on td "[DATE]" at bounding box center [673, 375] width 226 height 37
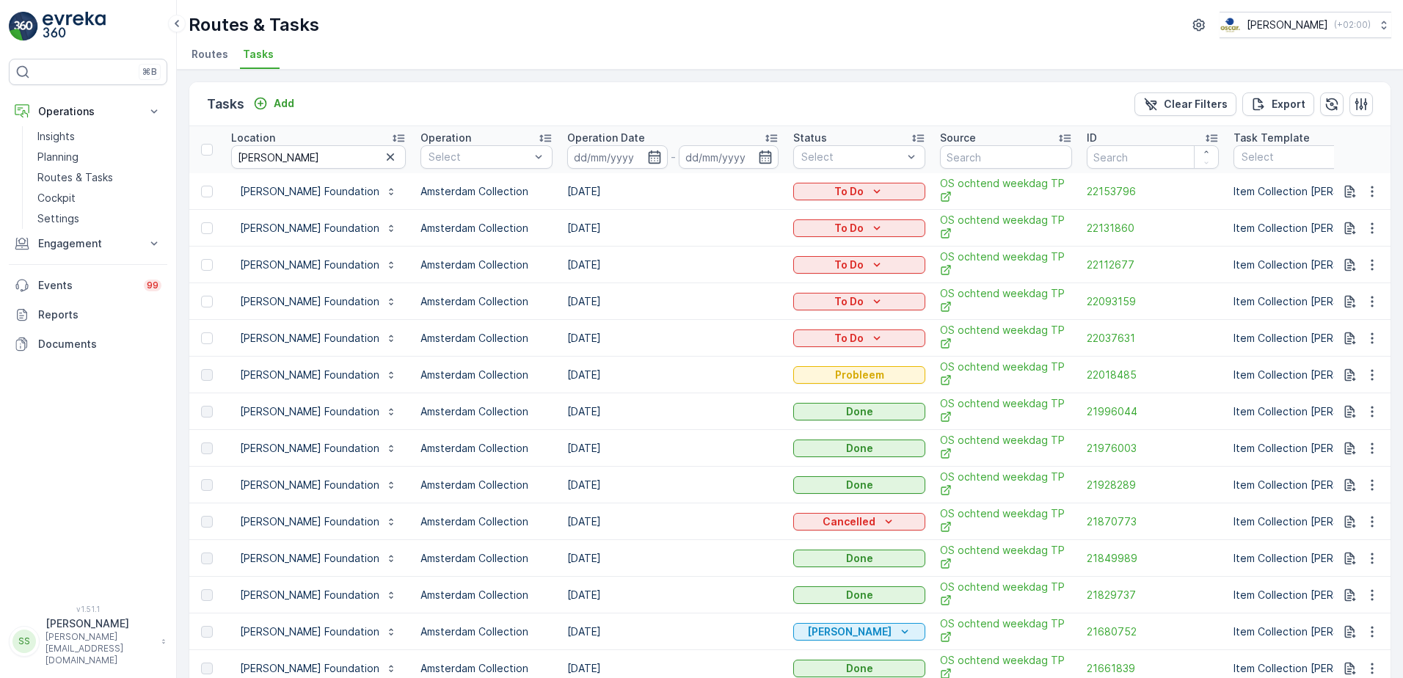
click at [560, 369] on td "[DATE]" at bounding box center [673, 375] width 226 height 37
drag, startPoint x: 556, startPoint y: 369, endPoint x: 608, endPoint y: 377, distance: 53.5
click at [633, 371] on td "[DATE]" at bounding box center [673, 375] width 226 height 37
drag, startPoint x: 547, startPoint y: 366, endPoint x: 610, endPoint y: 363, distance: 63.2
click at [610, 363] on td "[DATE]" at bounding box center [673, 375] width 226 height 37
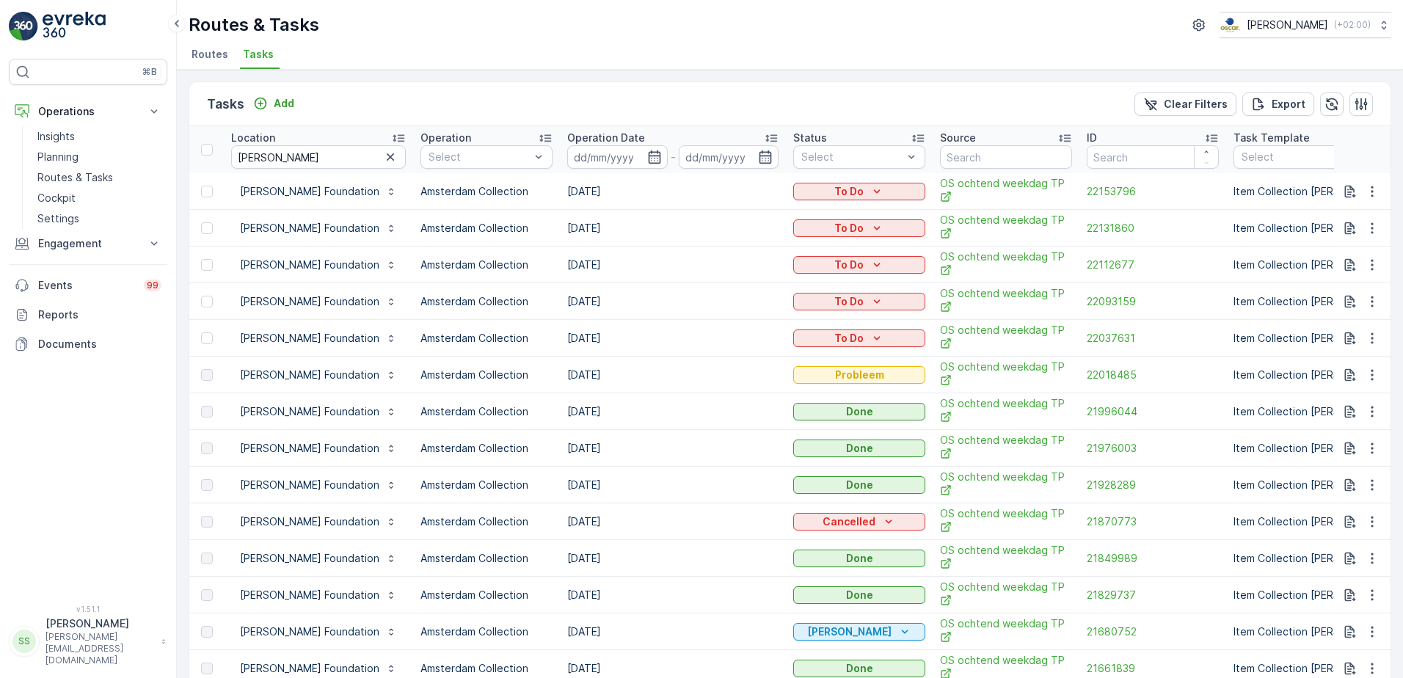
drag, startPoint x: 610, startPoint y: 363, endPoint x: 625, endPoint y: 373, distance: 18.1
click at [641, 373] on td "[DATE]" at bounding box center [673, 375] width 226 height 37
drag, startPoint x: 546, startPoint y: 367, endPoint x: 611, endPoint y: 366, distance: 65.3
click at [611, 366] on td "[DATE]" at bounding box center [673, 375] width 226 height 37
drag, startPoint x: 611, startPoint y: 366, endPoint x: 628, endPoint y: 371, distance: 16.9
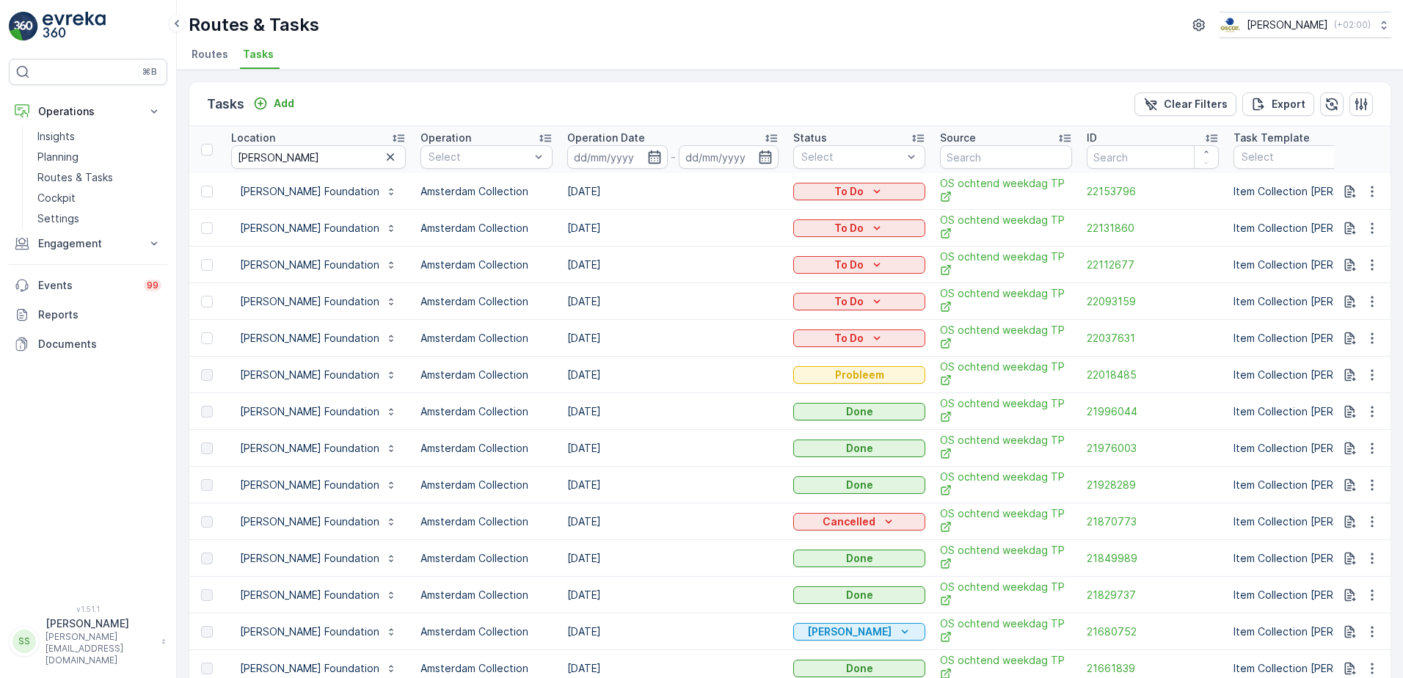
click at [628, 371] on td "[DATE]" at bounding box center [673, 375] width 226 height 37
click at [1196, 372] on span "22018485" at bounding box center [1153, 375] width 132 height 15
click at [398, 87] on div "Tasks Add Clear Filters Export" at bounding box center [790, 104] width 1202 height 44
click at [371, 98] on div "Tasks Add Clear Filters Export" at bounding box center [790, 104] width 1202 height 44
click at [378, 102] on div "Tasks Add Clear Filters Export" at bounding box center [790, 104] width 1202 height 44
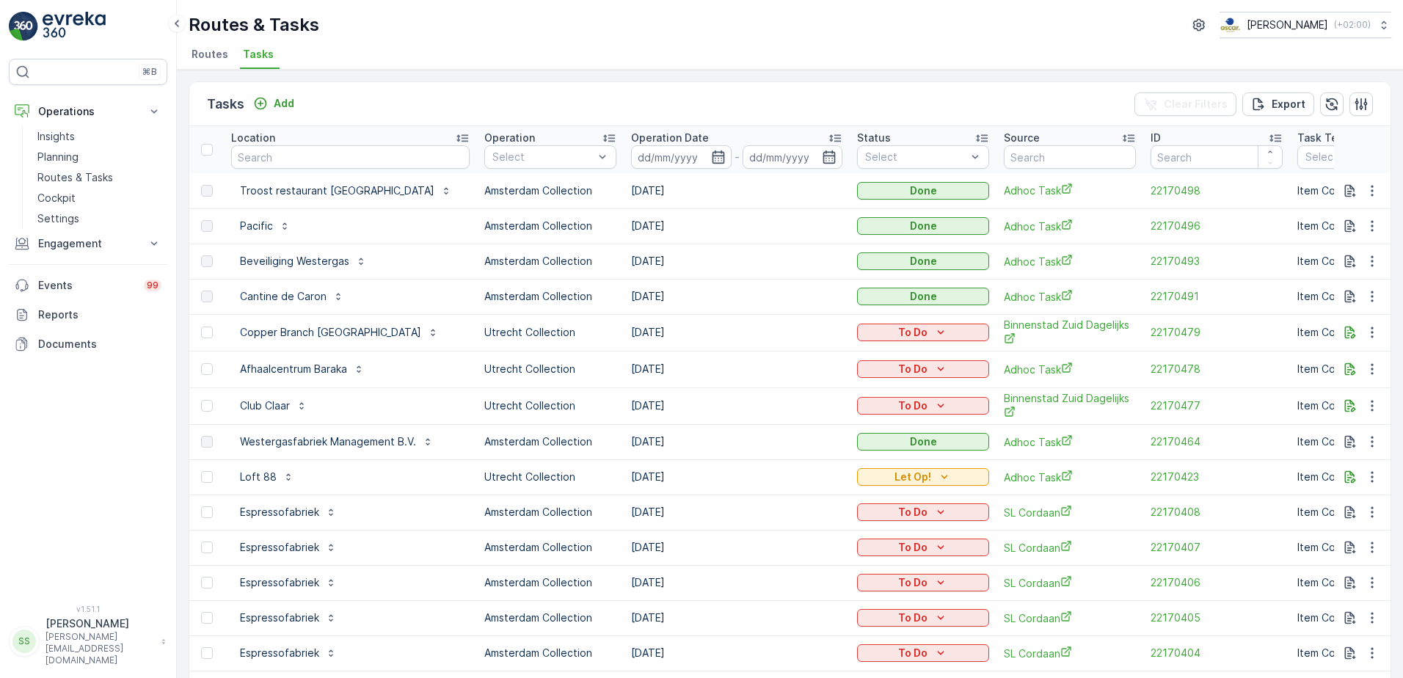
click at [333, 105] on div "Tasks Add Clear Filters Export" at bounding box center [790, 104] width 1202 height 44
click at [277, 103] on p "Add" at bounding box center [284, 103] width 21 height 15
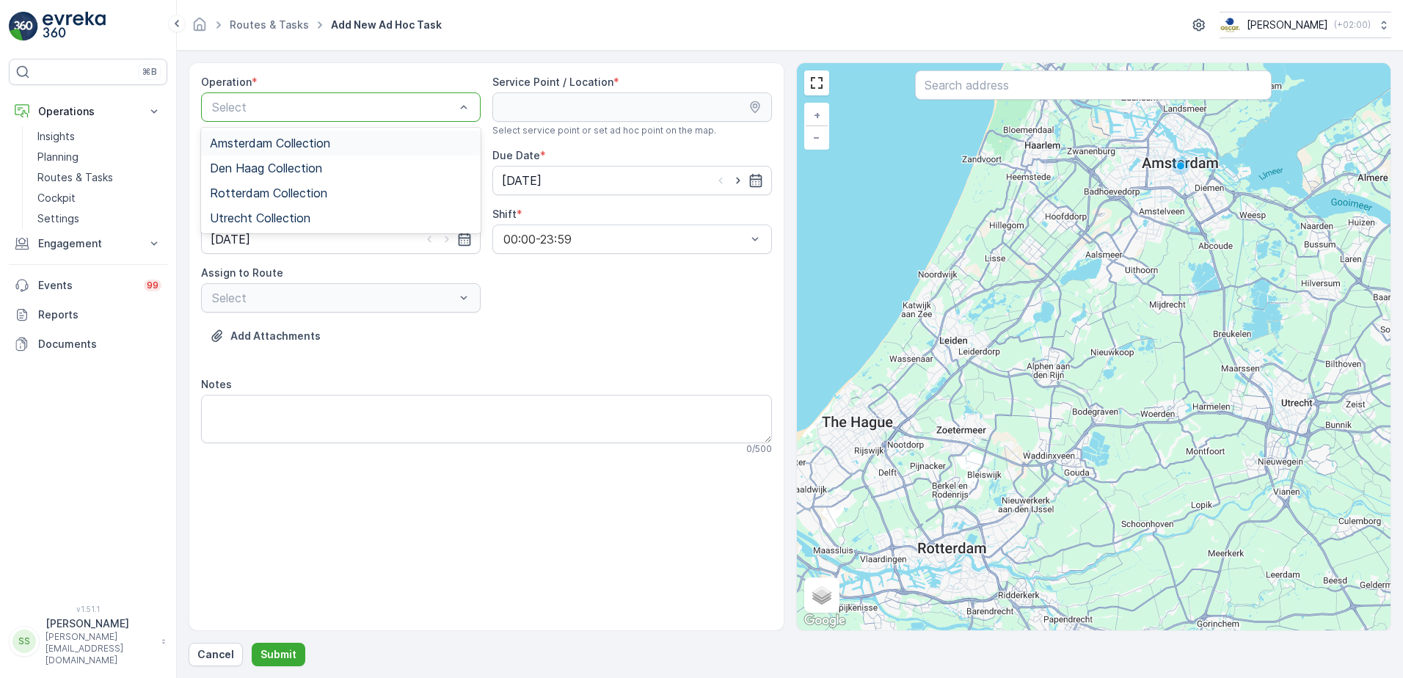
click at [252, 139] on span "Amsterdam Collection" at bounding box center [270, 143] width 120 height 13
click at [644, 309] on div "Operation * option Amsterdam Collection, selected. Amsterdam Collection Service…" at bounding box center [486, 271] width 571 height 392
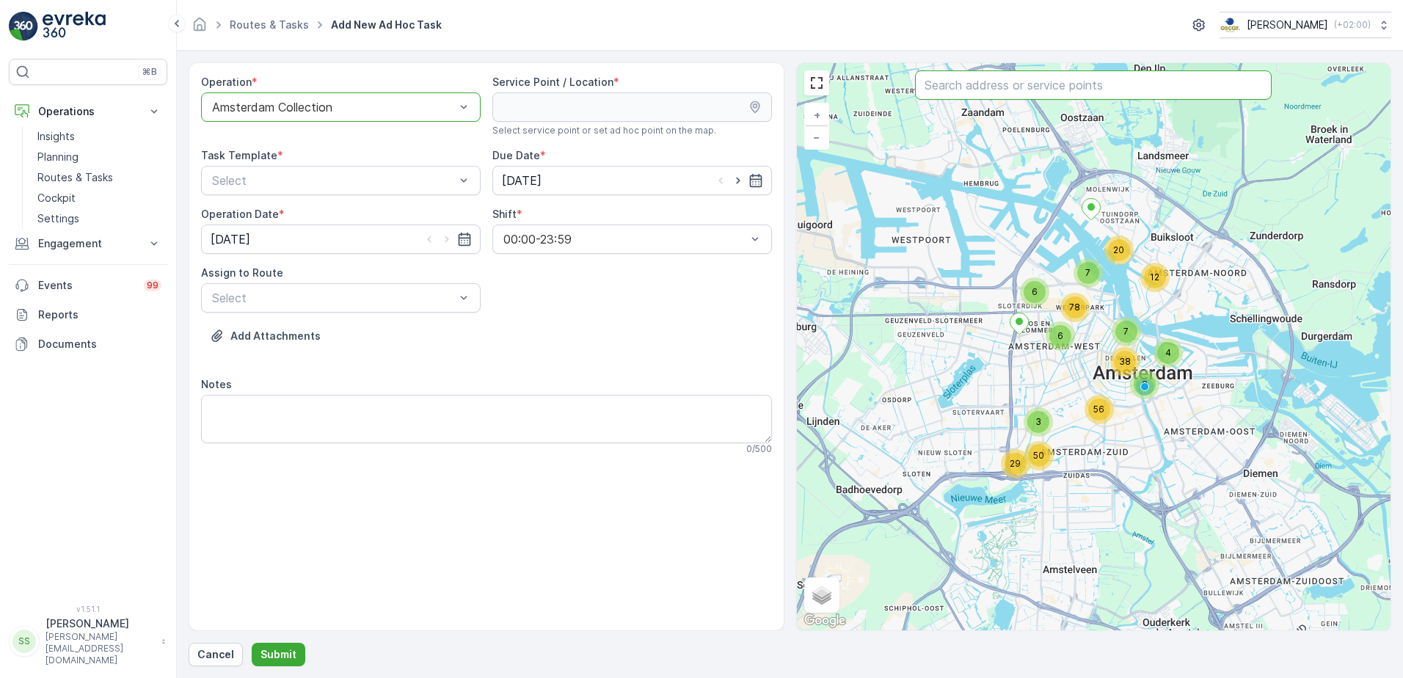
click at [939, 83] on input "text" at bounding box center [1093, 84] width 357 height 29
type input "[PERSON_NAME]"
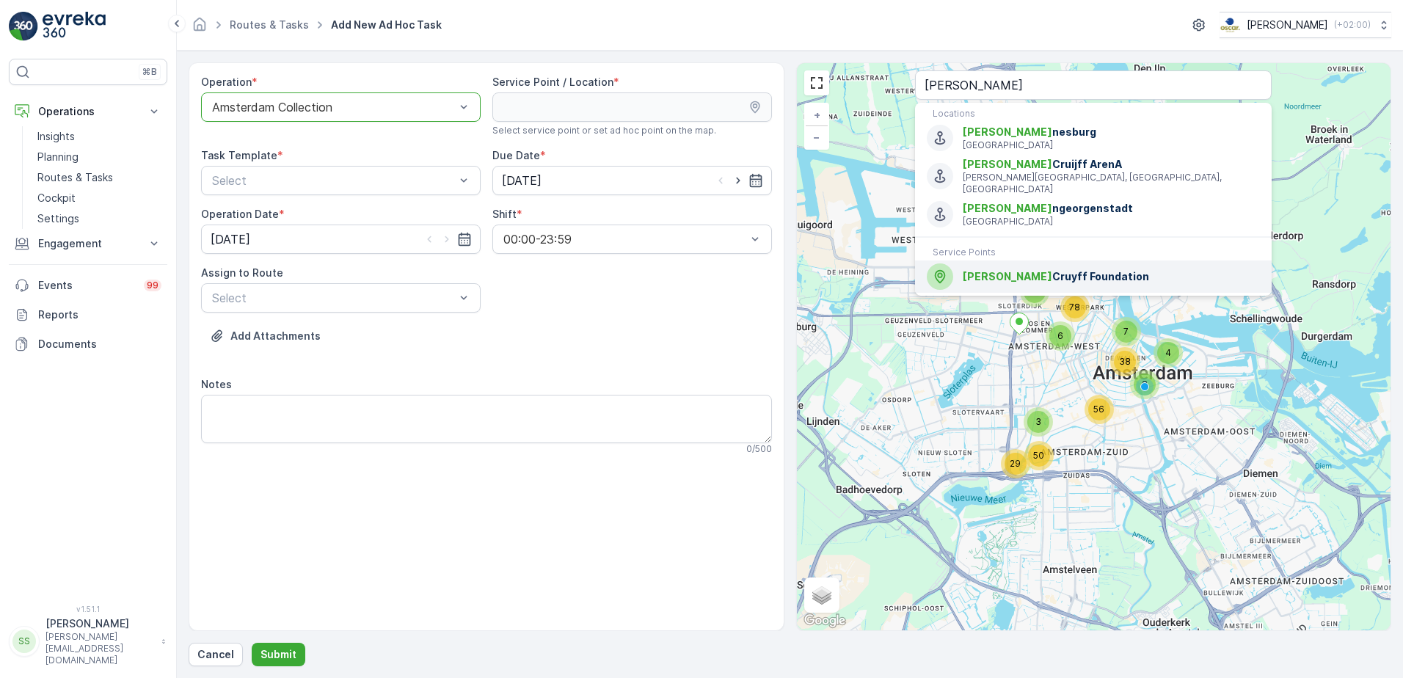
drag, startPoint x: 1039, startPoint y: 263, endPoint x: 542, endPoint y: 330, distance: 501.4
click at [1037, 269] on span "[PERSON_NAME] Foundation" at bounding box center [1111, 276] width 297 height 15
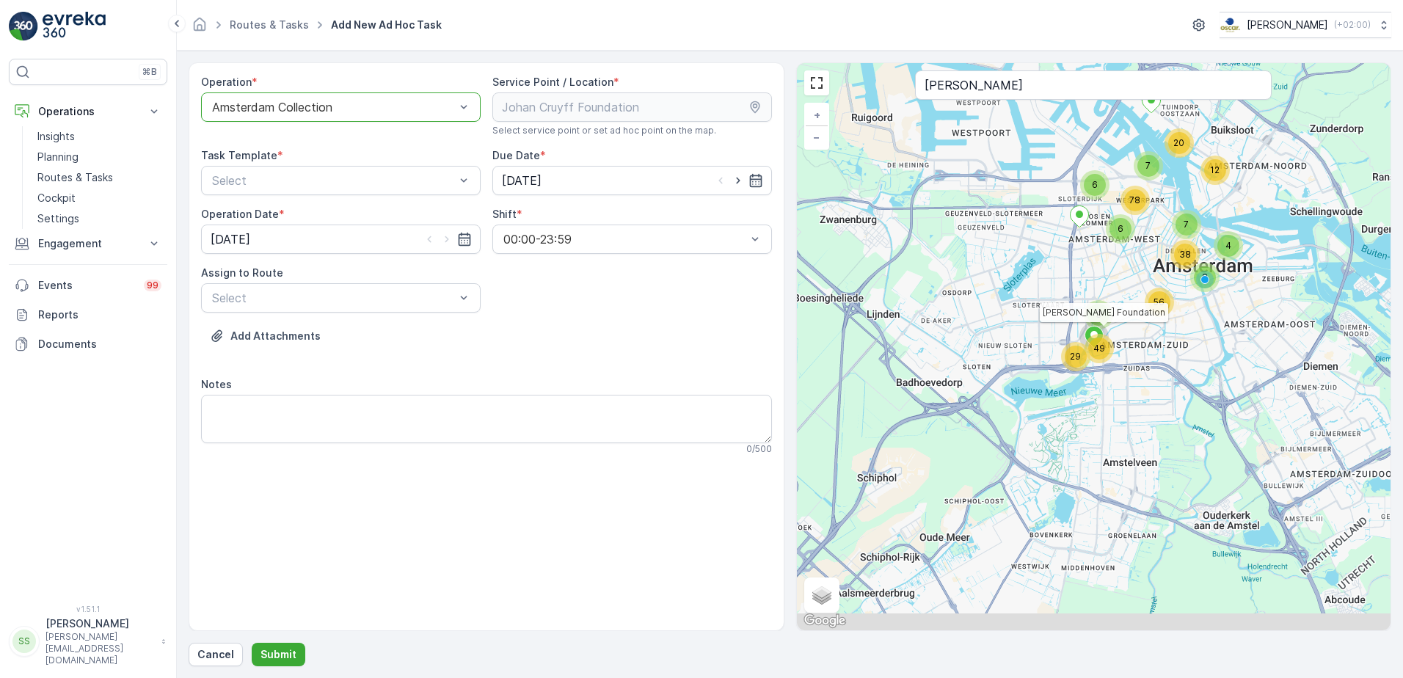
click at [542, 330] on div "Add Attachments" at bounding box center [486, 344] width 571 height 41
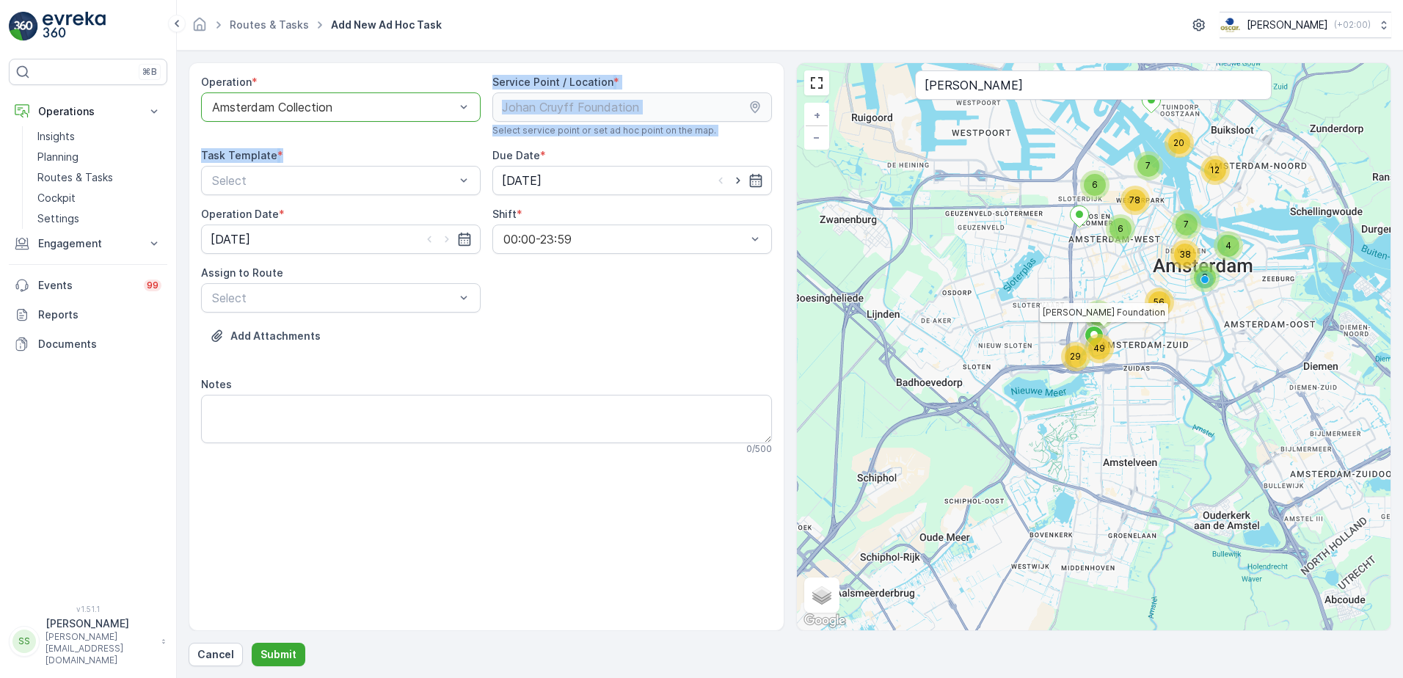
click at [391, 142] on div "Operation * option Amsterdam Collection, selected. Amsterdam Collection Service…" at bounding box center [486, 271] width 571 height 392
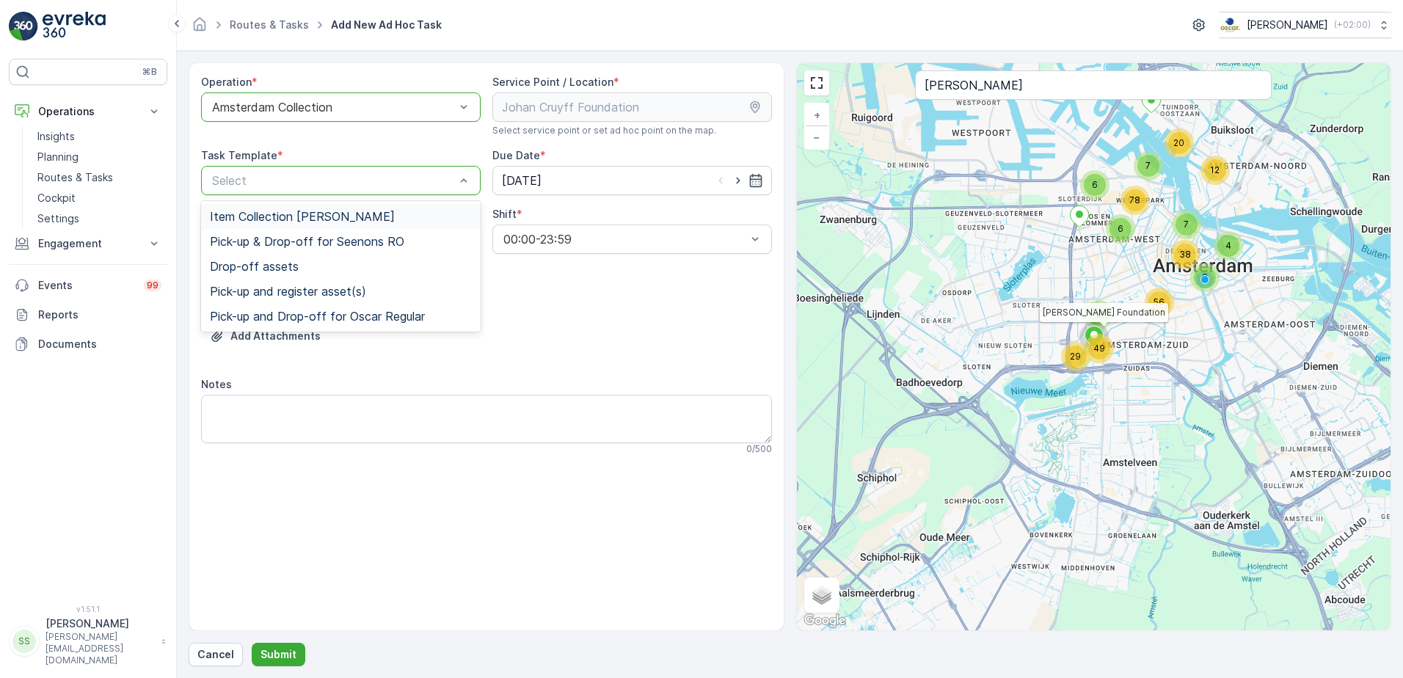
click at [235, 215] on span "Item Collection [PERSON_NAME]" at bounding box center [302, 216] width 185 height 13
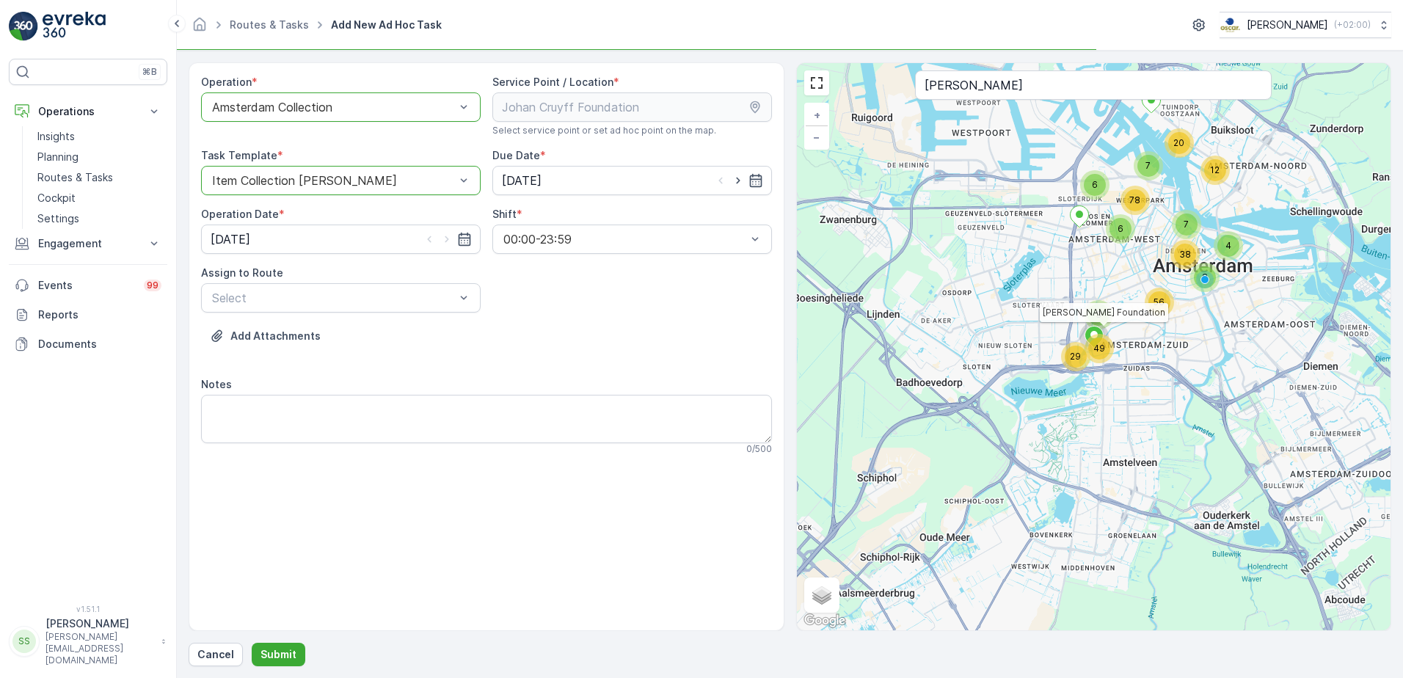
click at [669, 285] on div "Operation * option Amsterdam Collection, selected. Amsterdam Collection Service…" at bounding box center [486, 271] width 571 height 392
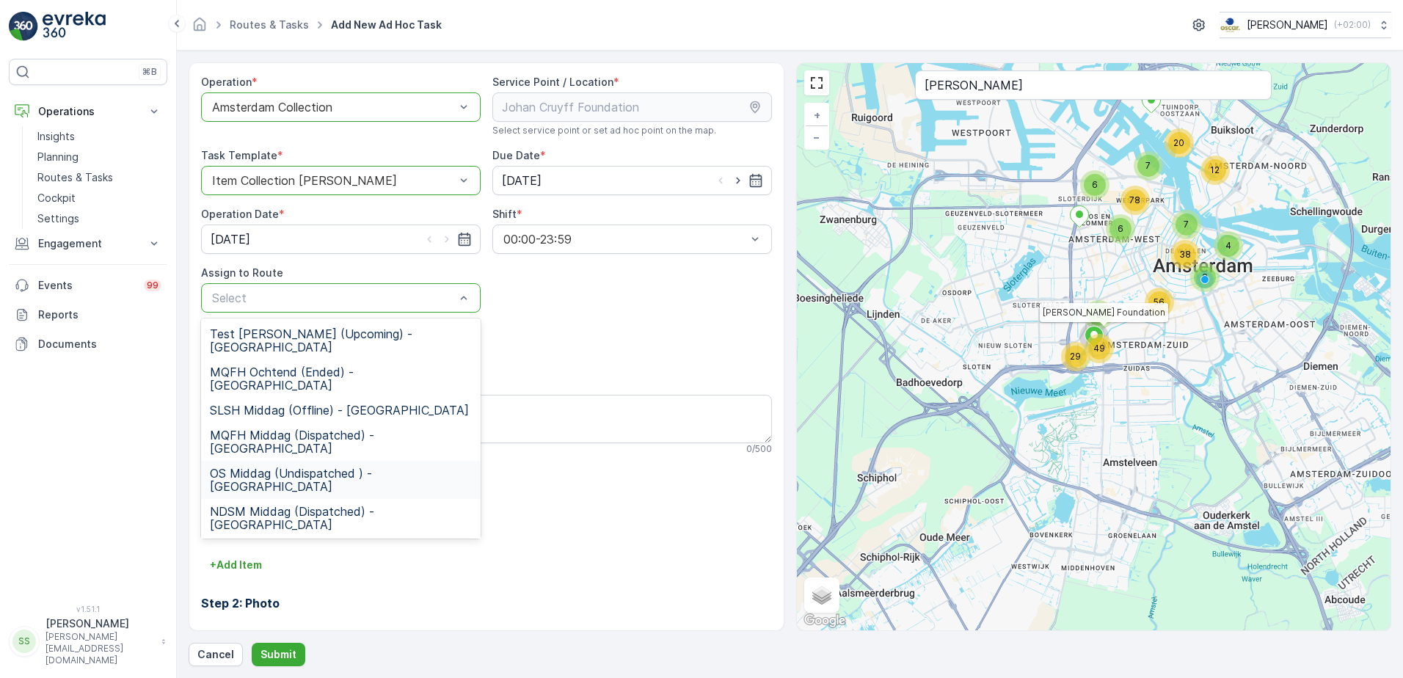
click at [253, 467] on span "OS Middag (Undispatched ) - [GEOGRAPHIC_DATA]" at bounding box center [341, 480] width 262 height 26
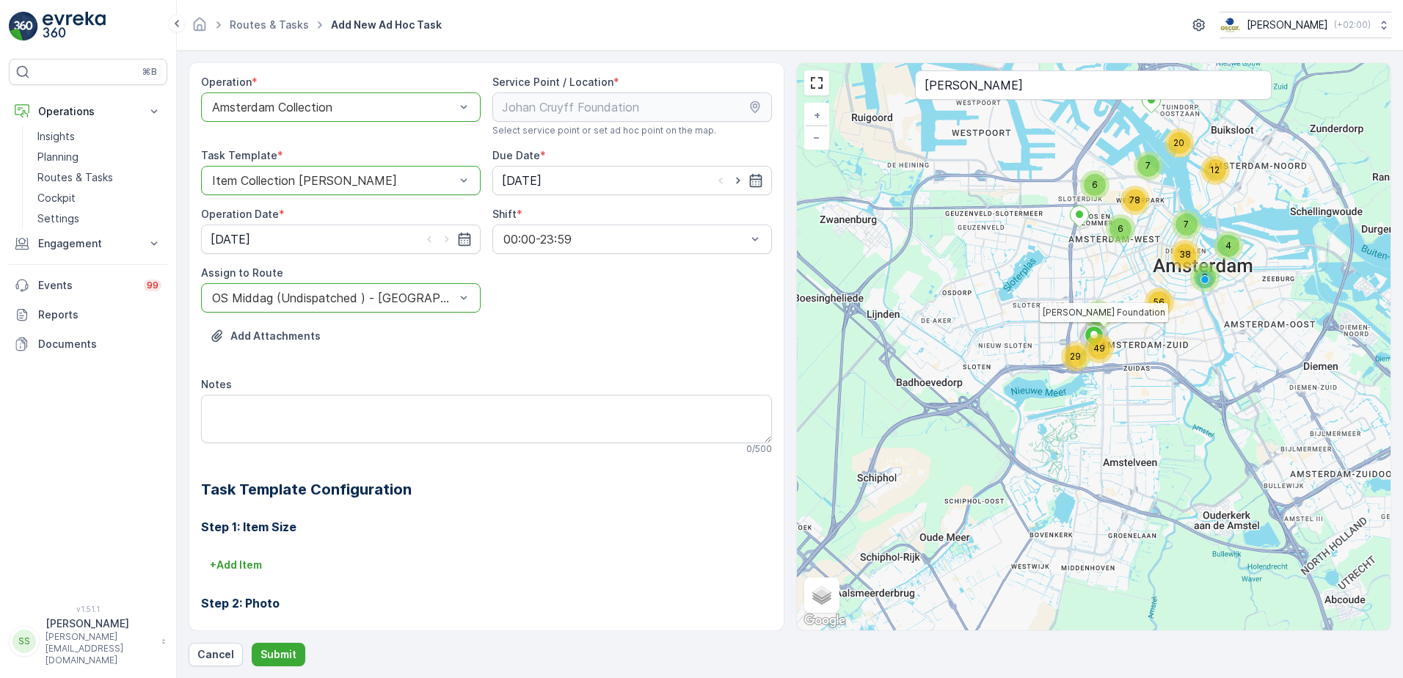
click at [321, 287] on div "OS Middag (Undispatched ) - [GEOGRAPHIC_DATA]" at bounding box center [341, 297] width 280 height 29
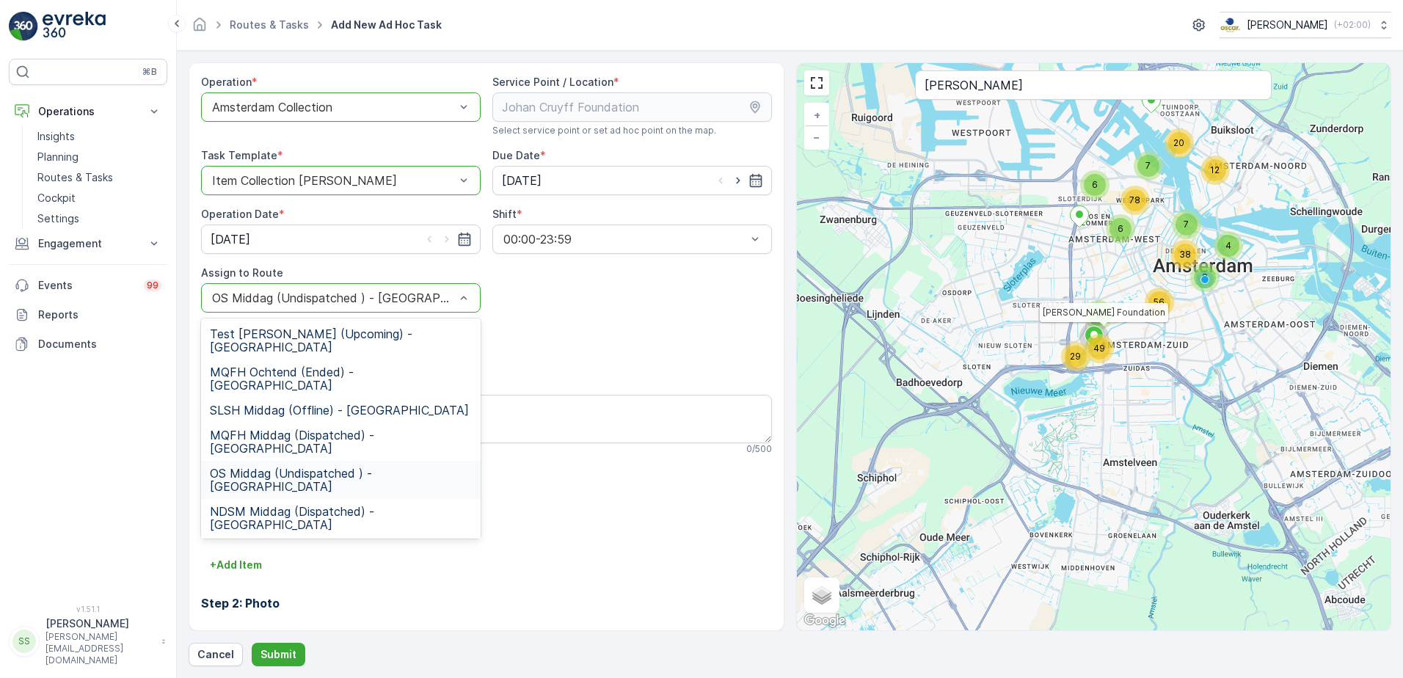
click at [277, 467] on span "OS Middag (Undispatched ) - [GEOGRAPHIC_DATA]" at bounding box center [341, 480] width 262 height 26
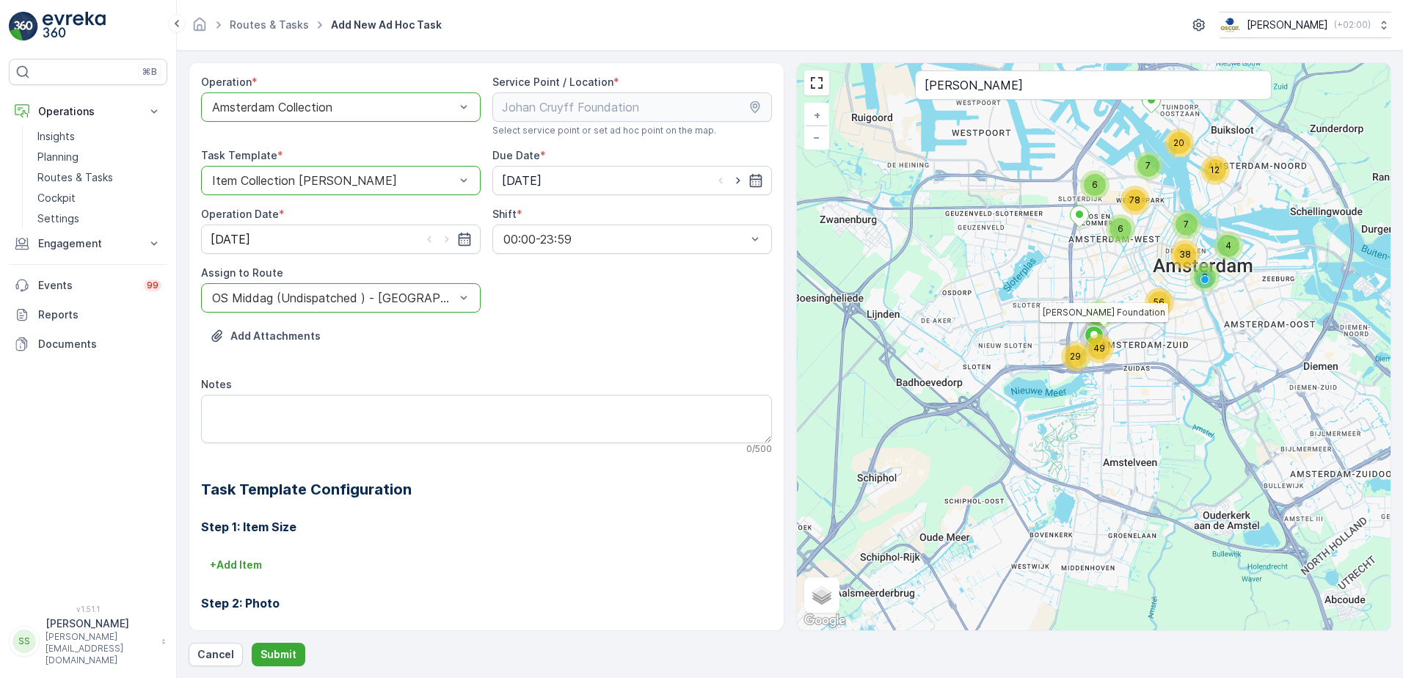
click at [636, 313] on div "Operation * option Amsterdam Collection, selected. Amsterdam Collection Service…" at bounding box center [486, 439] width 571 height 728
click at [266, 644] on button "Submit" at bounding box center [279, 654] width 54 height 23
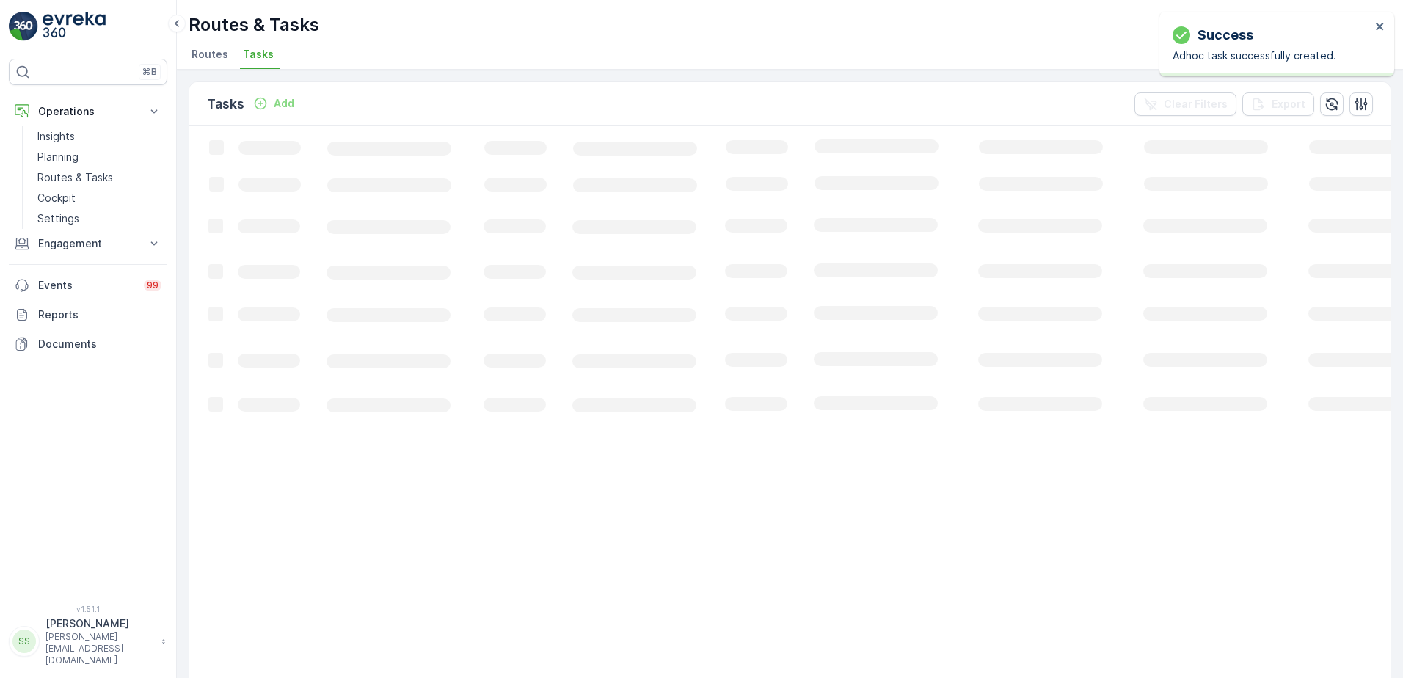
click at [746, 109] on div "Tasks Add Clear Filters Export" at bounding box center [790, 104] width 1202 height 44
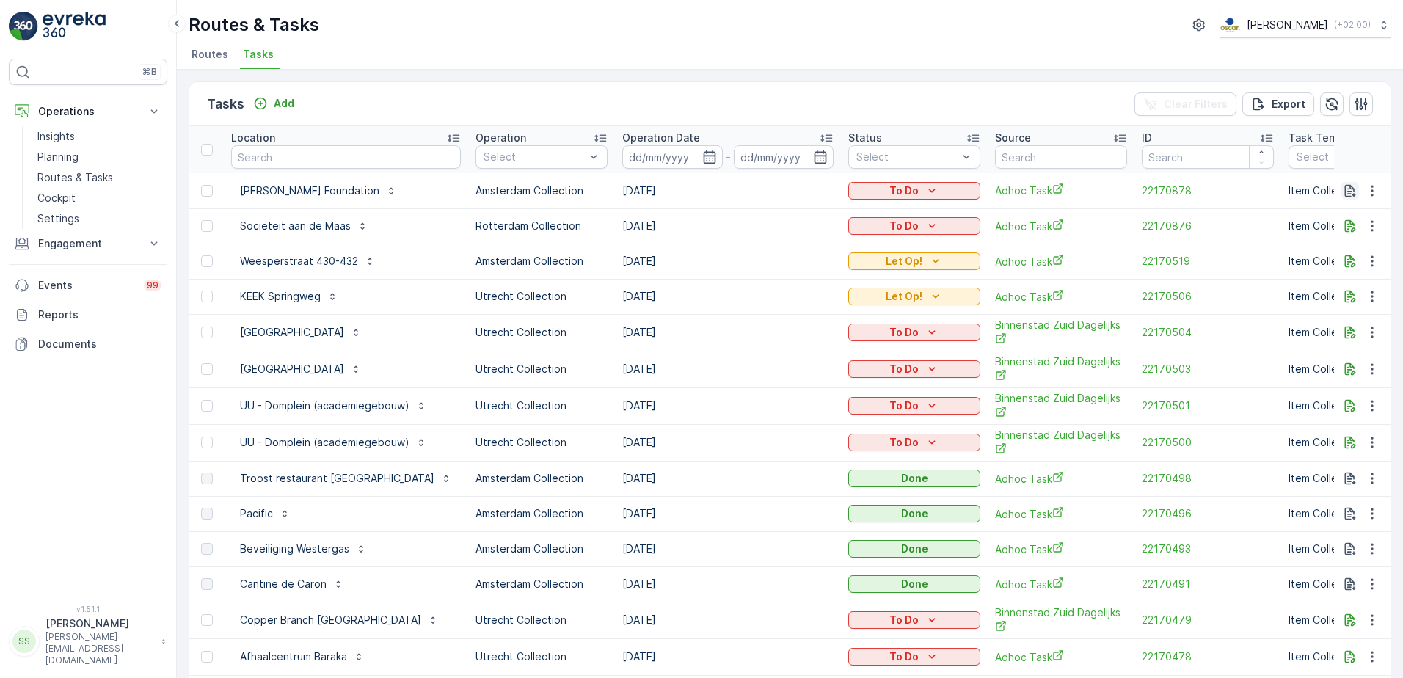
click at [1349, 190] on icon "button" at bounding box center [1350, 190] width 15 height 15
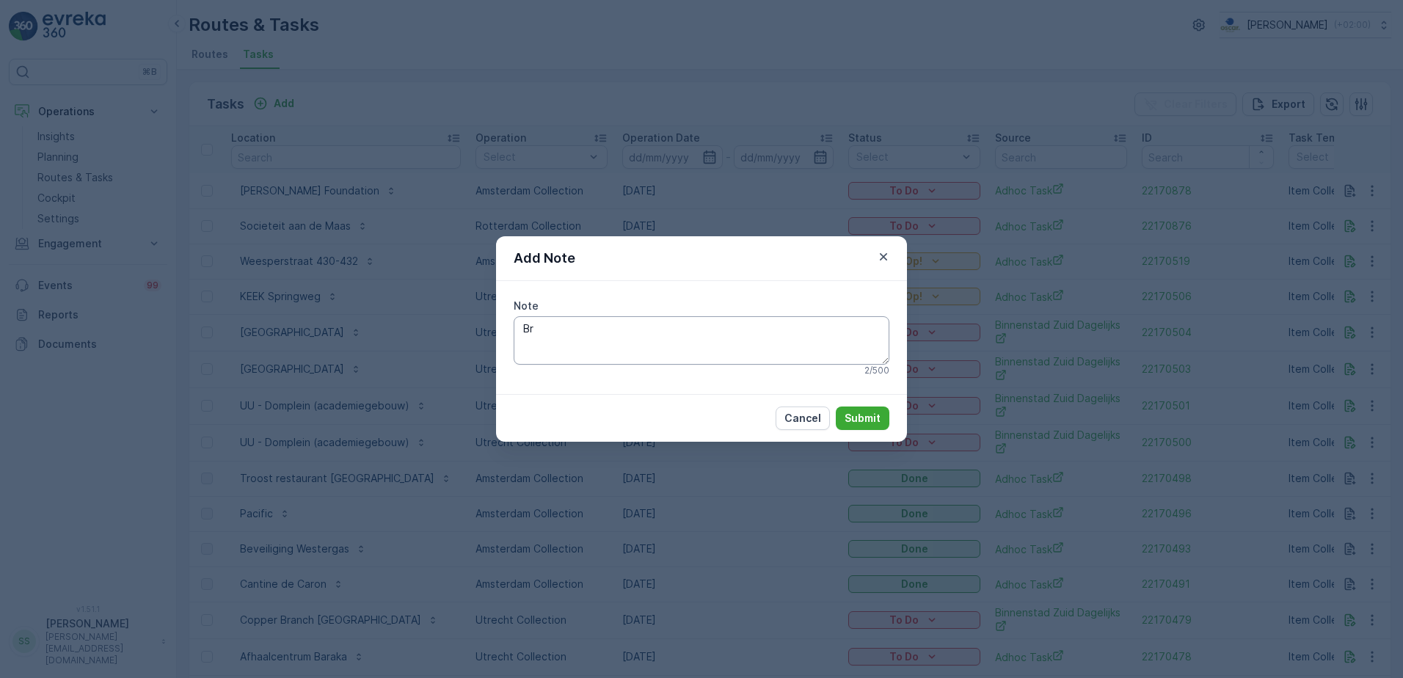
type textarea "B"
type textarea "Bel kan lastig doen, hard kloppen op de deur horen ze ook"
click at [860, 413] on p "Submit" at bounding box center [863, 418] width 36 height 15
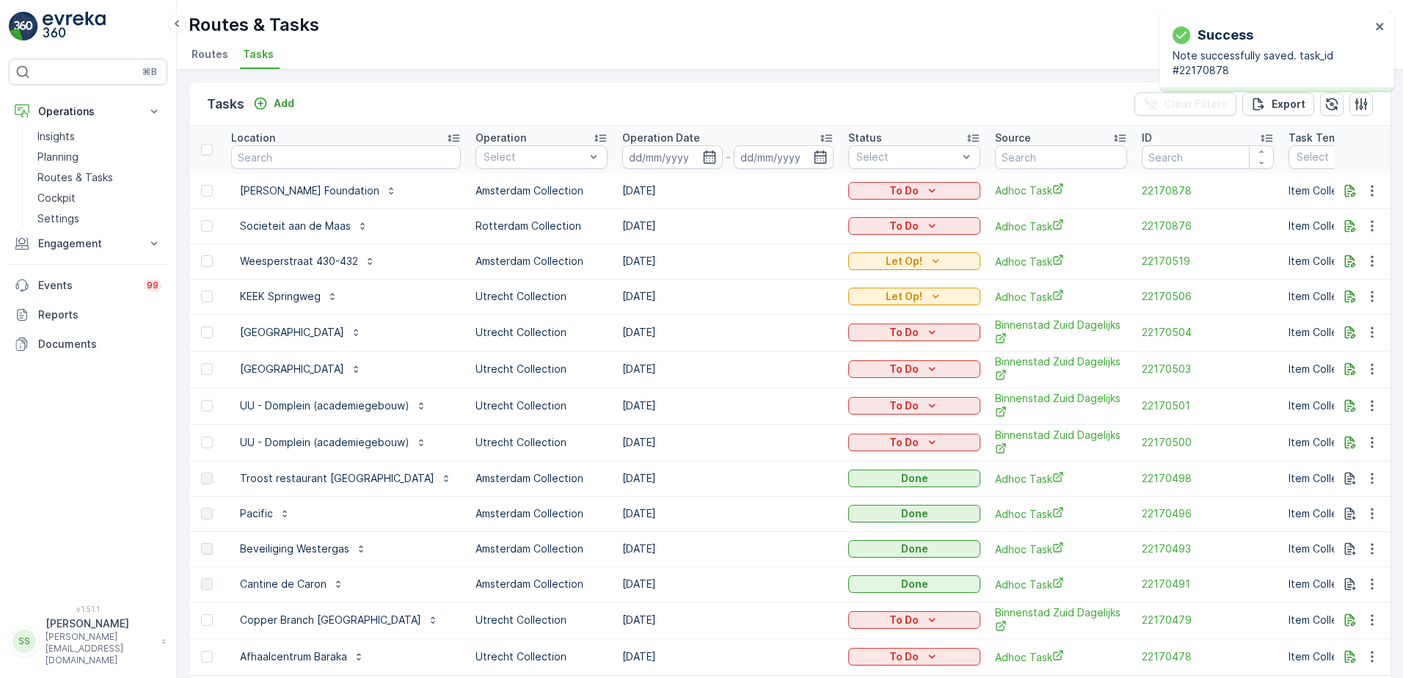
click at [997, 26] on div "Routes & Tasks Oscar Circulair ( +02:00 )" at bounding box center [790, 25] width 1203 height 26
click at [462, 101] on div "Tasks Add Clear Filters Export" at bounding box center [790, 104] width 1202 height 44
drag, startPoint x: 64, startPoint y: 153, endPoint x: 87, endPoint y: 153, distance: 22.8
click at [64, 153] on p "Planning" at bounding box center [57, 157] width 41 height 15
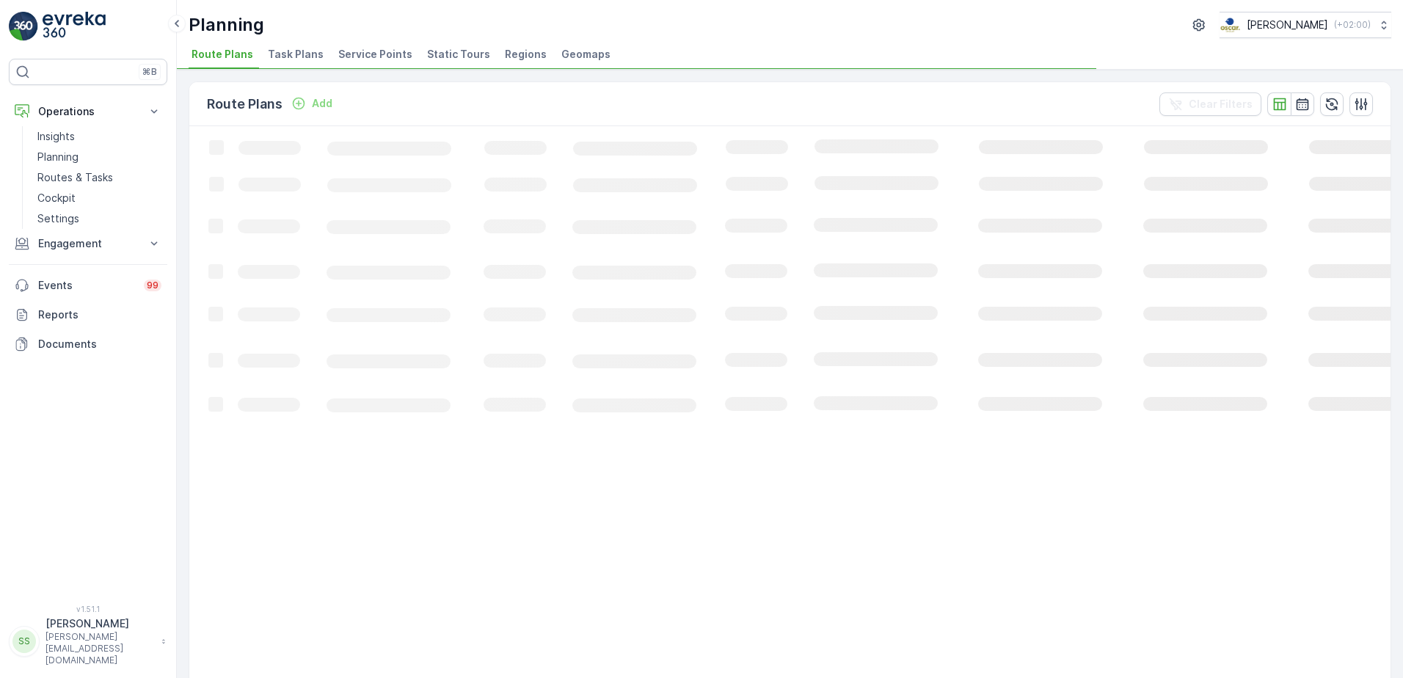
click at [369, 53] on span "Service Points" at bounding box center [375, 54] width 74 height 15
click at [404, 96] on div "Service Points Add Clear Filters Export Import" at bounding box center [790, 104] width 1202 height 44
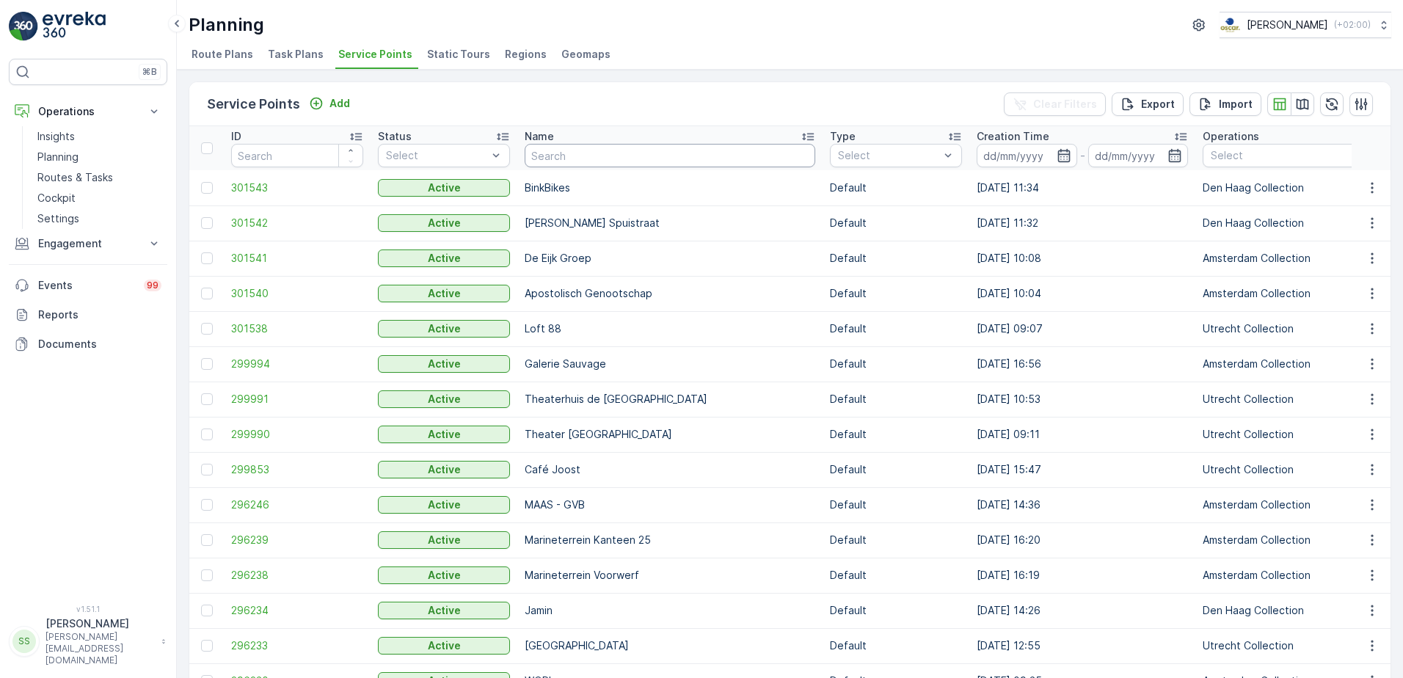
click at [562, 160] on input "text" at bounding box center [670, 155] width 291 height 23
click at [760, 114] on div "Service Points Add Clear Filters Export Import" at bounding box center [790, 104] width 1202 height 44
click at [584, 158] on input "text" at bounding box center [670, 155] width 291 height 23
type input "kaas"
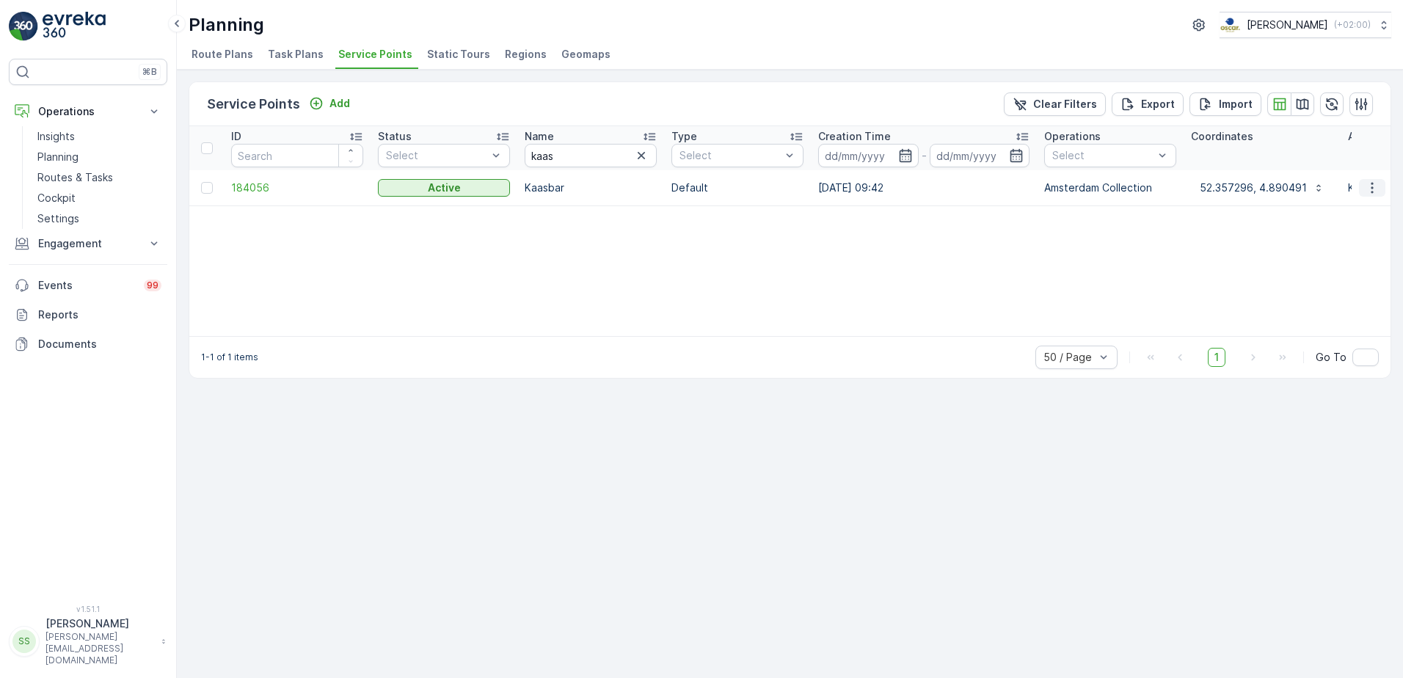
click at [1375, 190] on icon "button" at bounding box center [1372, 188] width 15 height 15
click at [1320, 228] on span "Edit Service Point" at bounding box center [1330, 230] width 88 height 15
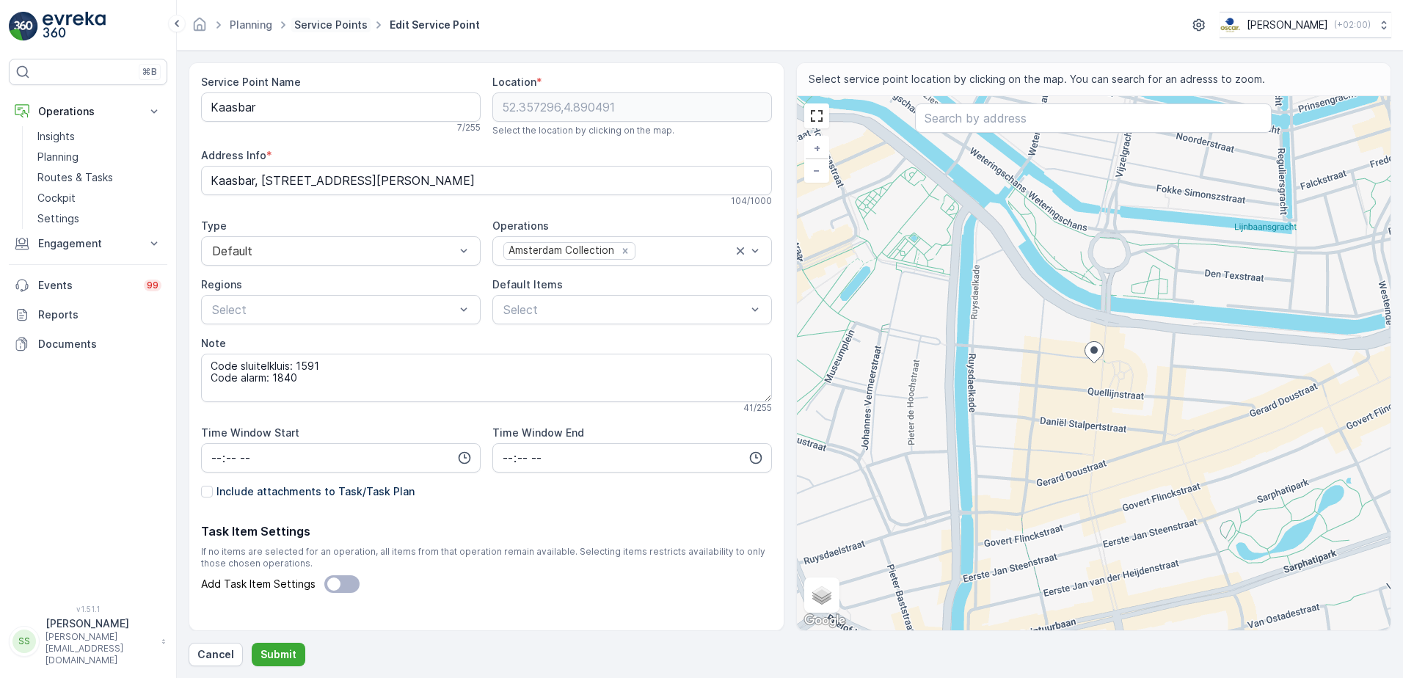
click at [328, 25] on link "Service Points" at bounding box center [330, 24] width 73 height 12
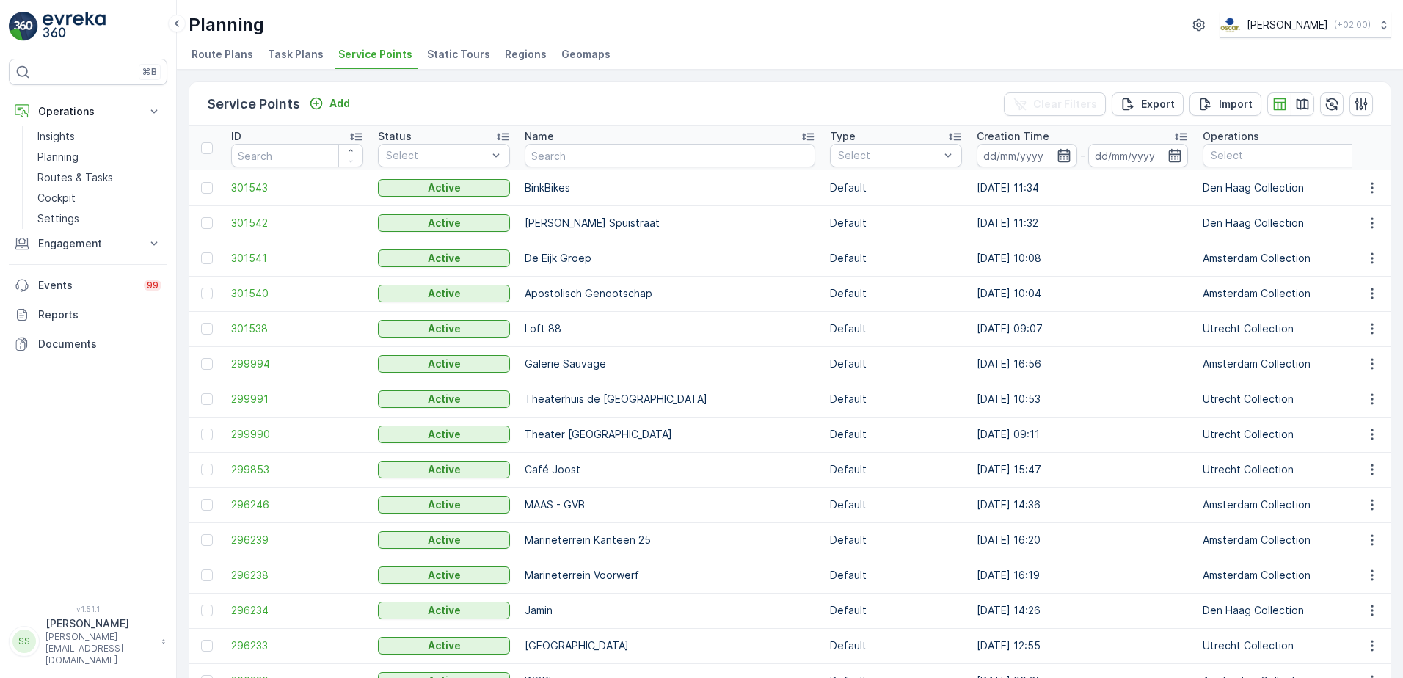
click at [385, 113] on div "Service Points Add Clear Filters Export Import" at bounding box center [790, 104] width 1202 height 44
click at [306, 56] on span "Task Plans" at bounding box center [296, 54] width 56 height 15
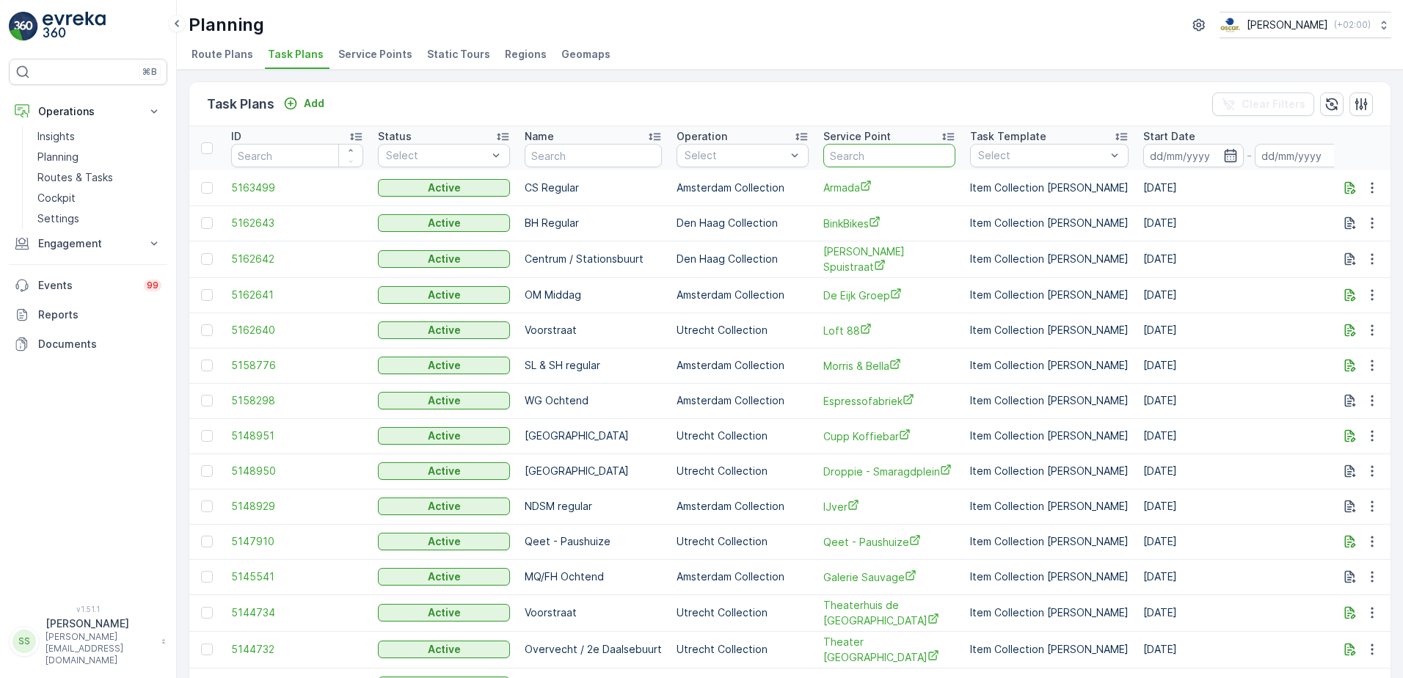
click at [892, 152] on input "text" at bounding box center [890, 155] width 132 height 23
type input "kaas"
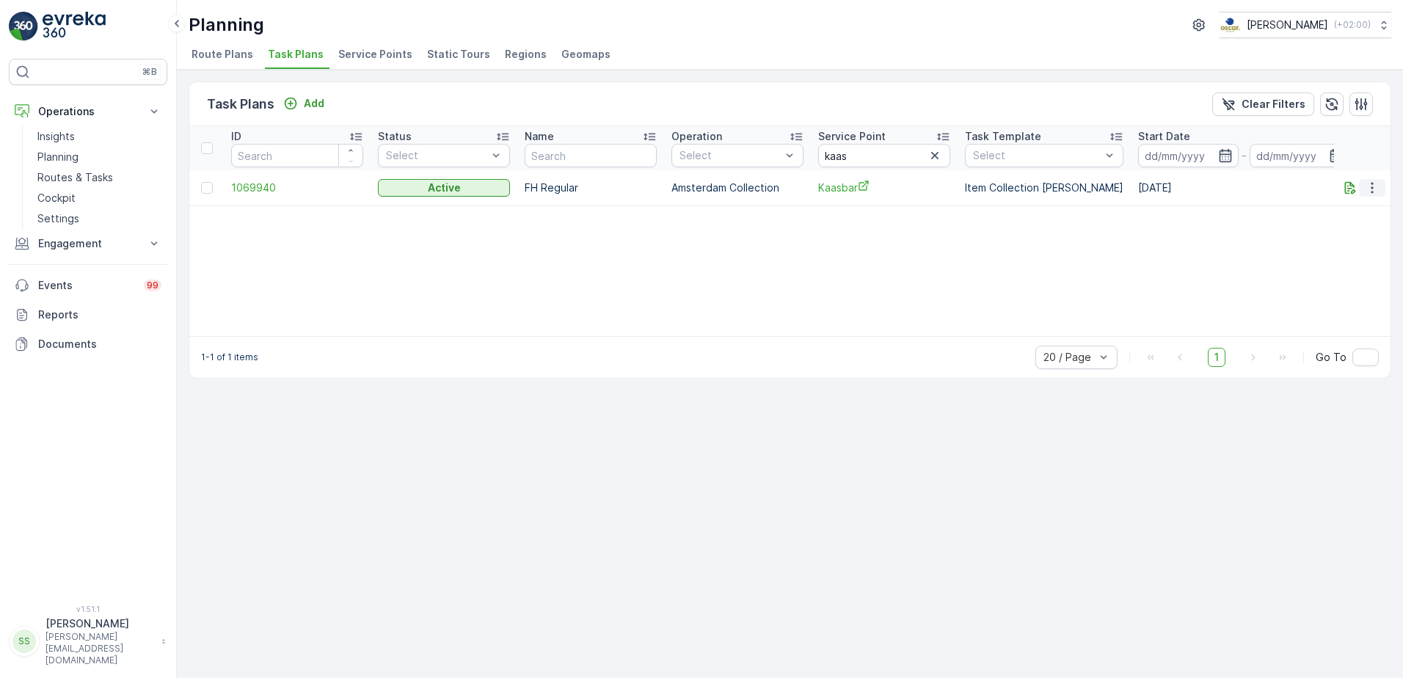
click at [1370, 190] on icon "button" at bounding box center [1372, 188] width 15 height 15
click at [1345, 228] on span "Edit Task Plan" at bounding box center [1346, 230] width 68 height 15
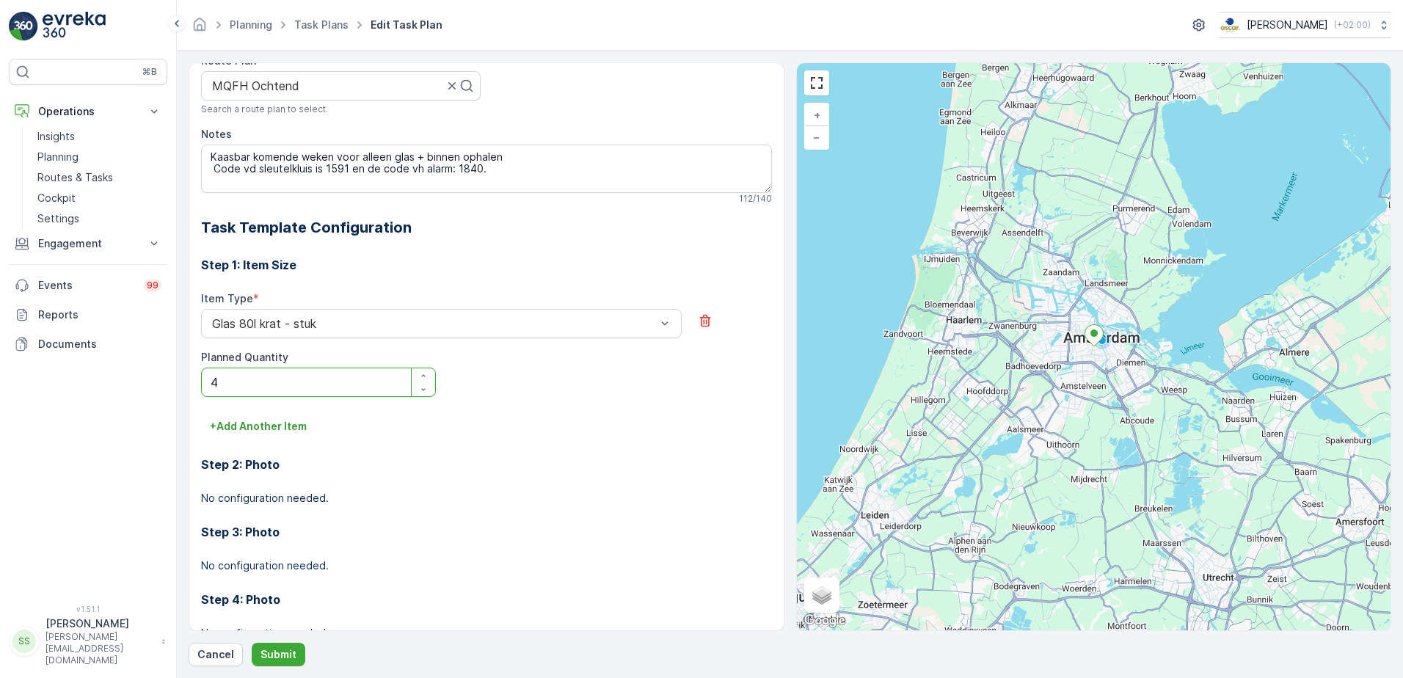
scroll to position [399, 0]
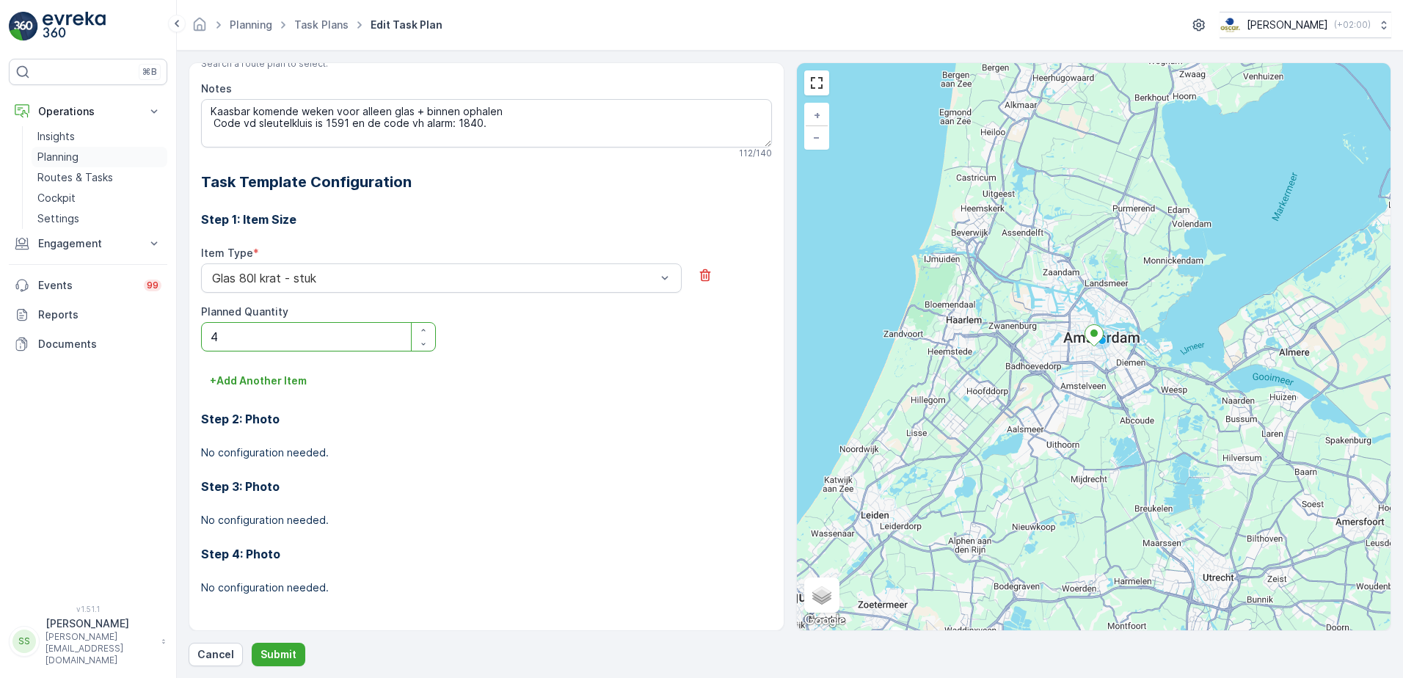
click at [65, 159] on p "Planning" at bounding box center [57, 157] width 41 height 15
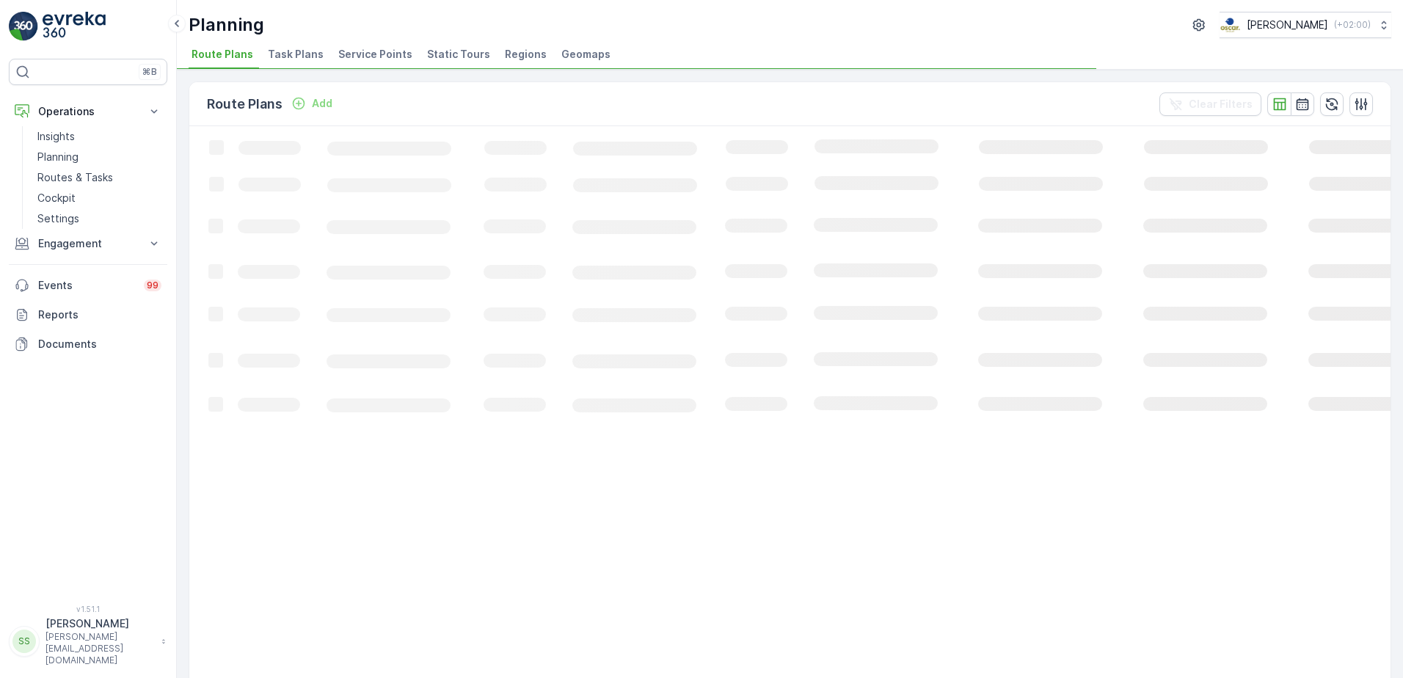
click at [401, 49] on span "Service Points" at bounding box center [375, 54] width 74 height 15
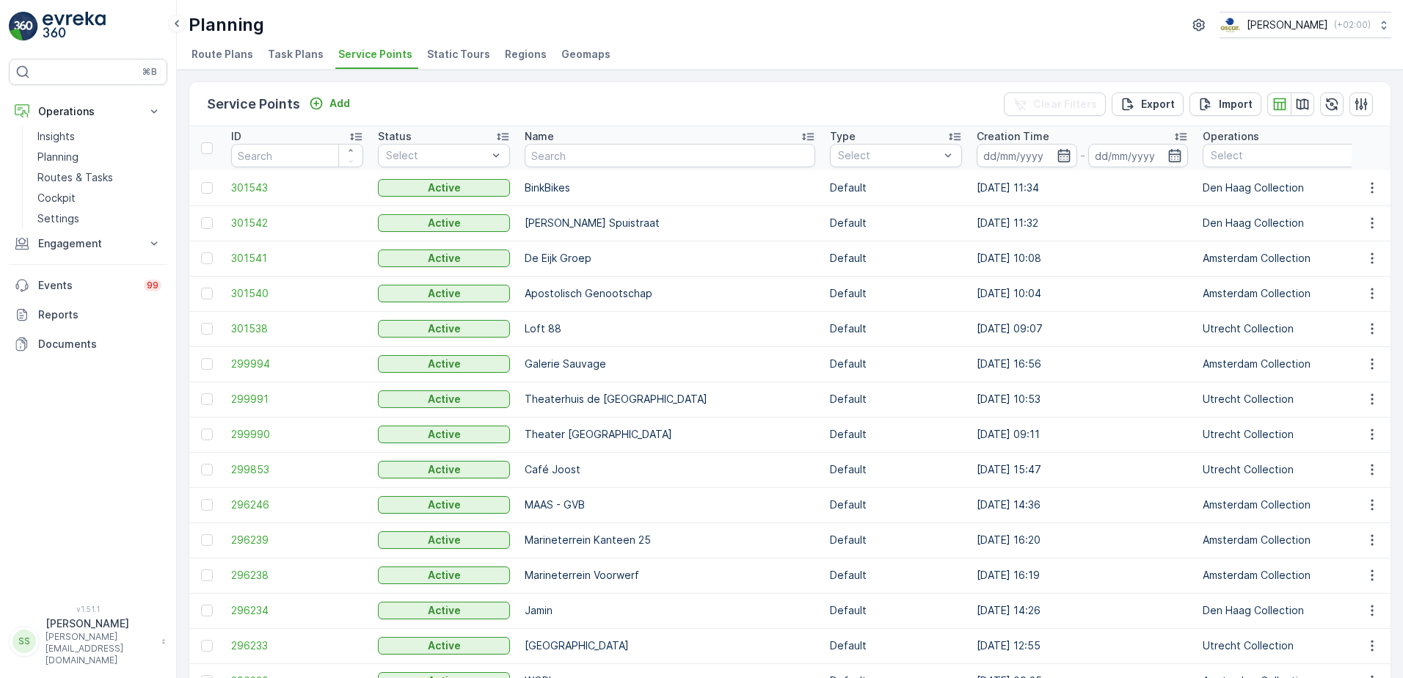
click at [824, 95] on div "Service Points Add Clear Filters Export Import" at bounding box center [790, 104] width 1202 height 44
click at [549, 160] on input "text" at bounding box center [670, 155] width 291 height 23
type input "kaas"
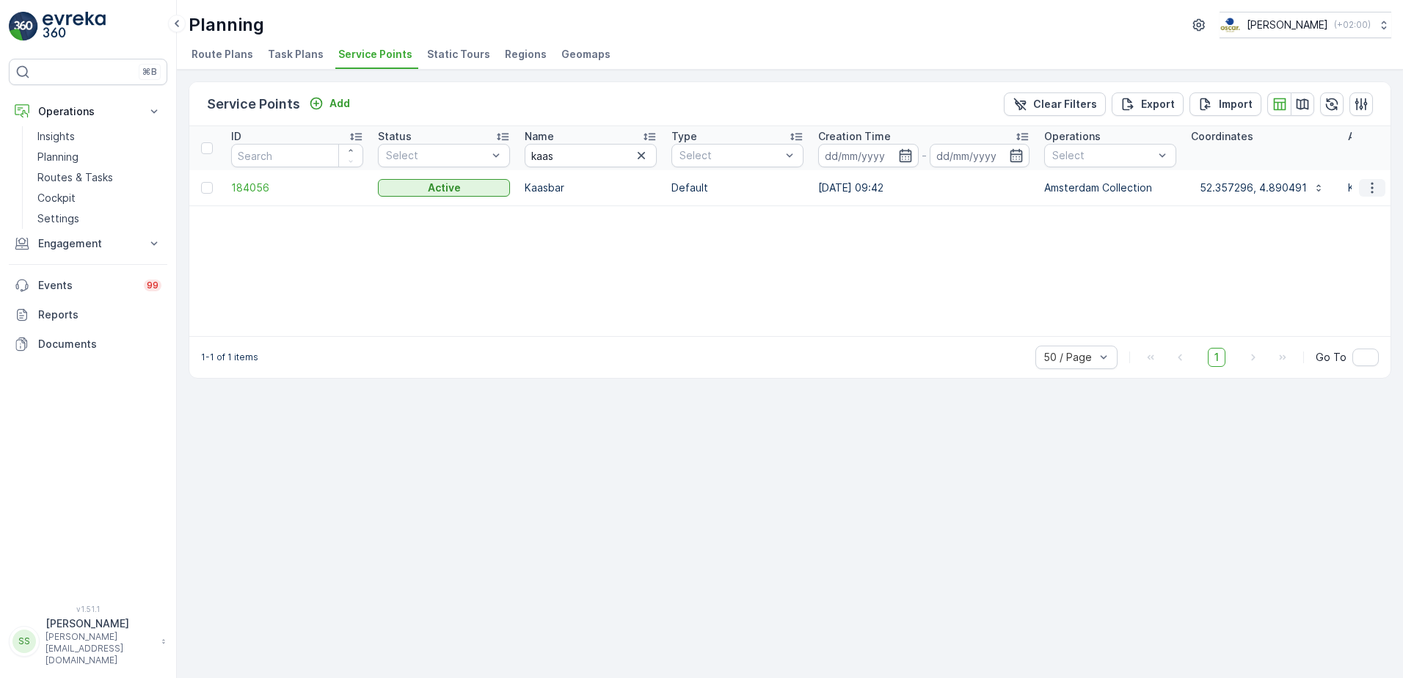
click at [1375, 192] on icon "button" at bounding box center [1372, 188] width 15 height 15
click at [1331, 227] on span "Edit Service Point" at bounding box center [1330, 230] width 88 height 15
click at [1371, 182] on icon "button" at bounding box center [1372, 188] width 15 height 15
click at [1302, 208] on span "See More Details" at bounding box center [1328, 210] width 85 height 15
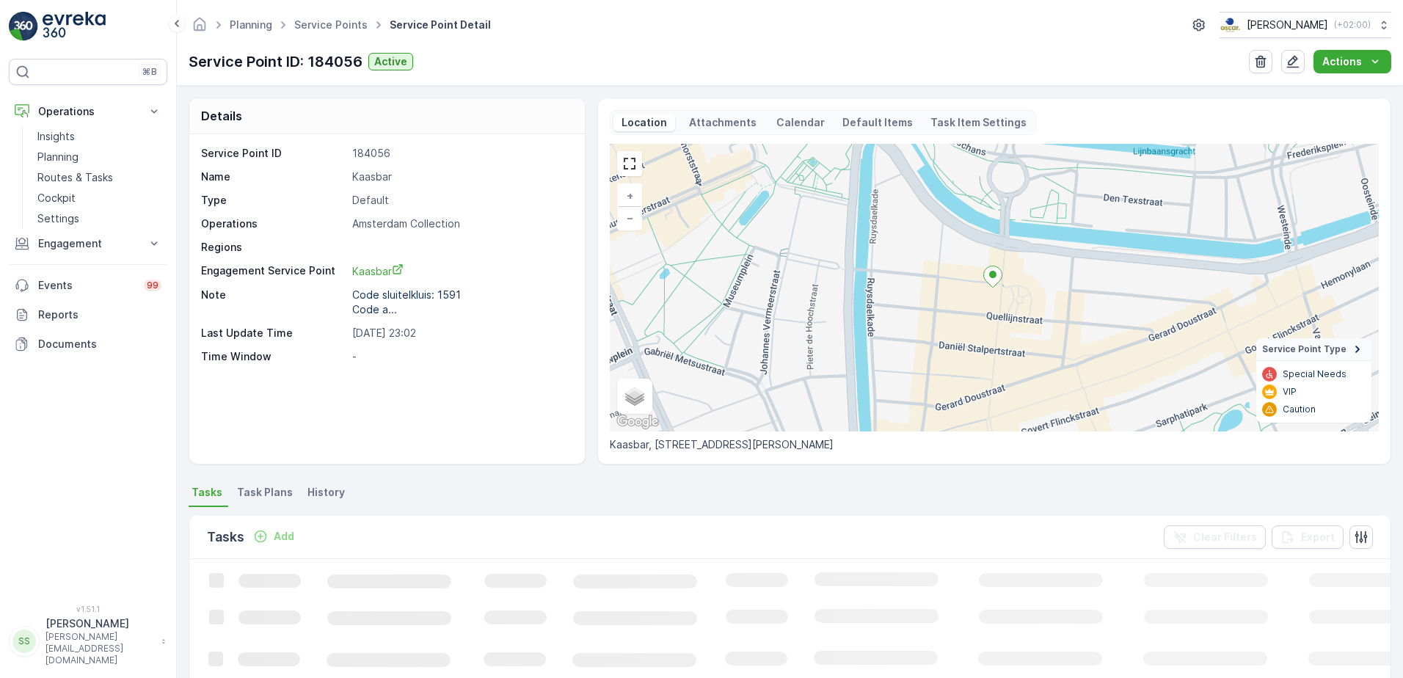
click at [715, 121] on p "Attachments" at bounding box center [723, 122] width 72 height 15
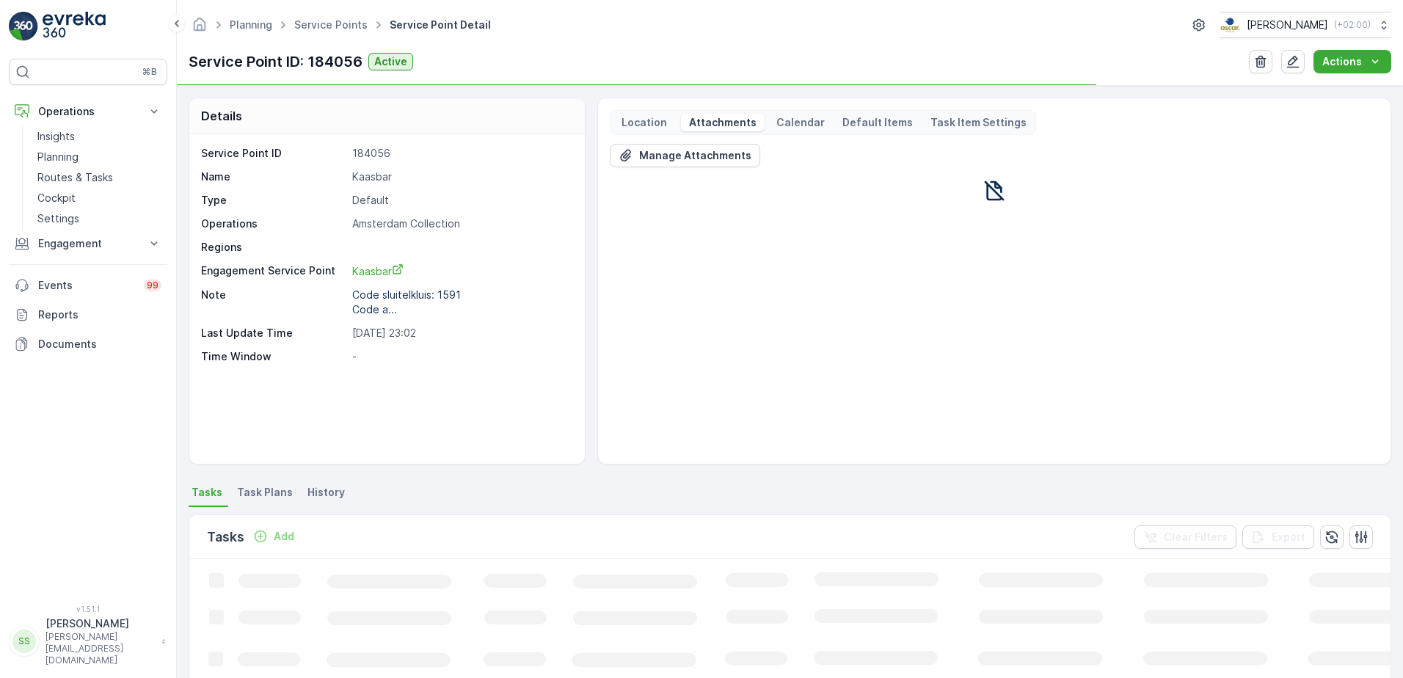
click at [745, 209] on div "Manage Attachments" at bounding box center [994, 298] width 769 height 308
click at [724, 153] on p "Manage Attachments" at bounding box center [695, 155] width 112 height 15
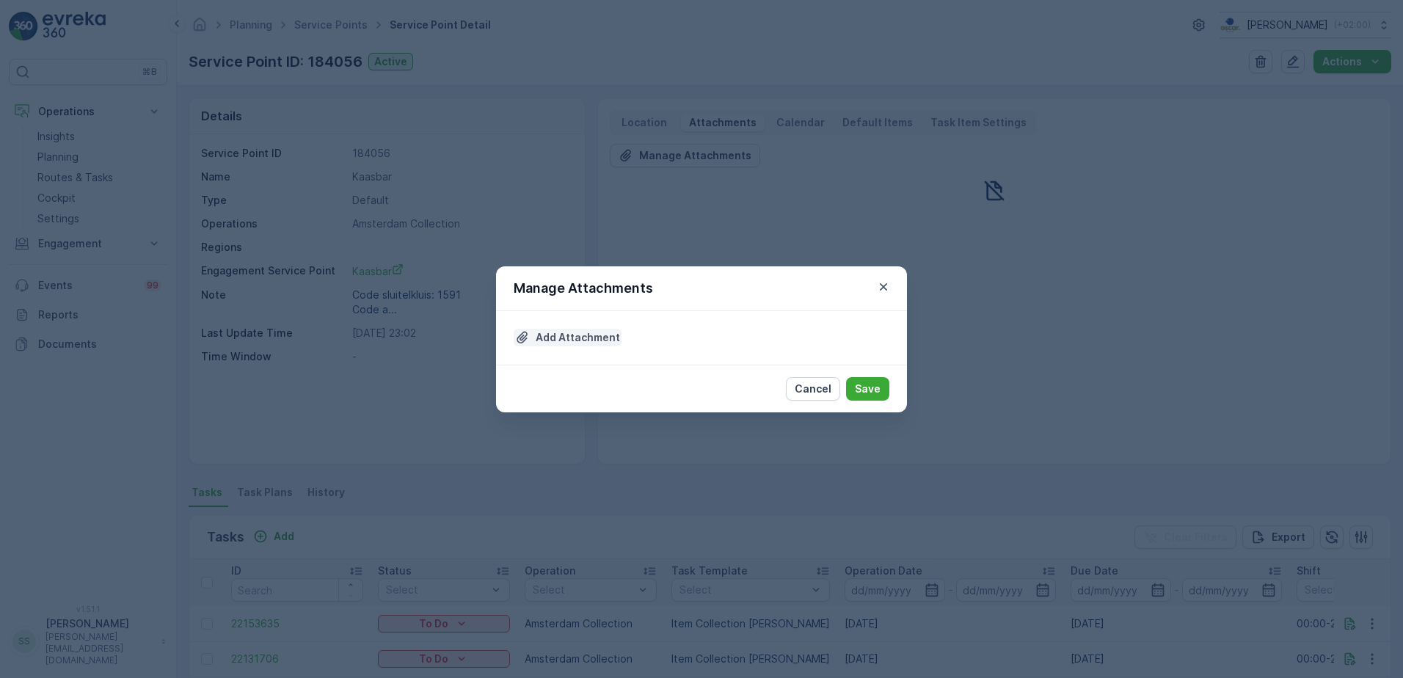
click at [578, 332] on p "Add Attachment" at bounding box center [578, 337] width 84 height 15
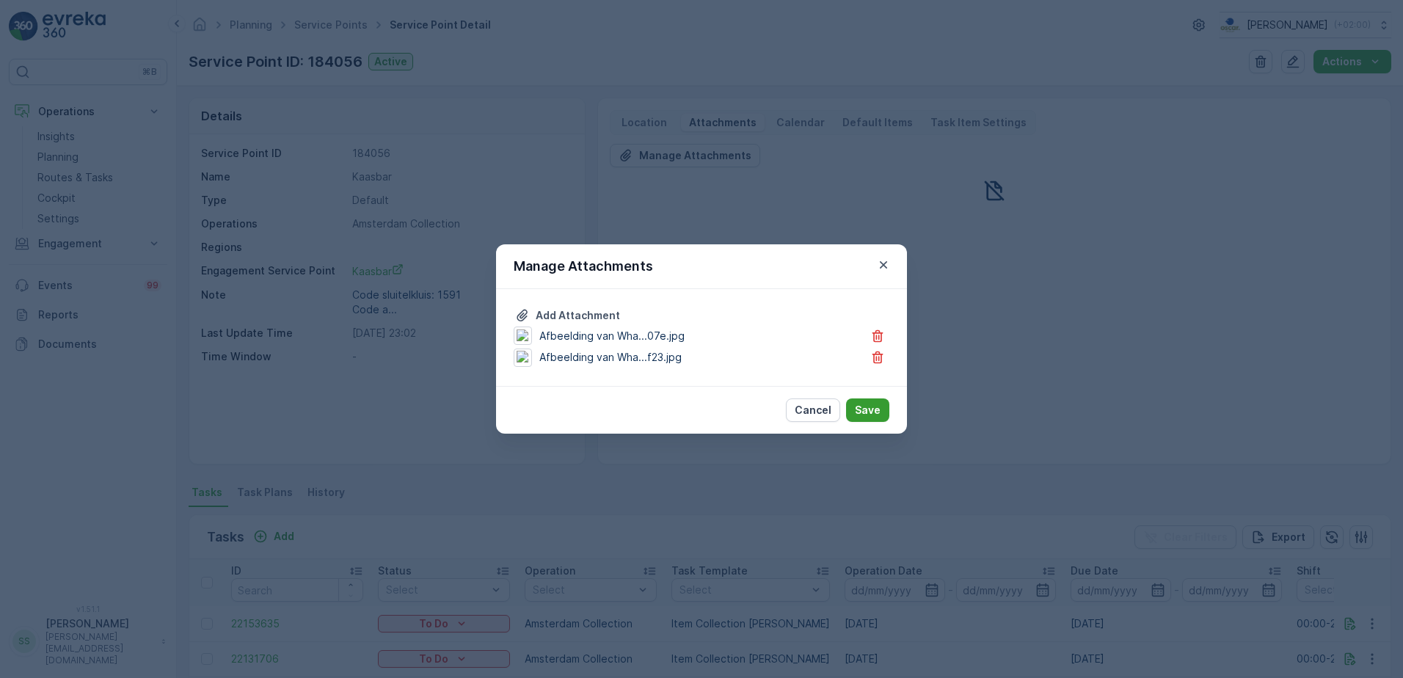
click at [880, 411] on p "Save" at bounding box center [868, 410] width 26 height 15
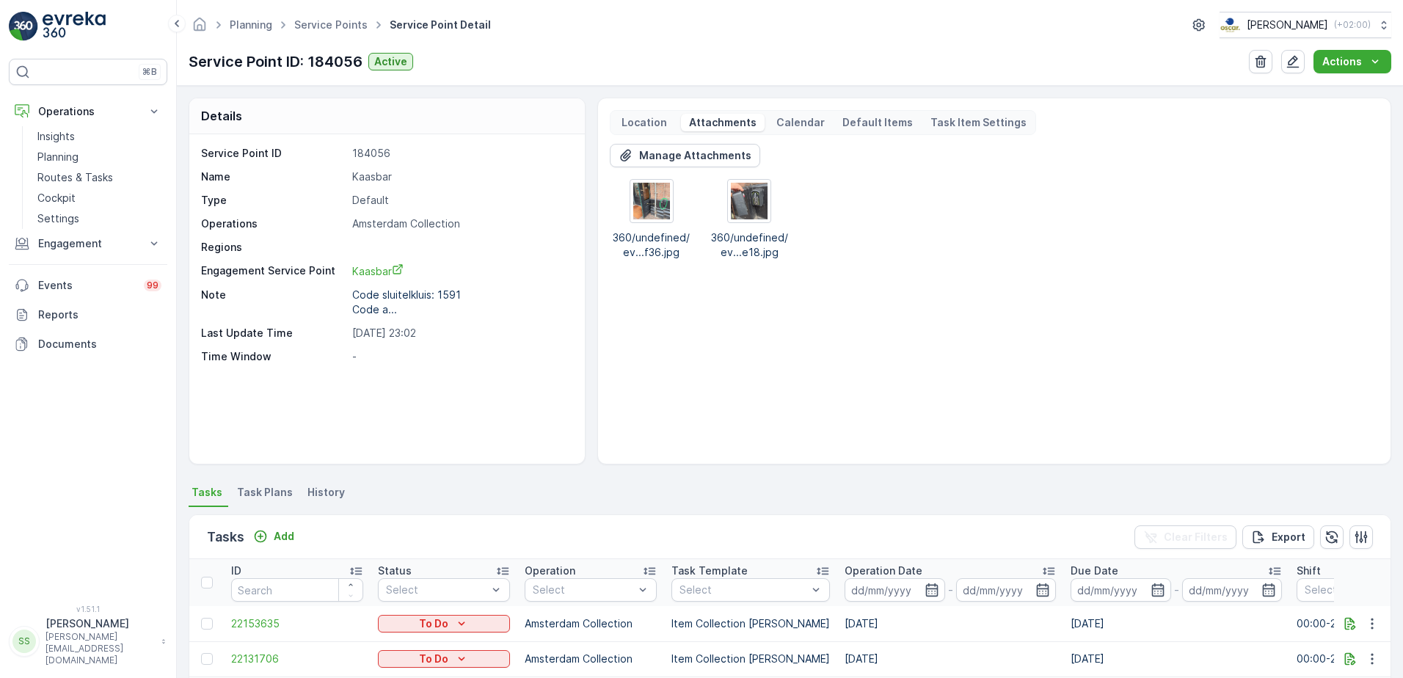
click at [551, 296] on div "Note Code sluitelkluis: 1591 Code a..." at bounding box center [385, 302] width 368 height 29
click at [933, 385] on div "Manage Attachments 360/undefined/ev...f36.jpg 360/undefined/ev...e18.jpg" at bounding box center [994, 298] width 769 height 308
click at [560, 330] on p "01.10.2025 23:02" at bounding box center [460, 333] width 217 height 15
click at [1047, 410] on div "Manage Attachments 360/undefined/ev...f36.jpg 360/undefined/ev...e18.jpg" at bounding box center [994, 298] width 769 height 308
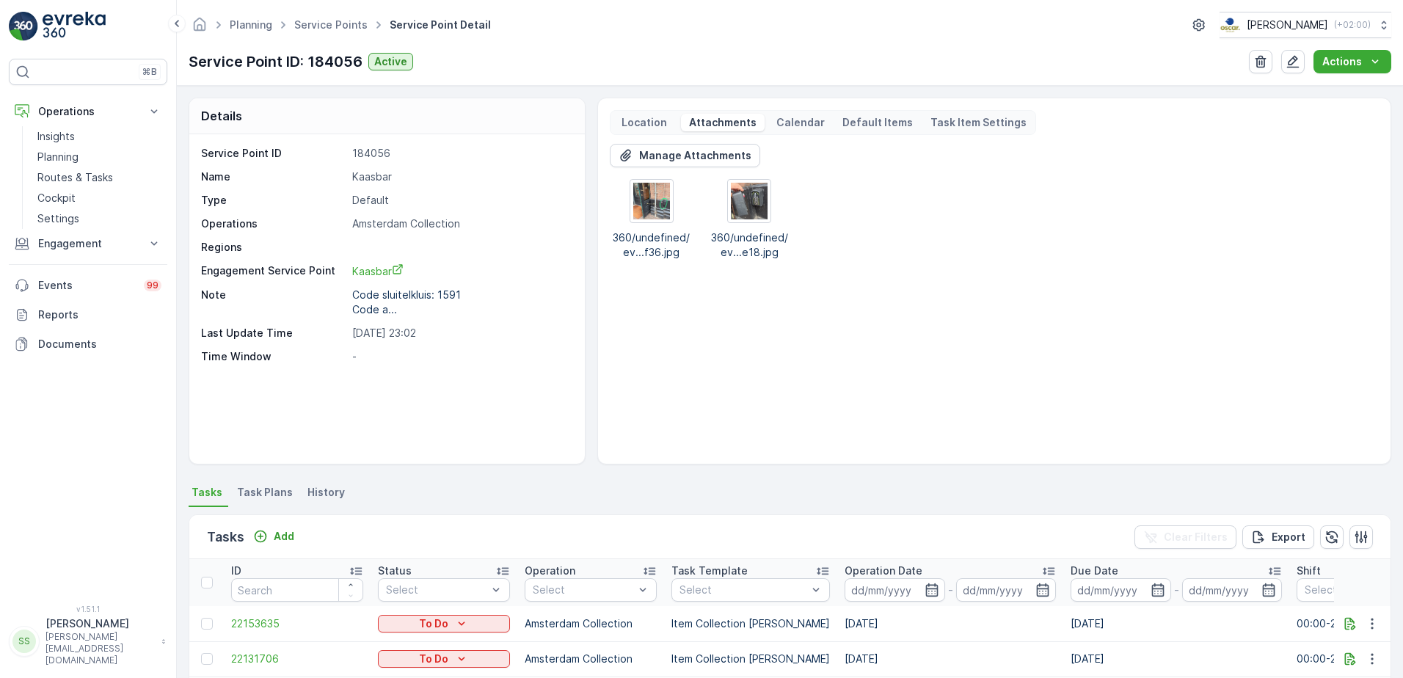
drag, startPoint x: 684, startPoint y: 348, endPoint x: 622, endPoint y: 330, distance: 65.0
click at [681, 347] on div "Manage Attachments 360/undefined/ev...f36.jpg 360/undefined/ev...e18.jpg" at bounding box center [994, 298] width 769 height 308
click at [506, 130] on div "Details" at bounding box center [387, 116] width 396 height 36
click at [549, 164] on div "Service Point ID 184056 Name Kaasbar Type Default Operations Amsterdam Collecti…" at bounding box center [385, 255] width 368 height 218
click at [689, 299] on div "Manage Attachments 360/undefined/ev...f36.jpg 360/undefined/ev...e18.jpg" at bounding box center [994, 298] width 769 height 308
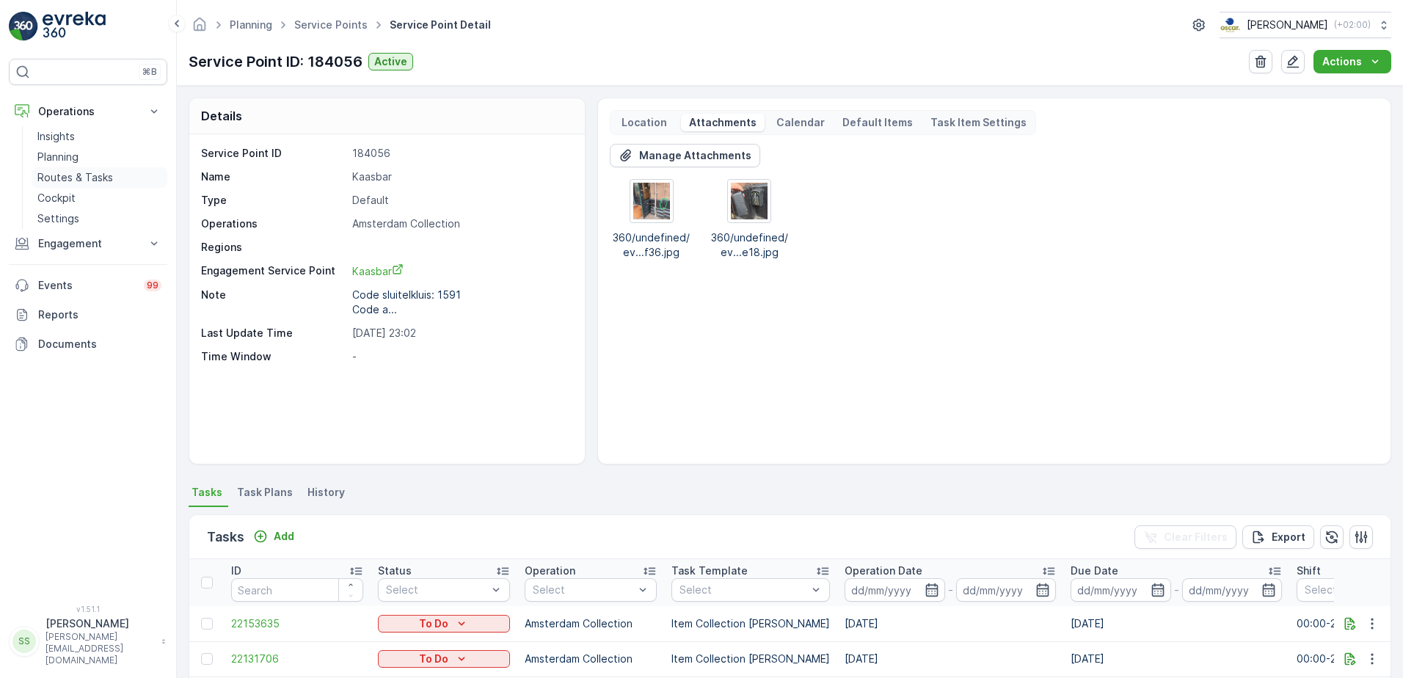
drag, startPoint x: 59, startPoint y: 173, endPoint x: 78, endPoint y: 177, distance: 19.4
click at [59, 173] on p "Routes & Tasks" at bounding box center [75, 177] width 76 height 15
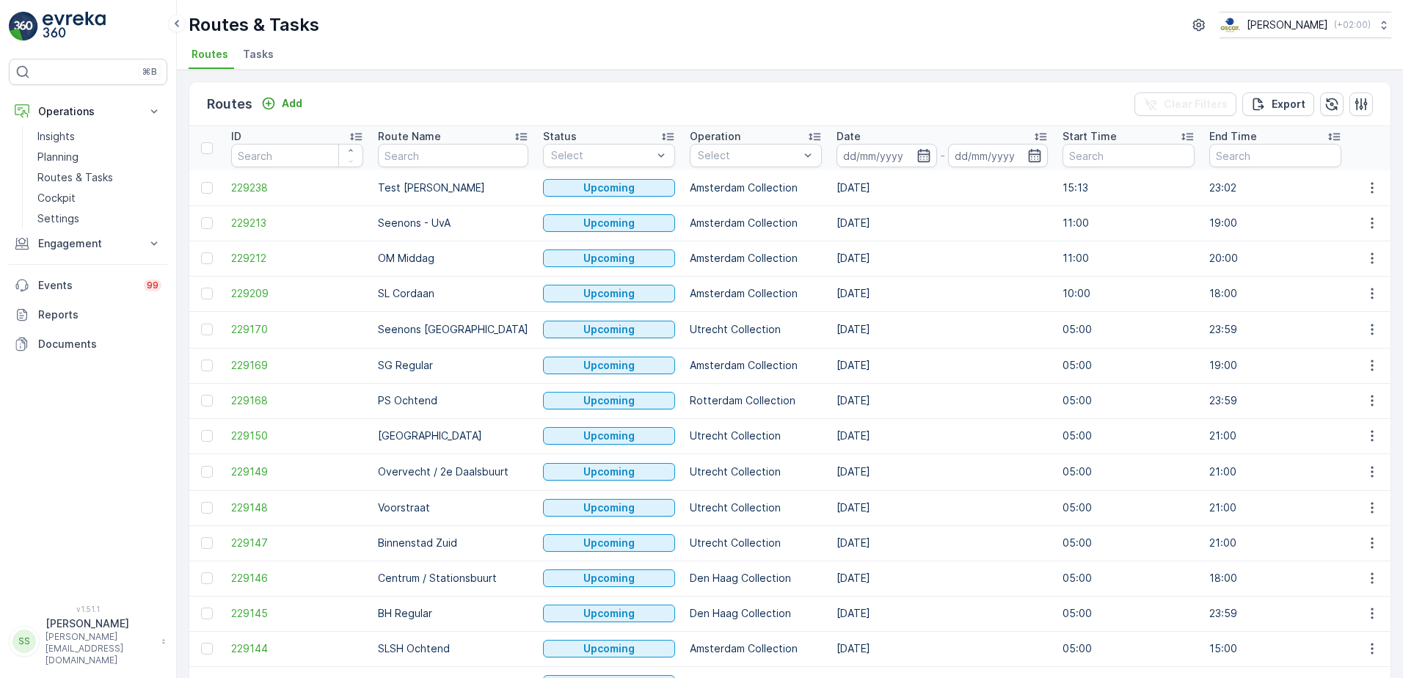
click at [252, 56] on span "Tasks" at bounding box center [258, 54] width 31 height 15
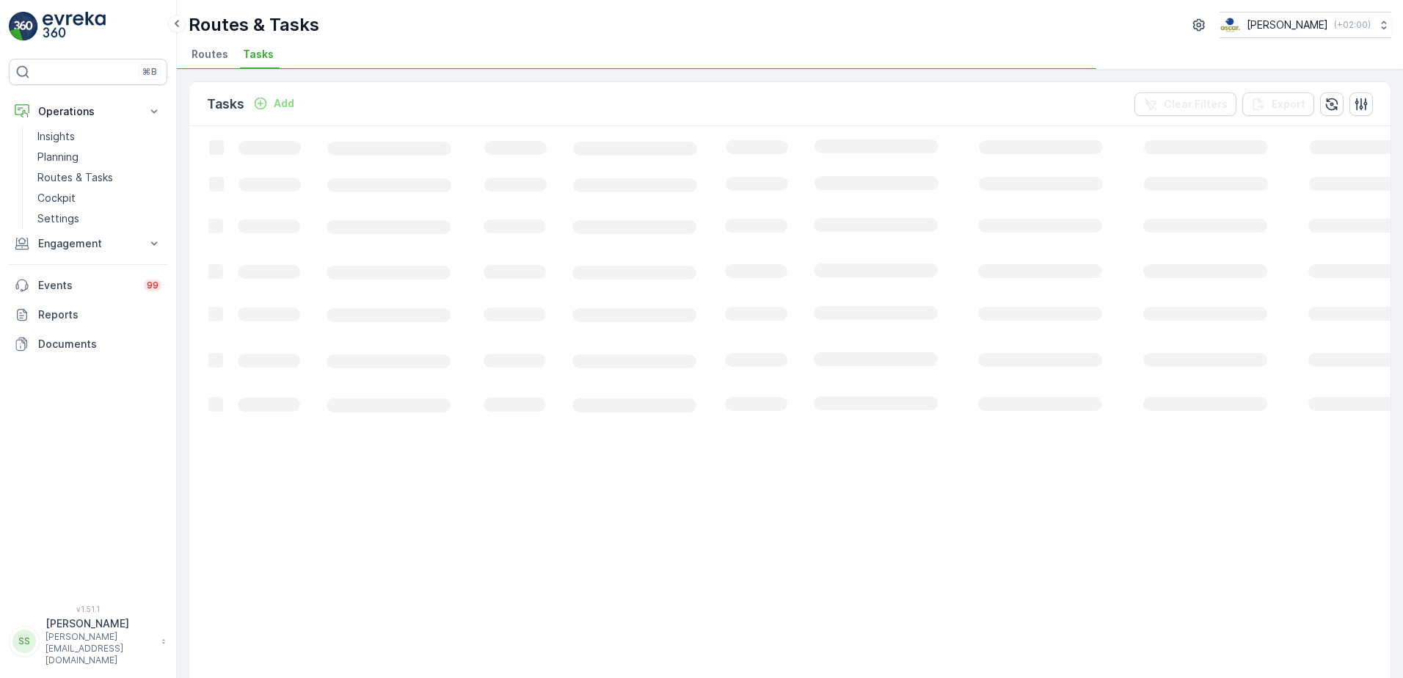
click at [466, 50] on ul "Routes Tasks" at bounding box center [784, 56] width 1191 height 25
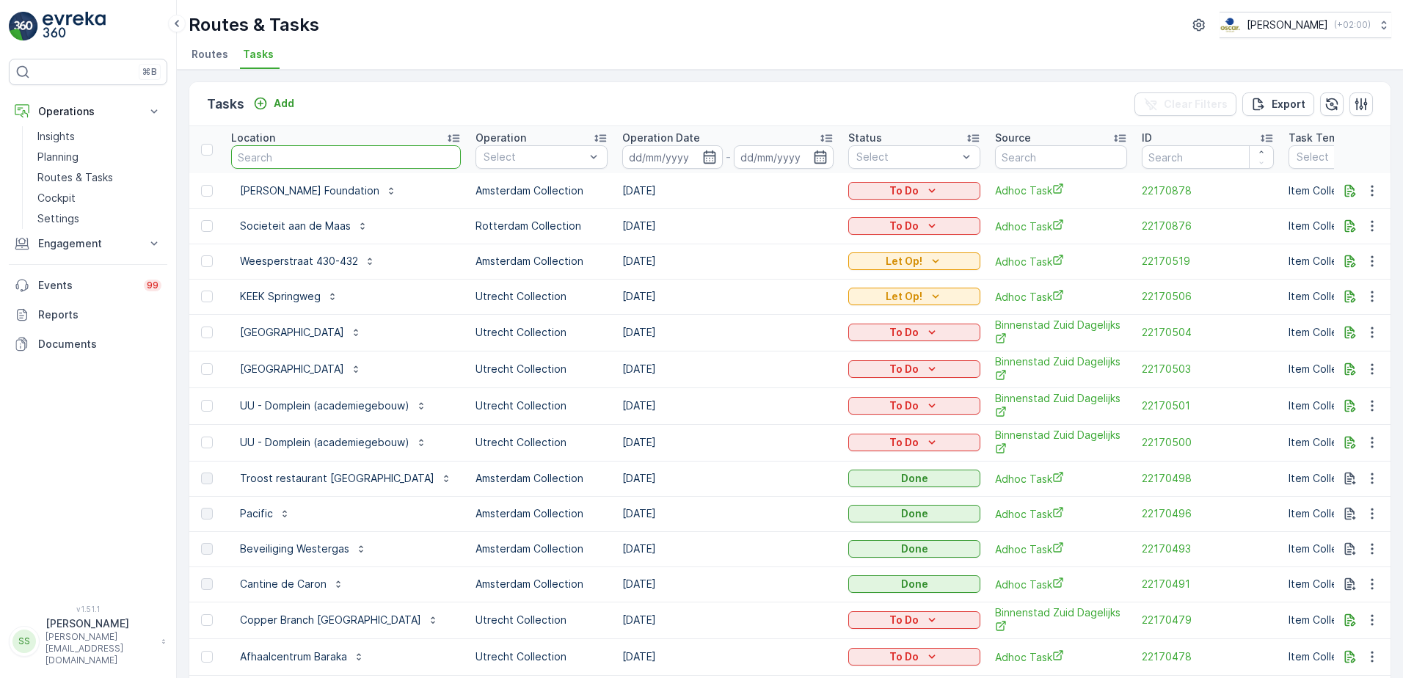
click at [209, 48] on span "Routes" at bounding box center [210, 54] width 37 height 15
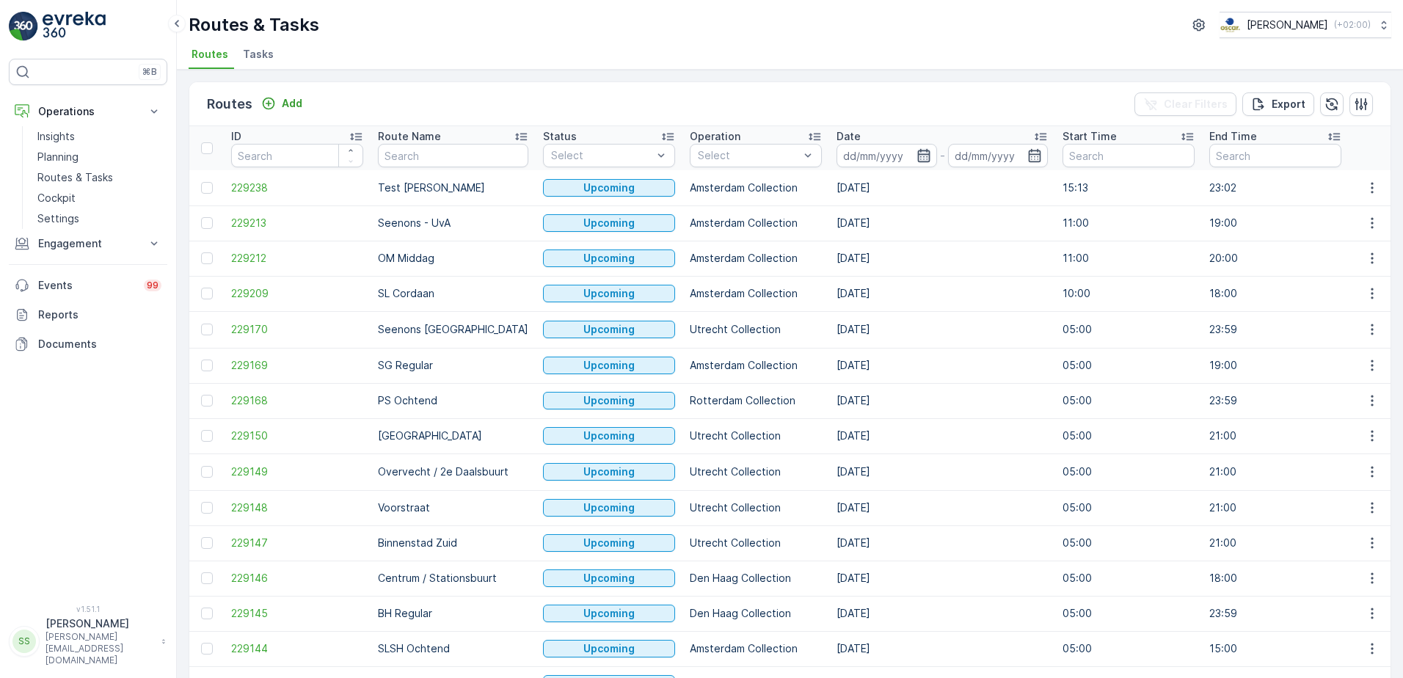
click at [917, 160] on icon "button" at bounding box center [924, 155] width 15 height 15
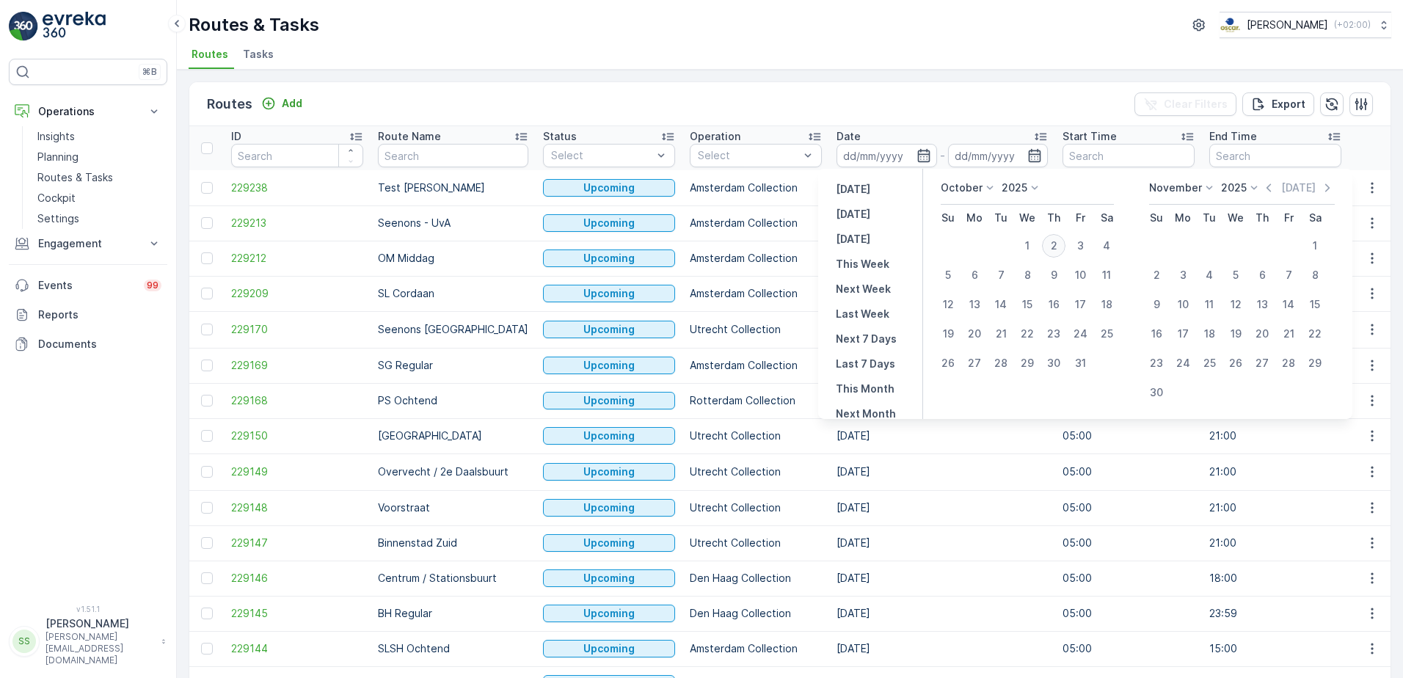
click at [1056, 245] on div "2" at bounding box center [1053, 245] width 23 height 23
type input "[DATE]"
click at [989, 86] on div "Routes Add Clear Filters Export" at bounding box center [790, 104] width 1202 height 44
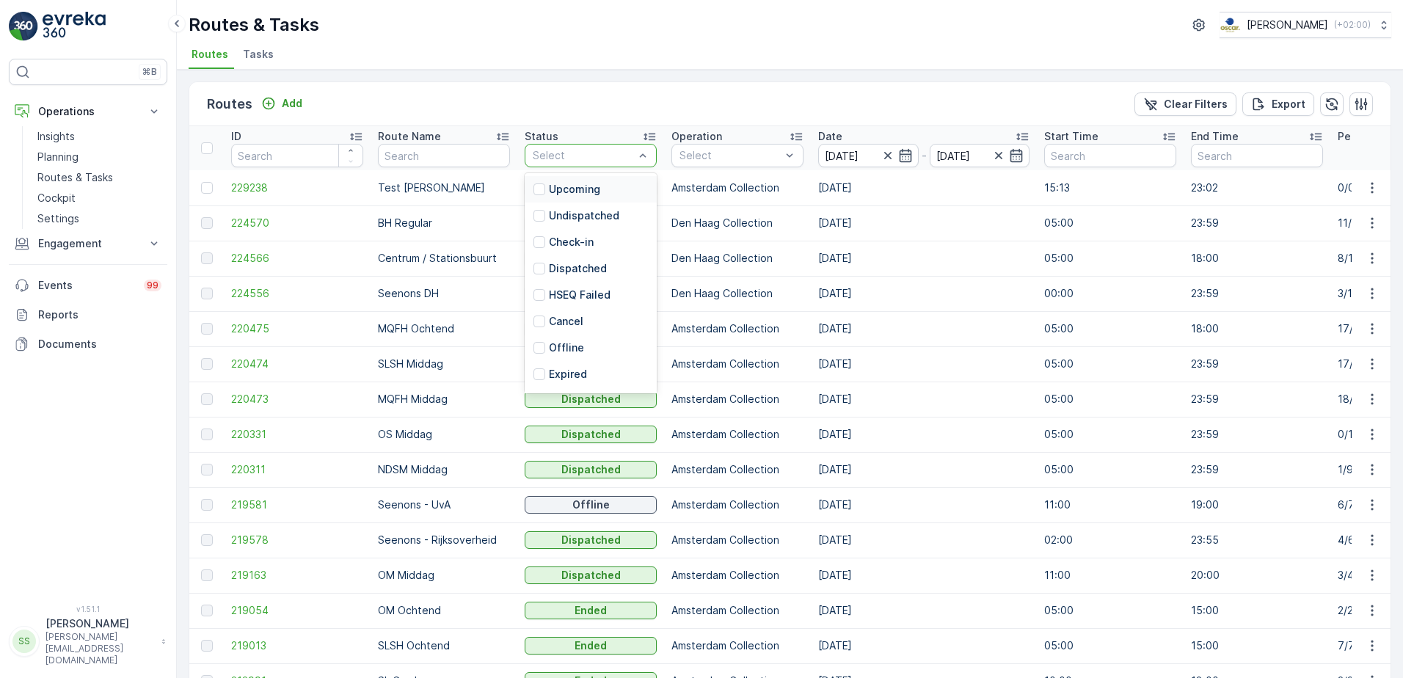
click at [840, 102] on div "Routes Add Clear Filters Export" at bounding box center [790, 104] width 1202 height 44
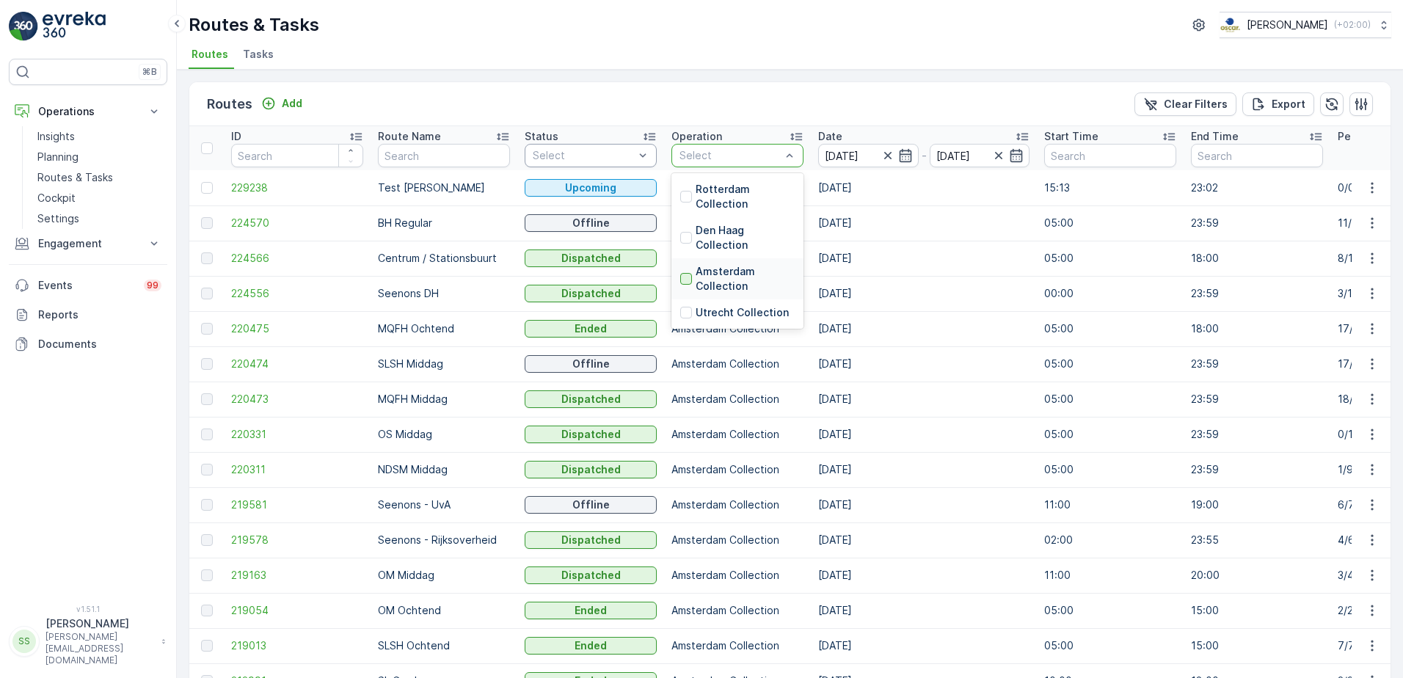
click at [686, 275] on div at bounding box center [686, 279] width 12 height 12
click at [647, 109] on div "Routes Add Clear Filters Export" at bounding box center [790, 104] width 1202 height 44
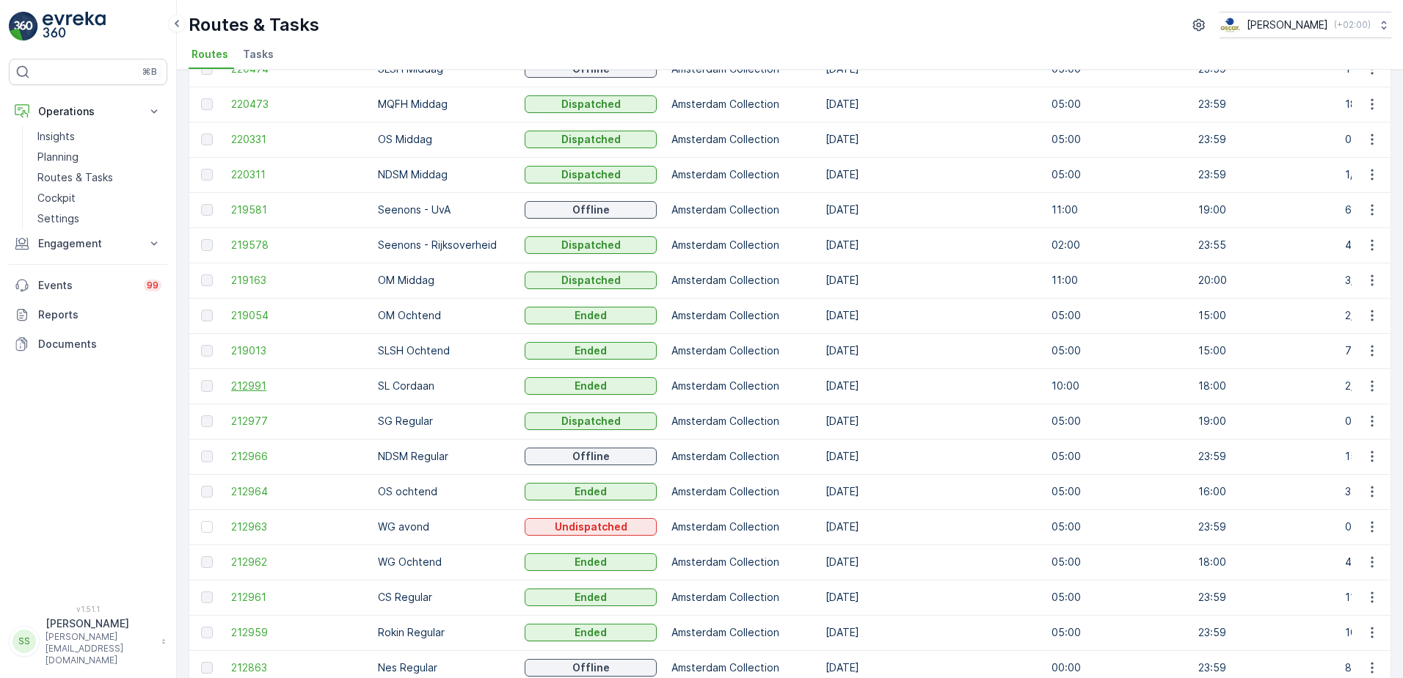
scroll to position [267, 0]
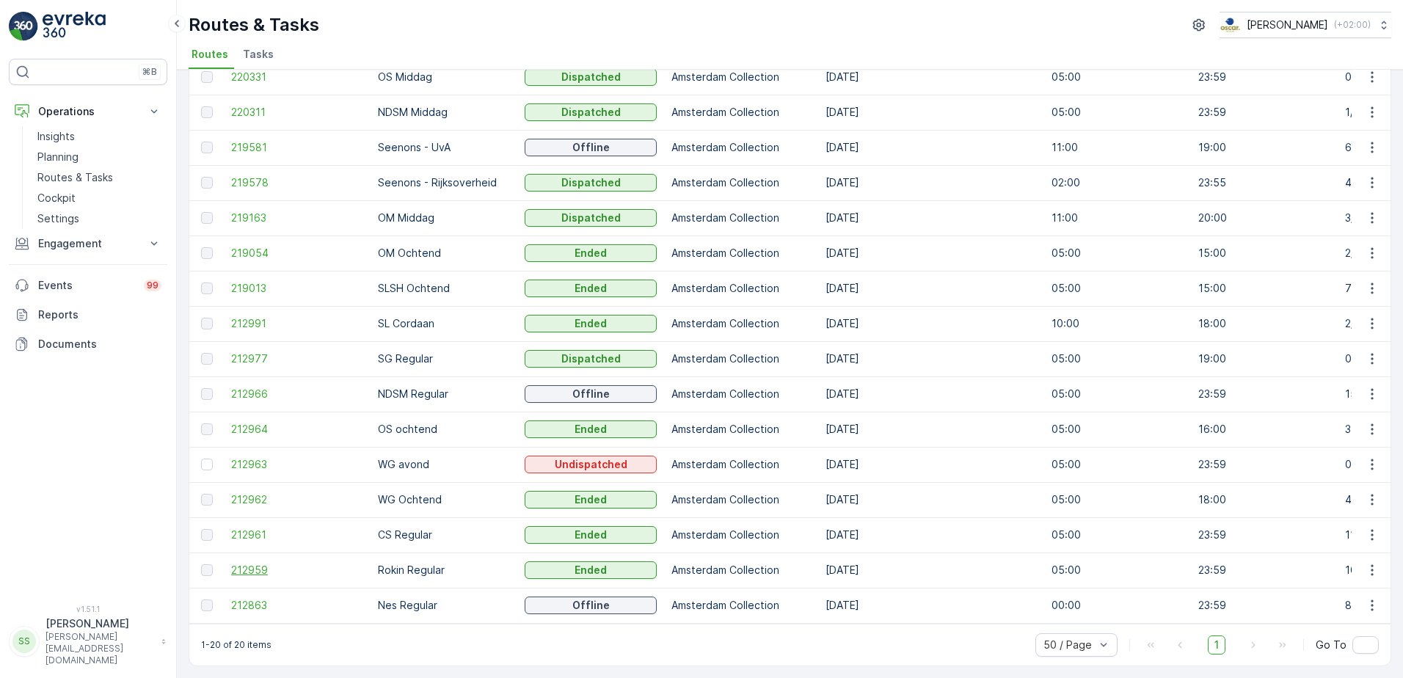
click at [241, 563] on span "212959" at bounding box center [297, 570] width 132 height 15
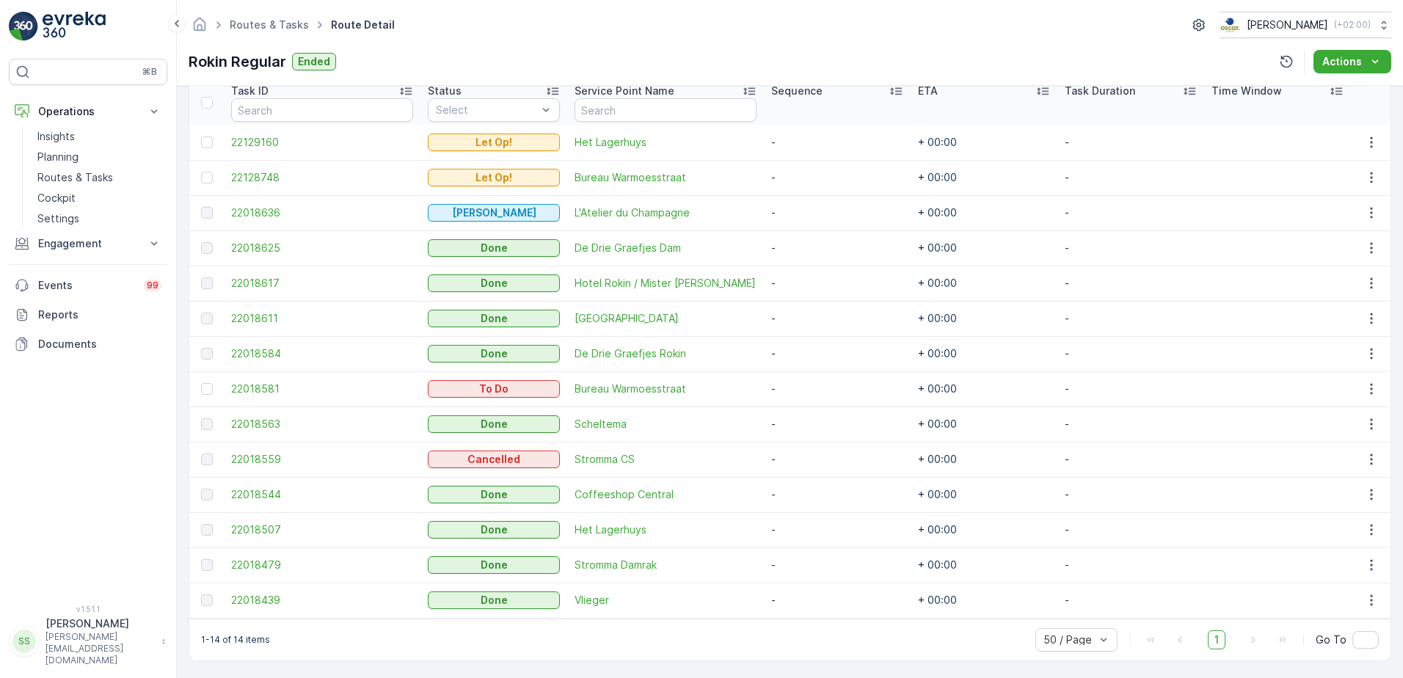
scroll to position [407, 0]
click at [263, 526] on span "22018507" at bounding box center [322, 527] width 182 height 15
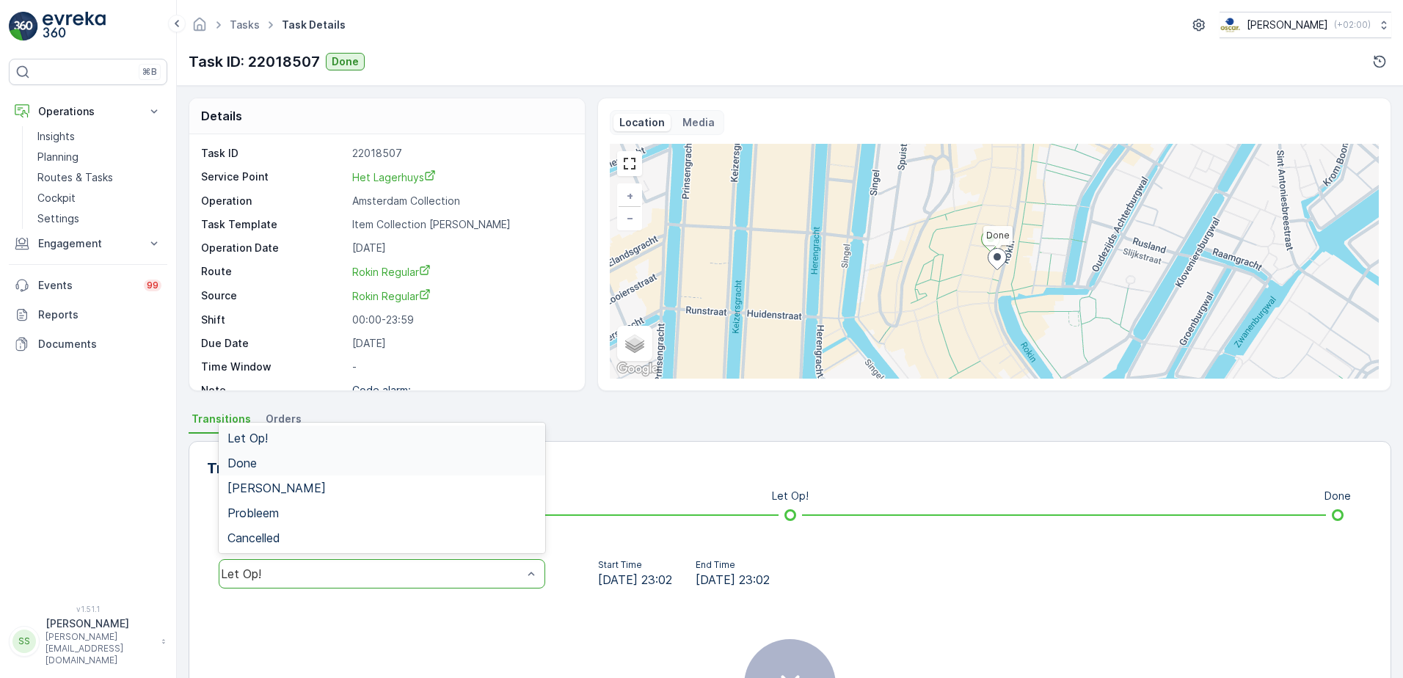
click at [272, 466] on div "Done" at bounding box center [382, 463] width 309 height 13
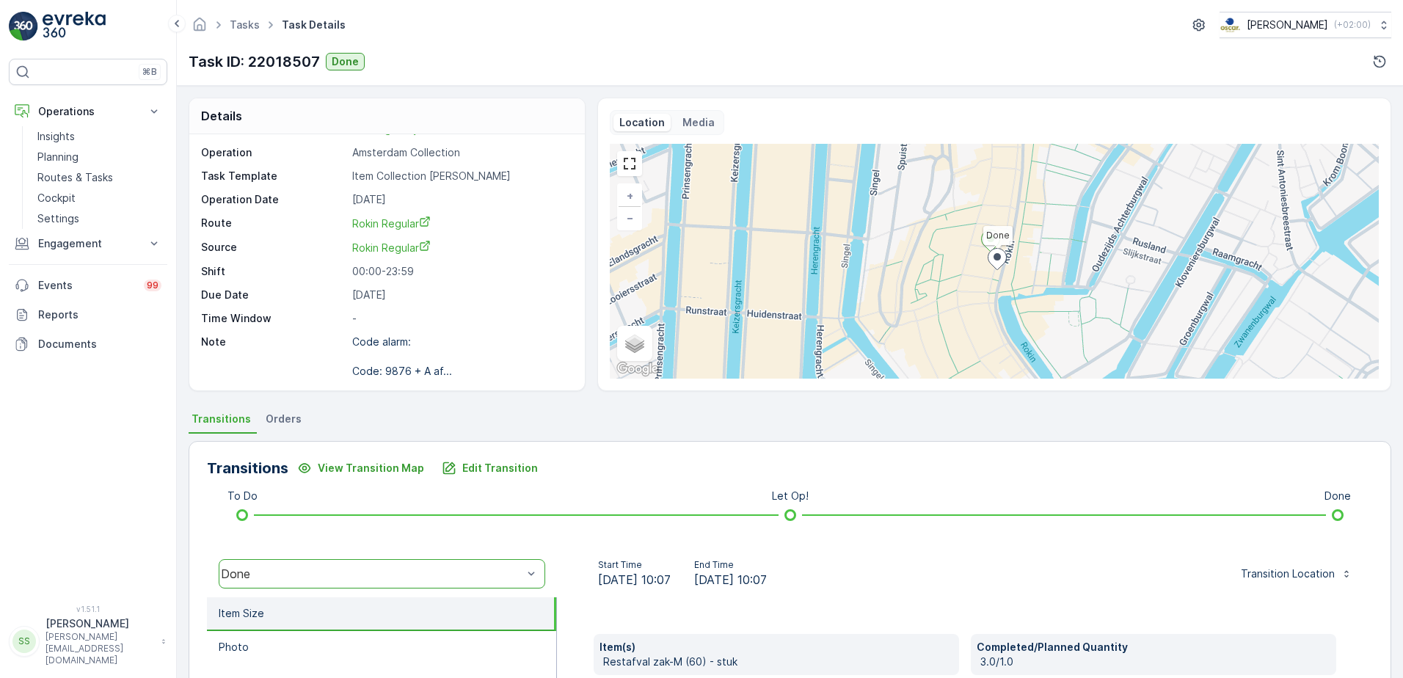
scroll to position [291, 0]
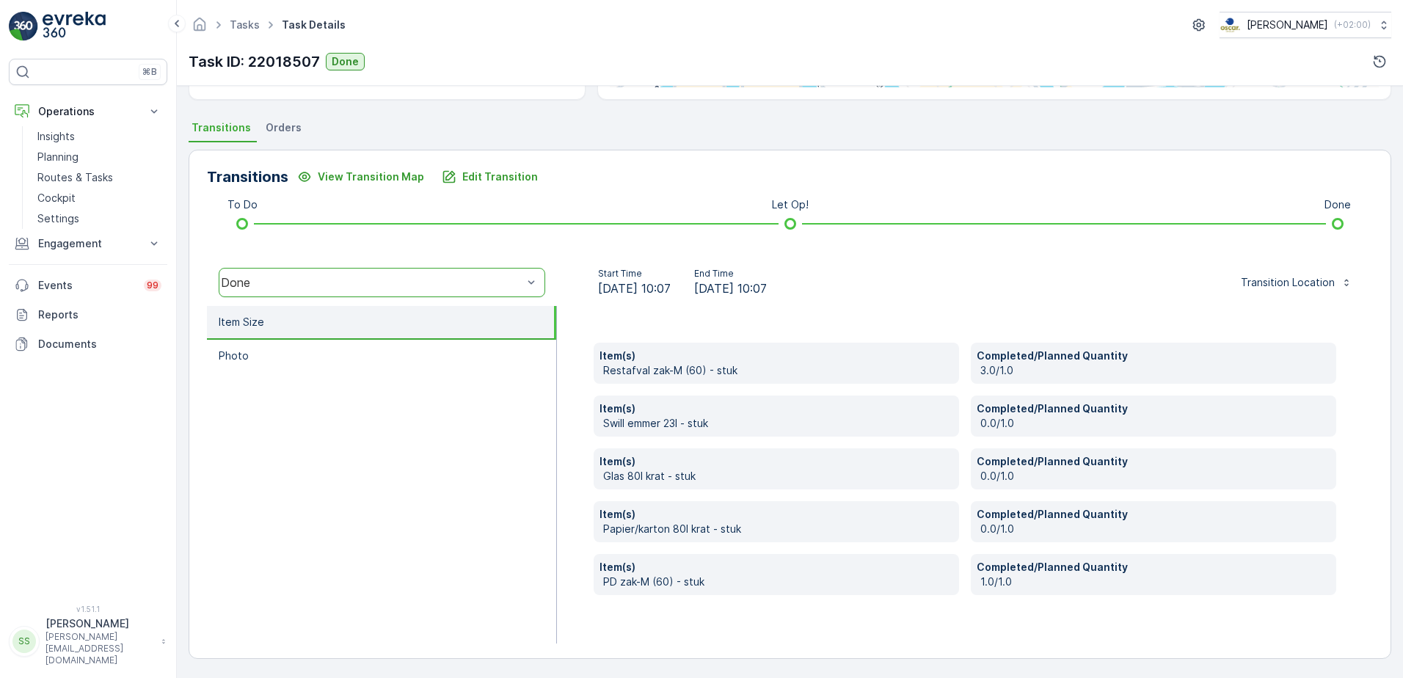
click at [581, 473] on div "Item(s) Restafval zak-M (60) - stuk Completed/Planned Quantity 3.0/1.0 Item(s) …" at bounding box center [965, 475] width 816 height 338
drag, startPoint x: 823, startPoint y: 286, endPoint x: 578, endPoint y: 278, distance: 245.3
click at [578, 278] on div "Start Time 02.10.2025 10:07 End Time 02.10.2025 10:07" at bounding box center [683, 282] width 228 height 29
drag, startPoint x: 578, startPoint y: 278, endPoint x: 580, endPoint y: 302, distance: 24.3
click at [579, 302] on div "Start Time 02.10.2025 10:07 End Time 02.10.2025 10:07 Transition Location" at bounding box center [965, 282] width 816 height 47
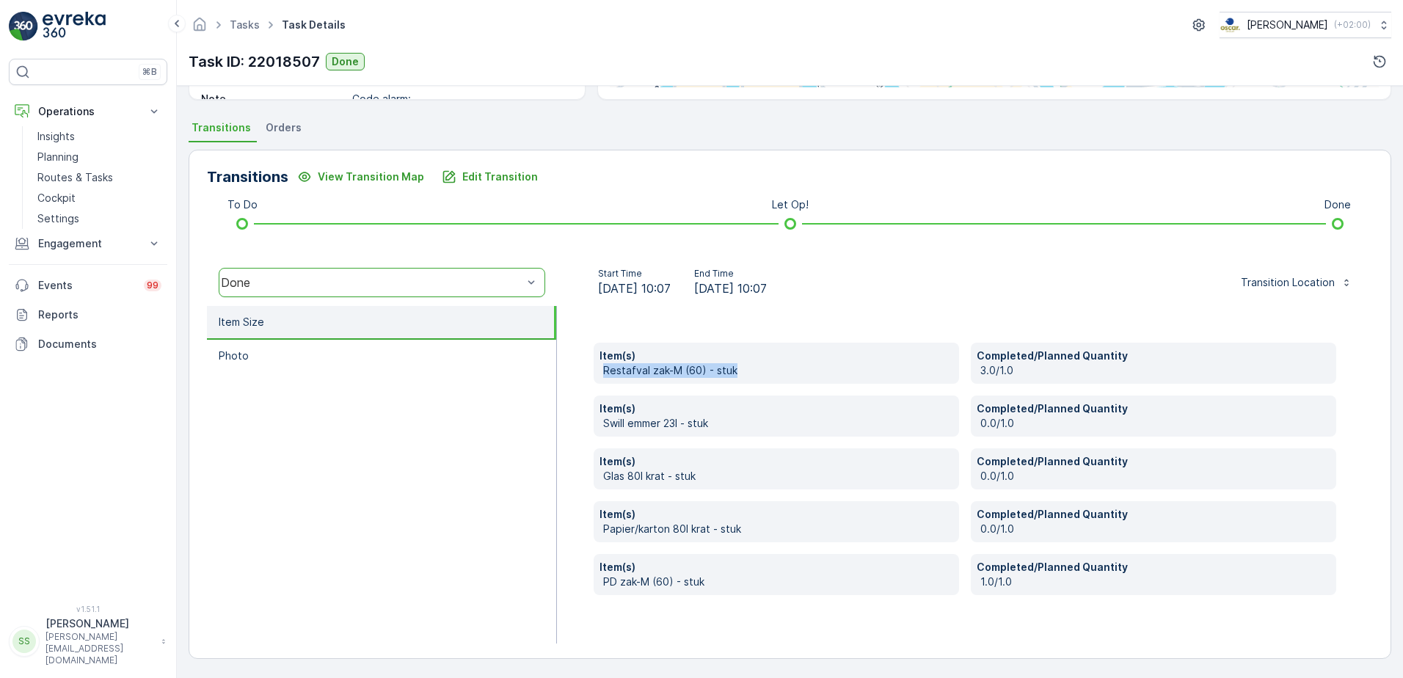
drag, startPoint x: 601, startPoint y: 370, endPoint x: 777, endPoint y: 366, distance: 176.2
click at [777, 366] on div "Item(s) Restafval zak-M (60) - stuk" at bounding box center [777, 363] width 366 height 41
drag, startPoint x: 777, startPoint y: 366, endPoint x: 873, endPoint y: 365, distance: 96.2
click at [873, 365] on p "Restafval zak-M (60) - stuk" at bounding box center [778, 370] width 350 height 15
drag, startPoint x: 591, startPoint y: 586, endPoint x: 680, endPoint y: 585, distance: 89.6
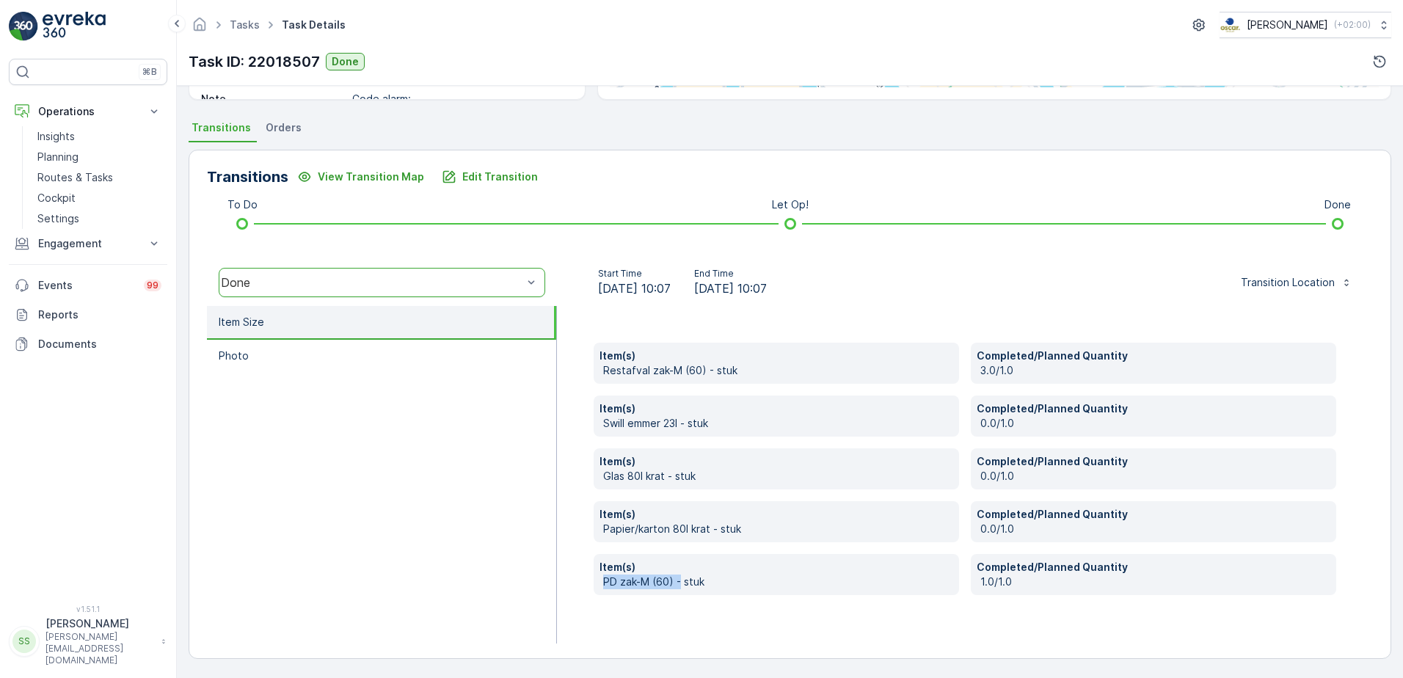
click at [680, 585] on div "Item(s) Restafval zak-M (60) - stuk Completed/Planned Quantity 3.0/1.0 Item(s) …" at bounding box center [965, 475] width 816 height 338
drag, startPoint x: 680, startPoint y: 585, endPoint x: 764, endPoint y: 601, distance: 85.2
click at [764, 601] on div "Item(s) Restafval zak-M (60) - stuk Completed/Planned Quantity 3.0/1.0 Item(s) …" at bounding box center [965, 475] width 816 height 338
drag, startPoint x: 600, startPoint y: 579, endPoint x: 719, endPoint y: 579, distance: 118.9
click at [719, 579] on div "Item(s) PD zak-M (60) - stuk" at bounding box center [777, 574] width 366 height 41
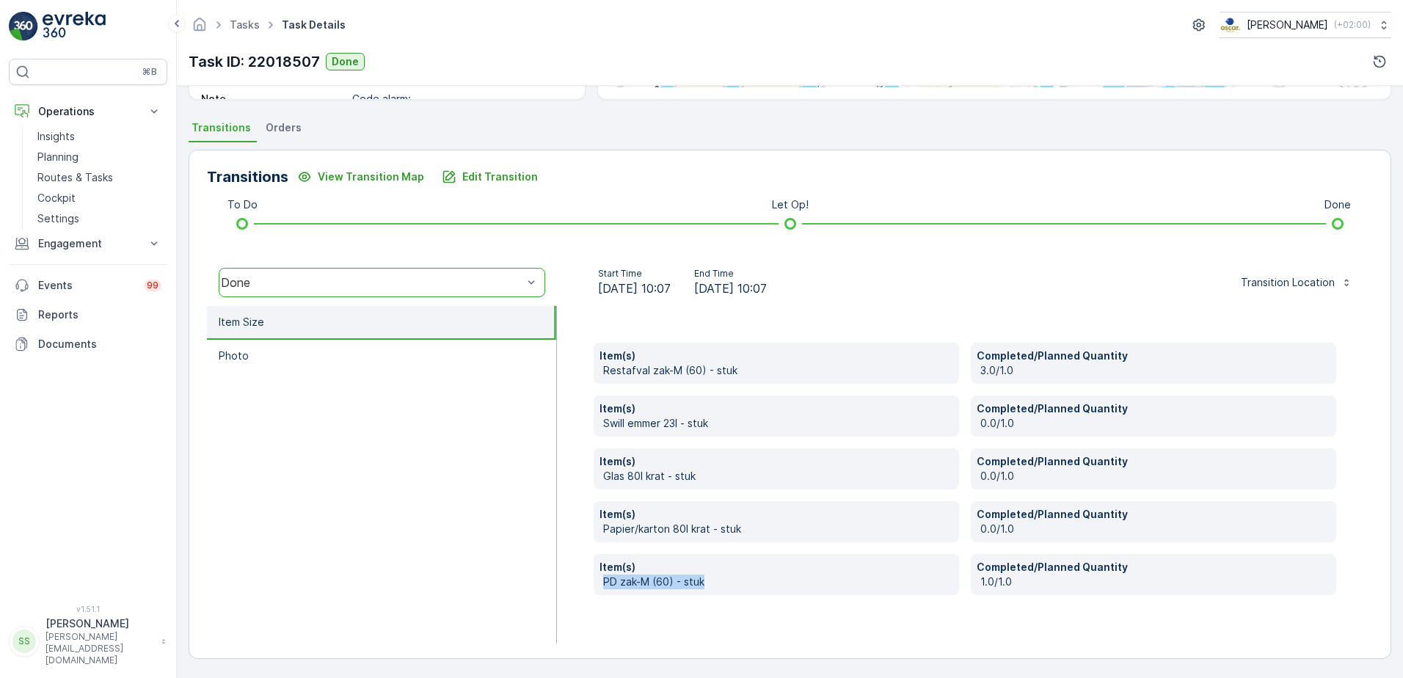
drag, startPoint x: 719, startPoint y: 579, endPoint x: 684, endPoint y: 603, distance: 41.7
click at [732, 603] on div "Item(s) Restafval zak-M (60) - stuk Completed/Planned Quantity 3.0/1.0 Item(s) …" at bounding box center [965, 475] width 816 height 338
drag, startPoint x: 603, startPoint y: 371, endPoint x: 782, endPoint y: 372, distance: 178.4
click at [782, 372] on p "Restafval zak-M (60) - stuk" at bounding box center [778, 370] width 350 height 15
drag, startPoint x: 782, startPoint y: 372, endPoint x: 808, endPoint y: 367, distance: 26.9
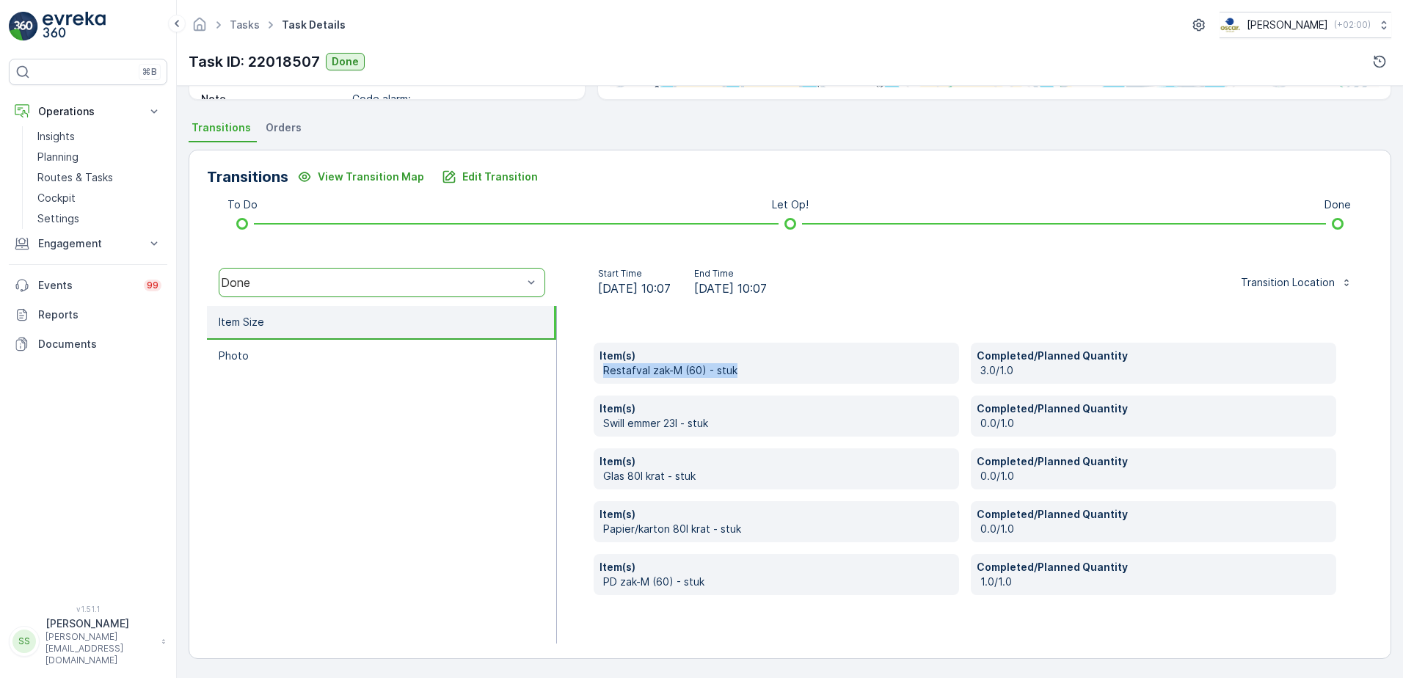
click at [808, 367] on p "Restafval zak-M (60) - stuk" at bounding box center [778, 370] width 350 height 15
drag, startPoint x: 752, startPoint y: 369, endPoint x: 598, endPoint y: 370, distance: 154.1
click at [598, 370] on div "Item(s) Restafval zak-M (60) - stuk" at bounding box center [777, 363] width 366 height 41
drag, startPoint x: 598, startPoint y: 370, endPoint x: 567, endPoint y: 374, distance: 31.0
click at [567, 374] on div "Item(s) Restafval zak-M (60) - stuk Completed/Planned Quantity 3.0/1.0 Item(s) …" at bounding box center [965, 475] width 816 height 338
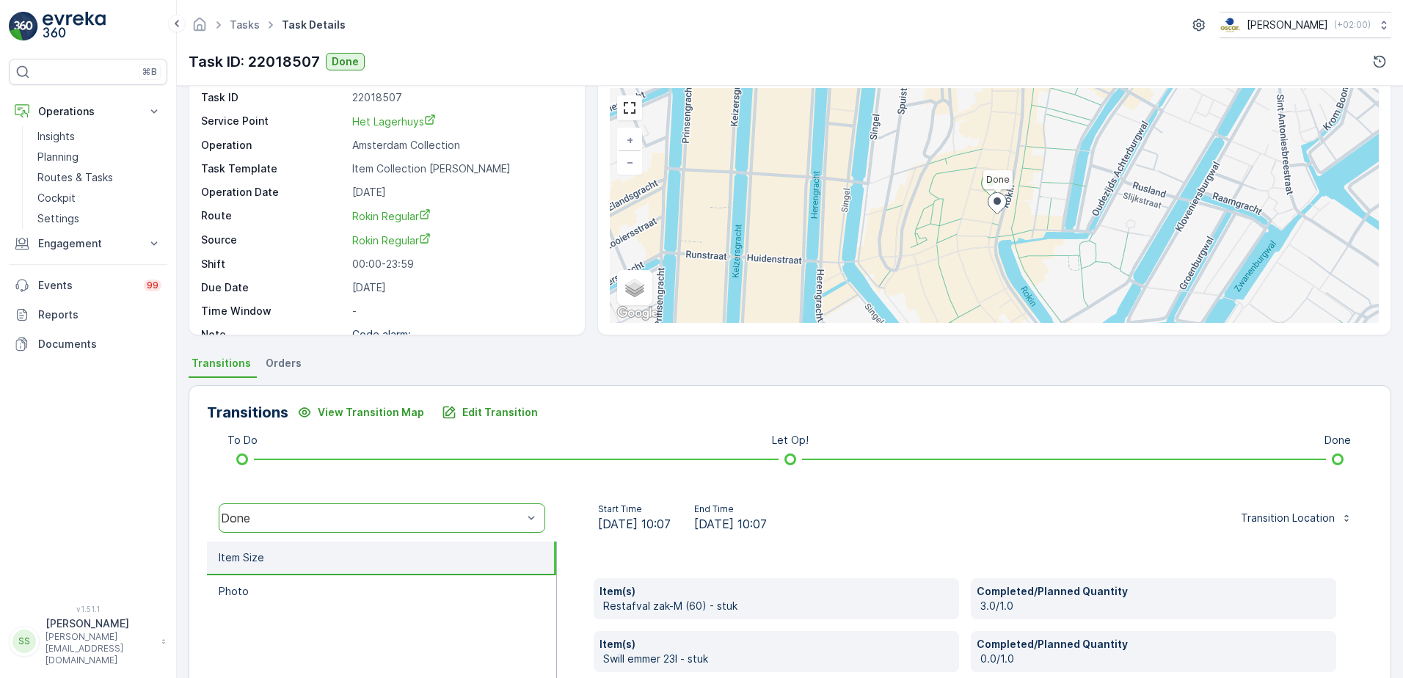
scroll to position [0, 0]
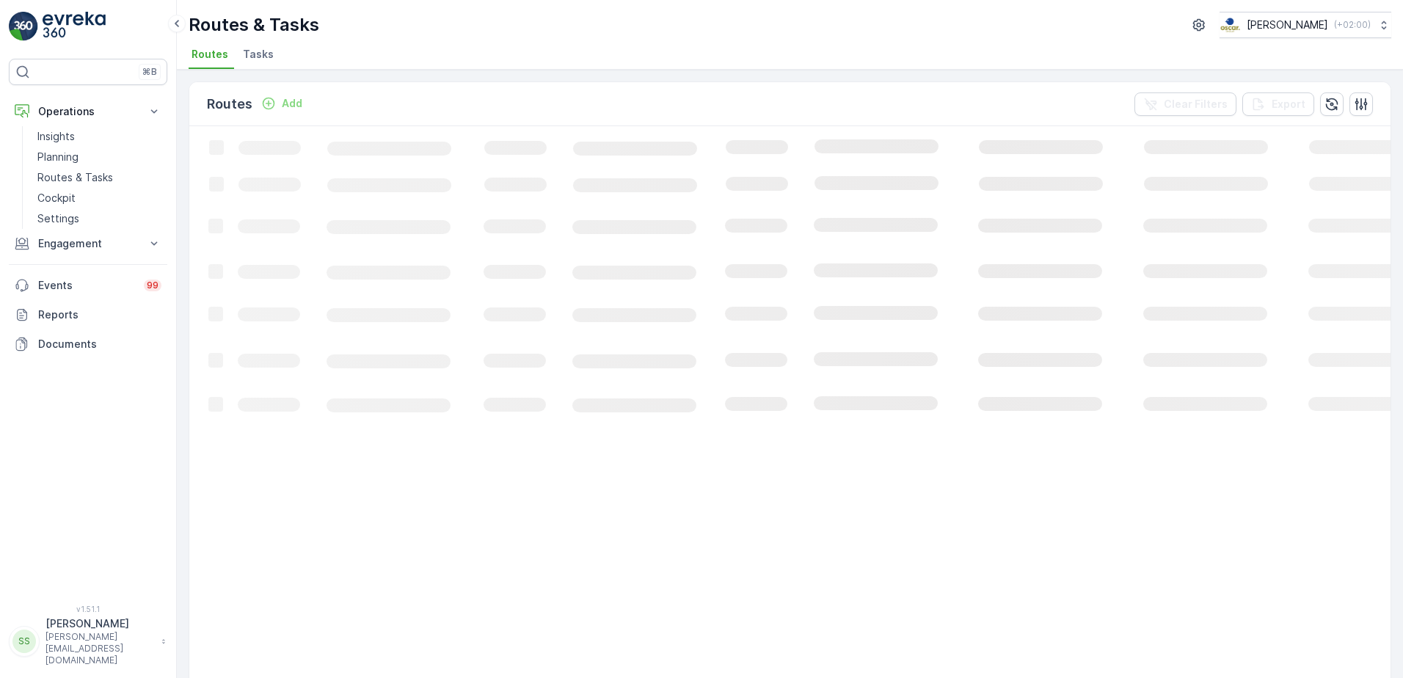
click at [260, 54] on span "Tasks" at bounding box center [258, 54] width 31 height 15
click at [835, 103] on div "Tasks Add Clear Filters Export" at bounding box center [790, 104] width 1202 height 44
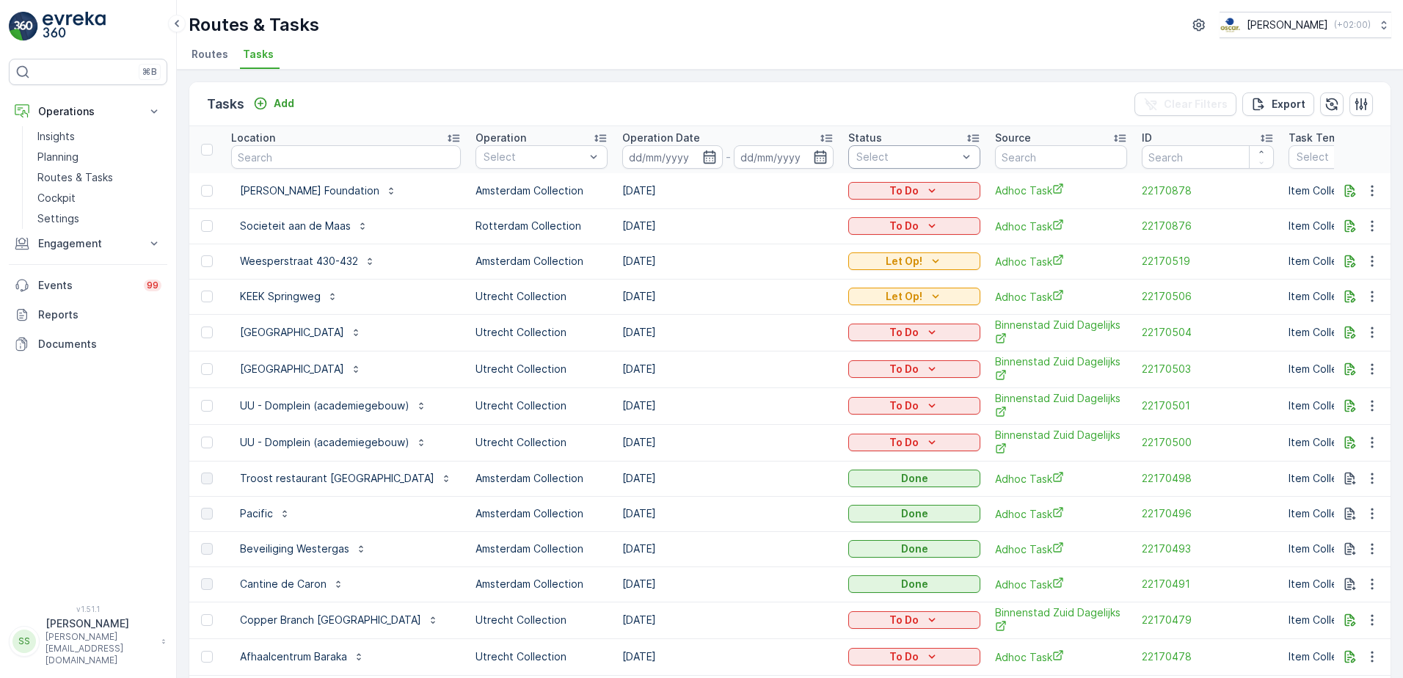
click at [908, 146] on div "Select" at bounding box center [914, 156] width 132 height 23
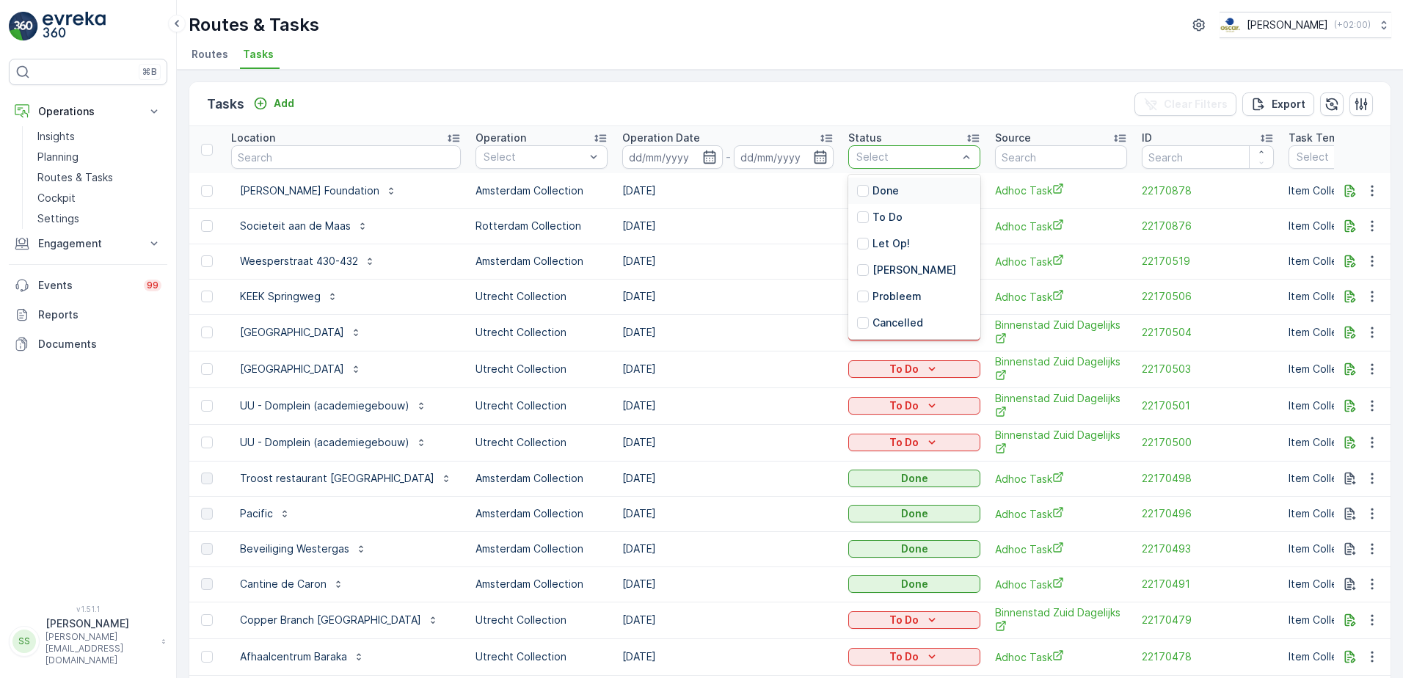
click at [843, 96] on div "Tasks Add Clear Filters Export" at bounding box center [790, 104] width 1202 height 44
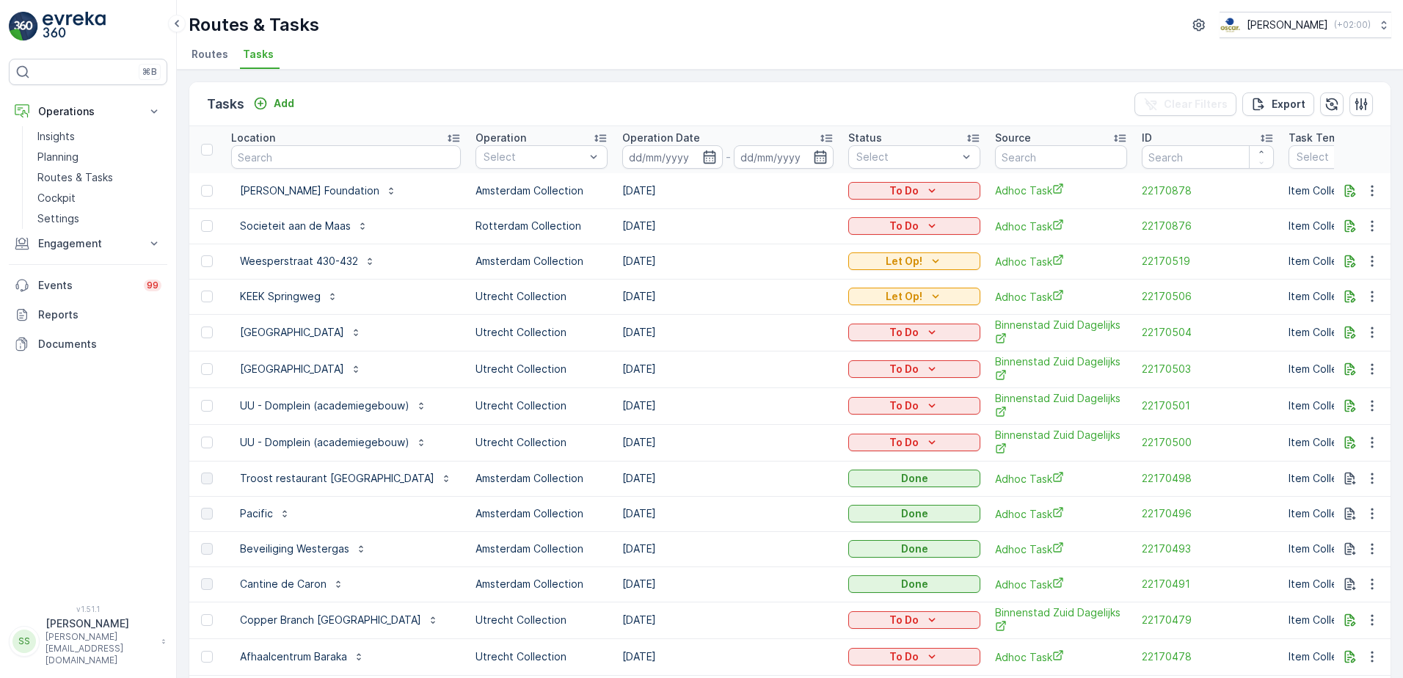
click at [520, 105] on div "Tasks Add Clear Filters Export" at bounding box center [790, 104] width 1202 height 44
click at [200, 56] on span "Routes" at bounding box center [210, 54] width 37 height 15
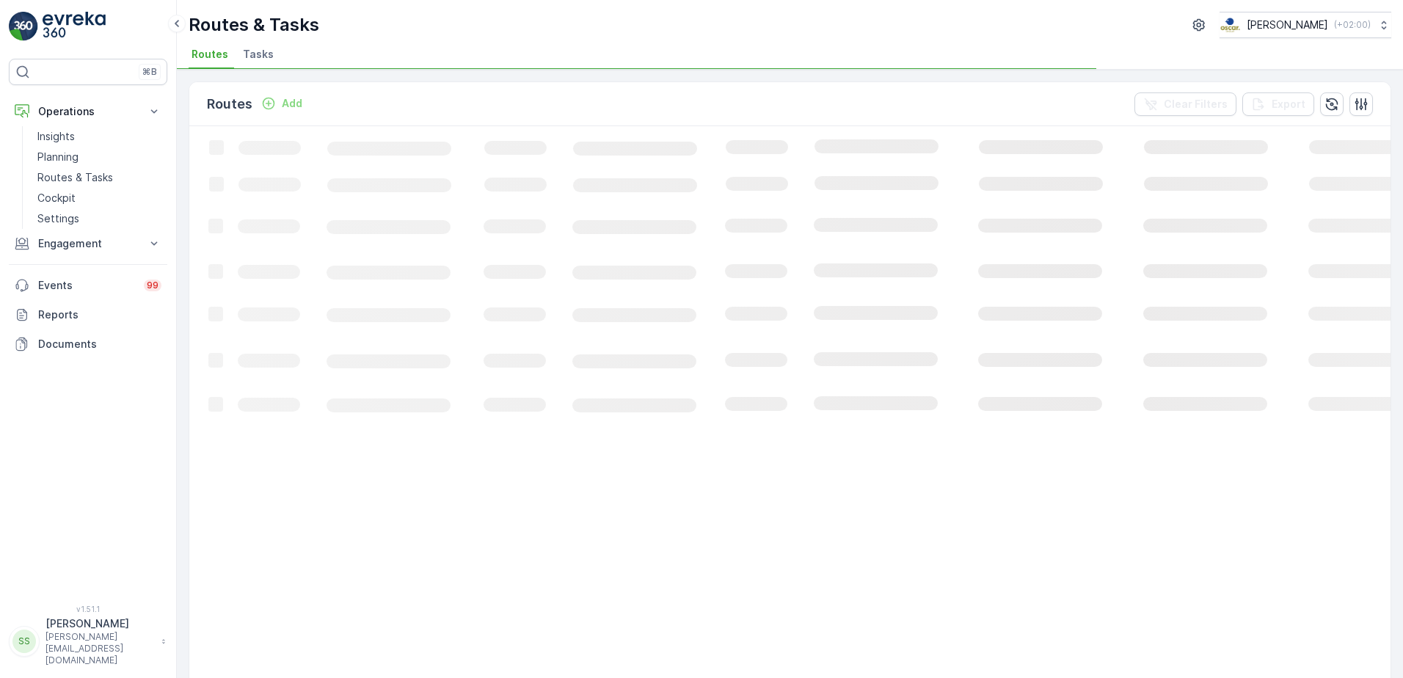
click at [346, 95] on div "Routes Add Clear Filters Export" at bounding box center [790, 104] width 1202 height 44
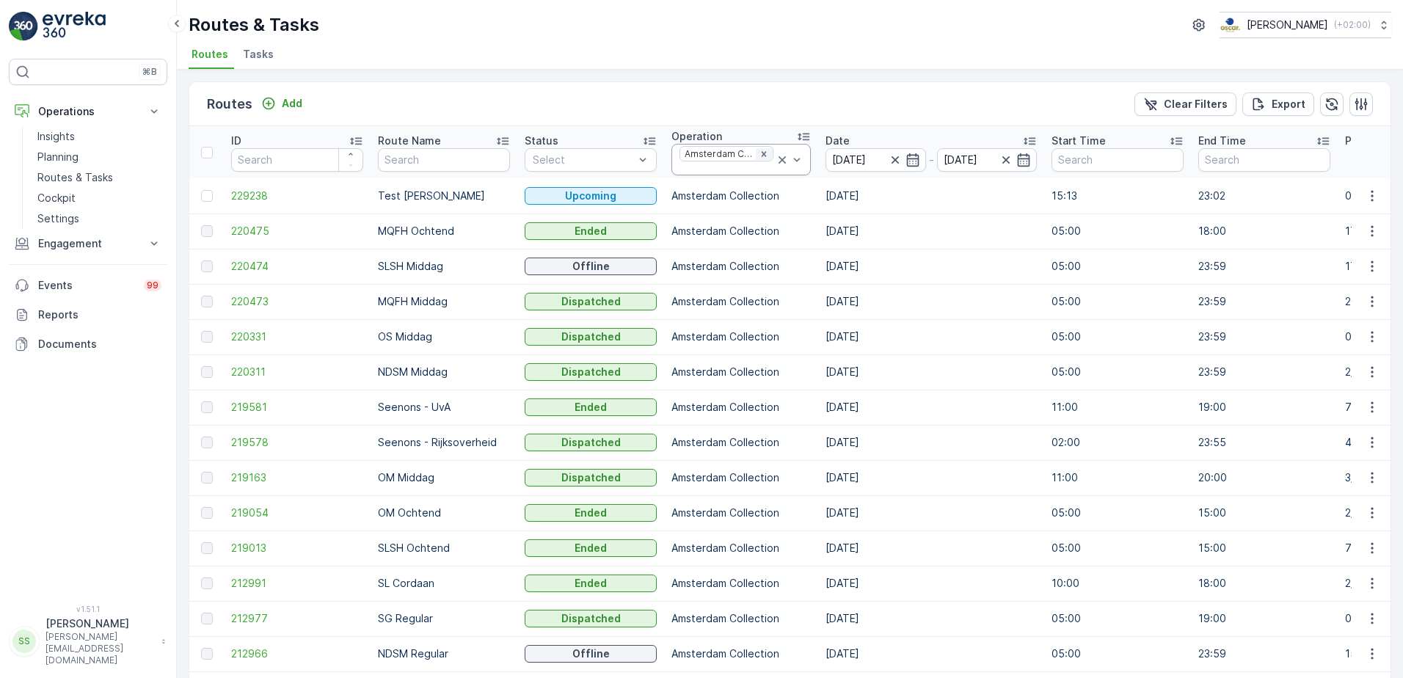
click at [760, 157] on icon "Remove Amsterdam Collection" at bounding box center [764, 154] width 10 height 10
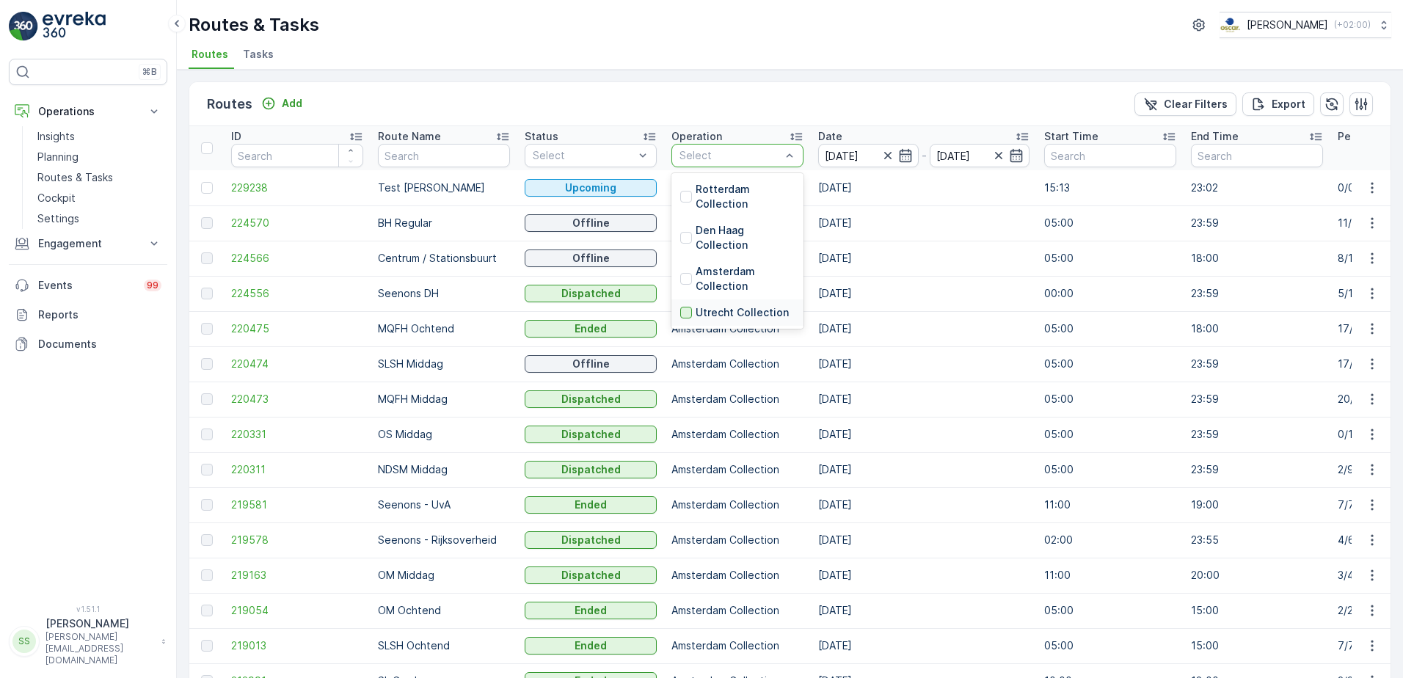
click at [684, 309] on div at bounding box center [686, 313] width 12 height 12
click at [648, 97] on div "Routes Add Clear Filters Export" at bounding box center [790, 104] width 1202 height 44
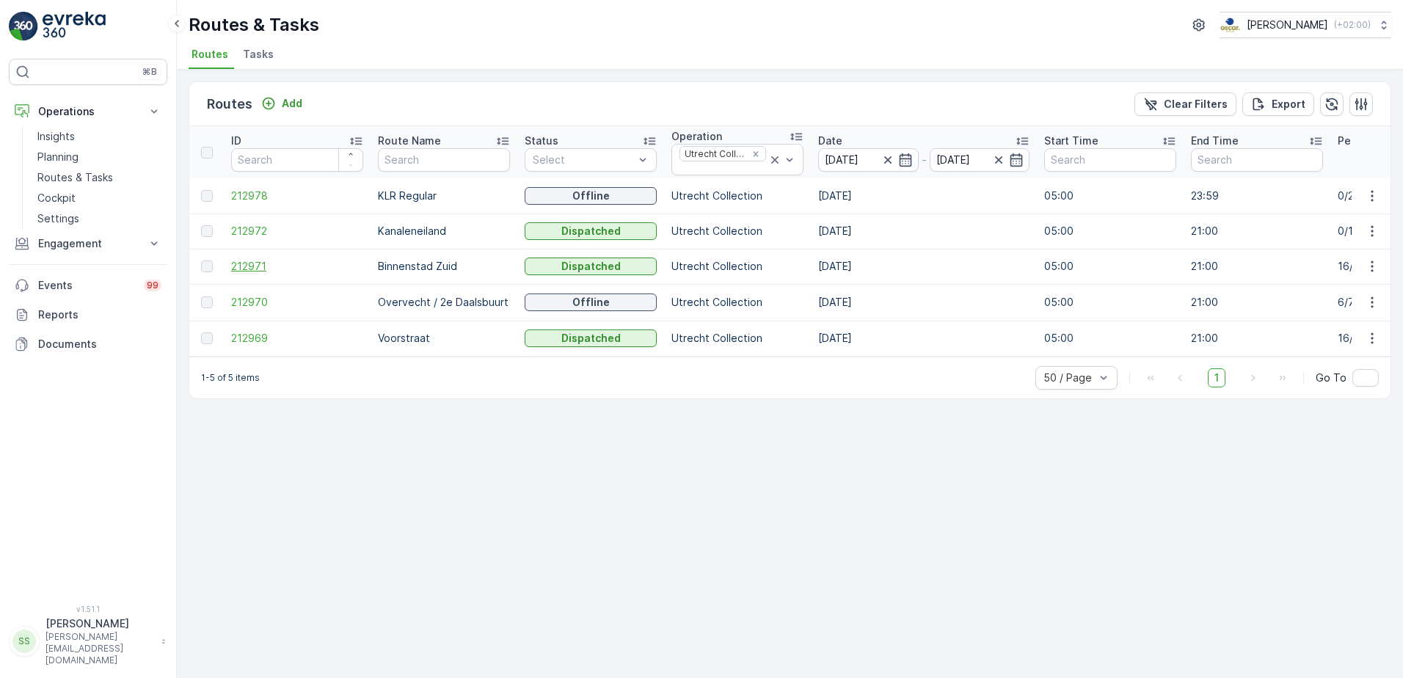
click at [252, 264] on span "212971" at bounding box center [297, 266] width 132 height 15
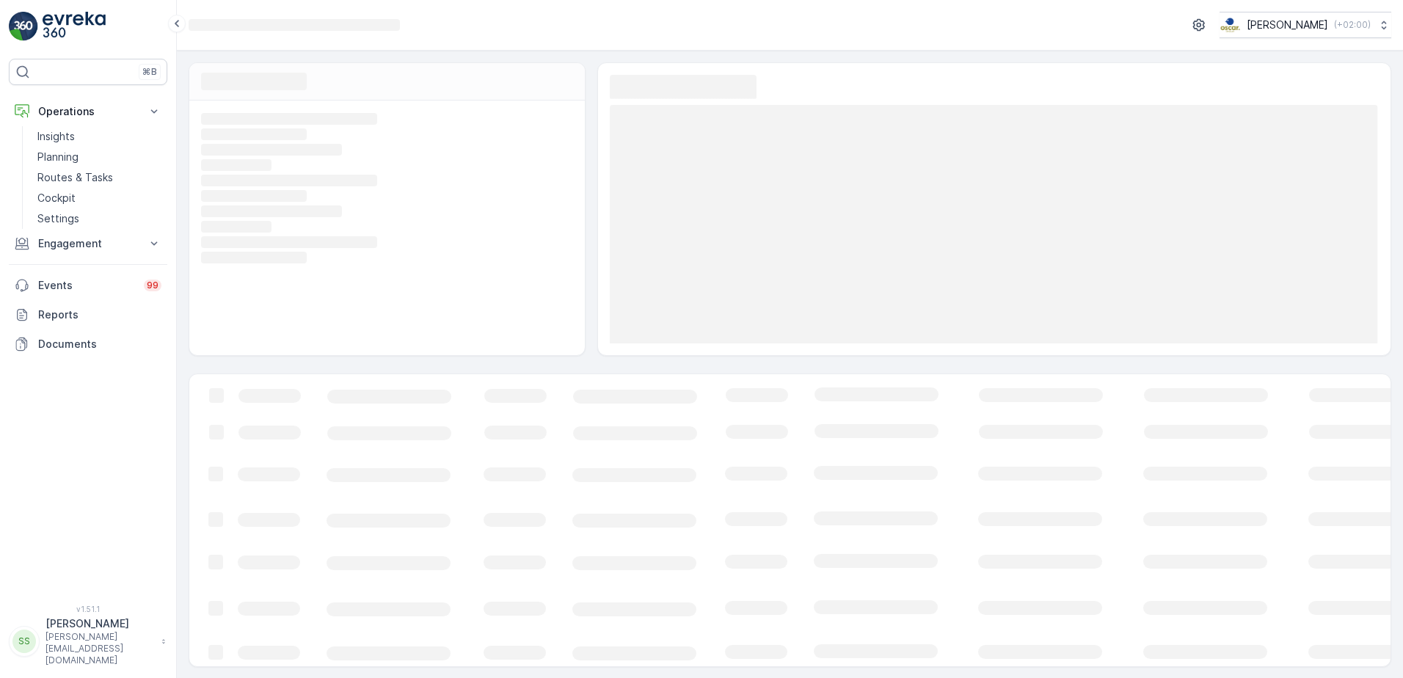
scroll to position [1, 0]
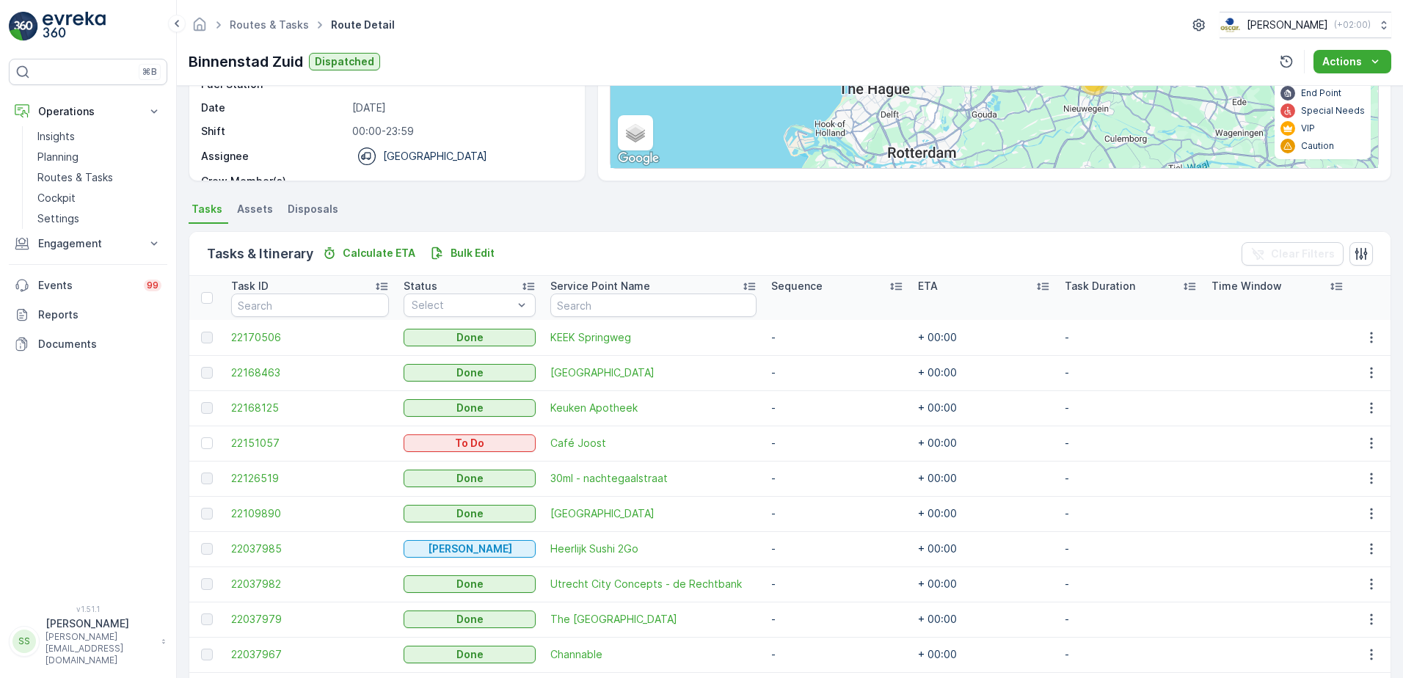
scroll to position [226, 0]
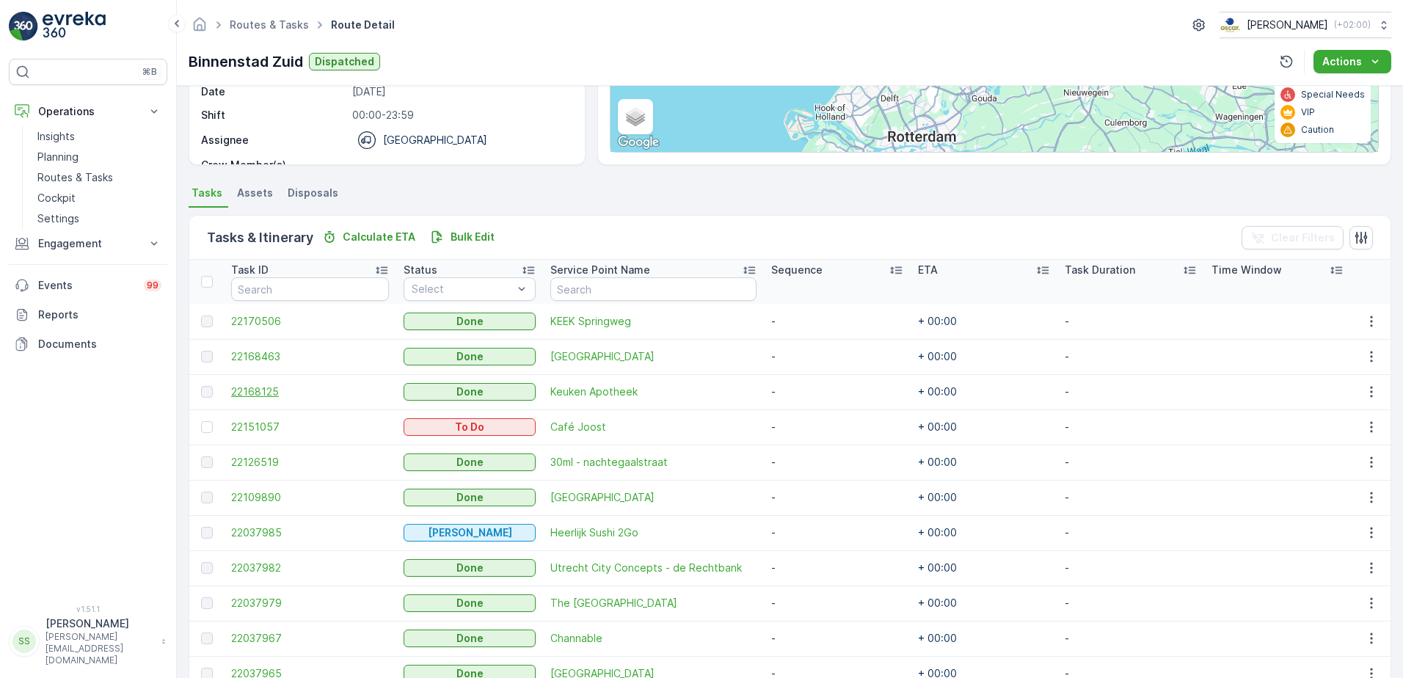
click at [269, 388] on span "22168125" at bounding box center [310, 392] width 158 height 15
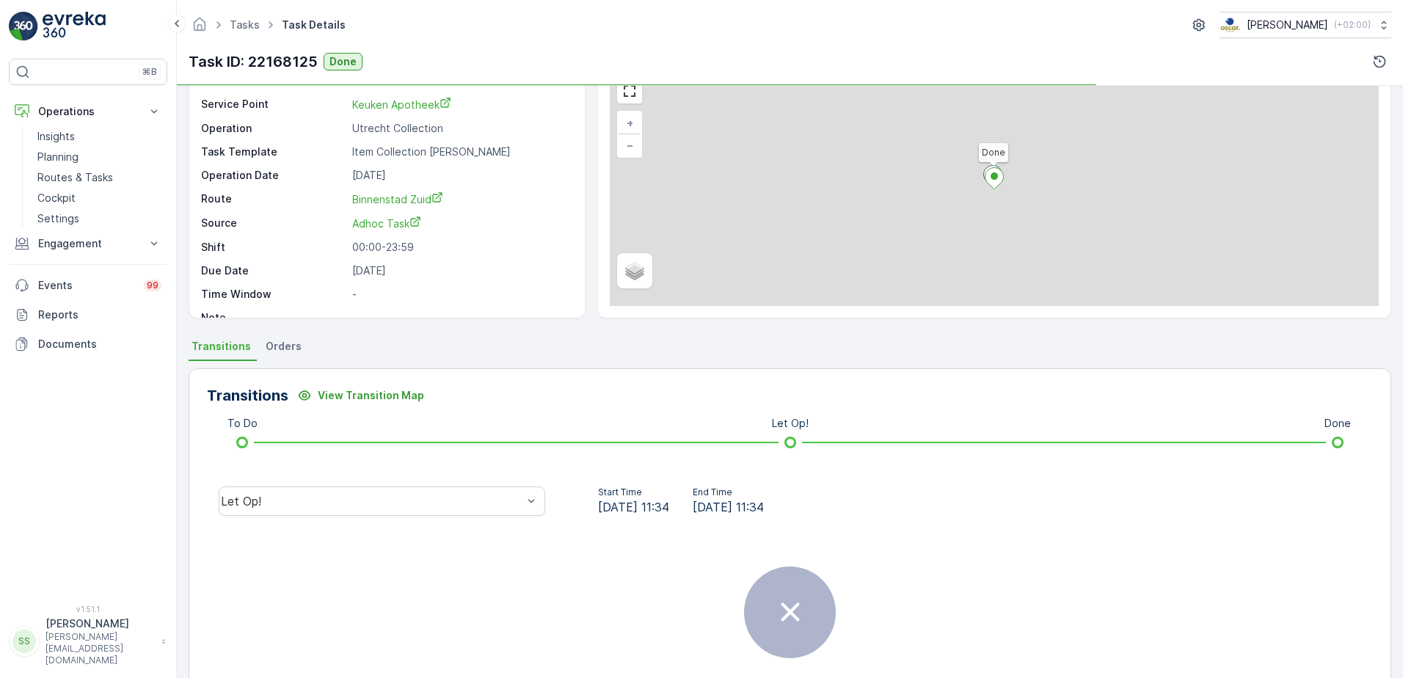
scroll to position [174, 0]
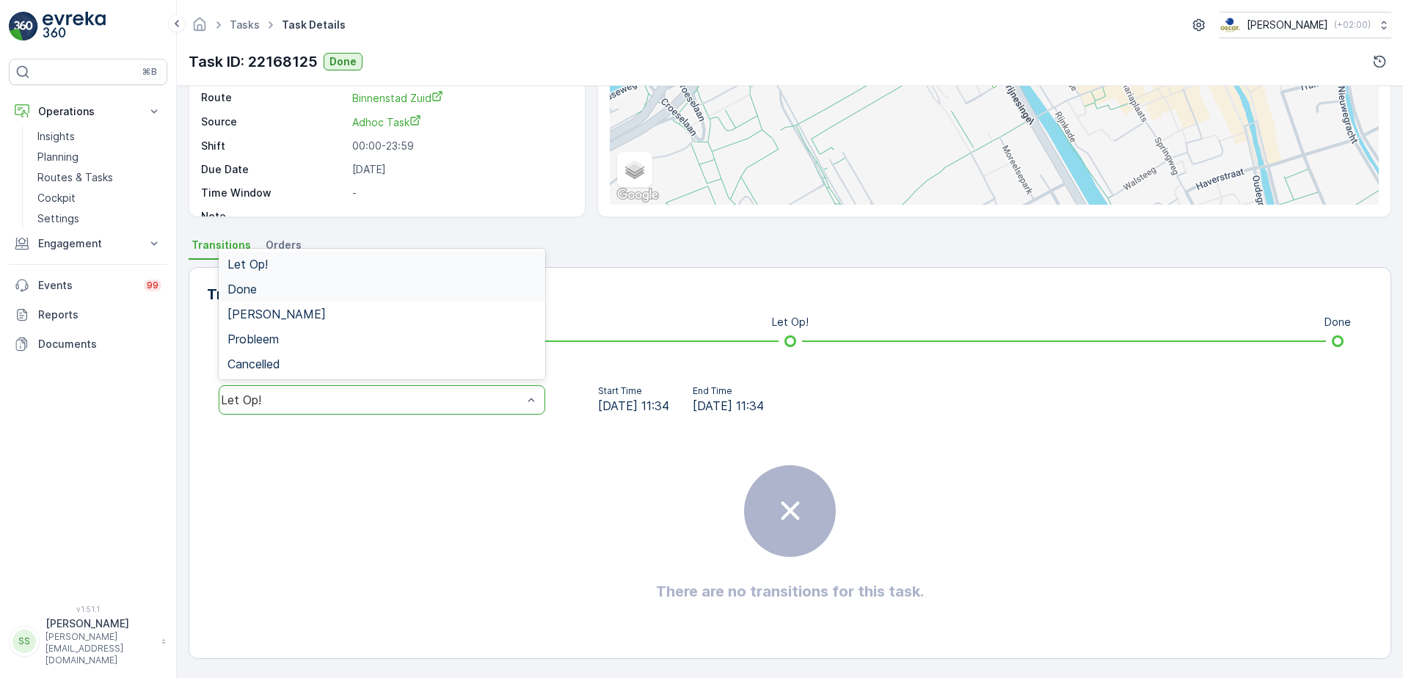
click at [247, 286] on span "Done" at bounding box center [242, 289] width 29 height 13
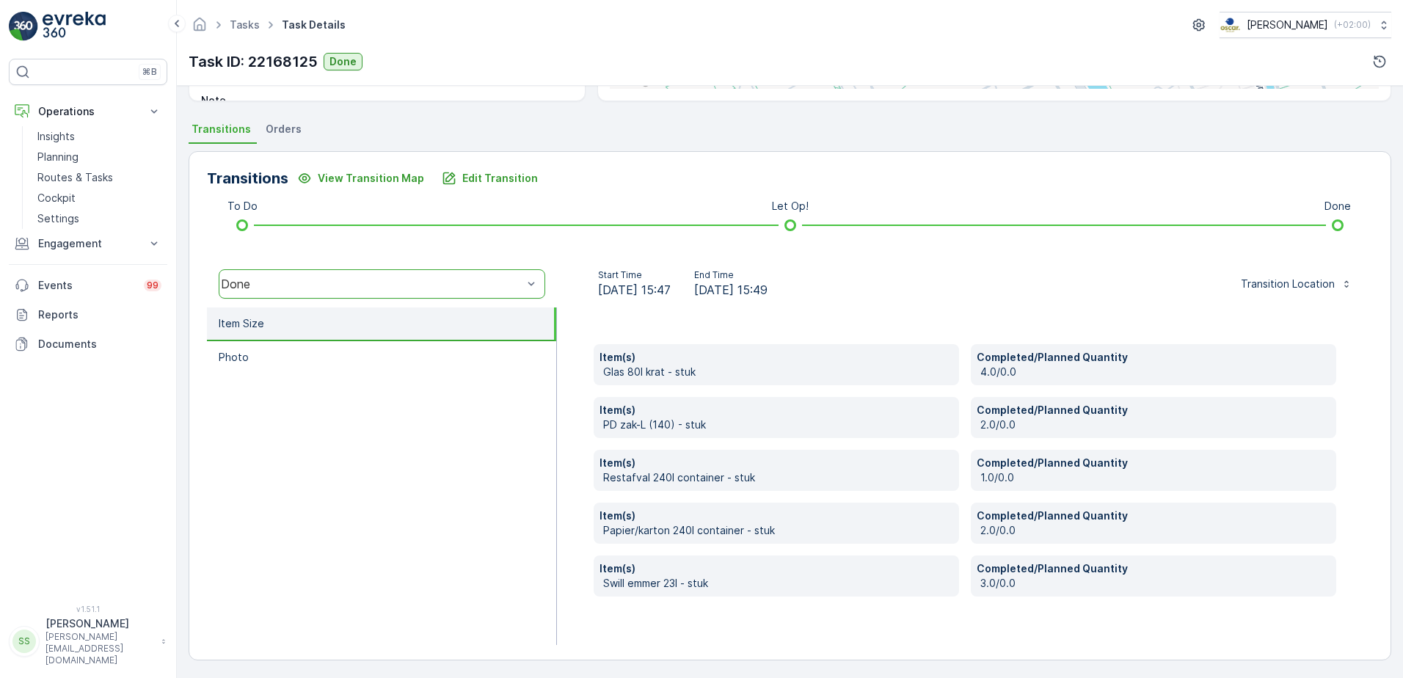
scroll to position [291, 0]
click at [410, 384] on ul "Item Size Photo" at bounding box center [382, 475] width 350 height 338
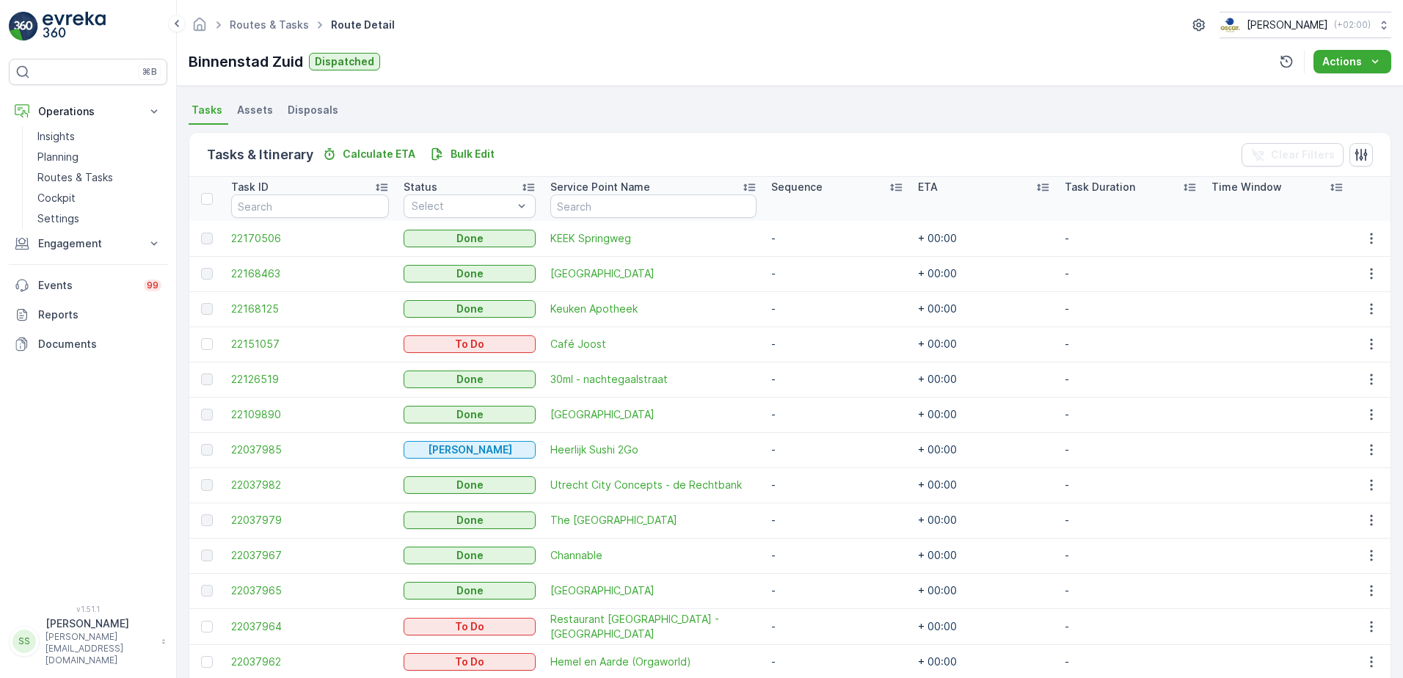
scroll to position [294, 0]
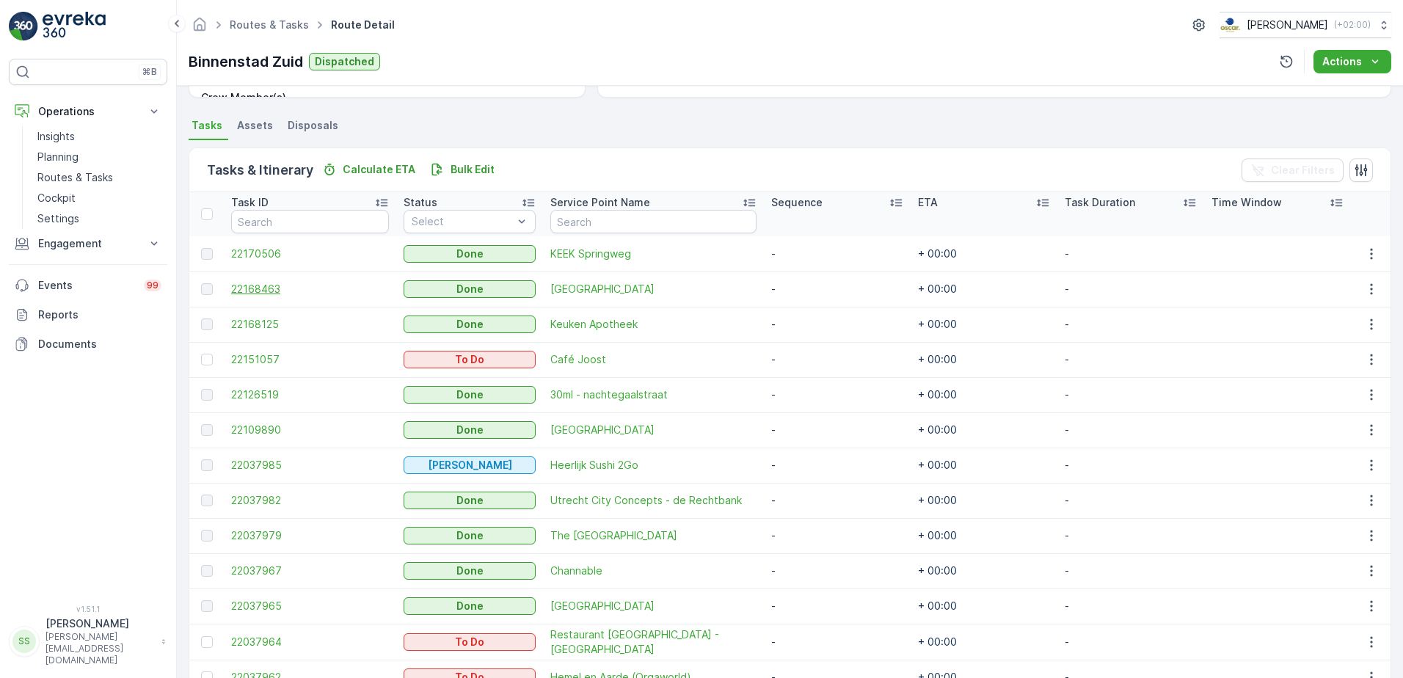
click at [272, 286] on span "22168463" at bounding box center [310, 289] width 158 height 15
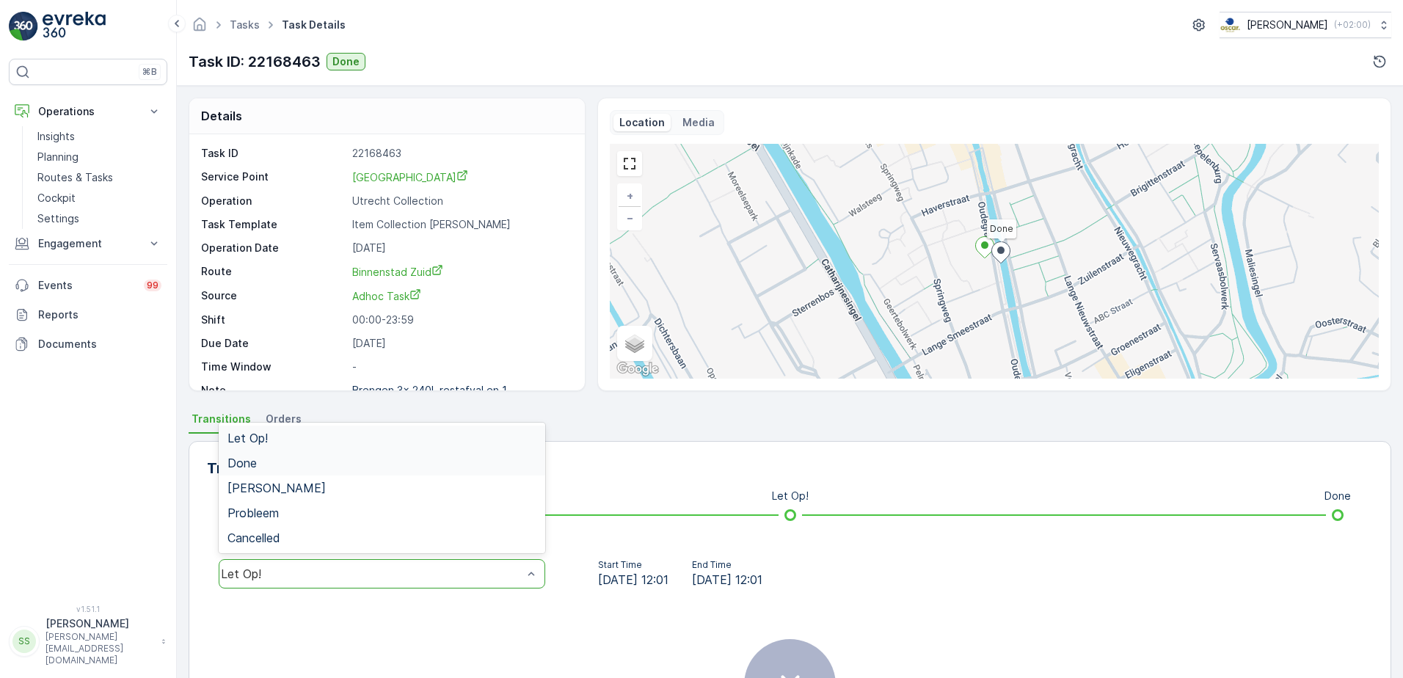
click at [258, 459] on div "Done" at bounding box center [382, 463] width 309 height 13
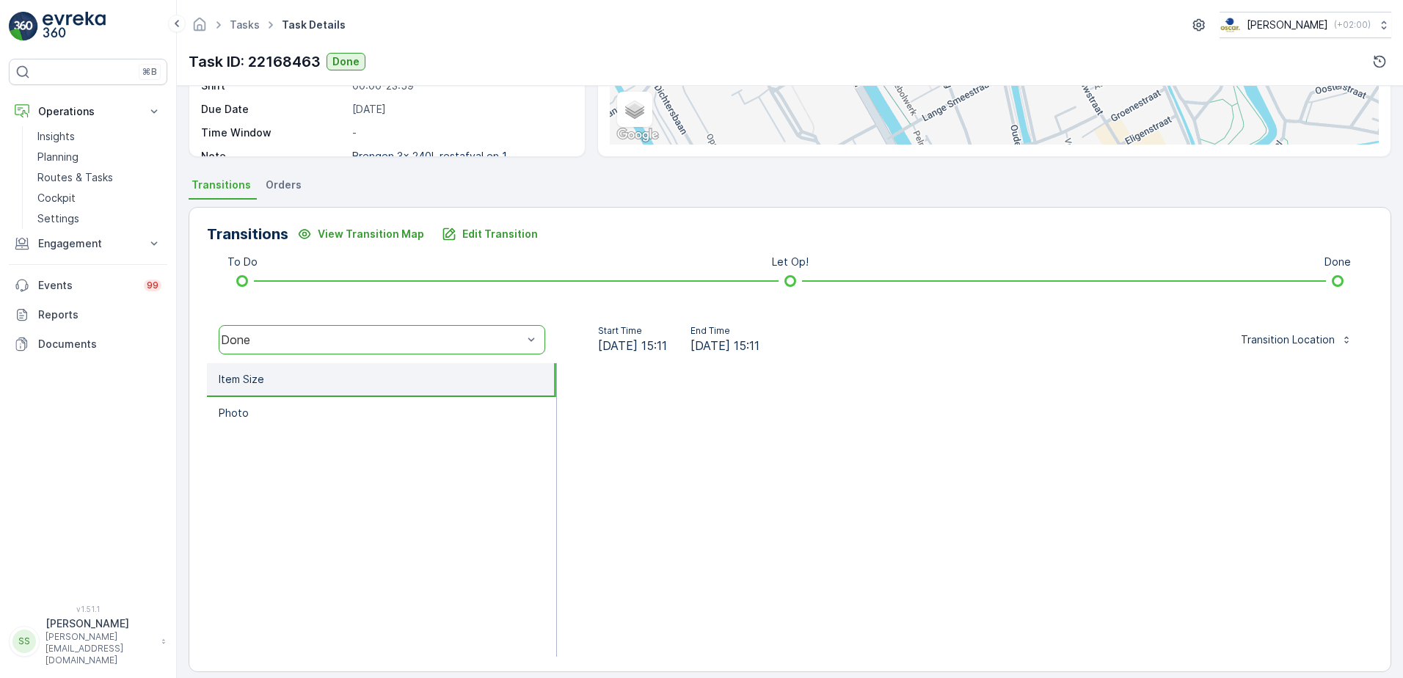
scroll to position [247, 0]
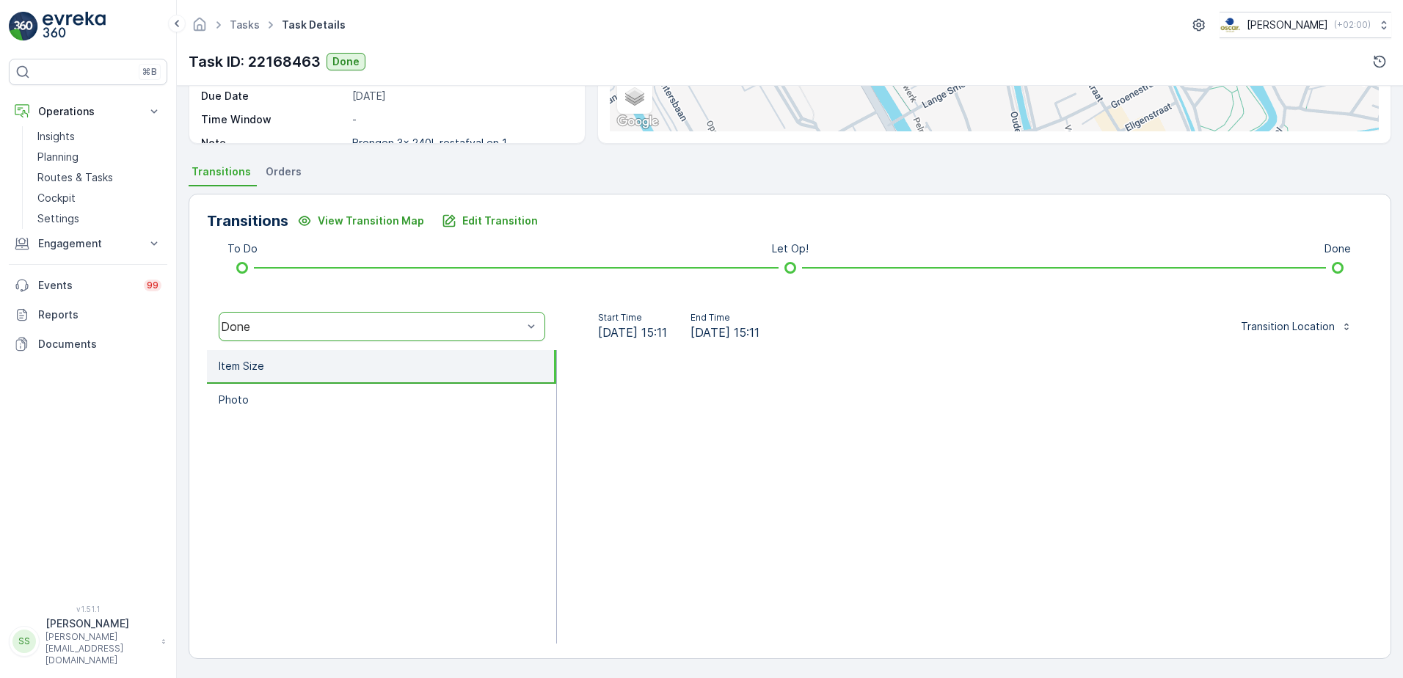
click at [398, 549] on ul "Item Size Photo" at bounding box center [382, 497] width 350 height 294
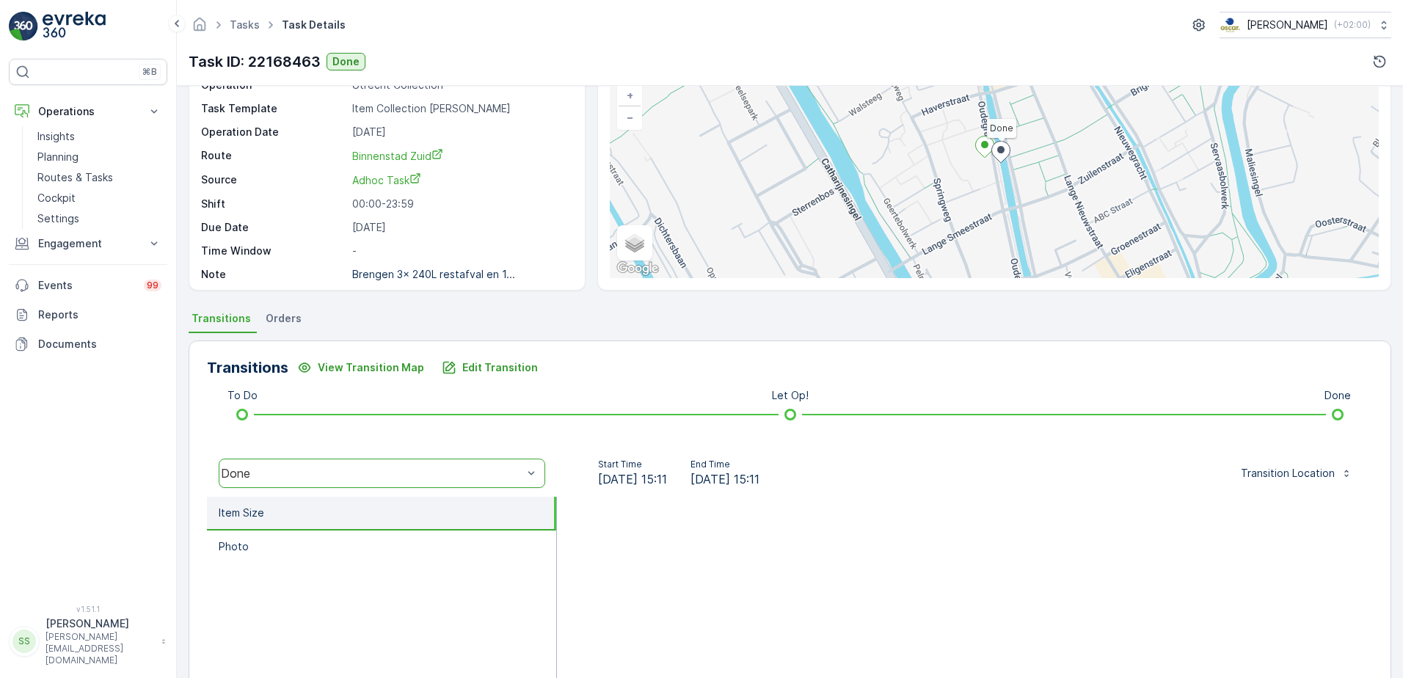
scroll to position [19, 0]
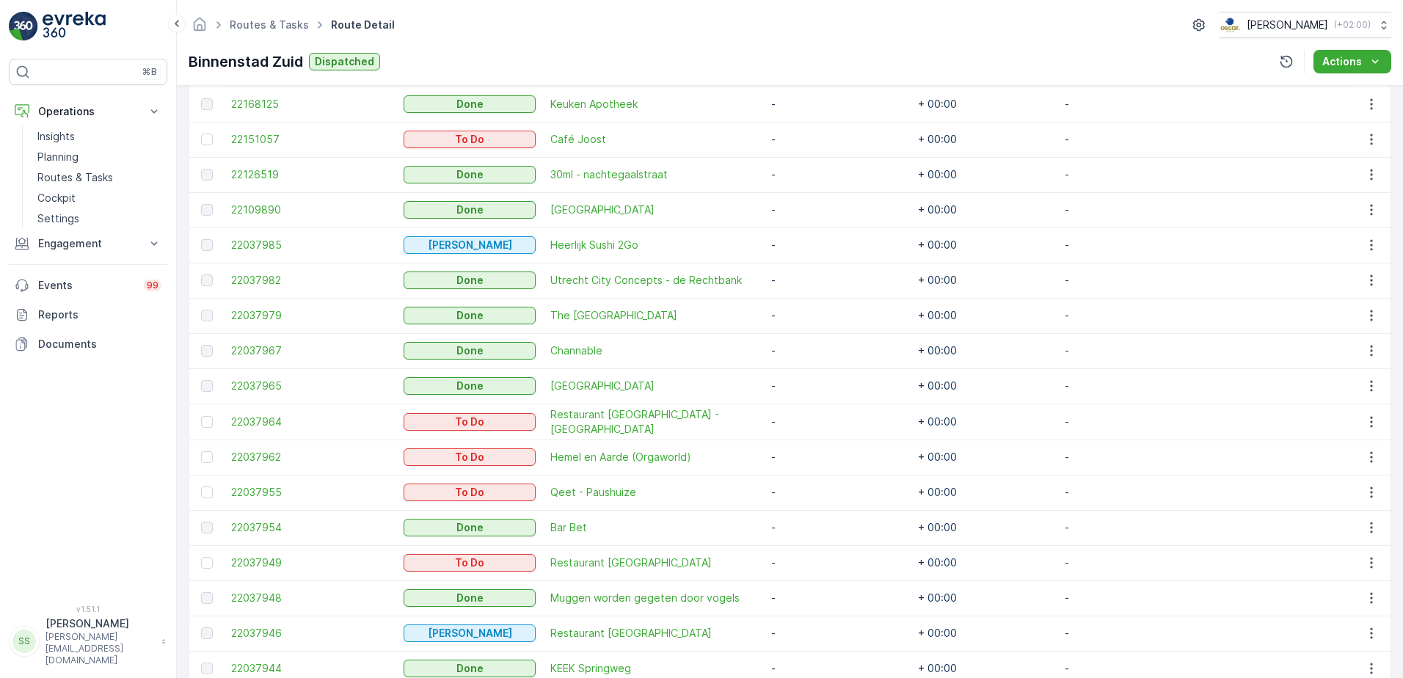
scroll to position [654, 0]
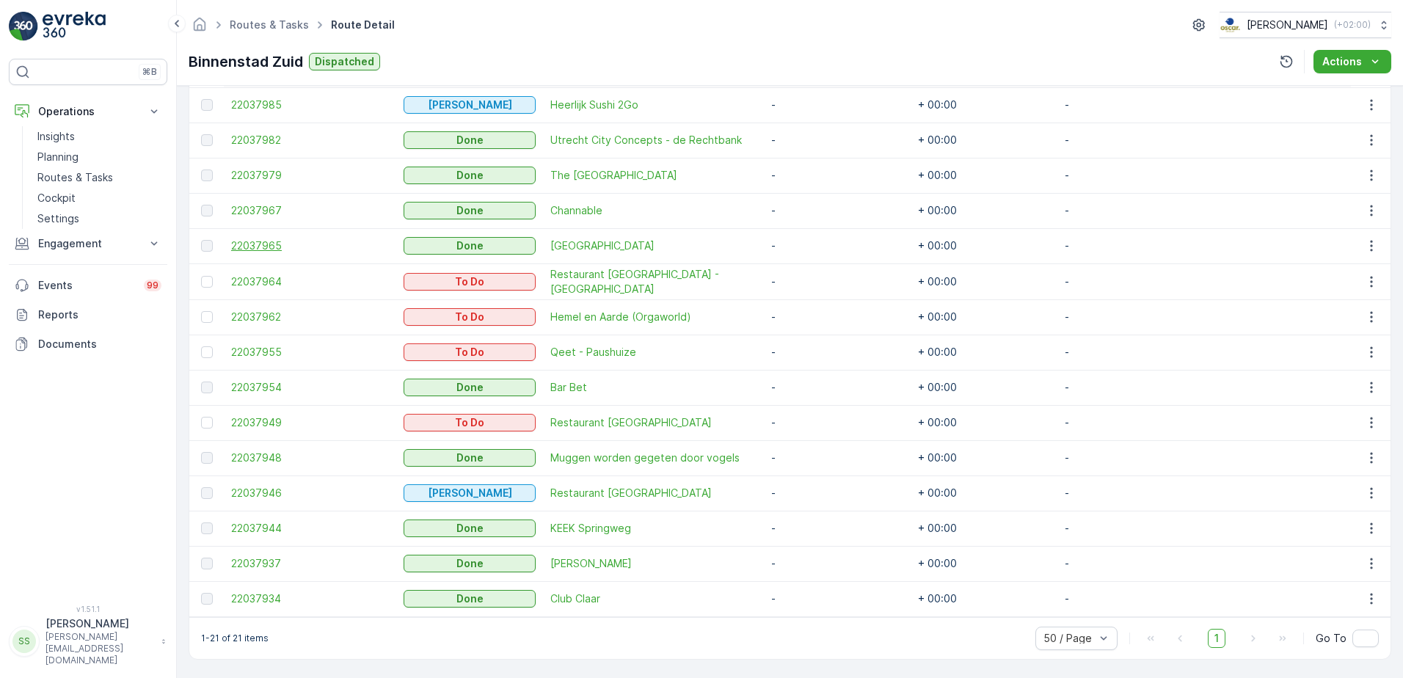
click at [264, 244] on span "22037965" at bounding box center [310, 246] width 158 height 15
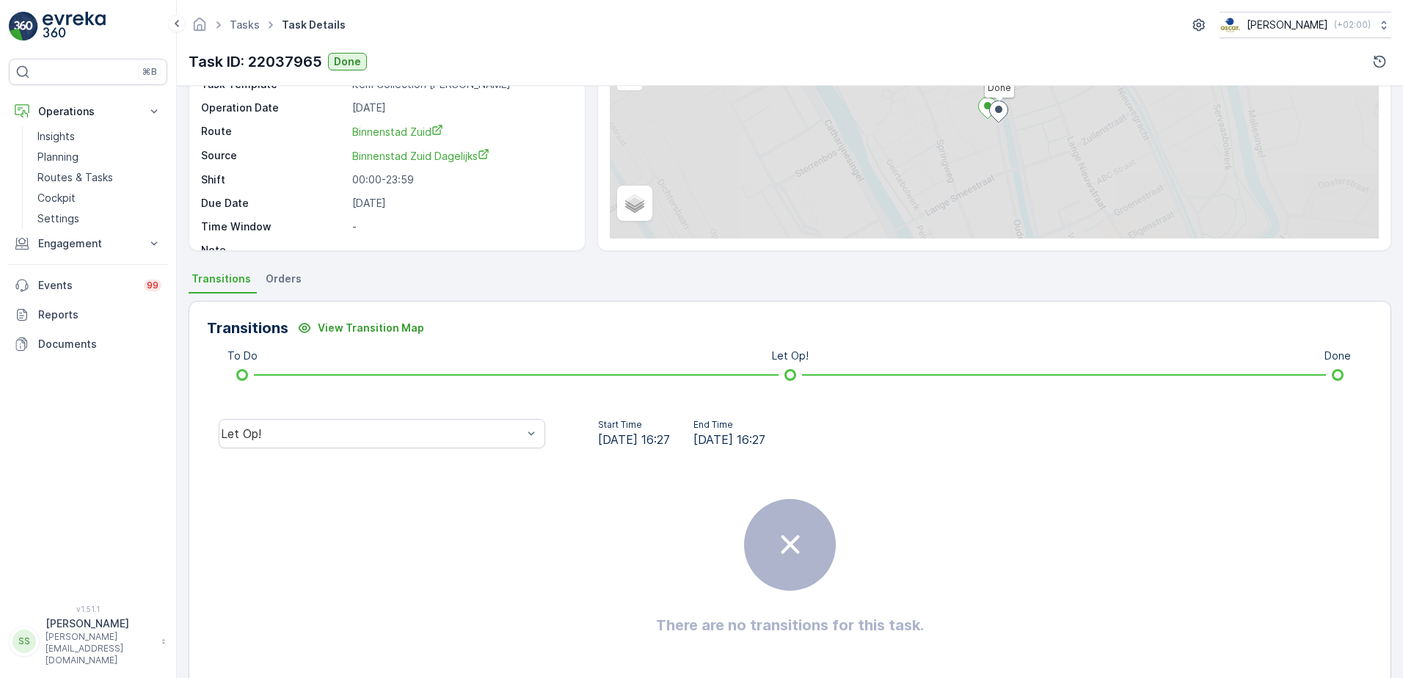
scroll to position [147, 0]
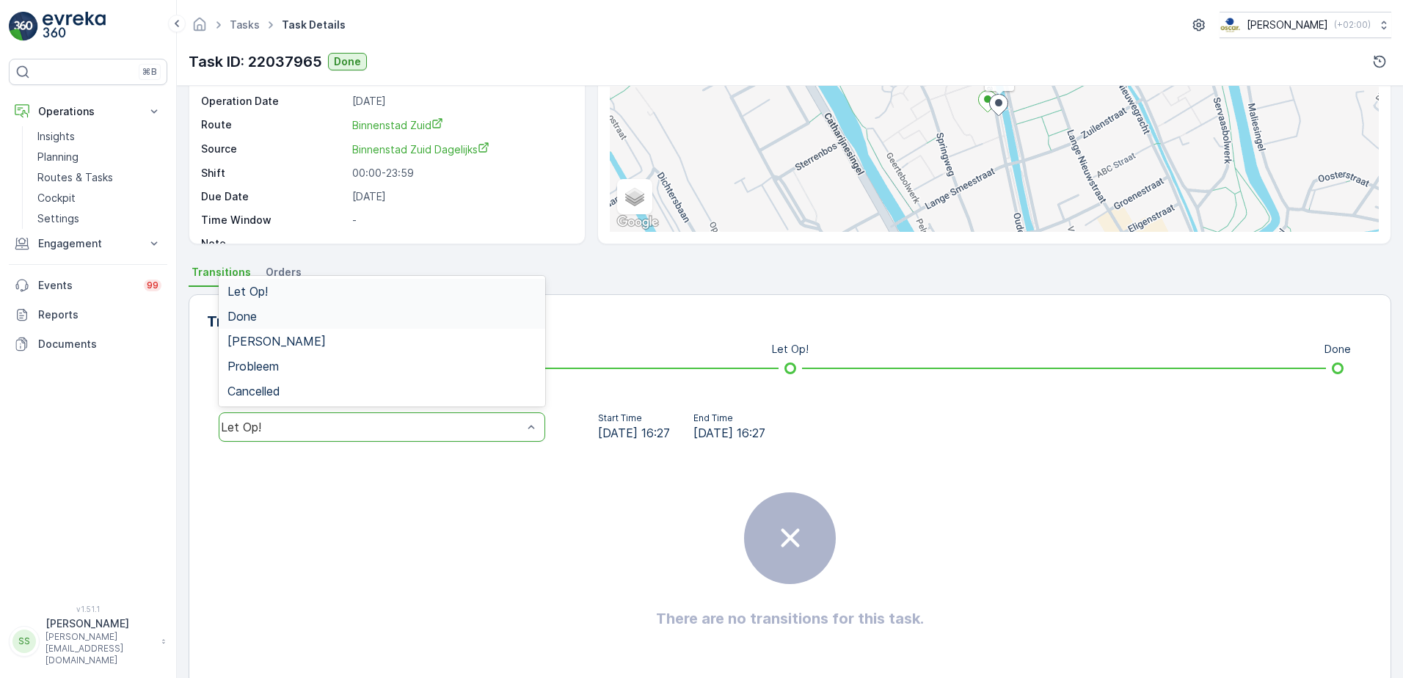
click at [273, 316] on div "Done" at bounding box center [382, 316] width 309 height 13
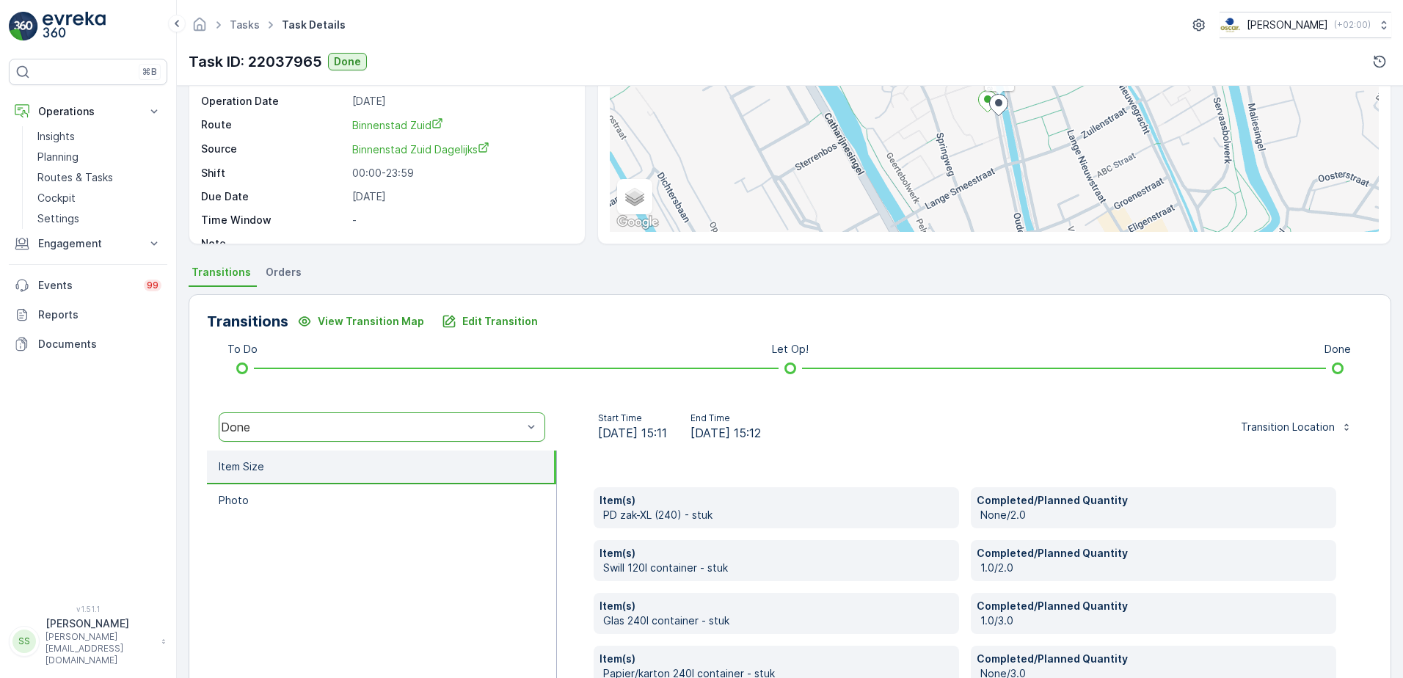
click at [534, 578] on ul "Item Size Photo" at bounding box center [382, 672] width 350 height 443
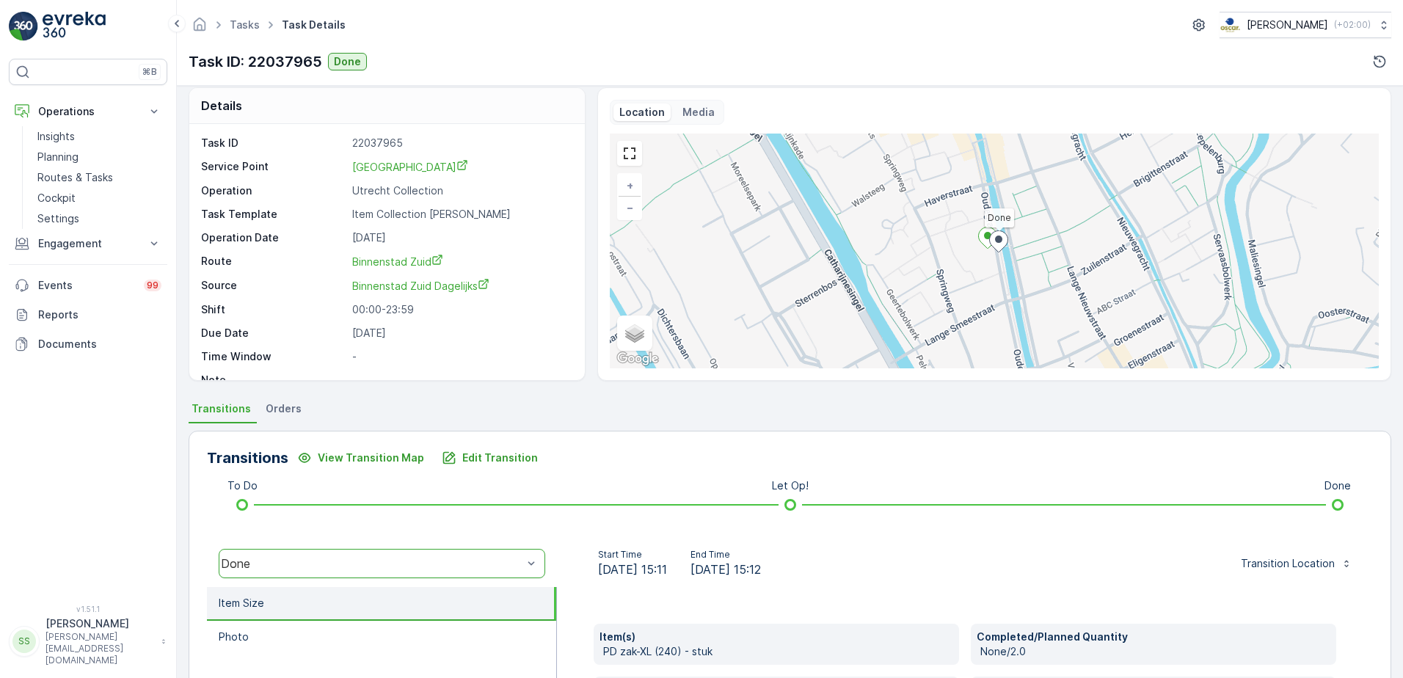
scroll to position [0, 0]
